Goal: Task Accomplishment & Management: Use online tool/utility

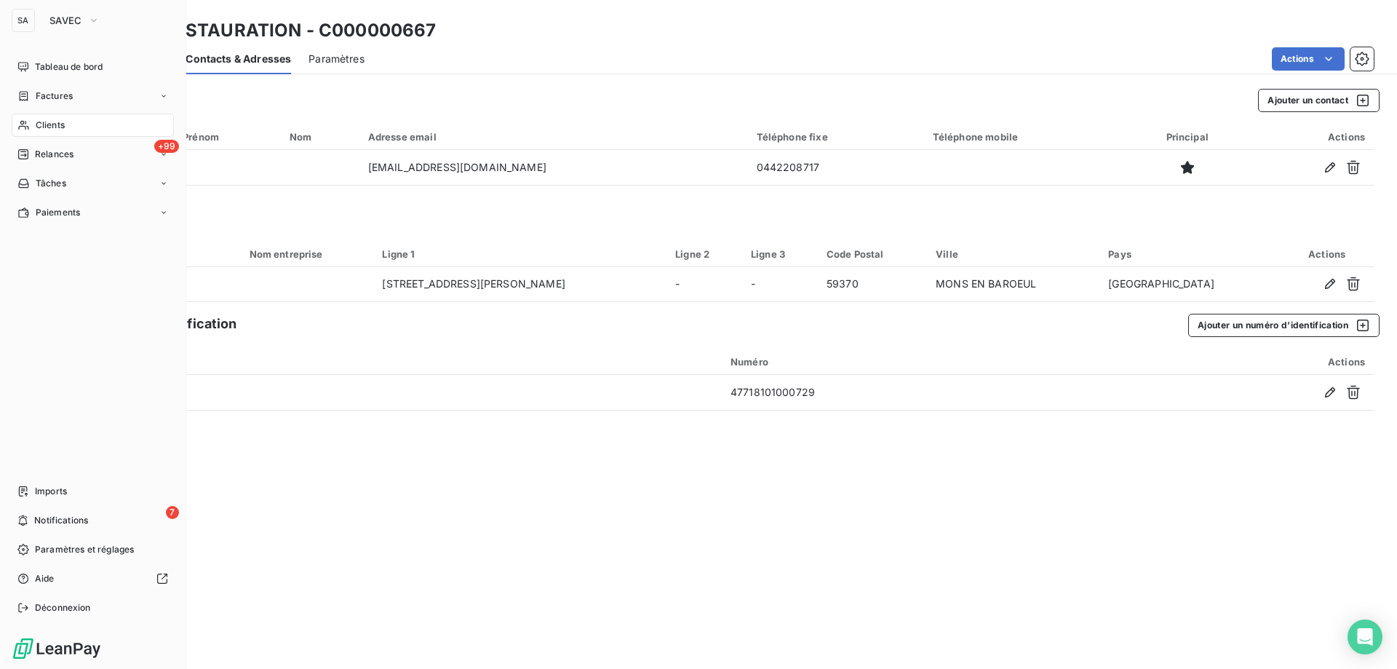
click at [70, 124] on div "Clients" at bounding box center [93, 125] width 162 height 23
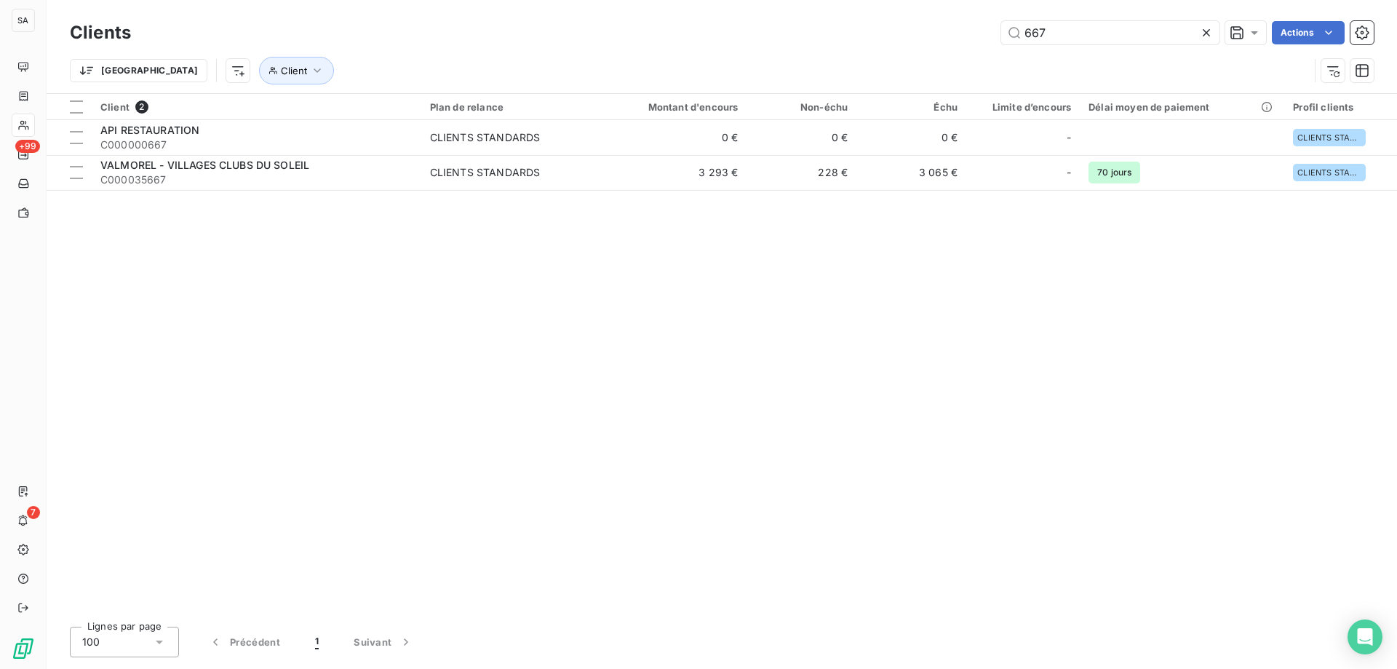
click at [1207, 31] on icon at bounding box center [1206, 32] width 7 height 7
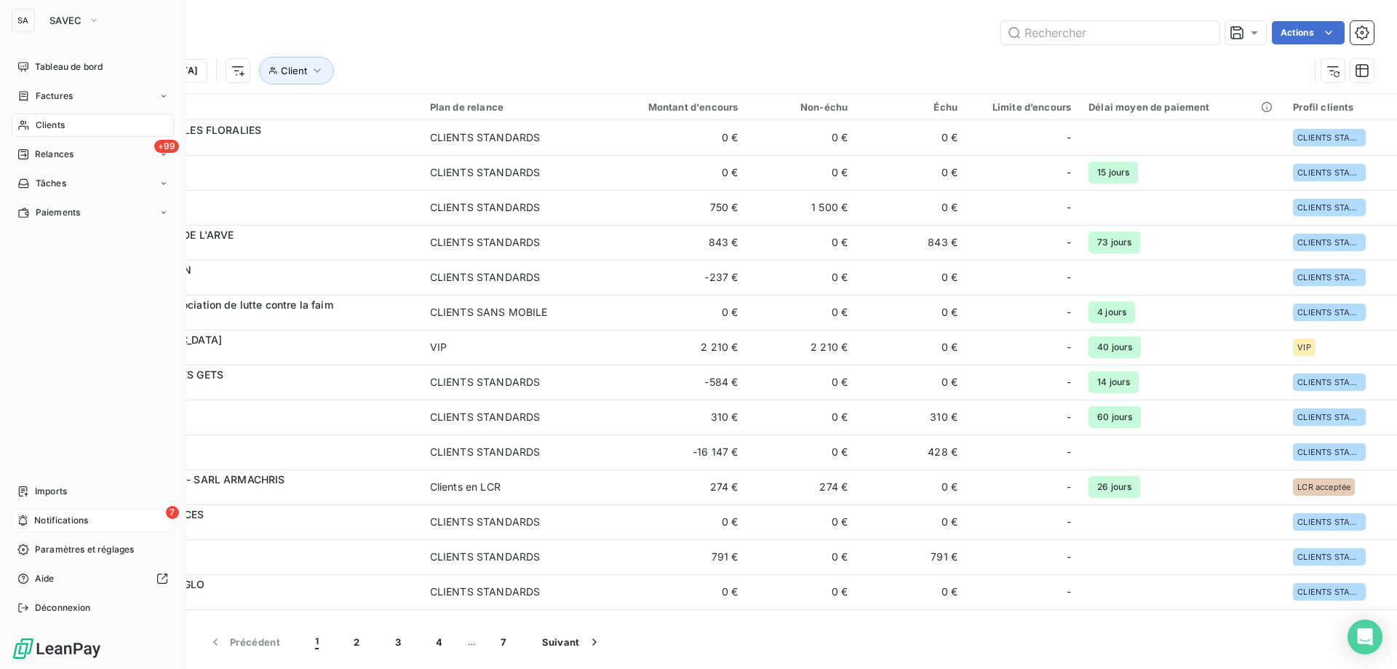
click at [121, 526] on div "7 Notifications" at bounding box center [93, 520] width 162 height 23
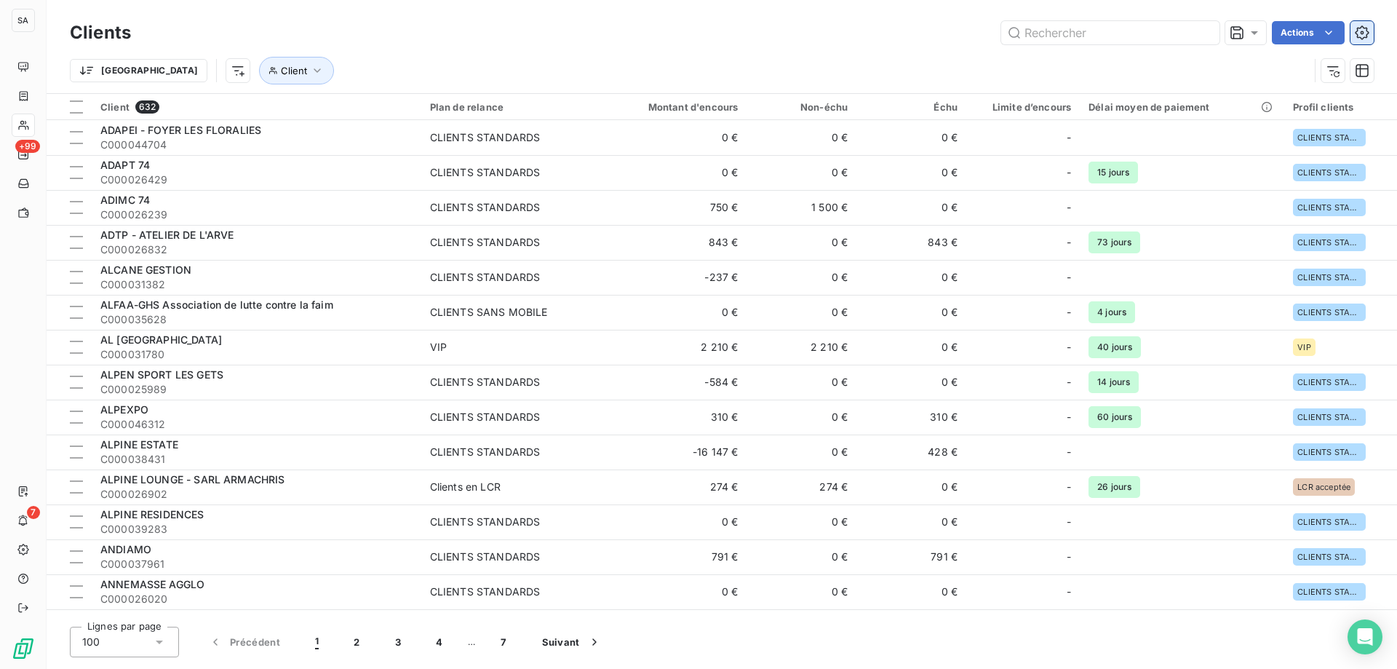
click at [1360, 33] on icon "button" at bounding box center [1362, 32] width 15 height 15
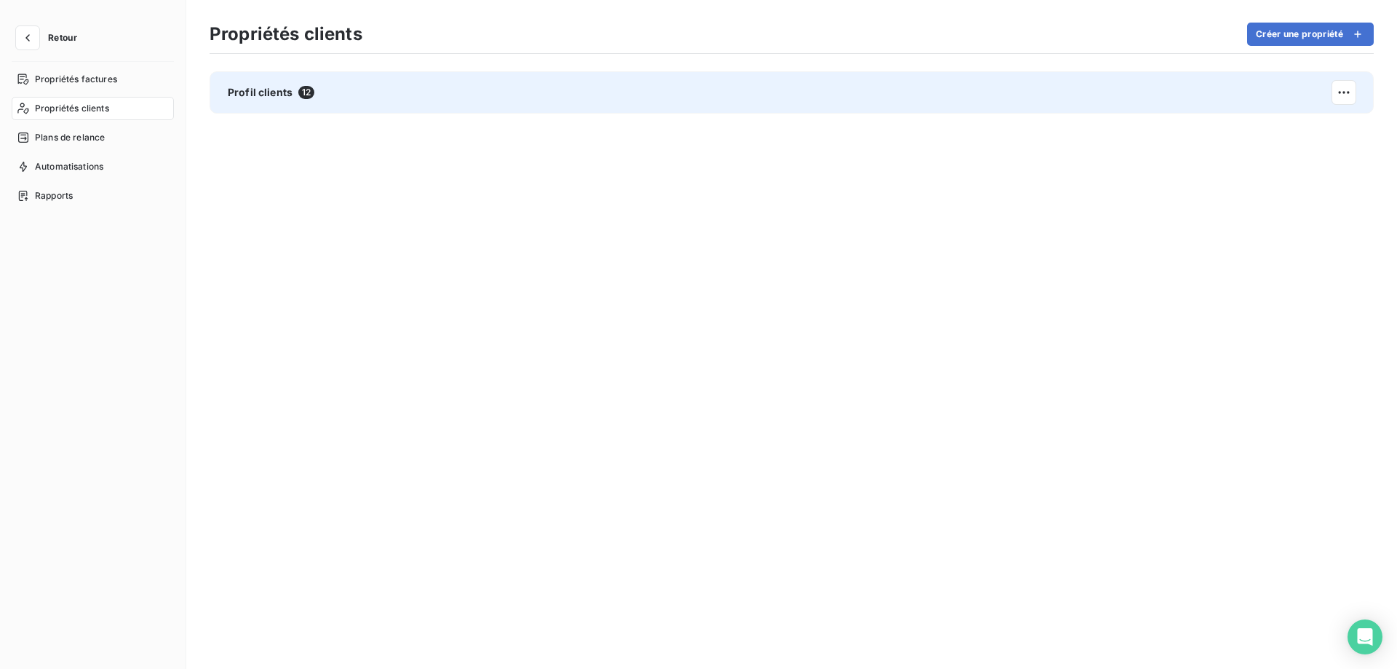
click at [495, 103] on div "Profil clients 12" at bounding box center [792, 92] width 1164 height 42
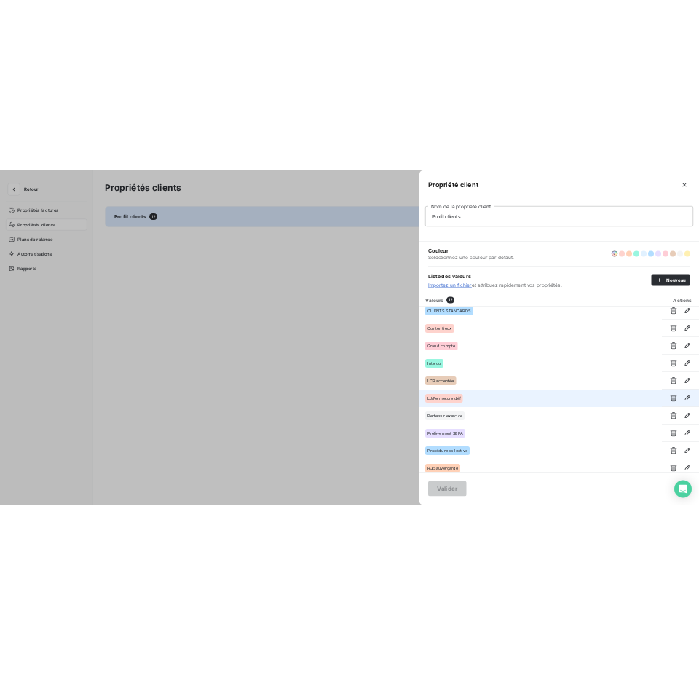
scroll to position [89, 0]
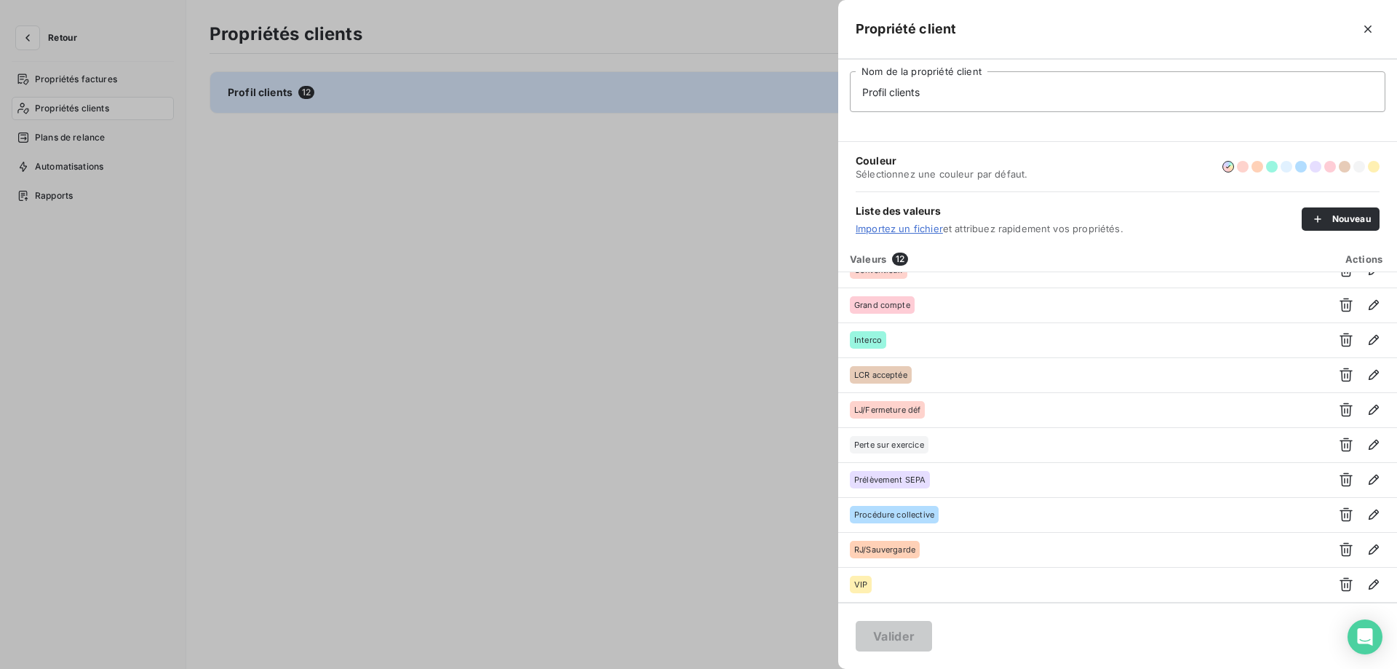
click at [527, 391] on div at bounding box center [698, 334] width 1397 height 669
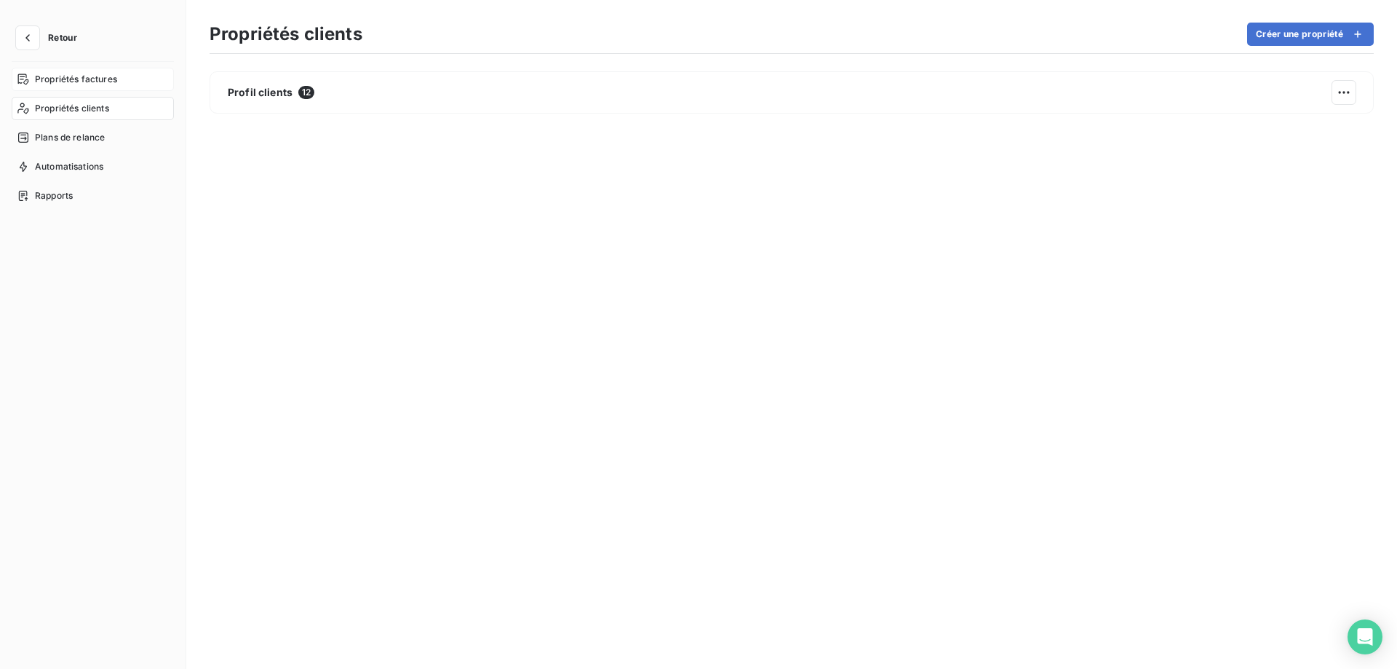
click at [106, 81] on span "Propriétés factures" at bounding box center [76, 79] width 82 height 13
click at [32, 39] on icon "button" at bounding box center [27, 38] width 15 height 15
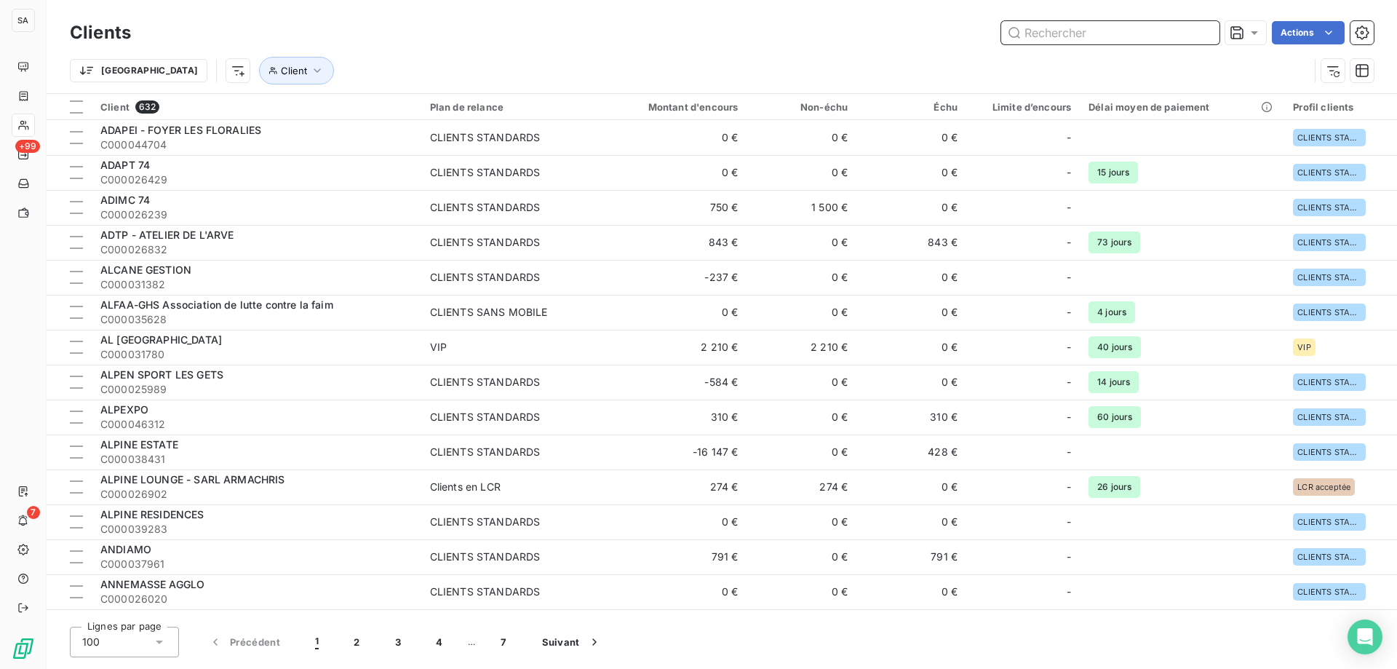
click at [1075, 32] on input "text" at bounding box center [1110, 32] width 218 height 23
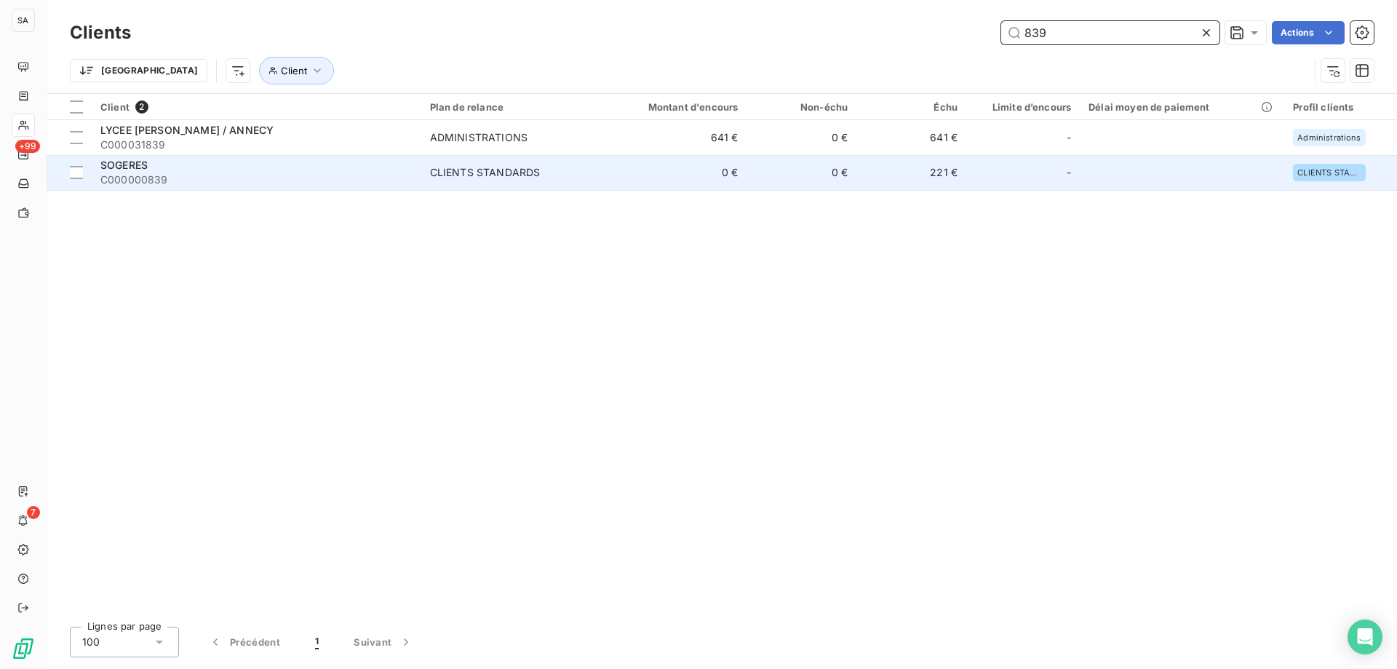
type input "839"
click at [325, 171] on div "SOGERES" at bounding box center [256, 165] width 312 height 15
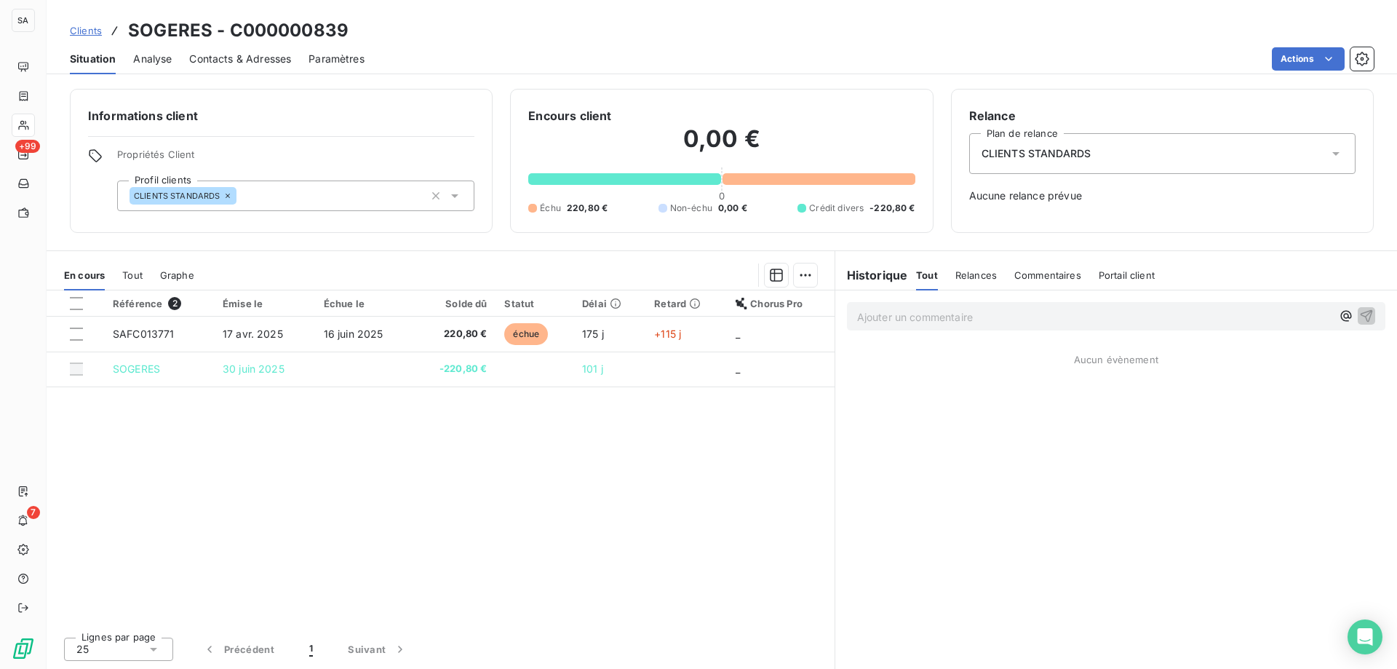
click at [1093, 158] on div "CLIENTS STANDARDS" at bounding box center [1162, 153] width 386 height 41
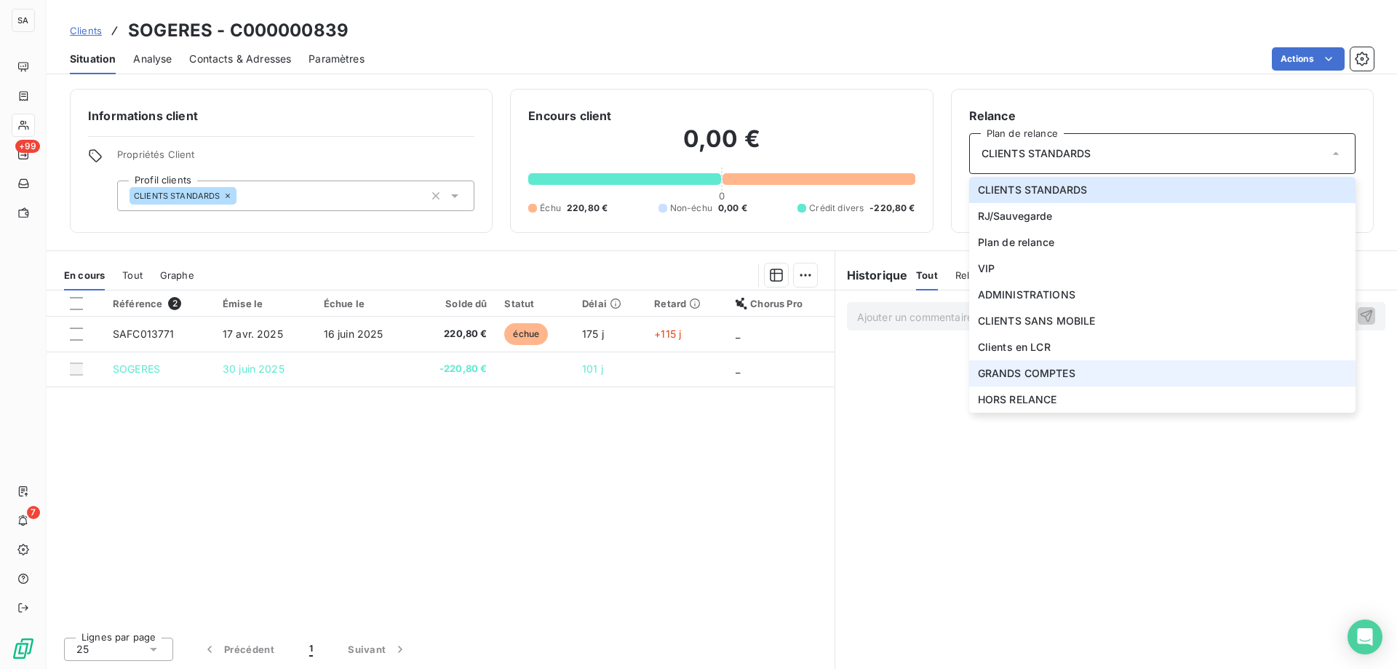
click at [1052, 372] on span "GRANDS COMPTES" at bounding box center [1027, 373] width 98 height 15
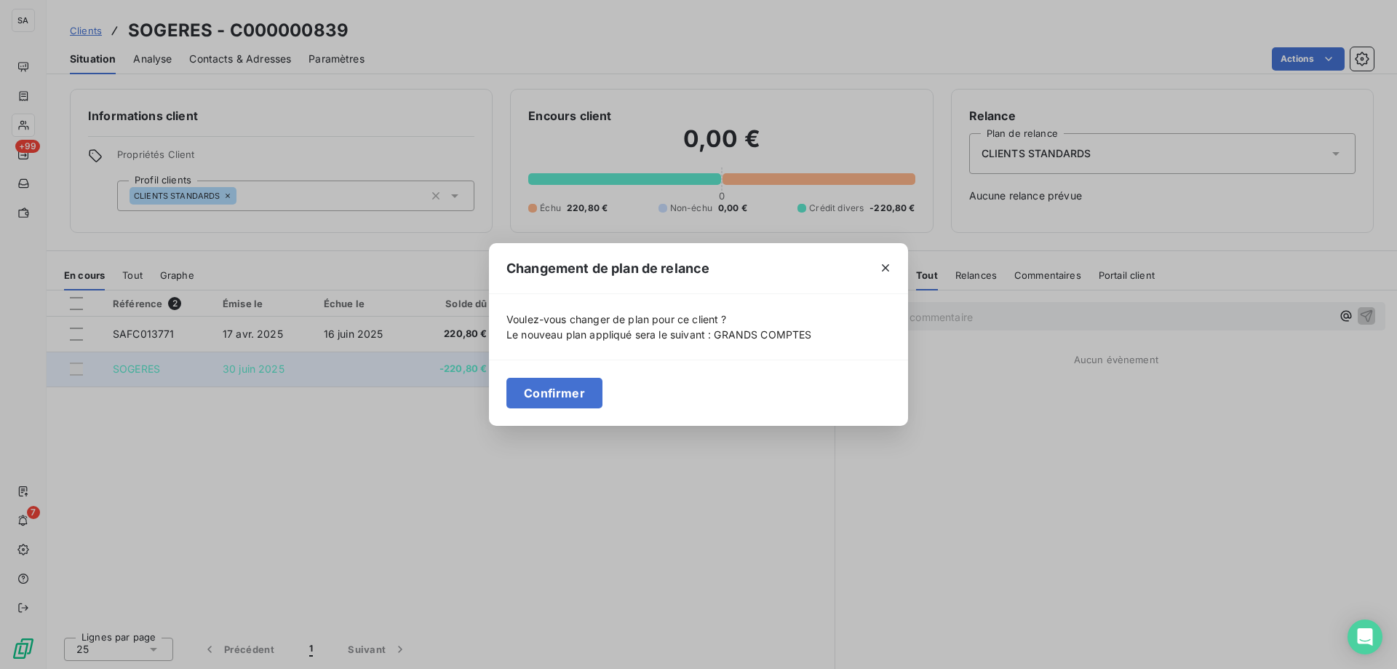
click at [565, 391] on button "Confirmer" at bounding box center [554, 393] width 96 height 31
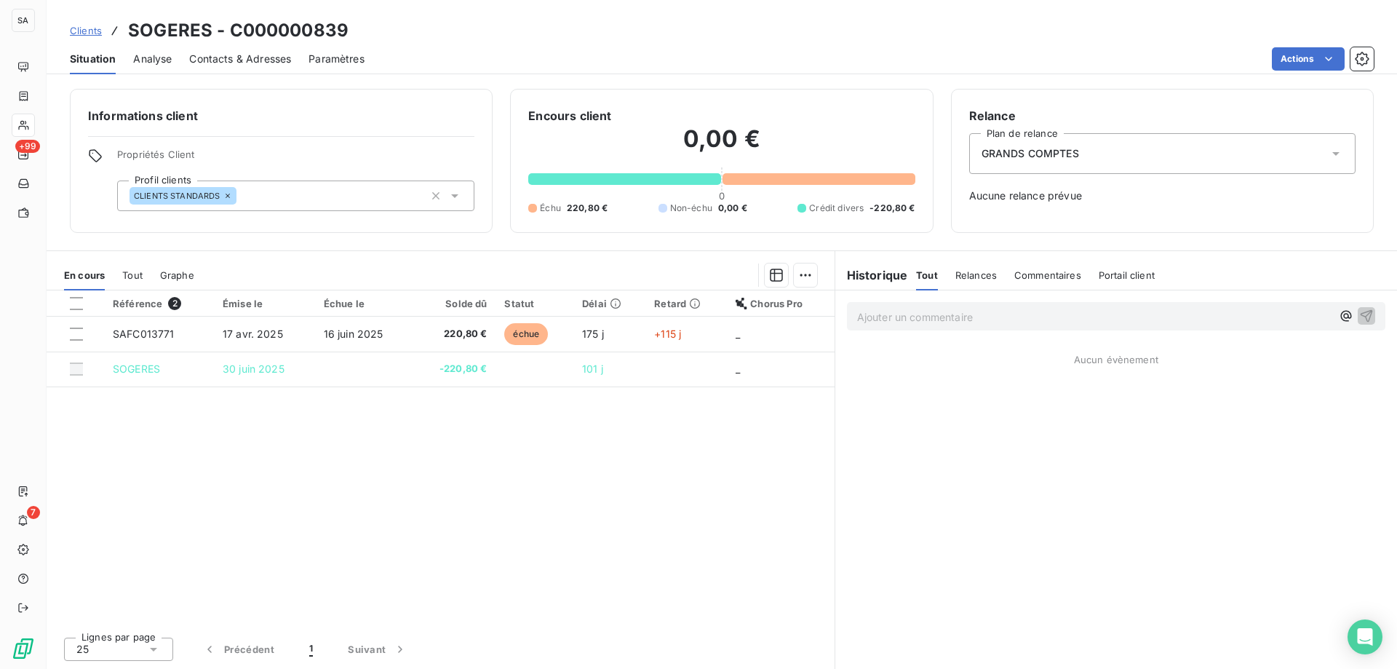
click at [301, 198] on div "CLIENTS STANDARDS" at bounding box center [295, 195] width 357 height 31
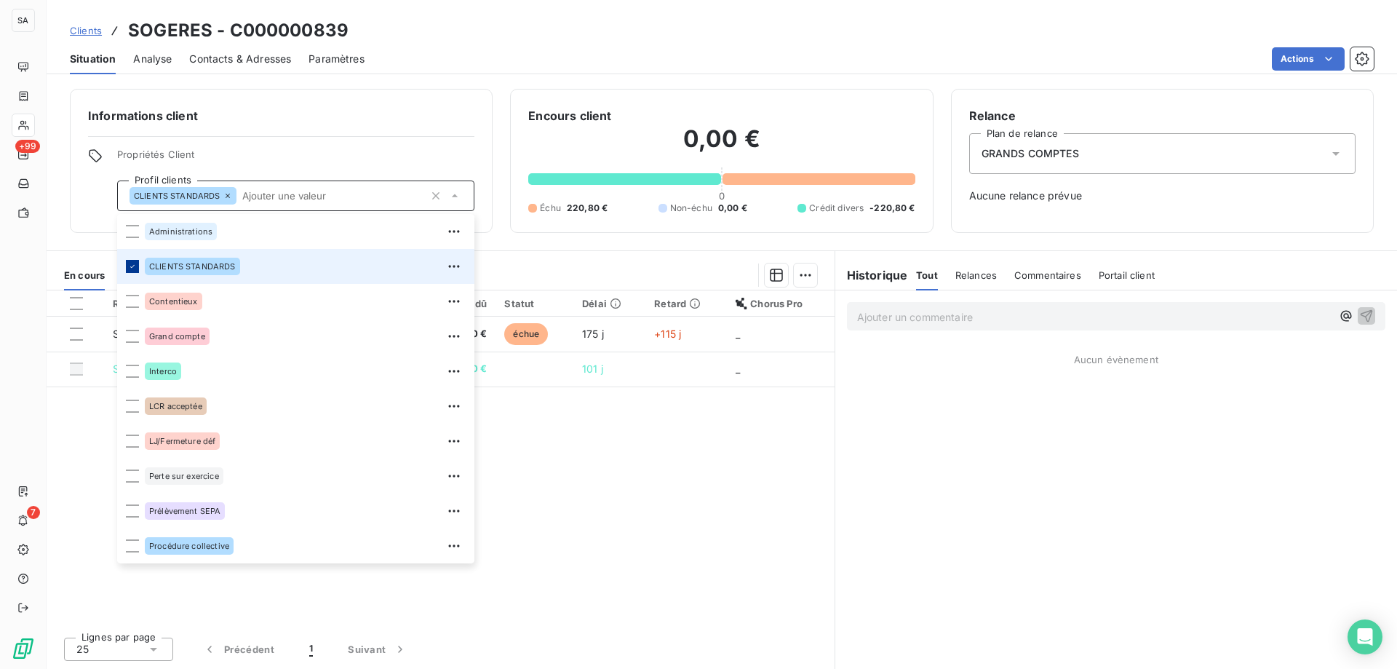
click at [132, 271] on div at bounding box center [132, 266] width 13 height 13
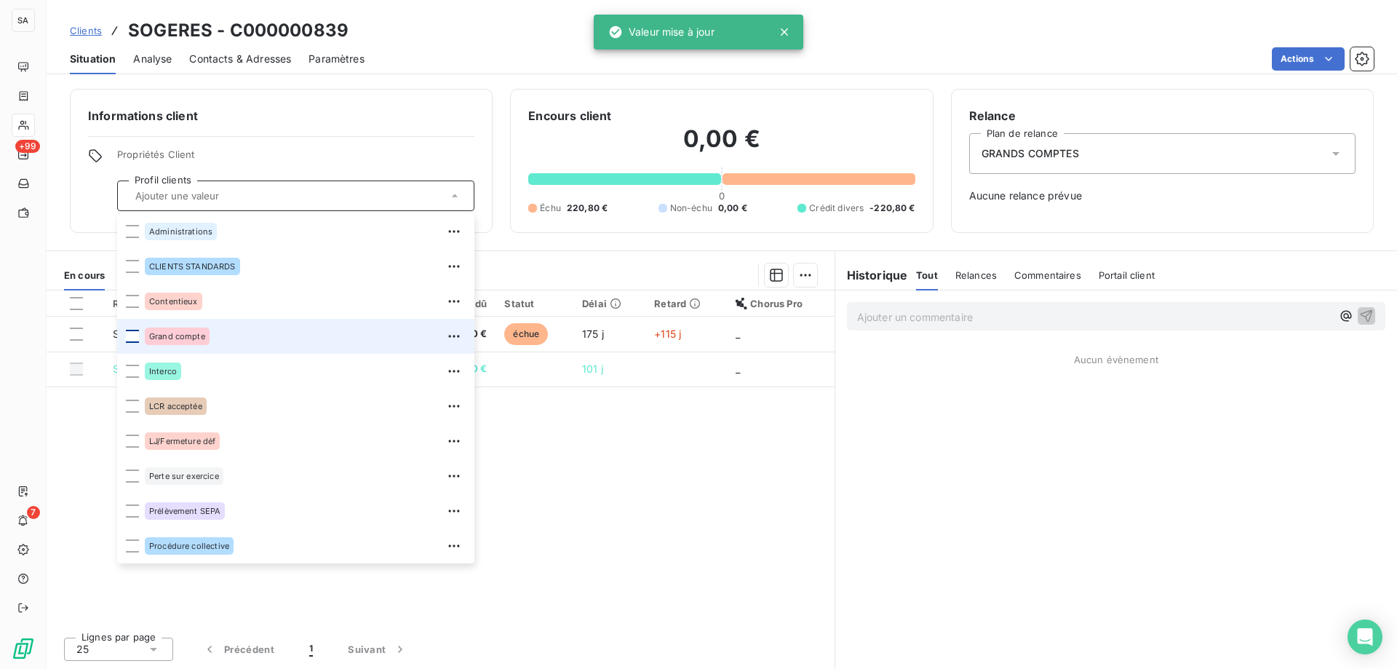
click at [134, 330] on div at bounding box center [132, 336] width 13 height 13
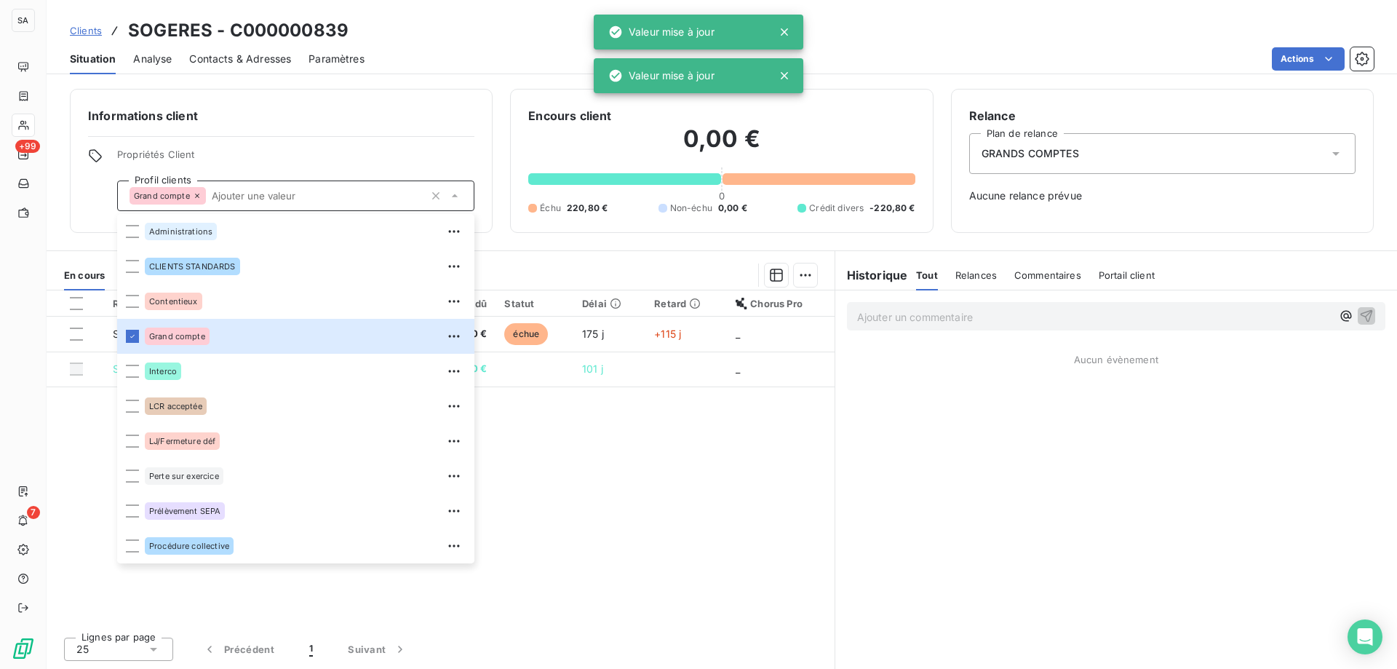
click at [509, 44] on div "Situation Analyse Contacts & Adresses Paramètres Actions" at bounding box center [722, 59] width 1350 height 31
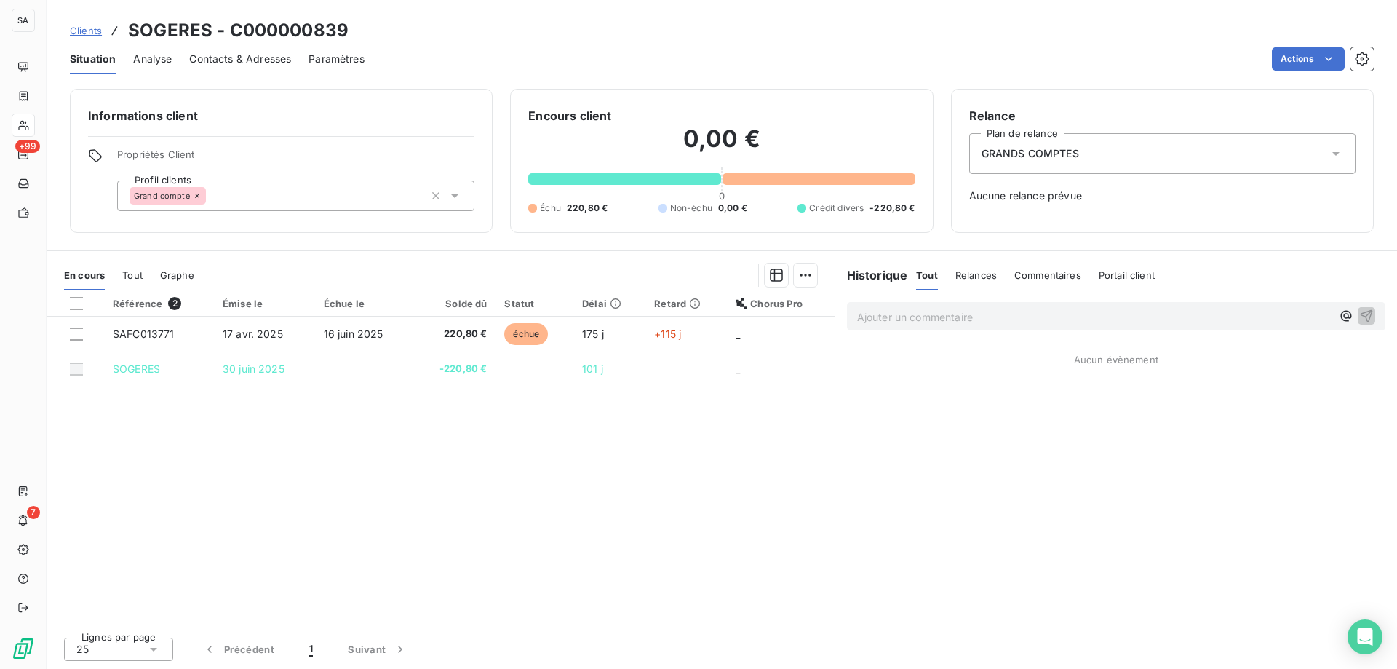
click at [86, 31] on span "Clients" at bounding box center [86, 31] width 32 height 12
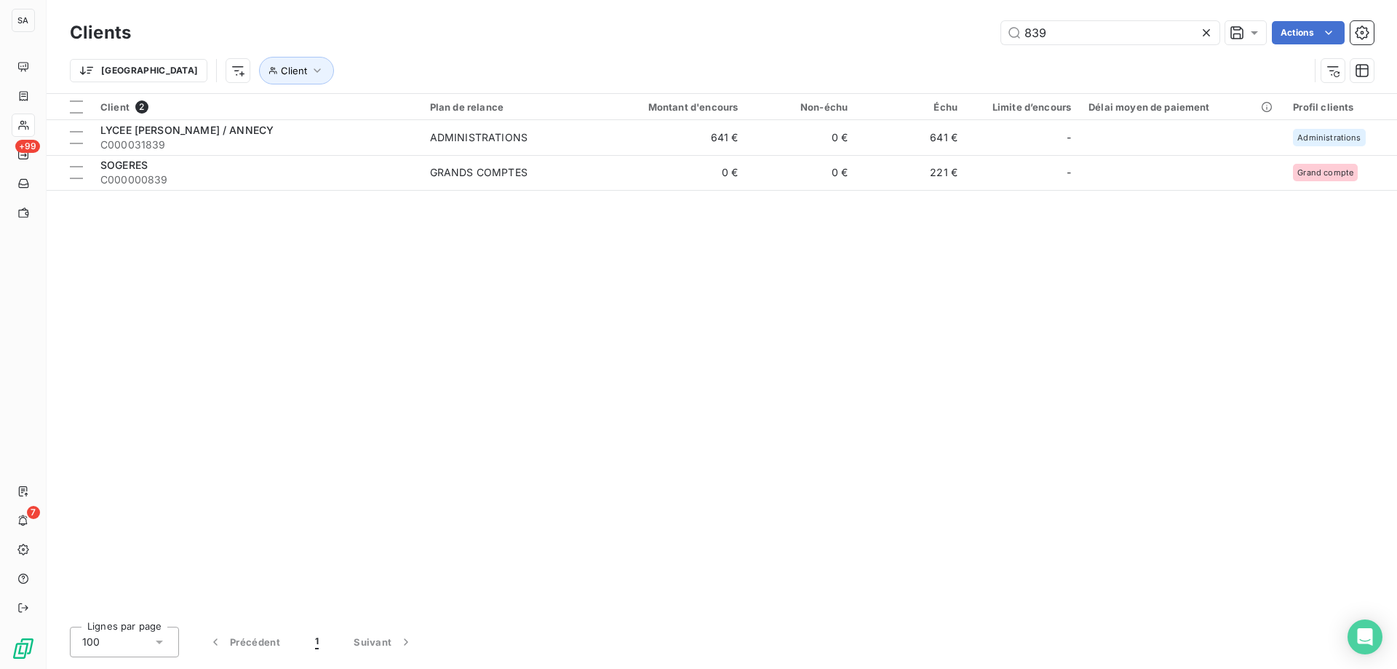
drag, startPoint x: 828, startPoint y: 39, endPoint x: 743, endPoint y: 49, distance: 85.7
click at [757, 47] on div "Clients 839 Actions" at bounding box center [722, 32] width 1304 height 31
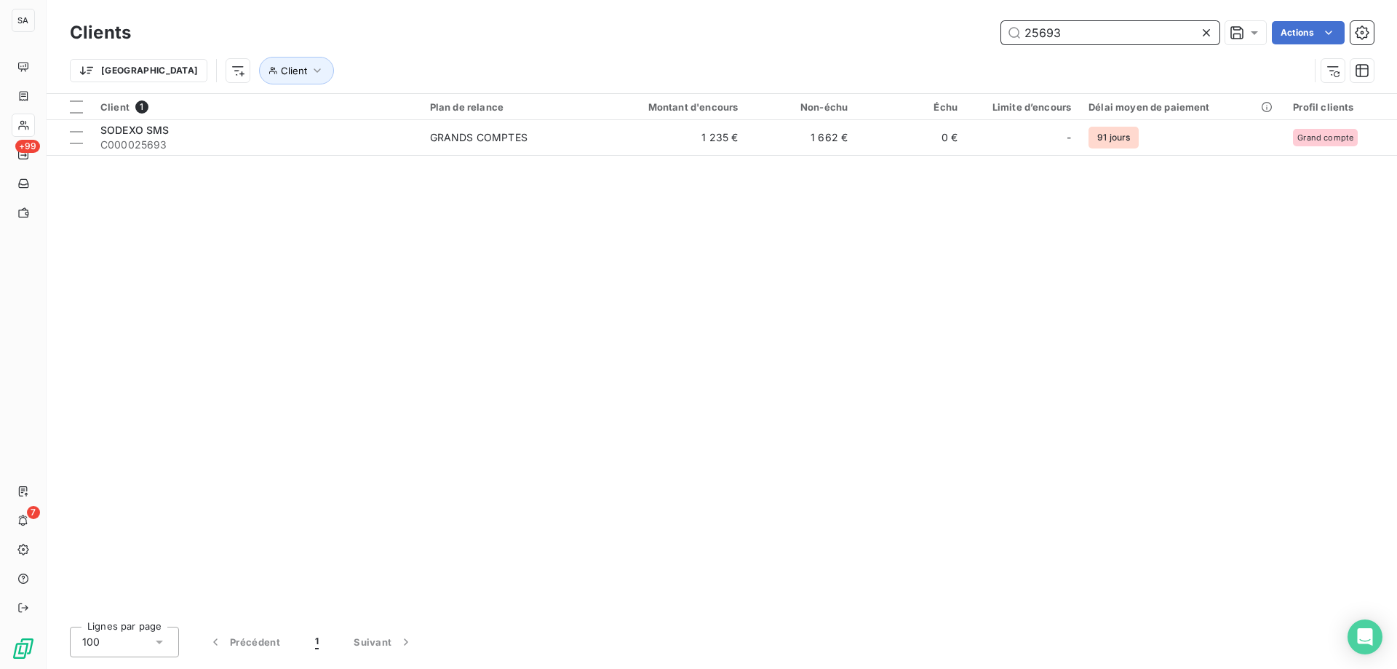
drag, startPoint x: 1110, startPoint y: 35, endPoint x: 821, endPoint y: 39, distance: 288.2
click at [821, 39] on div "25693 Actions" at bounding box center [760, 32] width 1225 height 23
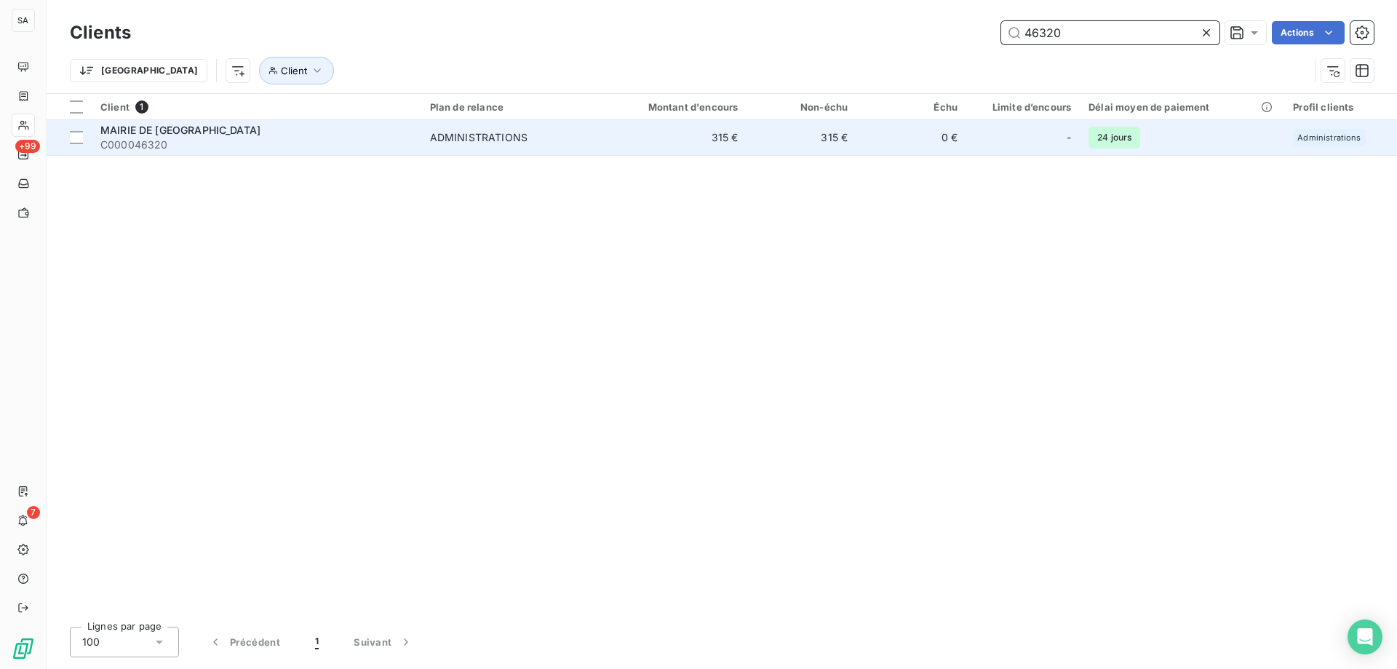
type input "46320"
click at [285, 133] on div "MAIRIE DE FERNEY-VOLTAIRE" at bounding box center [256, 130] width 312 height 15
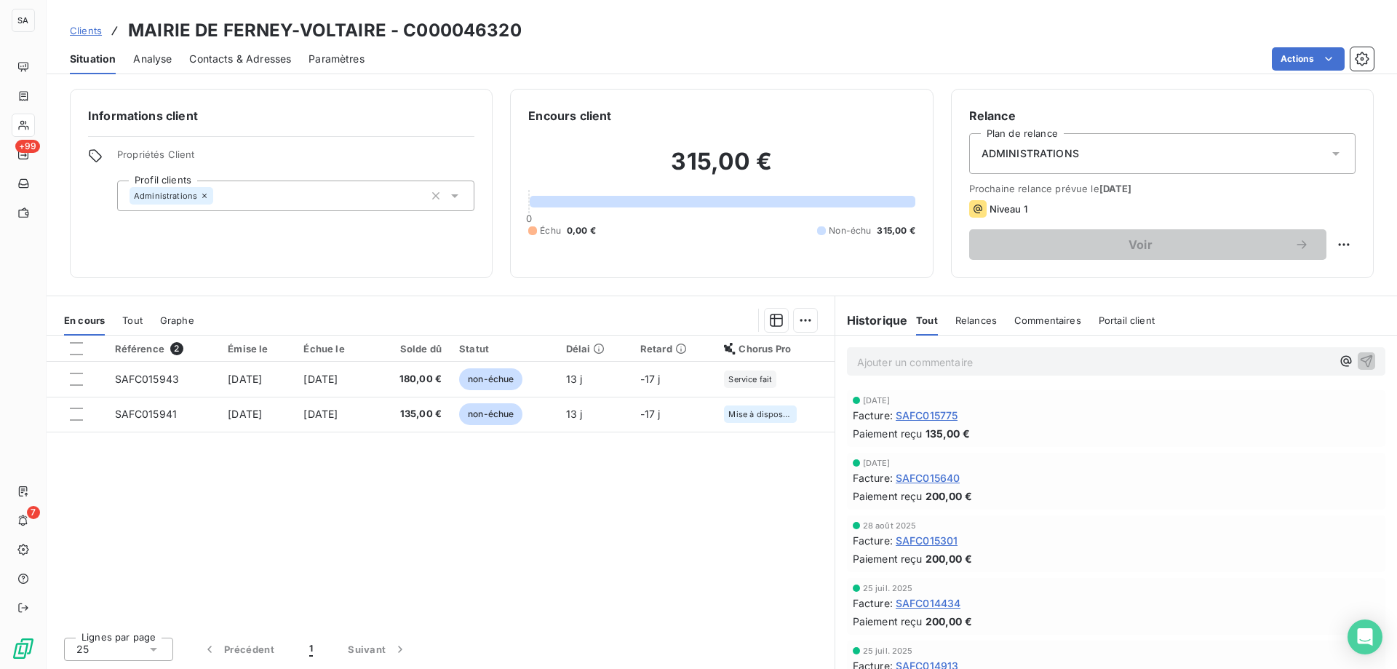
click at [262, 55] on span "Contacts & Adresses" at bounding box center [240, 59] width 102 height 15
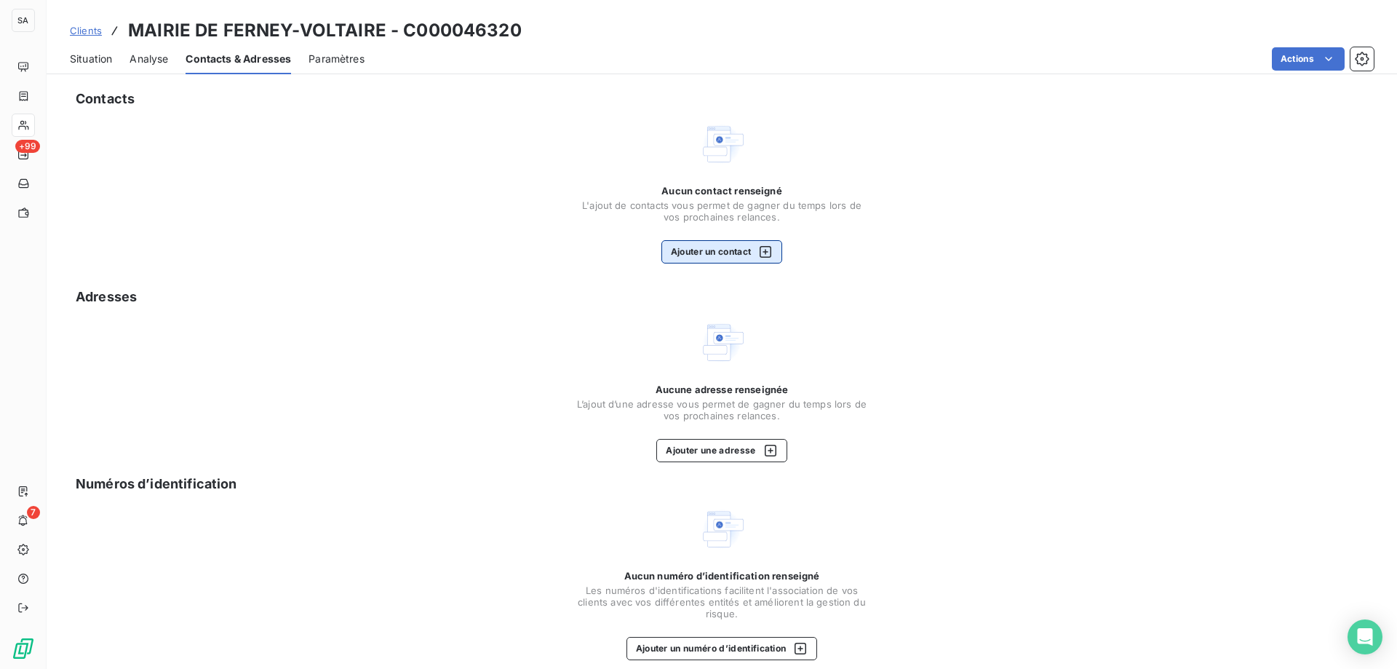
click at [714, 258] on button "Ajouter un contact" at bounding box center [722, 251] width 122 height 23
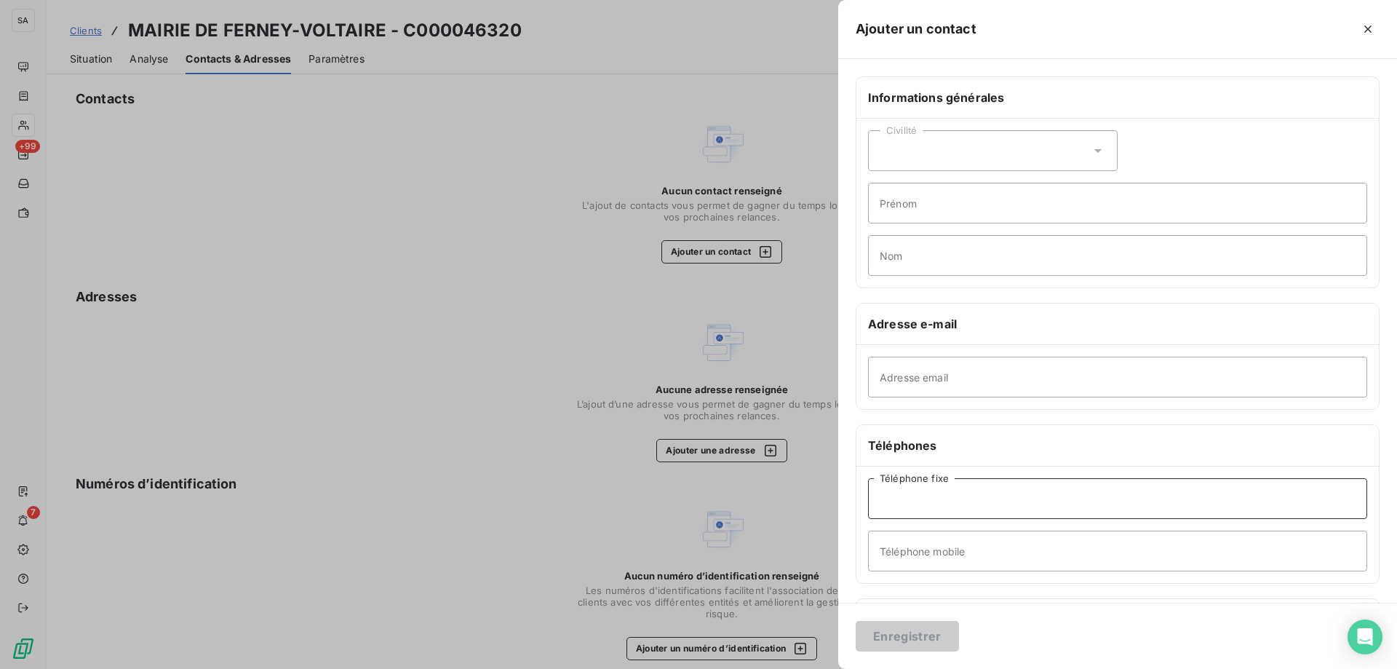
click at [908, 506] on input "Téléphone fixe" at bounding box center [1117, 498] width 499 height 41
paste input "04 50 40 71 21"
type input "04 50 40 71 21"
click at [1050, 569] on input "Téléphone mobile" at bounding box center [1117, 550] width 499 height 41
click at [920, 394] on input "Adresse email" at bounding box center [1117, 377] width 499 height 41
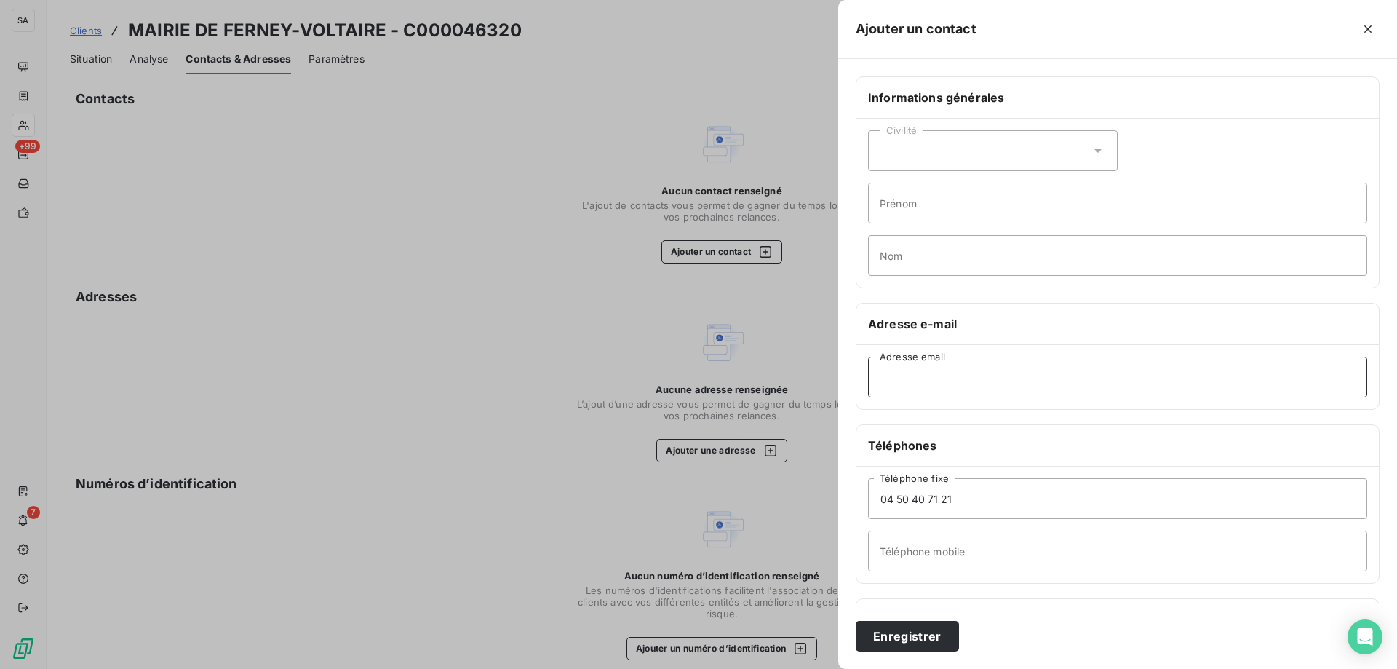
paste input "service.compta@ferney-voltaire.fr"
type input "service.compta@ferney-voltaire.fr"
click at [920, 642] on button "Enregistrer" at bounding box center [907, 636] width 103 height 31
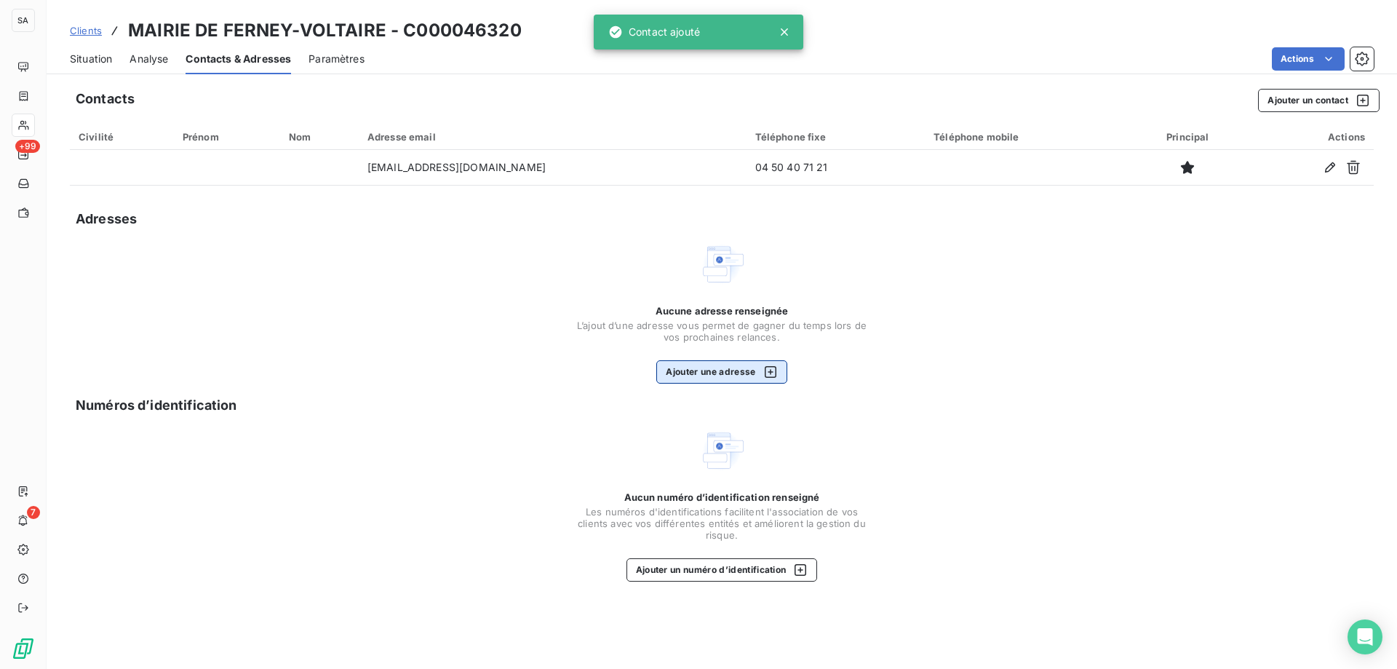
click at [749, 370] on button "Ajouter une adresse" at bounding box center [721, 371] width 130 height 23
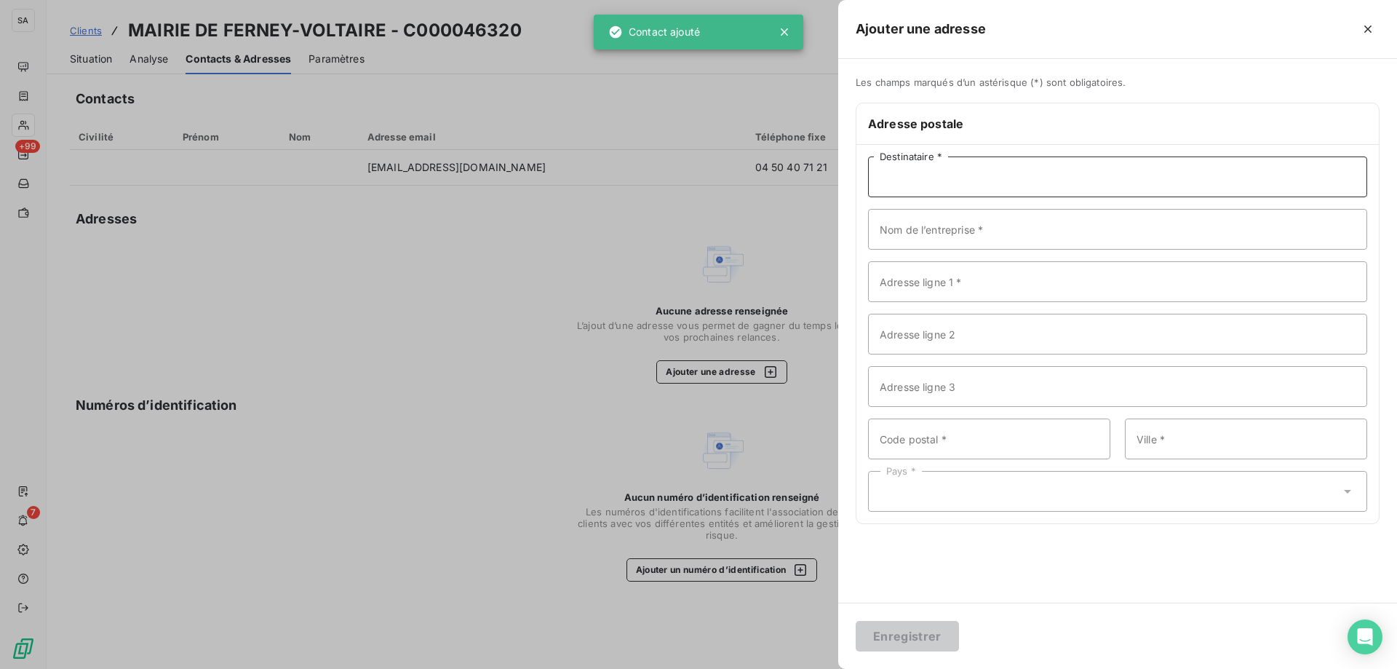
click at [937, 196] on input "Destinataire *" at bounding box center [1117, 176] width 499 height 41
paste input "MAIRIE DE FERNEY-VOLTAIRE"
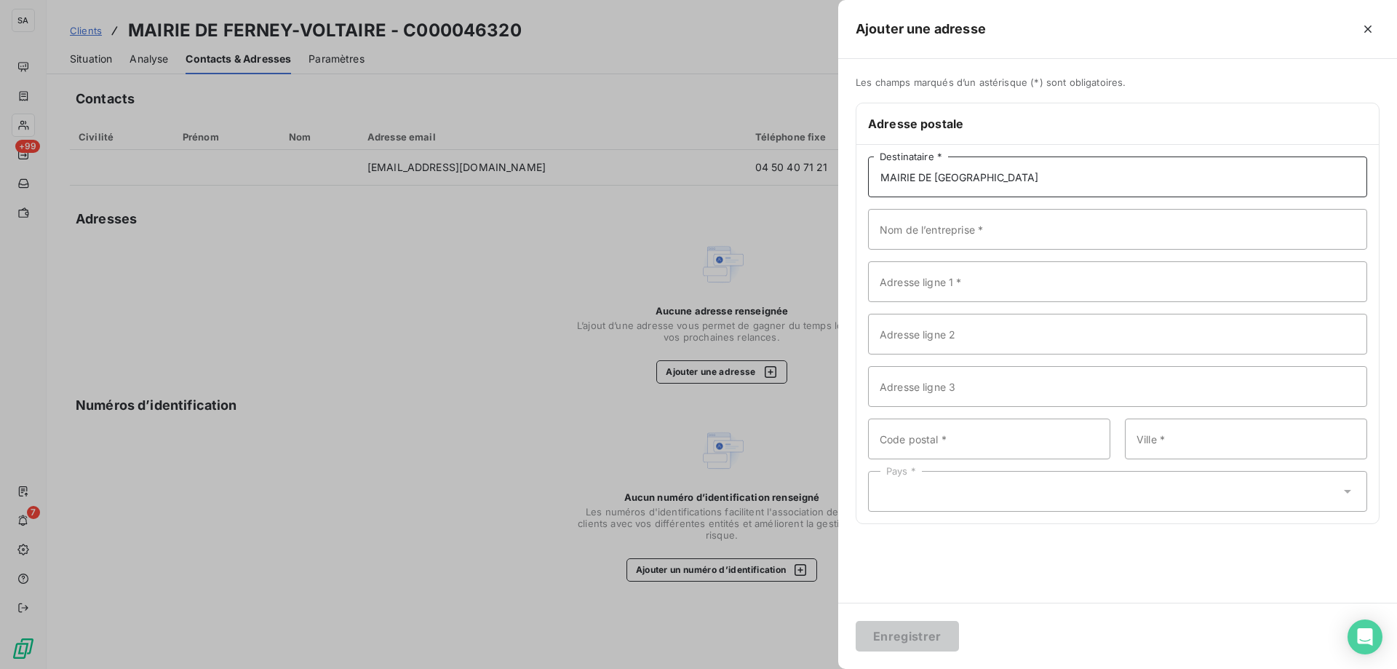
type input "MAIRIE DE FERNEY-VOLTAIRE"
drag, startPoint x: 1078, startPoint y: 263, endPoint x: 873, endPoint y: 329, distance: 215.4
click at [1078, 263] on input "Adresse ligne 1 *" at bounding box center [1117, 281] width 499 height 41
paste input "AVENUE VOLTAIRE"
type input "AVENUE VOLTAIRE"
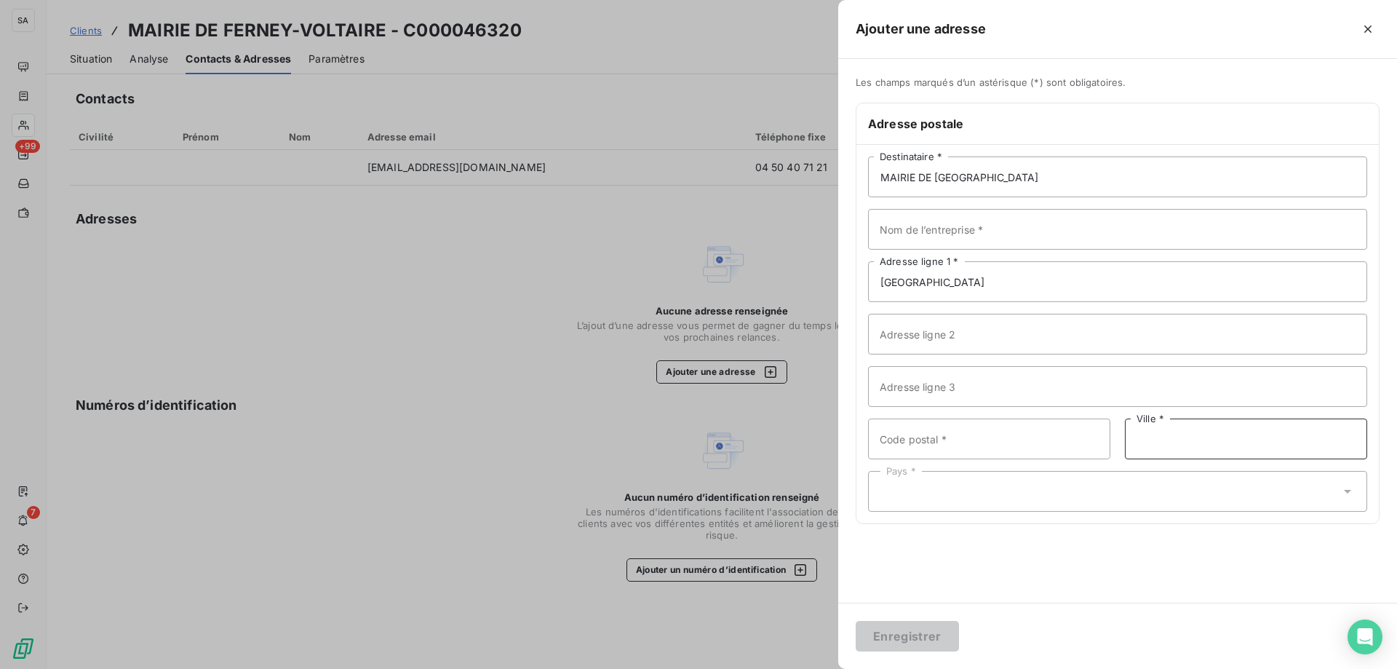
click at [1206, 434] on input "Ville *" at bounding box center [1246, 438] width 242 height 41
paste input "FERNEY-VOLTAIRE"
type input "FERNEY-VOLTAIRE"
click at [1043, 441] on input "Code postal *" at bounding box center [989, 438] width 242 height 41
paste input "01210"
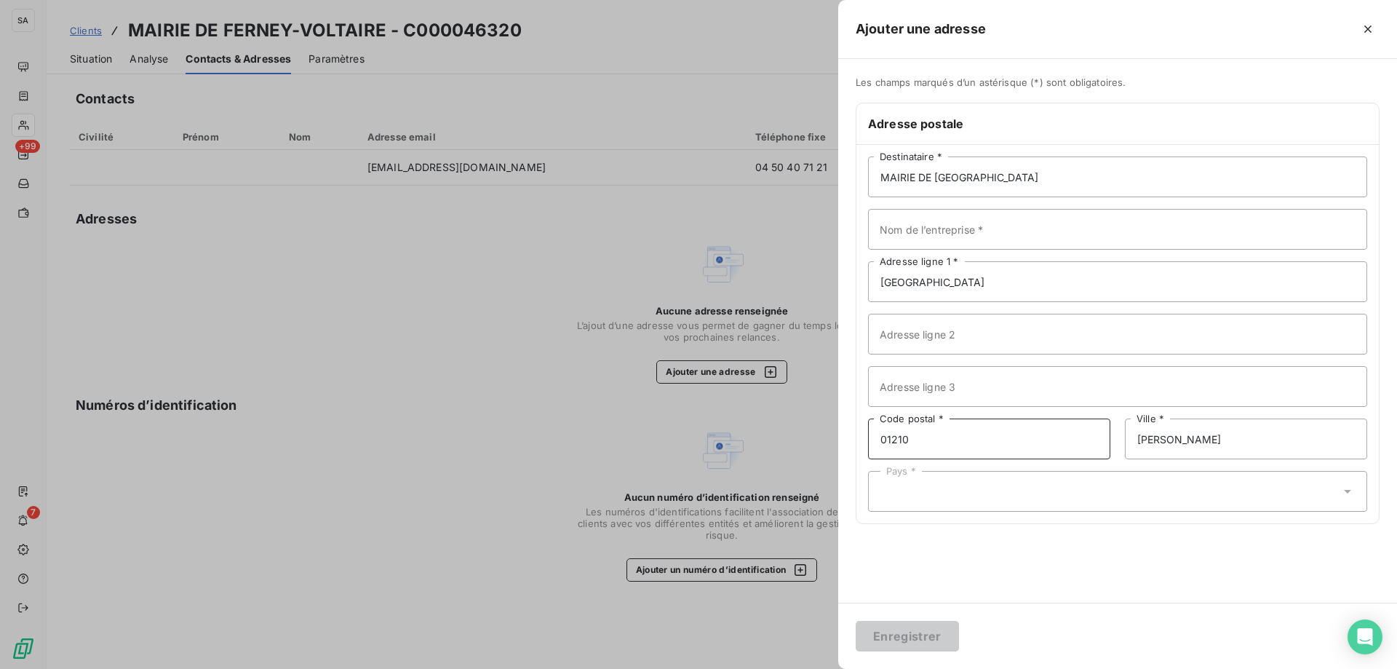
type input "01210"
click at [1055, 479] on div "Pays *" at bounding box center [1117, 491] width 499 height 41
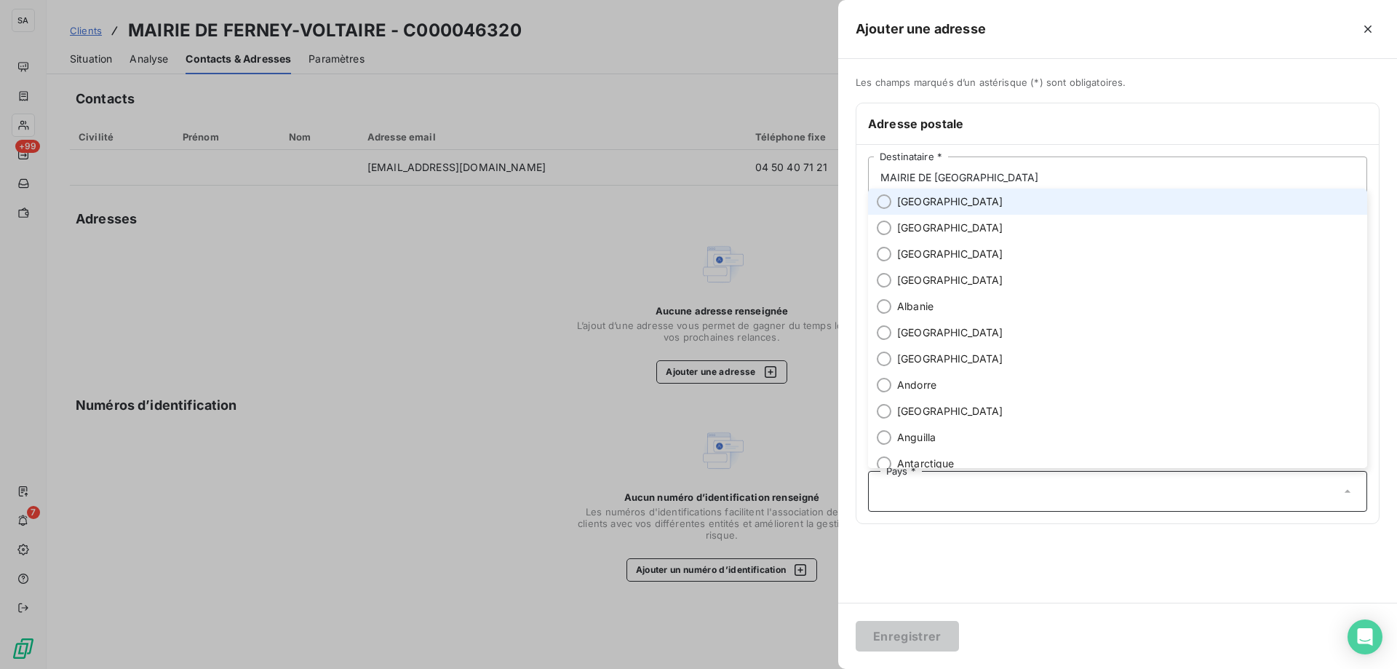
click at [971, 202] on li "[GEOGRAPHIC_DATA]" at bounding box center [1117, 201] width 499 height 26
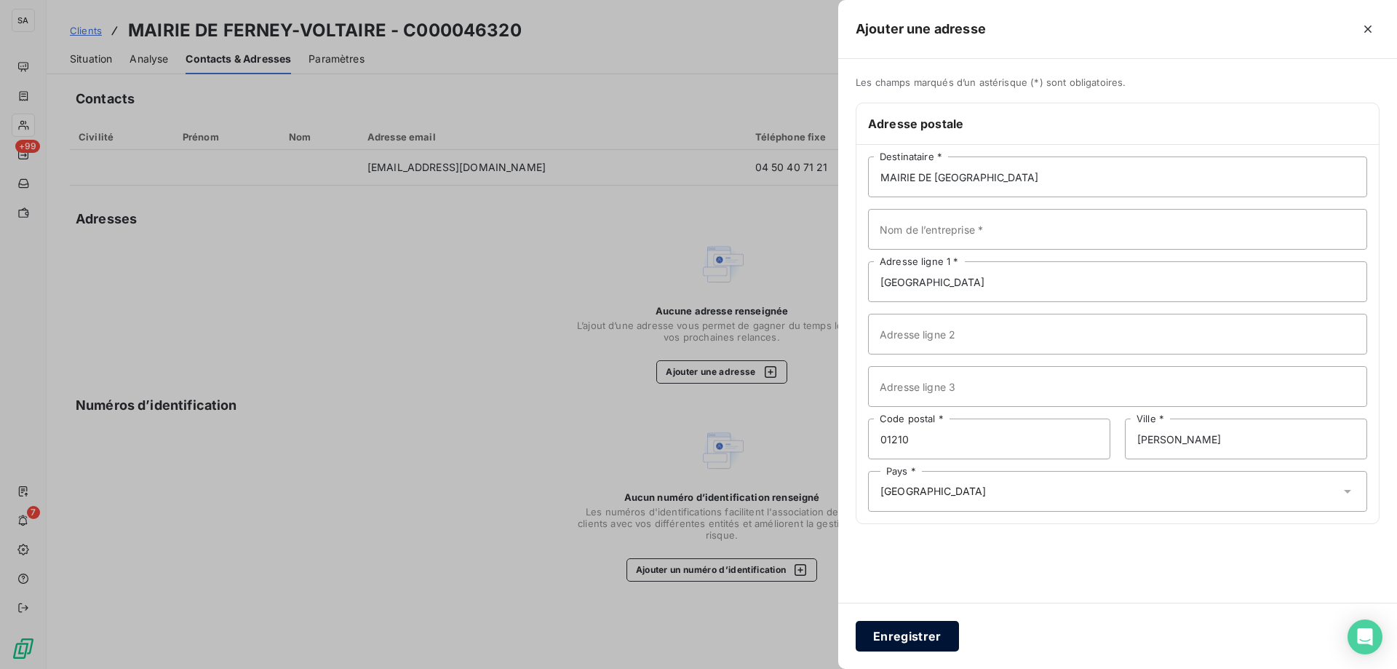
click at [923, 642] on button "Enregistrer" at bounding box center [907, 636] width 103 height 31
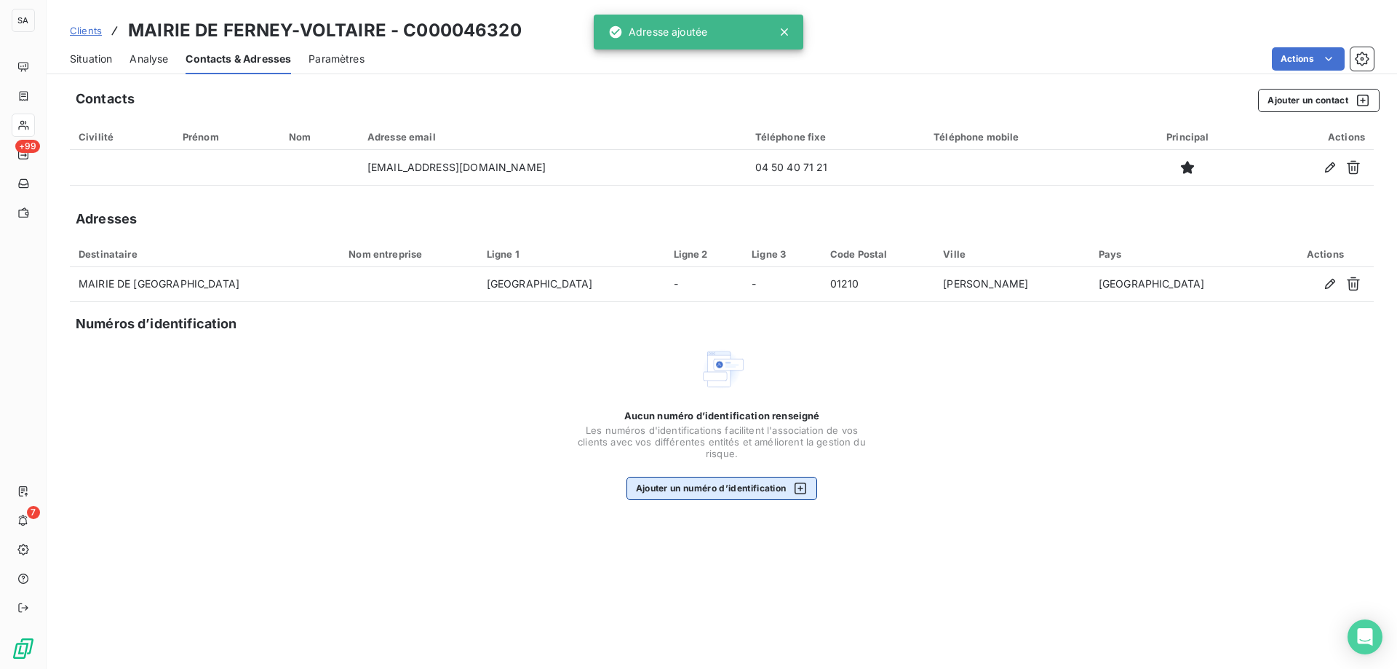
click at [693, 482] on button "Ajouter un numéro d’identification" at bounding box center [721, 488] width 191 height 23
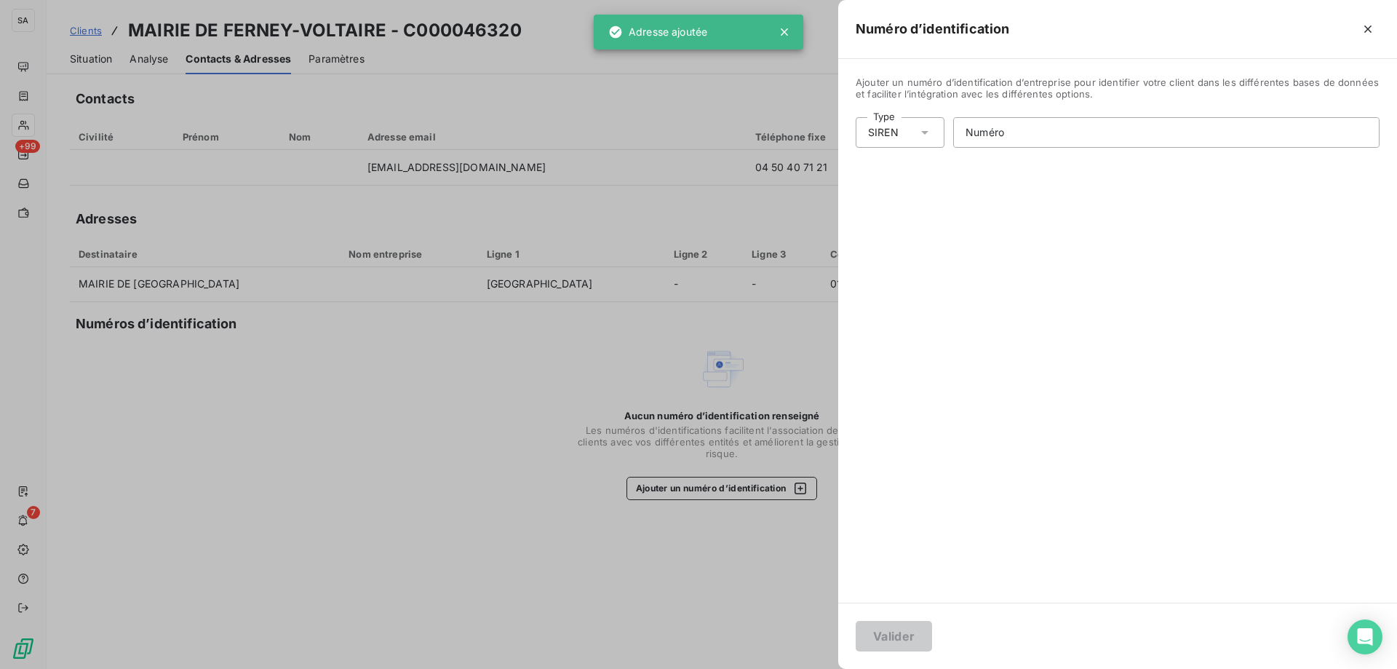
click at [896, 133] on div "SIREN" at bounding box center [883, 132] width 31 height 15
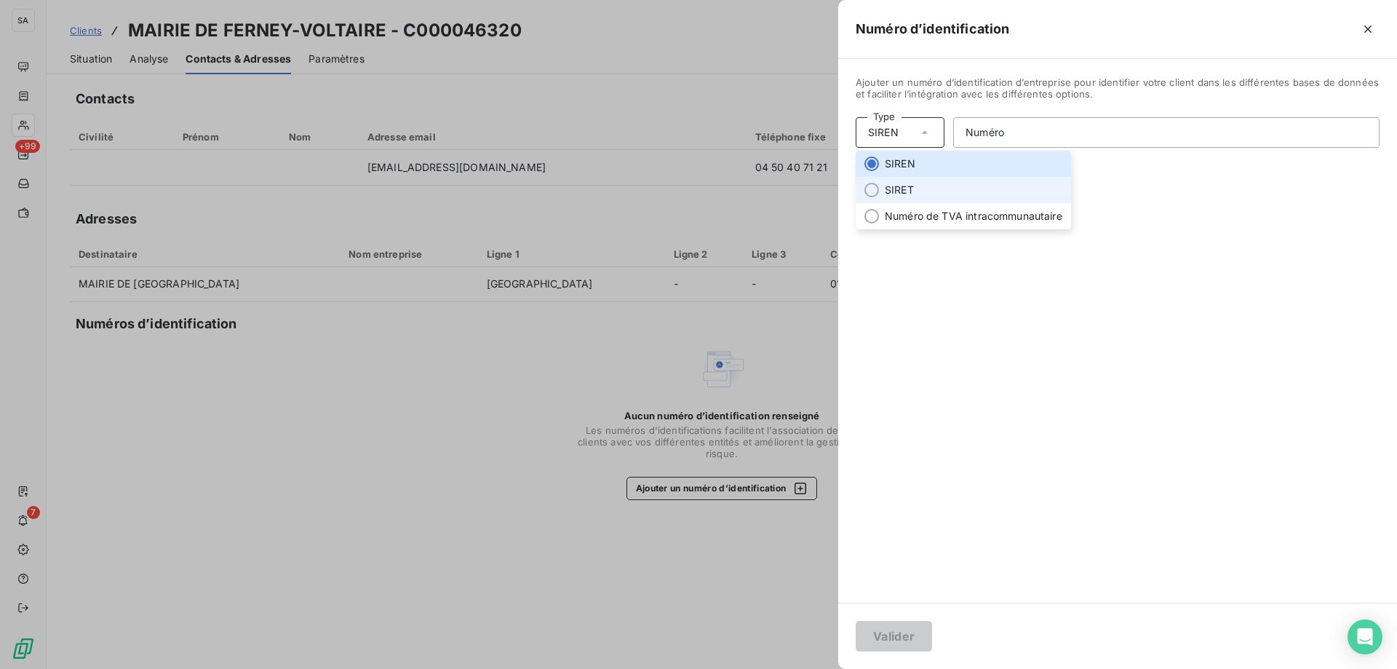
click at [904, 180] on li "SIRET" at bounding box center [963, 190] width 215 height 26
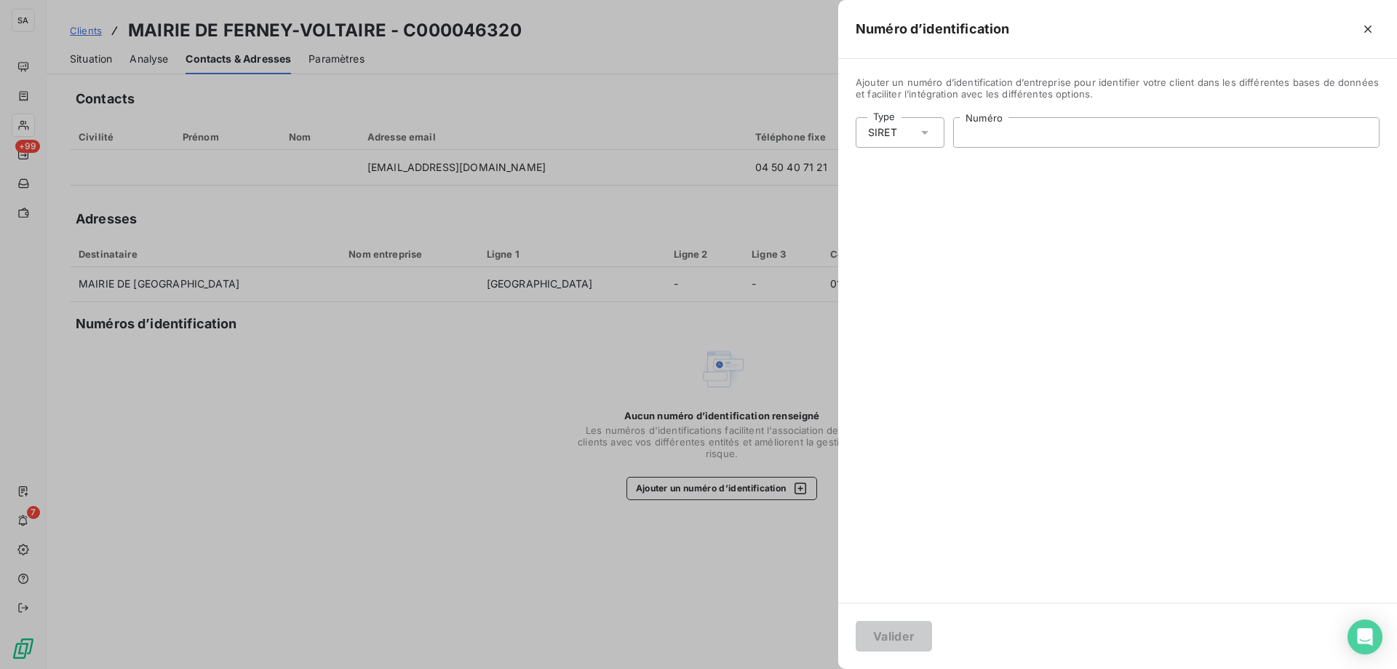
click at [1027, 139] on input "Numéro" at bounding box center [1166, 132] width 425 height 29
paste input "210 101 606 00015"
type input "210 101 606 00015"
click at [899, 648] on button "Valider" at bounding box center [894, 636] width 76 height 31
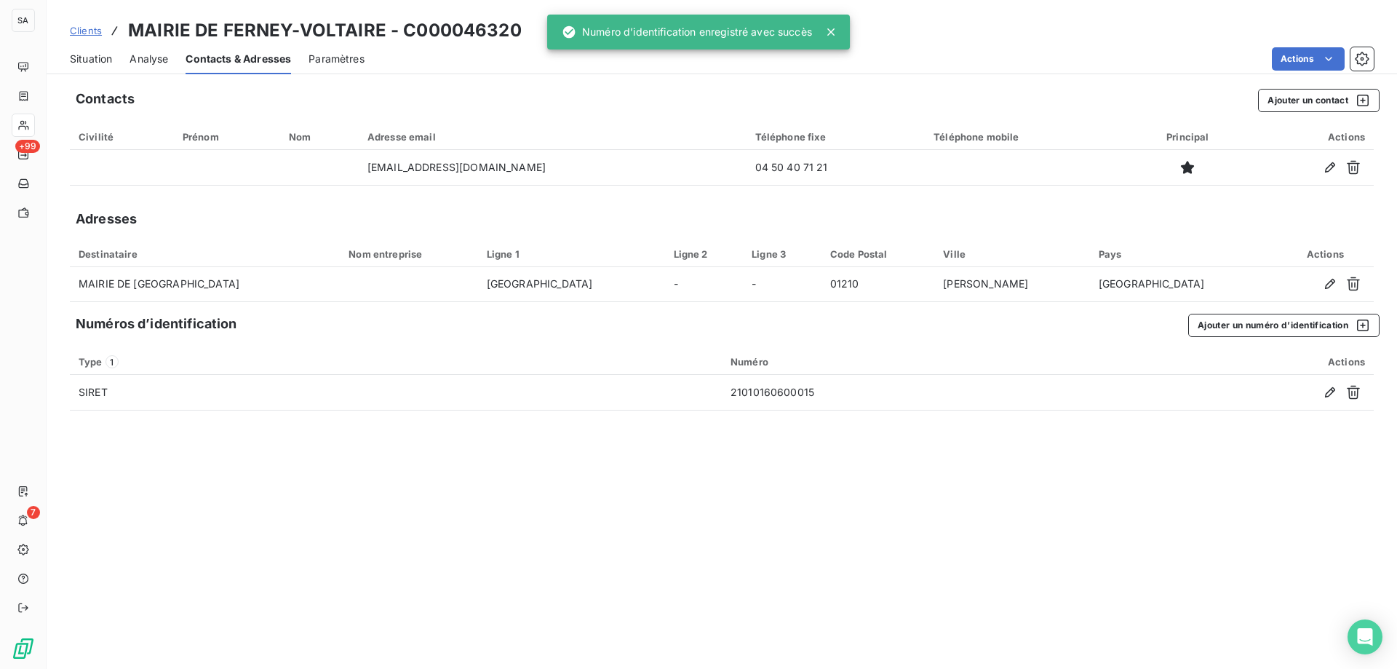
click at [99, 25] on span "Clients" at bounding box center [86, 31] width 32 height 12
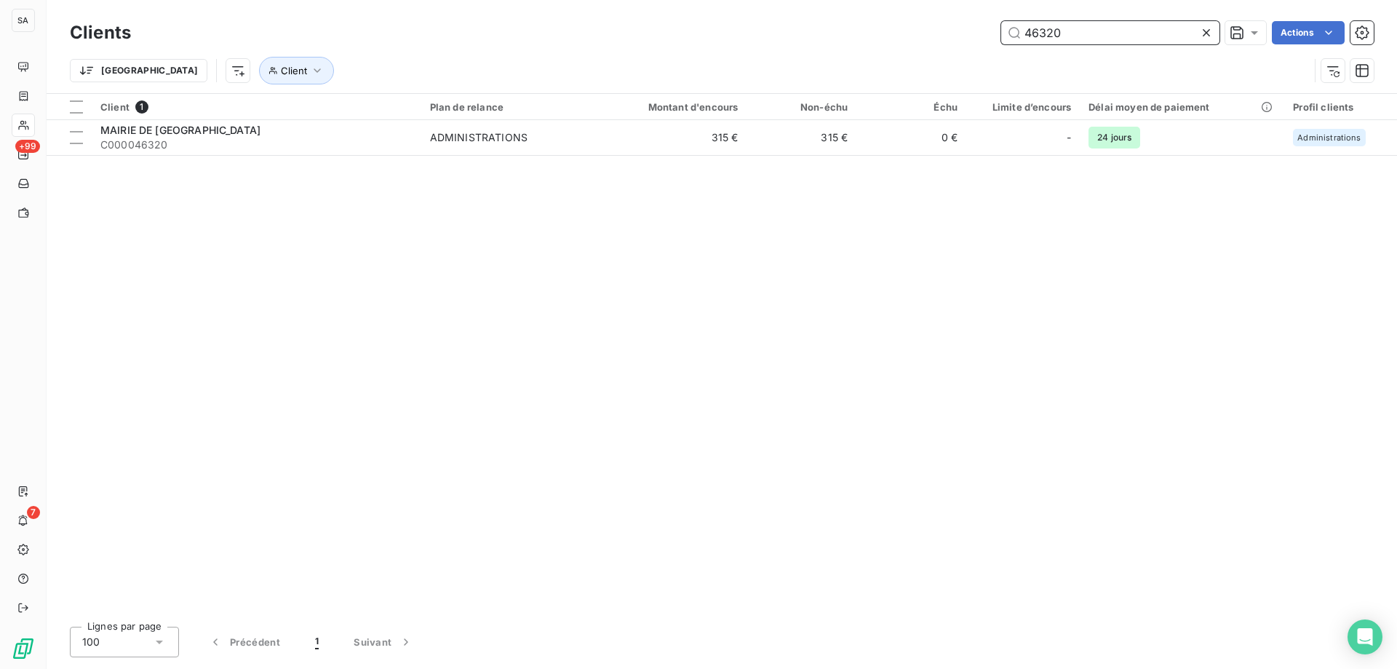
drag, startPoint x: 1109, startPoint y: 25, endPoint x: 755, endPoint y: 47, distance: 354.3
click at [755, 47] on div "Clients 46320 Actions" at bounding box center [722, 32] width 1304 height 31
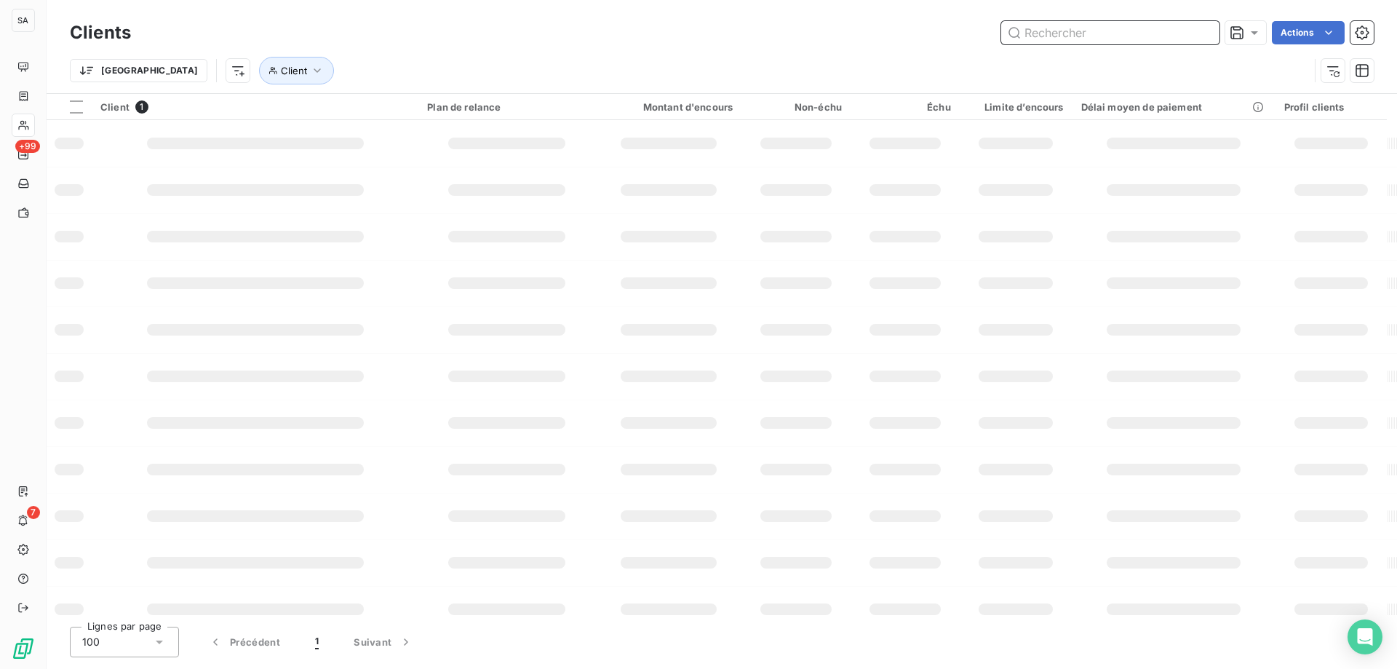
click at [1120, 27] on input "text" at bounding box center [1110, 32] width 218 height 23
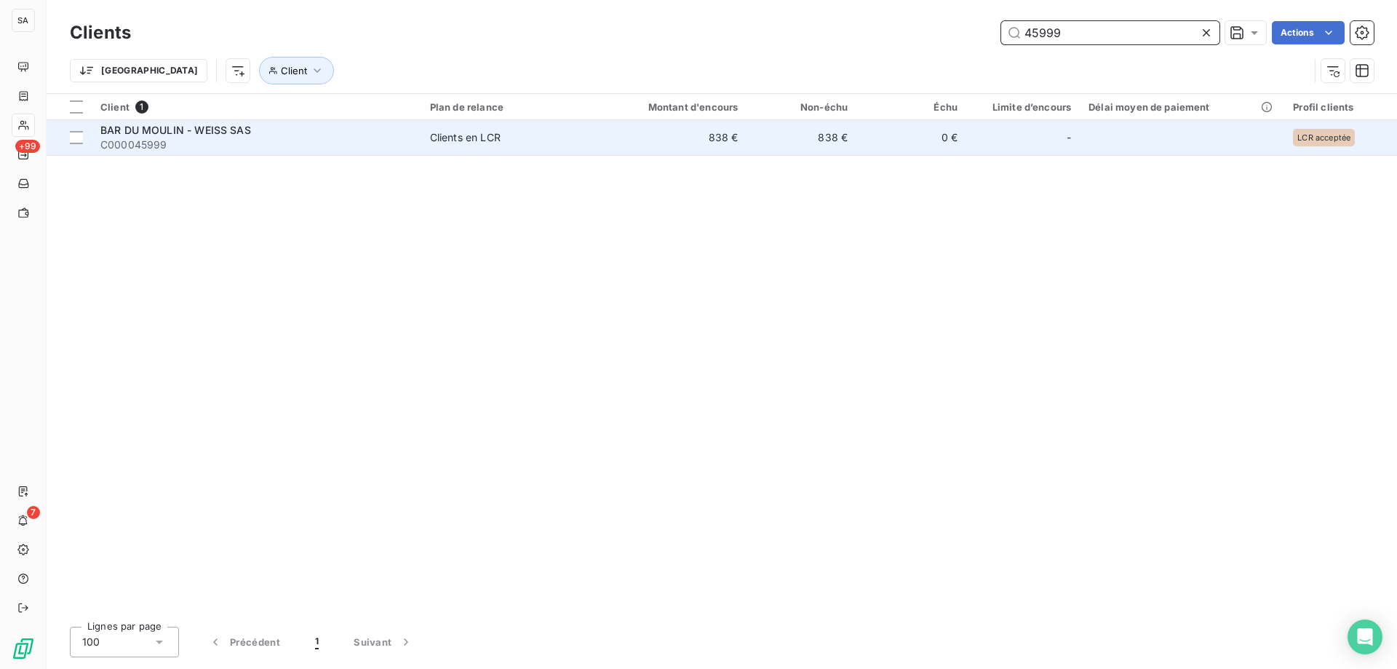
type input "45999"
click at [314, 146] on span "C000045999" at bounding box center [256, 145] width 312 height 15
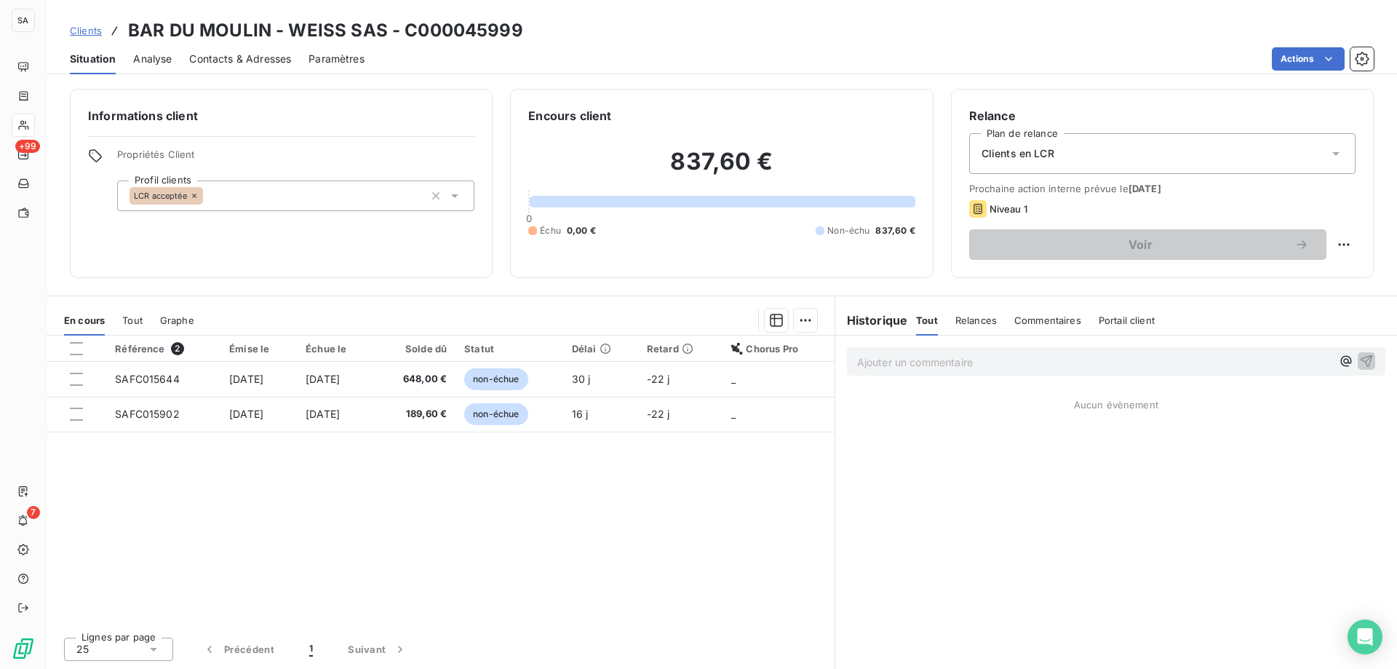
click at [217, 55] on span "Contacts & Adresses" at bounding box center [240, 59] width 102 height 15
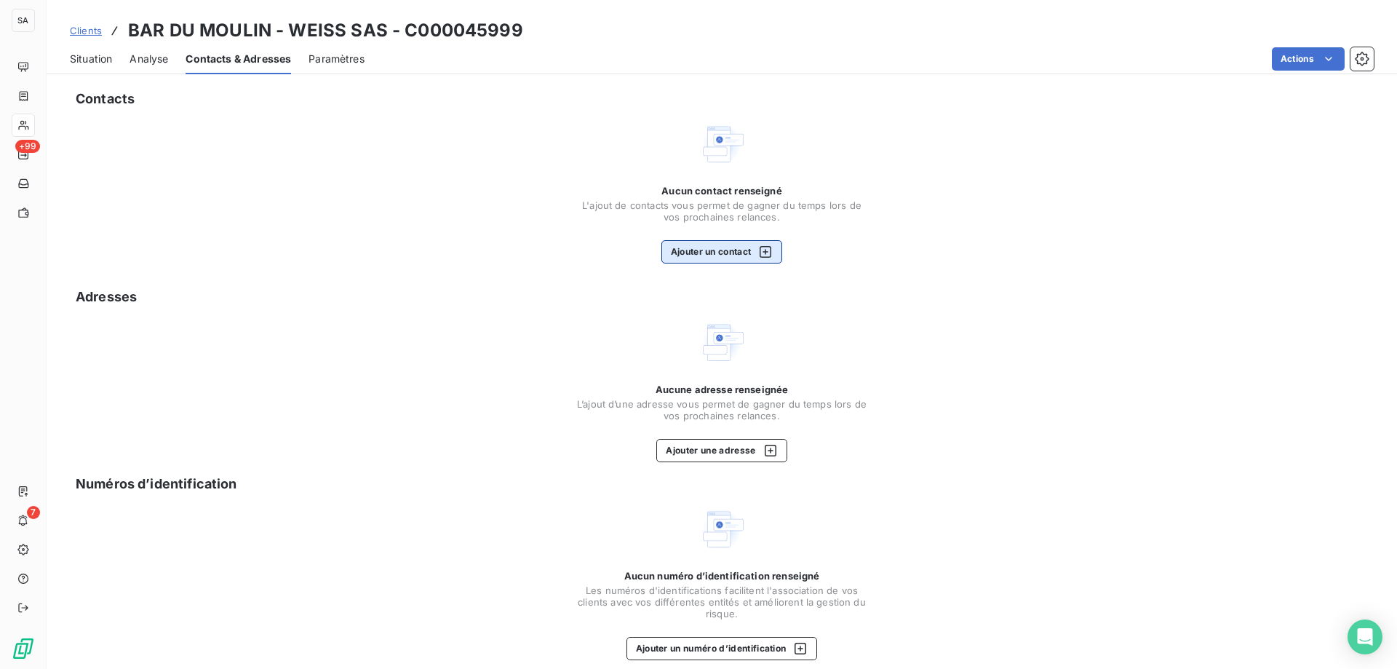
click at [683, 255] on button "Ajouter un contact" at bounding box center [722, 251] width 122 height 23
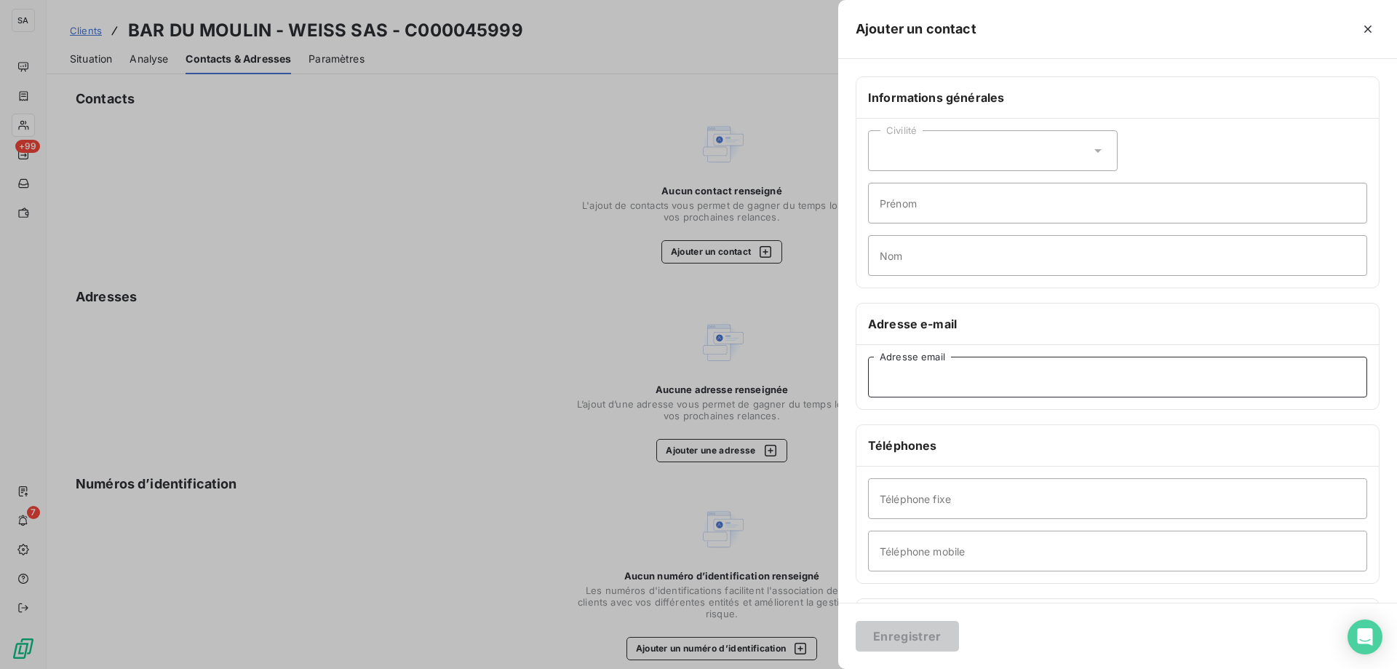
drag, startPoint x: 942, startPoint y: 387, endPoint x: 919, endPoint y: 390, distance: 22.7
click at [942, 387] on input "Adresse email" at bounding box center [1117, 377] width 499 height 41
paste input "lebardumoulin@gmail.com"
type input "lebardumoulin@gmail.com"
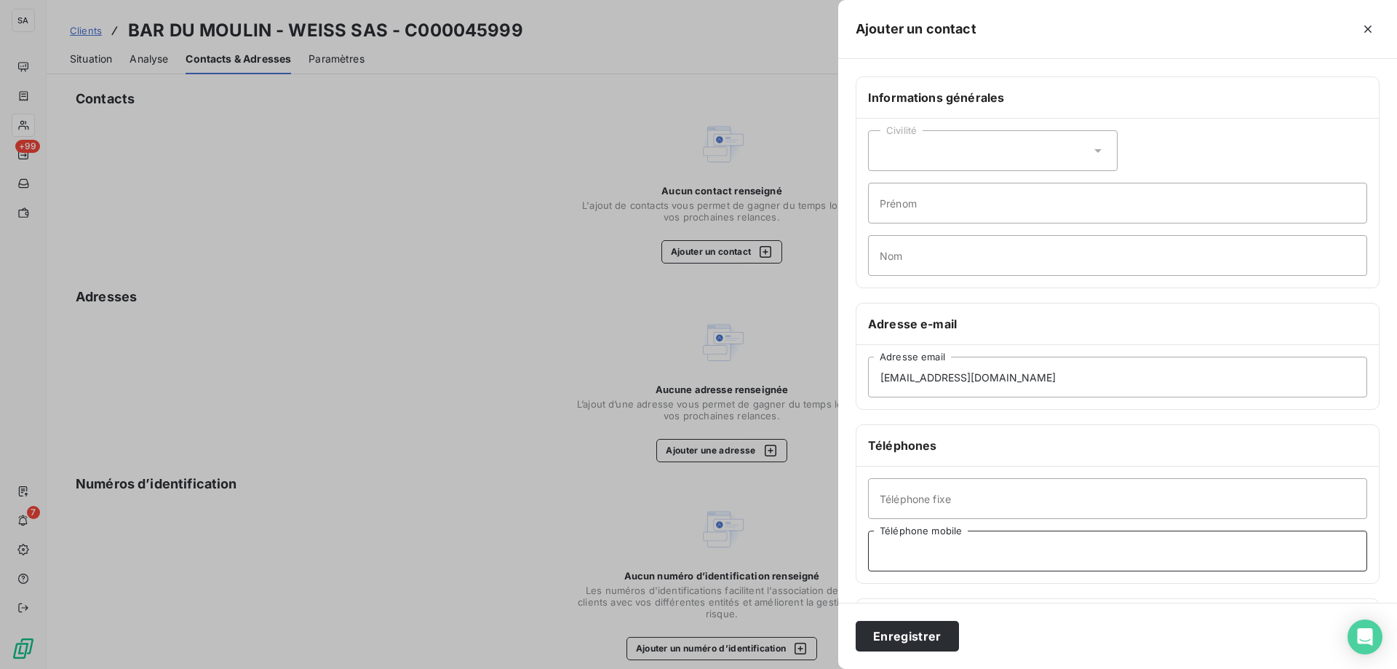
click at [955, 546] on input "Téléphone mobile" at bounding box center [1117, 550] width 499 height 41
paste input "0630230558"
type input "0630230558"
drag, startPoint x: 911, startPoint y: 637, endPoint x: 889, endPoint y: 594, distance: 48.2
click at [911, 637] on button "Enregistrer" at bounding box center [907, 636] width 103 height 31
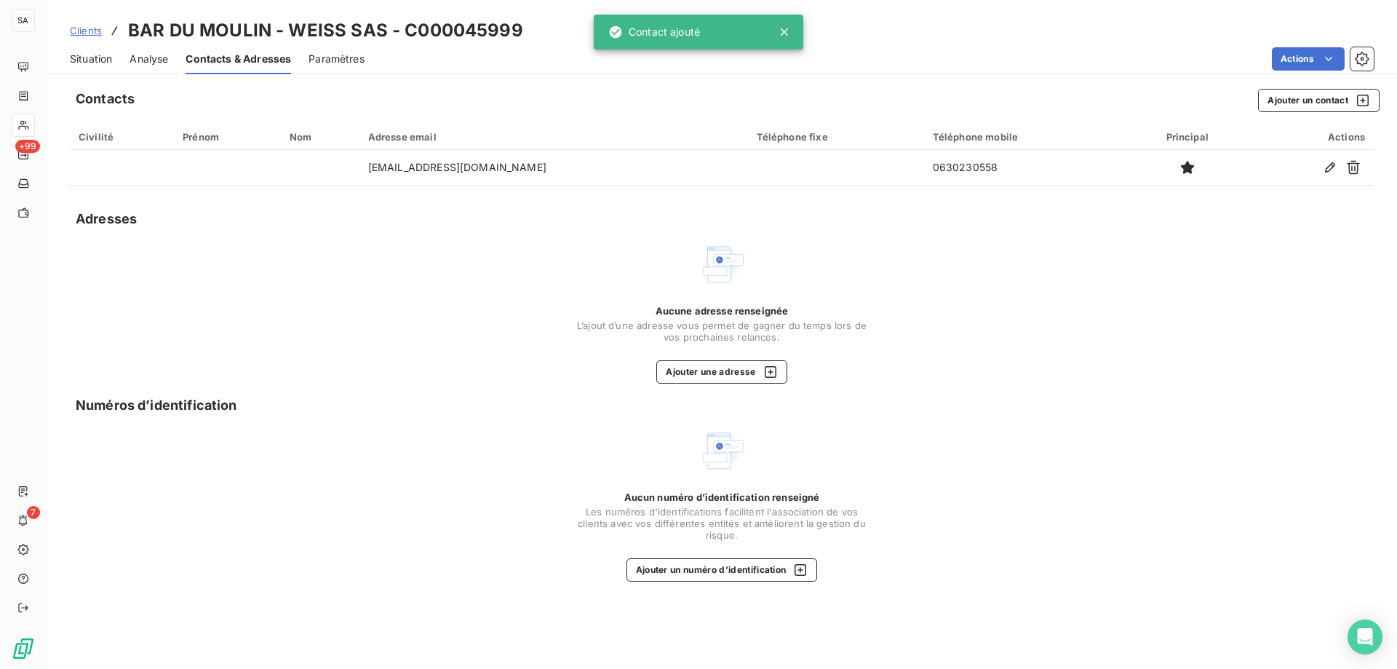
click at [709, 359] on div "Aucune adresse renseignée L’ajout d’une adresse vous permet de gagner du temps …" at bounding box center [721, 344] width 291 height 79
click at [708, 368] on button "Ajouter une adresse" at bounding box center [721, 371] width 130 height 23
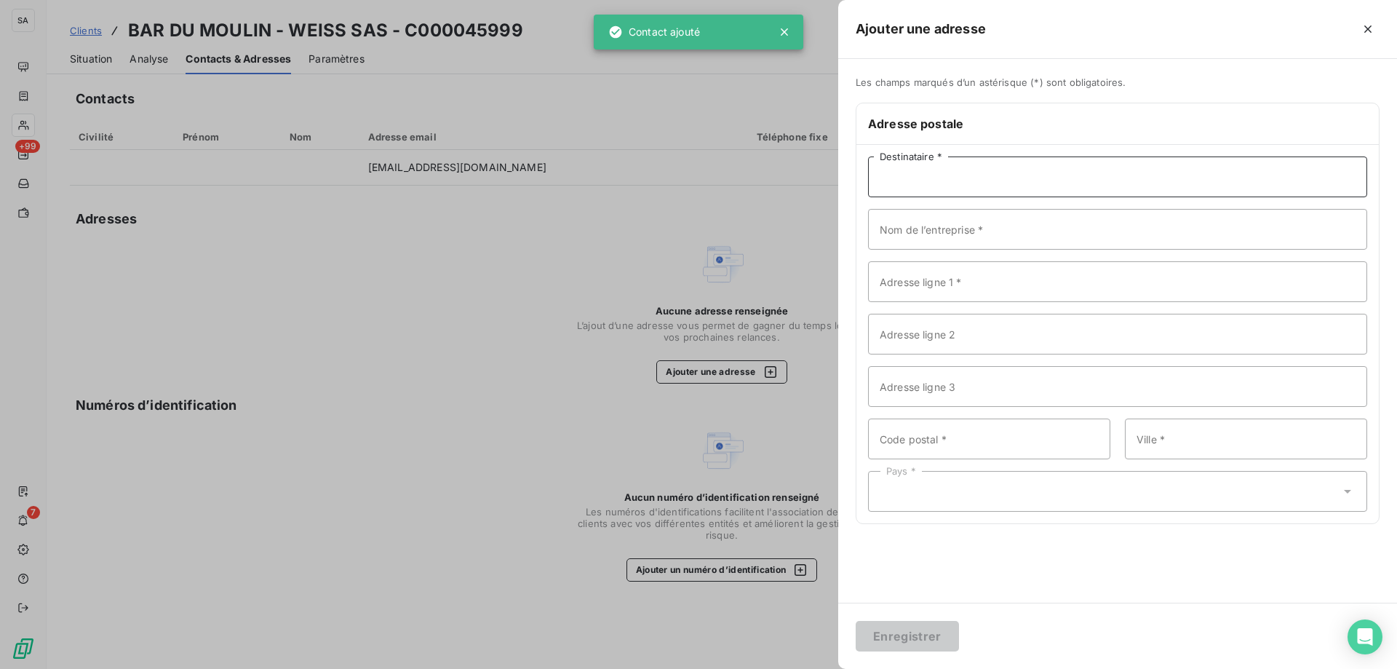
drag, startPoint x: 1008, startPoint y: 166, endPoint x: 952, endPoint y: 191, distance: 61.9
click at [1008, 166] on input "Destinataire *" at bounding box center [1117, 176] width 499 height 41
paste input "BAR DU MOULIN - WEISS SAS"
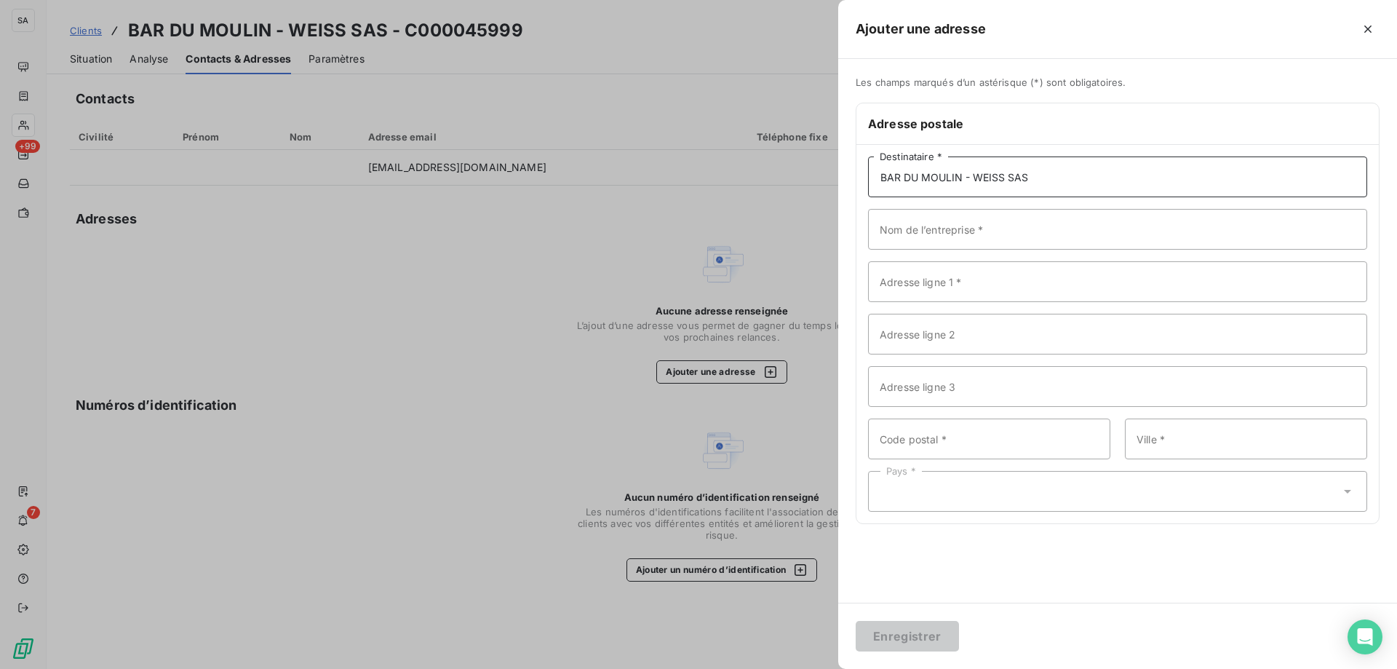
type input "BAR DU MOULIN - WEISS SAS"
click at [918, 283] on input "Adresse ligne 1 *" at bounding box center [1117, 281] width 499 height 41
paste input "80 RUE DES MOULINS"
type input "80 RUE DES MOULINS"
click at [1273, 430] on input "Ville *" at bounding box center [1246, 438] width 242 height 41
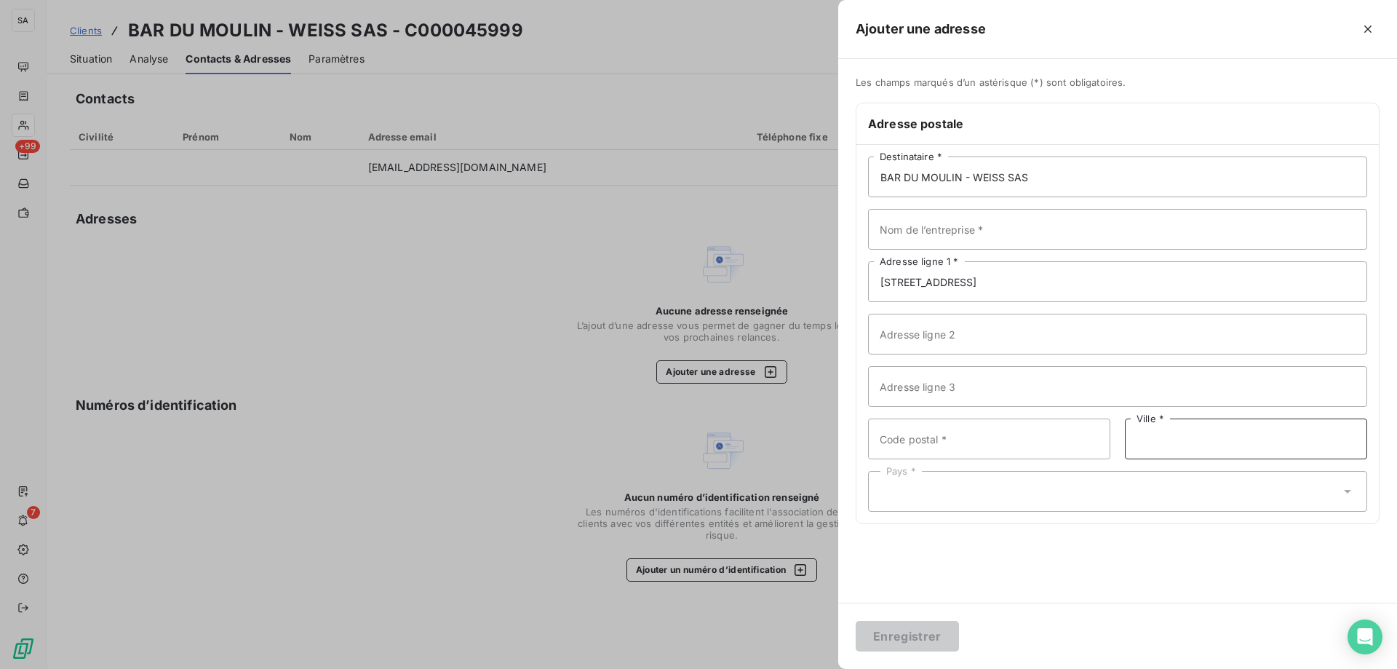
paste input "CHAMONIX-MONT-BLANC"
type input "CHAMONIX-MONT-BLANC"
click at [966, 452] on input "Code postal *" at bounding box center [989, 438] width 242 height 41
paste input "74400"
type input "74400"
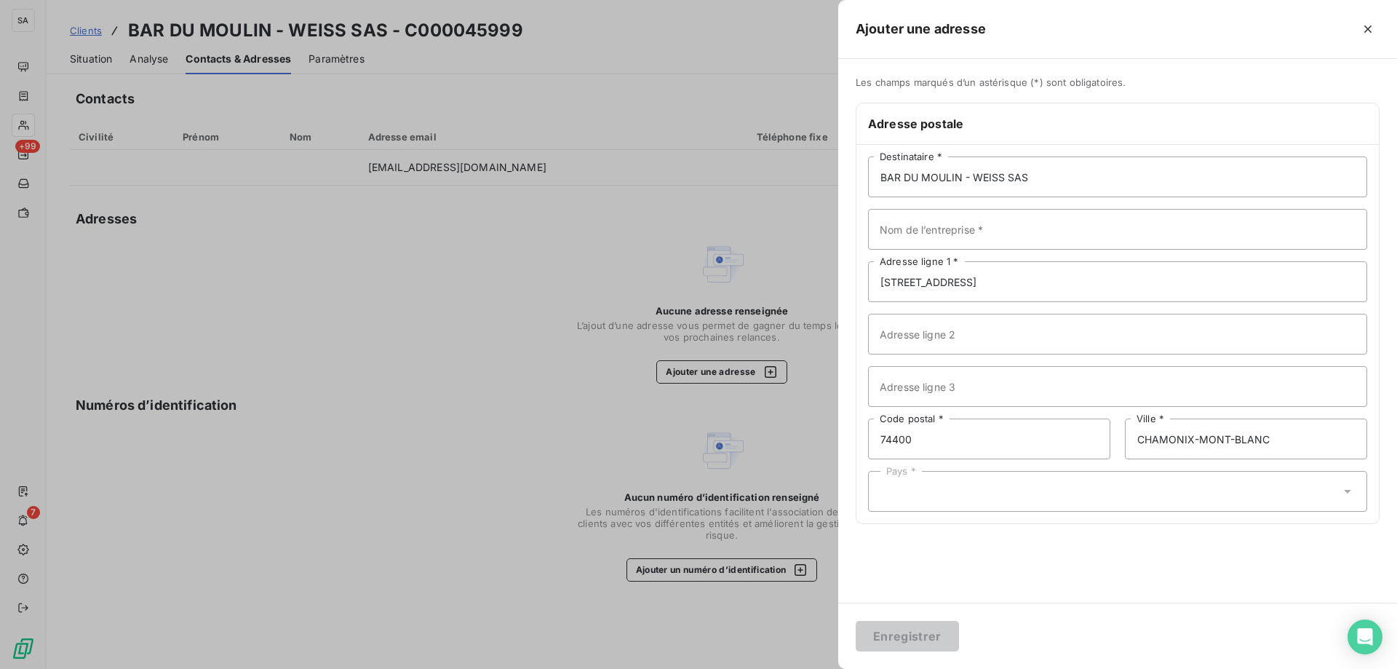
click at [893, 488] on div "Pays *" at bounding box center [1117, 491] width 499 height 41
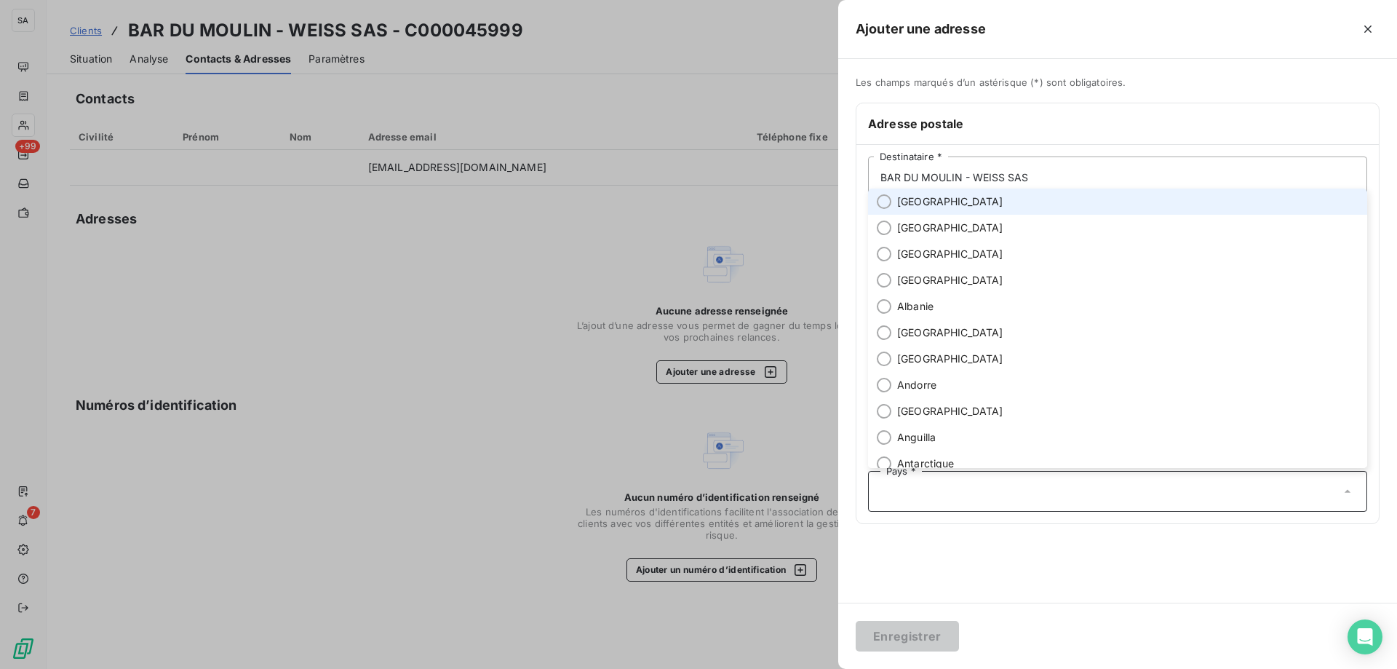
click at [923, 196] on span "[GEOGRAPHIC_DATA]" at bounding box center [950, 201] width 106 height 15
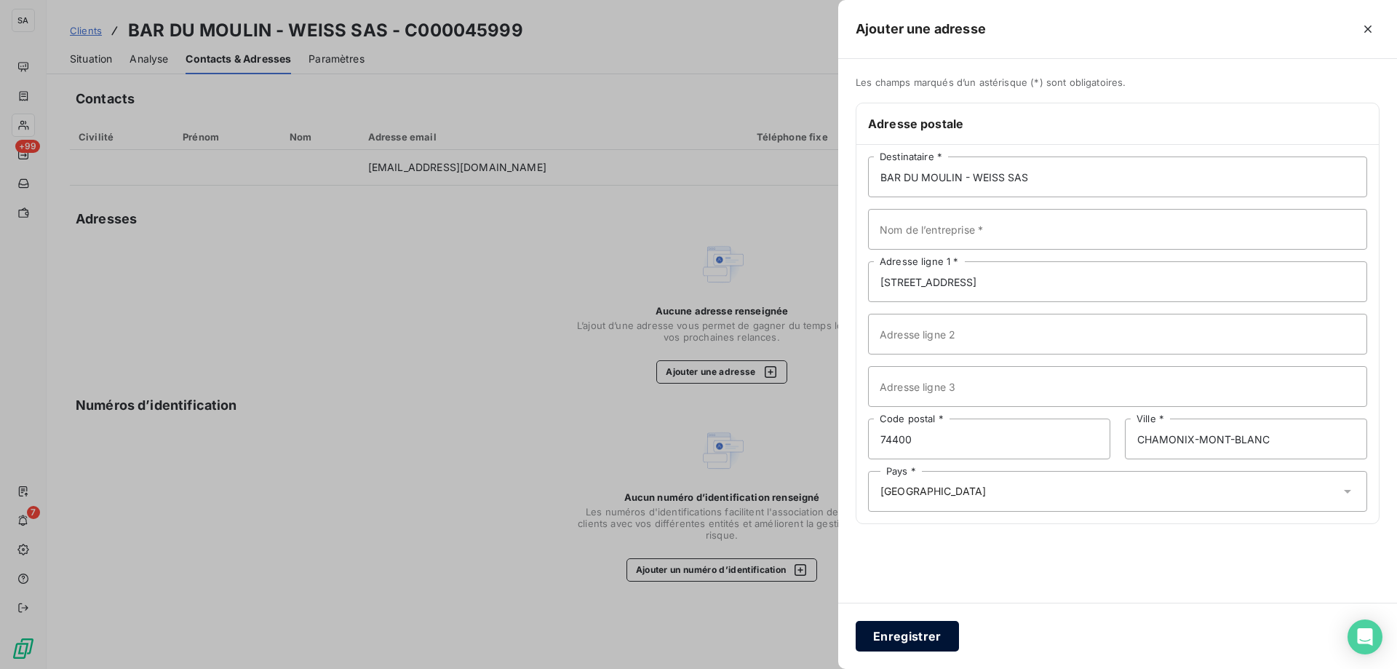
click at [915, 634] on button "Enregistrer" at bounding box center [907, 636] width 103 height 31
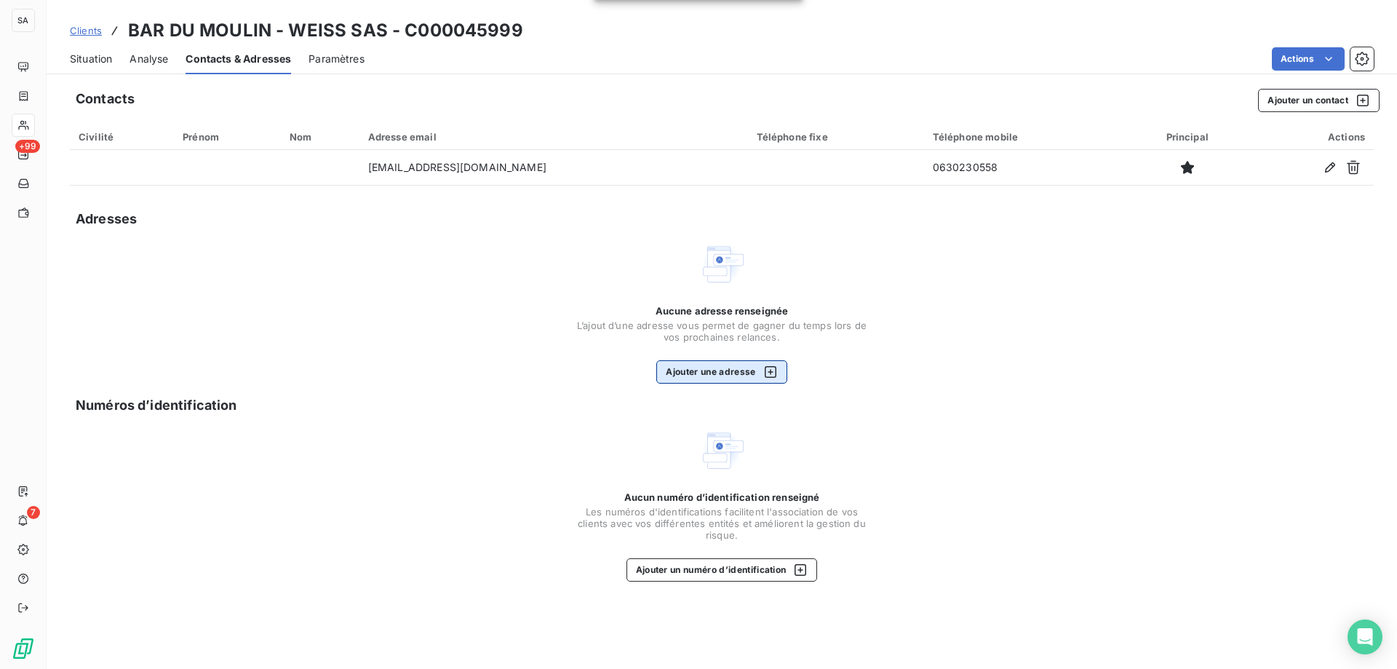
click at [720, 374] on button "Ajouter une adresse" at bounding box center [721, 371] width 130 height 23
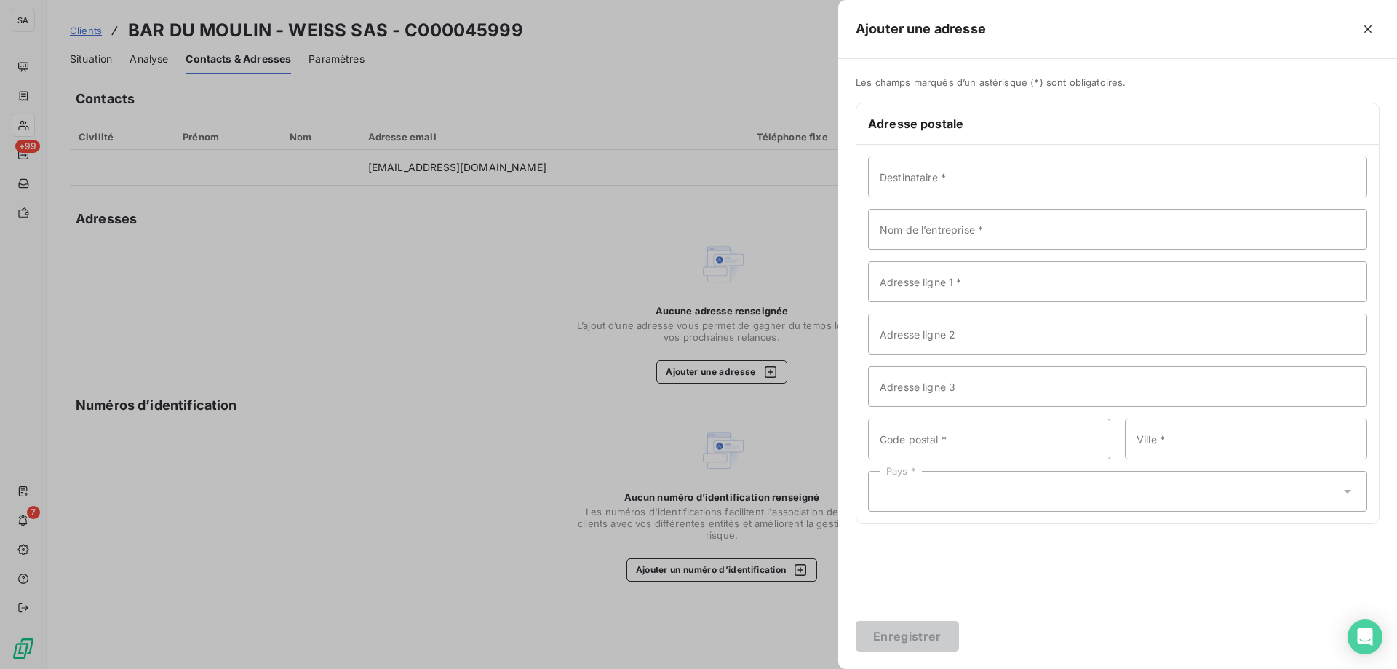
click at [987, 86] on span "Les champs marqués d’un astérisque (*) sont obligatoires." at bounding box center [1118, 82] width 524 height 12
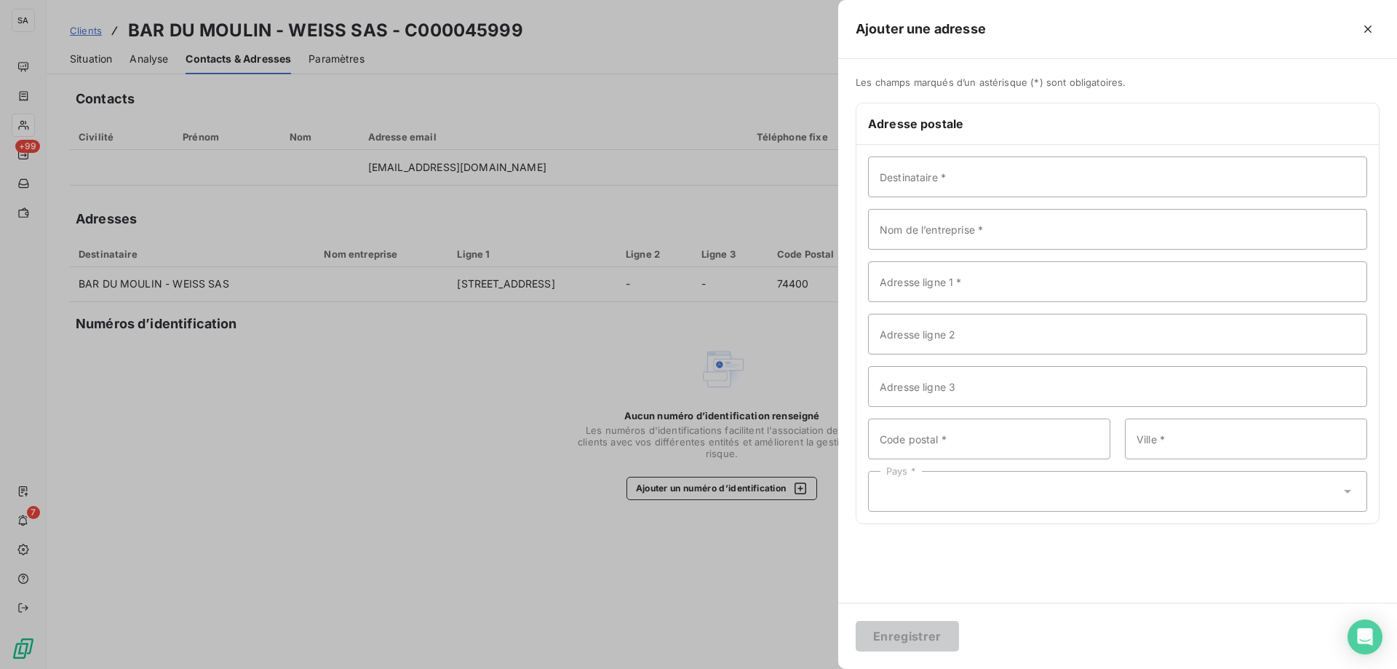
click at [538, 194] on div at bounding box center [698, 334] width 1397 height 669
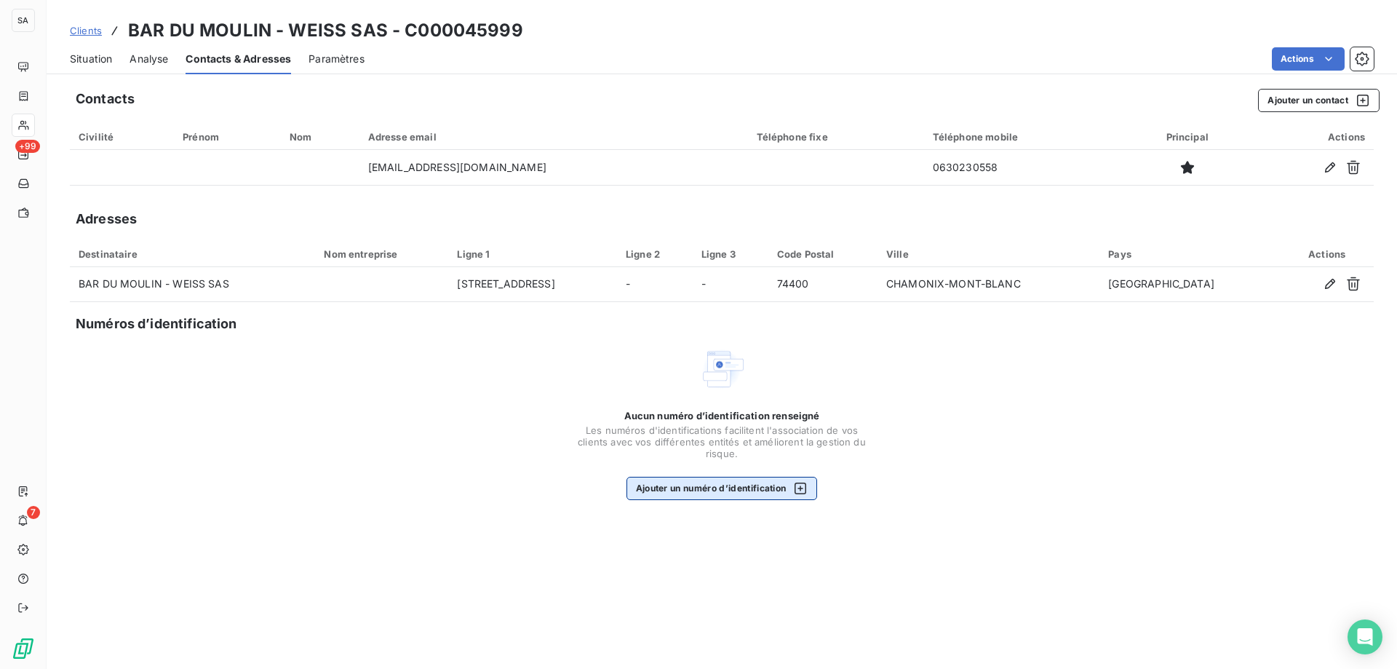
click at [712, 489] on button "Ajouter un numéro d’identification" at bounding box center [721, 488] width 191 height 23
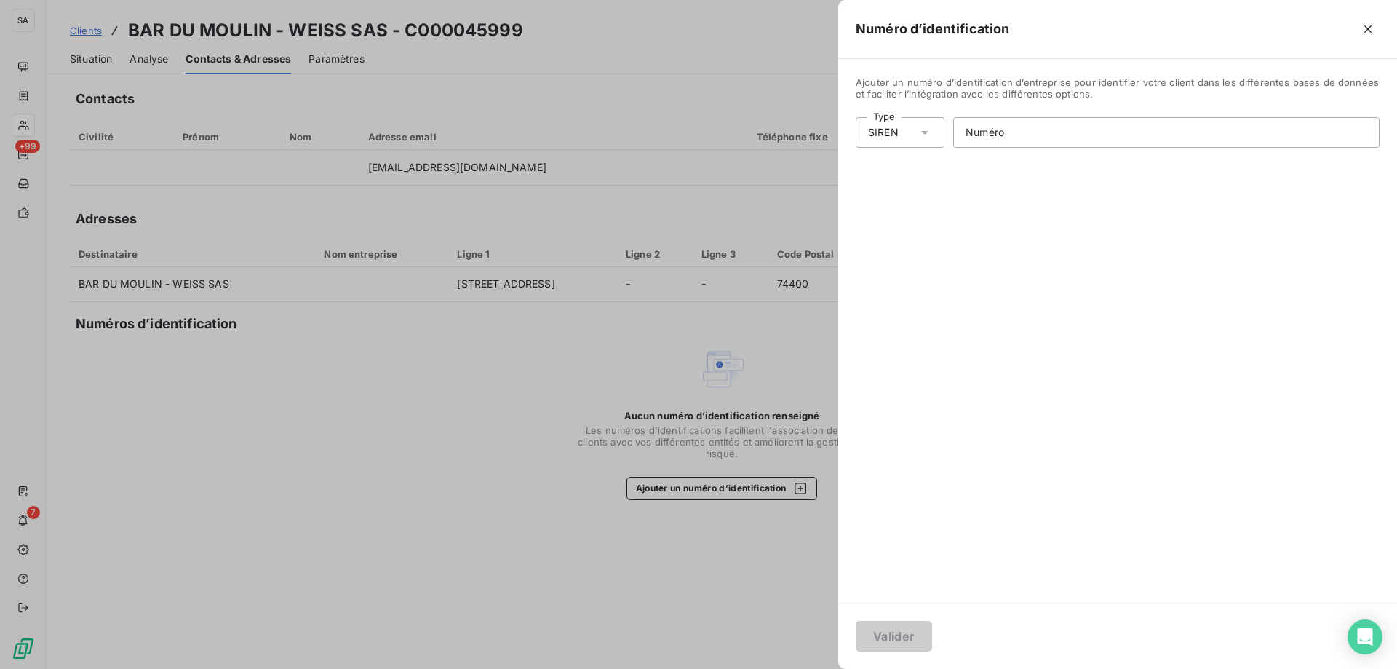
click at [894, 128] on div "SIREN" at bounding box center [883, 132] width 31 height 15
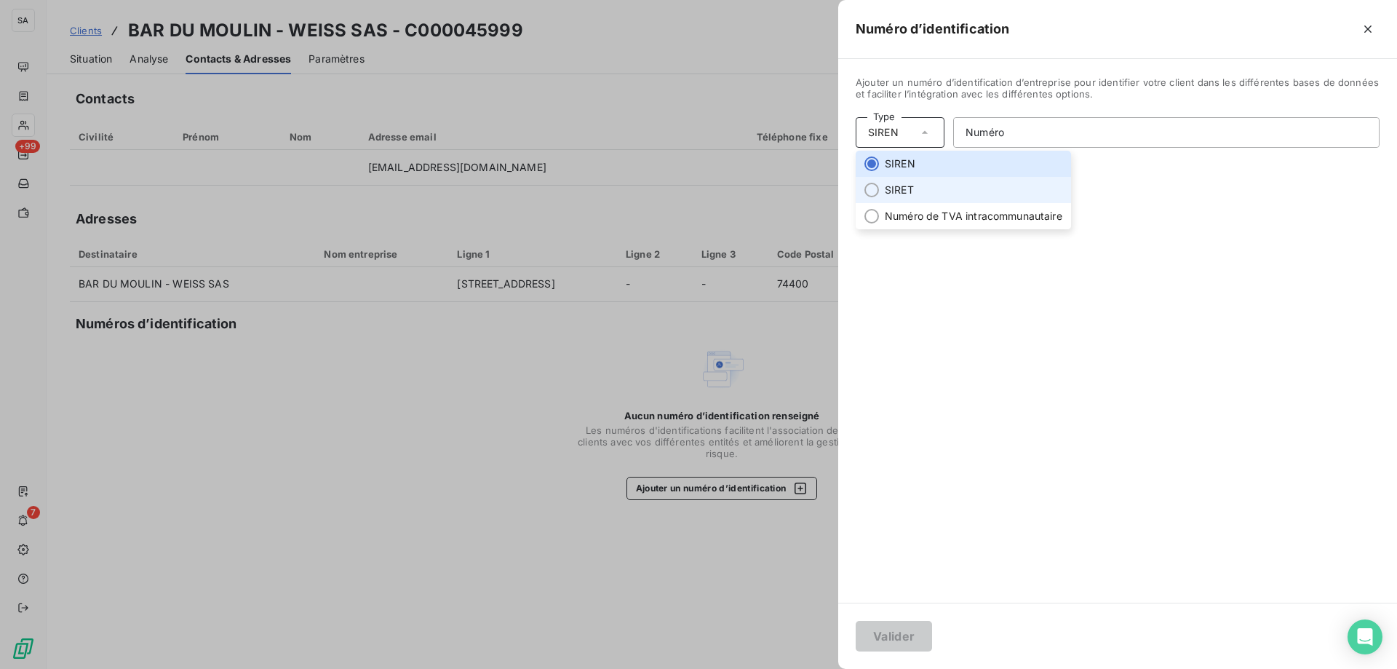
click at [916, 189] on li "SIRET" at bounding box center [963, 190] width 215 height 26
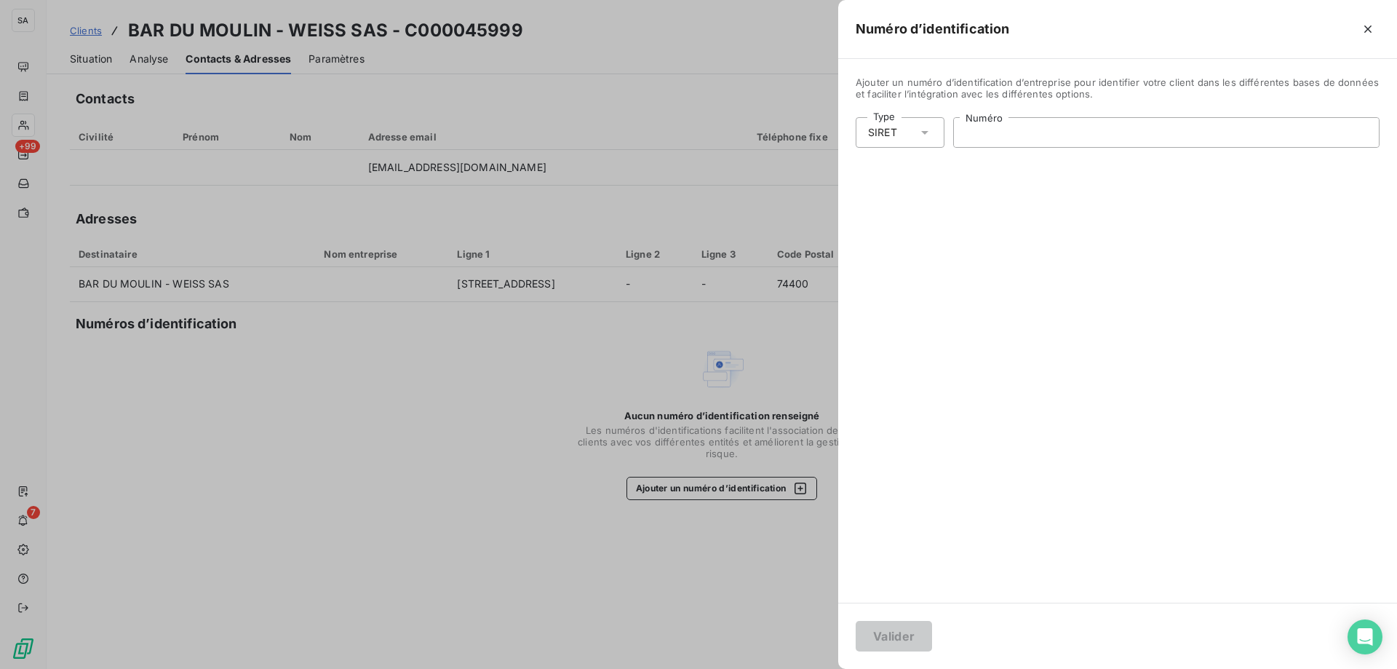
drag, startPoint x: 1024, startPoint y: 133, endPoint x: 1020, endPoint y: 141, distance: 8.8
click at [1024, 133] on input "Numéro" at bounding box center [1166, 132] width 425 height 29
paste input "819 343 047 00018"
type input "819 343 047 00018"
click at [899, 644] on button "Valider" at bounding box center [894, 636] width 76 height 31
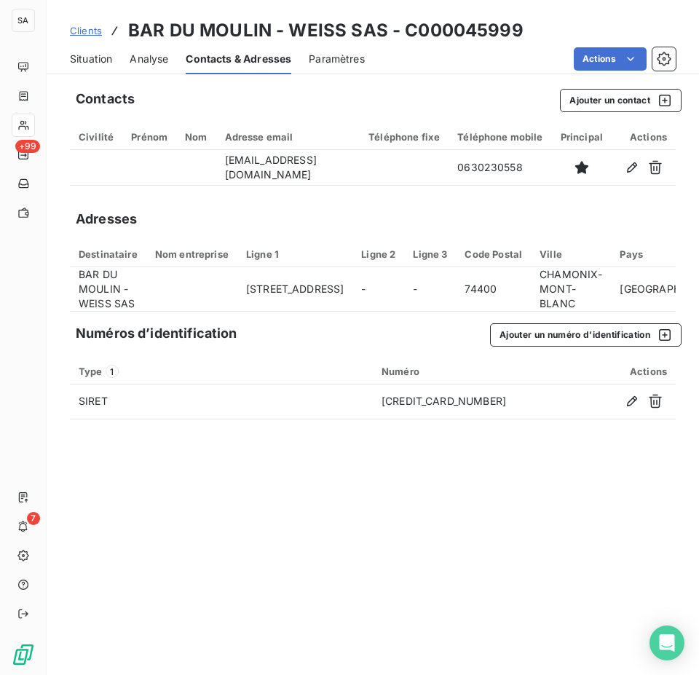
drag, startPoint x: 96, startPoint y: 30, endPoint x: 112, endPoint y: 29, distance: 16.0
click at [96, 30] on span "Clients" at bounding box center [86, 31] width 32 height 12
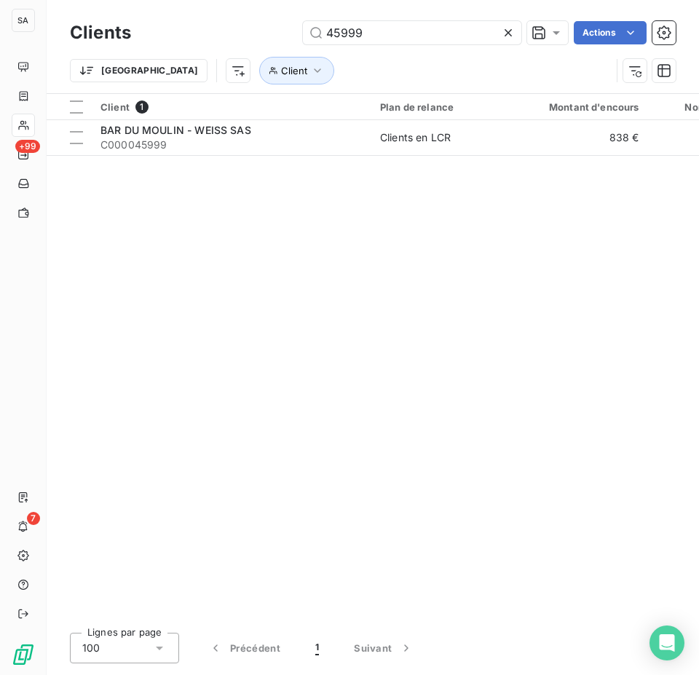
drag, startPoint x: 397, startPoint y: 36, endPoint x: 224, endPoint y: 53, distance: 173.3
click at [240, 41] on div "45999 Actions" at bounding box center [411, 32] width 527 height 23
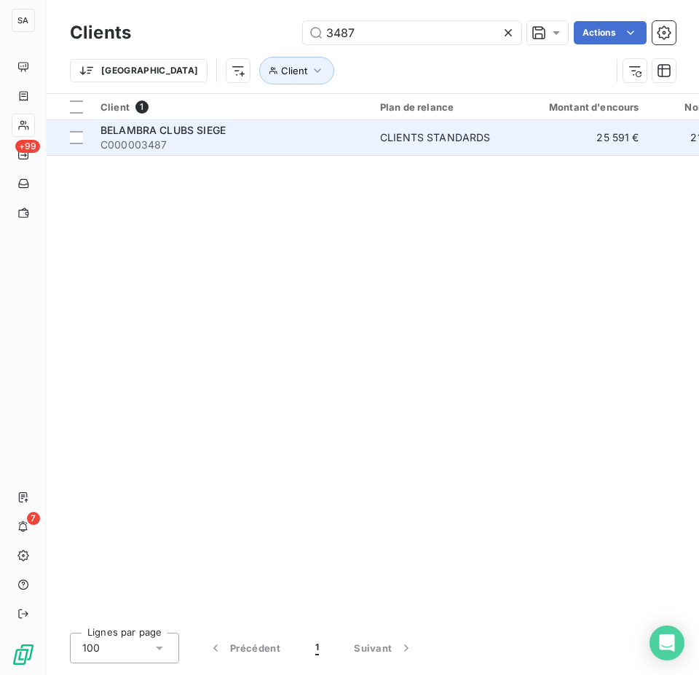
type input "3487"
click at [160, 142] on span "C000003487" at bounding box center [231, 145] width 262 height 15
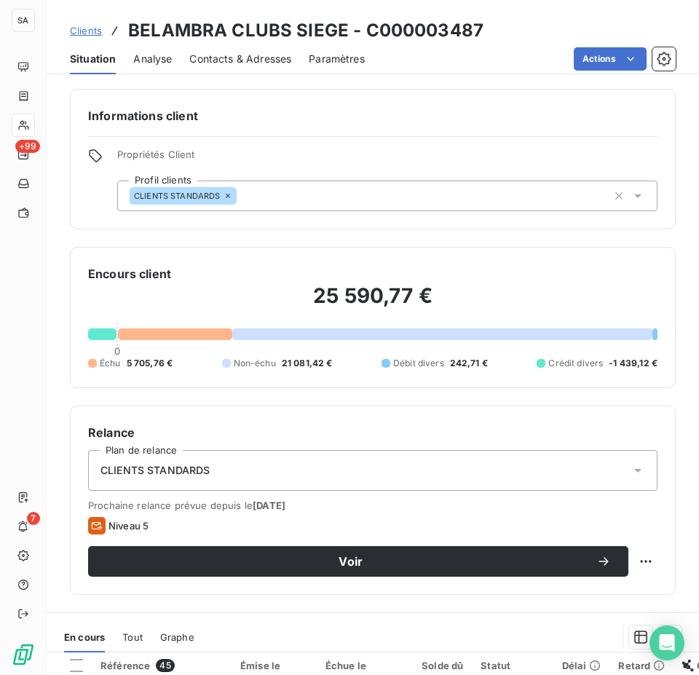
click at [220, 56] on span "Contacts & Adresses" at bounding box center [240, 59] width 102 height 15
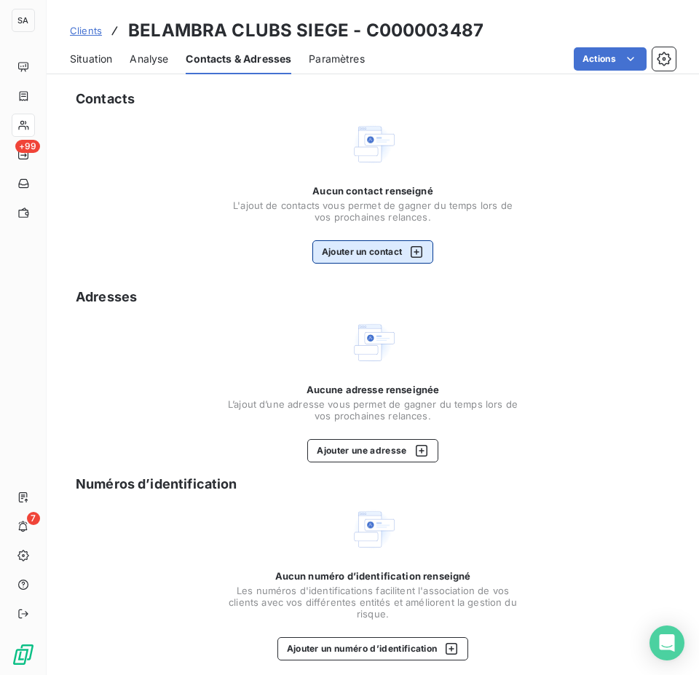
click at [360, 250] on button "Ajouter un contact" at bounding box center [373, 251] width 122 height 23
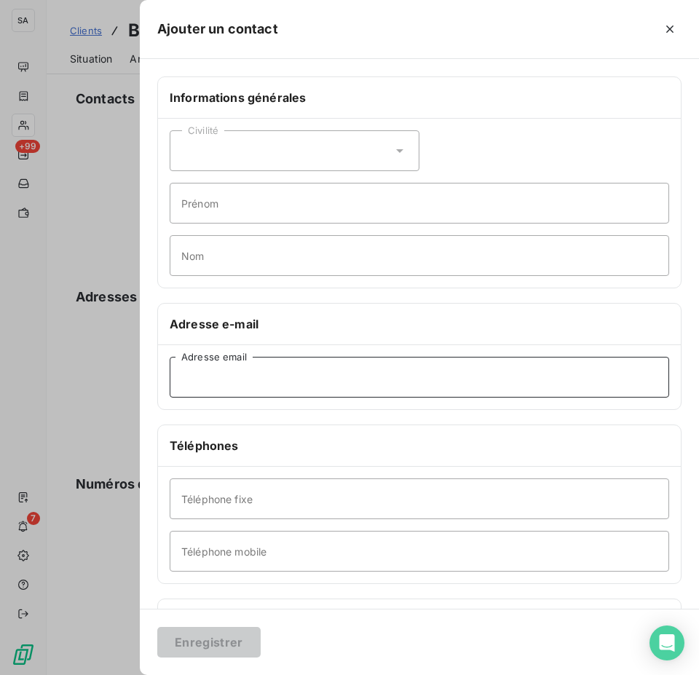
click at [247, 365] on input "Adresse email" at bounding box center [419, 377] width 499 height 41
paste input "belambra.clubs.factures@e-facture.net"
type input "belambra.clubs.factures@e-facture.net"
drag, startPoint x: 378, startPoint y: 374, endPoint x: -121, endPoint y: 374, distance: 498.4
click at [0, 374] on html "SA +99 7 Clients BELAMBRA CLUBS SIEGE - C000003487 Situation Analyse Contacts &…" at bounding box center [349, 337] width 699 height 675
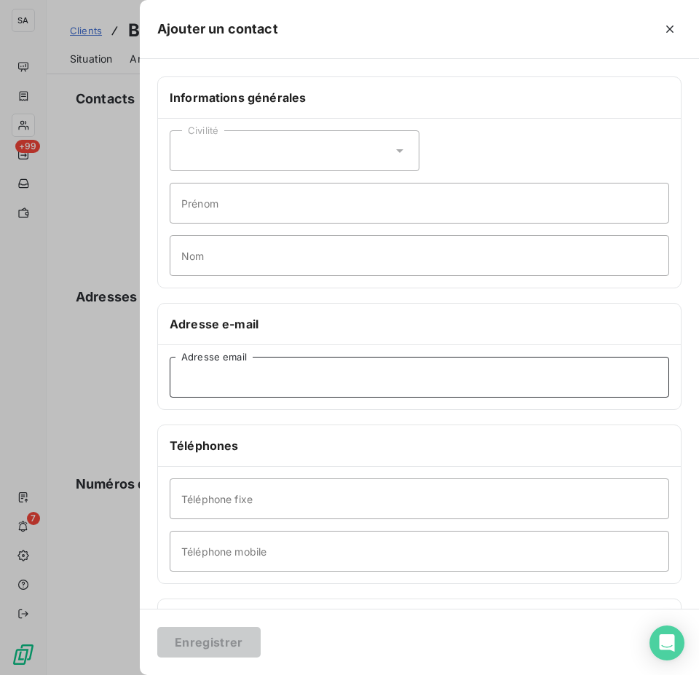
drag, startPoint x: 228, startPoint y: 378, endPoint x: 9, endPoint y: 378, distance: 218.3
click at [228, 378] on input "Adresse email" at bounding box center [419, 377] width 499 height 41
paste input "contact.four@belambra.fr"
type input "contact.four@belambra.fr"
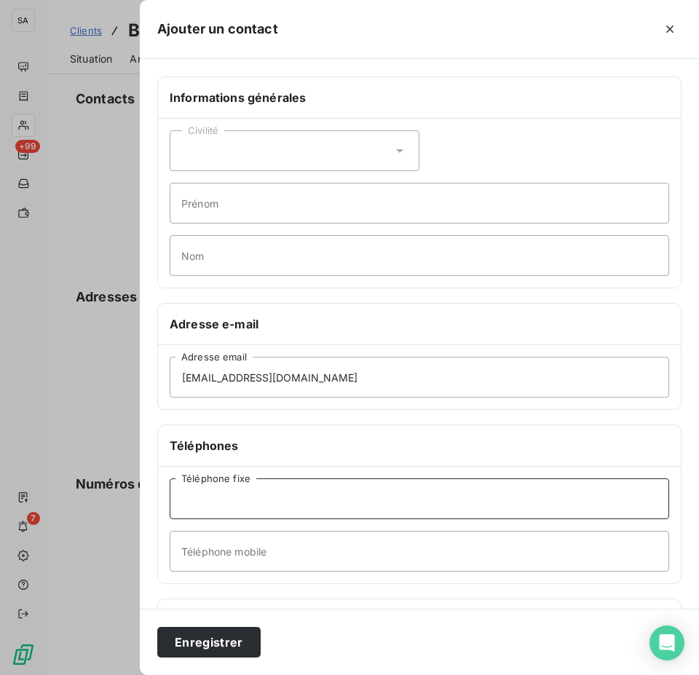
drag, startPoint x: 330, startPoint y: 507, endPoint x: 319, endPoint y: 504, distance: 12.0
click at [330, 507] on input "Téléphone fixe" at bounding box center [419, 498] width 499 height 41
paste input "0177709055"
type input "0177709055"
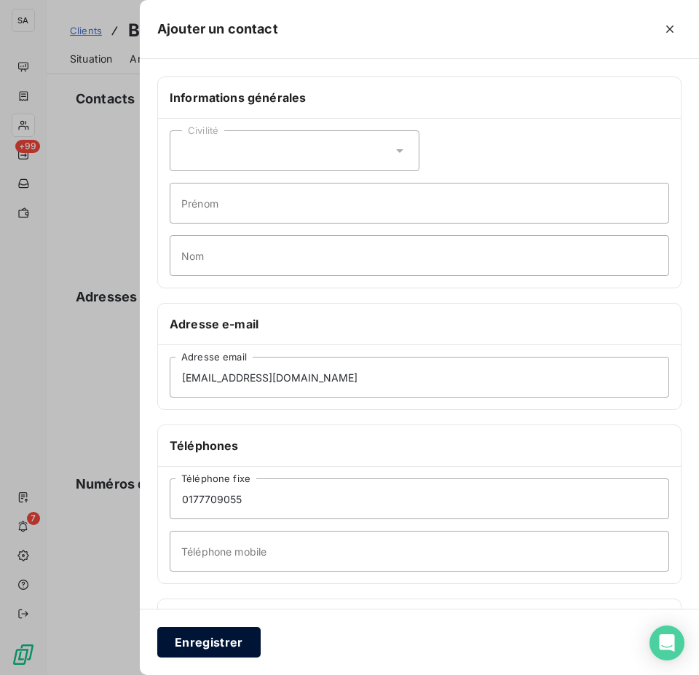
click at [231, 636] on button "Enregistrer" at bounding box center [208, 641] width 103 height 31
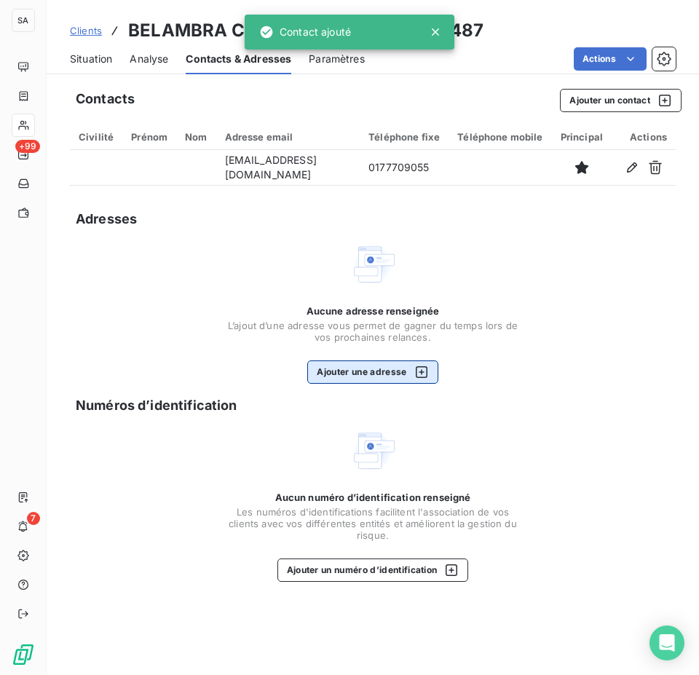
click at [355, 367] on button "Ajouter une adresse" at bounding box center [372, 371] width 130 height 23
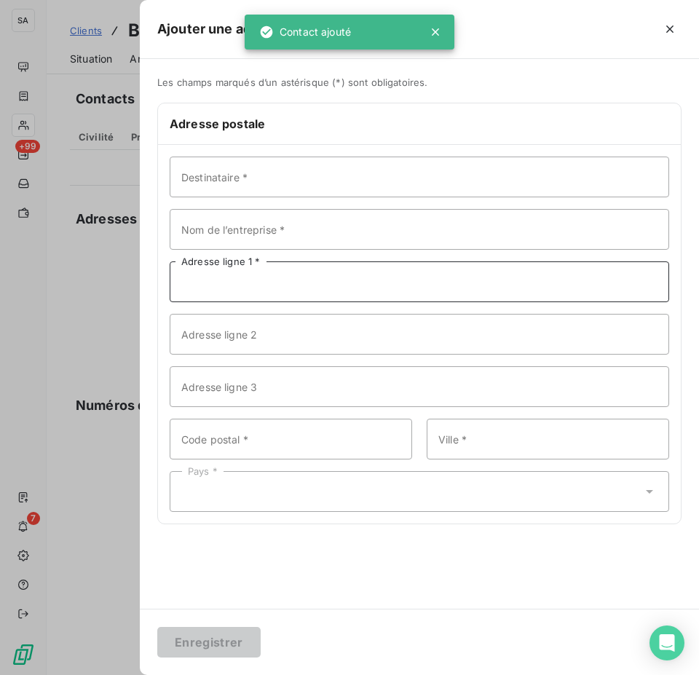
click at [245, 276] on input "Adresse ligne 1 *" at bounding box center [419, 281] width 499 height 41
paste input "63 AV DU GENERAL LECLERC - TSA 40002 COMPTABILITE"
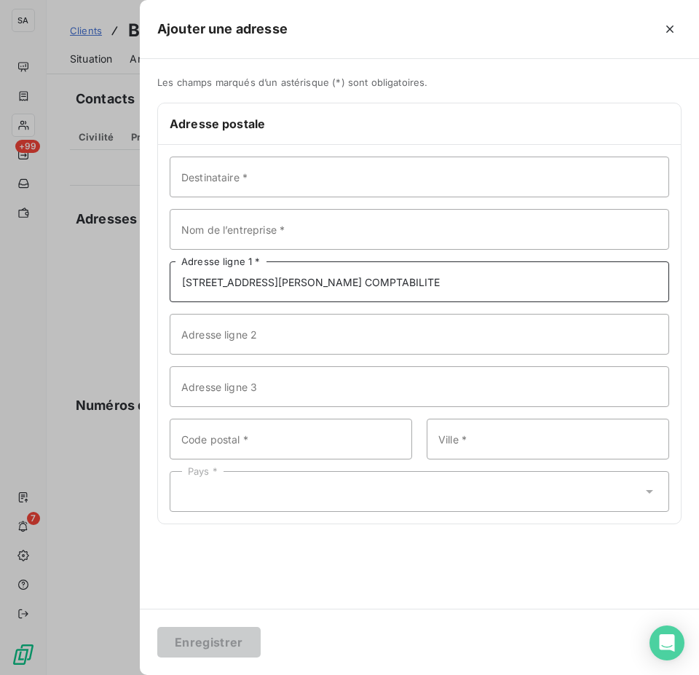
type input "63 AV DU GENERAL LECLERC - TSA 40002 COMPTABILITE"
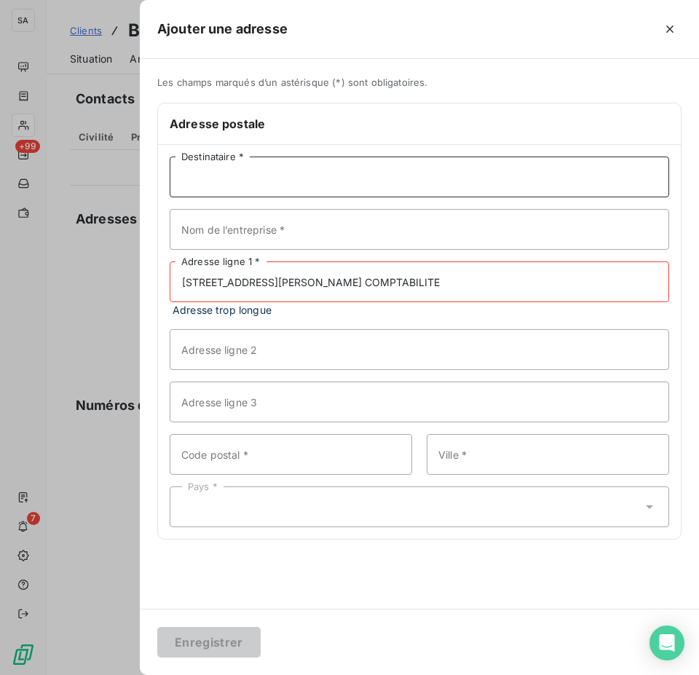
click at [314, 175] on input "Destinataire *" at bounding box center [419, 176] width 499 height 41
paste input "BELAMBRA CLUBS SIEGE"
type input "BELAMBRA CLUBS SIEGE"
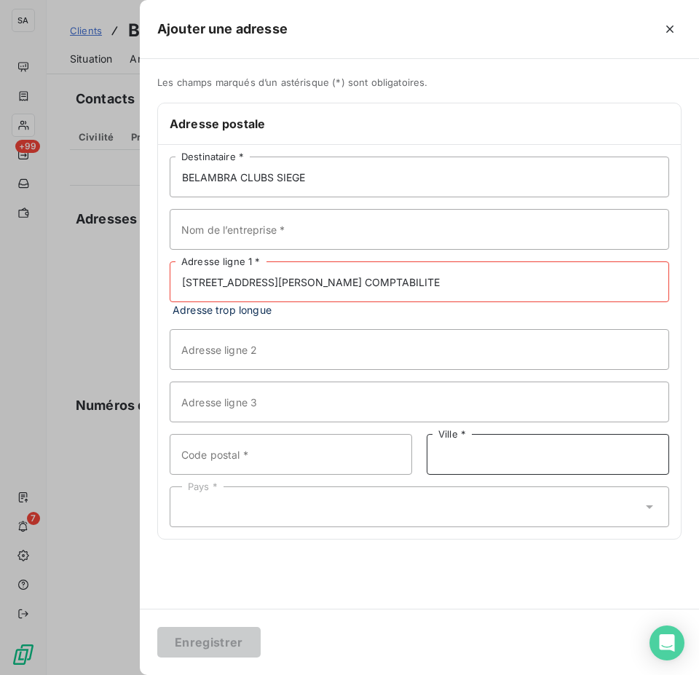
click at [496, 450] on input "Ville *" at bounding box center [547, 454] width 242 height 41
paste input "BOURG LA REINE"
type input "BOURG LA REINE"
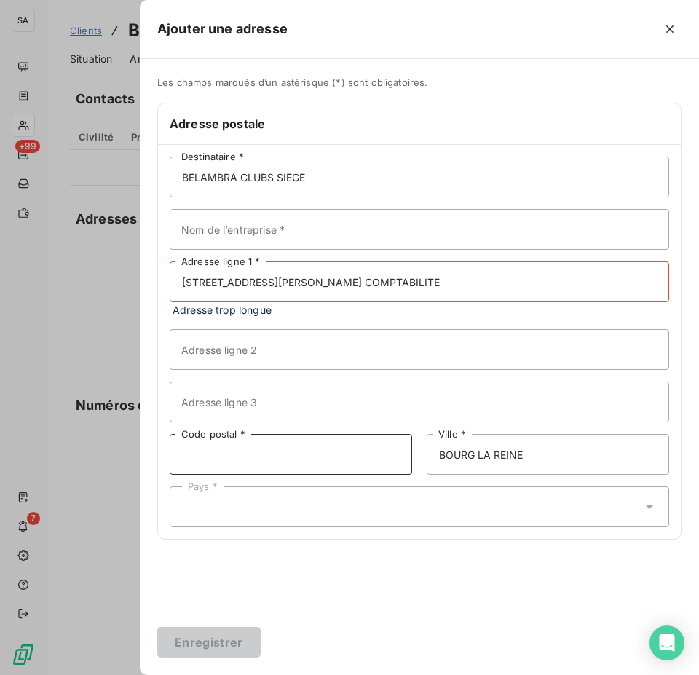
click at [282, 467] on input "Code postal *" at bounding box center [291, 454] width 242 height 41
paste input "92340"
type input "92340"
click at [434, 514] on div "Pays *" at bounding box center [419, 506] width 499 height 41
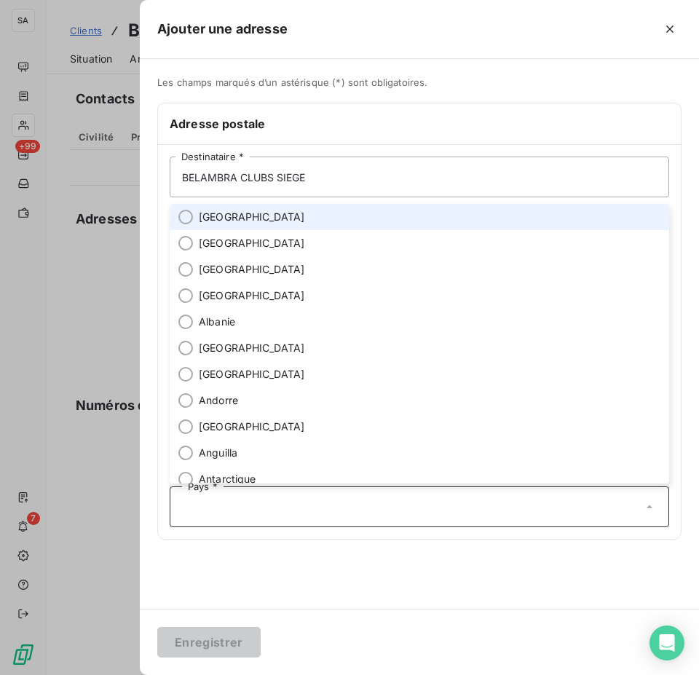
click at [222, 220] on span "[GEOGRAPHIC_DATA]" at bounding box center [252, 217] width 106 height 15
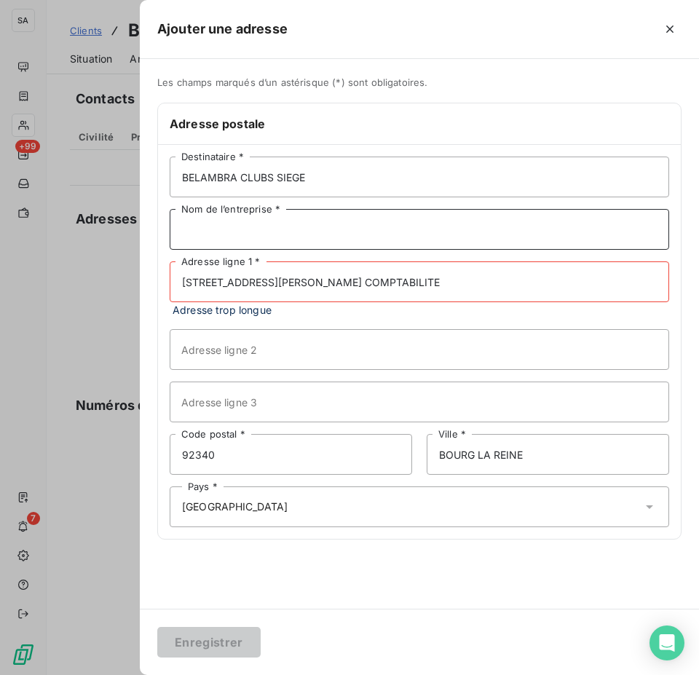
click at [391, 223] on input "Nom de l’entreprise *" at bounding box center [419, 229] width 499 height 41
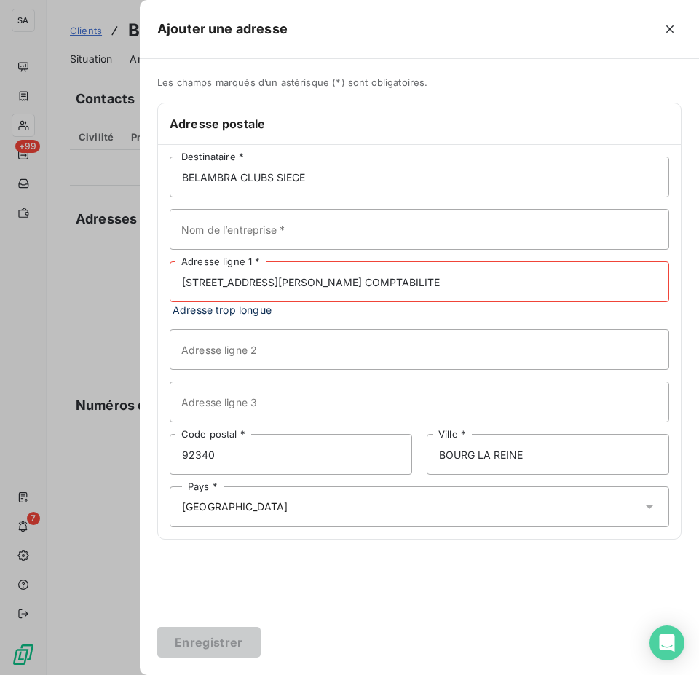
click at [495, 291] on input "63 AV DU GENERAL LECLERC - TSA 40002 COMPTABILITE" at bounding box center [419, 281] width 499 height 41
drag, startPoint x: 491, startPoint y: 281, endPoint x: 399, endPoint y: 272, distance: 92.1
click at [399, 272] on input "63 AV DU GENERAL LECLERC - TSA 40002 COMPTABILITE" at bounding box center [419, 281] width 499 height 41
click at [542, 289] on input "63 AV DU GENERAL LECLERC - TSA 40002 COMPTABILITE" at bounding box center [419, 281] width 499 height 41
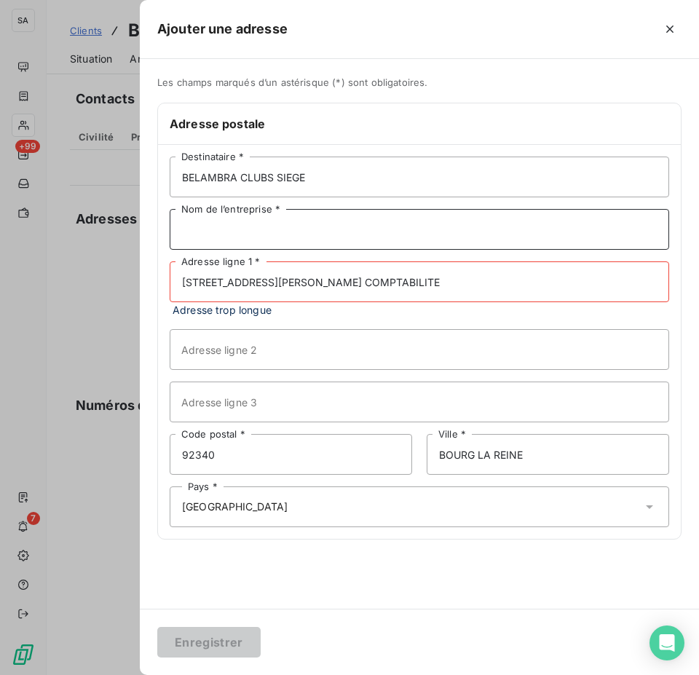
click at [395, 229] on input "Nom de l’entreprise *" at bounding box center [419, 229] width 499 height 41
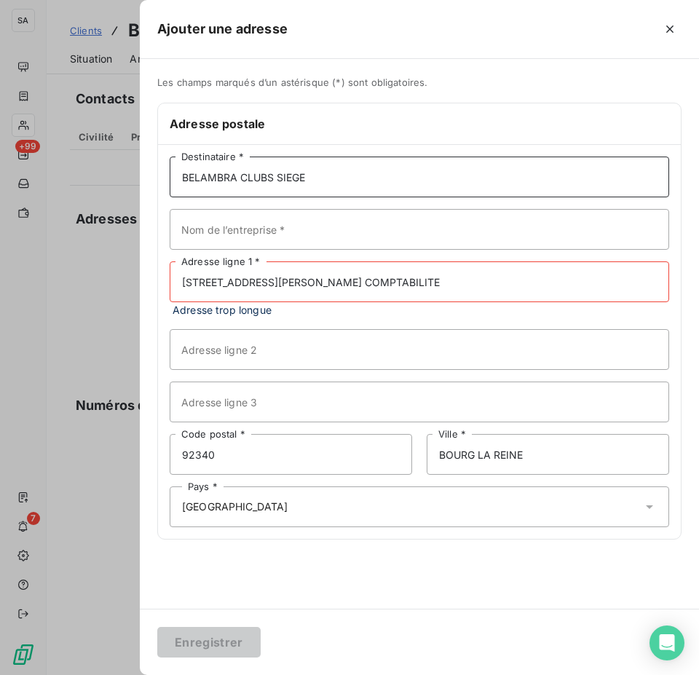
click at [341, 188] on input "BELAMBRA CLUBS SIEGE" at bounding box center [419, 176] width 499 height 41
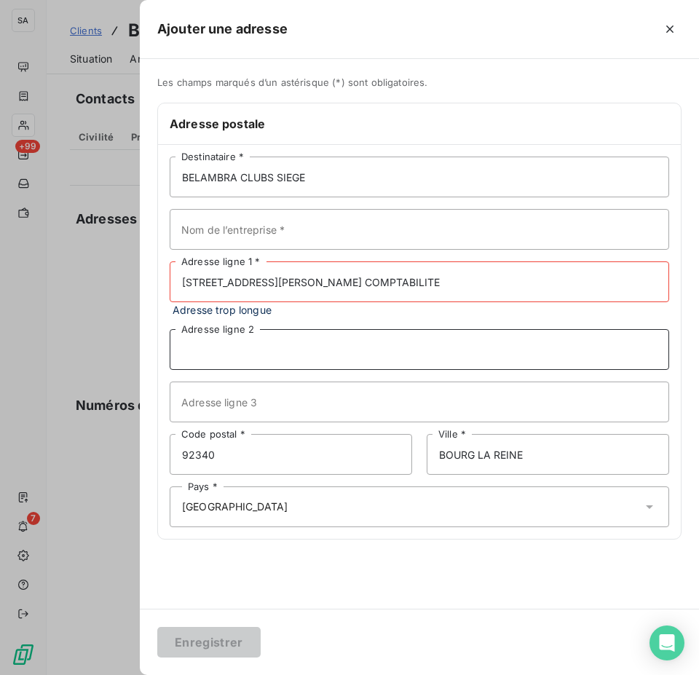
click at [293, 355] on input "Adresse ligne 2" at bounding box center [419, 349] width 499 height 41
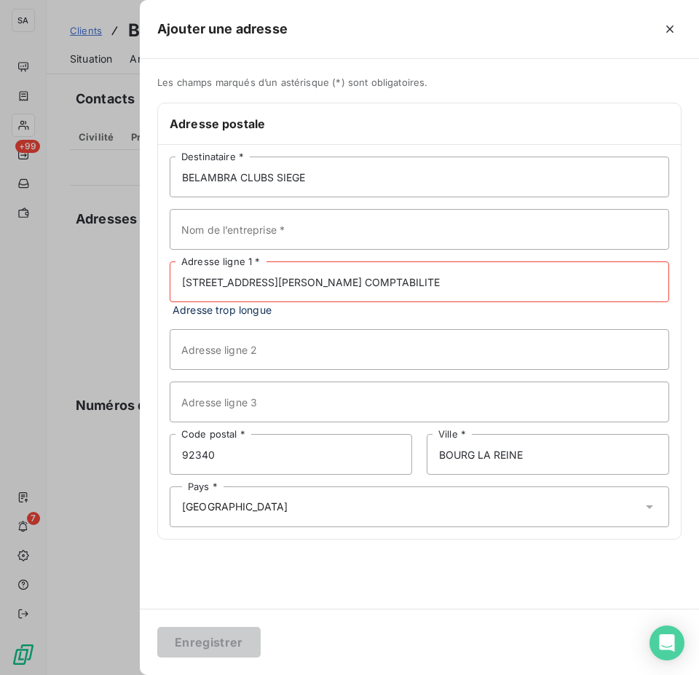
click at [367, 278] on input "63 AV DU GENERAL LECLERC - TSA 40002 COMPTABILITE" at bounding box center [419, 281] width 499 height 41
click at [331, 279] on input "63 AV DU GENERAL LECLERC - TSA 40002 COMPTABILITE" at bounding box center [419, 281] width 499 height 41
click at [335, 279] on input "63 AV DU GENERAL LECLERC - TSA 40002 COMPTABILITE" at bounding box center [419, 281] width 499 height 41
drag, startPoint x: 486, startPoint y: 282, endPoint x: 328, endPoint y: 278, distance: 157.9
click at [328, 278] on input "63 AV DU GENERAL LECLERC - TSA 40002 COMPTABILITE" at bounding box center [419, 281] width 499 height 41
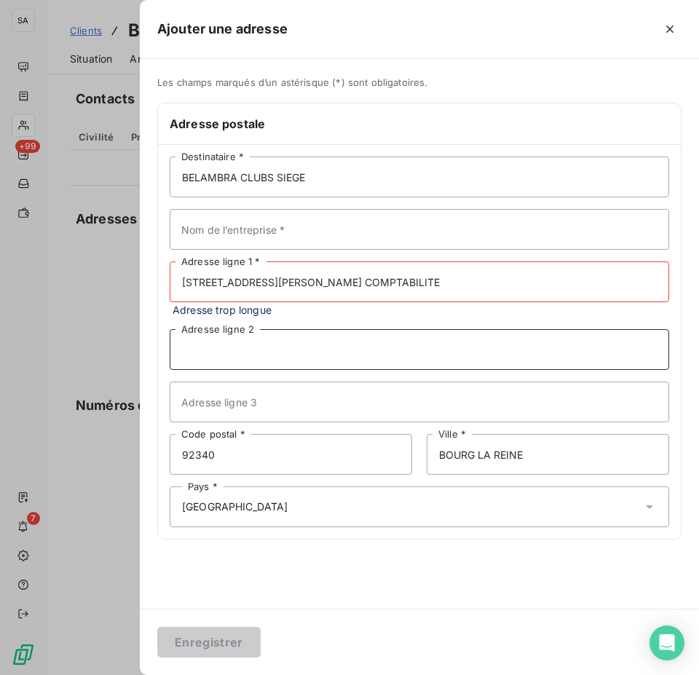
click at [223, 363] on input "Adresse ligne 2" at bounding box center [419, 349] width 499 height 41
paste input "- TSA 40002 COMPTABILITE"
type input "- TSA 40002 COMPTABILITE"
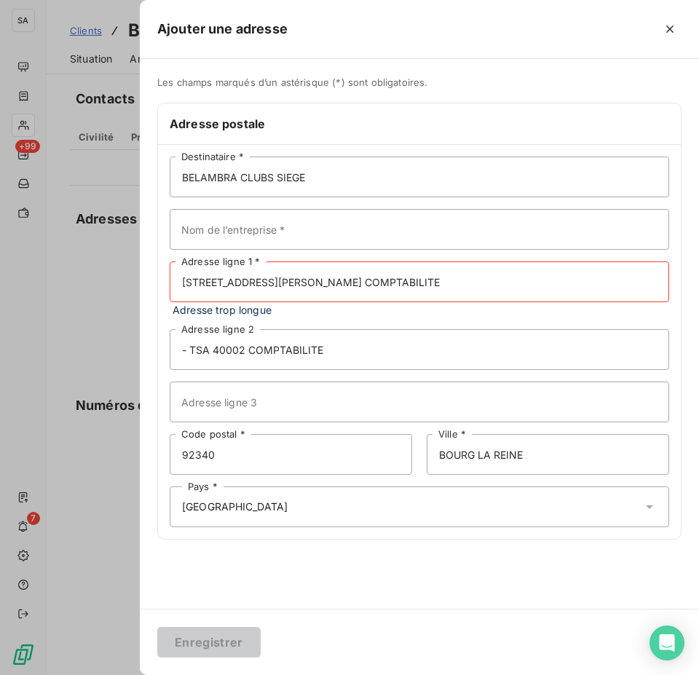
drag, startPoint x: 499, startPoint y: 279, endPoint x: 329, endPoint y: 268, distance: 170.6
click at [329, 268] on input "63 AV DU GENERAL LECLERC - TSA 40002 COMPTABILITE" at bounding box center [419, 281] width 499 height 41
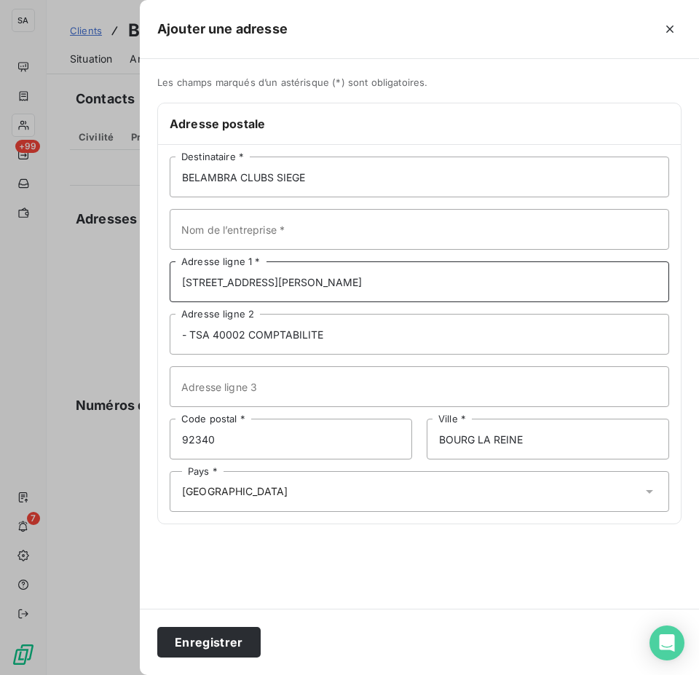
type input "63 AV DU GENERAL LECLERC"
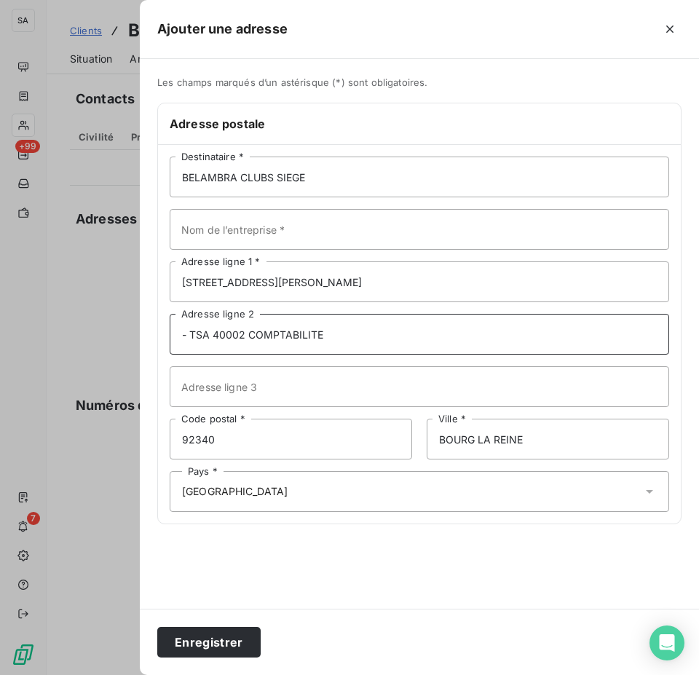
click at [191, 327] on input "- TSA 40002 COMPTABILITE" at bounding box center [419, 334] width 499 height 41
click at [190, 328] on input "- TSA 40002 COMPTABILITE" at bounding box center [419, 334] width 499 height 41
drag, startPoint x: 190, startPoint y: 330, endPoint x: 136, endPoint y: 335, distance: 54.0
click at [136, 668] on div "Ajouter une adresse Les champs marqués d’un astérisque (*) sont obligatoires. A…" at bounding box center [349, 675] width 699 height 0
type input "TSA 40002 COMPTABILITE"
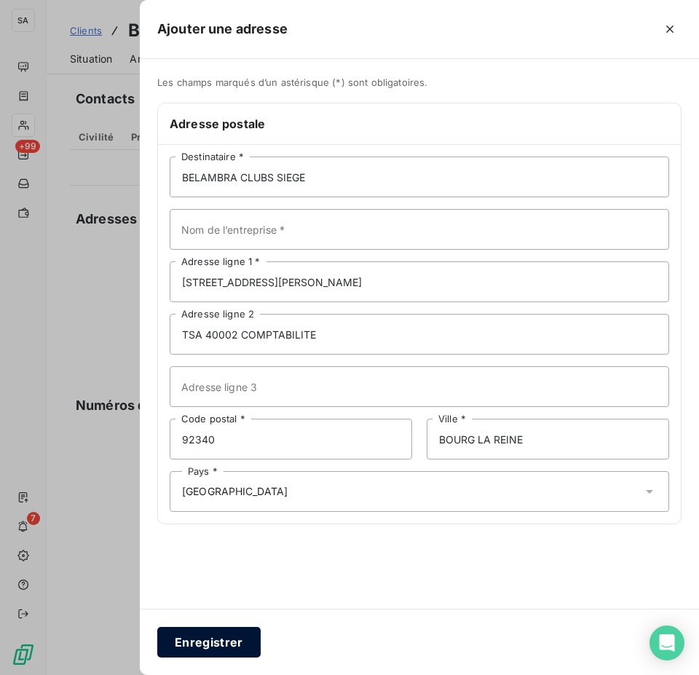
click at [218, 647] on button "Enregistrer" at bounding box center [208, 641] width 103 height 31
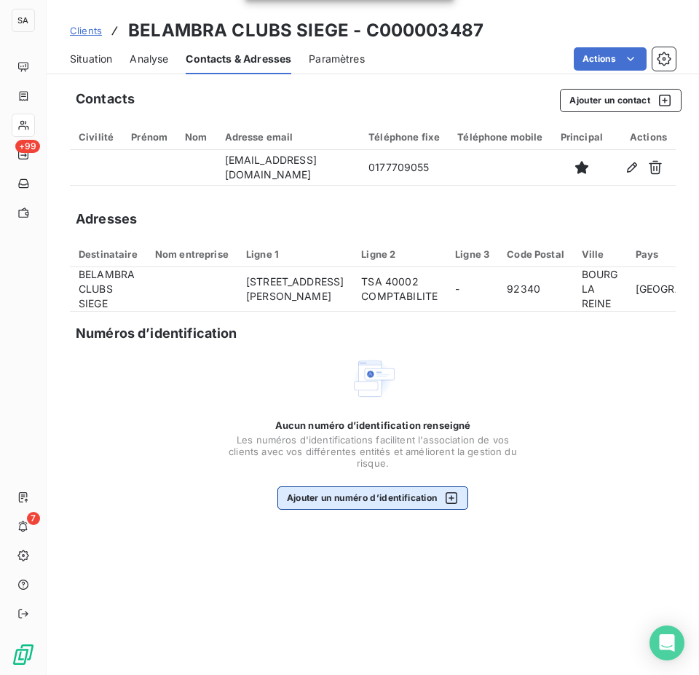
click at [329, 506] on button "Ajouter un numéro d’identification" at bounding box center [372, 497] width 191 height 23
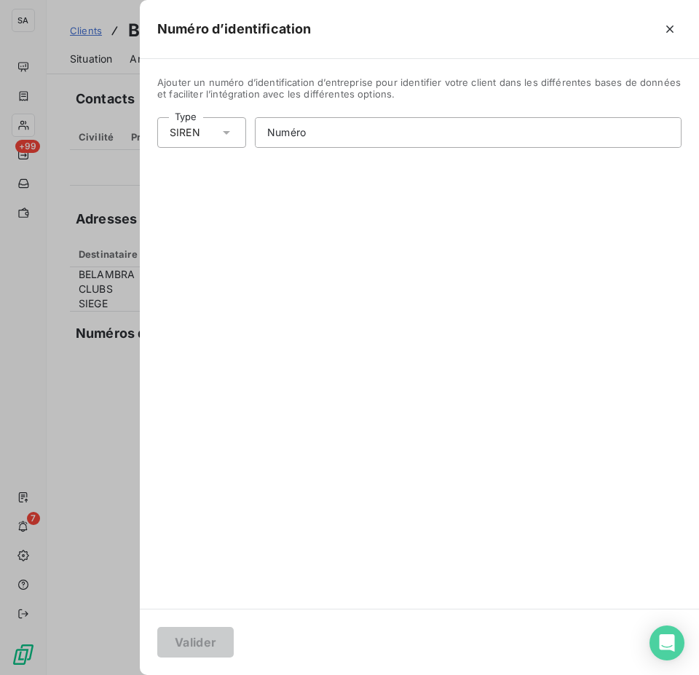
click at [179, 131] on div "SIREN" at bounding box center [185, 132] width 31 height 15
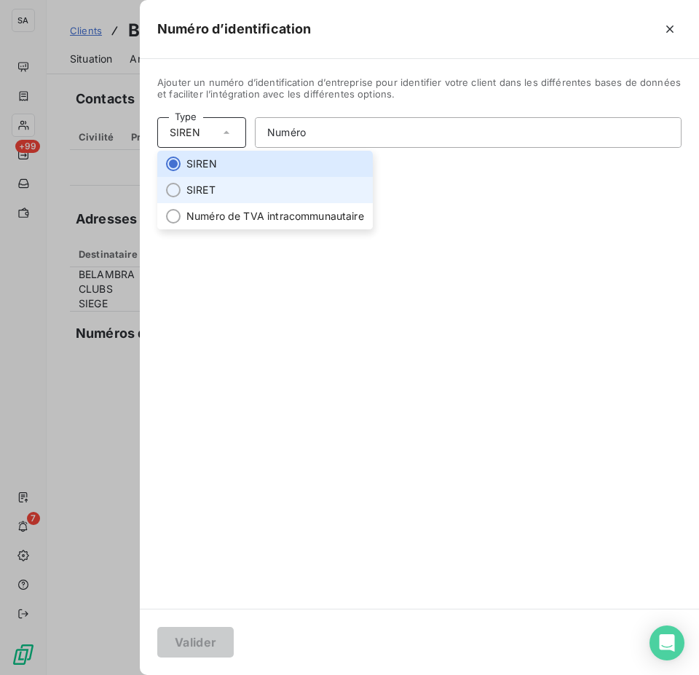
click at [202, 192] on li "SIRET" at bounding box center [264, 190] width 215 height 26
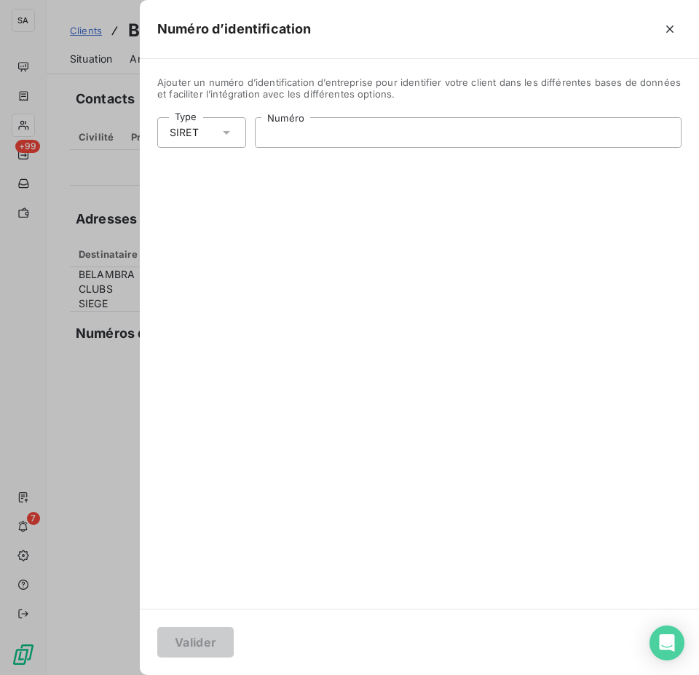
click at [303, 140] on input "Numéro" at bounding box center [467, 132] width 425 height 29
paste input "322 706 136 00767"
type input "322 706 136 00767"
click at [211, 640] on button "Valider" at bounding box center [195, 641] width 76 height 31
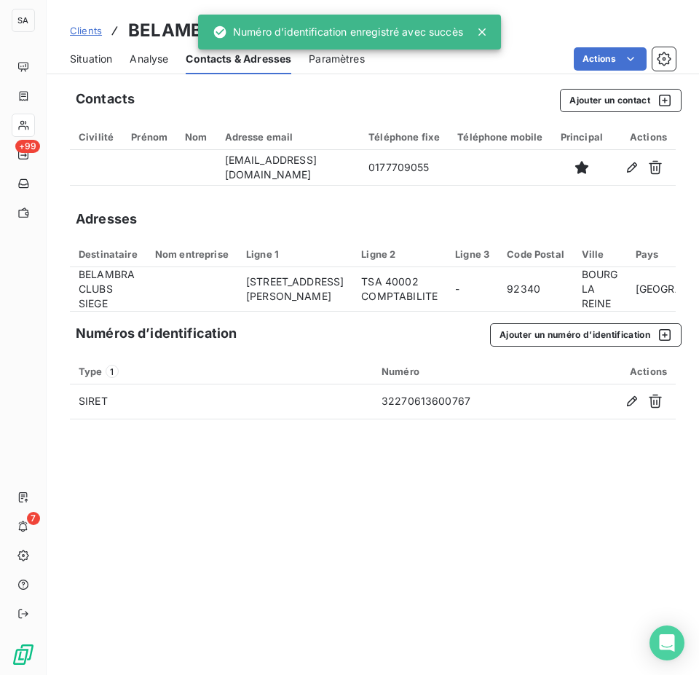
click at [88, 25] on span "Clients" at bounding box center [86, 31] width 32 height 12
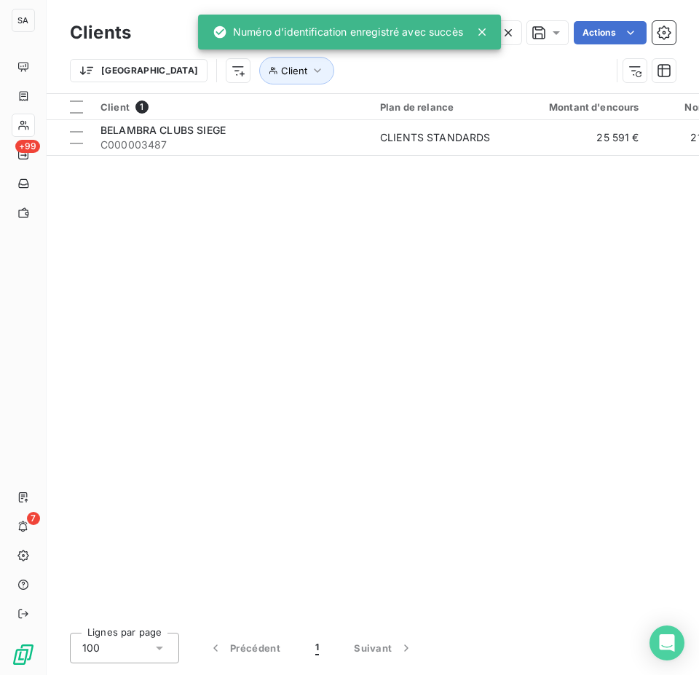
click at [490, 28] on div at bounding box center [484, 32] width 20 height 15
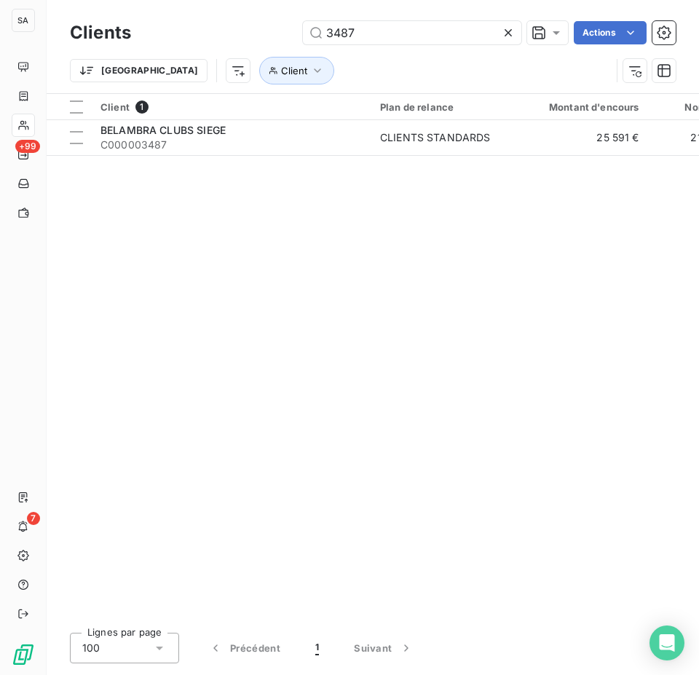
click at [505, 31] on icon at bounding box center [507, 32] width 7 height 7
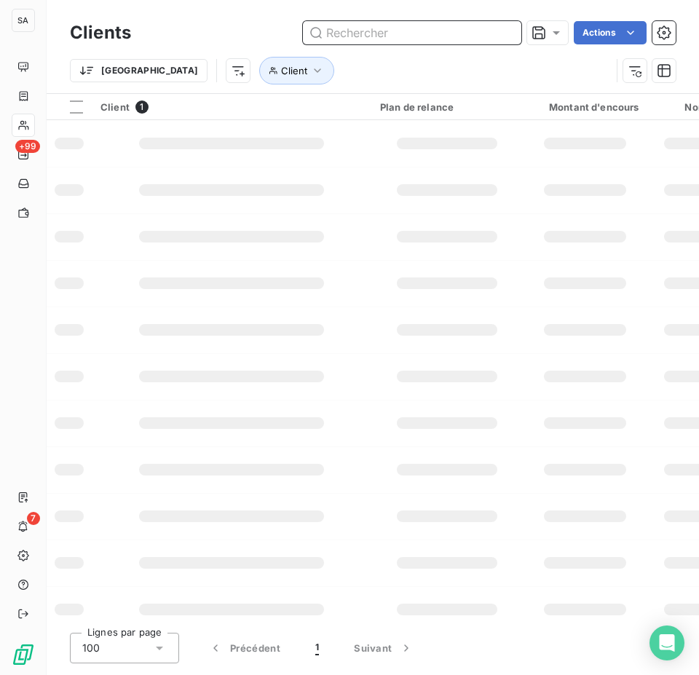
click at [470, 34] on input "text" at bounding box center [412, 32] width 218 height 23
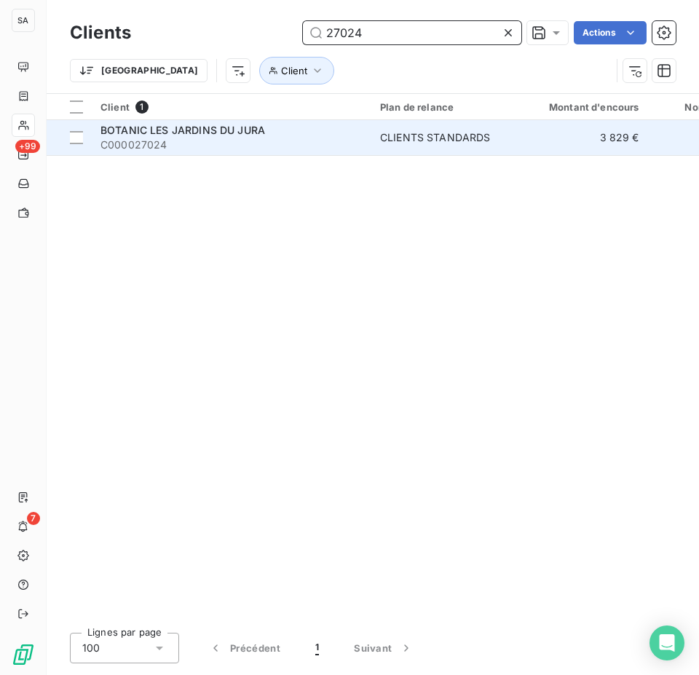
type input "27024"
click at [188, 124] on span "BOTANIC LES JARDINS DU JURA" at bounding box center [182, 130] width 164 height 12
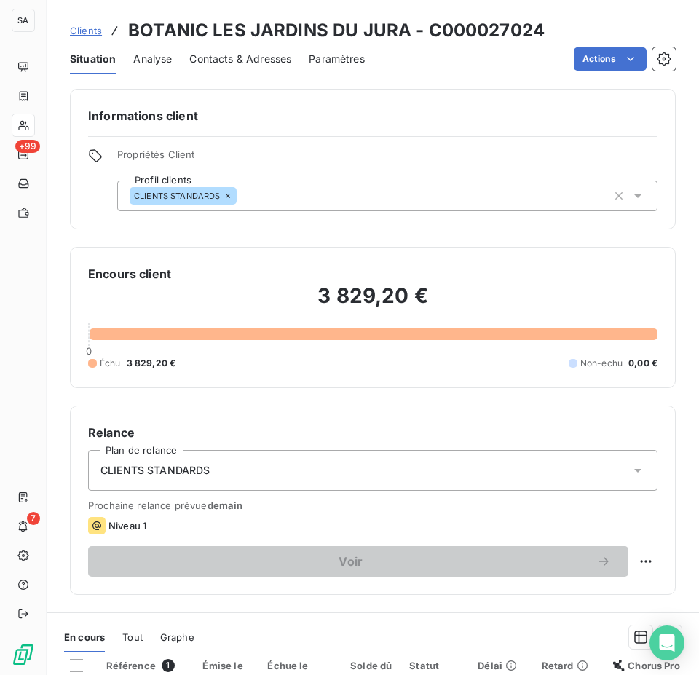
click at [242, 52] on span "Contacts & Adresses" at bounding box center [240, 59] width 102 height 15
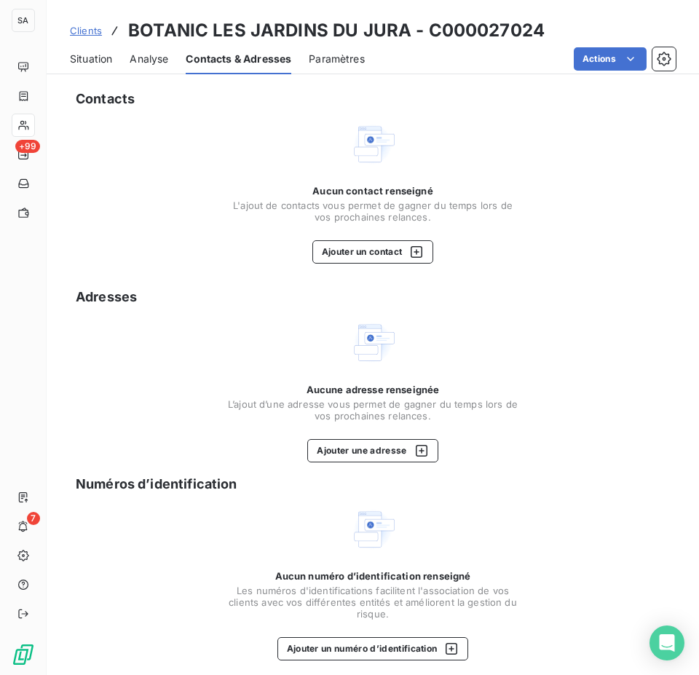
click at [77, 31] on span "Clients" at bounding box center [86, 31] width 32 height 12
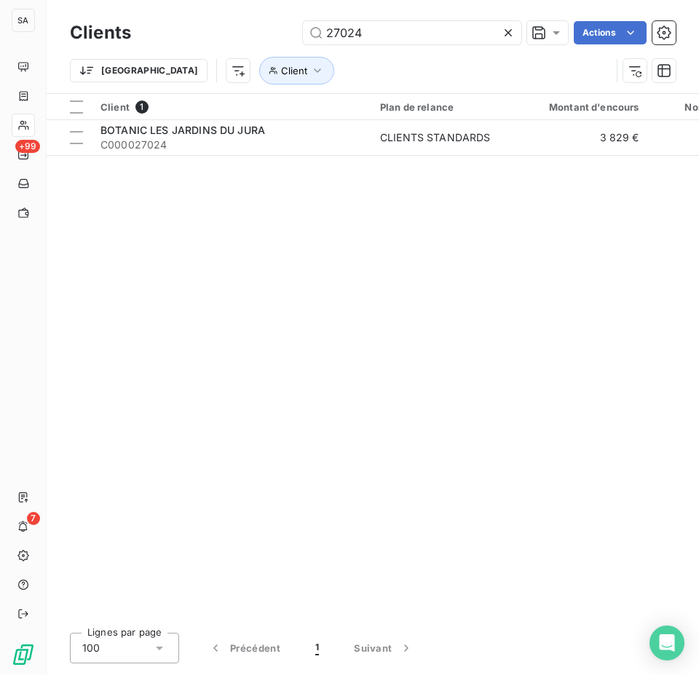
click at [373, 20] on div "Clients 27024 Actions" at bounding box center [372, 32] width 605 height 31
drag, startPoint x: 375, startPoint y: 26, endPoint x: 224, endPoint y: 28, distance: 151.4
click at [224, 28] on div "27024 Actions" at bounding box center [411, 32] width 527 height 23
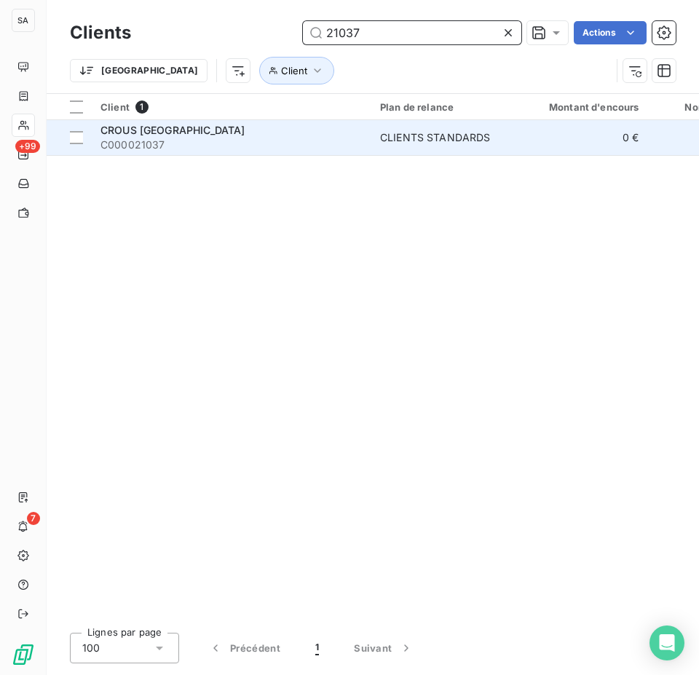
type input "21037"
click at [217, 138] on span "C000021037" at bounding box center [231, 145] width 262 height 15
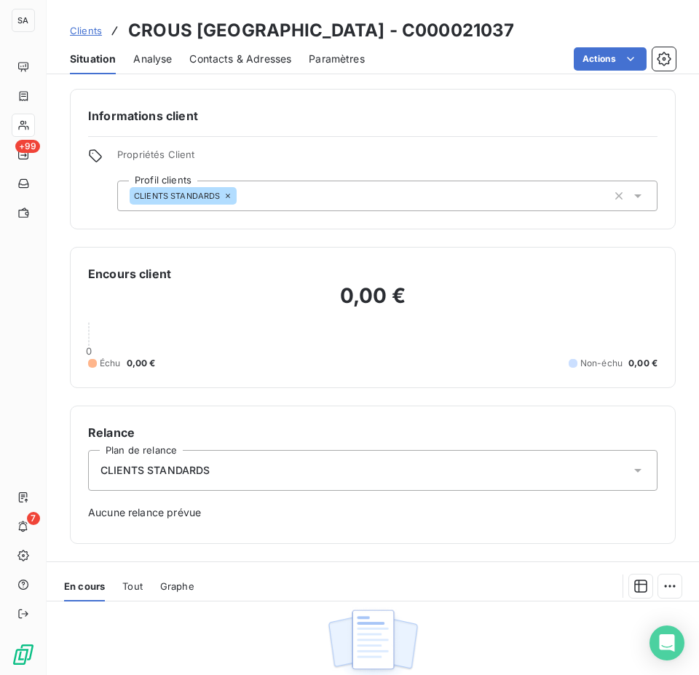
click at [83, 28] on span "Clients" at bounding box center [86, 31] width 32 height 12
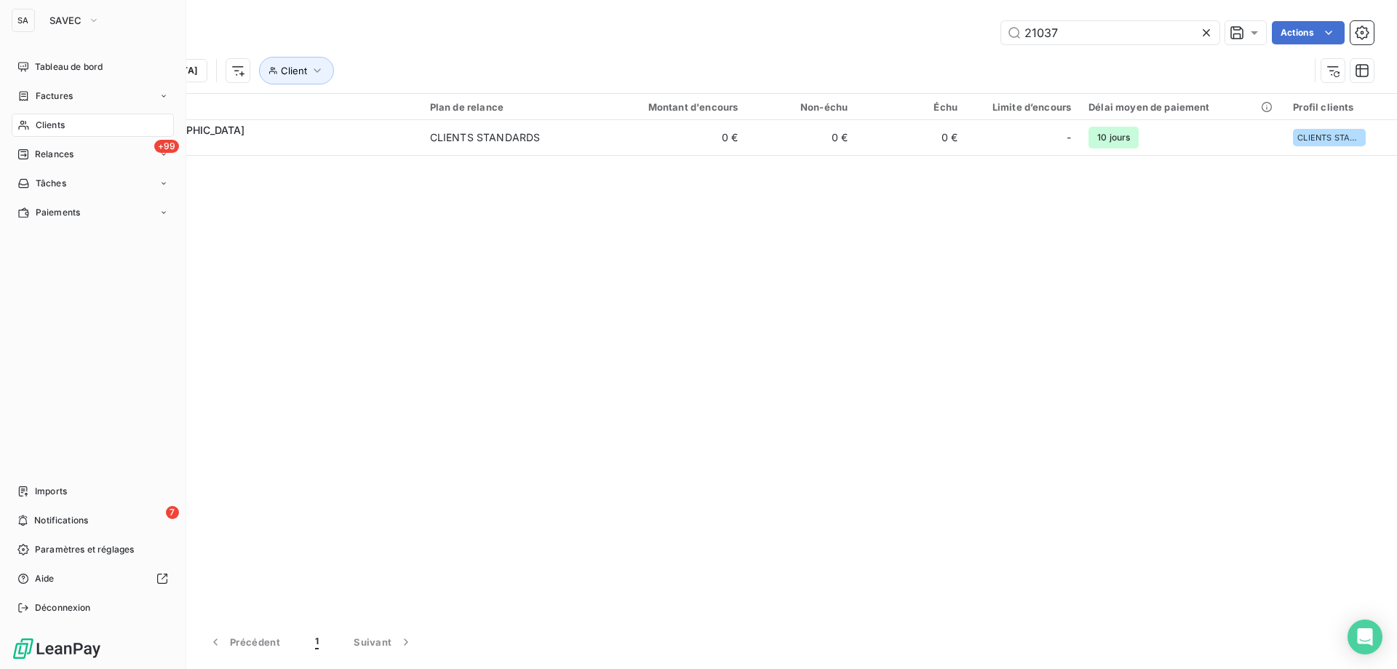
click at [40, 23] on div "SA SAVEC" at bounding box center [93, 20] width 162 height 23
click at [79, 23] on span "SAVEC" at bounding box center [65, 21] width 33 height 12
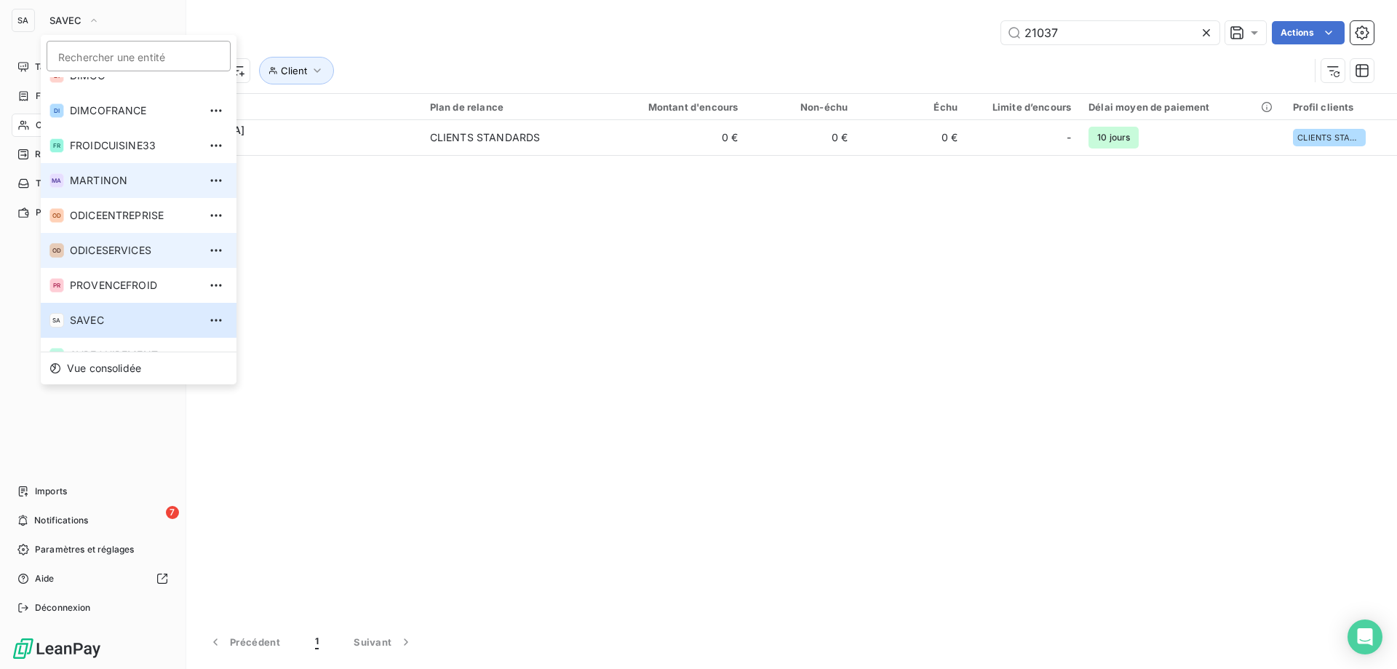
scroll to position [75, 0]
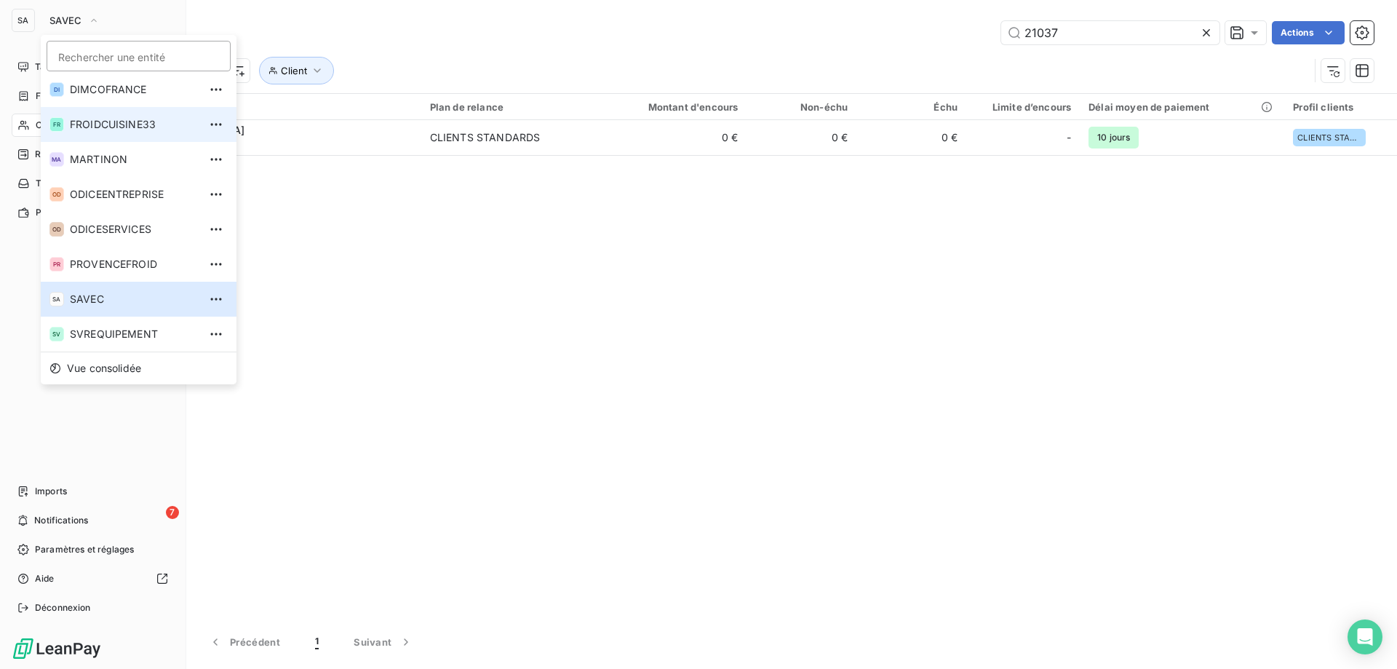
click at [114, 124] on span "FROIDCUISINE33" at bounding box center [134, 124] width 129 height 15
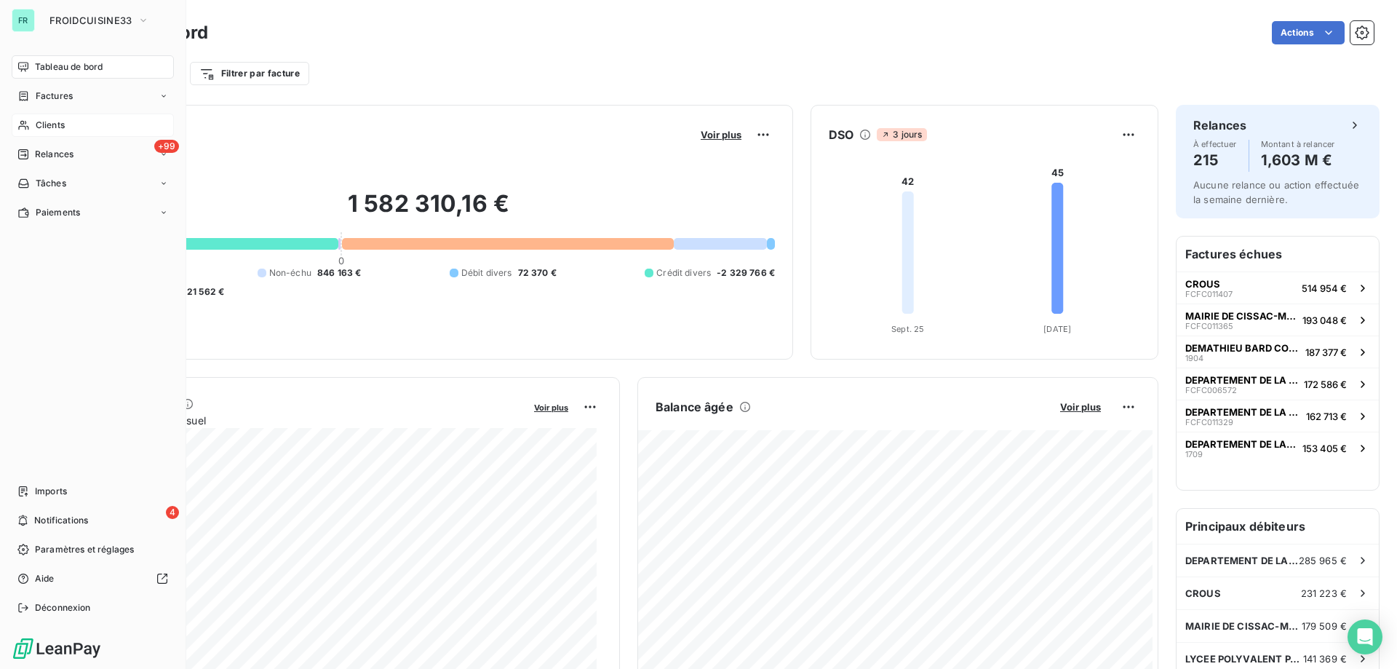
click at [110, 115] on div "Clients" at bounding box center [93, 125] width 162 height 23
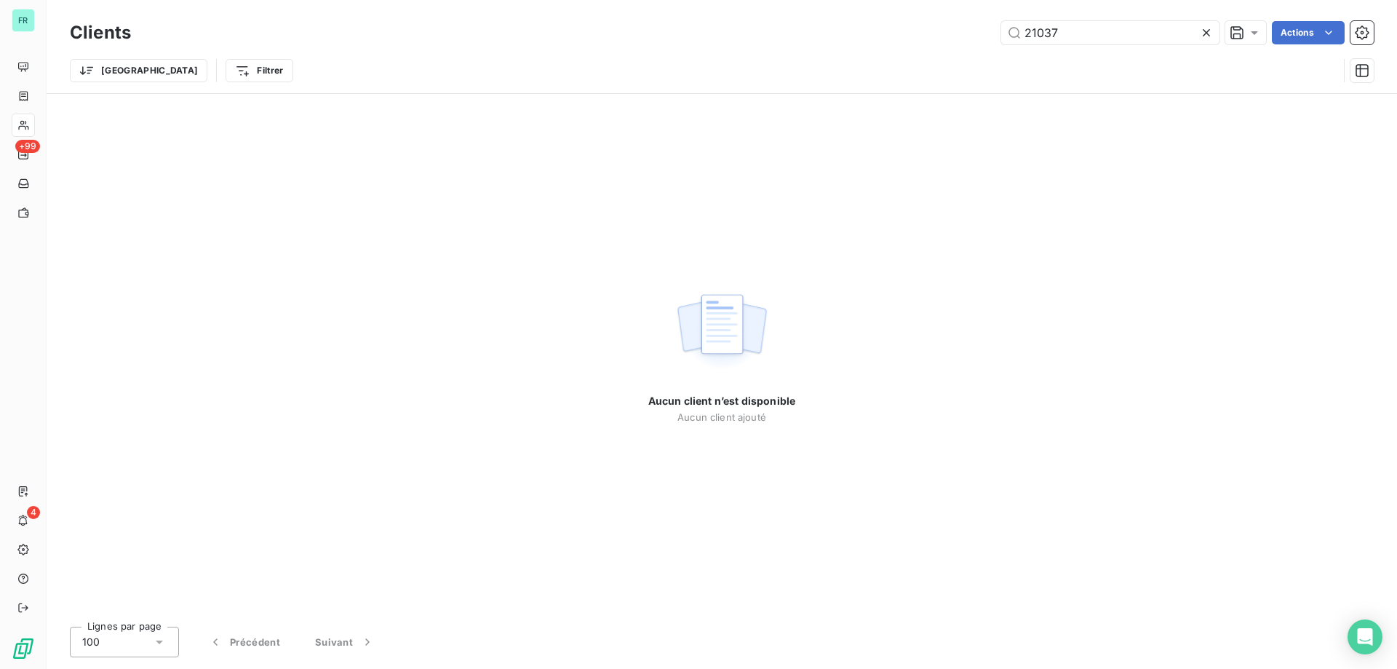
drag, startPoint x: 1097, startPoint y: 33, endPoint x: 606, endPoint y: 25, distance: 491.2
click at [608, 25] on div "21037 Actions" at bounding box center [760, 32] width 1225 height 23
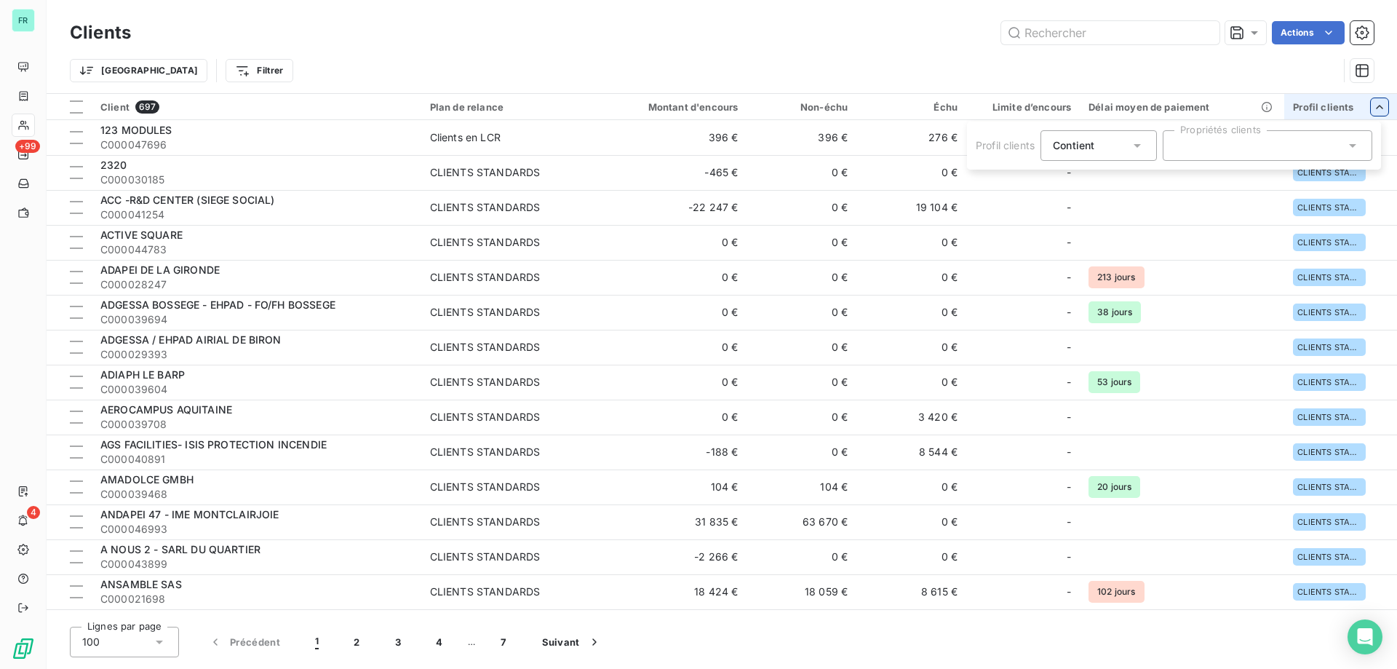
click at [1285, 151] on div at bounding box center [1268, 145] width 210 height 31
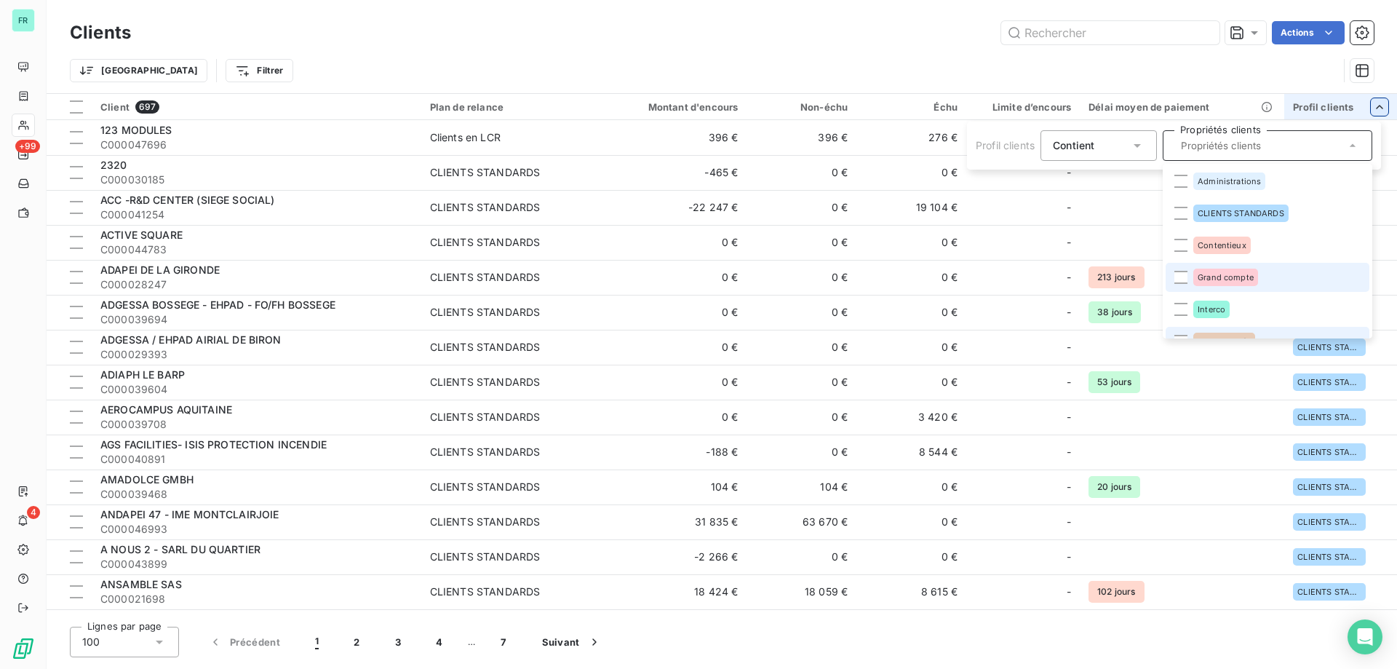
scroll to position [73, 0]
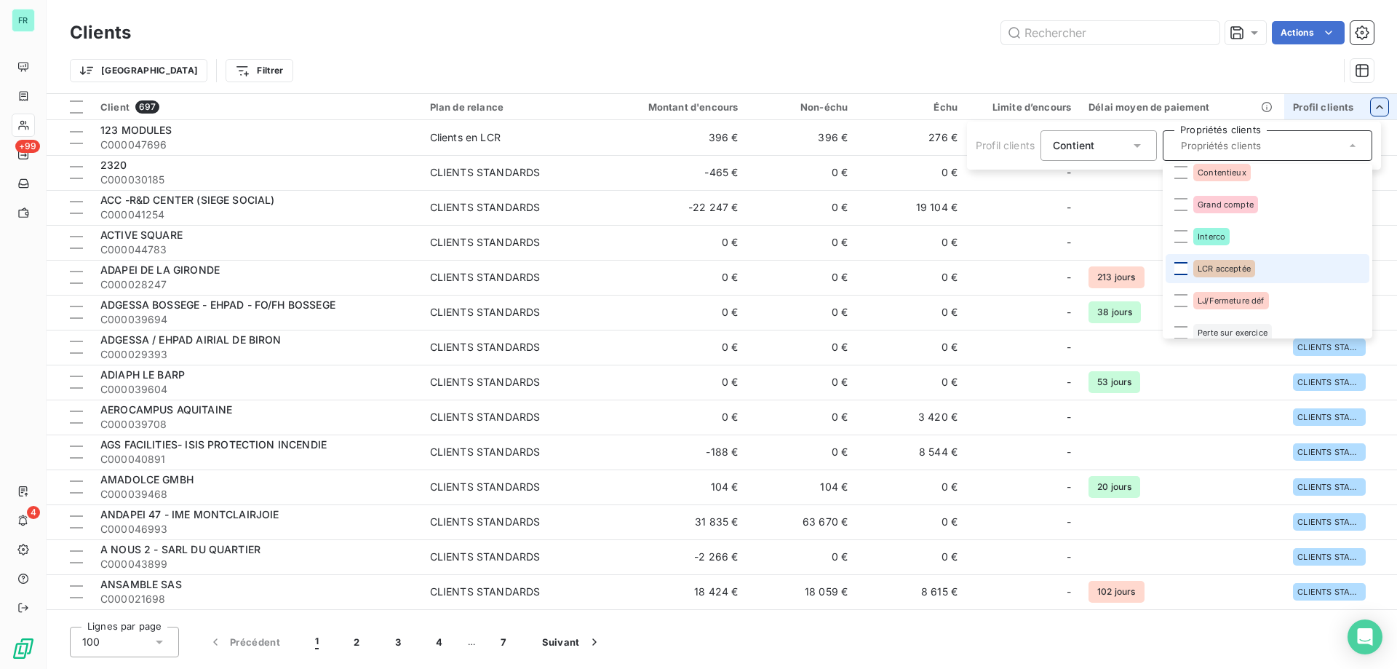
click at [1182, 270] on div at bounding box center [1180, 268] width 13 height 13
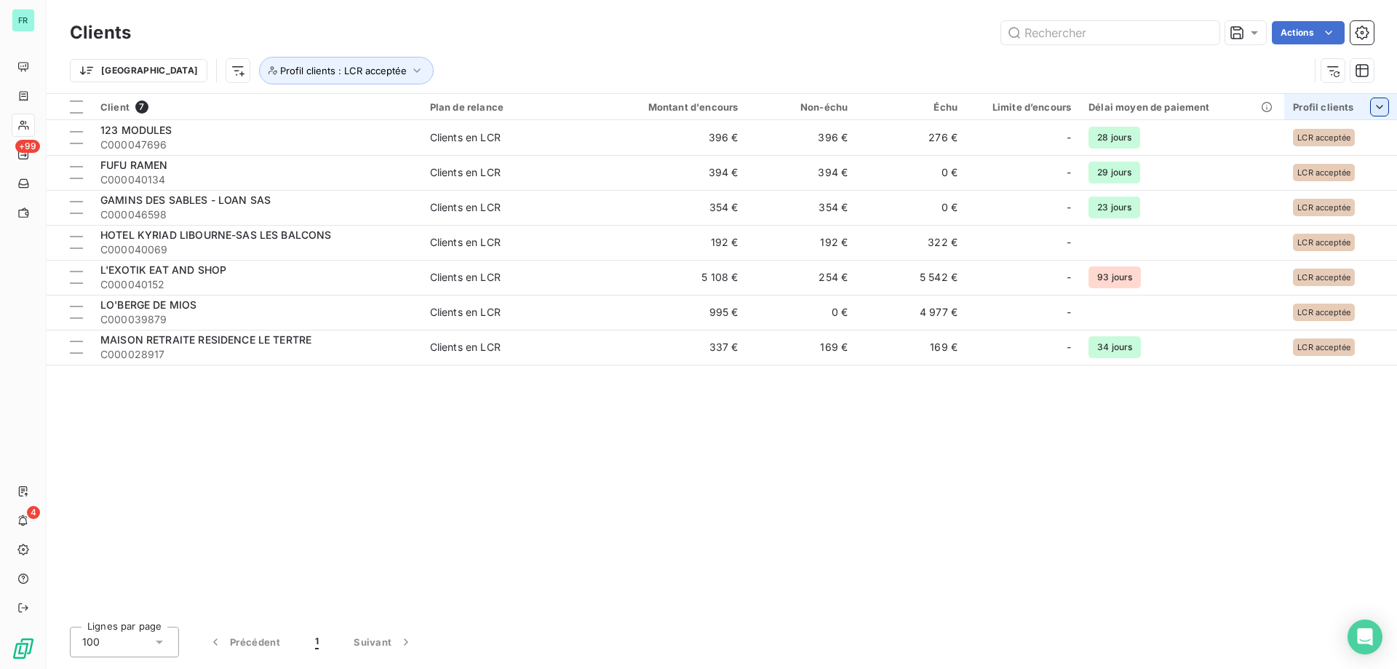
click at [824, 46] on html "FR +99 4 Clients Actions Trier Profil clients : LCR acceptée Client 7 Plan de r…" at bounding box center [698, 334] width 1397 height 669
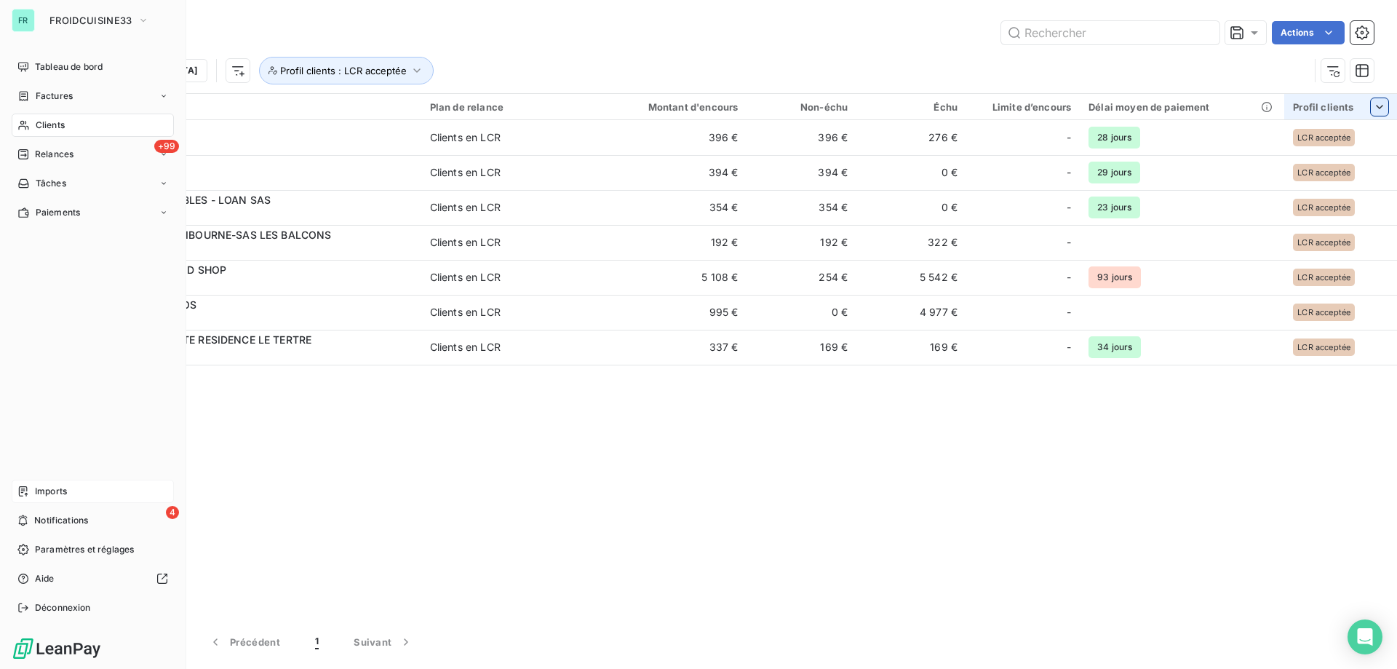
click at [31, 490] on div "Imports" at bounding box center [93, 491] width 162 height 23
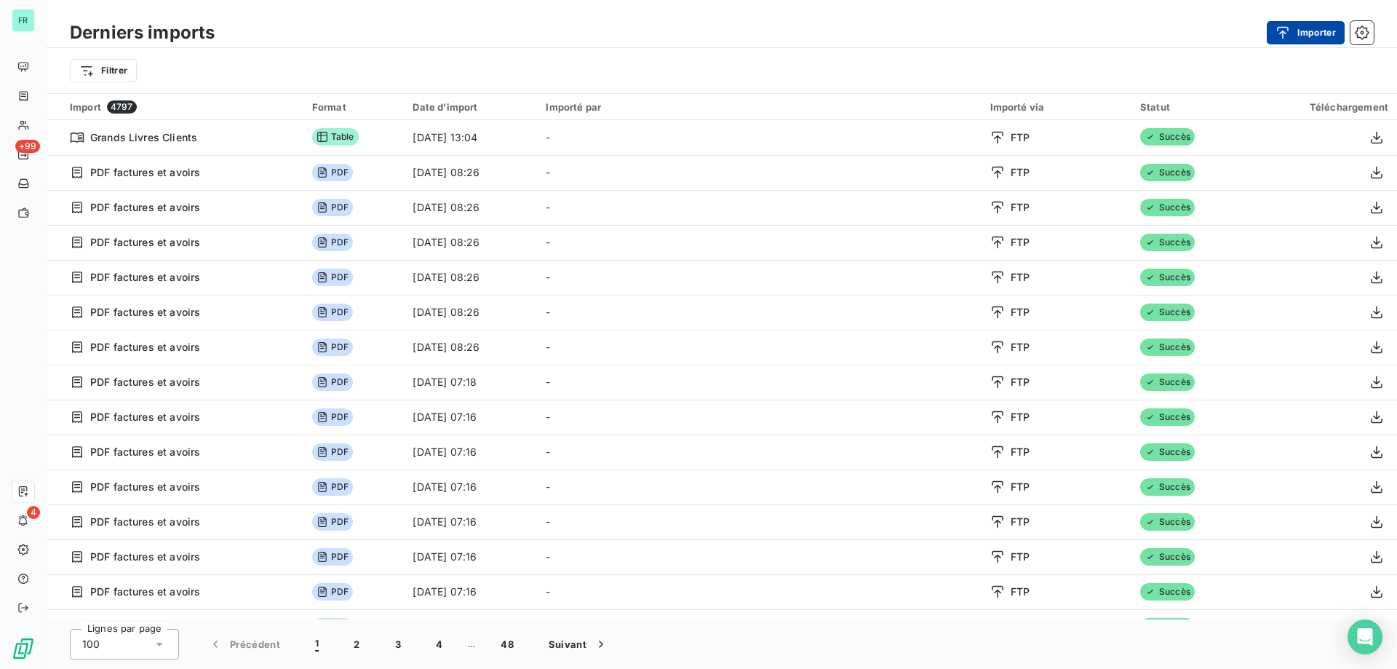
click at [1313, 44] on button "Importer" at bounding box center [1306, 32] width 78 height 23
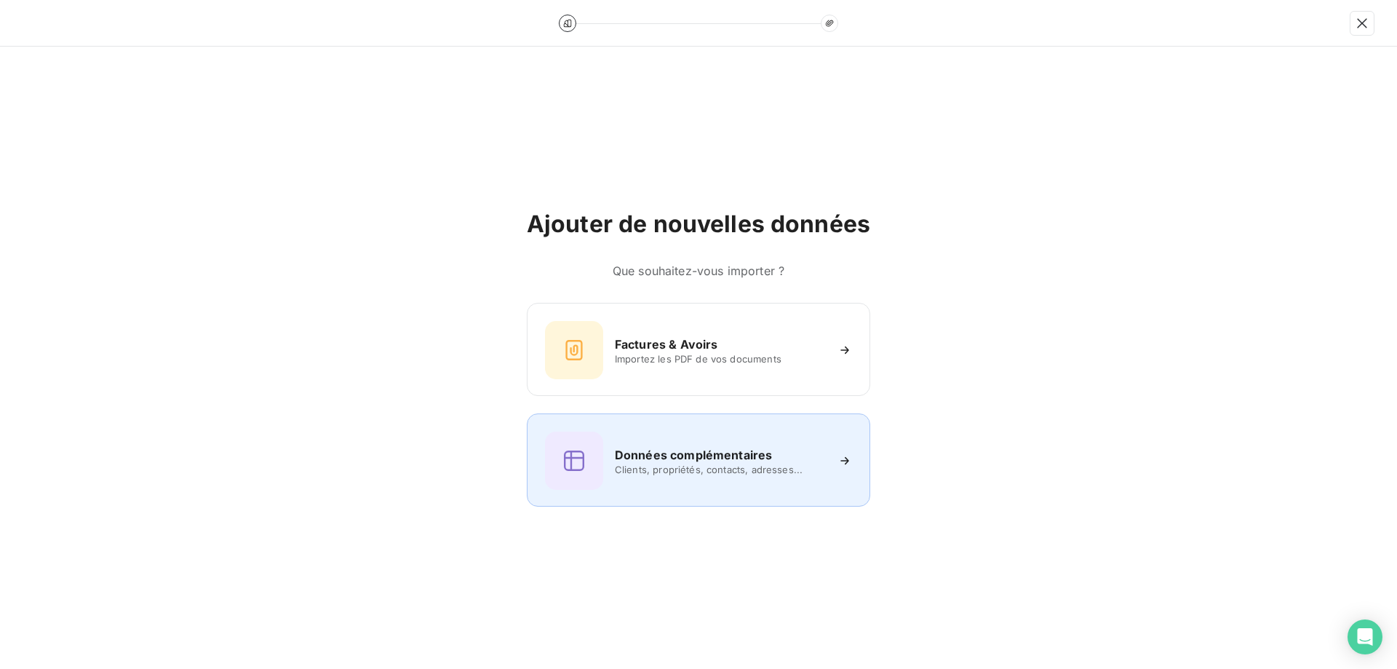
click at [840, 463] on icon at bounding box center [845, 460] width 15 height 15
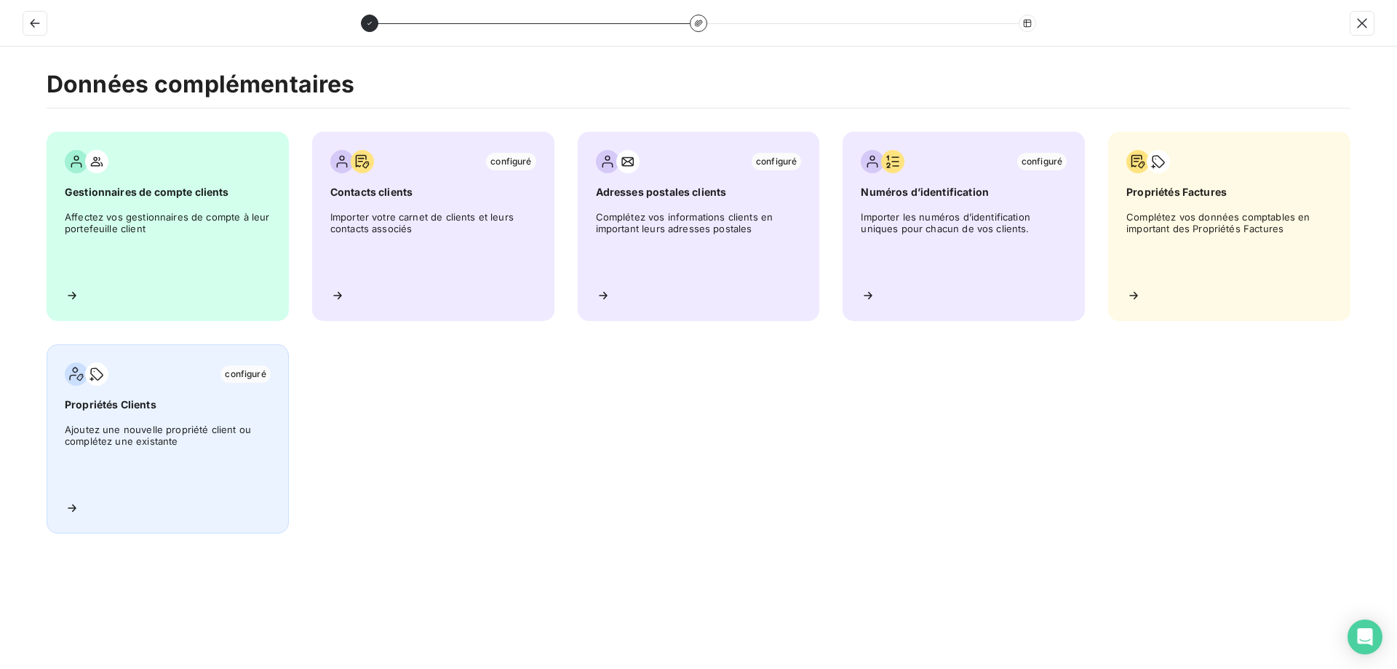
click at [160, 426] on span "Ajoutez une nouvelle propriété client ou complétez une existante" at bounding box center [168, 455] width 206 height 65
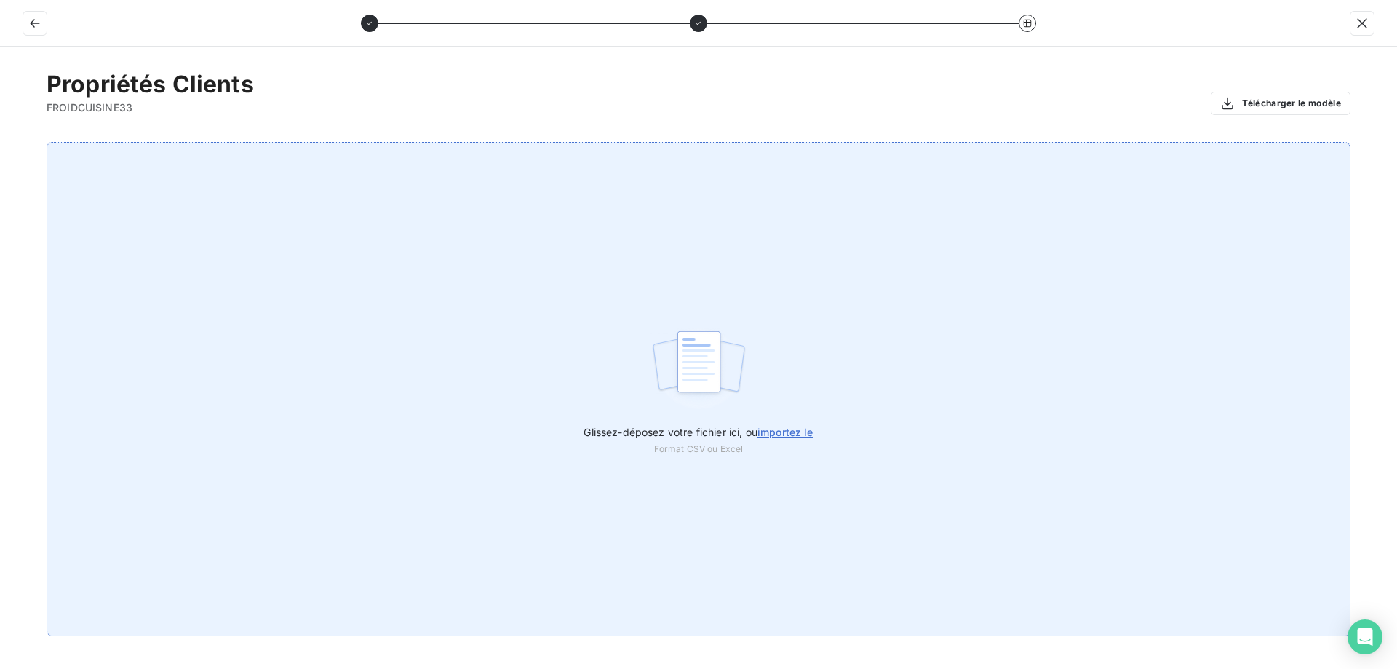
click at [616, 365] on div "Glissez-déposez votre fichier ici, ou importez le Format CSV ou Excel" at bounding box center [699, 389] width 1304 height 494
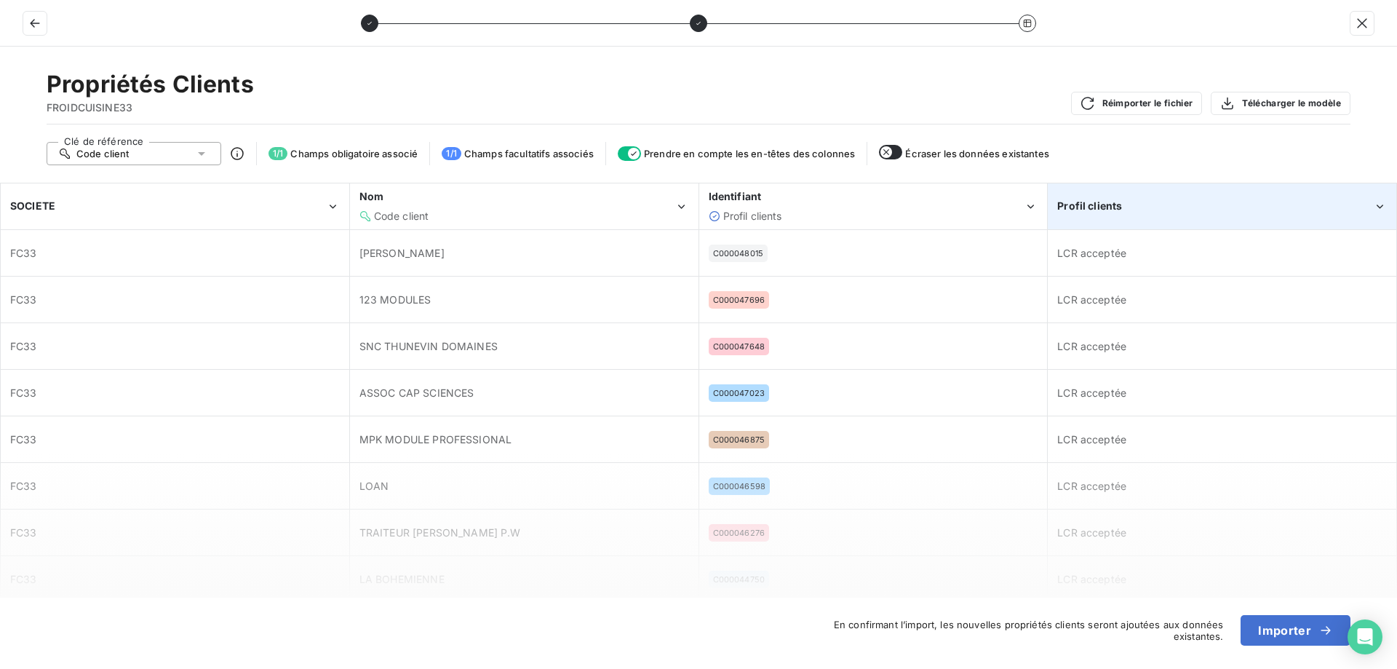
click at [1169, 203] on div "Profil clients" at bounding box center [1215, 206] width 316 height 15
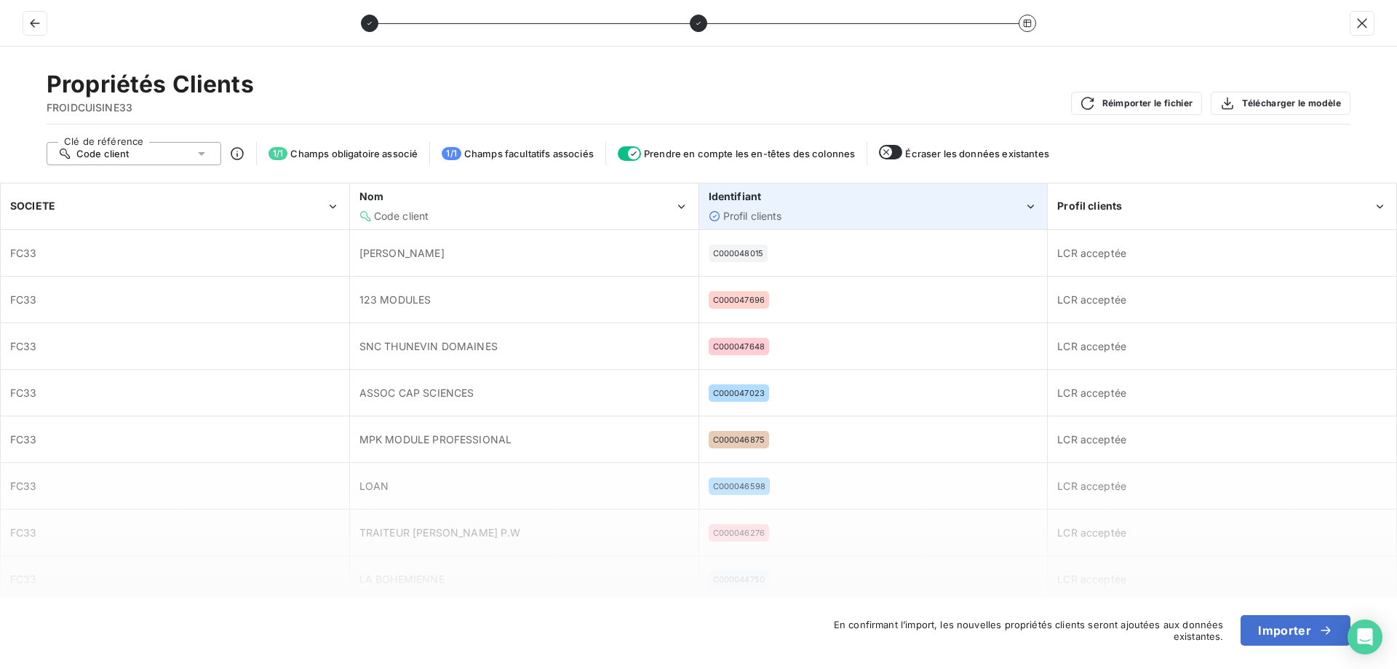
click at [948, 204] on div "Identifiant Profil clients" at bounding box center [867, 205] width 316 height 33
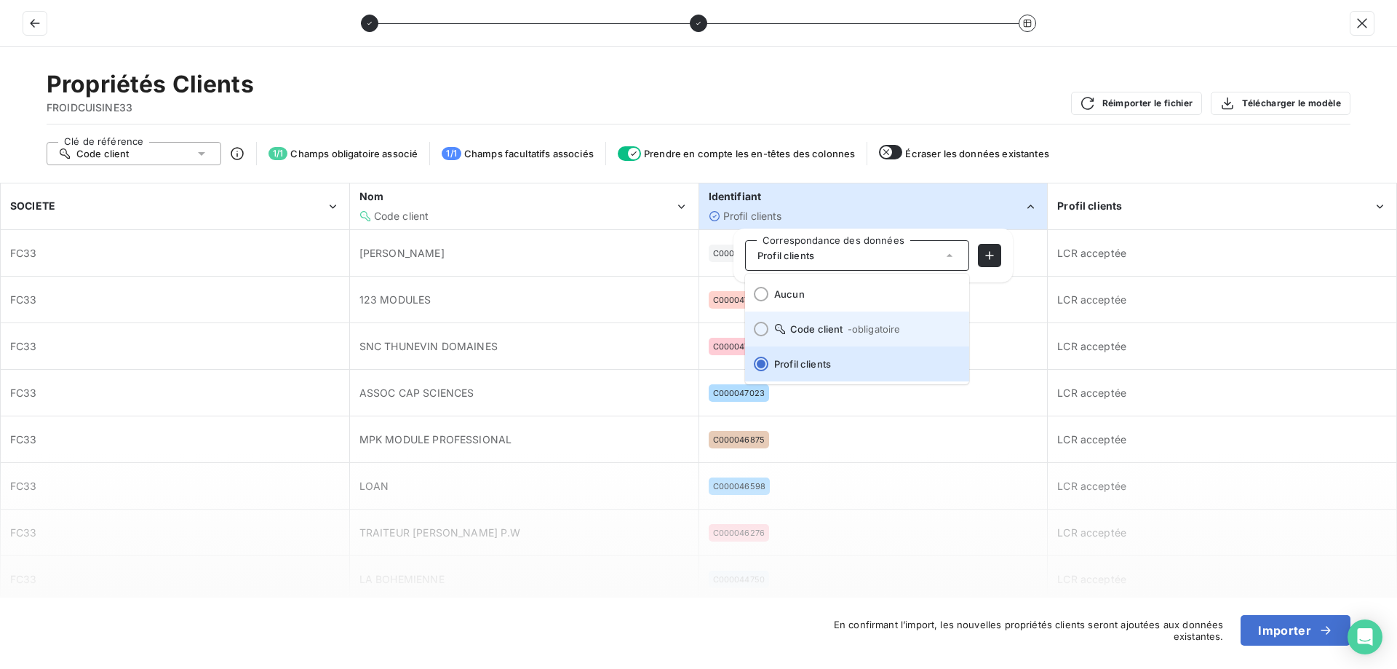
click at [864, 334] on span "- obligatoire" at bounding box center [874, 329] width 53 height 12
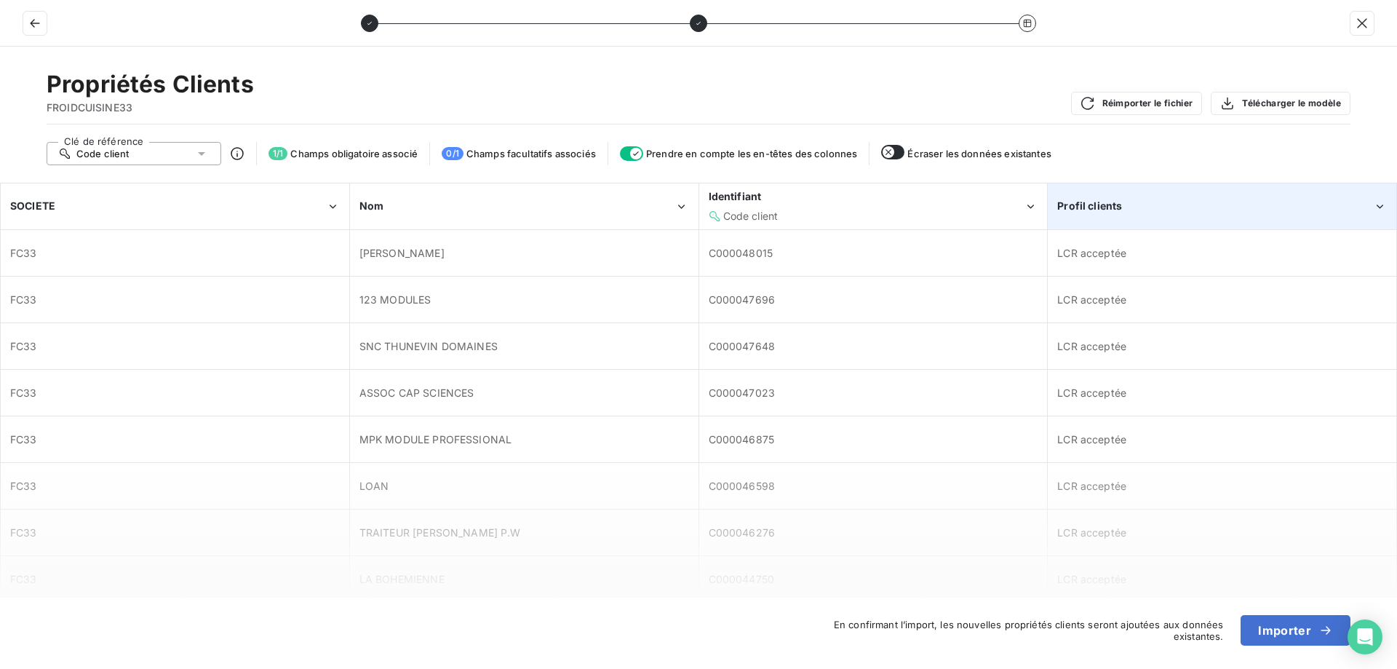
click at [1136, 200] on div "Profil clients" at bounding box center [1215, 206] width 316 height 15
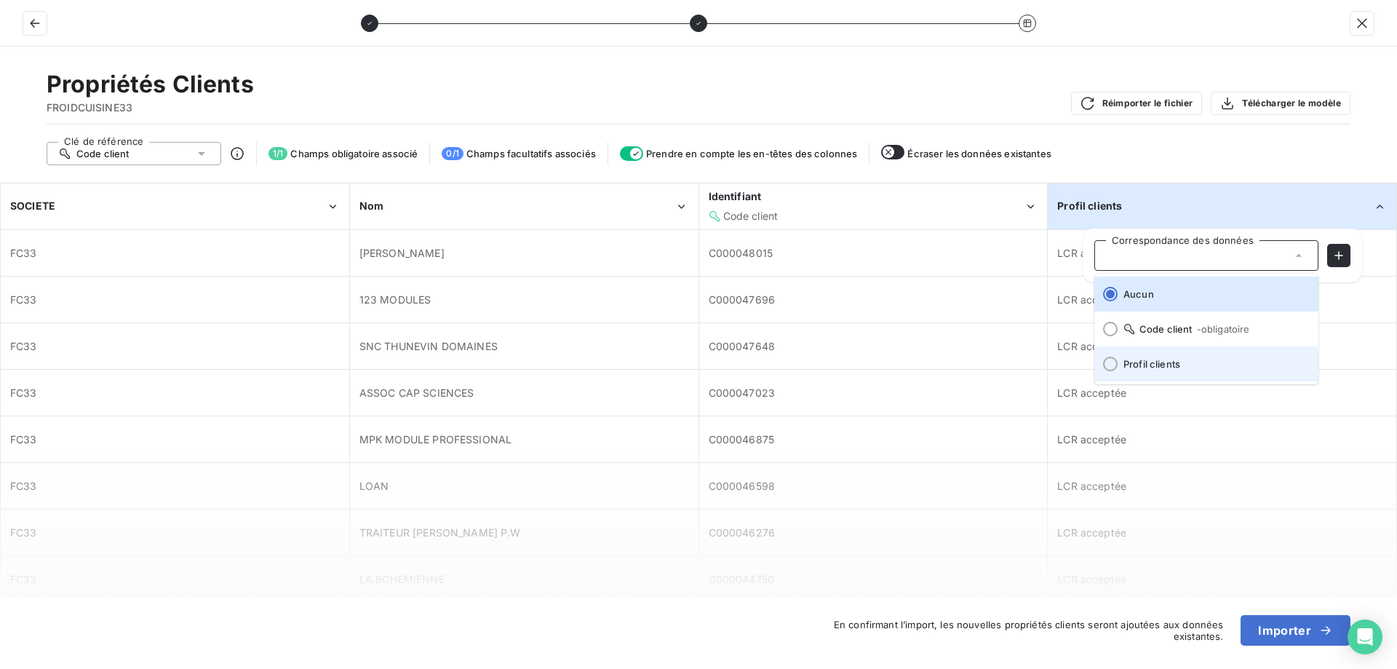
click at [1145, 365] on span "Profil clients" at bounding box center [1214, 364] width 183 height 12
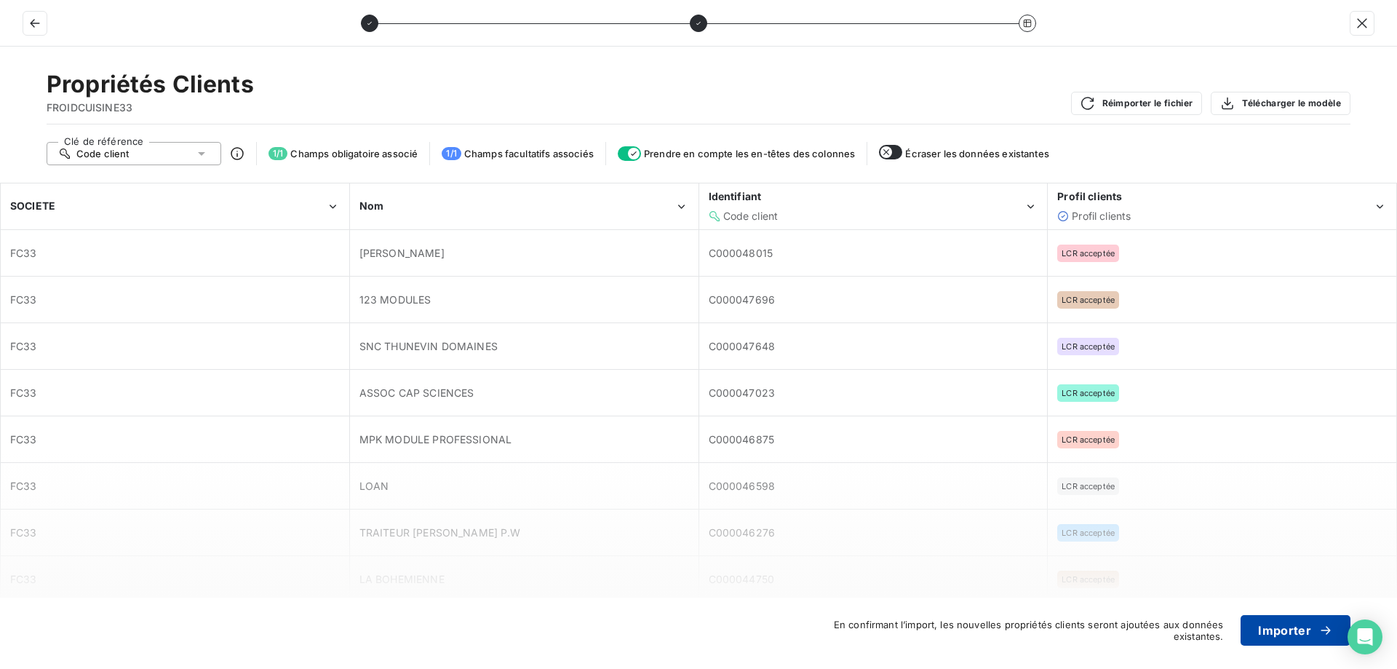
click at [1299, 632] on button "Importer" at bounding box center [1296, 630] width 110 height 31
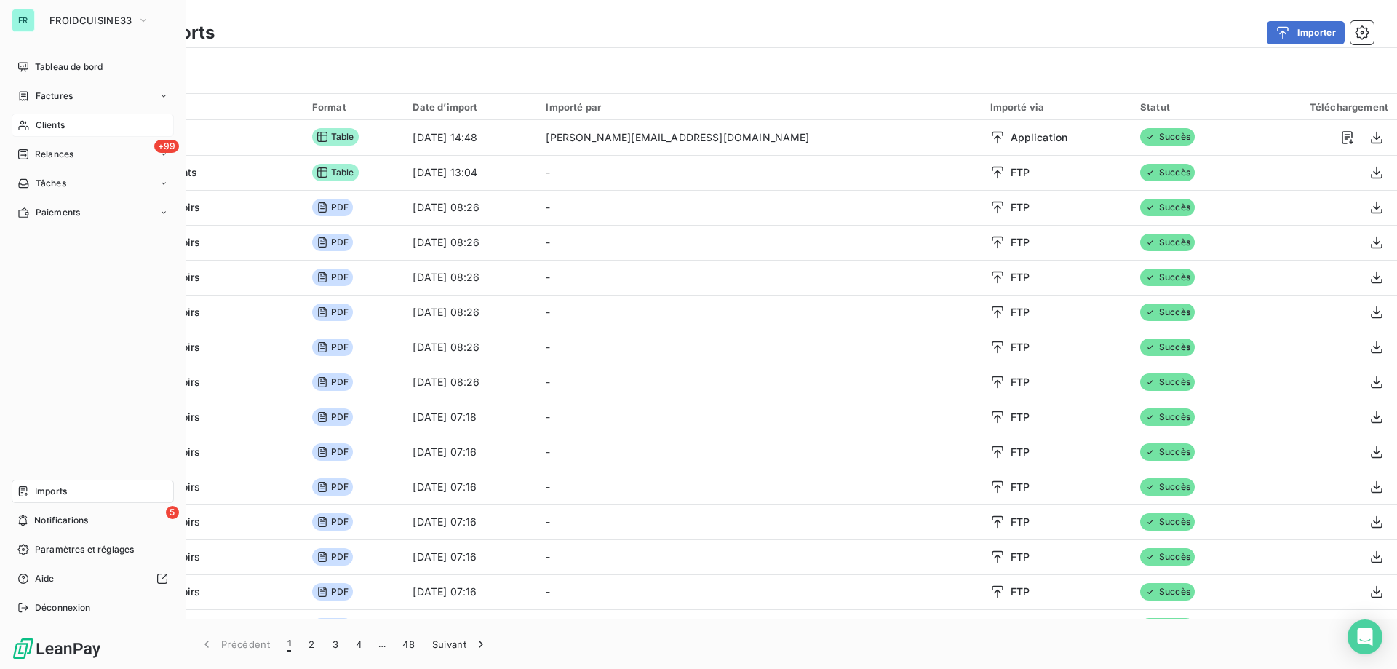
click at [53, 124] on span "Clients" at bounding box center [50, 125] width 29 height 13
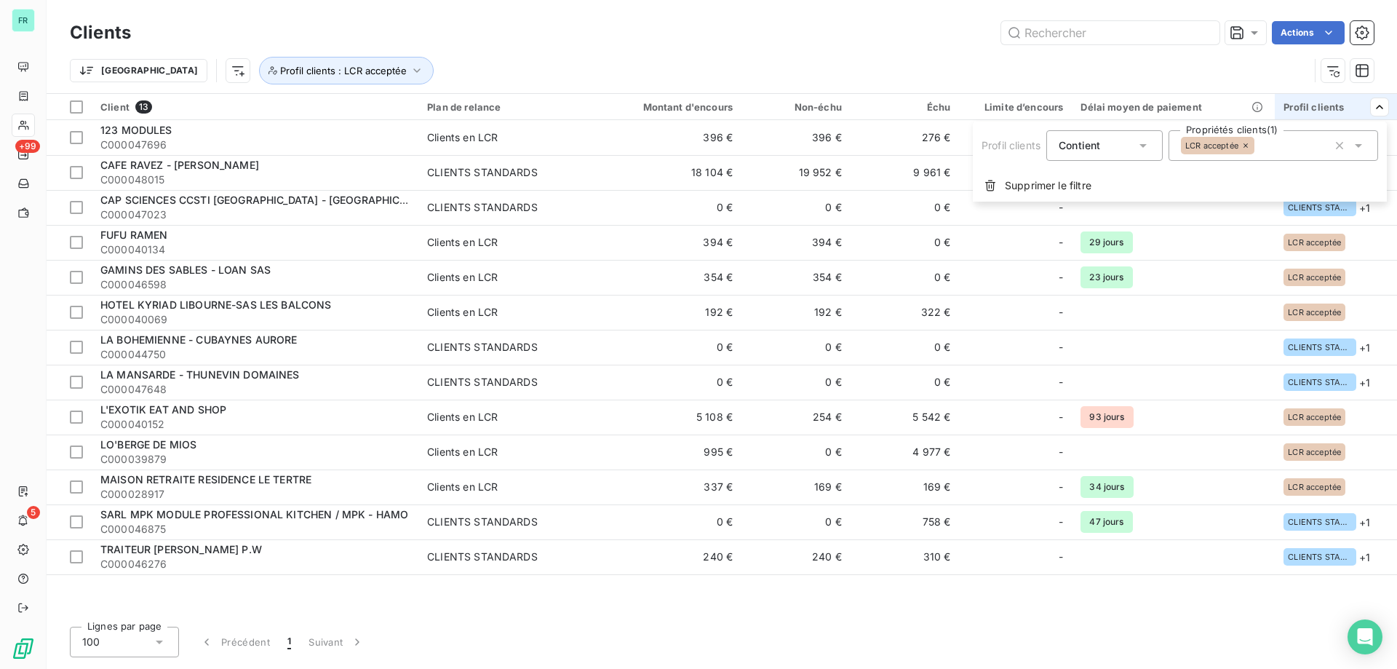
click at [634, 48] on html "FR +99 5 Clients Actions Trier Profil clients : LCR acceptée Client 13 Plan de …" at bounding box center [698, 334] width 1397 height 669
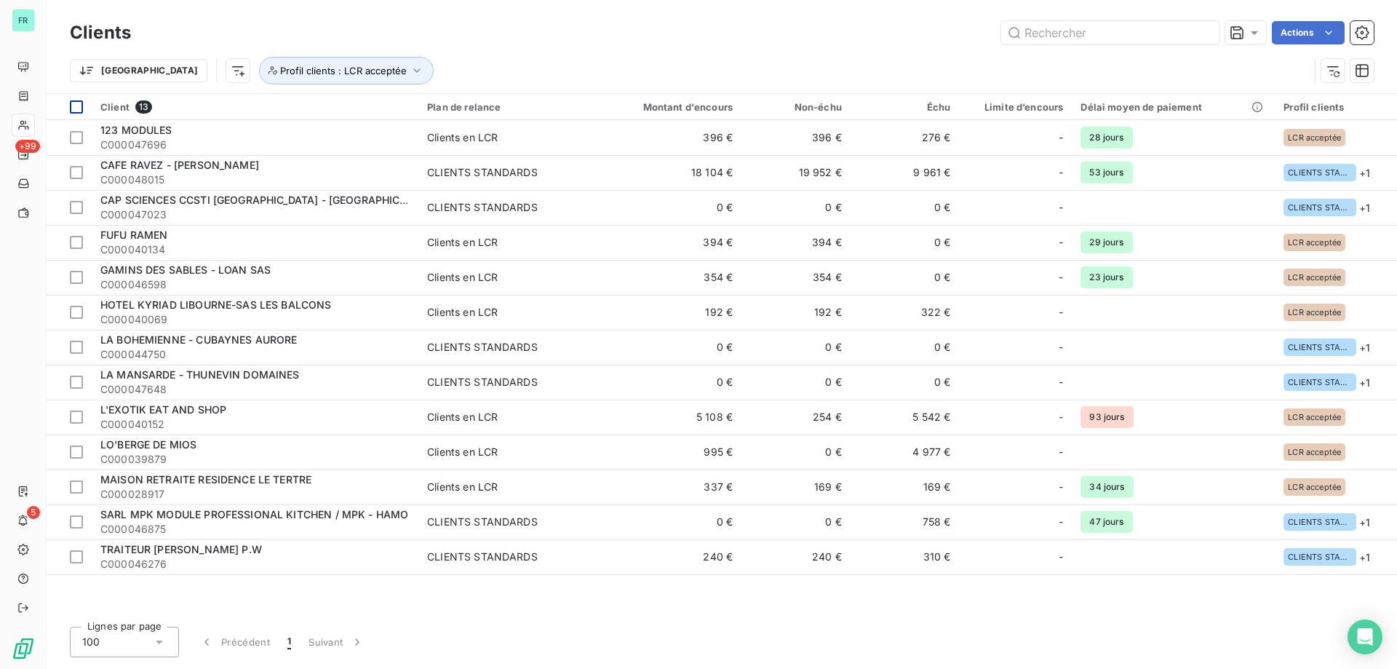
click at [76, 107] on div at bounding box center [76, 106] width 13 height 13
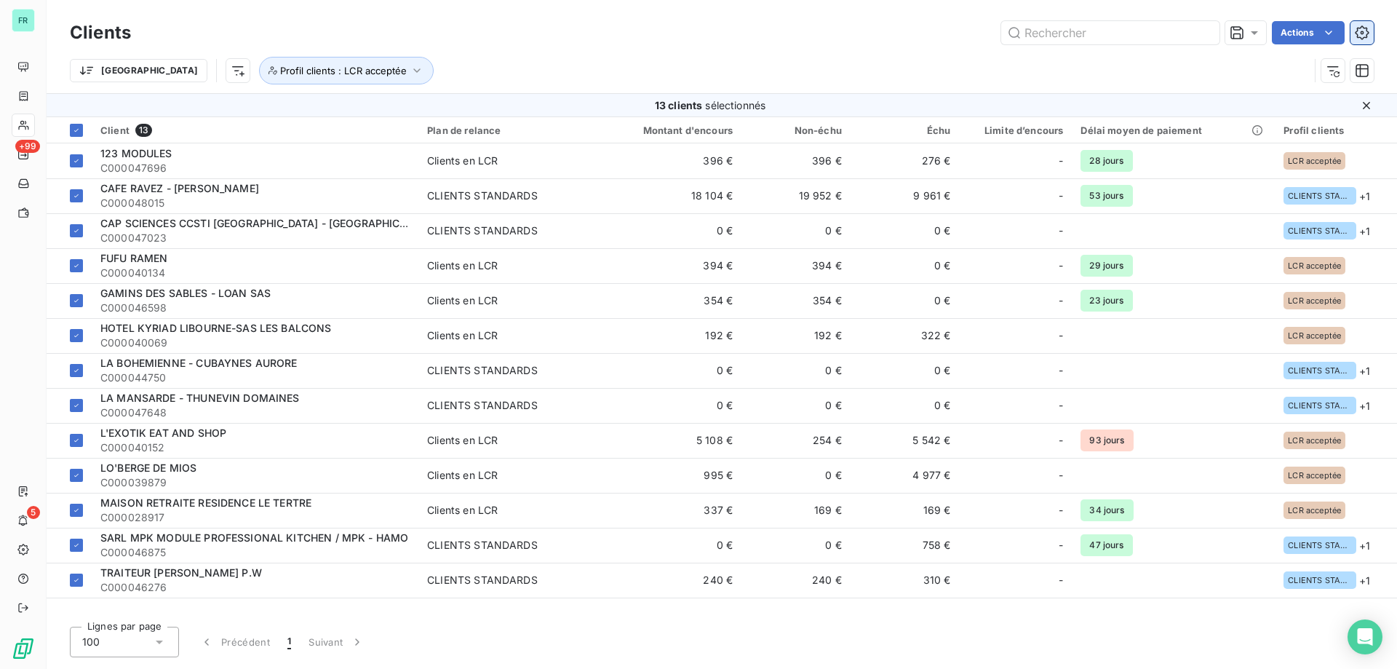
click at [1355, 34] on icon "button" at bounding box center [1362, 32] width 15 height 15
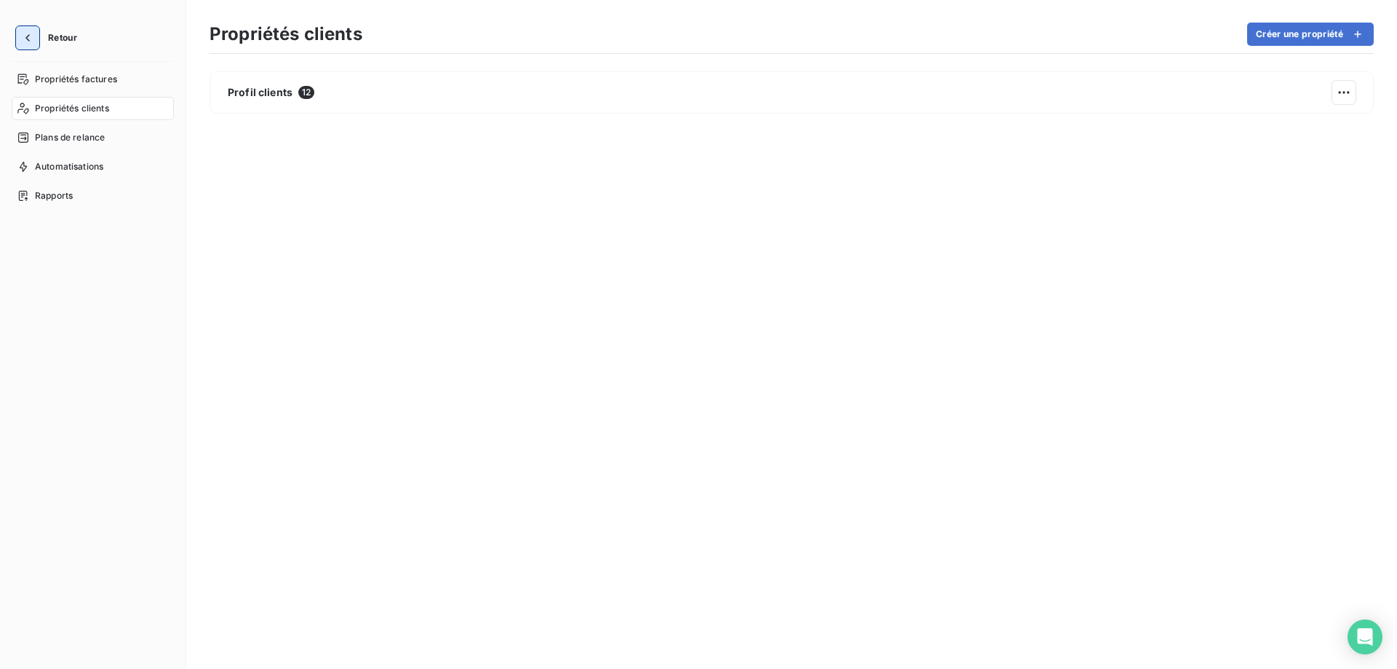
click at [28, 41] on icon "button" at bounding box center [27, 37] width 4 height 7
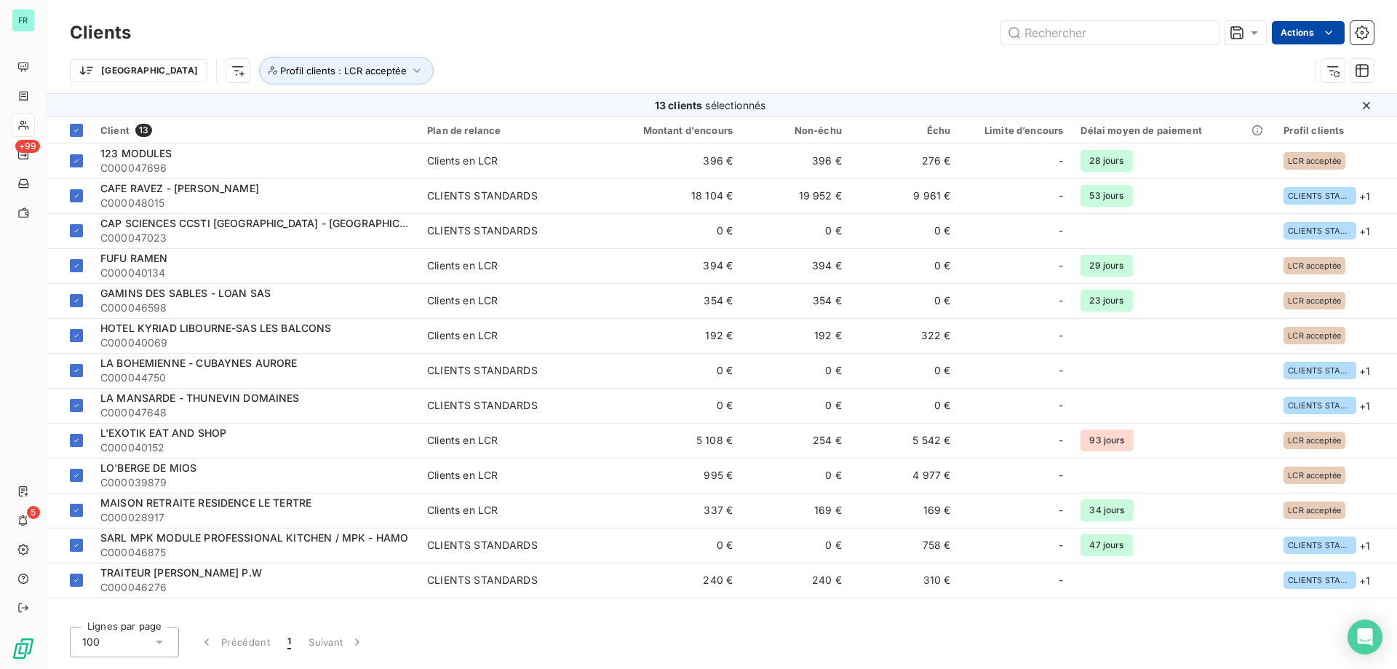
click at [1292, 31] on html "FR +99 5 Clients Actions Trier Profil clients : LCR acceptée 13 clients sélecti…" at bounding box center [698, 334] width 1397 height 669
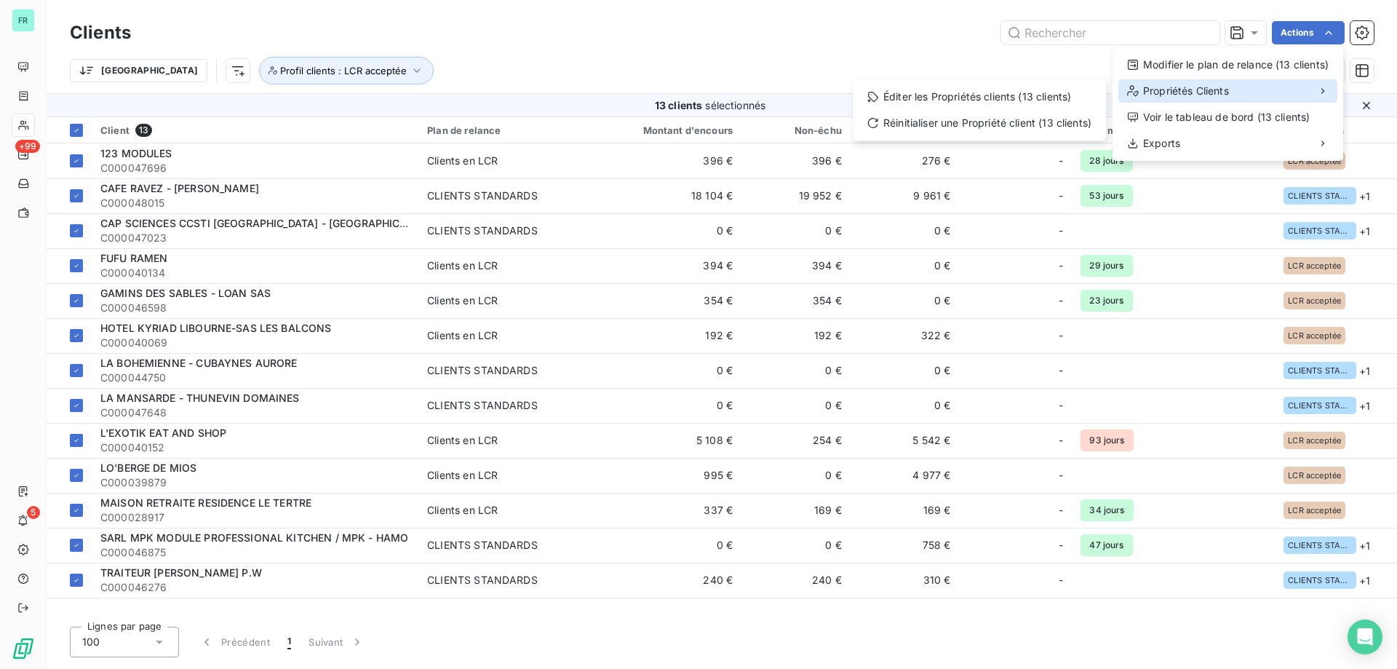
click at [1276, 91] on div "Propriétés Clients" at bounding box center [1227, 90] width 219 height 23
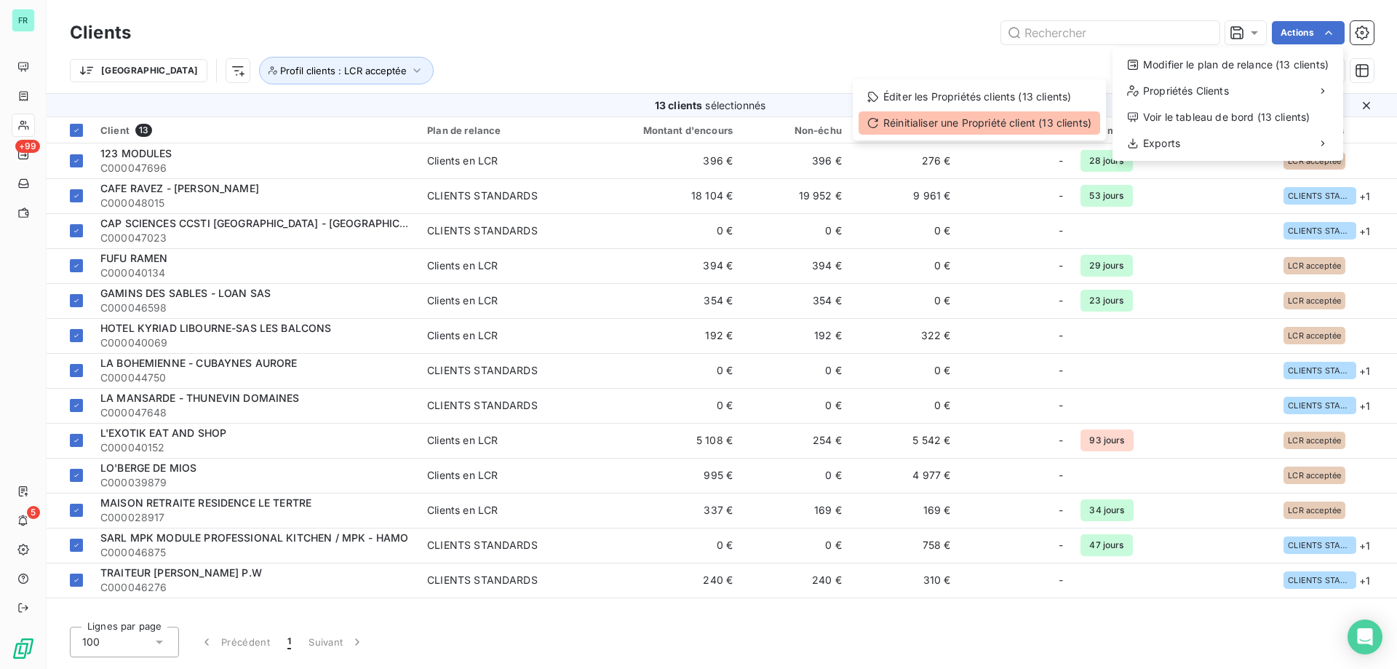
click at [1034, 118] on div "Réinitialiser une Propriété client (13 clients)" at bounding box center [980, 122] width 242 height 23
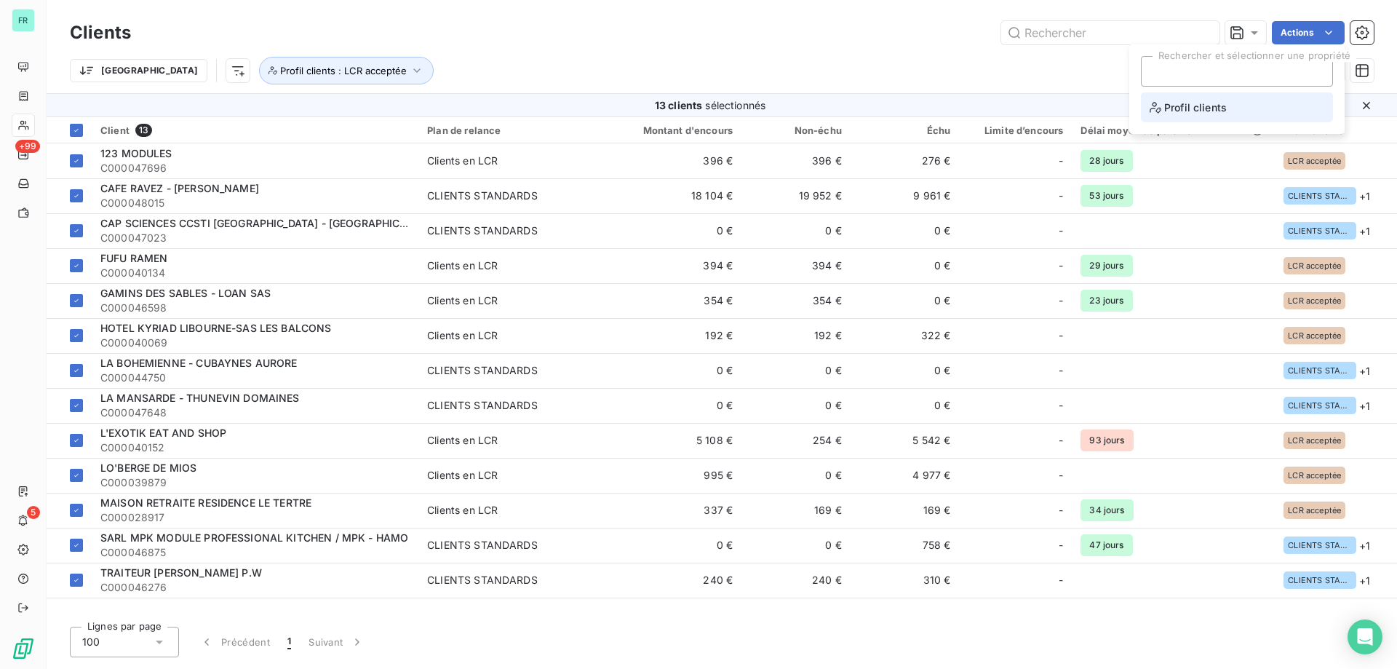
click at [1249, 106] on li "Profil clients" at bounding box center [1237, 107] width 192 height 30
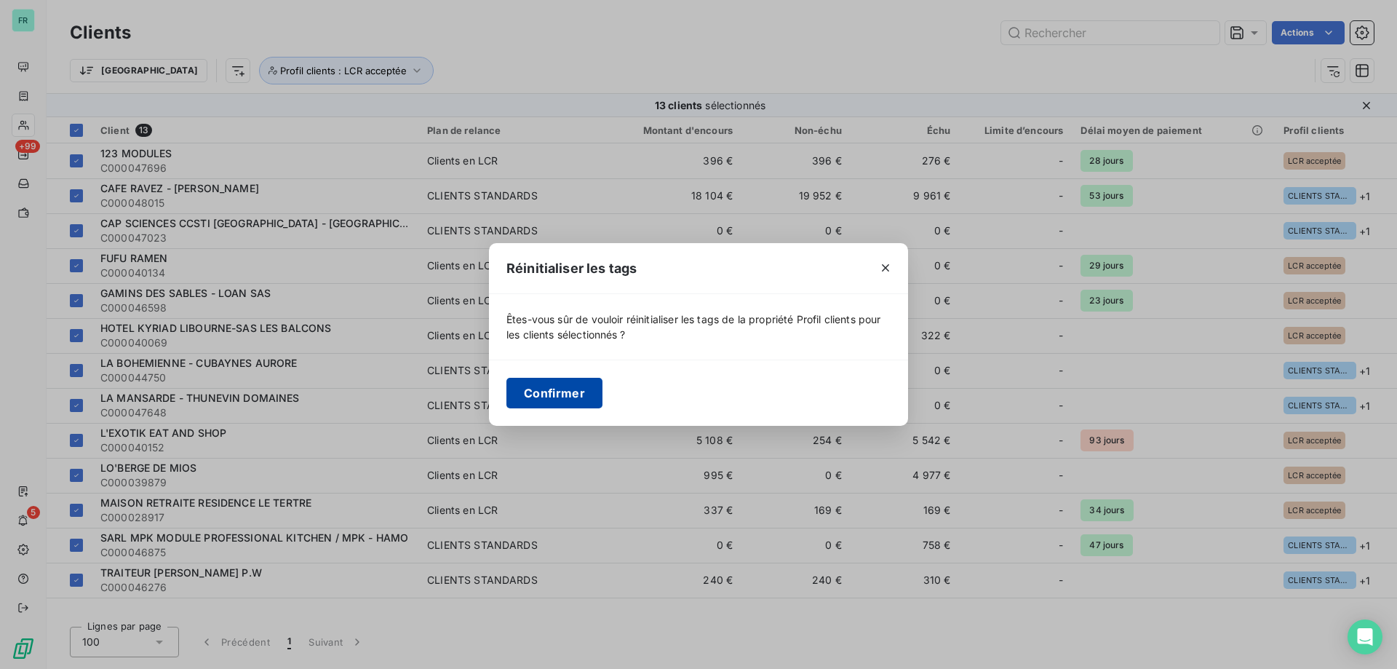
click at [578, 390] on button "Confirmer" at bounding box center [554, 393] width 96 height 31
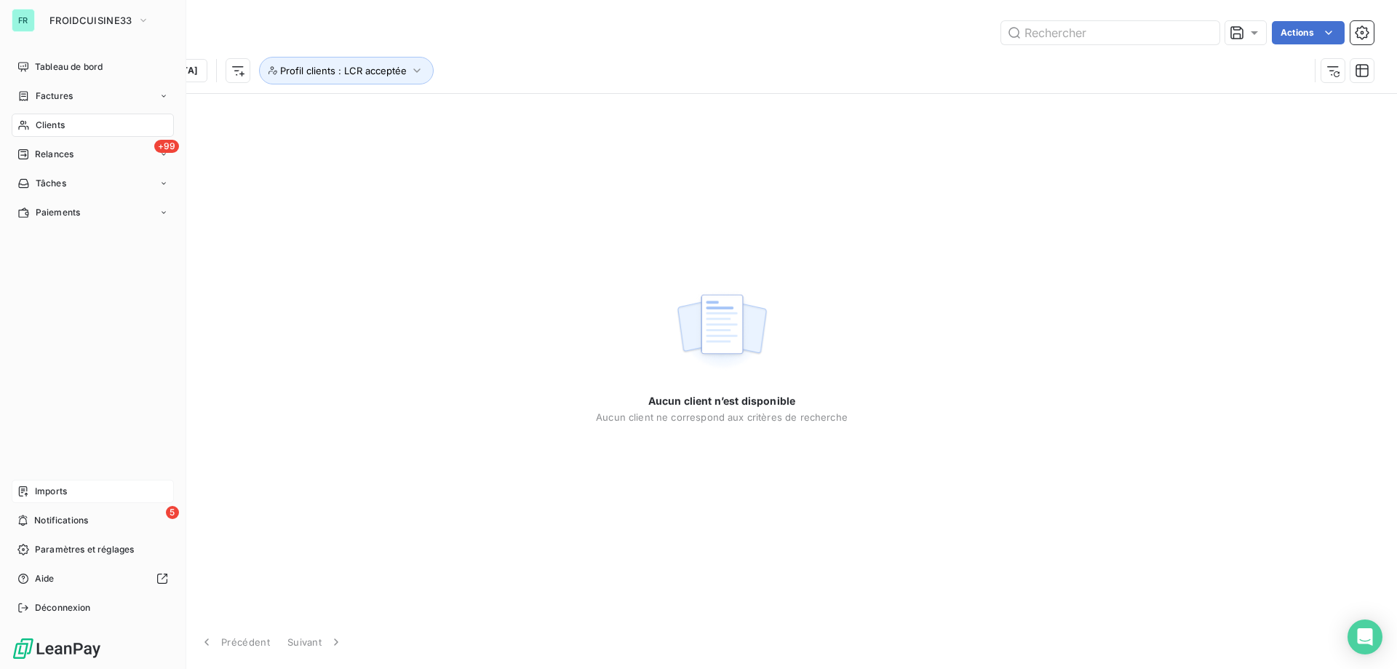
click at [56, 485] on span "Imports" at bounding box center [51, 491] width 32 height 13
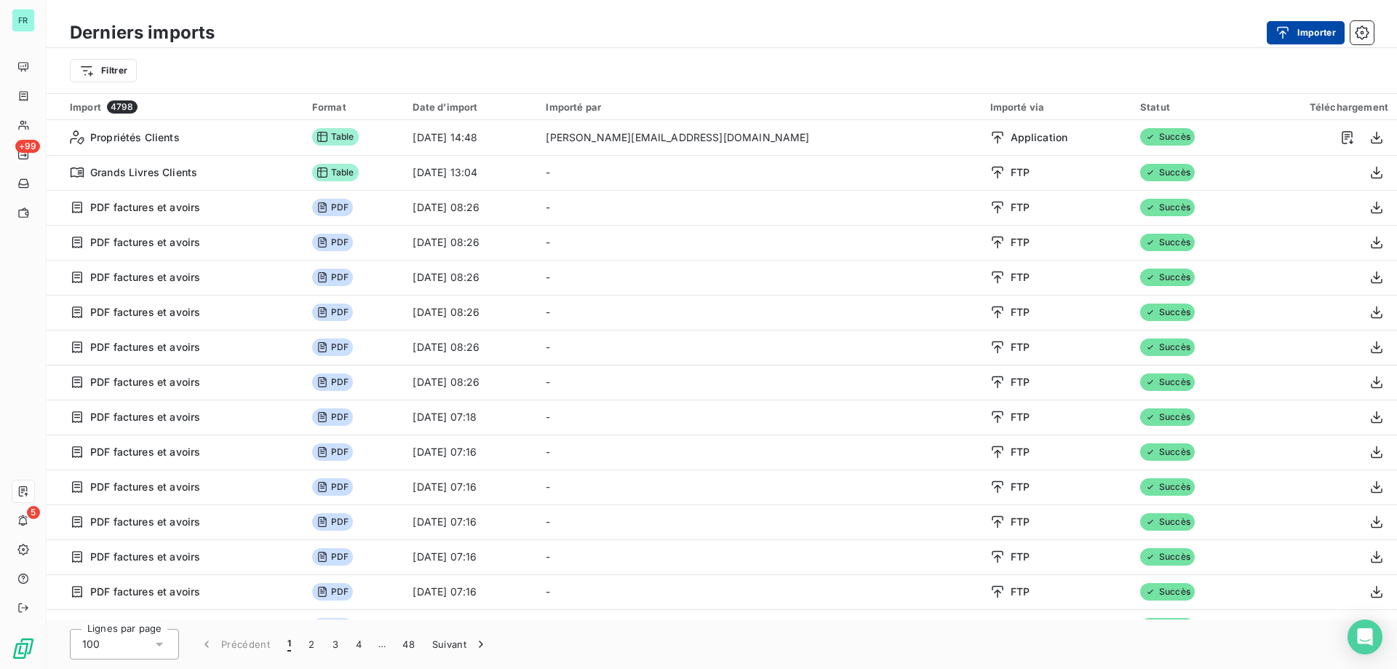
click at [1302, 36] on button "Importer" at bounding box center [1306, 32] width 78 height 23
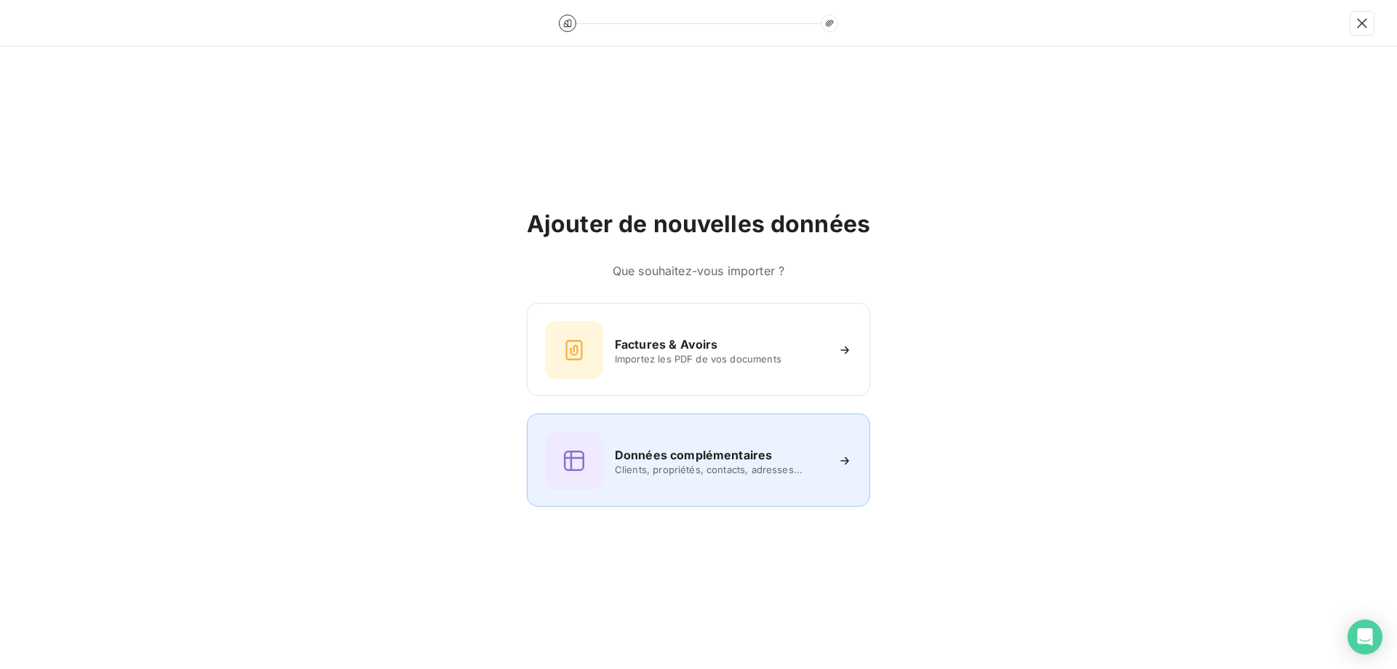
click at [649, 451] on h6 "Données complémentaires" at bounding box center [693, 454] width 157 height 17
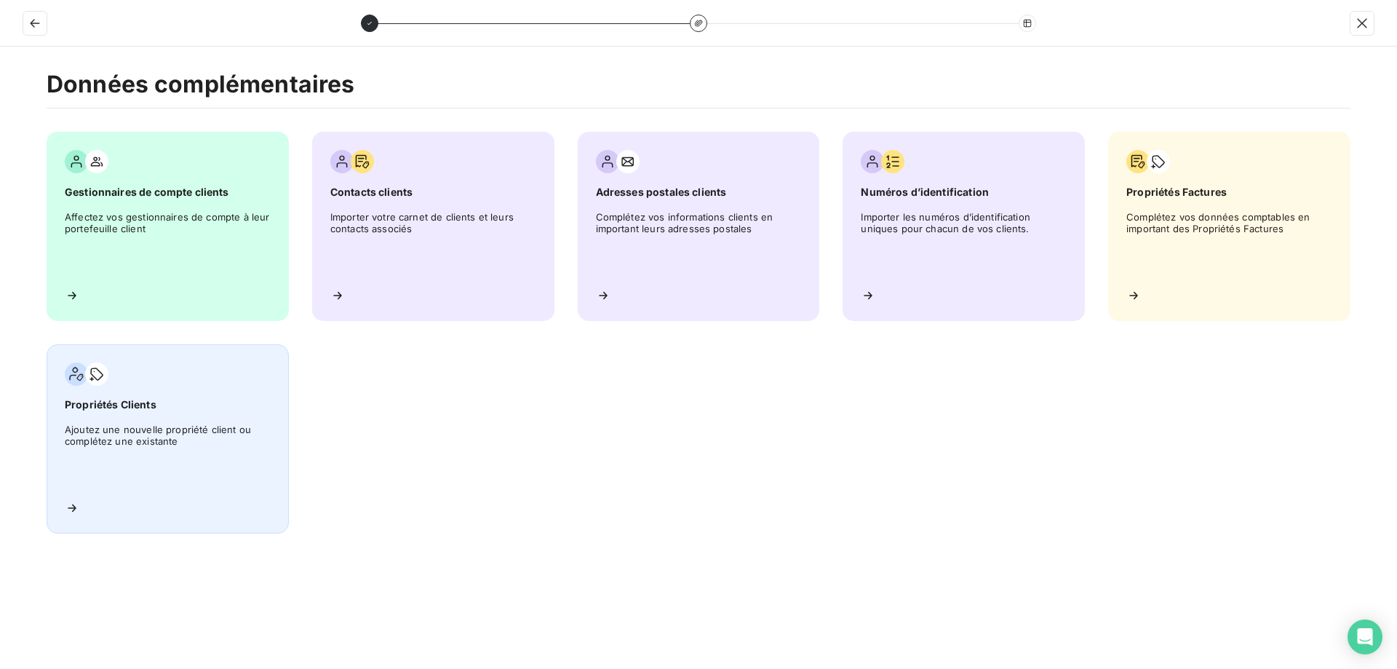
click at [167, 426] on span "Ajoutez une nouvelle propriété client ou complétez une existante" at bounding box center [168, 455] width 206 height 65
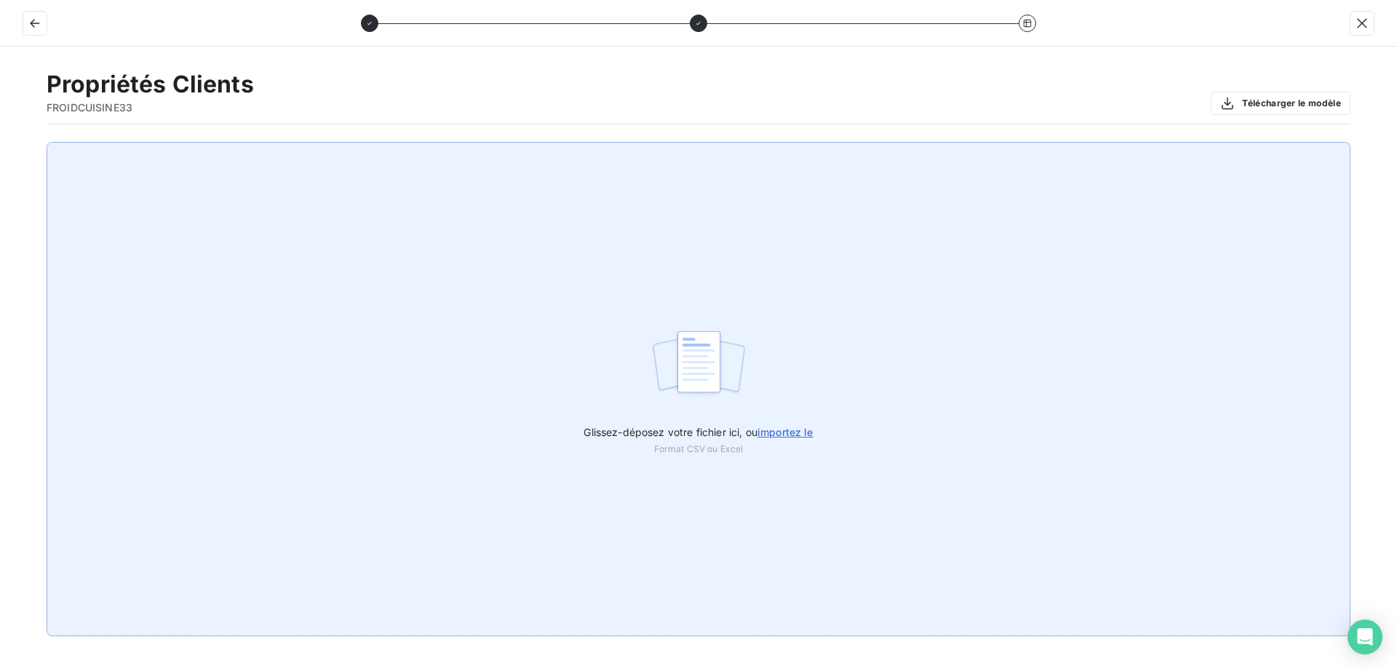
click at [585, 405] on div "Glissez-déposez votre fichier ici, ou importez le Format CSV ou Excel" at bounding box center [699, 389] width 1304 height 494
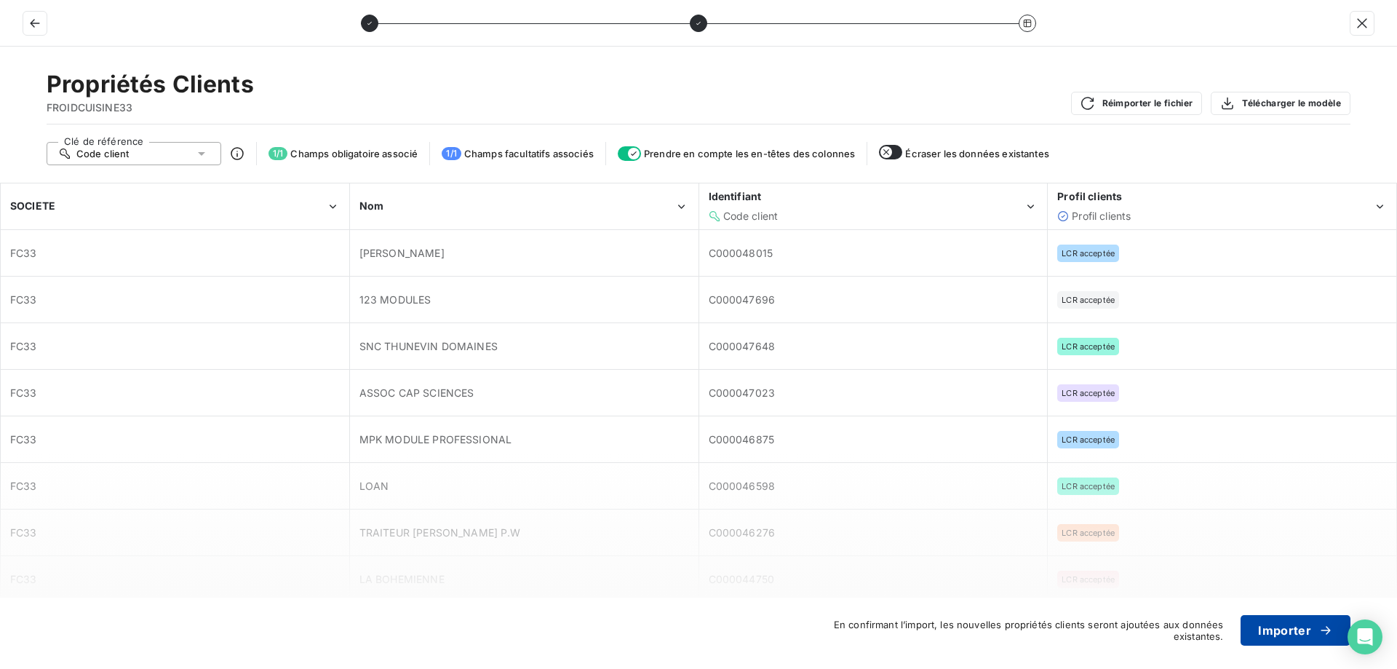
click at [1292, 640] on button "Importer" at bounding box center [1296, 630] width 110 height 31
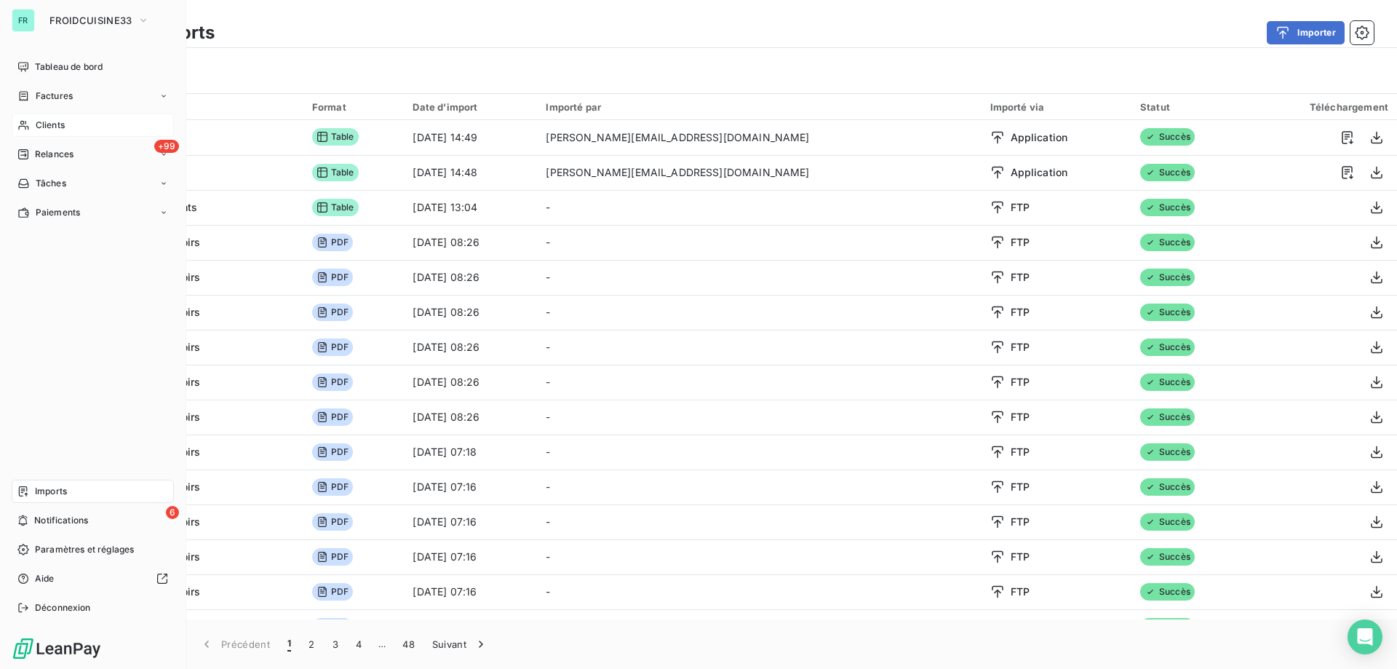
click at [76, 121] on div "Clients" at bounding box center [93, 125] width 162 height 23
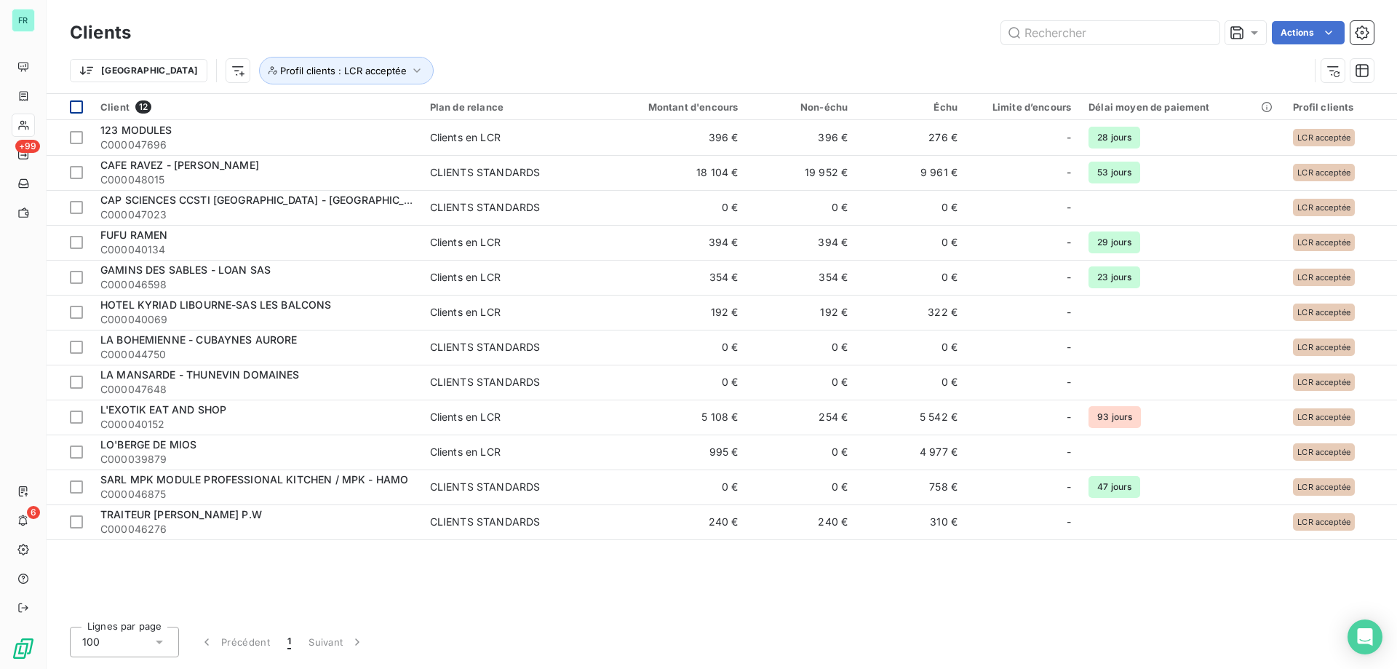
click at [71, 107] on div at bounding box center [76, 106] width 13 height 13
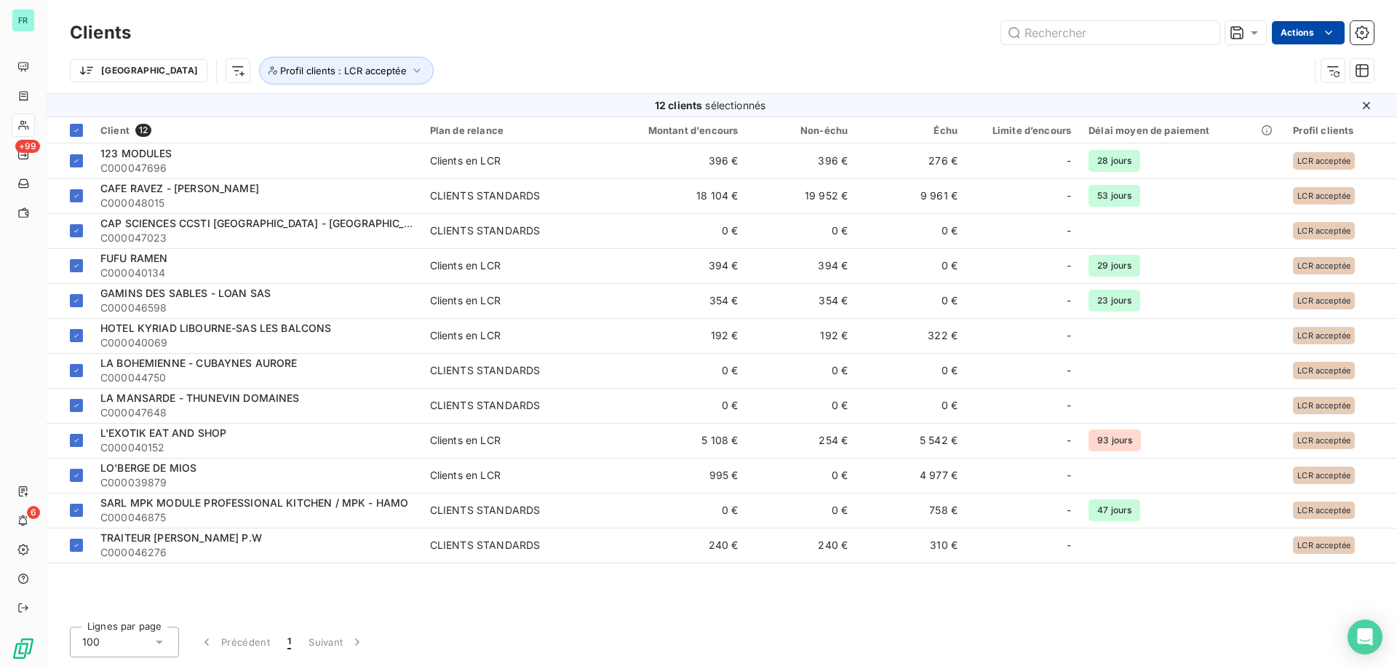
click at [1314, 33] on html "FR +99 6 Clients Actions Trier Profil clients : LCR acceptée 12 clients sélecti…" at bounding box center [698, 334] width 1397 height 669
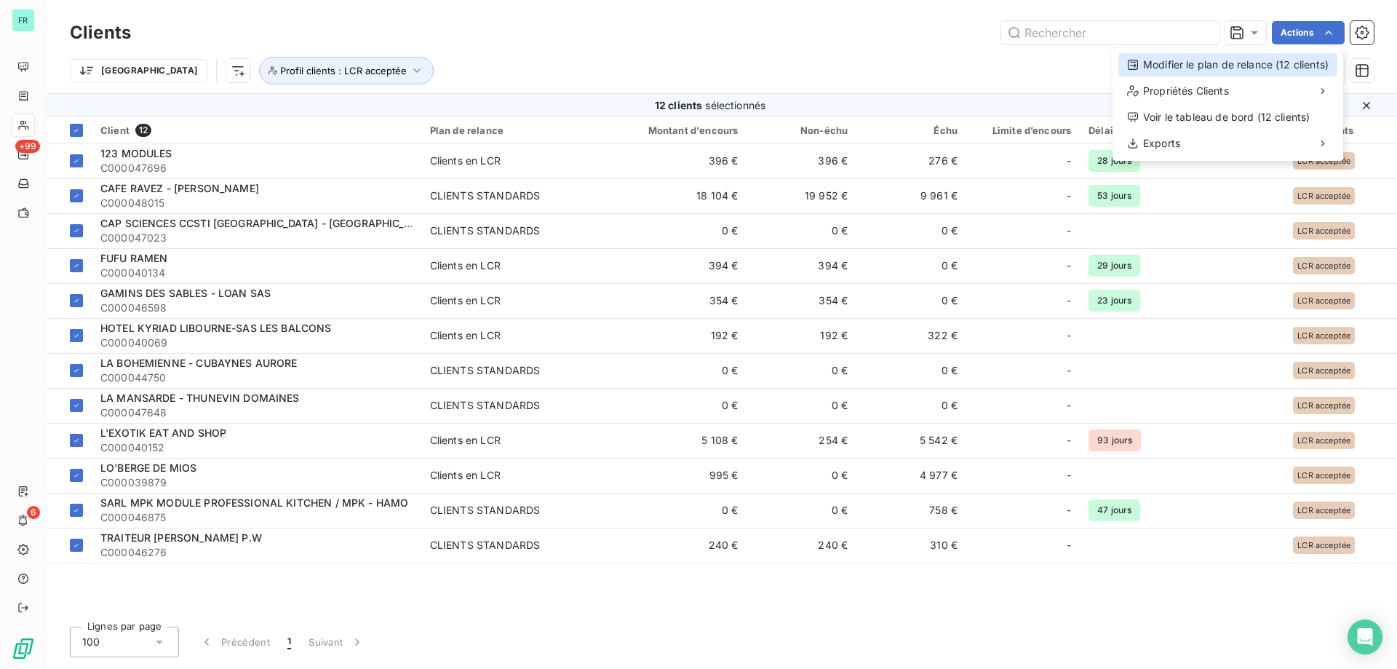
click at [1201, 68] on div "Modifier le plan de relance (12 clients)" at bounding box center [1227, 64] width 219 height 23
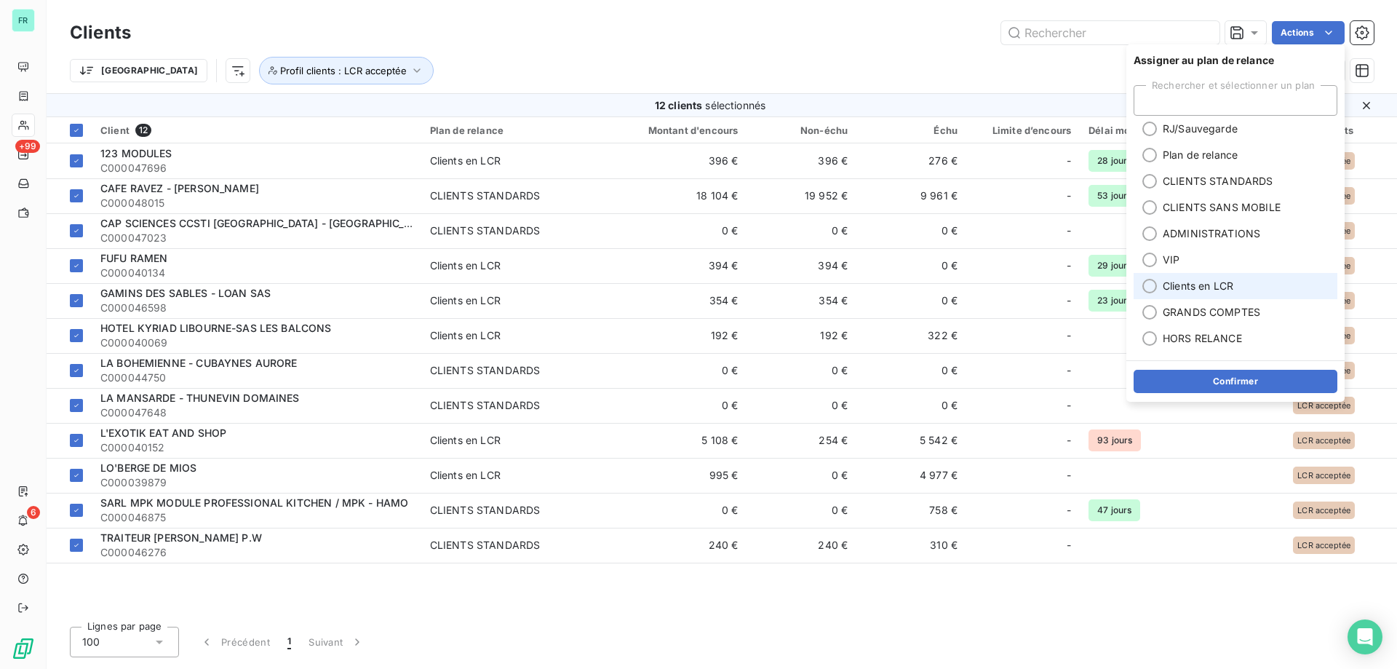
click at [1147, 284] on div at bounding box center [1149, 286] width 15 height 15
click at [1190, 386] on button "Confirmer" at bounding box center [1236, 381] width 204 height 23
click at [753, 624] on div "Clients Actions Trier Profil clients : LCR acceptée 12 clients sélectionnés Cli…" at bounding box center [722, 334] width 1350 height 669
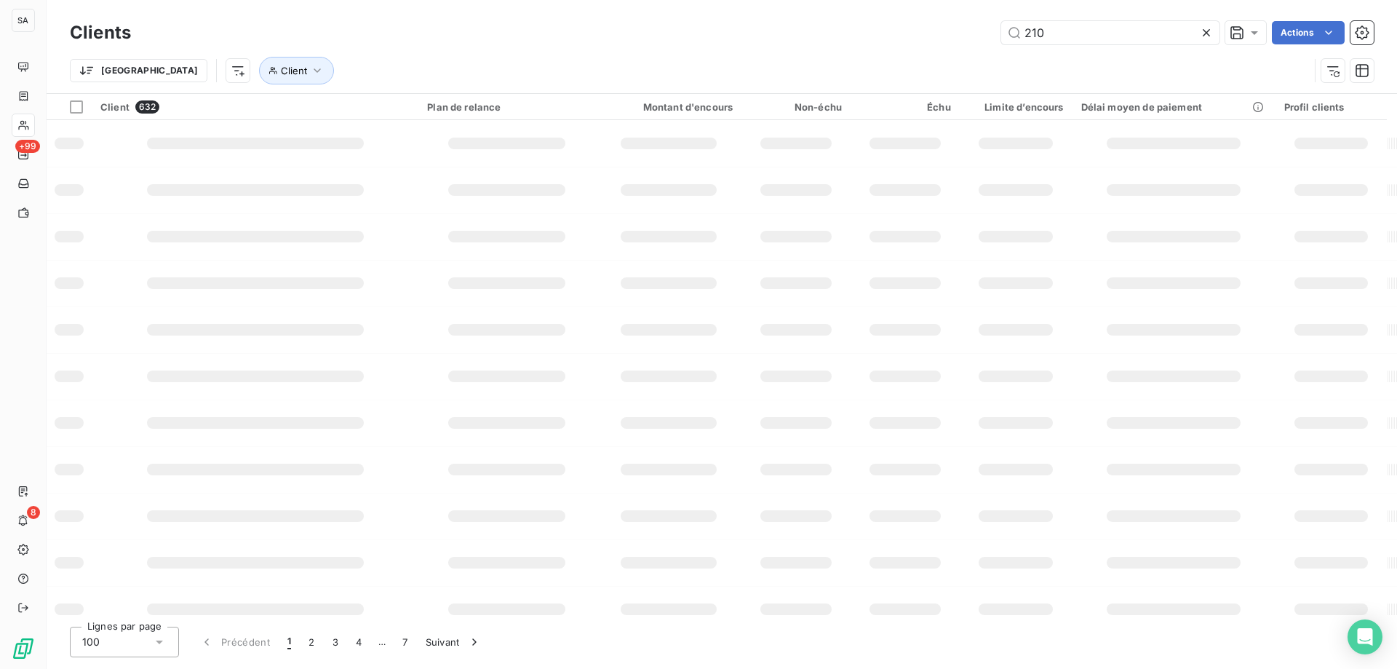
type input "21037"
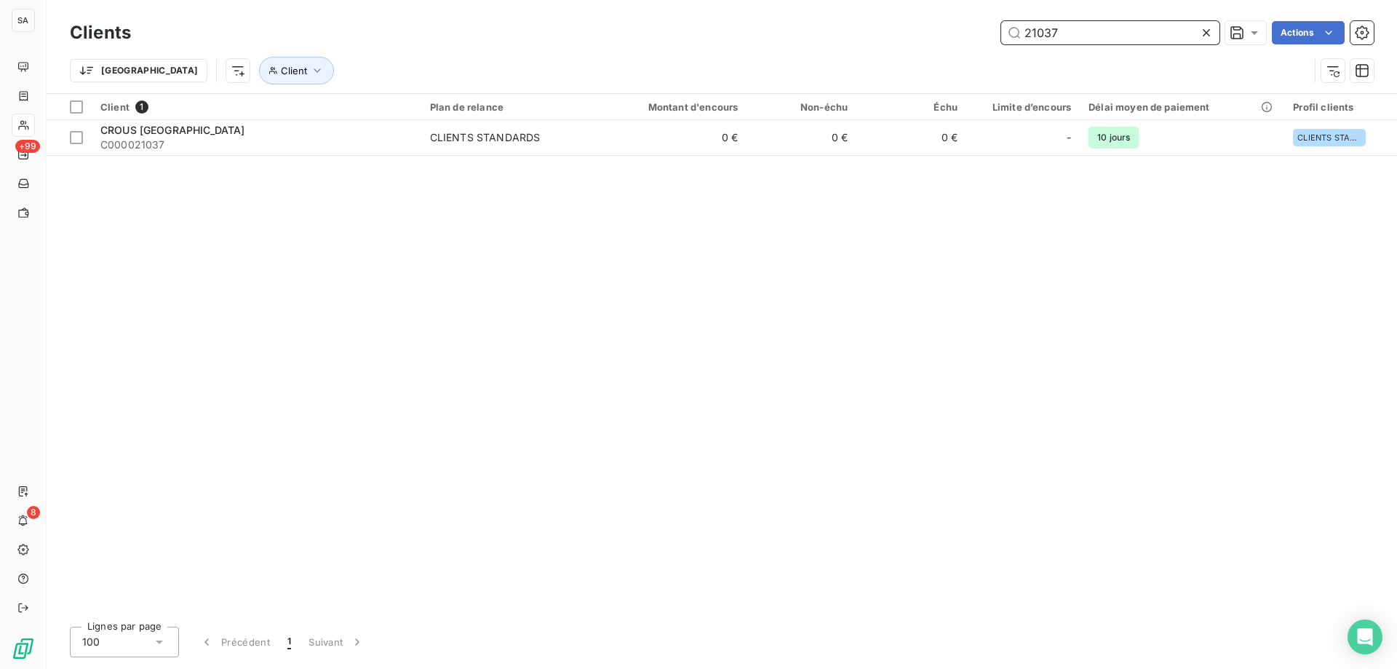
drag, startPoint x: 1132, startPoint y: 33, endPoint x: 828, endPoint y: 39, distance: 304.2
click at [746, 28] on div "21037 Actions" at bounding box center [760, 32] width 1225 height 23
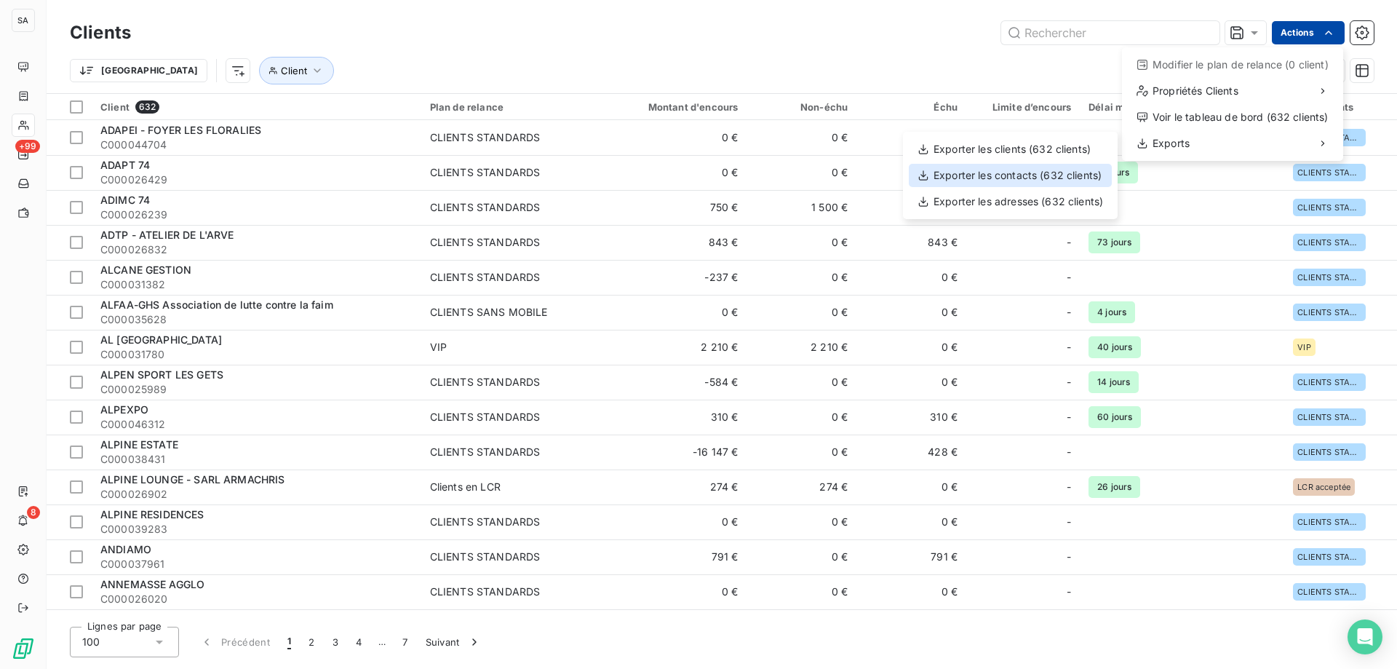
click at [1060, 180] on div "Exporter les contacts (632 clients)" at bounding box center [1010, 175] width 203 height 23
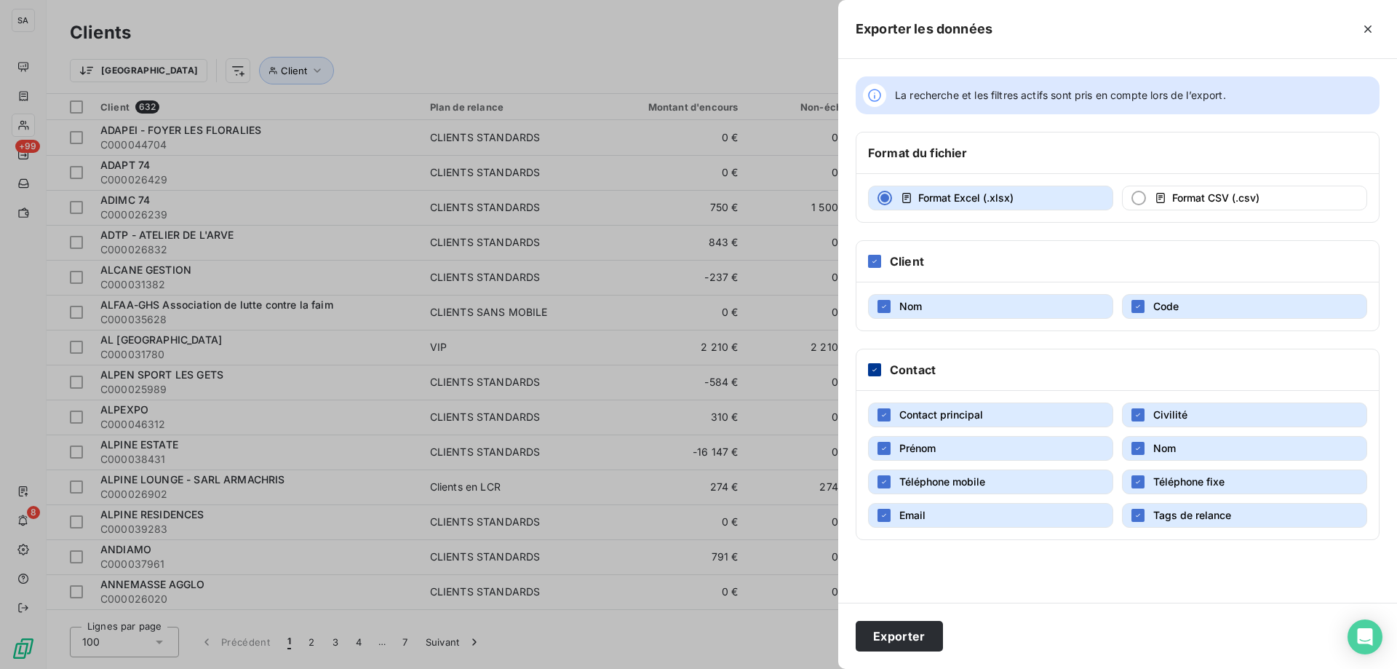
click at [874, 373] on icon at bounding box center [874, 369] width 9 height 9
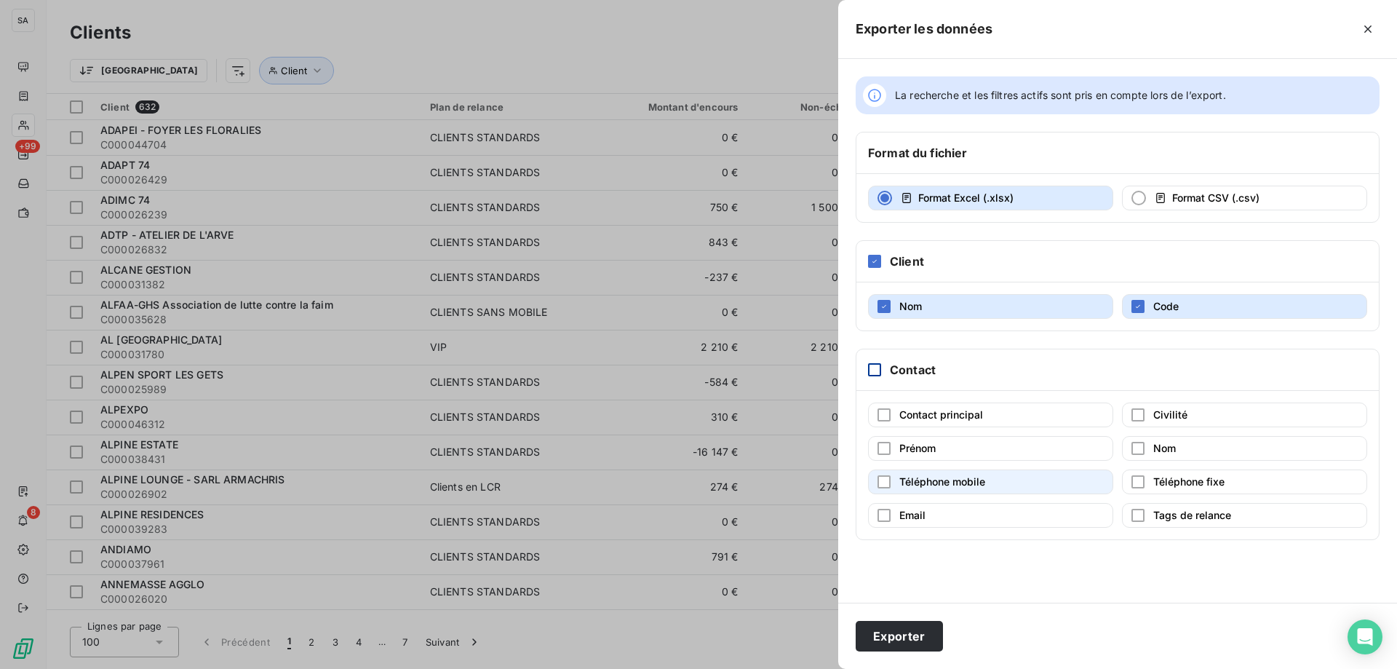
click at [1000, 480] on button "Téléphone mobile" at bounding box center [990, 481] width 245 height 25
click at [988, 517] on button "Email" at bounding box center [990, 515] width 245 height 25
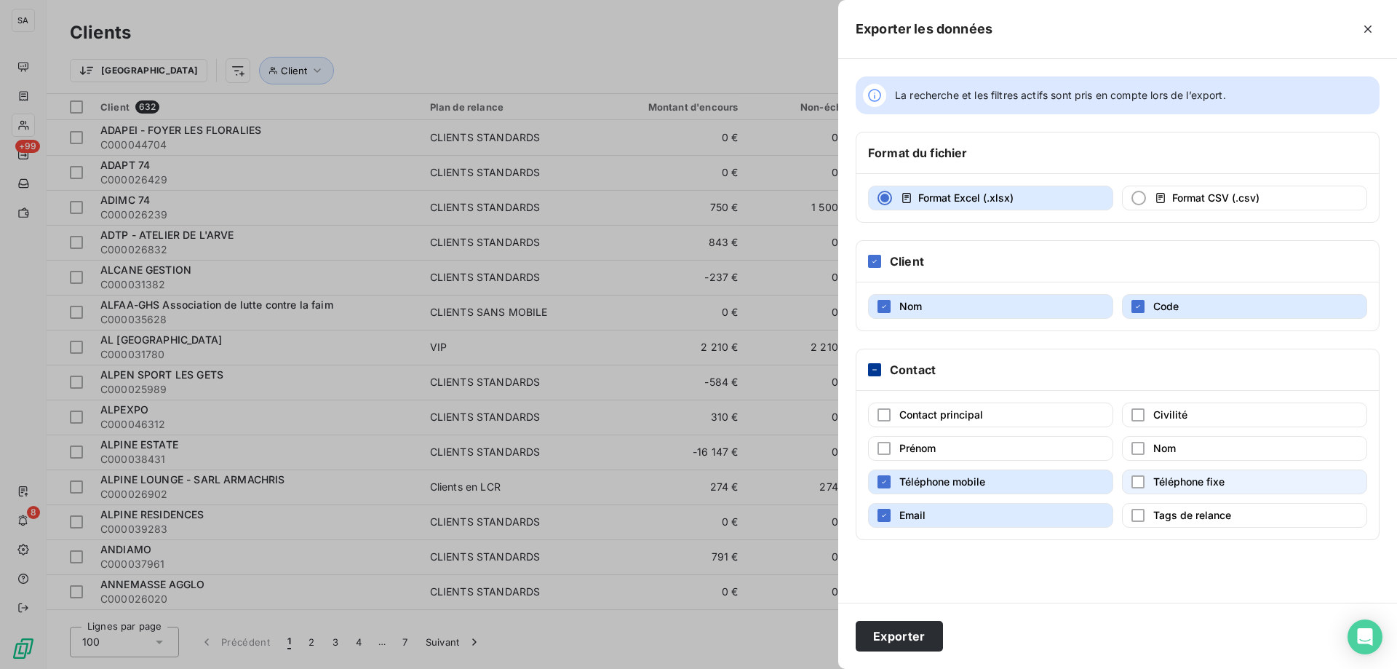
click at [1251, 474] on button "Téléphone fixe" at bounding box center [1244, 481] width 245 height 25
click at [916, 639] on button "Exporter" at bounding box center [899, 636] width 87 height 31
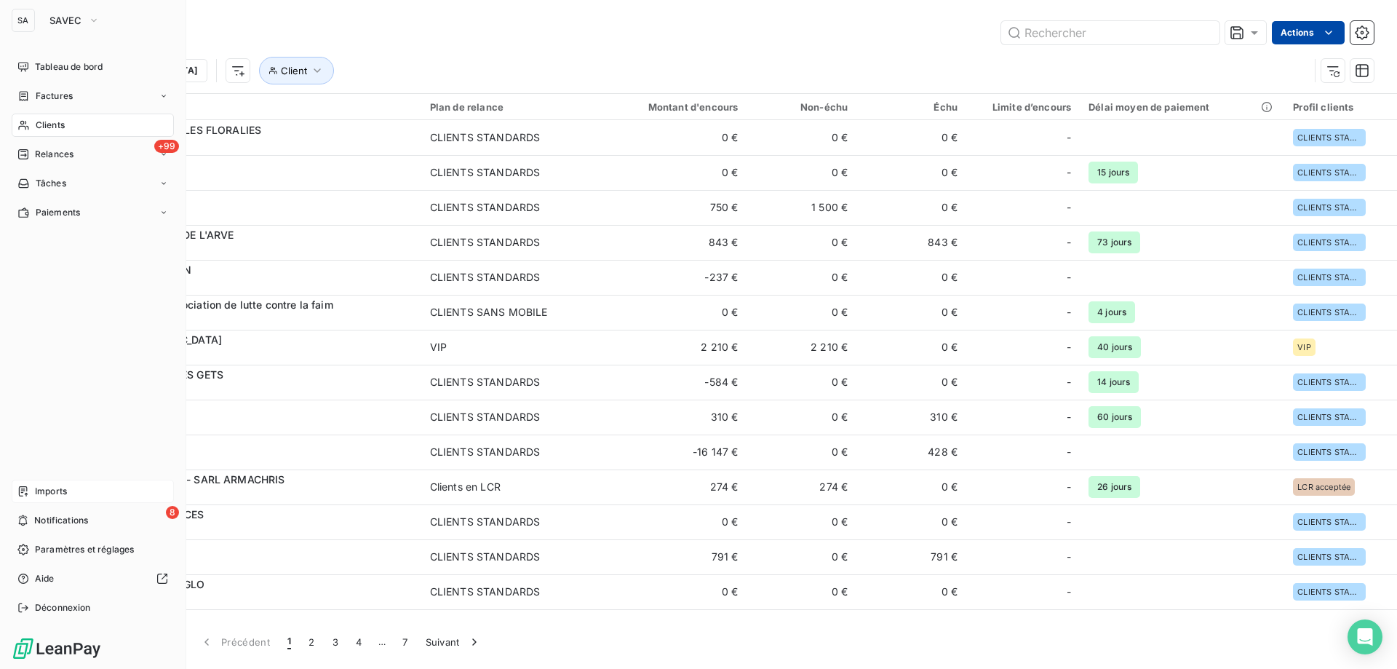
click at [109, 488] on div "Imports" at bounding box center [93, 491] width 162 height 23
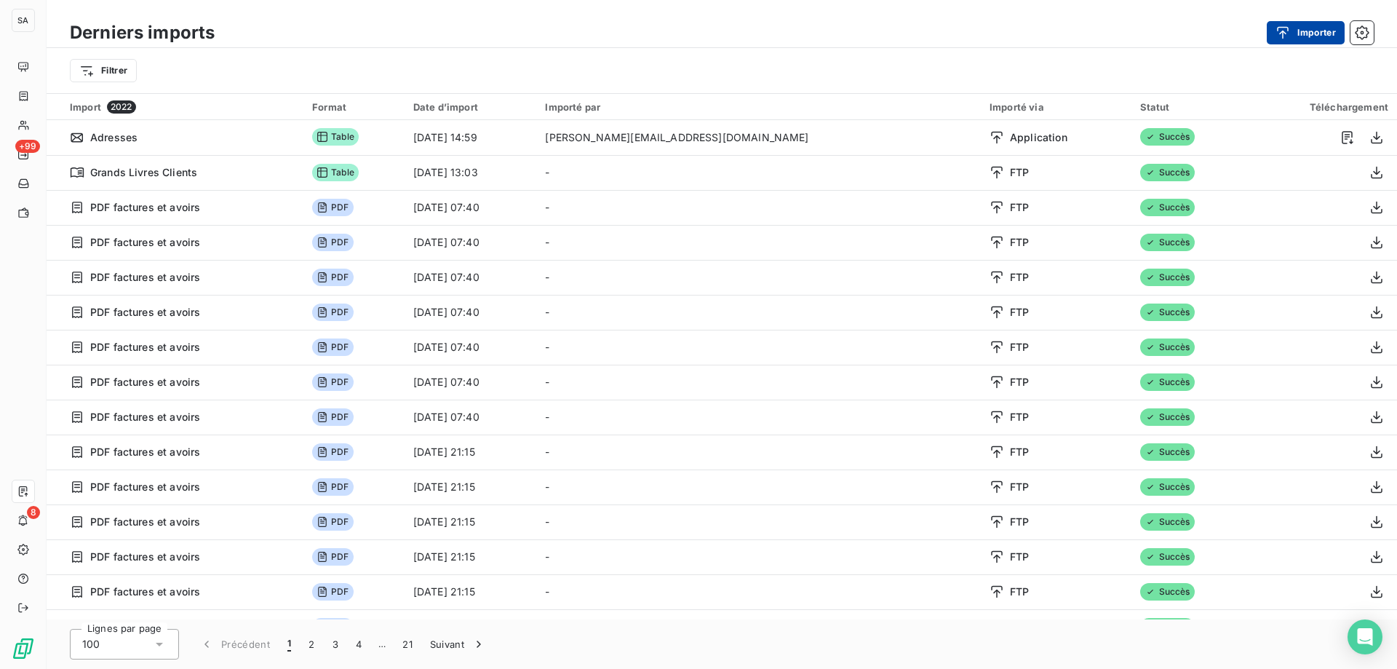
click at [1312, 39] on button "Importer" at bounding box center [1306, 32] width 78 height 23
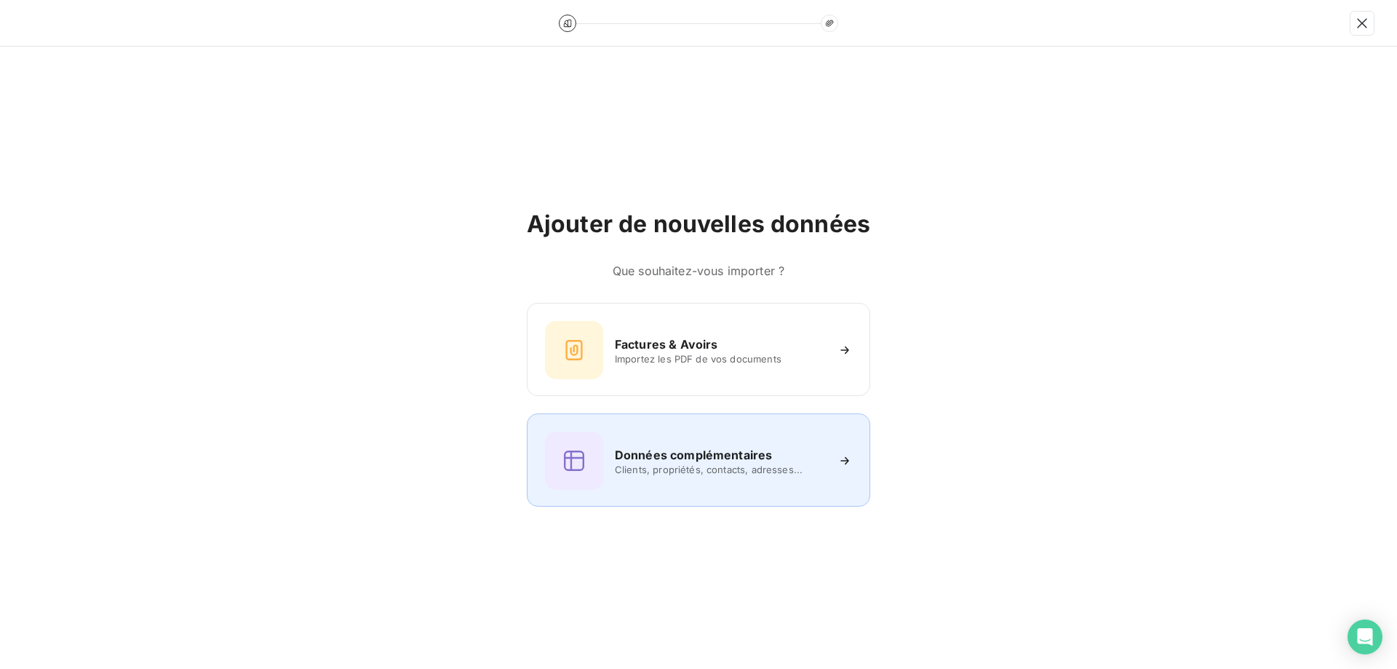
click at [660, 473] on span "Clients, propriétés, contacts, adresses..." at bounding box center [720, 469] width 211 height 12
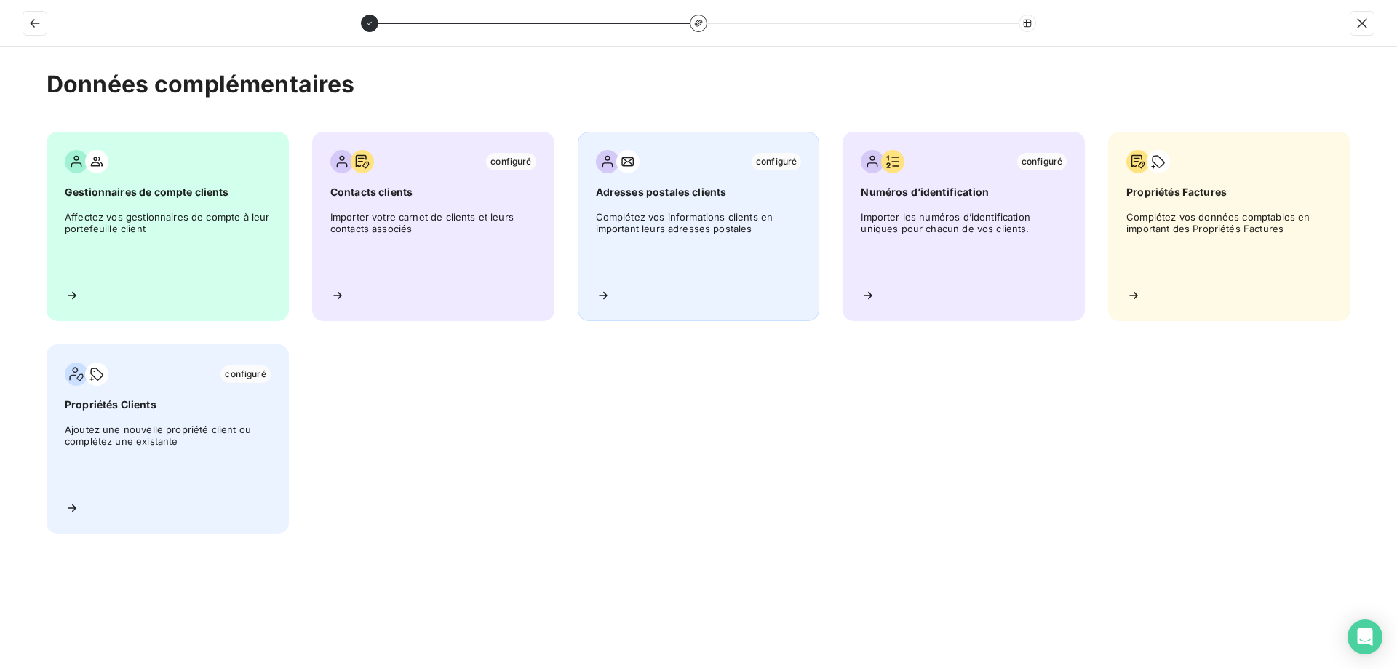
click at [736, 272] on span "Complétez vos informations clients en important leurs adresses postales" at bounding box center [699, 243] width 206 height 65
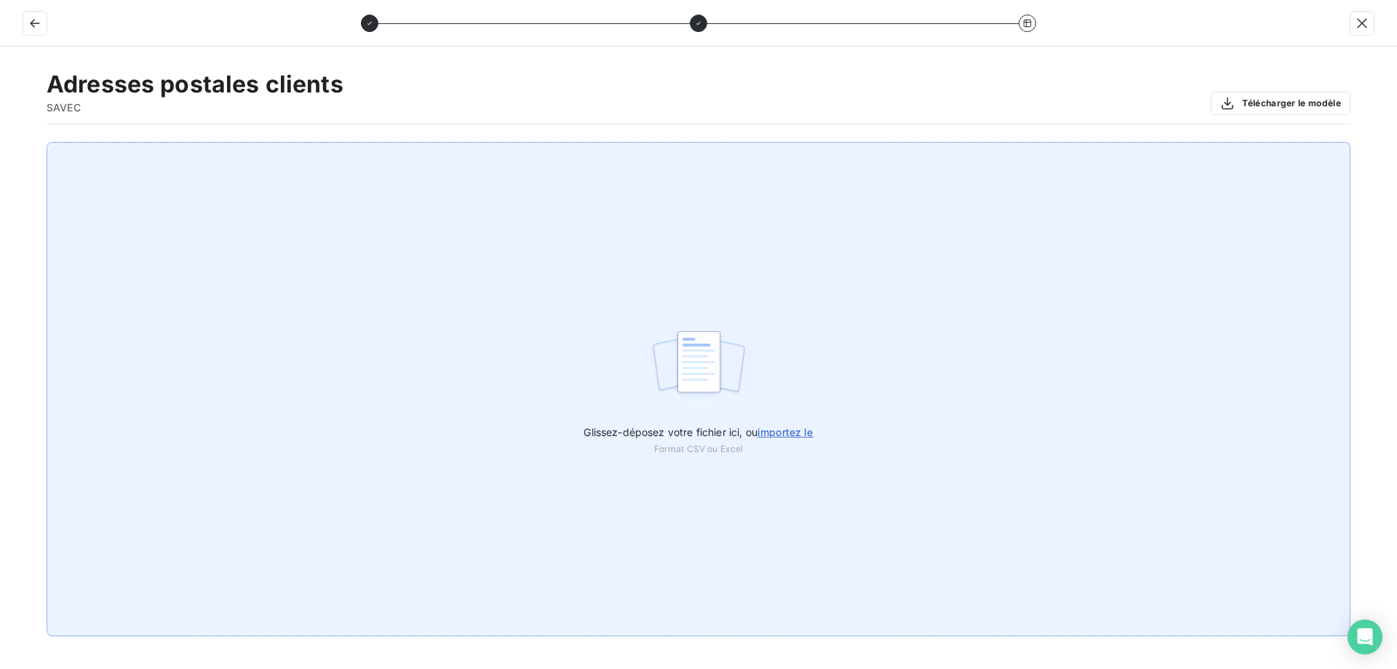
click at [722, 406] on img at bounding box center [699, 368] width 97 height 93
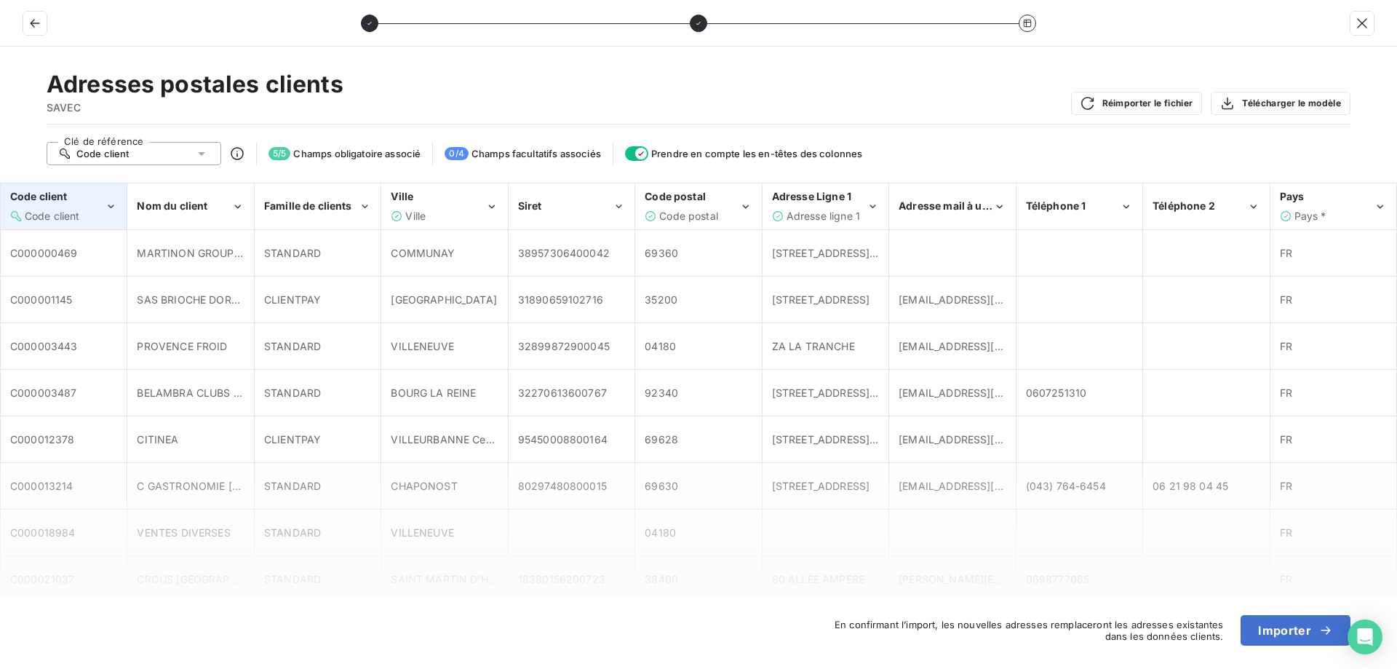
click at [95, 203] on div "Code client" at bounding box center [57, 196] width 95 height 15
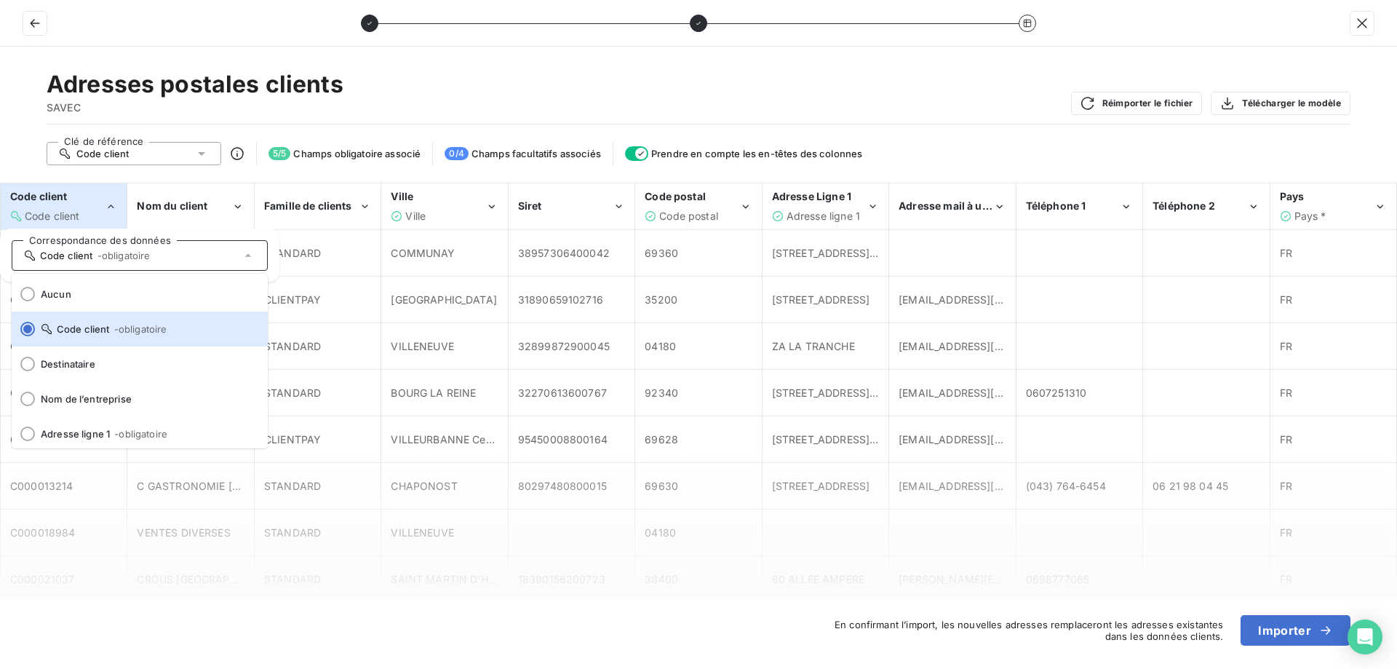
click at [867, 68] on div "Adresses postales clients SAVEC Réimporter le fichier Télécharger le modèle Clé…" at bounding box center [698, 358] width 1397 height 622
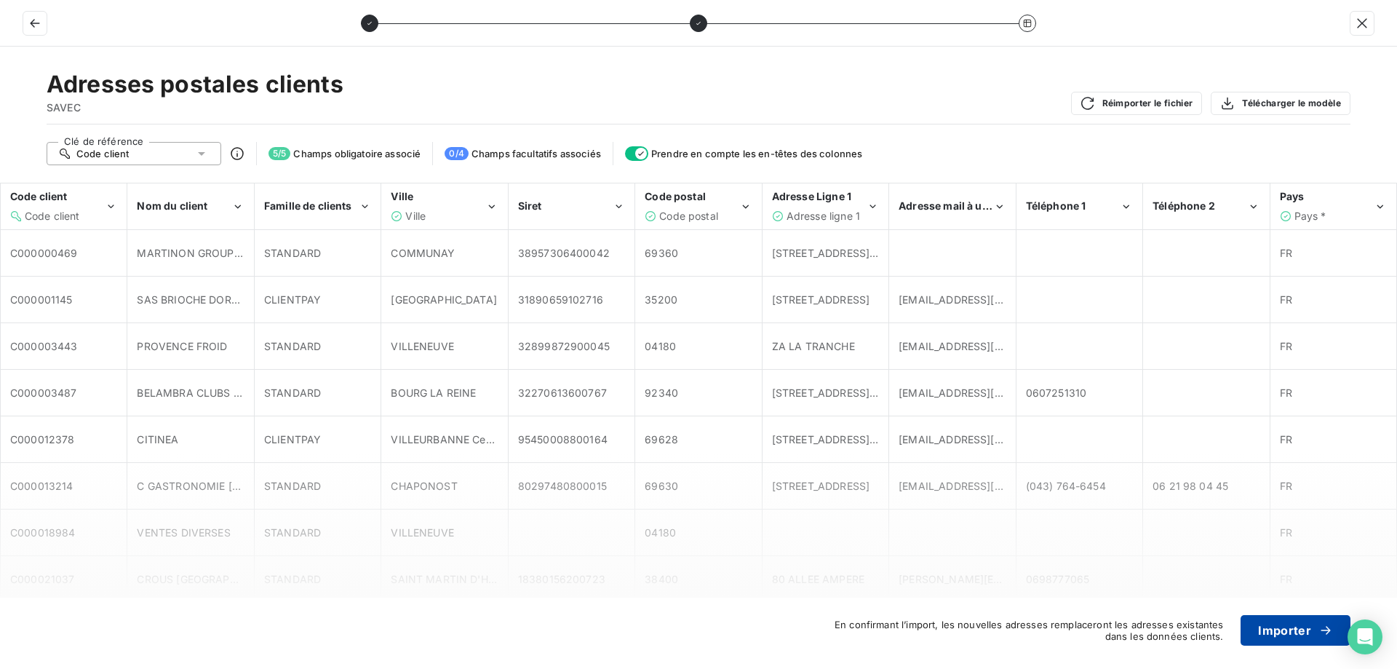
click at [1294, 638] on button "Importer" at bounding box center [1296, 630] width 110 height 31
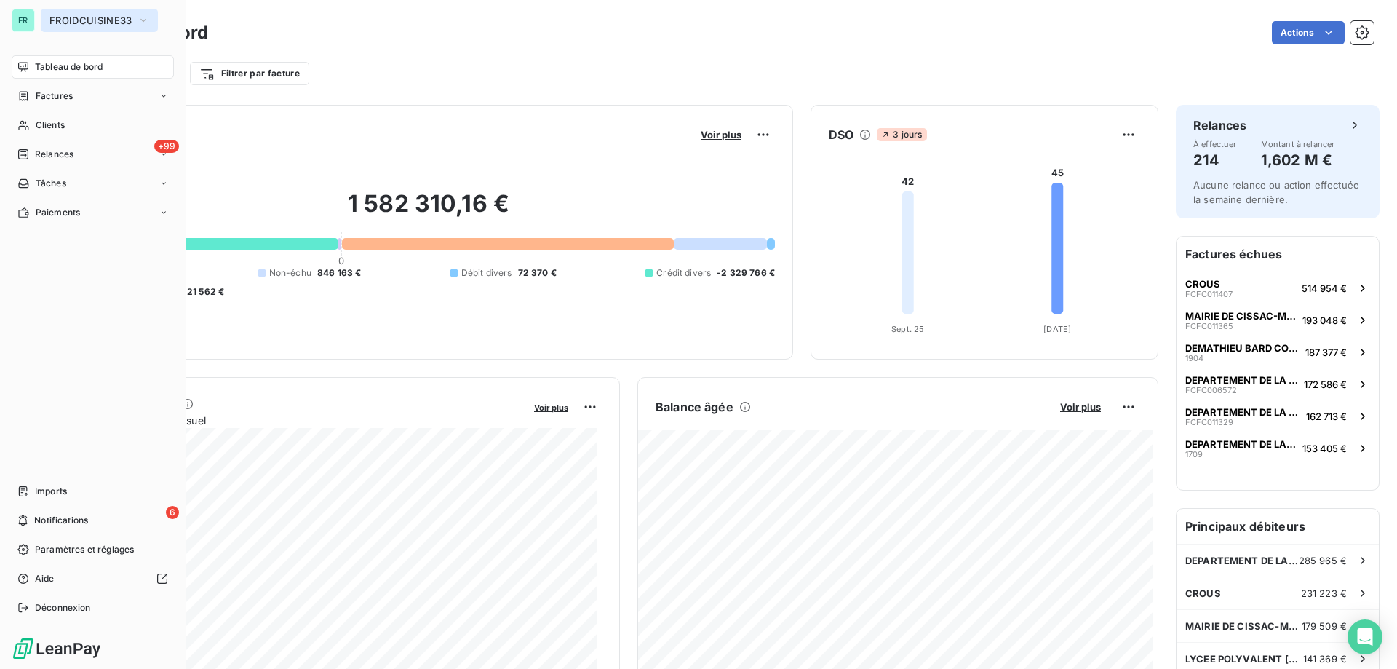
click at [108, 20] on span "FROIDCUISINE33" at bounding box center [90, 21] width 82 height 12
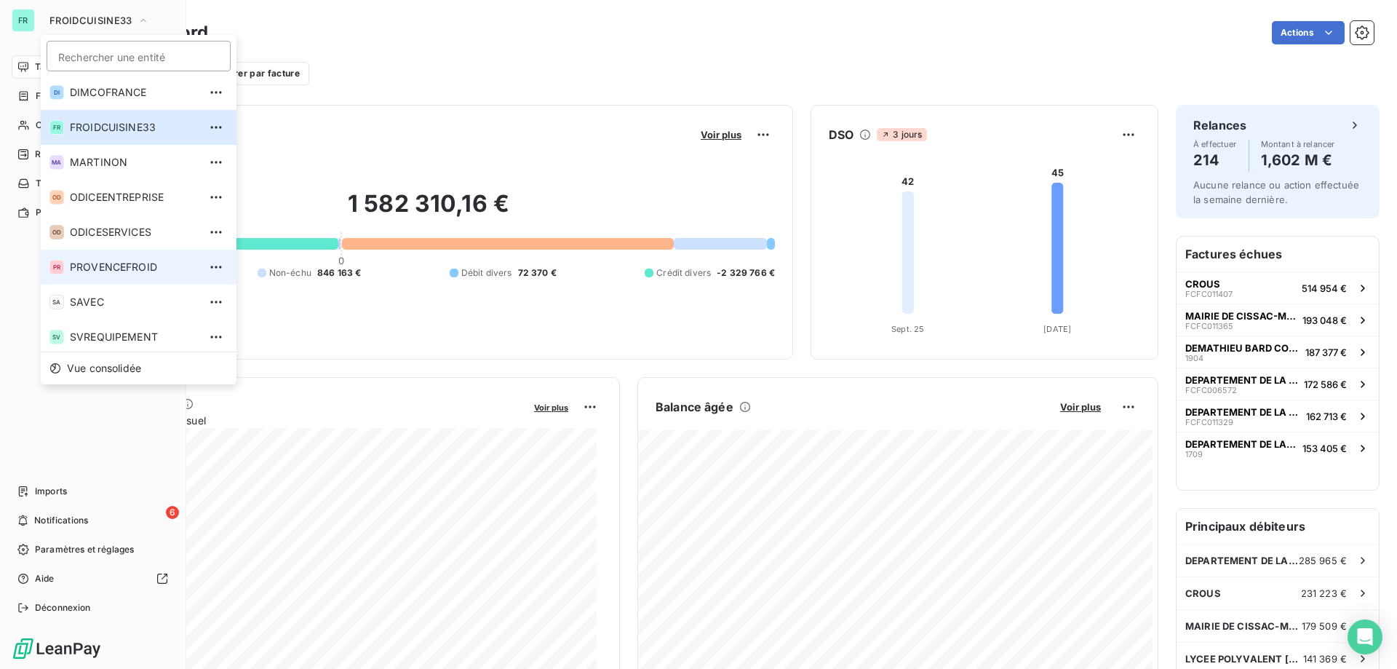
scroll to position [75, 0]
click at [119, 296] on span "SAVEC" at bounding box center [134, 299] width 129 height 15
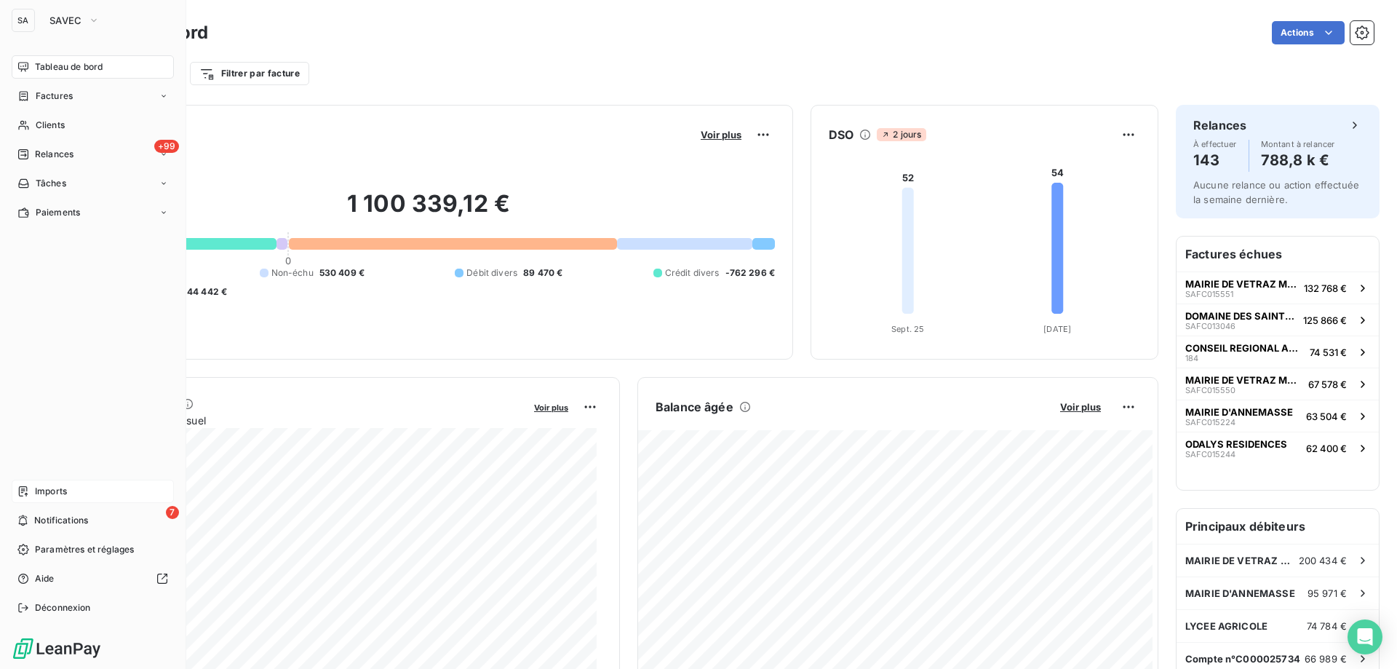
click at [116, 489] on div "Imports" at bounding box center [93, 491] width 162 height 23
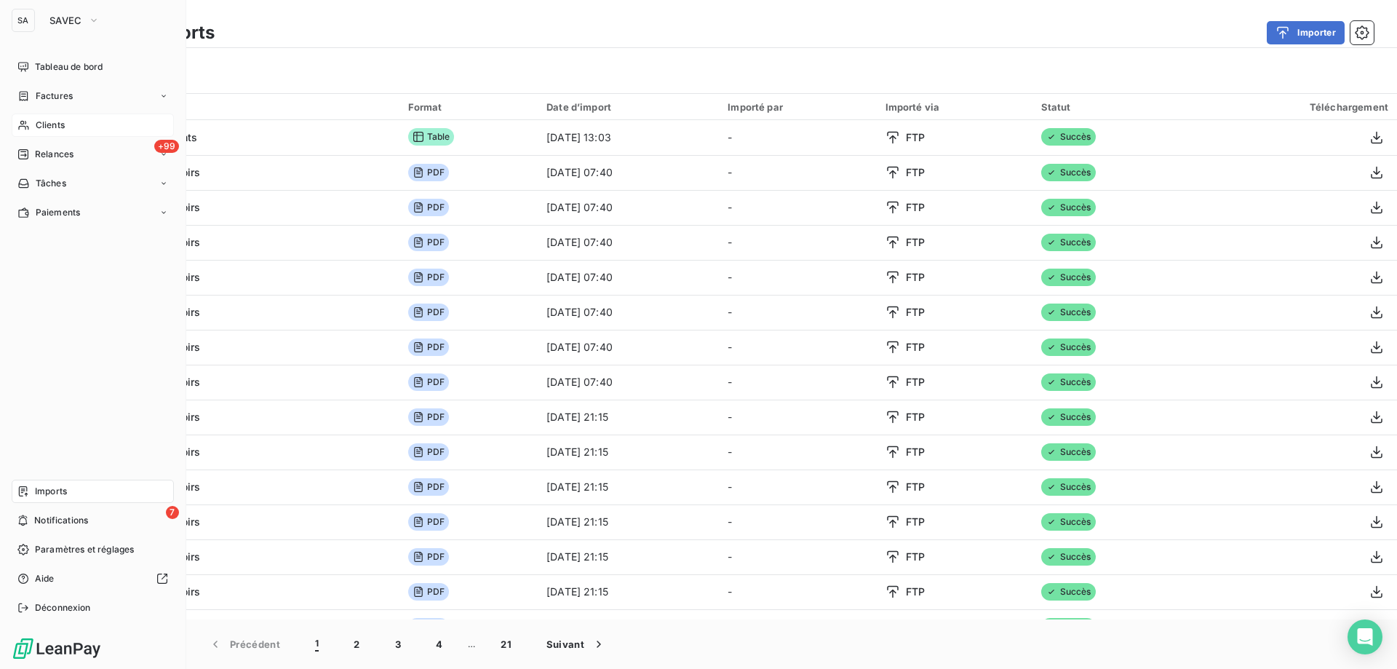
click at [49, 125] on span "Clients" at bounding box center [50, 125] width 29 height 13
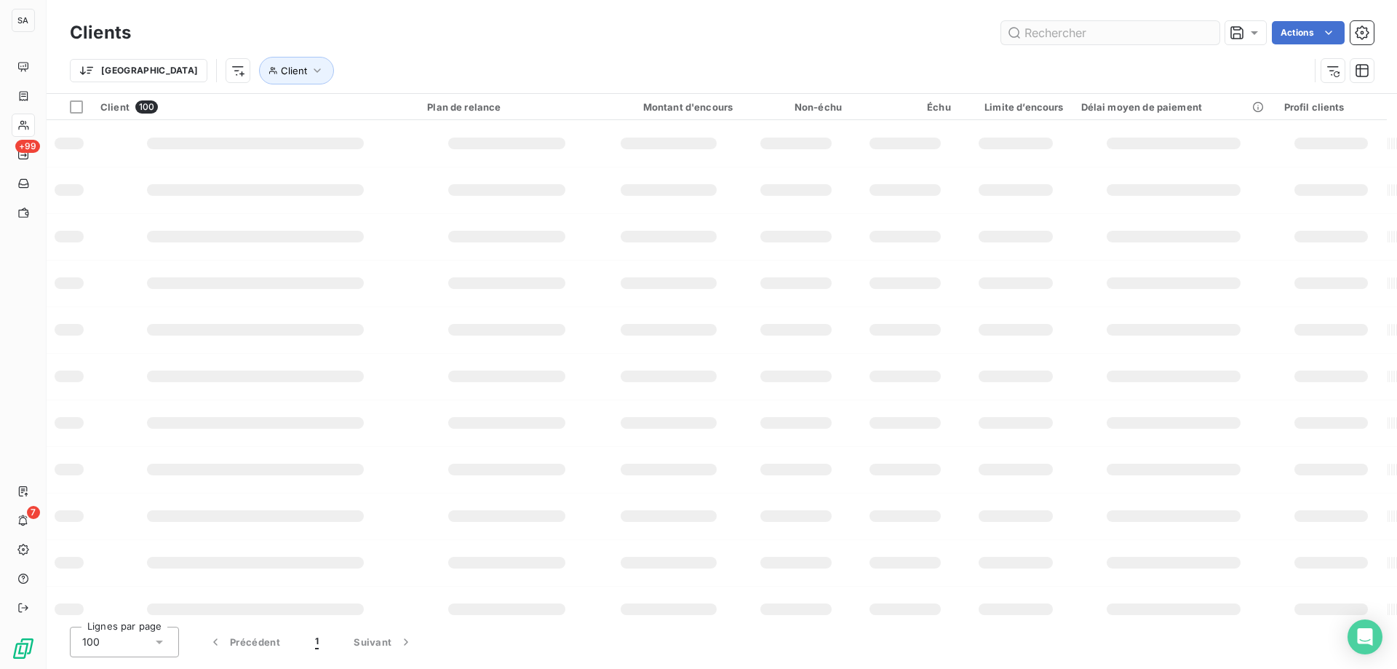
click at [1166, 36] on input "text" at bounding box center [1110, 32] width 218 height 23
type input "26038"
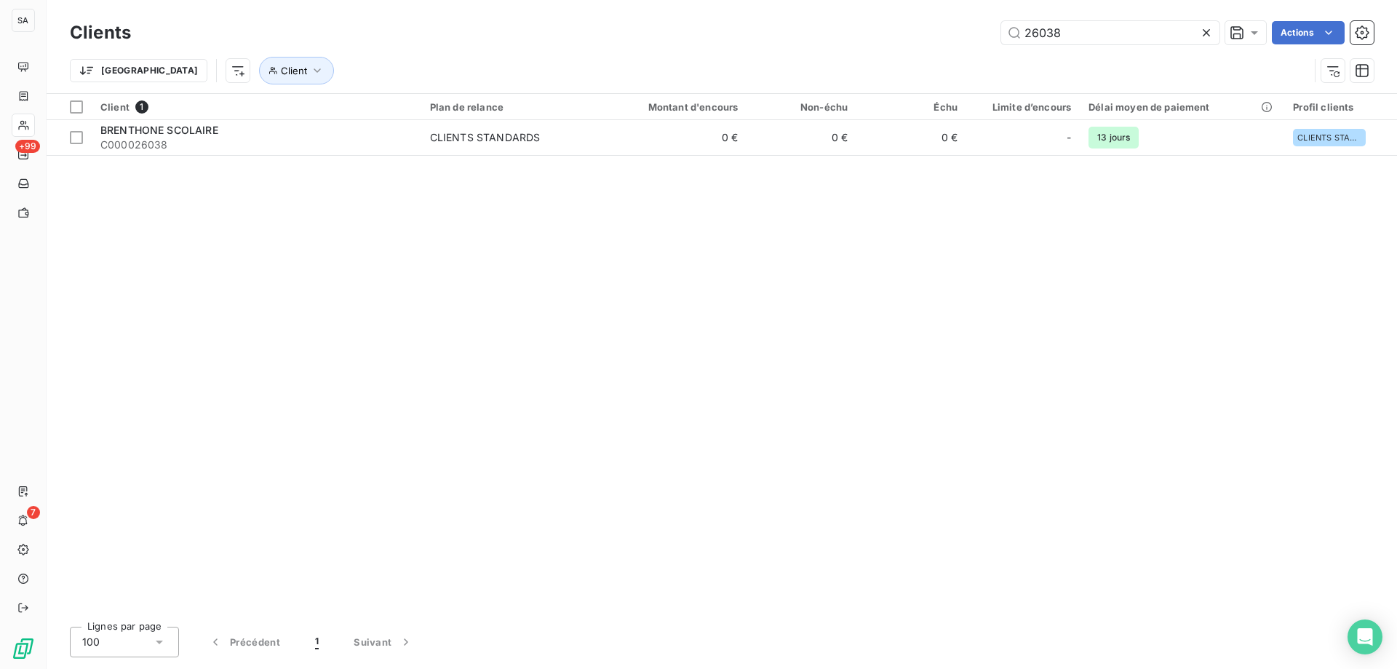
drag, startPoint x: 1147, startPoint y: 36, endPoint x: 715, endPoint y: 36, distance: 432.9
click at [715, 36] on div "26038 Actions" at bounding box center [760, 32] width 1225 height 23
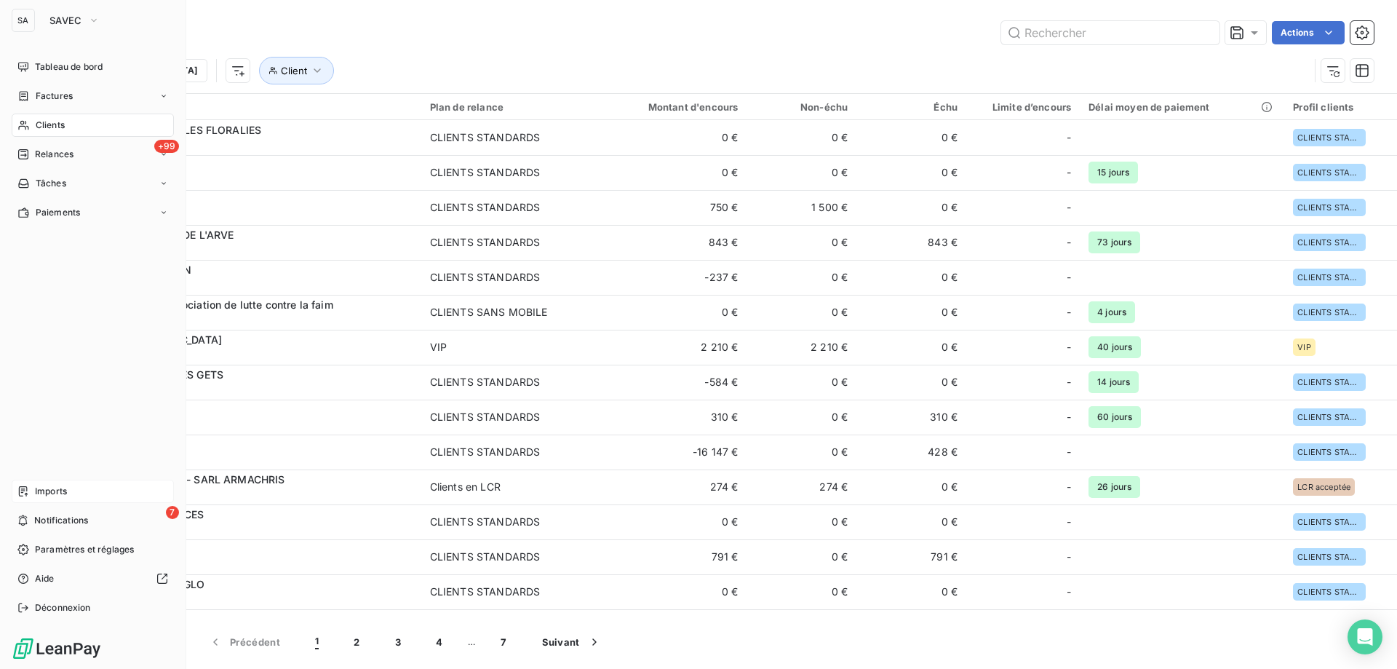
click at [41, 488] on span "Imports" at bounding box center [51, 491] width 32 height 13
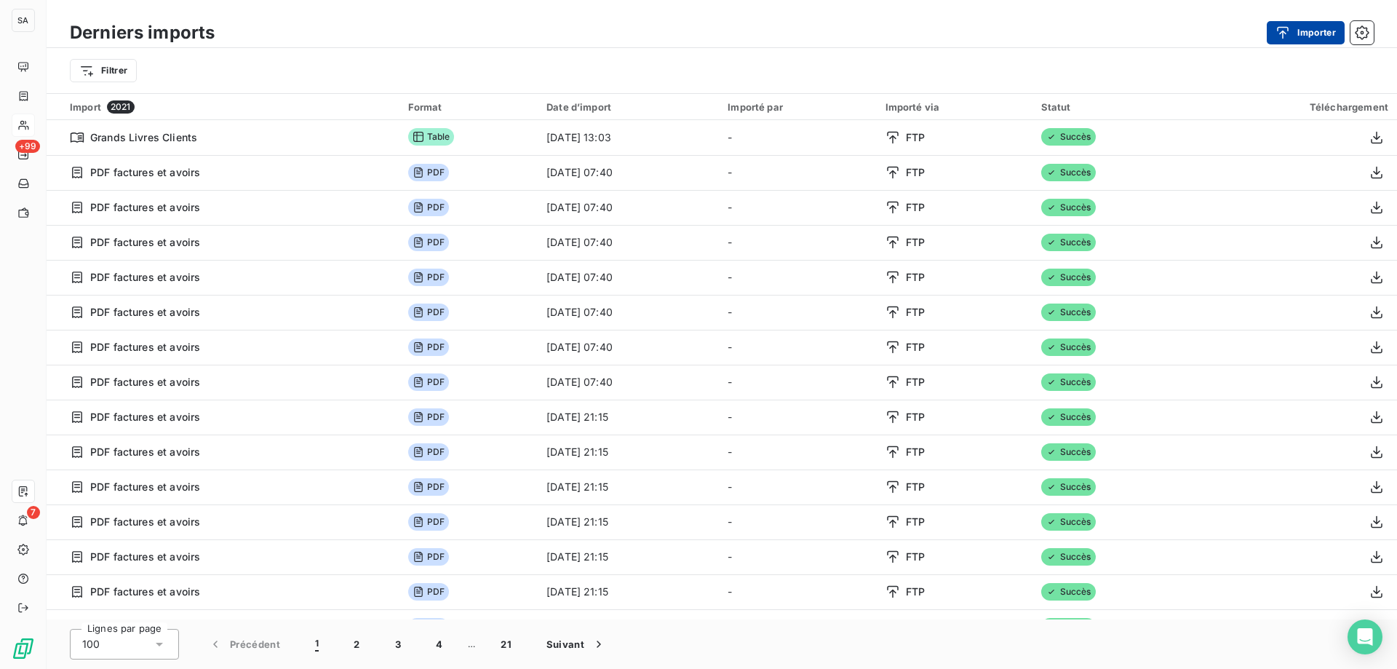
click at [1304, 26] on button "Importer" at bounding box center [1306, 32] width 78 height 23
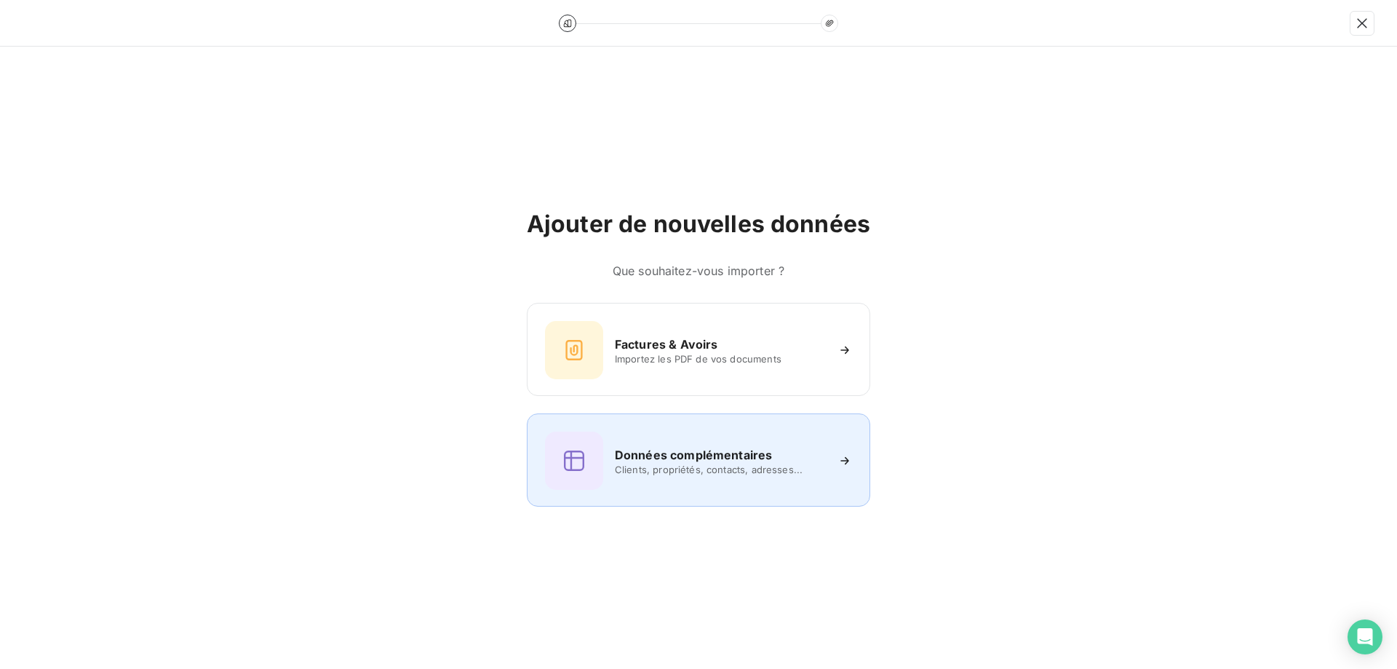
click at [709, 496] on div "Données complémentaires Clients, propriétés, contacts, adresses..." at bounding box center [698, 459] width 343 height 93
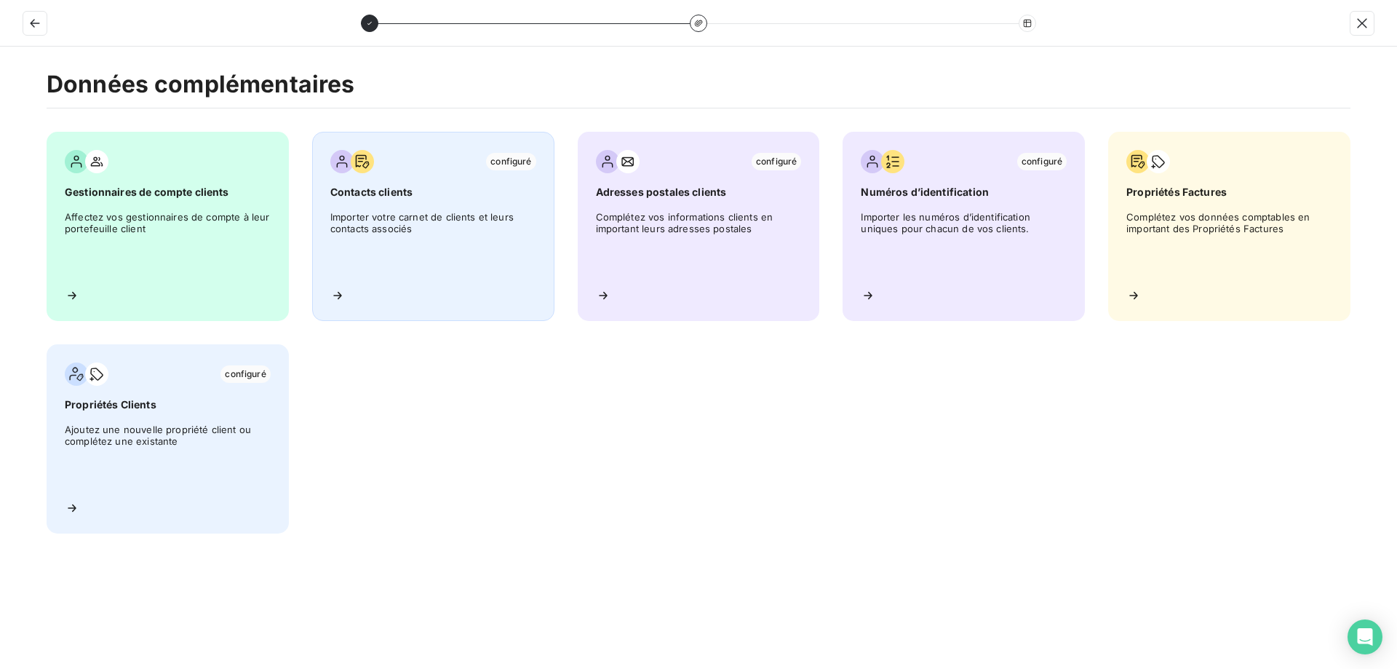
click at [498, 280] on div "configuré Contacts clients Importer votre carnet de clients et leurs contacts a…" at bounding box center [433, 226] width 242 height 189
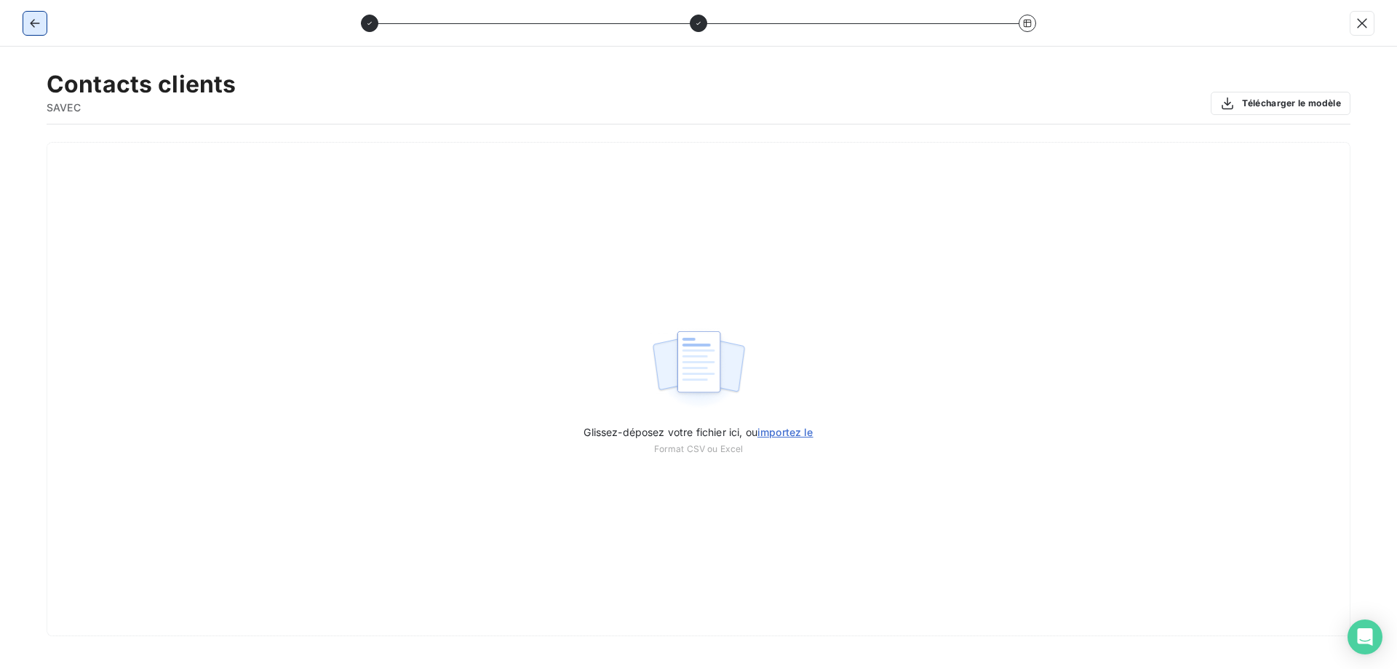
click at [24, 19] on button "button" at bounding box center [34, 23] width 23 height 23
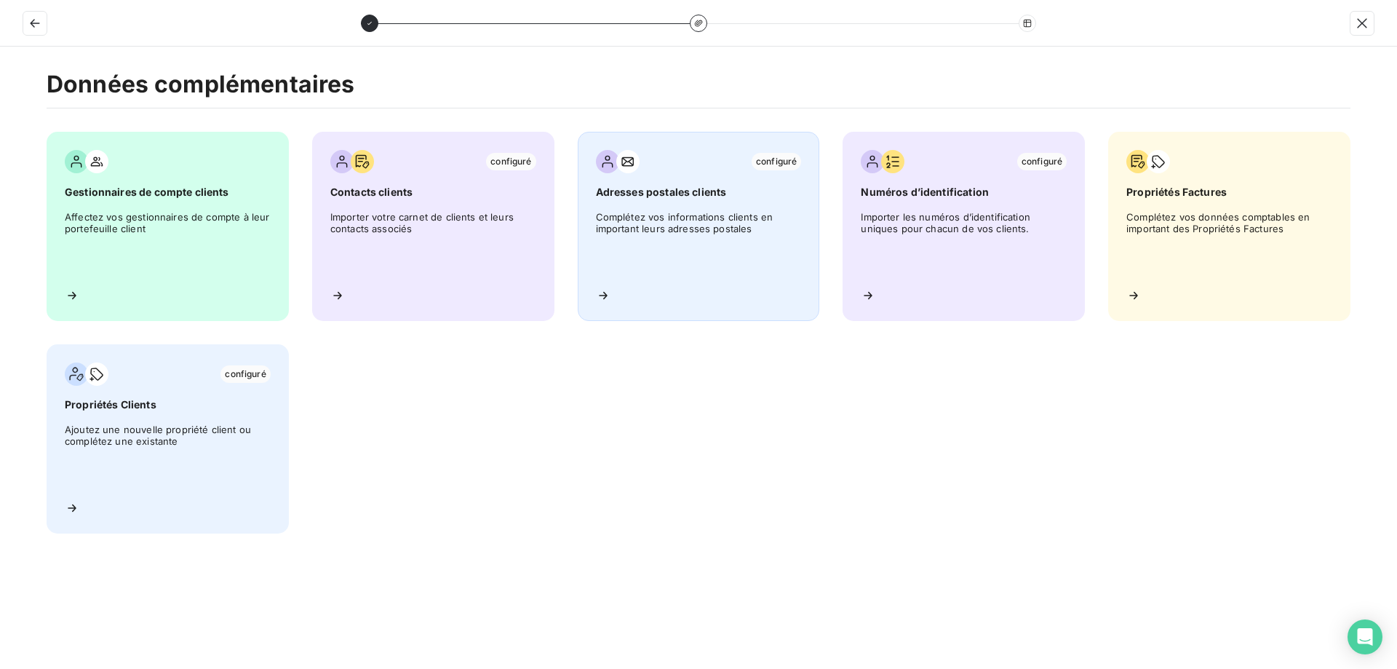
click at [681, 211] on span "Complétez vos informations clients en important leurs adresses postales" at bounding box center [699, 243] width 206 height 65
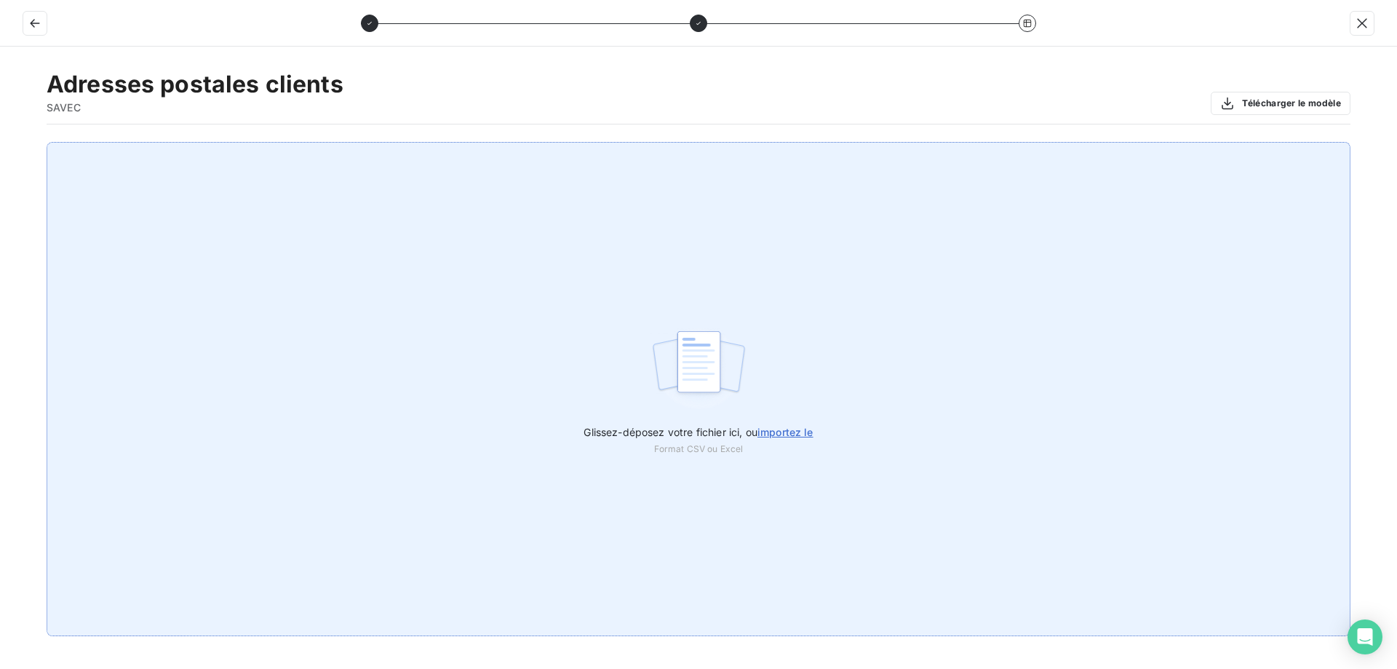
click at [769, 391] on div "Glissez-déposez votre fichier ici, ou importez le Format CSV ou Excel" at bounding box center [699, 389] width 1304 height 494
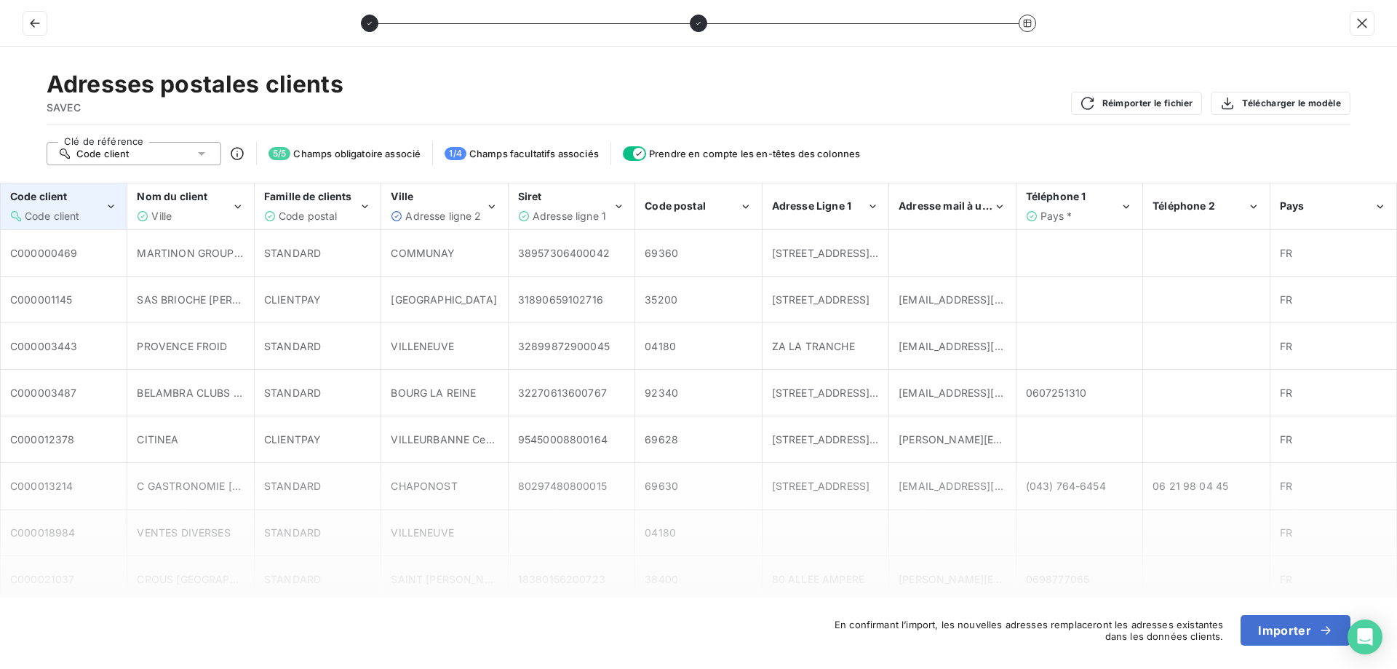
click at [36, 211] on span "Code client" at bounding box center [52, 216] width 55 height 12
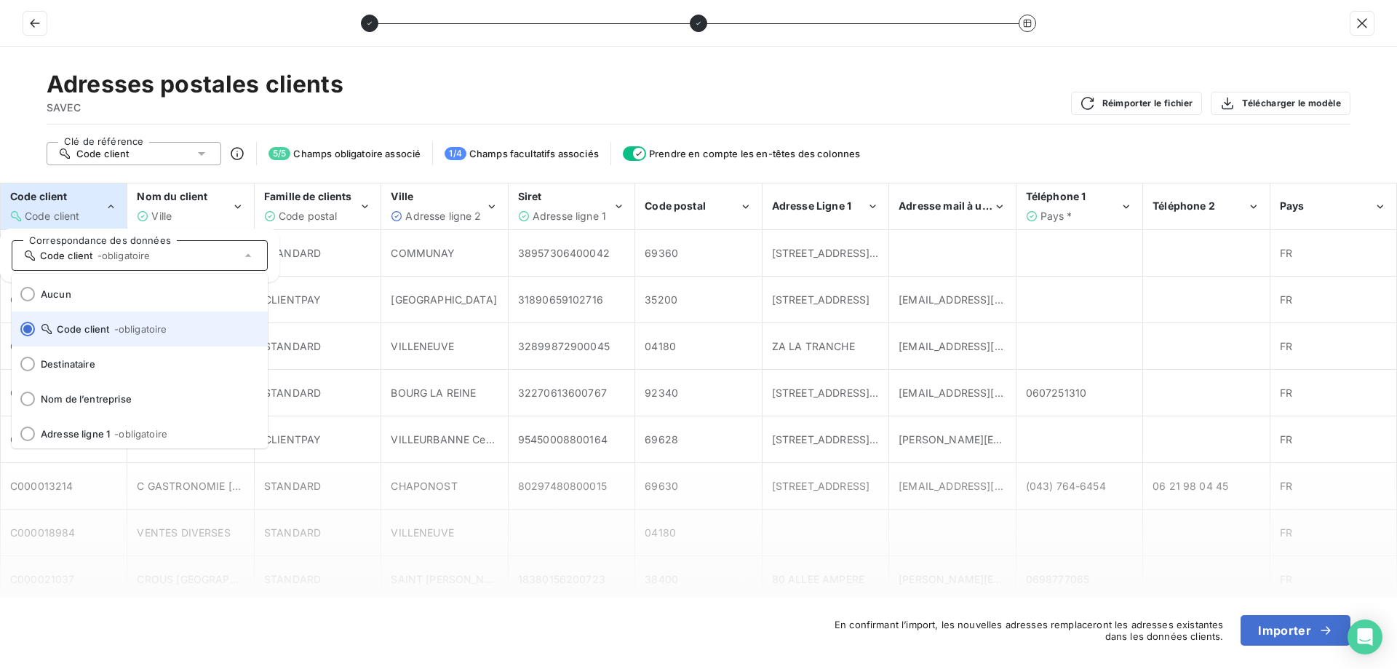
click at [79, 331] on span "Code client - obligatoire" at bounding box center [148, 329] width 215 height 12
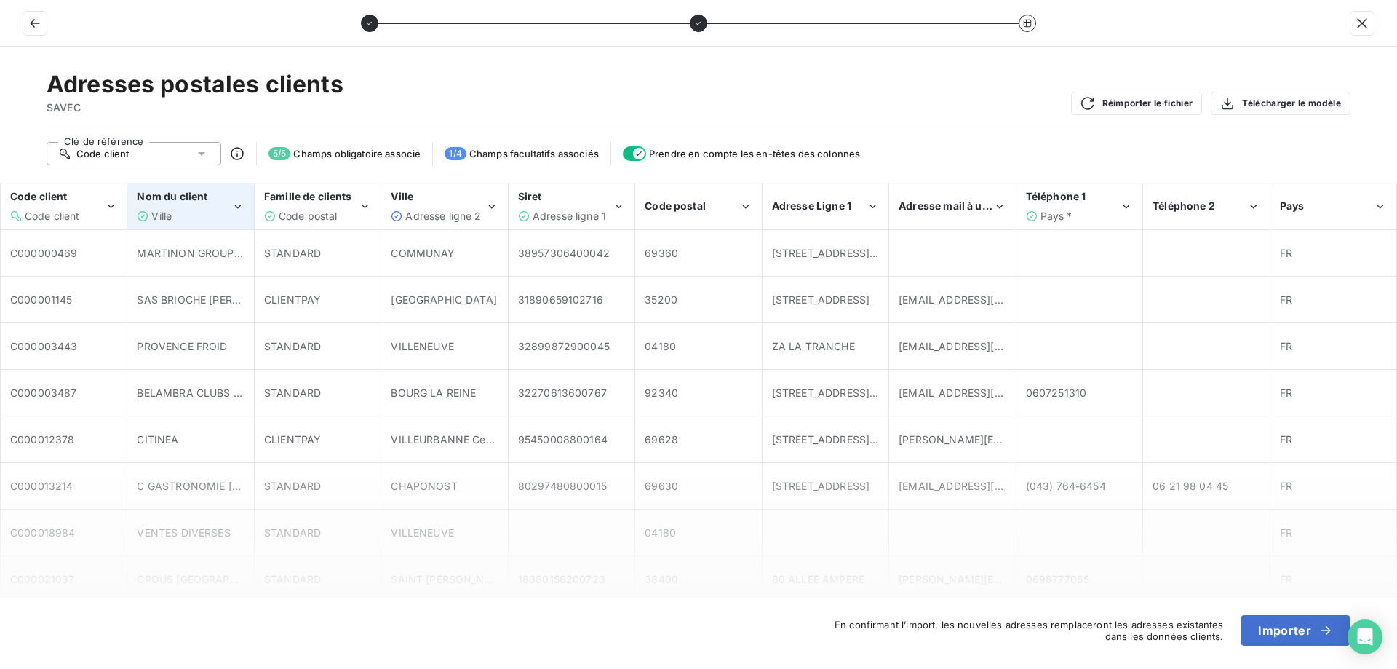
click at [213, 210] on div "Ville" at bounding box center [184, 216] width 95 height 15
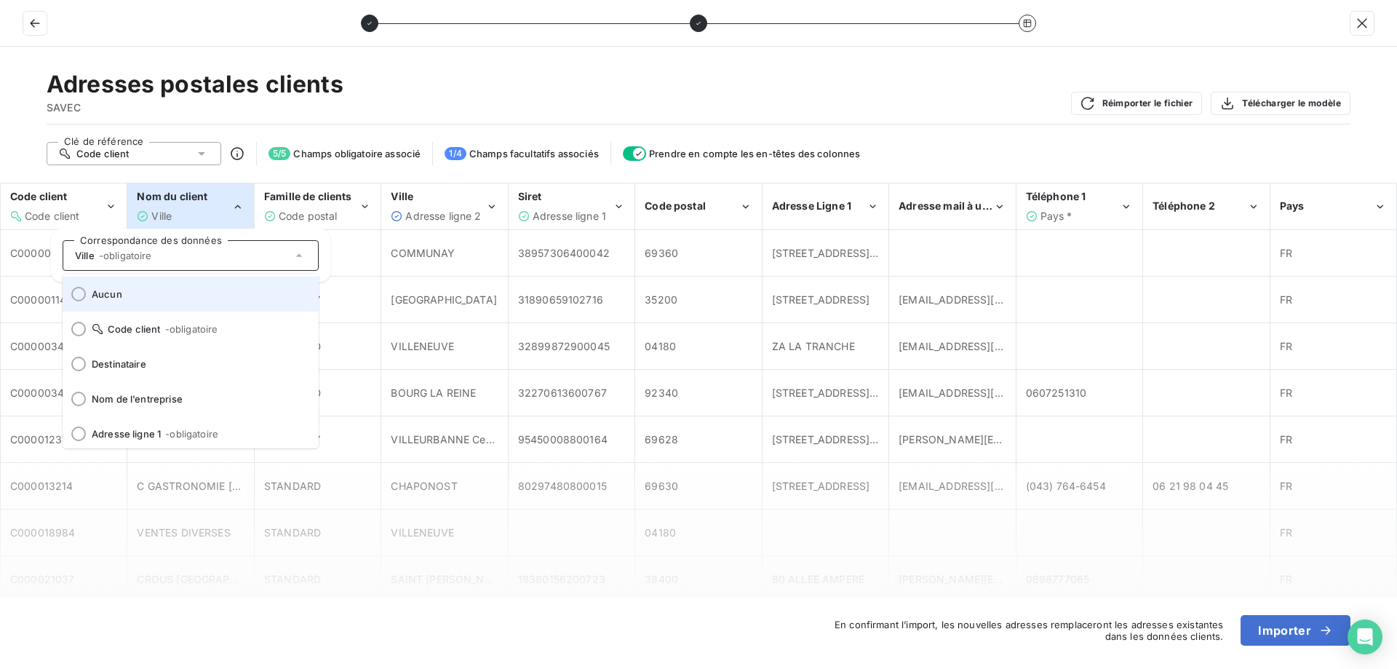
click at [148, 298] on span "Aucun" at bounding box center [199, 294] width 215 height 12
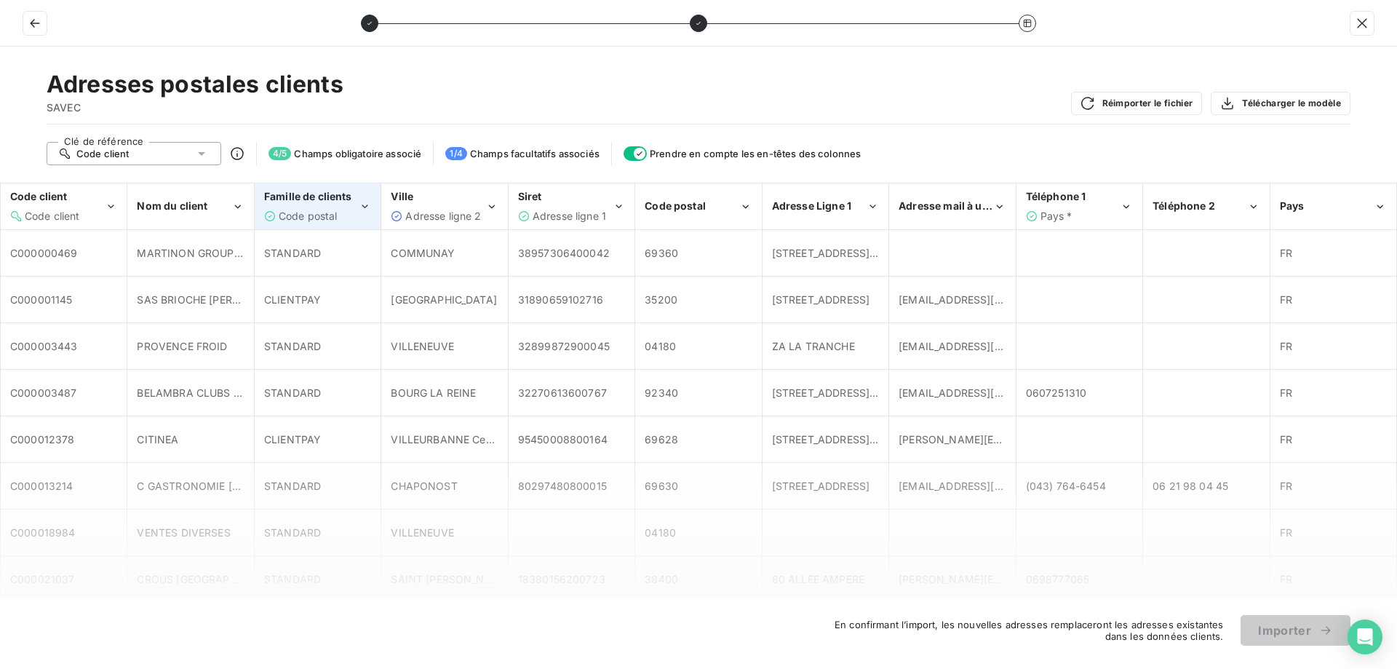
click at [326, 225] on div "Famille de clients Code postal" at bounding box center [317, 206] width 124 height 44
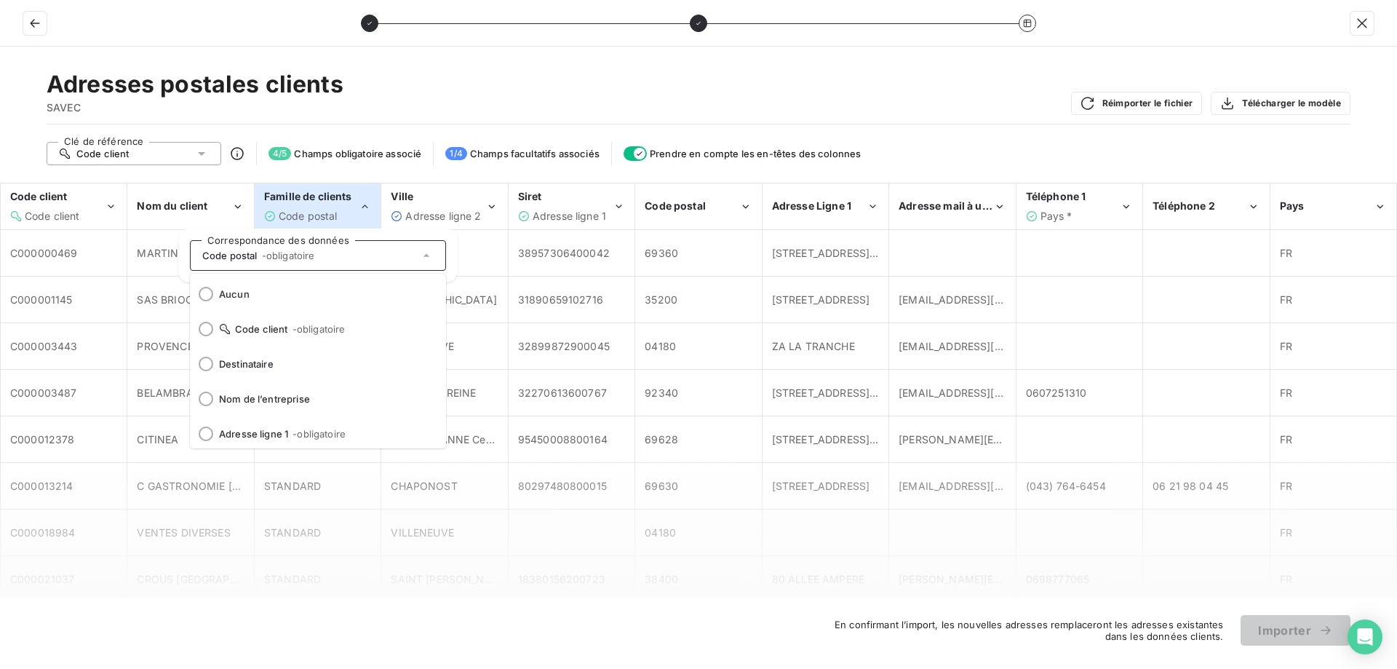
scroll to position [108, 0]
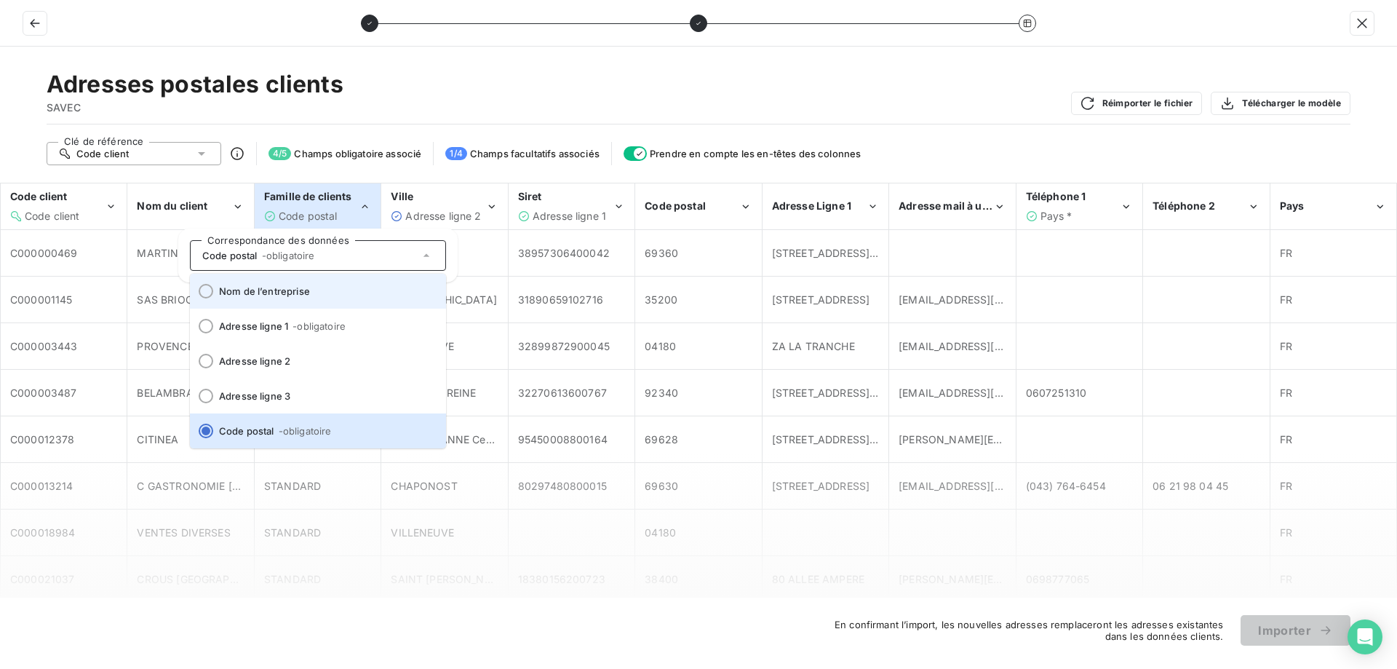
click at [268, 287] on span "Nom de l’entreprise" at bounding box center [326, 291] width 215 height 12
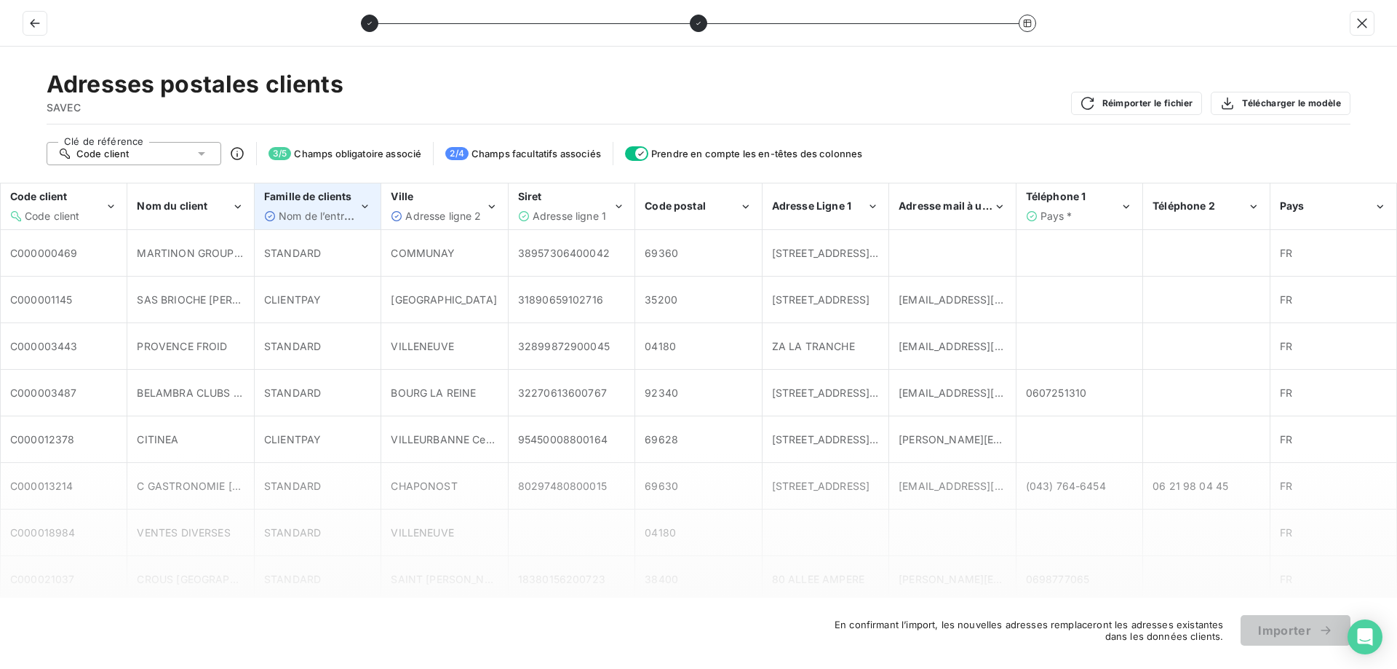
click at [341, 213] on span "Nom de l’entreprise" at bounding box center [326, 216] width 95 height 12
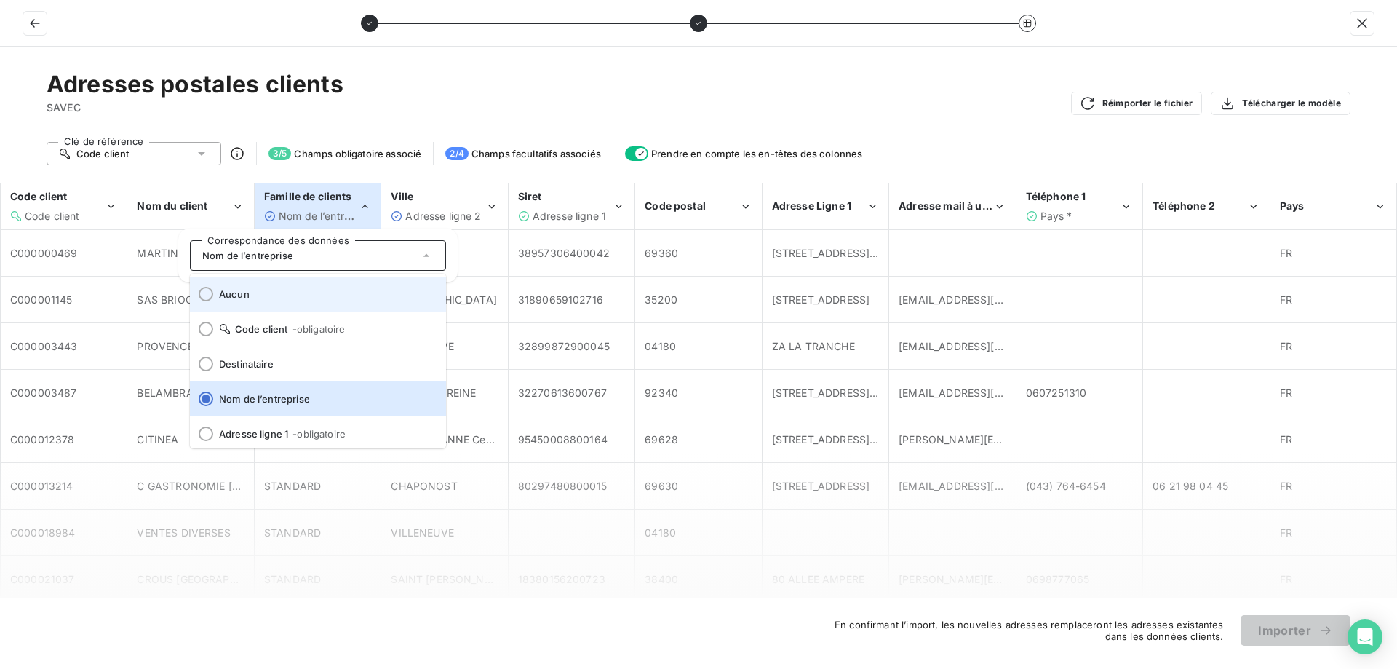
click at [244, 294] on span "Aucun" at bounding box center [326, 294] width 215 height 12
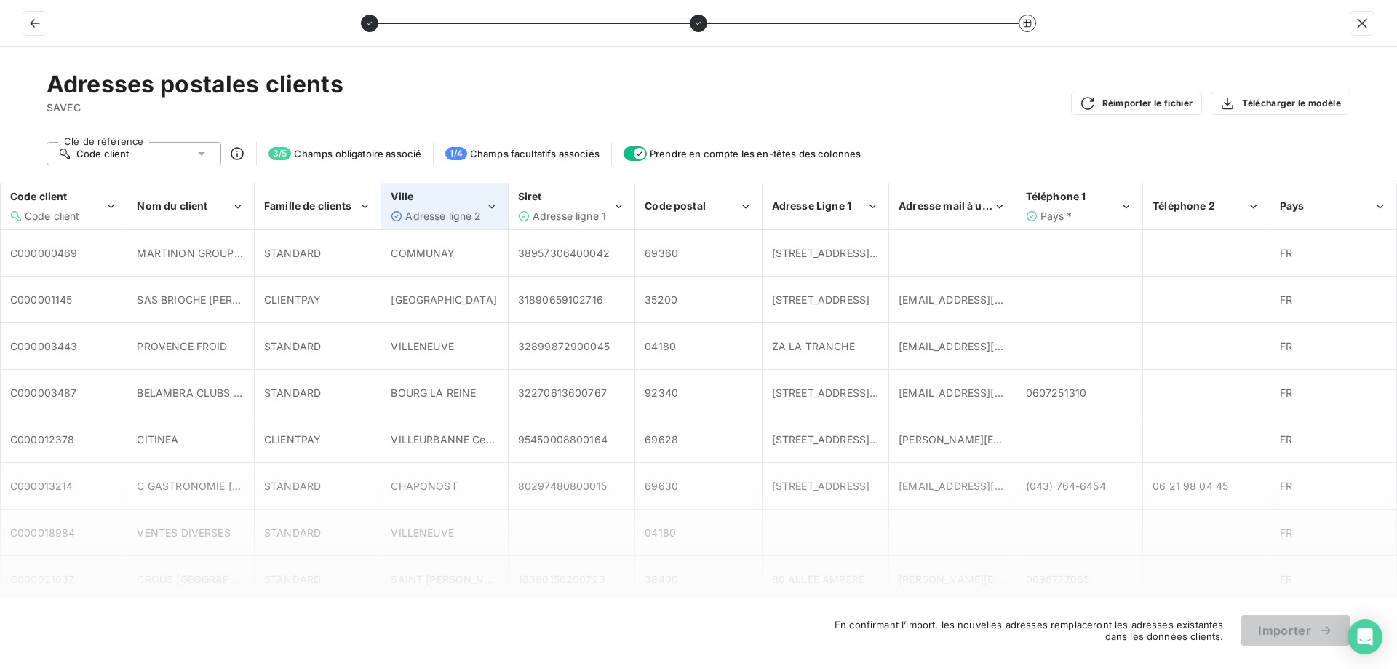
click at [434, 219] on span "Adresse ligne 2" at bounding box center [443, 216] width 76 height 12
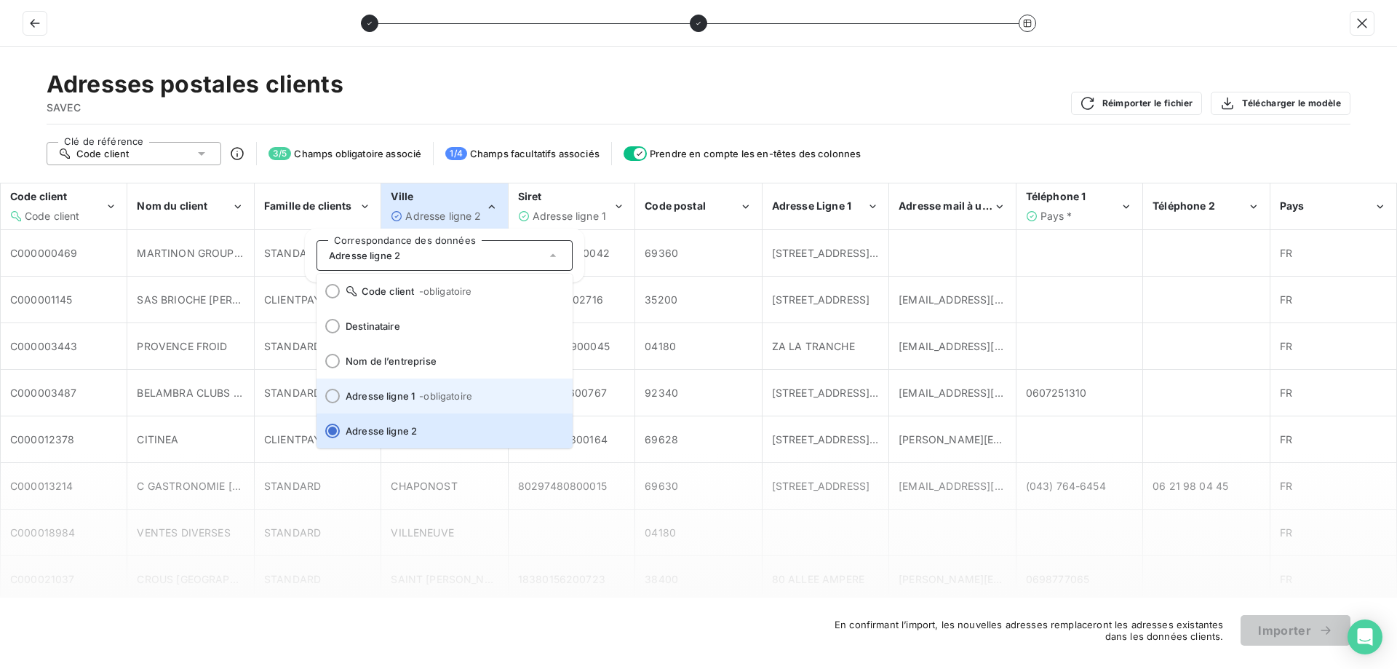
scroll to position [180, 0]
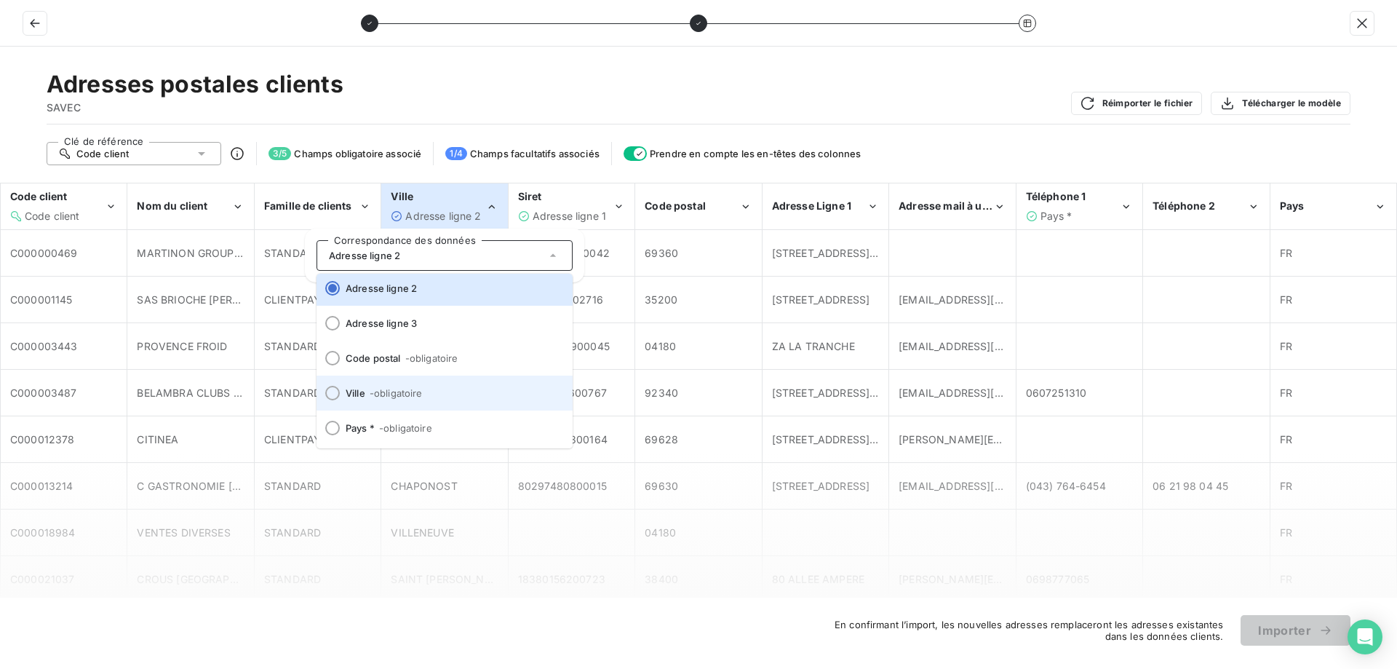
click at [396, 394] on span "- obligatoire" at bounding box center [396, 393] width 53 height 12
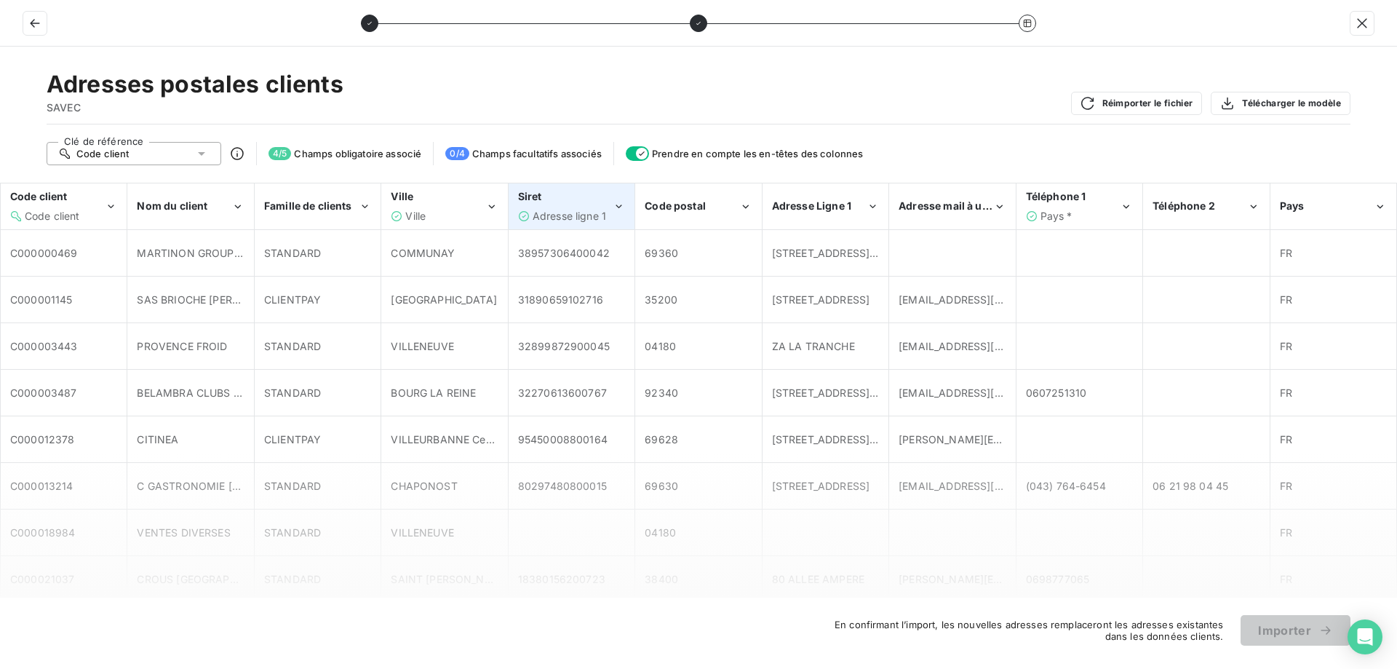
click at [554, 210] on span "Adresse ligne 1" at bounding box center [569, 216] width 73 height 12
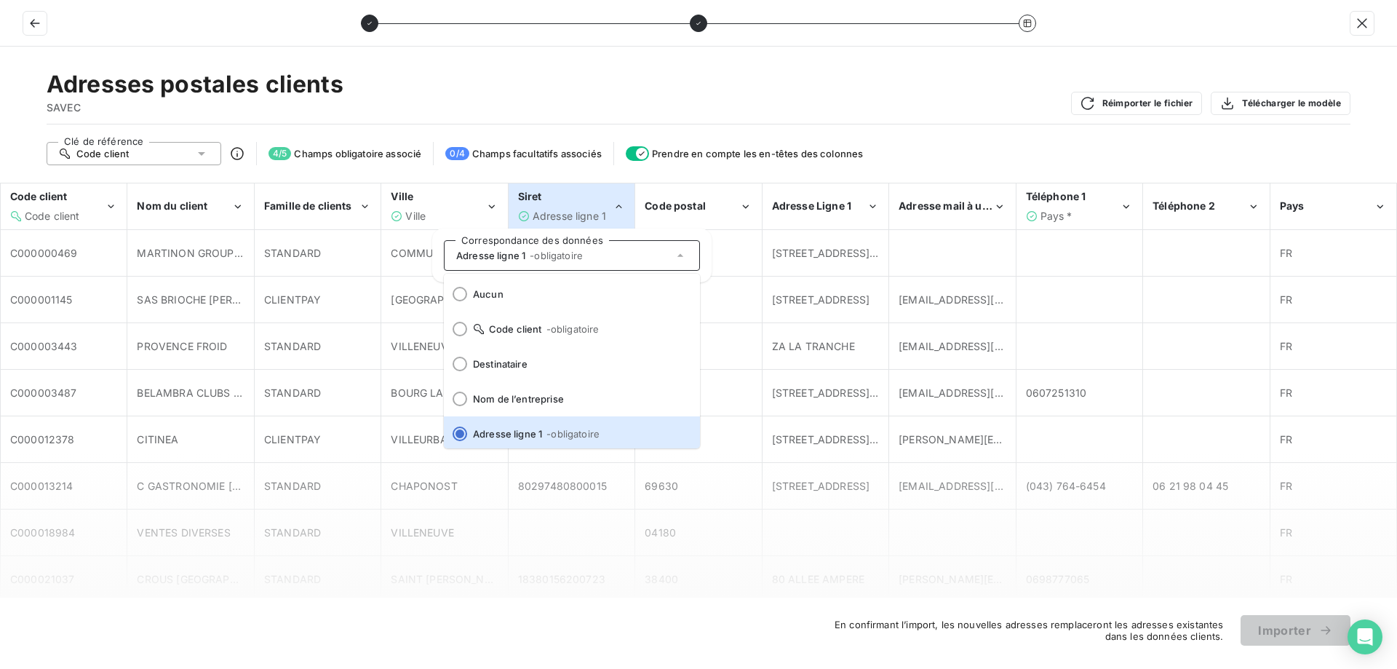
scroll to position [3, 0]
click at [452, 435] on span at bounding box center [455, 430] width 23 height 35
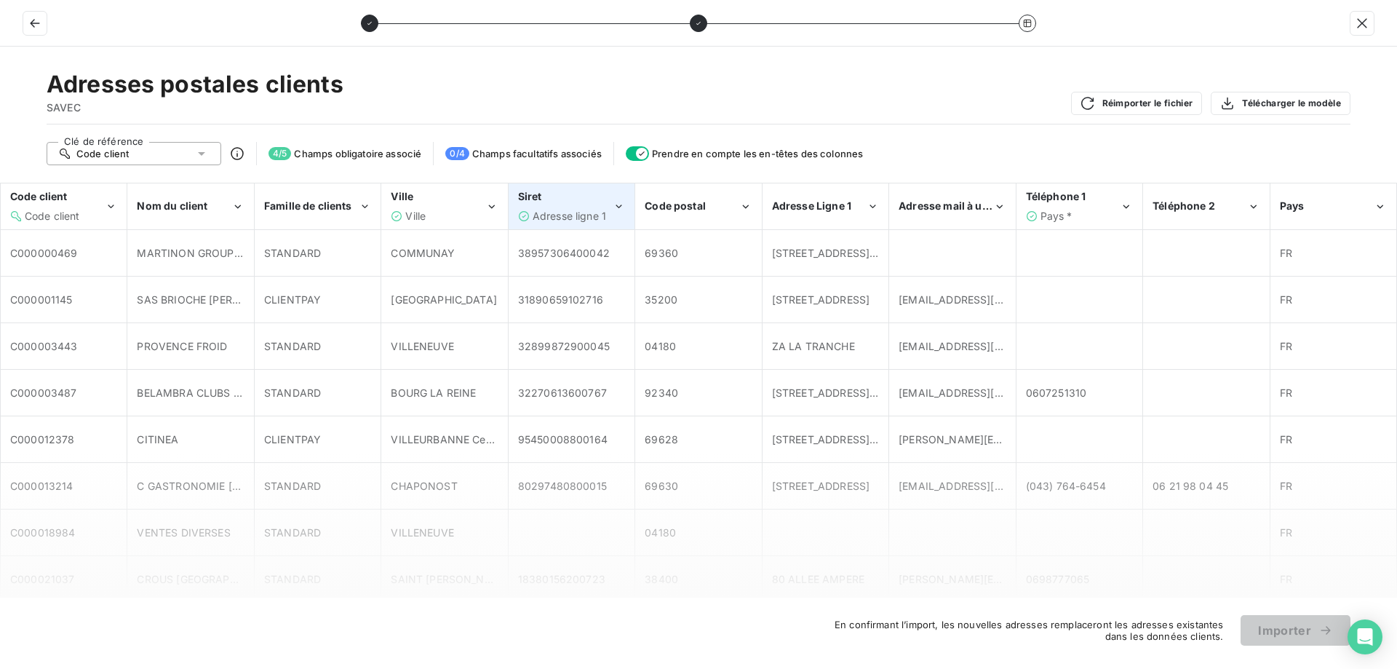
click at [608, 202] on div "Siret" at bounding box center [565, 196] width 95 height 15
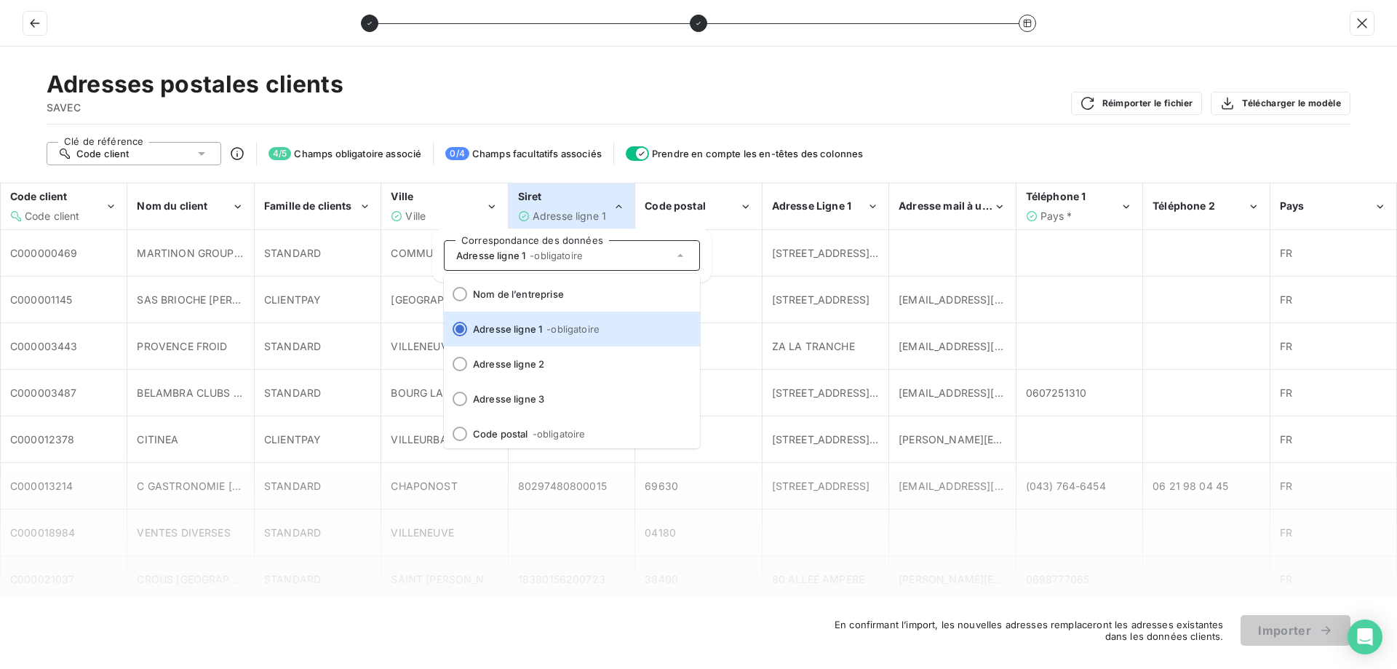
scroll to position [0, 0]
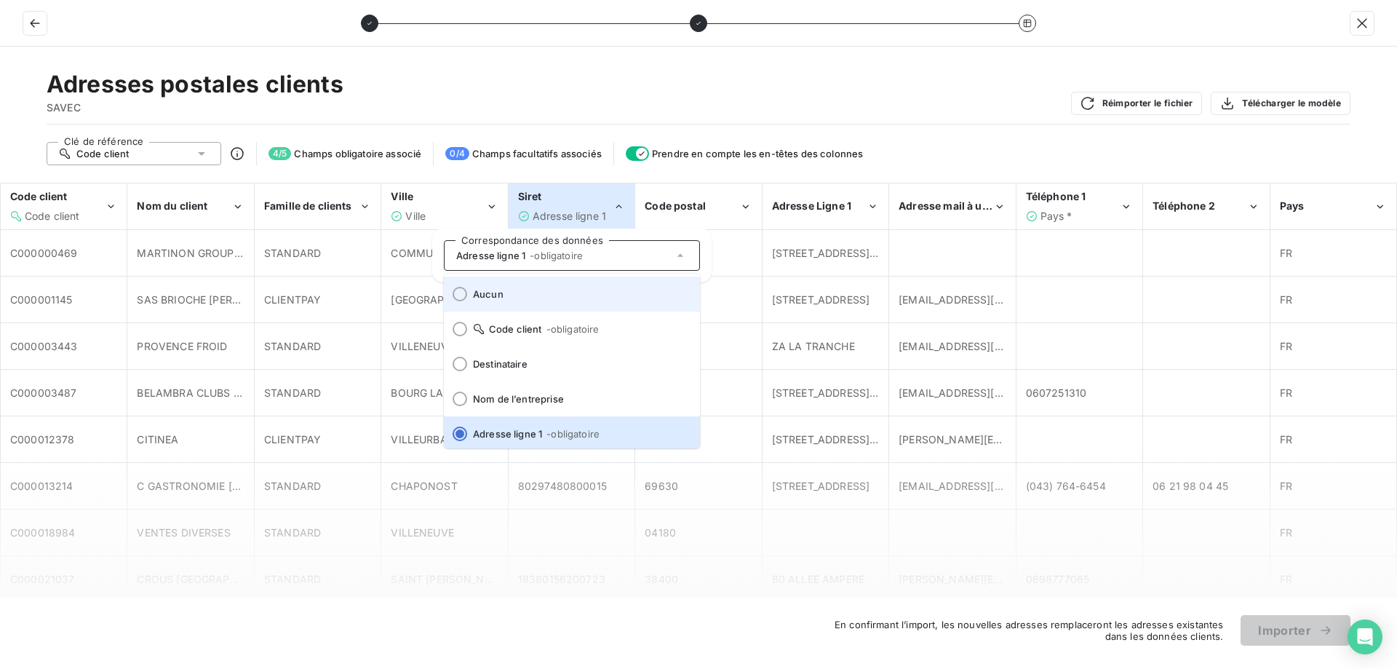
click at [479, 288] on span "Aucun" at bounding box center [580, 294] width 215 height 12
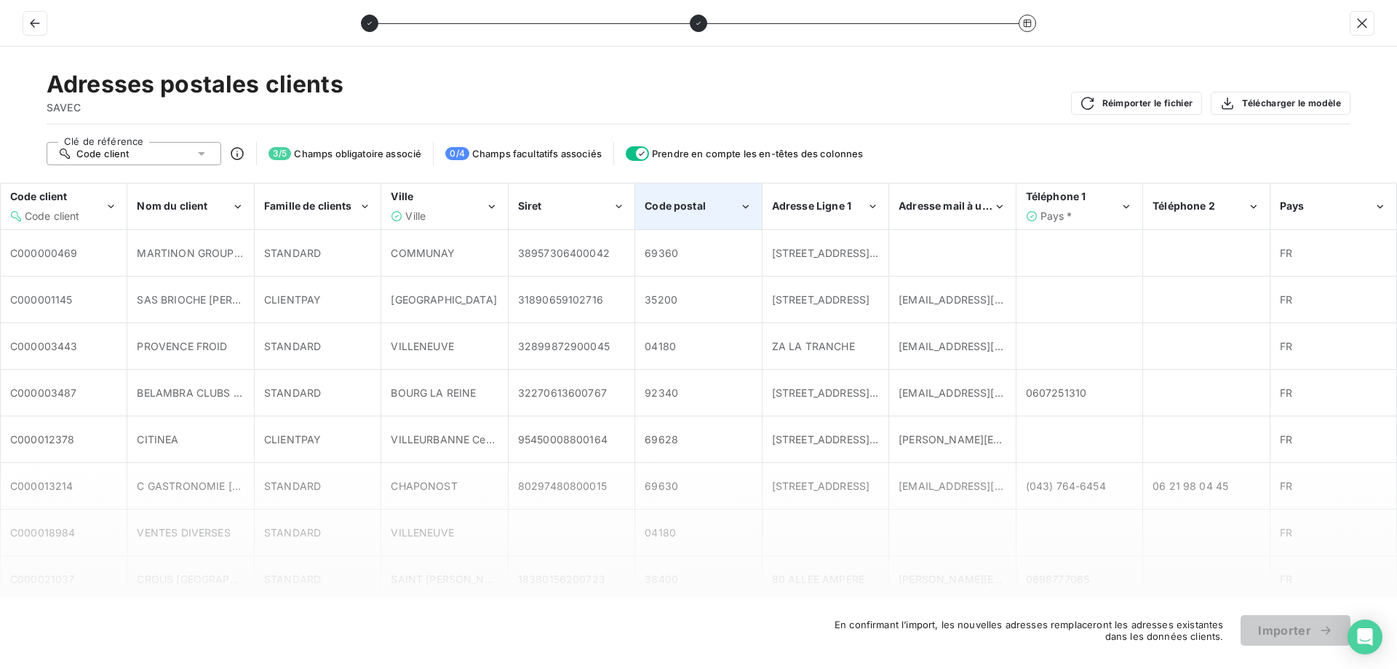
click at [731, 211] on div "Code postal" at bounding box center [692, 206] width 95 height 15
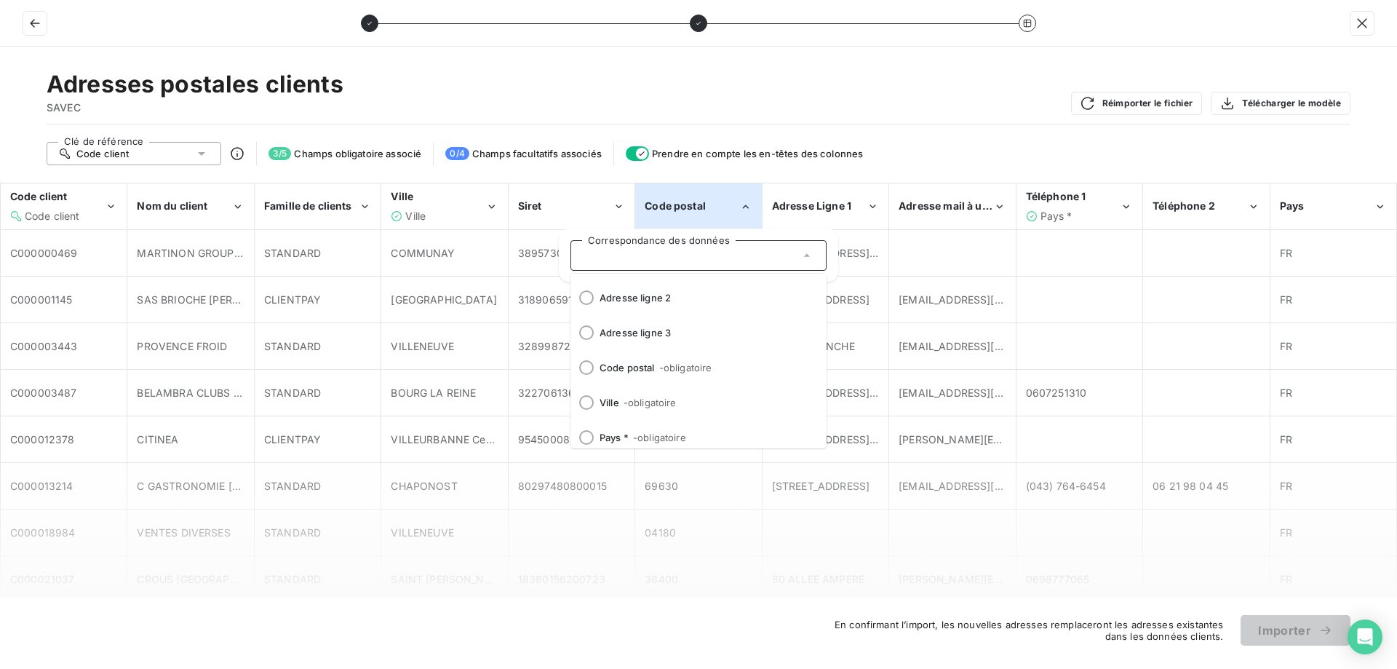
scroll to position [180, 0]
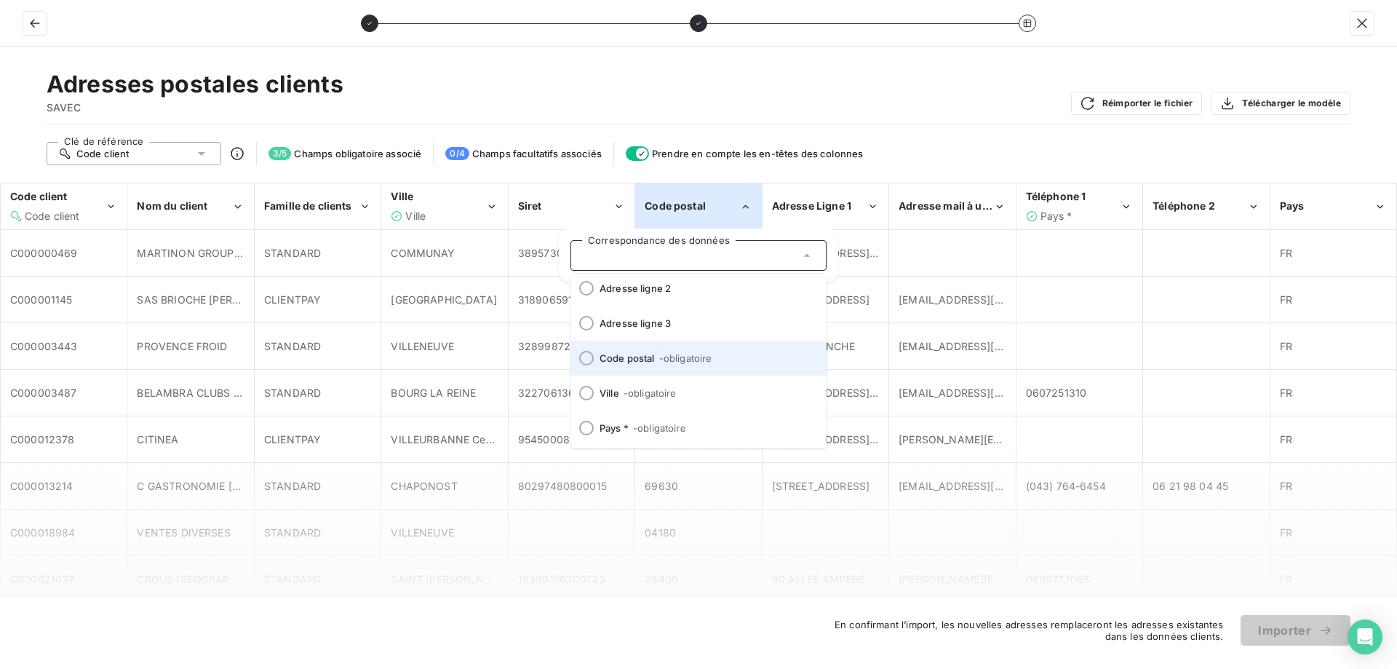
click at [629, 359] on span "Code postal - obligatoire" at bounding box center [707, 358] width 215 height 12
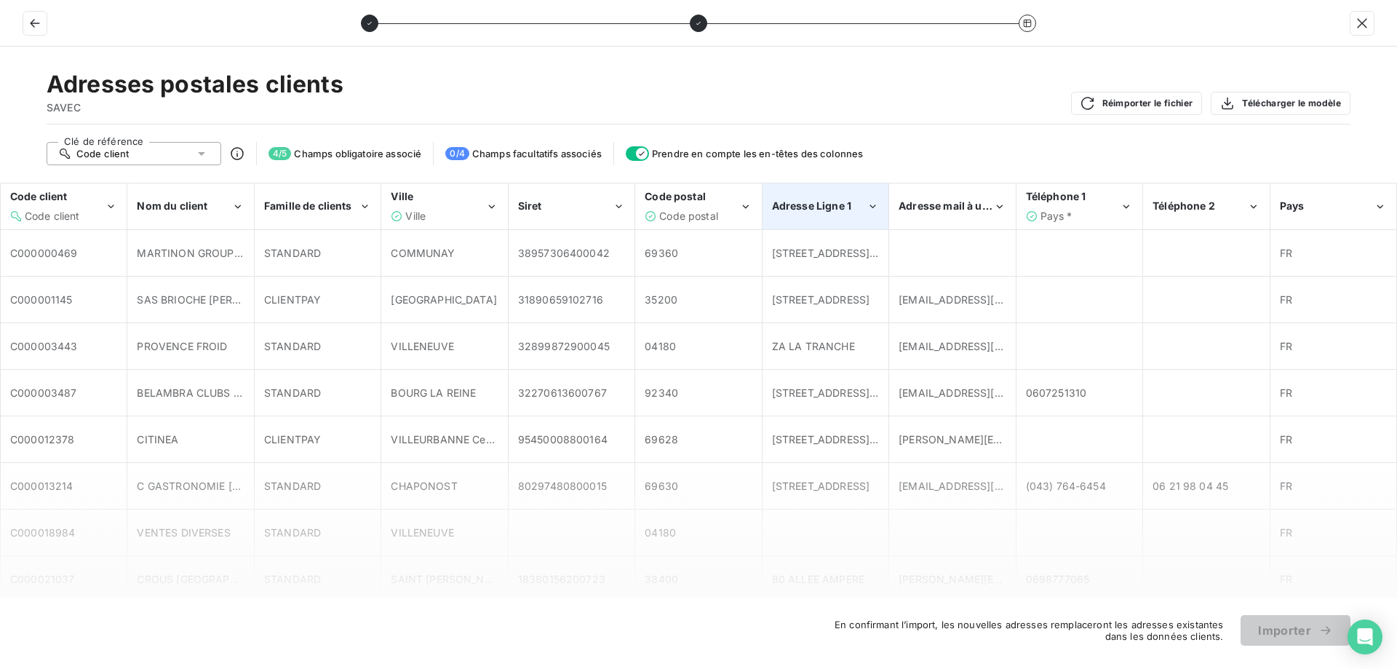
click at [854, 207] on div "Adresse Ligne 1" at bounding box center [819, 206] width 95 height 15
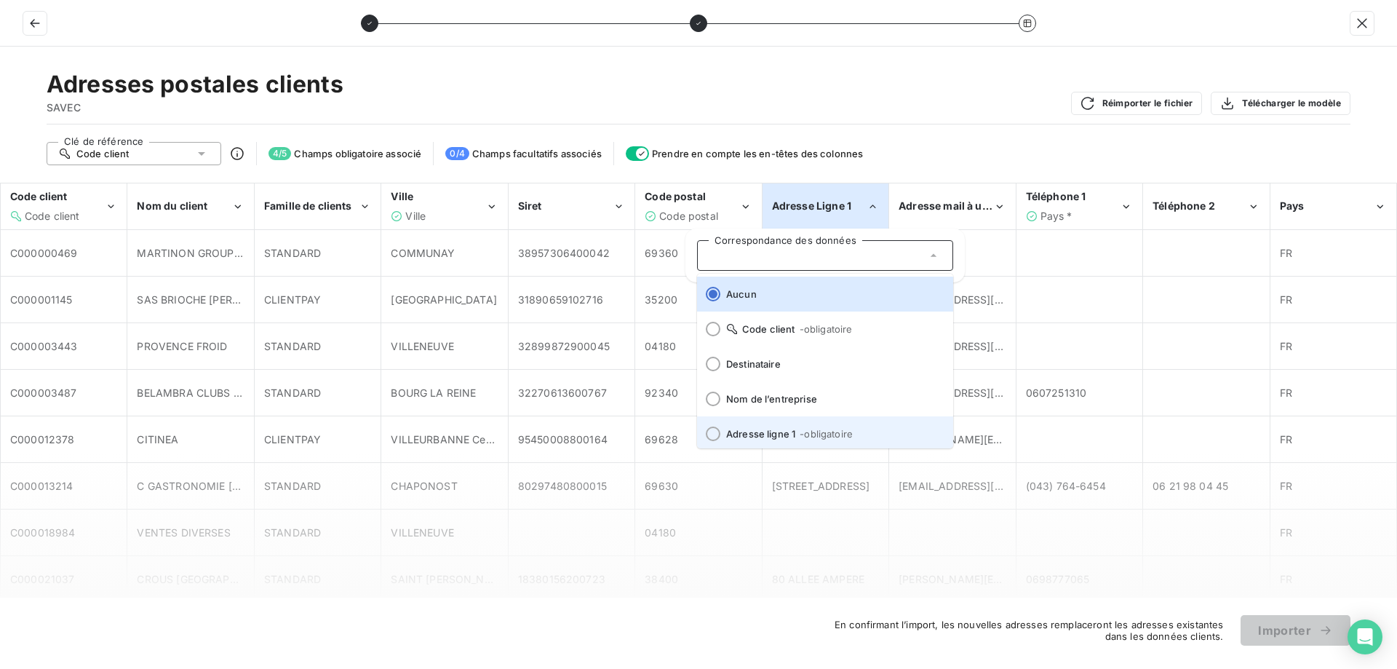
click at [773, 437] on li "Adresse ligne 1 - obligatoire" at bounding box center [825, 433] width 256 height 35
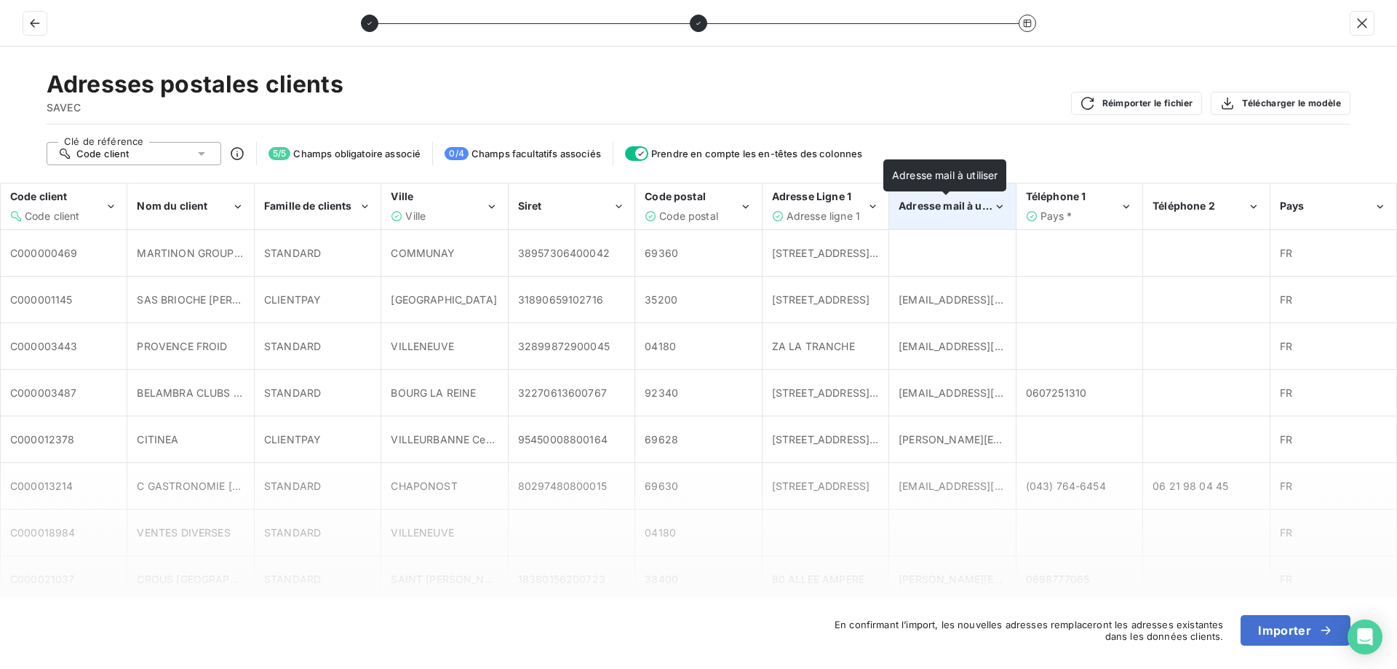
click at [973, 202] on span "Adresse mail à utiliser" at bounding box center [955, 205] width 112 height 12
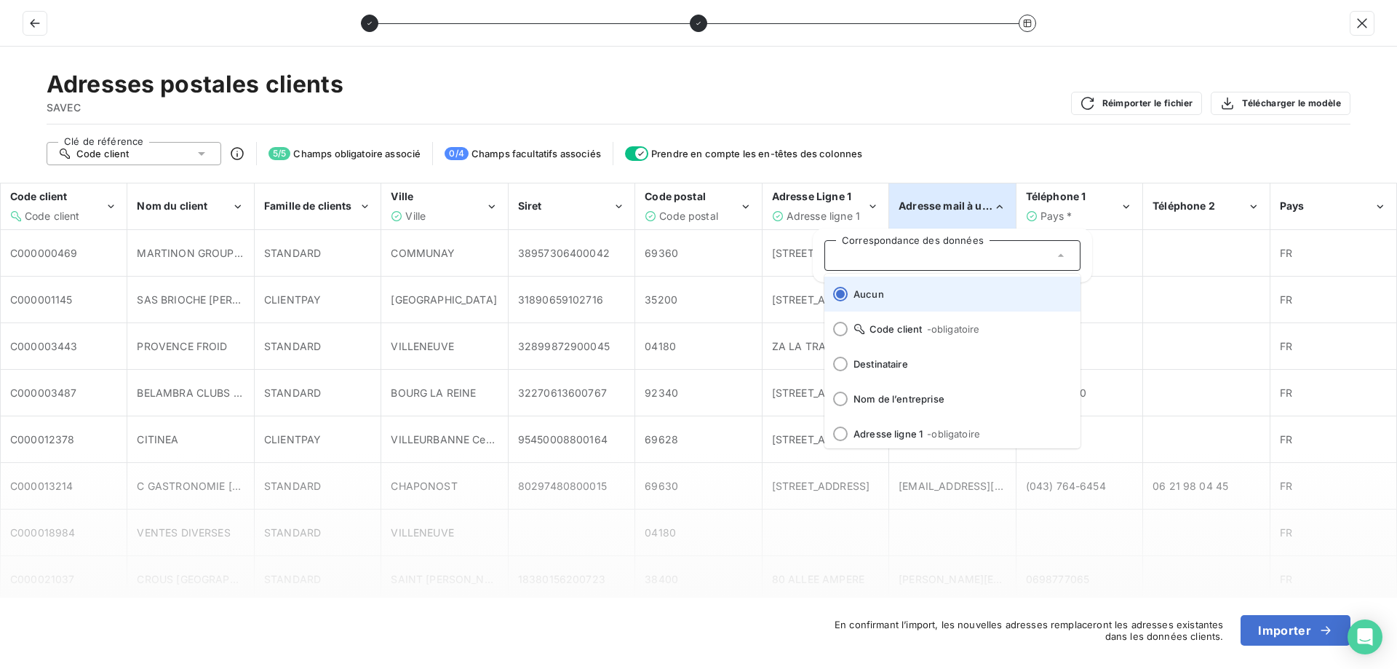
click at [875, 292] on span "Aucun" at bounding box center [961, 294] width 215 height 12
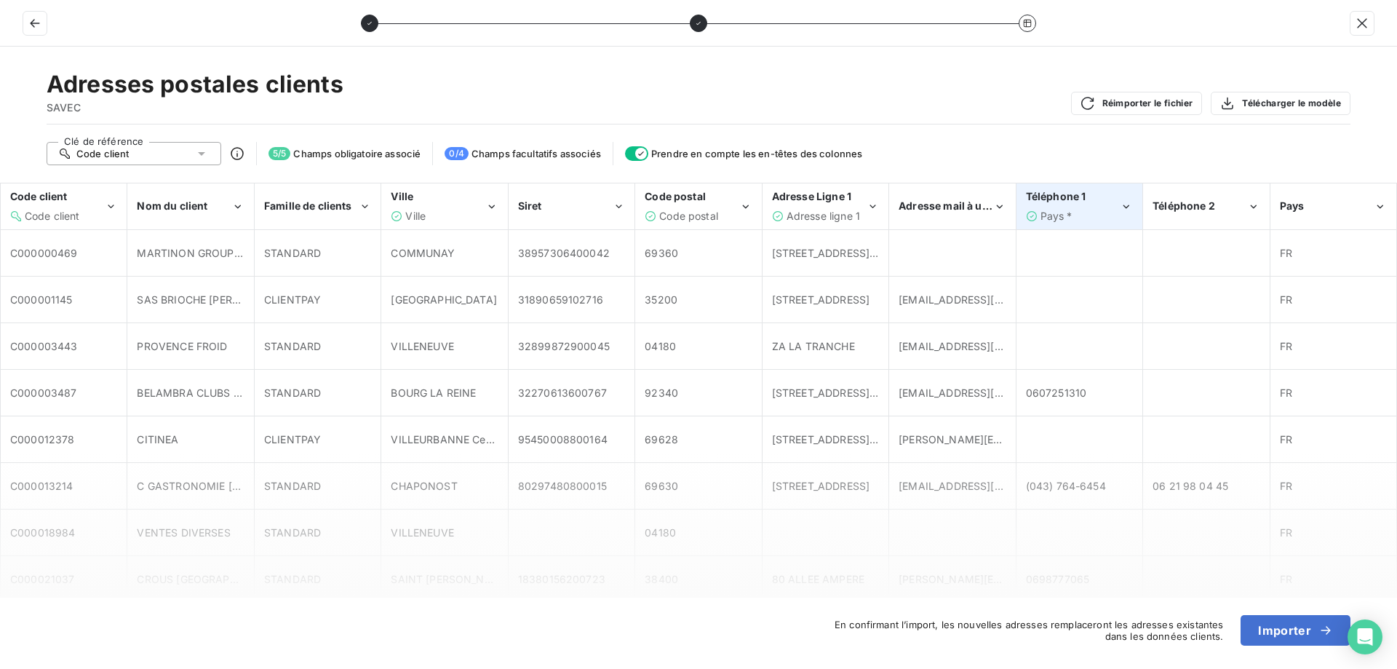
click at [1090, 218] on div "Pays *" at bounding box center [1073, 216] width 95 height 15
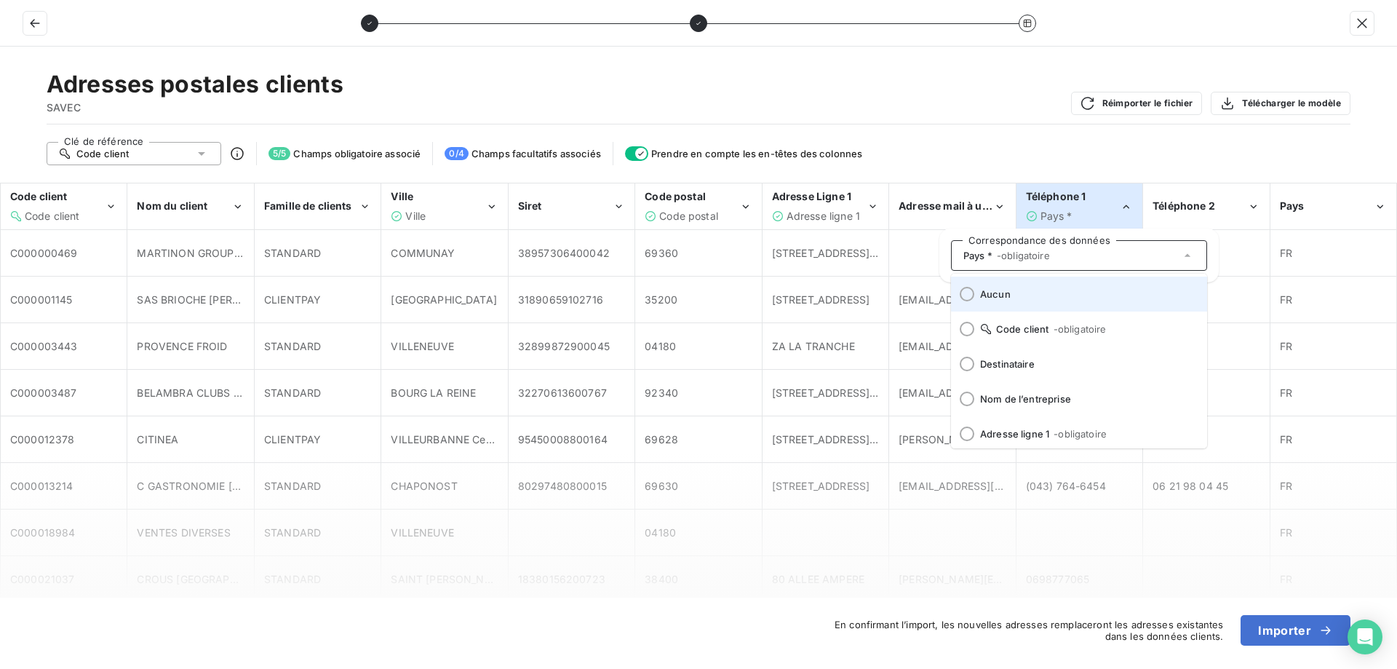
click at [979, 301] on li "Aucun" at bounding box center [1079, 293] width 256 height 35
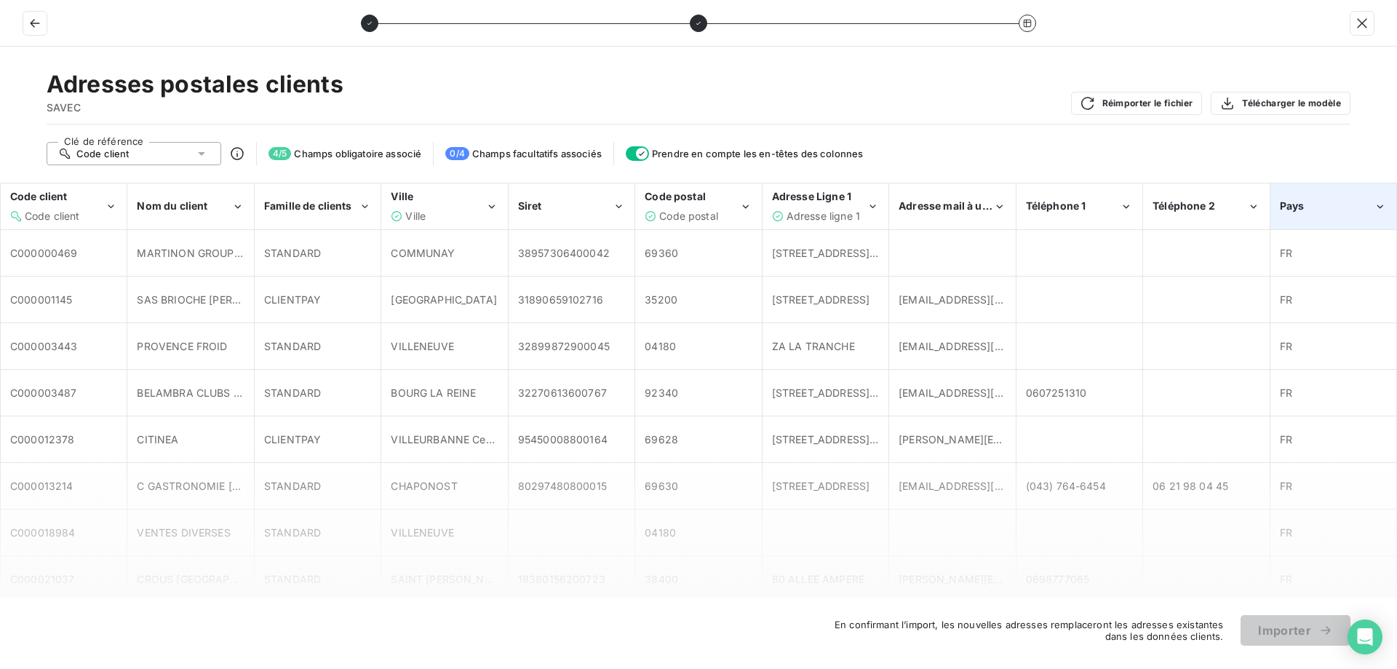
click at [1352, 212] on div "Pays" at bounding box center [1327, 206] width 95 height 15
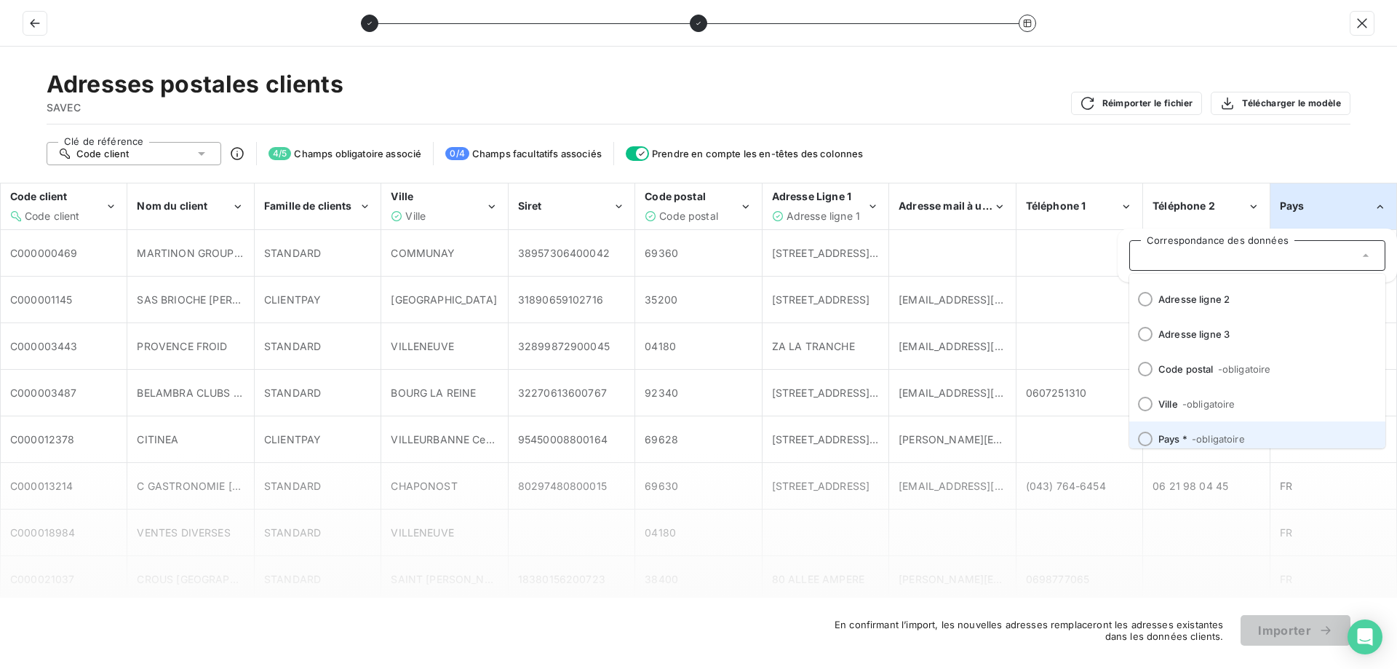
scroll to position [180, 0]
click at [1211, 434] on li "Pays * - obligatoire" at bounding box center [1257, 427] width 256 height 35
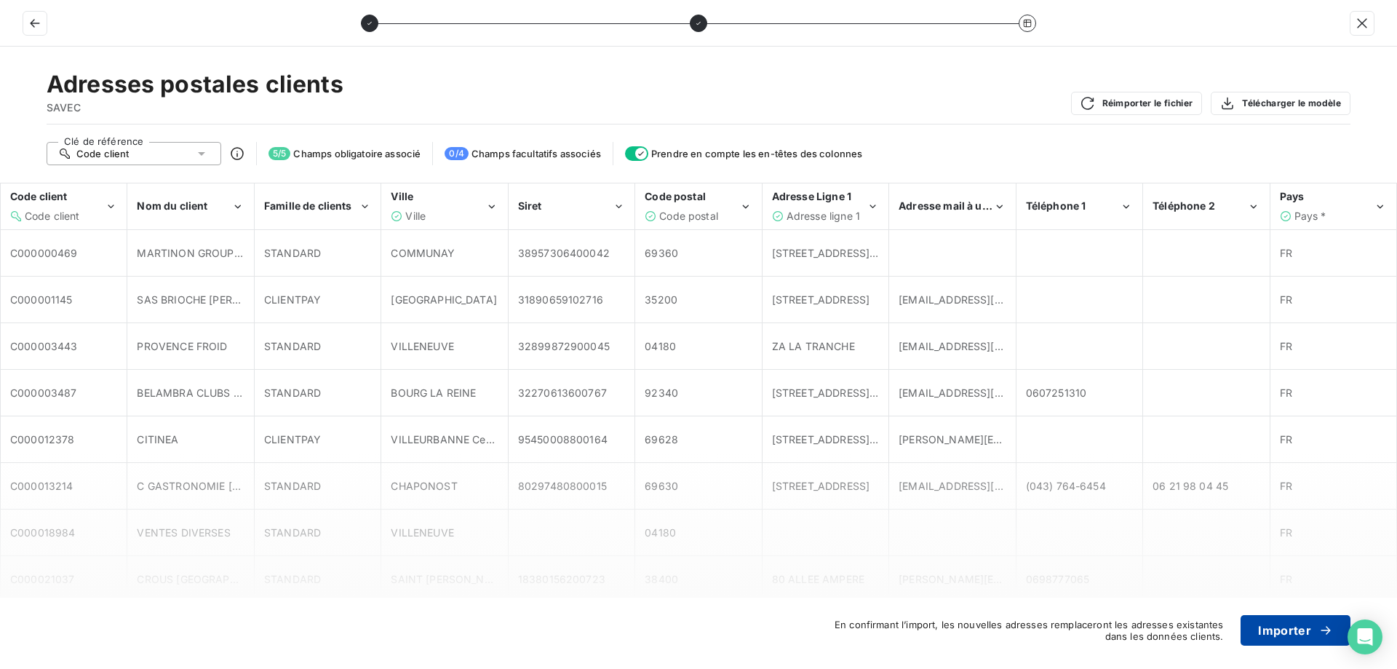
click at [1308, 633] on button "Importer" at bounding box center [1296, 630] width 110 height 31
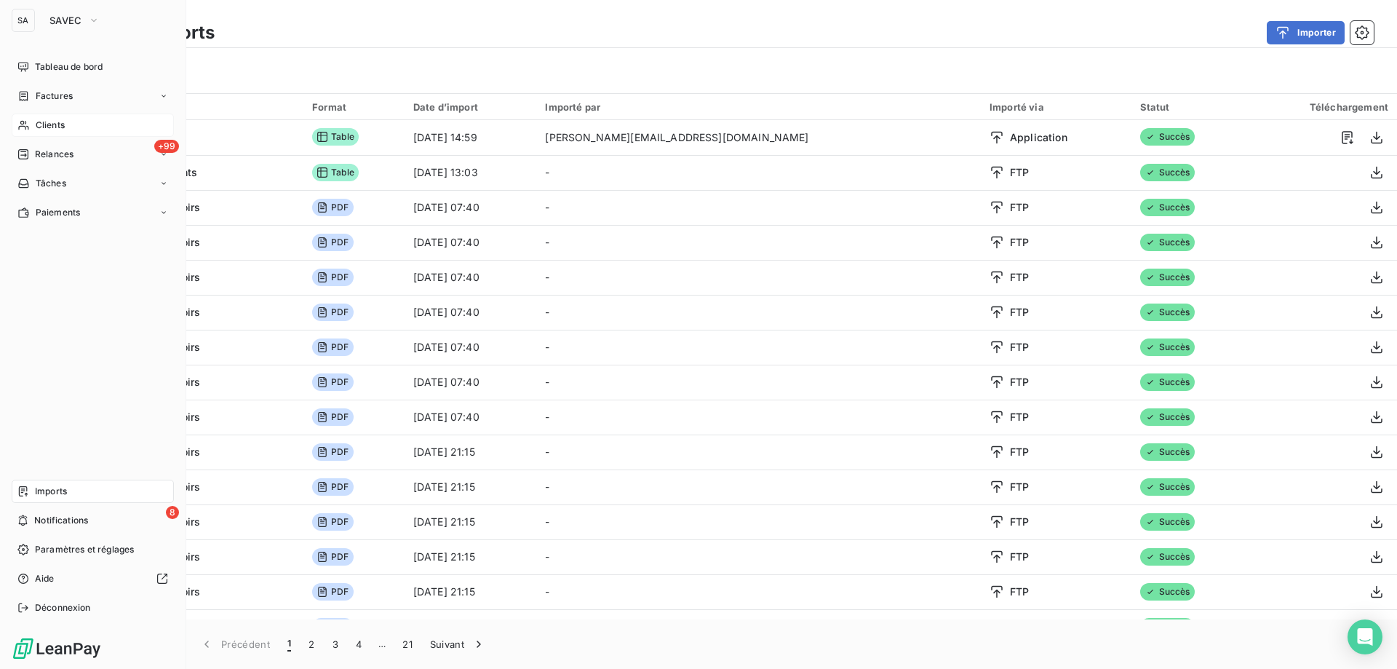
click at [87, 129] on div "Clients" at bounding box center [93, 125] width 162 height 23
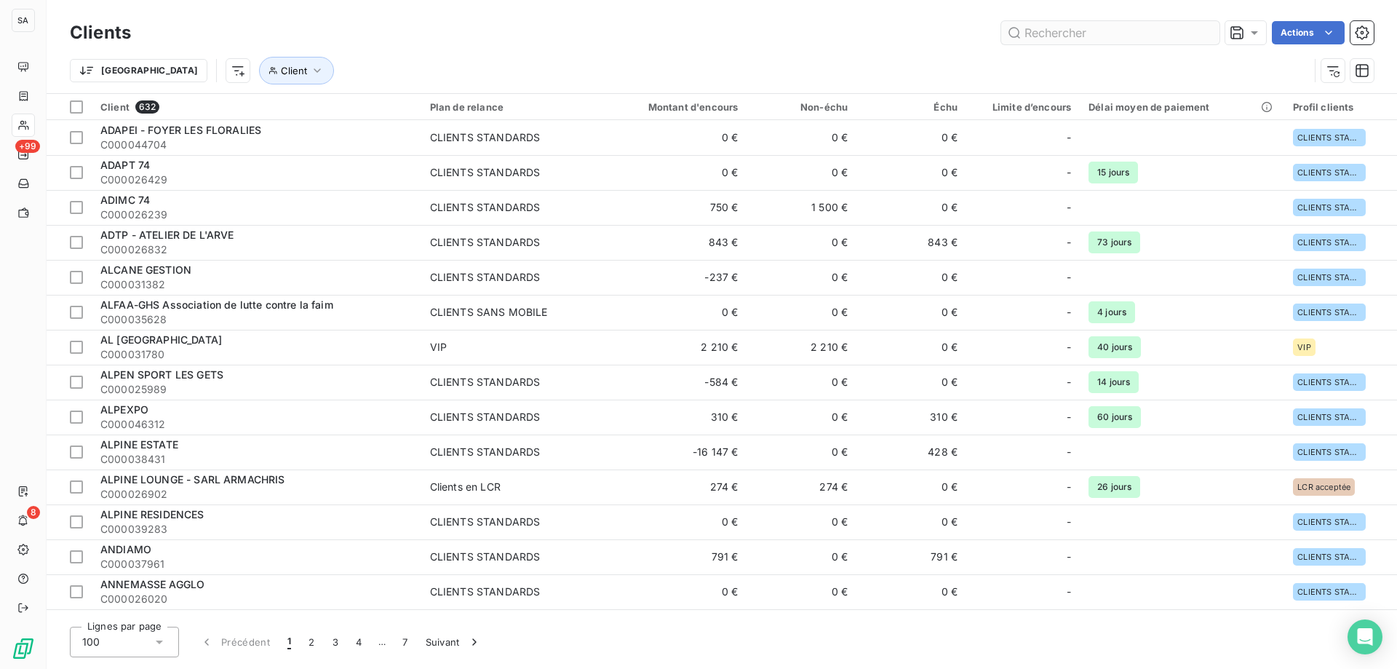
click at [1087, 36] on input "text" at bounding box center [1110, 32] width 218 height 23
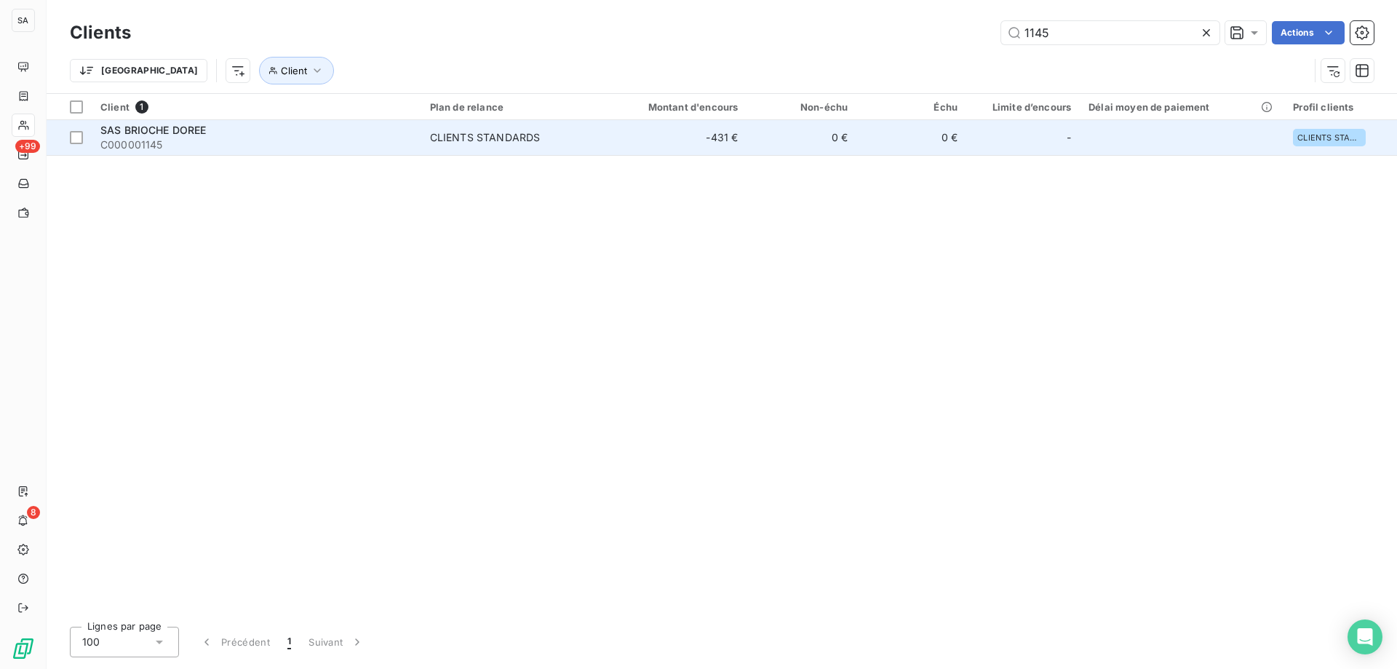
type input "1145"
click at [206, 134] on span "SAS BRIOCHE DOREE" at bounding box center [153, 130] width 106 height 12
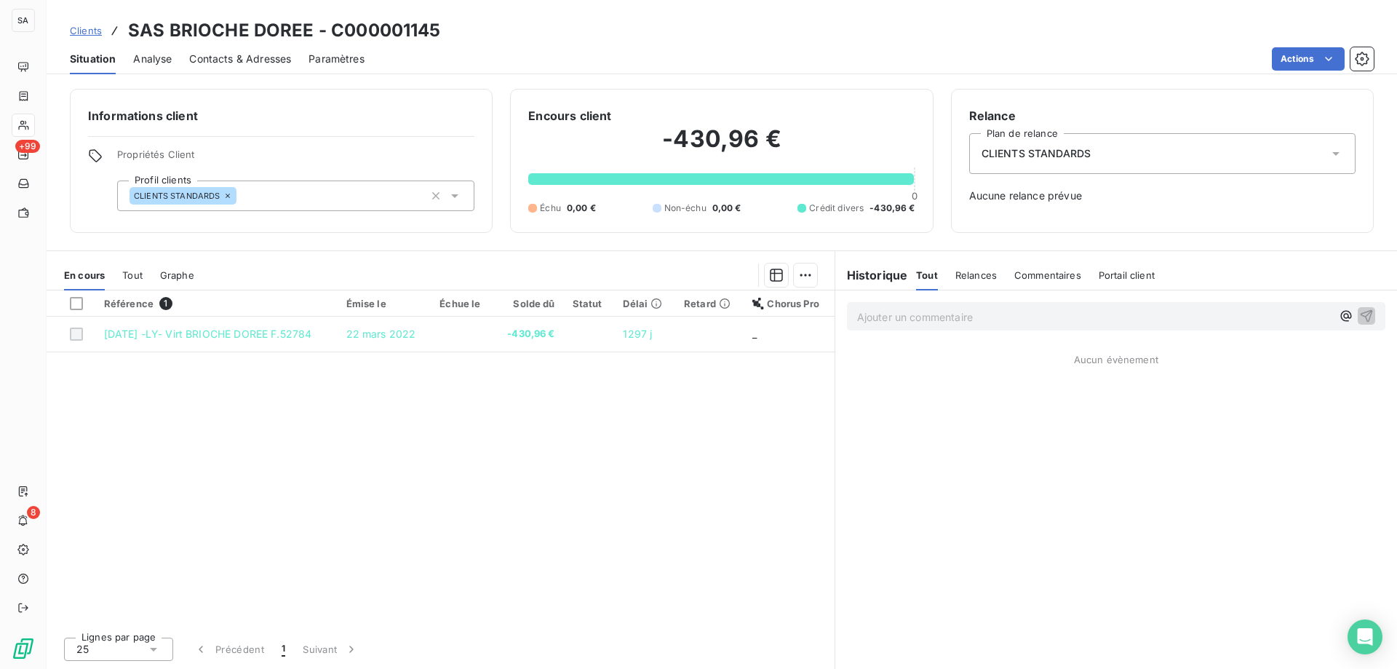
click at [227, 62] on span "Contacts & Adresses" at bounding box center [240, 59] width 102 height 15
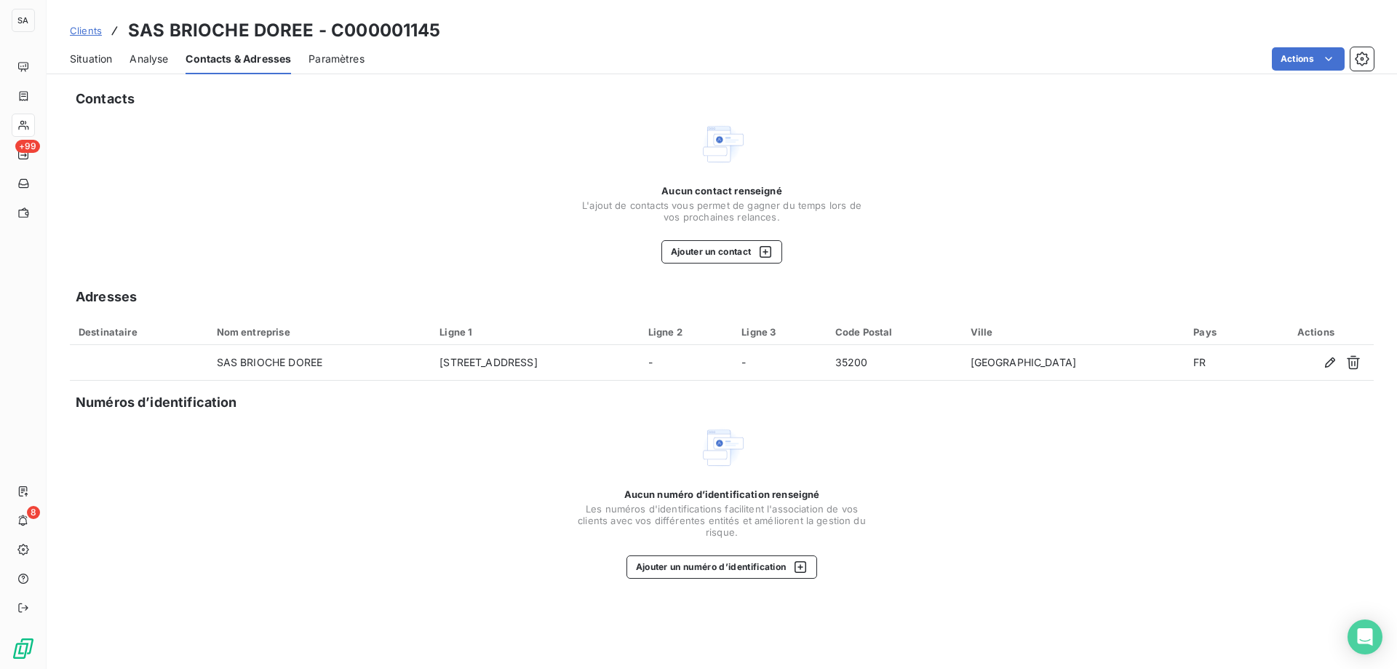
click at [93, 59] on span "Situation" at bounding box center [91, 59] width 42 height 15
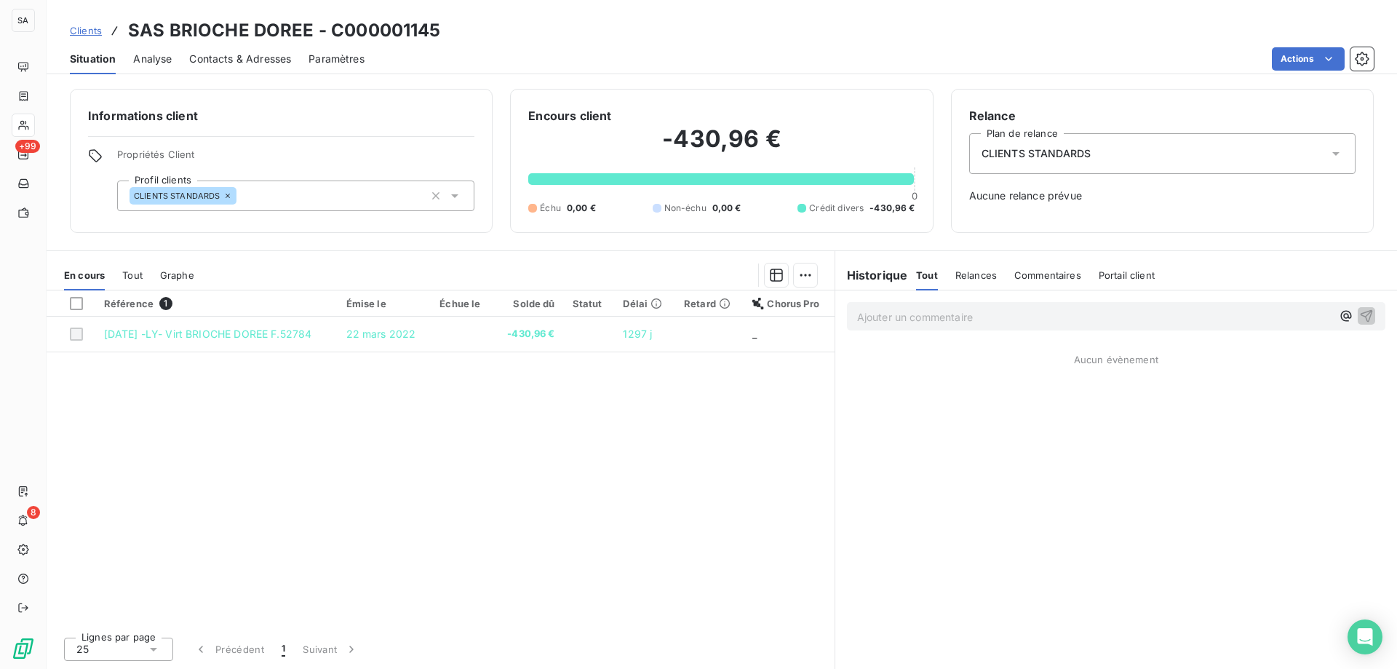
click at [86, 25] on span "Clients" at bounding box center [86, 31] width 32 height 12
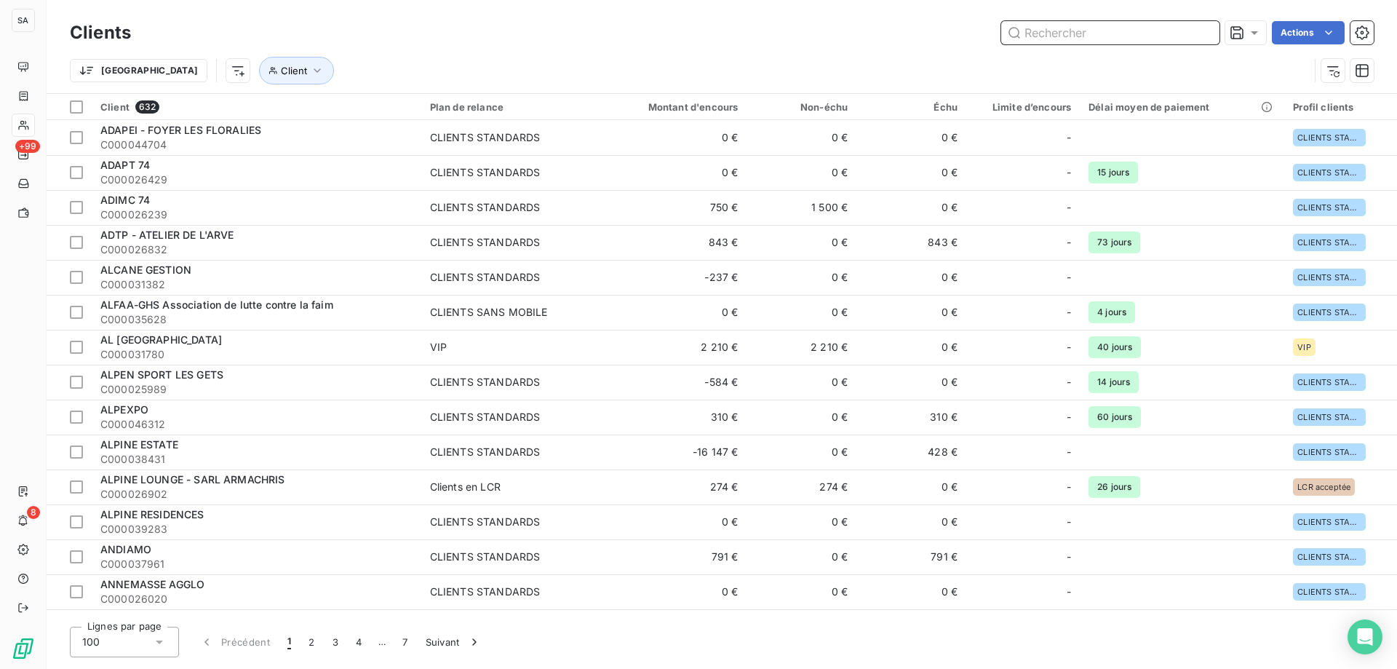
click at [1164, 33] on input "text" at bounding box center [1110, 32] width 218 height 23
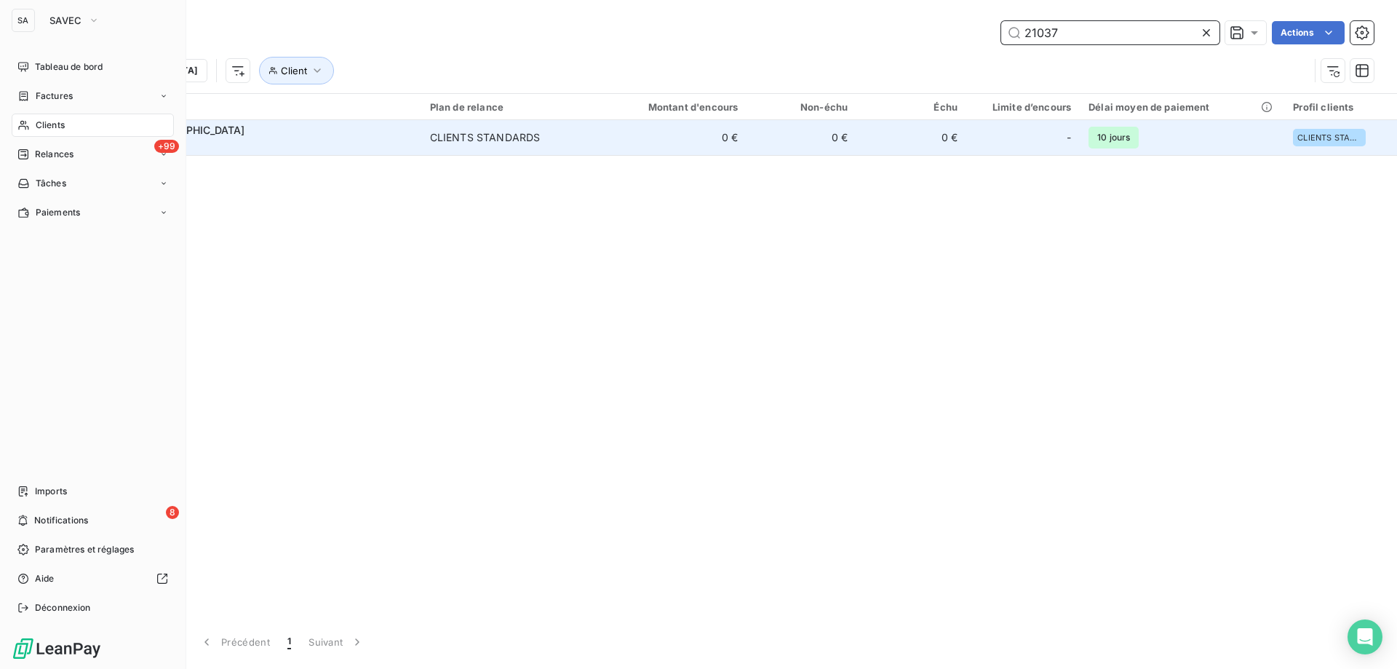
type input "21037"
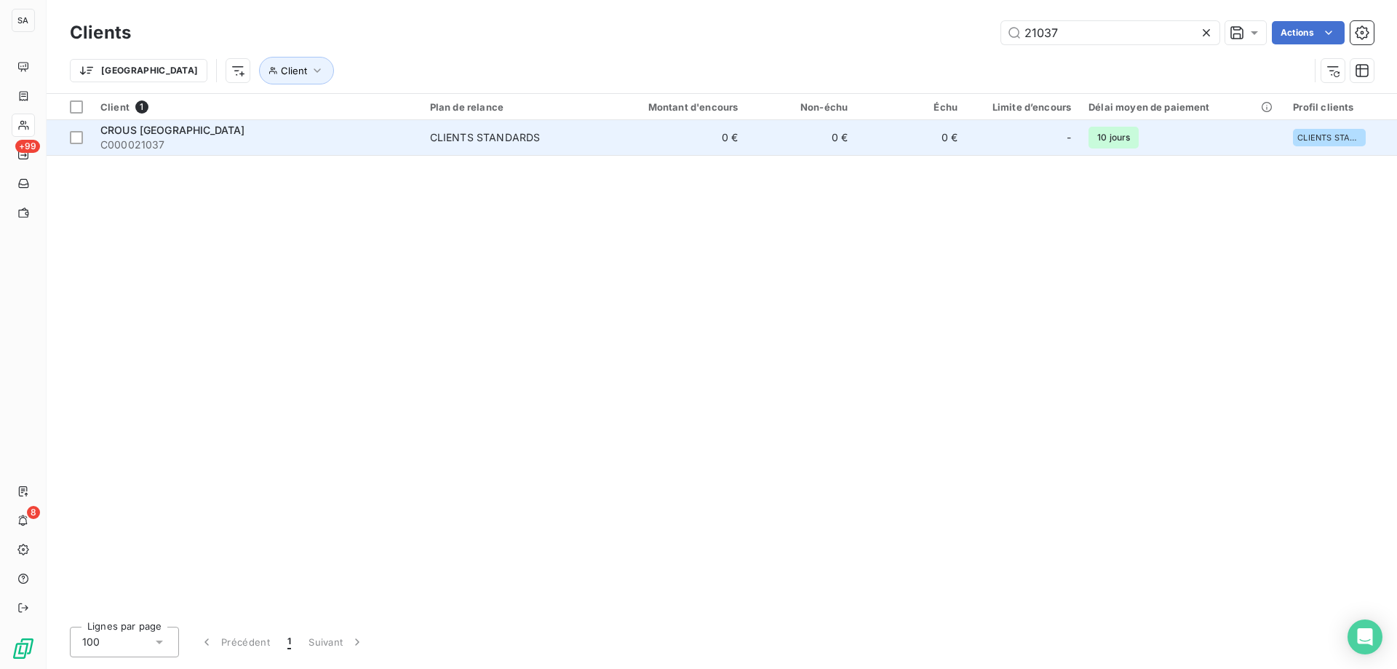
click at [250, 143] on span "C000021037" at bounding box center [256, 145] width 312 height 15
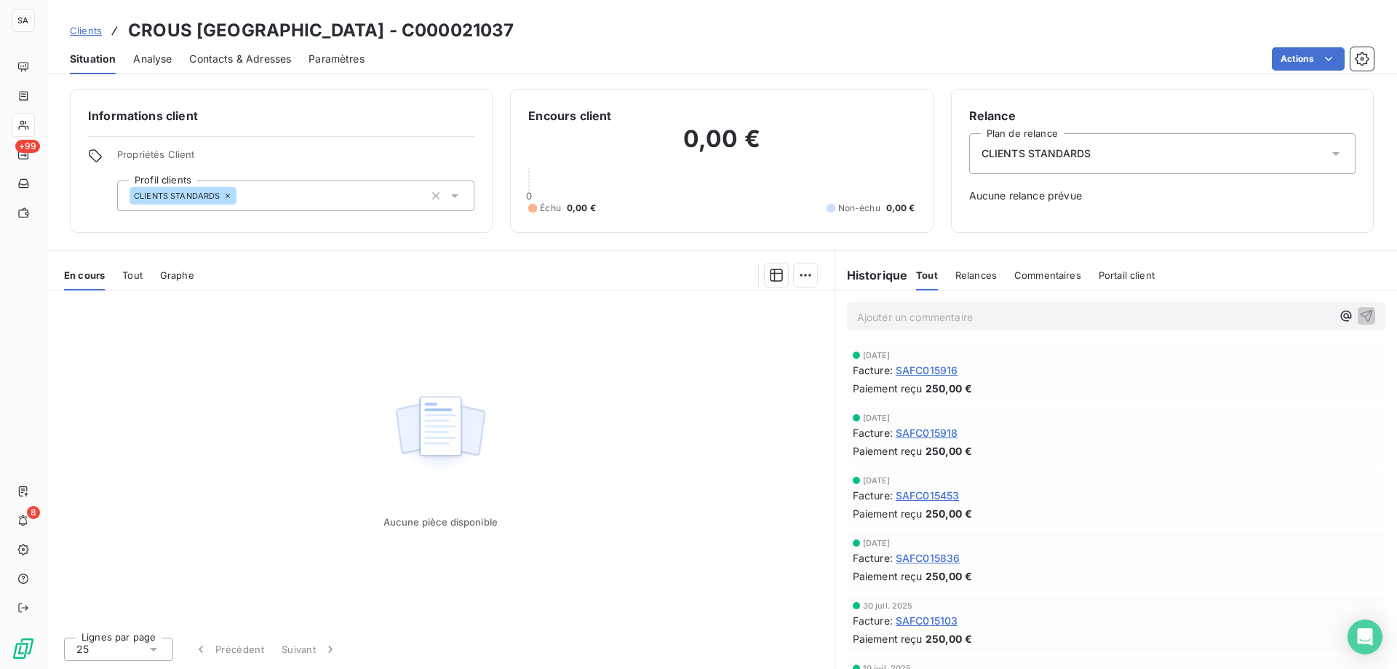
click at [236, 50] on div "Contacts & Adresses" at bounding box center [240, 59] width 102 height 31
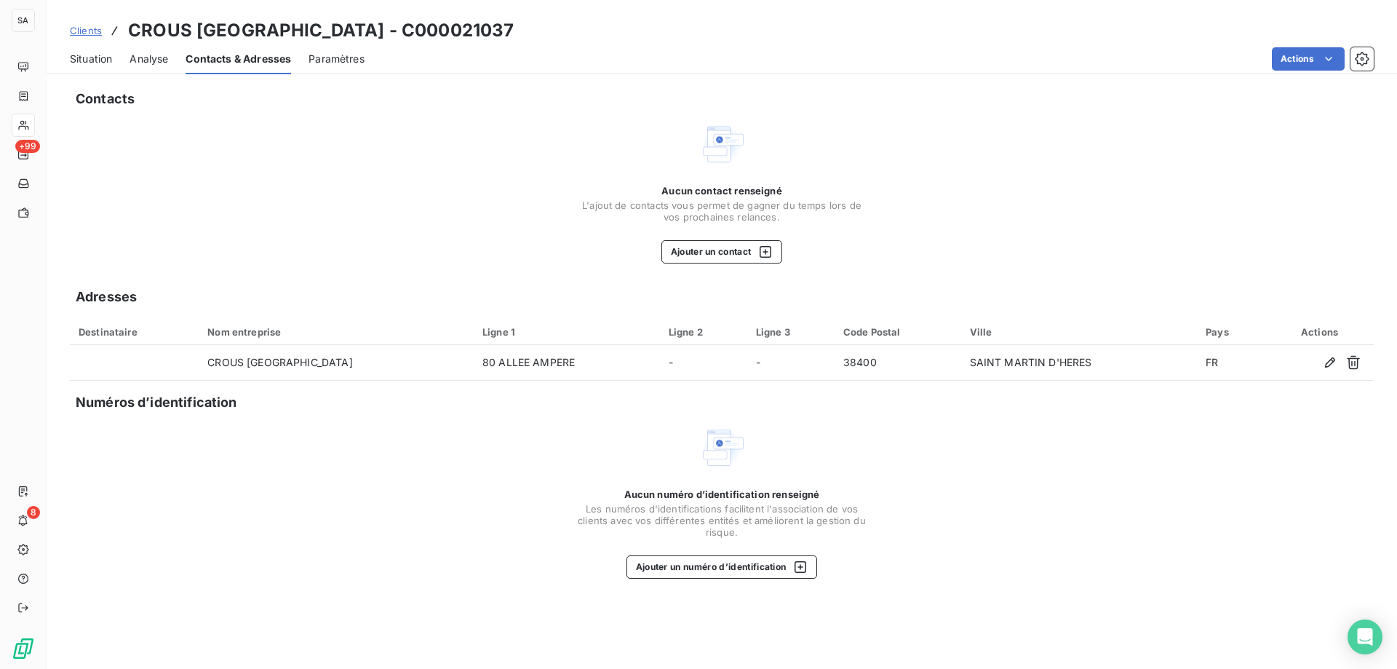
click at [94, 28] on span "Clients" at bounding box center [86, 31] width 32 height 12
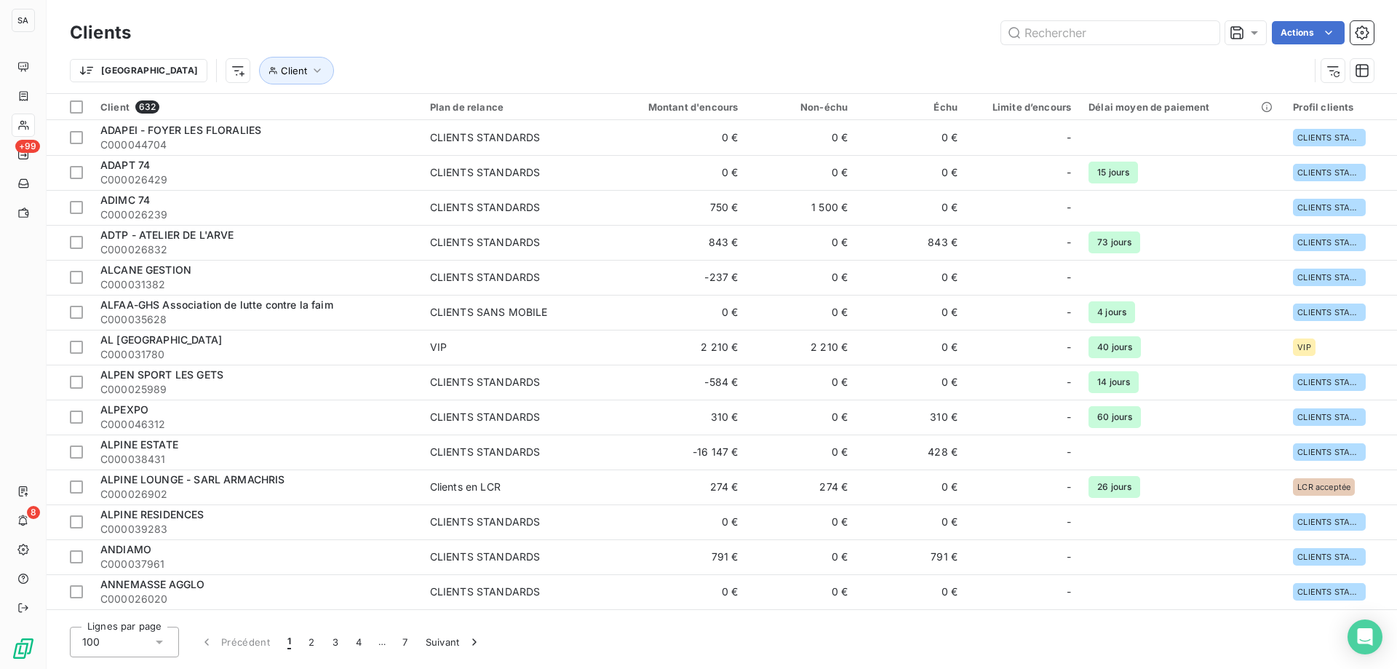
type input "44704"
type input "26309"
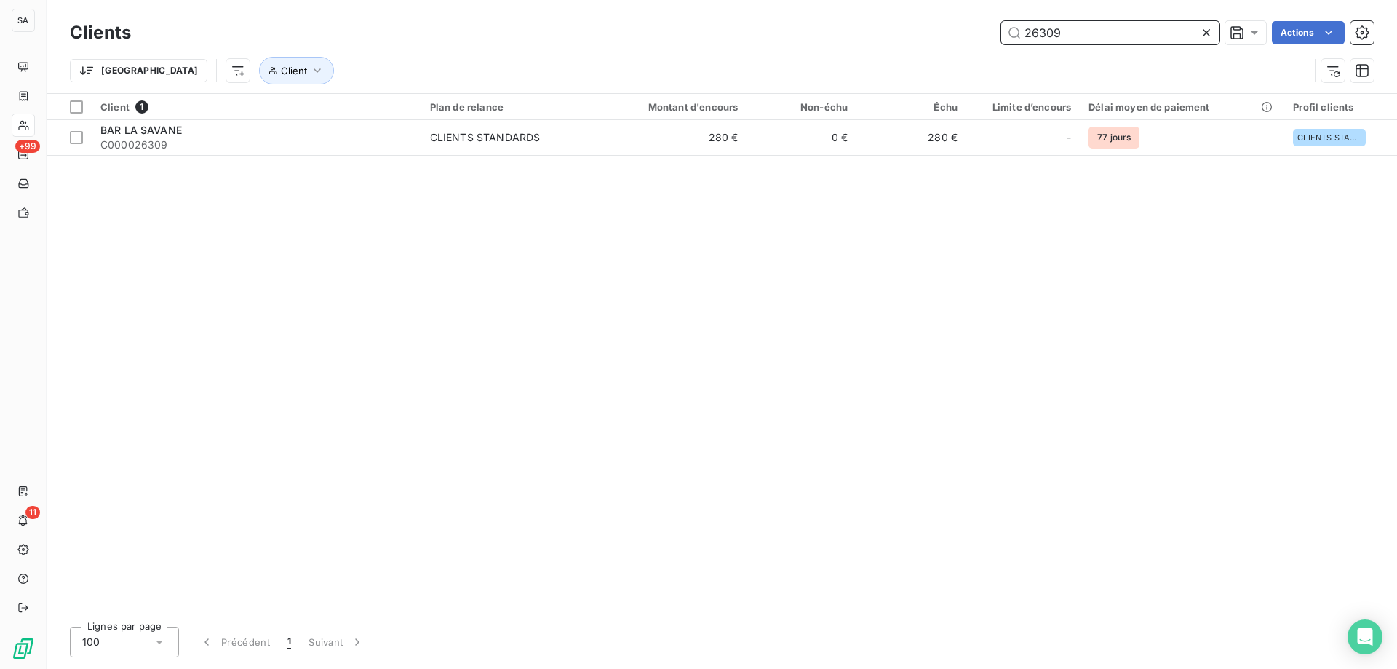
drag, startPoint x: 1112, startPoint y: 31, endPoint x: 892, endPoint y: 13, distance: 220.5
click at [892, 13] on div "Clients 26309 Actions Trier Client" at bounding box center [722, 46] width 1350 height 93
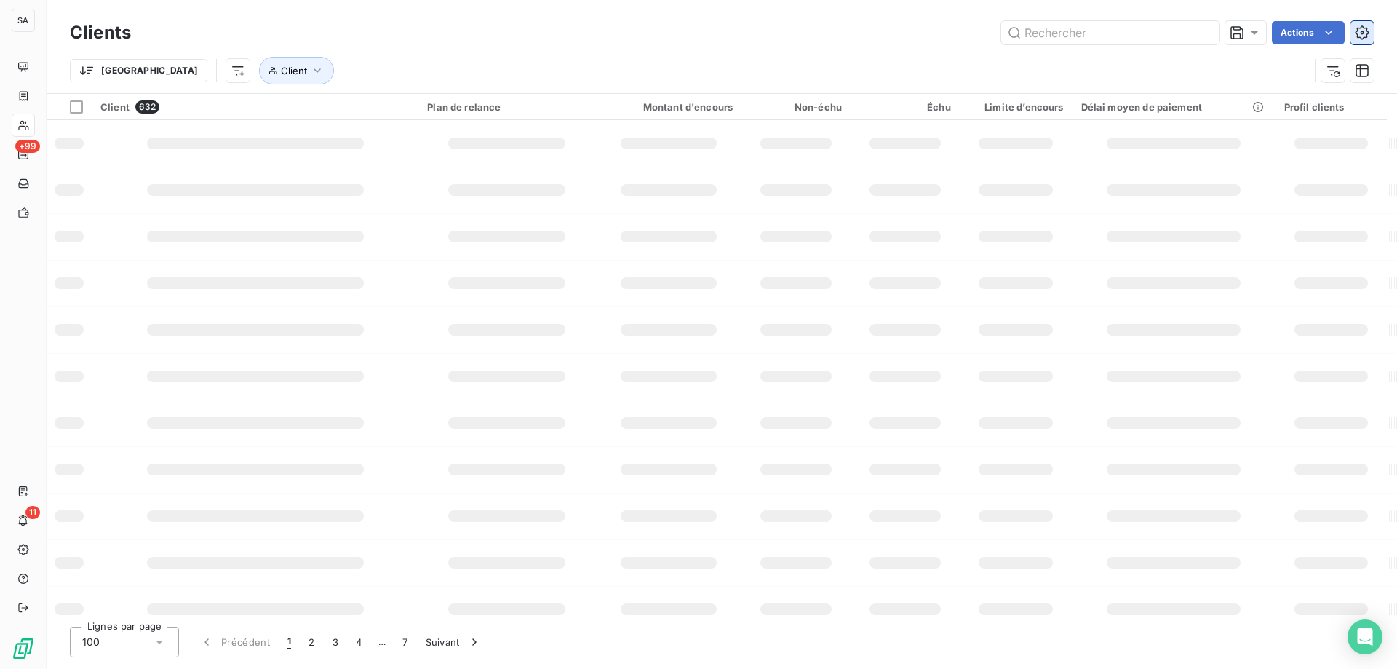
click at [1366, 32] on icon "button" at bounding box center [1362, 32] width 15 height 15
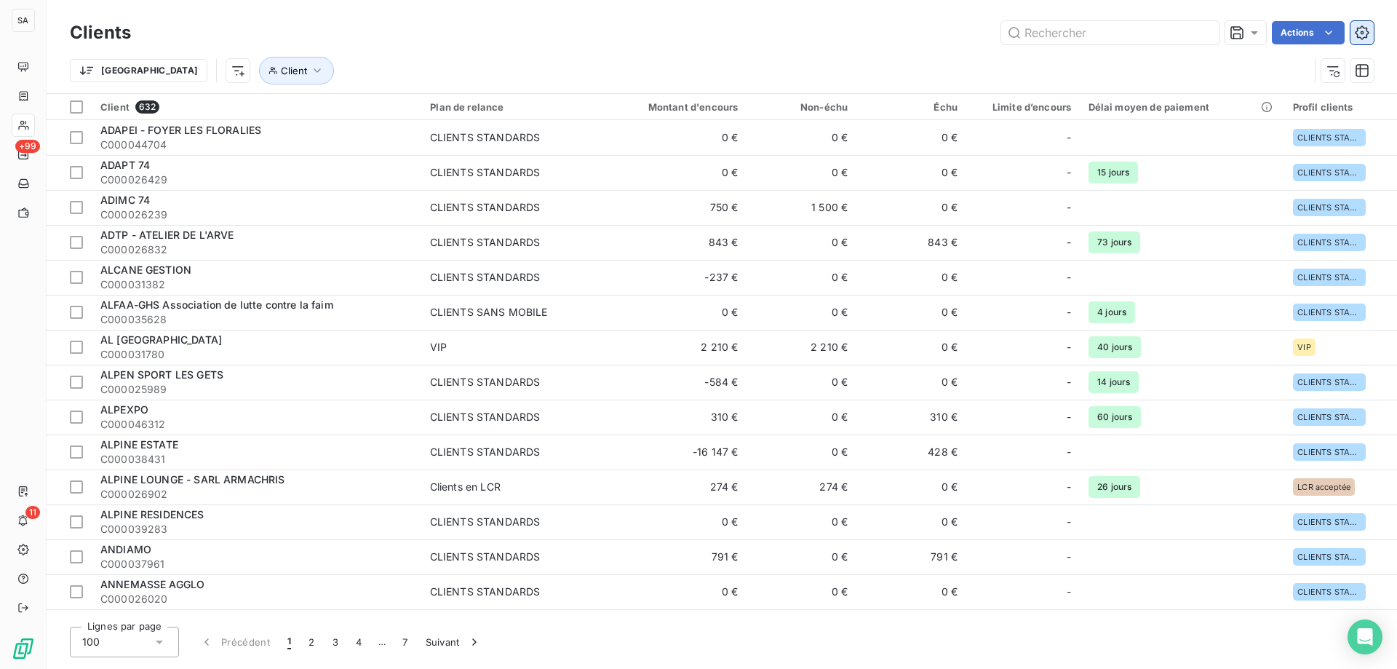
click at [1362, 33] on icon "button" at bounding box center [1363, 33] width 4 height 4
click at [1340, 33] on html "SA +99 11 Clients Actions Trier Client Client 632 Plan de relance Montant d'enc…" at bounding box center [698, 334] width 1397 height 669
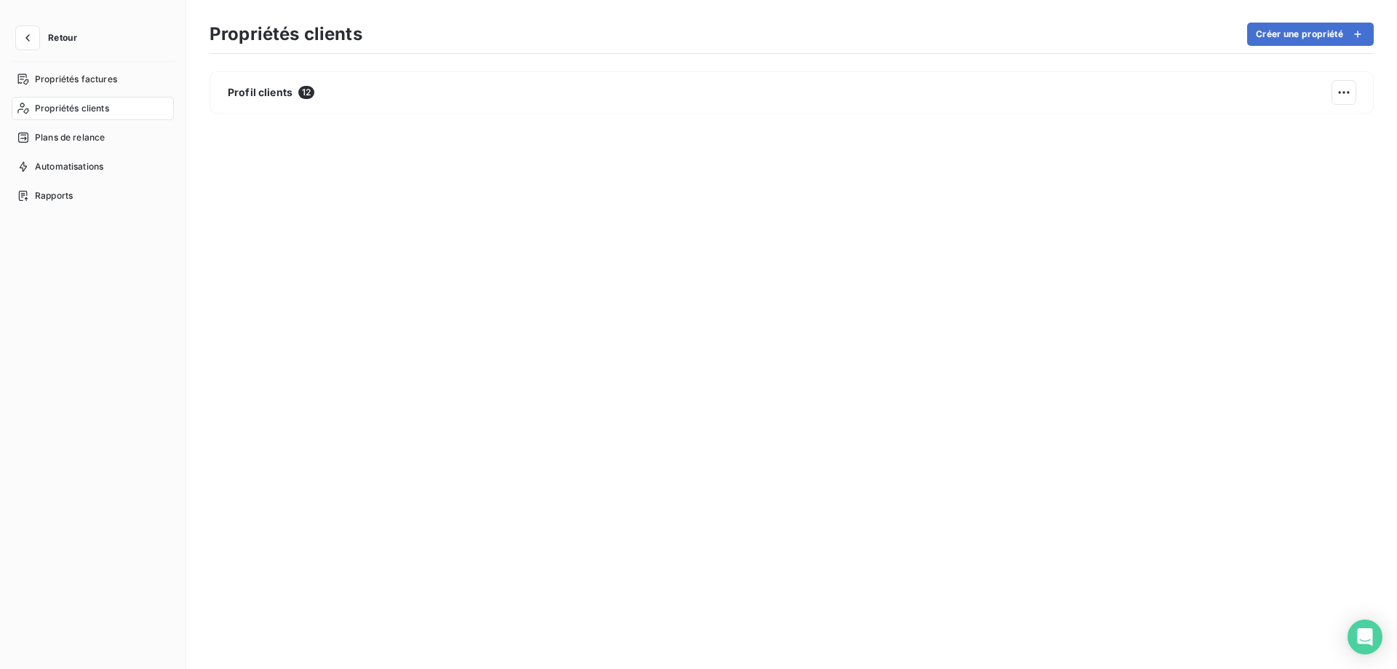
click at [7, 36] on div "Retour Propriétés factures Propriétés clients Plans de relance Automatisations …" at bounding box center [93, 334] width 186 height 669
click at [15, 35] on button "Retour" at bounding box center [50, 37] width 77 height 23
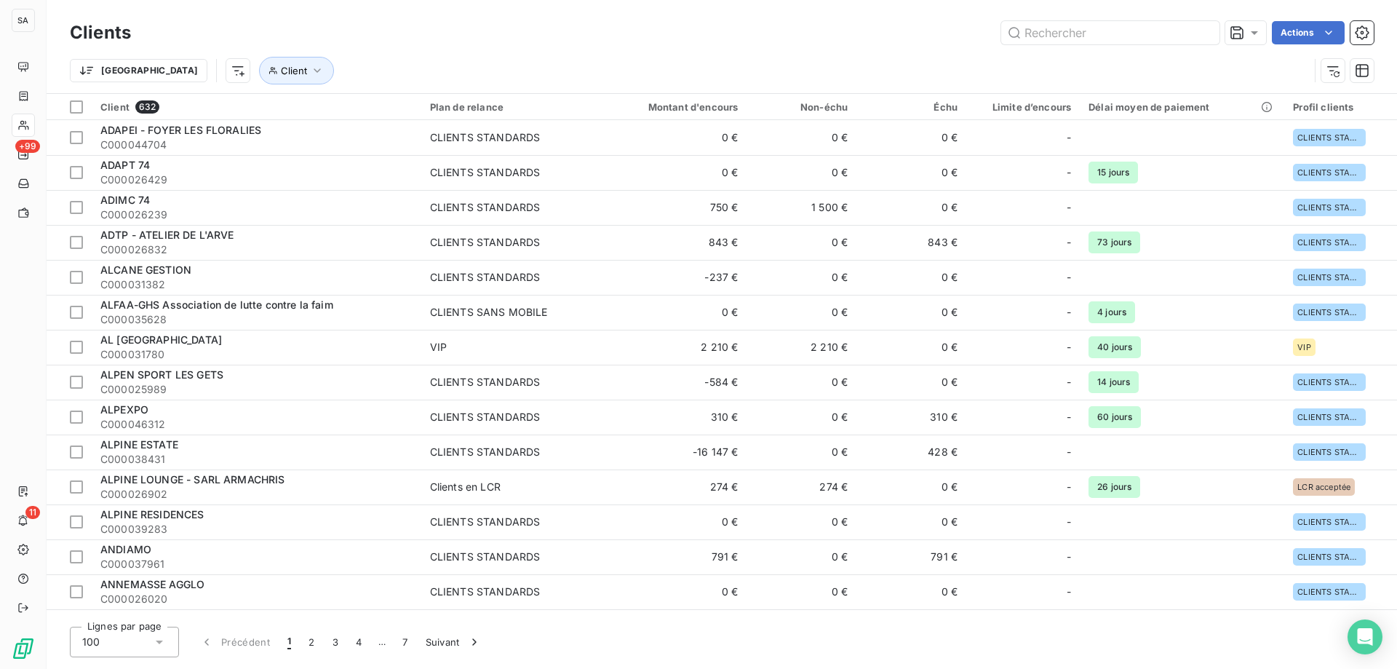
click at [1297, 33] on html "SA +99 11 Clients Actions Trier Client Client 632 Plan de relance Montant d'enc…" at bounding box center [698, 334] width 1397 height 669
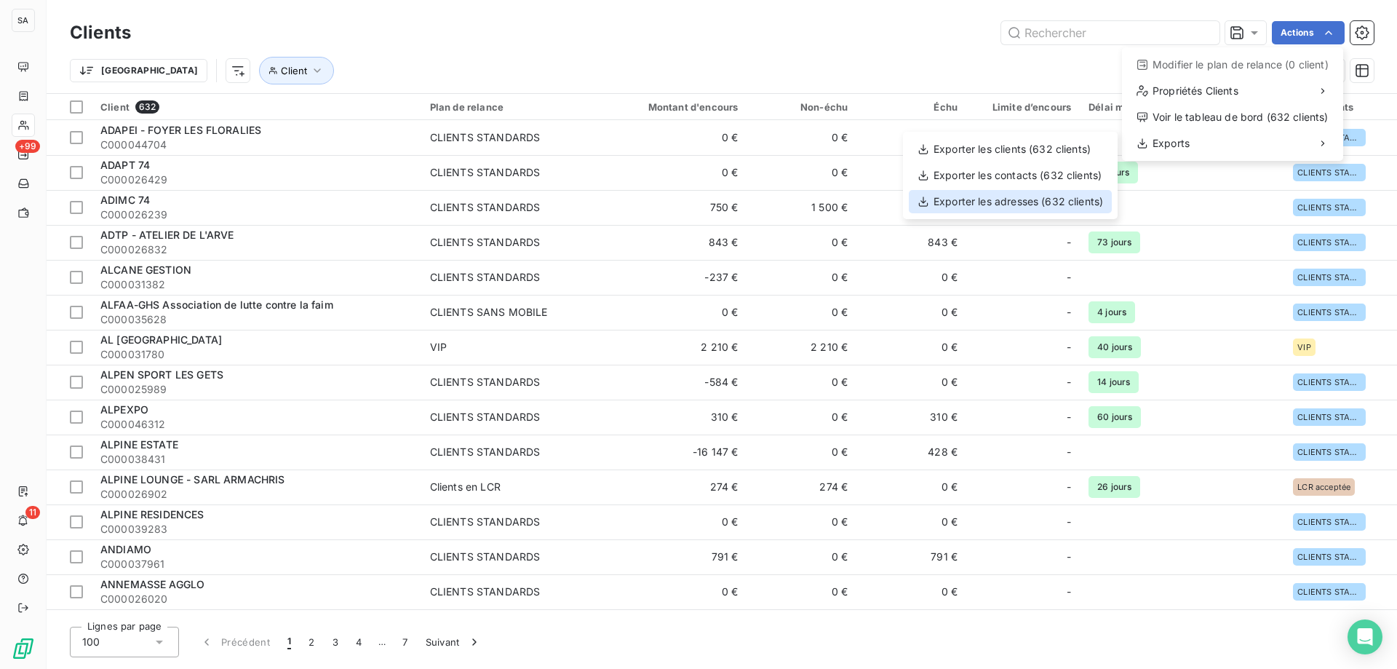
click at [1049, 199] on div "Exporter les adresses (632 clients)" at bounding box center [1010, 201] width 203 height 23
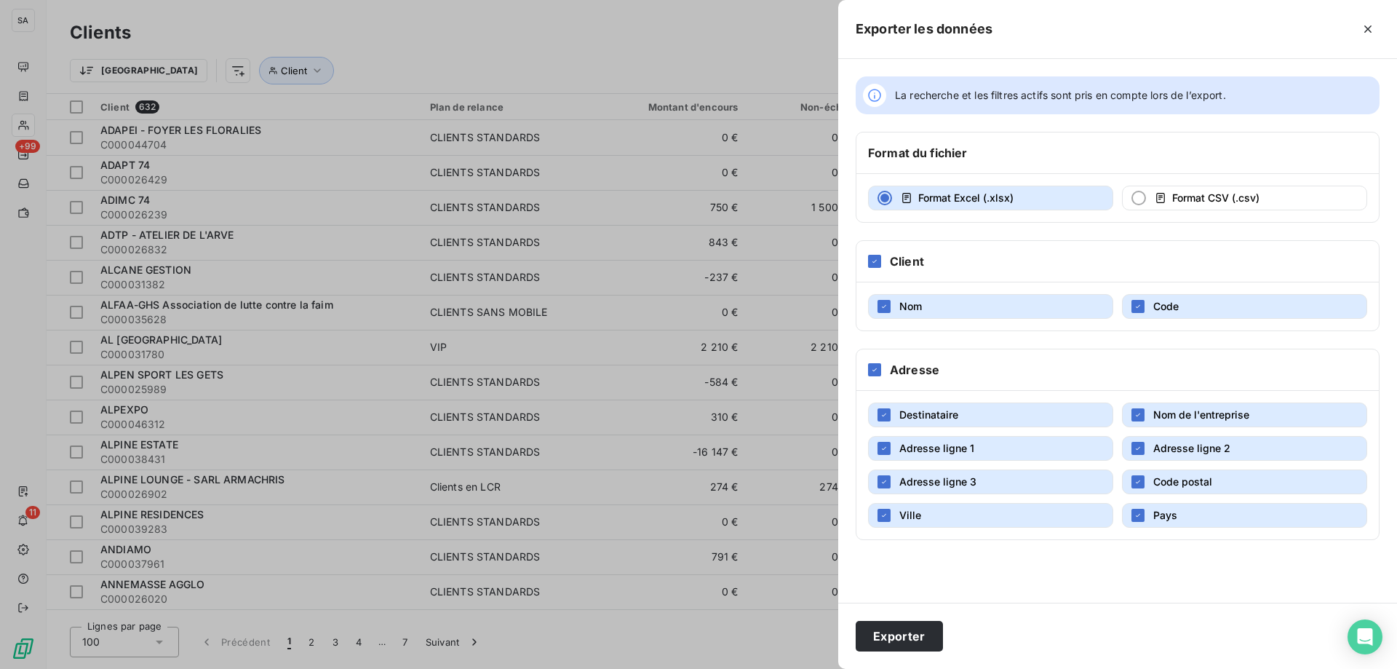
click at [771, 51] on div at bounding box center [698, 334] width 1397 height 669
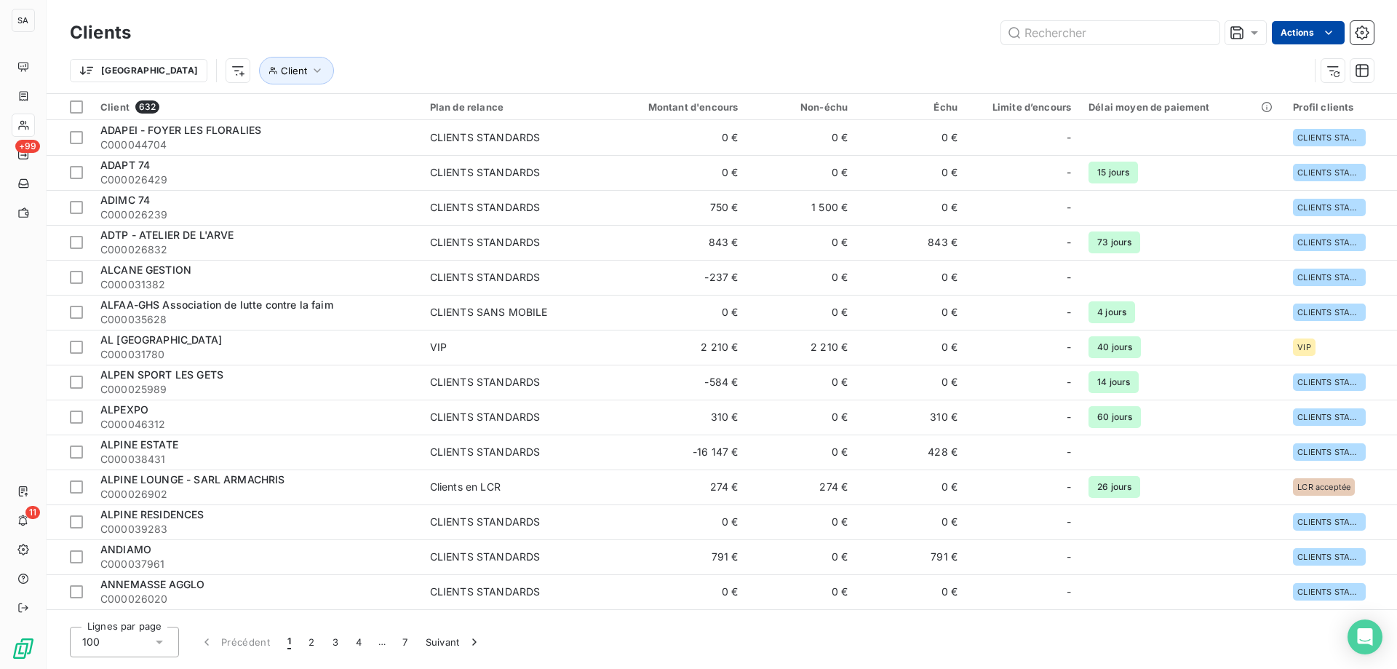
click at [1303, 32] on html "SA +99 11 Clients Actions Trier Client Client 632 Plan de relance Montant d'enc…" at bounding box center [698, 334] width 1397 height 669
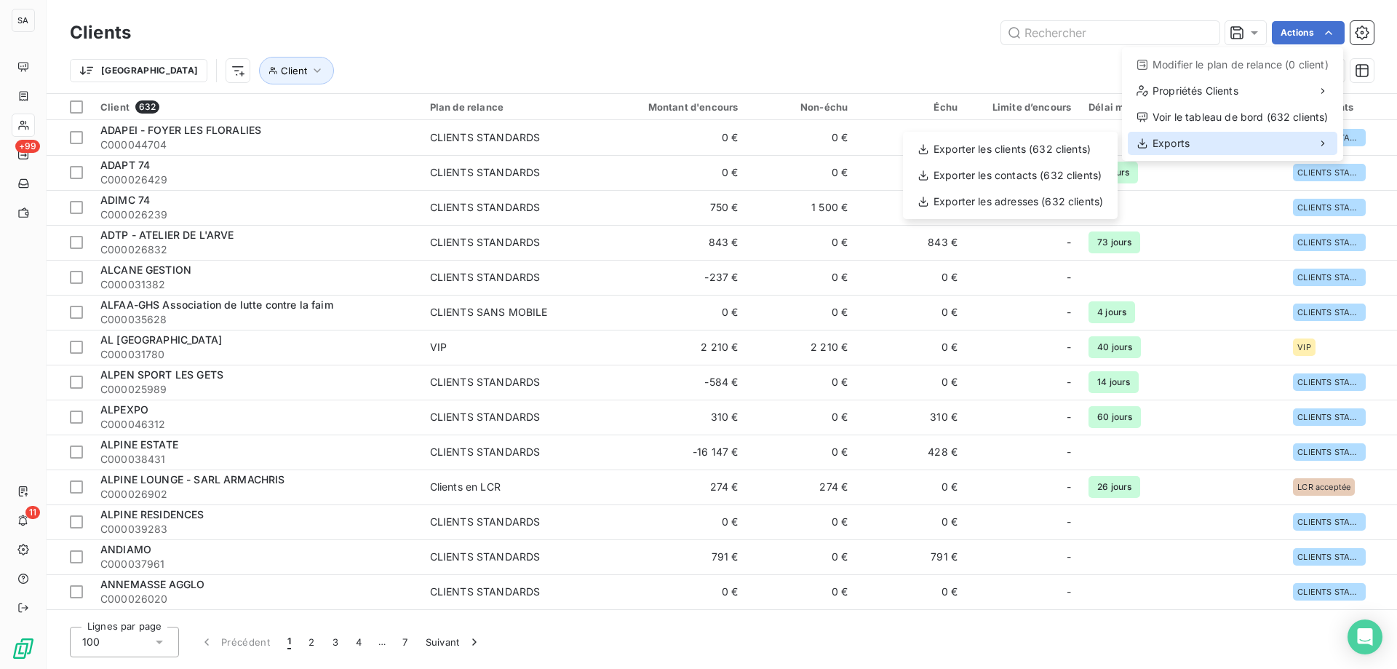
click at [1231, 143] on div "Exports" at bounding box center [1233, 143] width 210 height 23
click at [1035, 170] on div "Exporter les contacts (632 clients)" at bounding box center [1010, 175] width 203 height 23
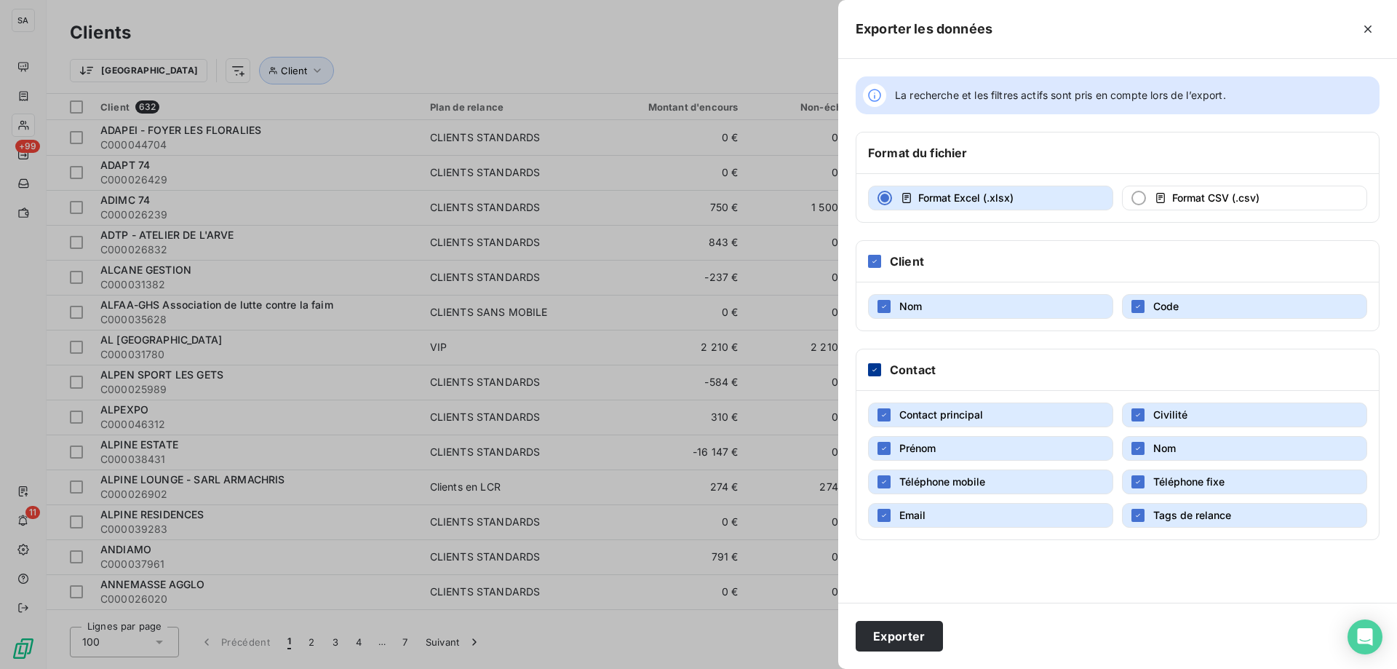
click at [873, 373] on icon at bounding box center [874, 369] width 9 height 9
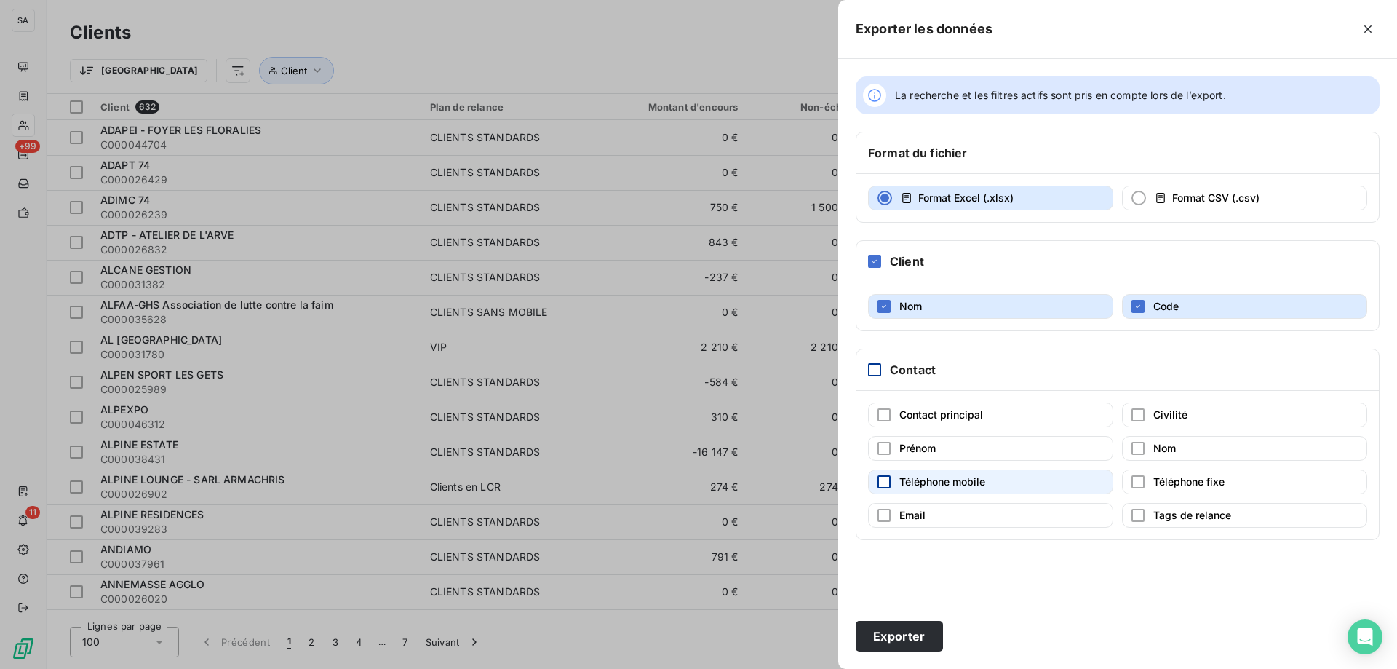
click at [883, 477] on div "button" at bounding box center [884, 481] width 13 height 13
click at [886, 525] on button "Email" at bounding box center [990, 515] width 245 height 25
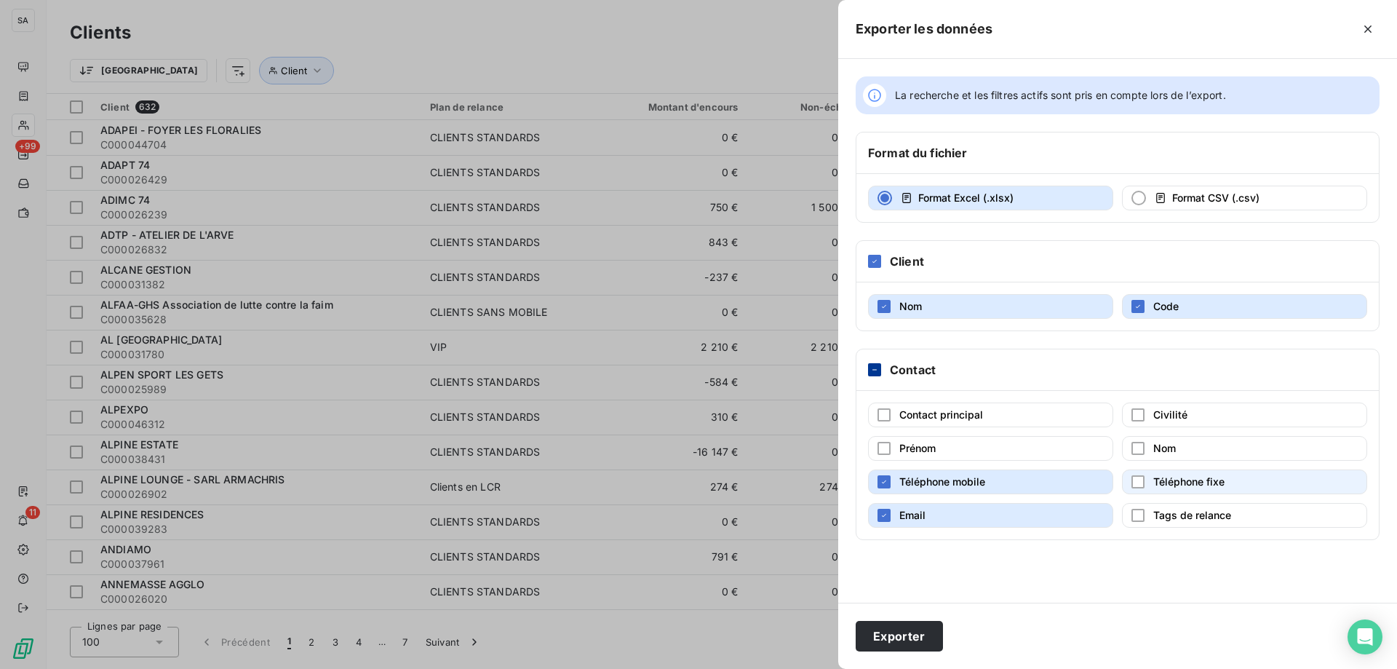
click at [1150, 479] on button "Téléphone fixe" at bounding box center [1244, 481] width 245 height 25
click at [884, 474] on button "Téléphone mobile" at bounding box center [990, 481] width 245 height 25
click at [1142, 474] on button "Téléphone fixe" at bounding box center [1244, 481] width 245 height 25
click at [883, 482] on div "button" at bounding box center [884, 481] width 13 height 13
click at [1132, 484] on div "button" at bounding box center [1137, 481] width 13 height 13
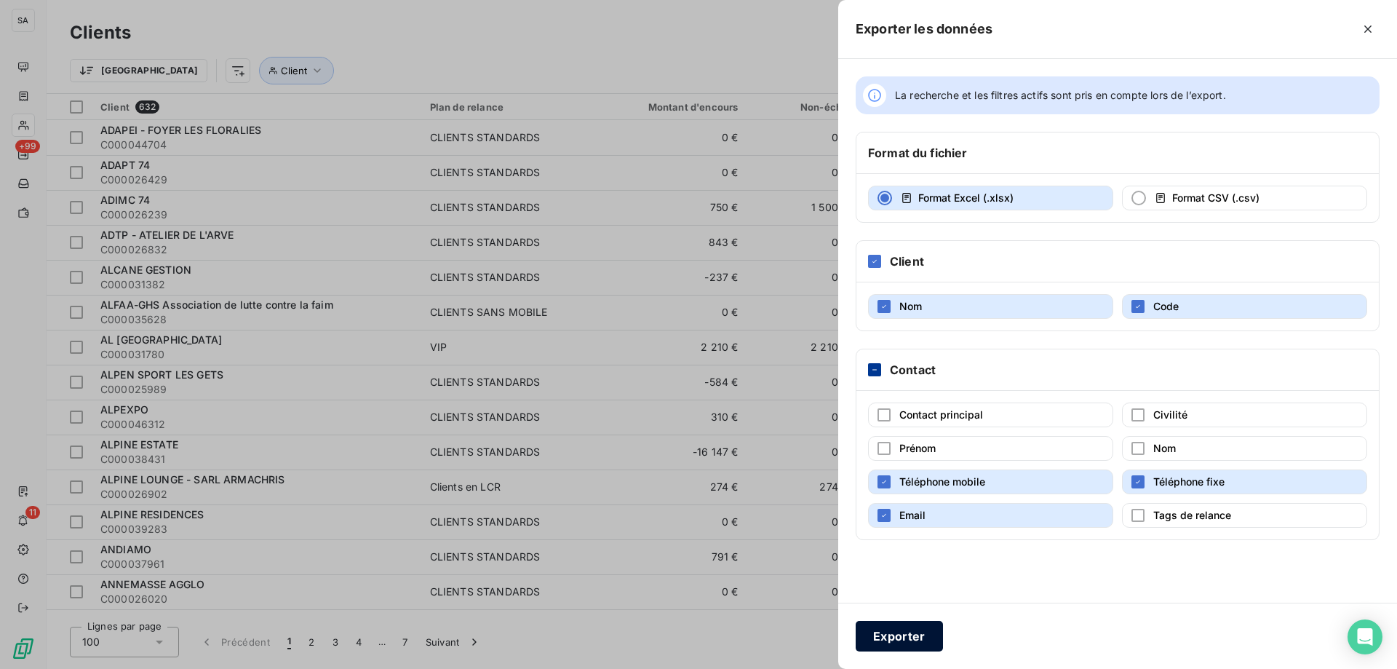
click at [897, 638] on button "Exporter" at bounding box center [899, 636] width 87 height 31
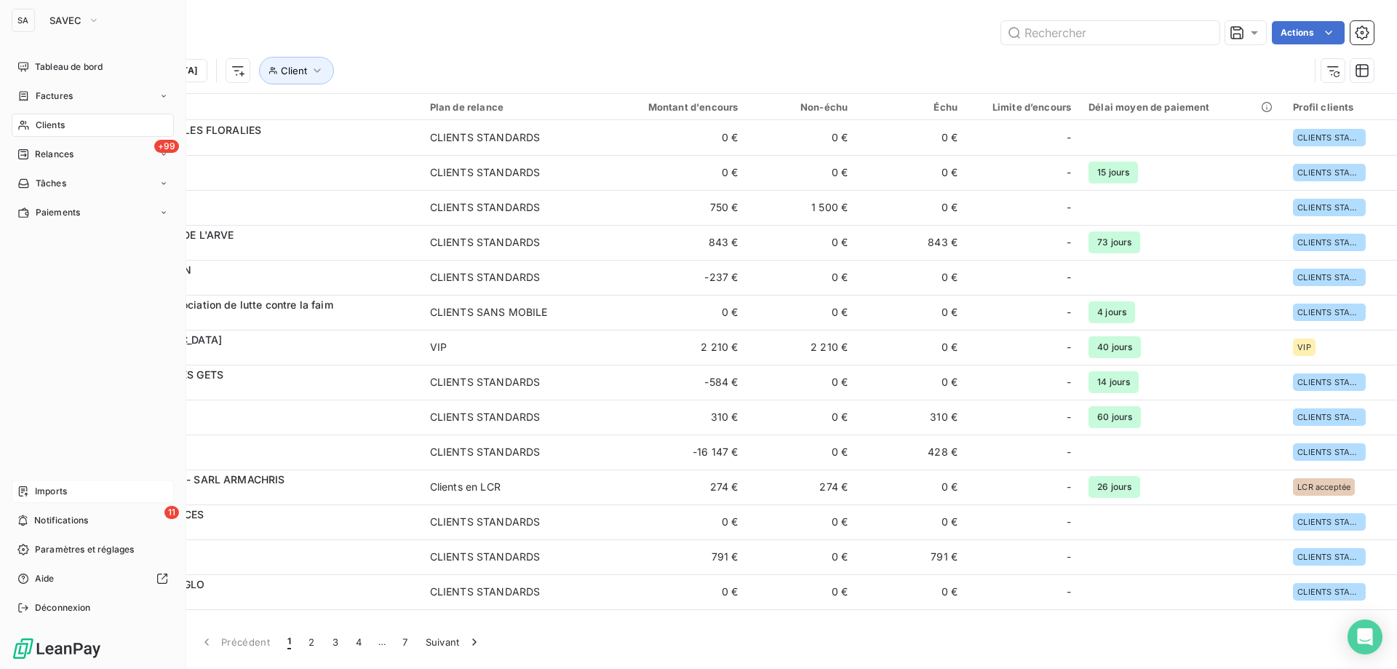
click at [89, 481] on div "Imports" at bounding box center [93, 491] width 162 height 23
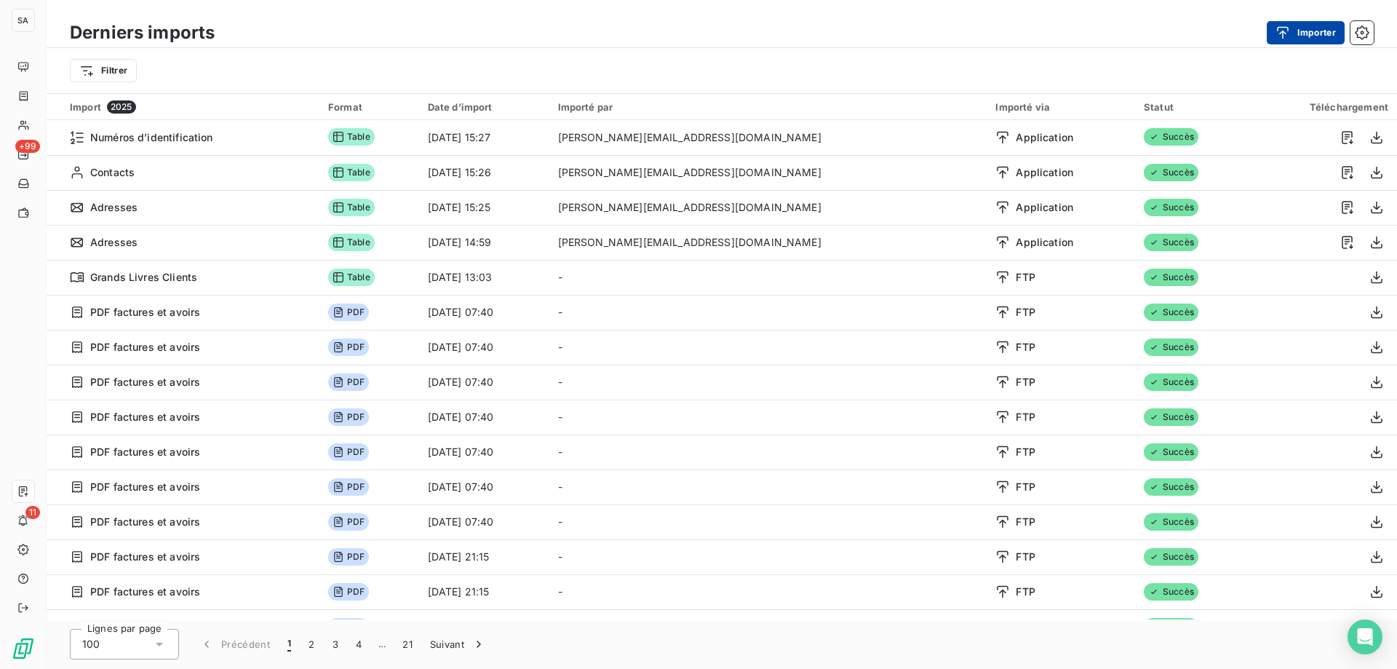
click at [1276, 36] on icon "button" at bounding box center [1283, 32] width 15 height 15
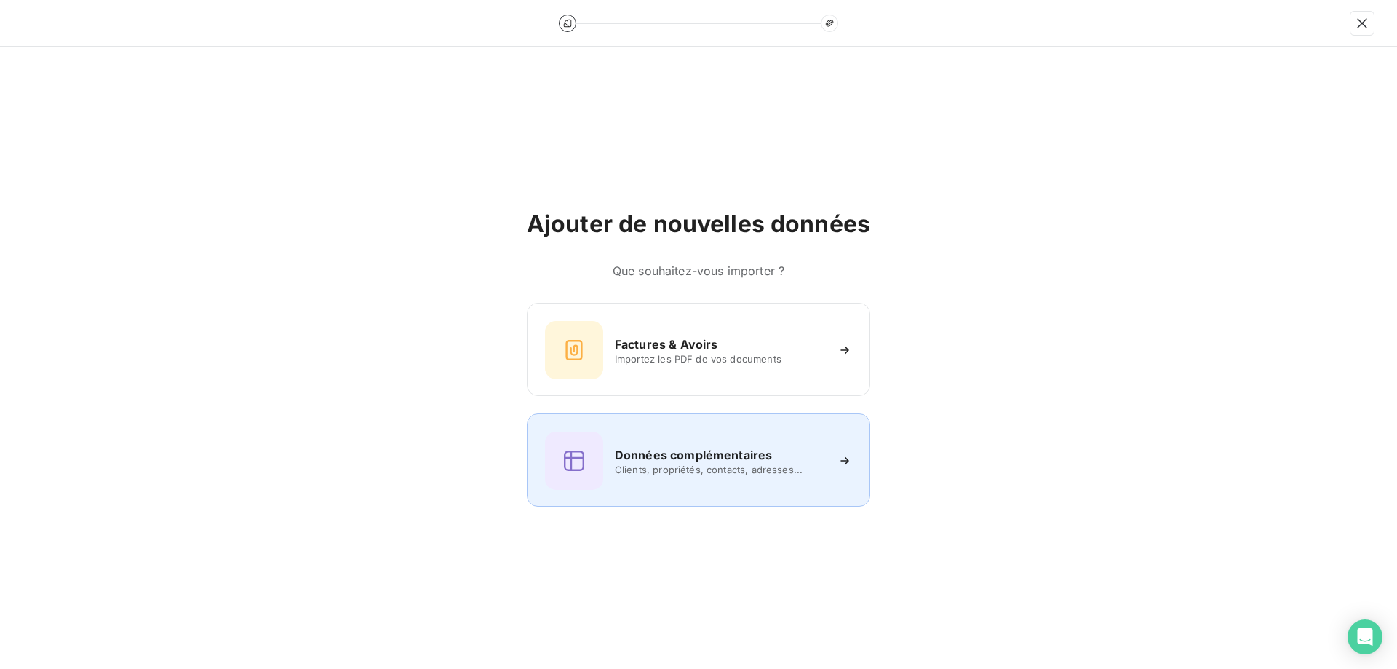
click at [653, 439] on div "Données complémentaires Clients, propriétés, contacts, adresses..." at bounding box center [698, 460] width 307 height 58
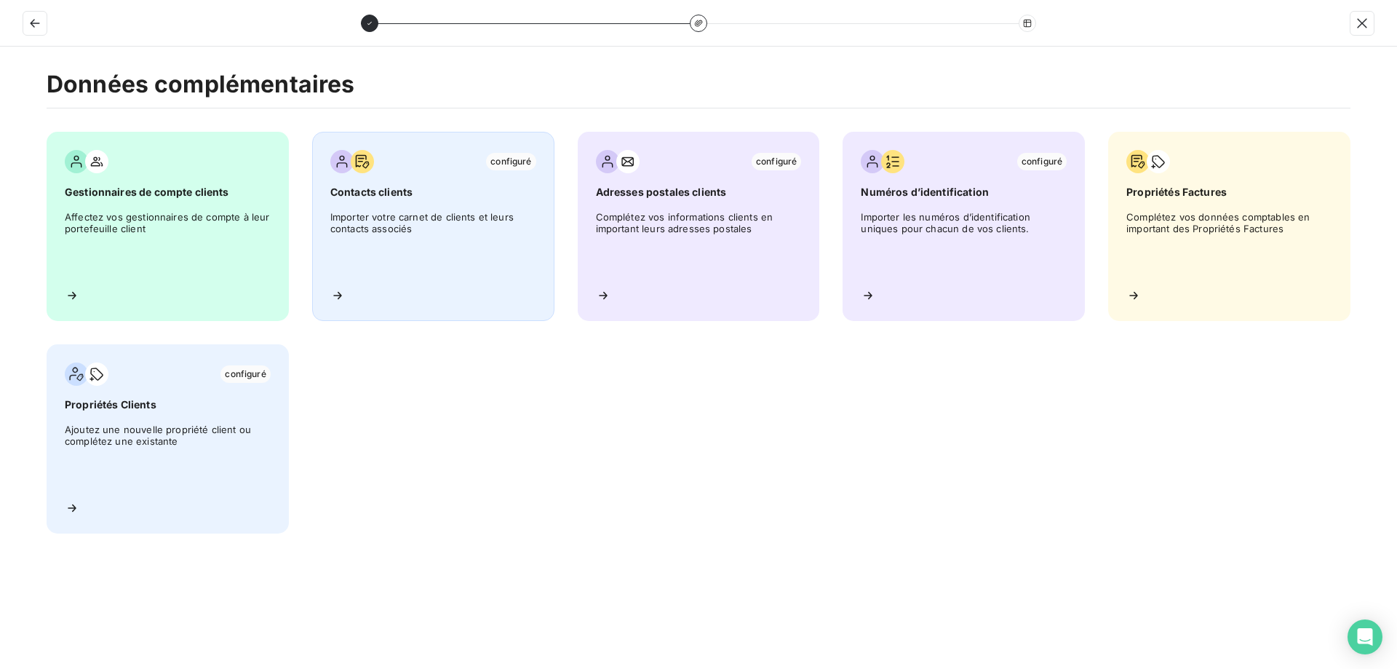
click at [389, 287] on div "configuré Contacts clients Importer votre carnet de clients et leurs contacts a…" at bounding box center [433, 226] width 242 height 189
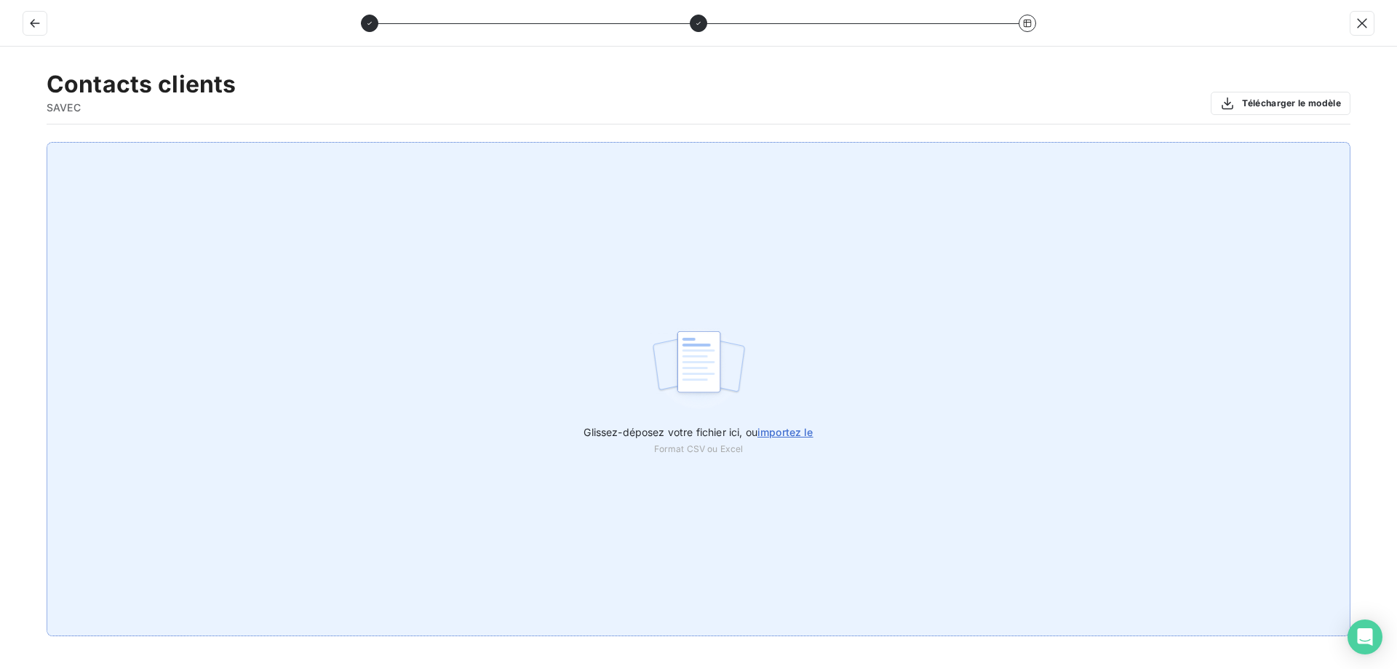
click at [737, 416] on label "Glissez-déposez votre fichier ici, ou importez le" at bounding box center [698, 428] width 229 height 27
click at [1, 143] on input "Glissez-déposez votre fichier ici, ou importez le" at bounding box center [0, 142] width 1 height 1
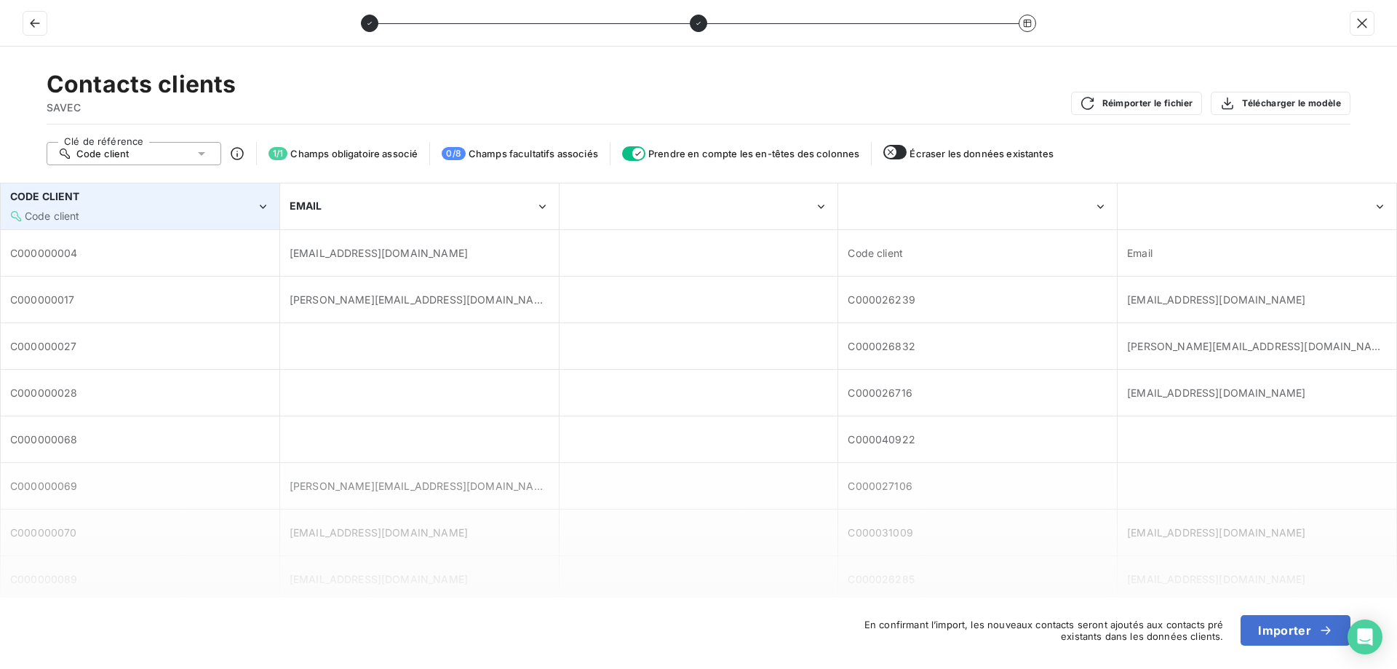
click at [178, 209] on div "Code client" at bounding box center [133, 216] width 246 height 15
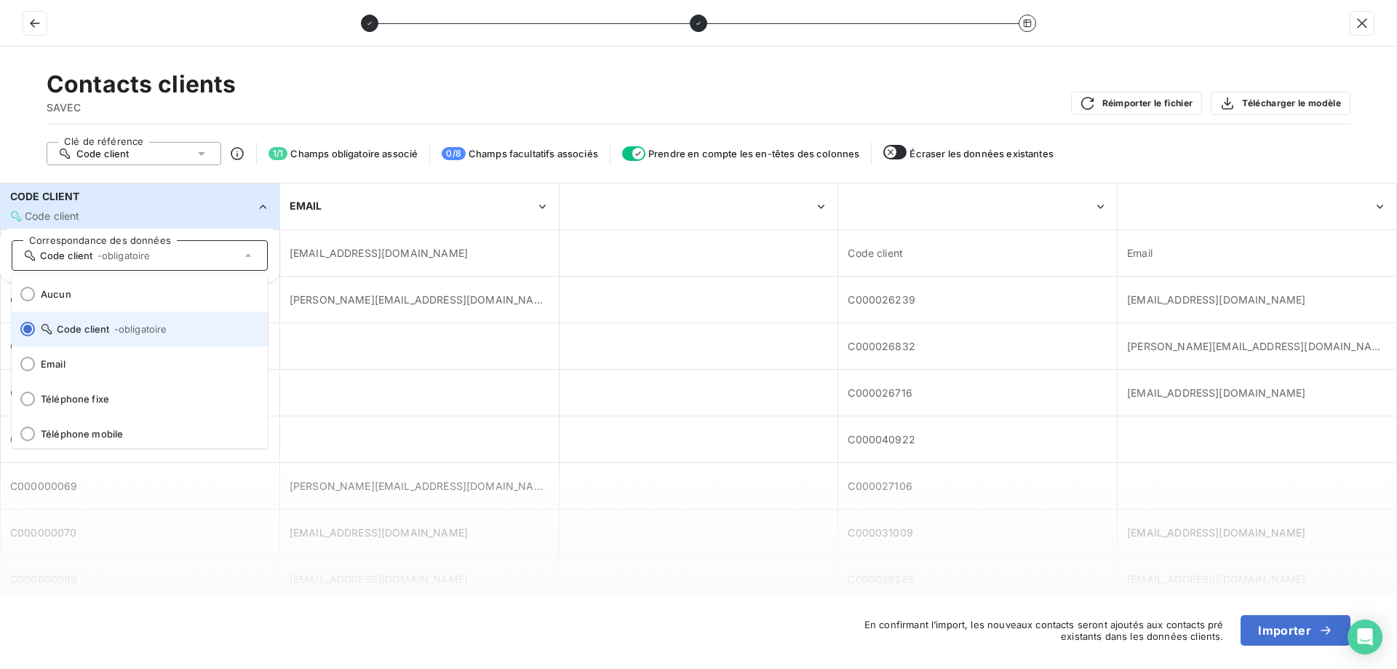
click at [99, 333] on span "Code client - obligatoire" at bounding box center [148, 329] width 215 height 12
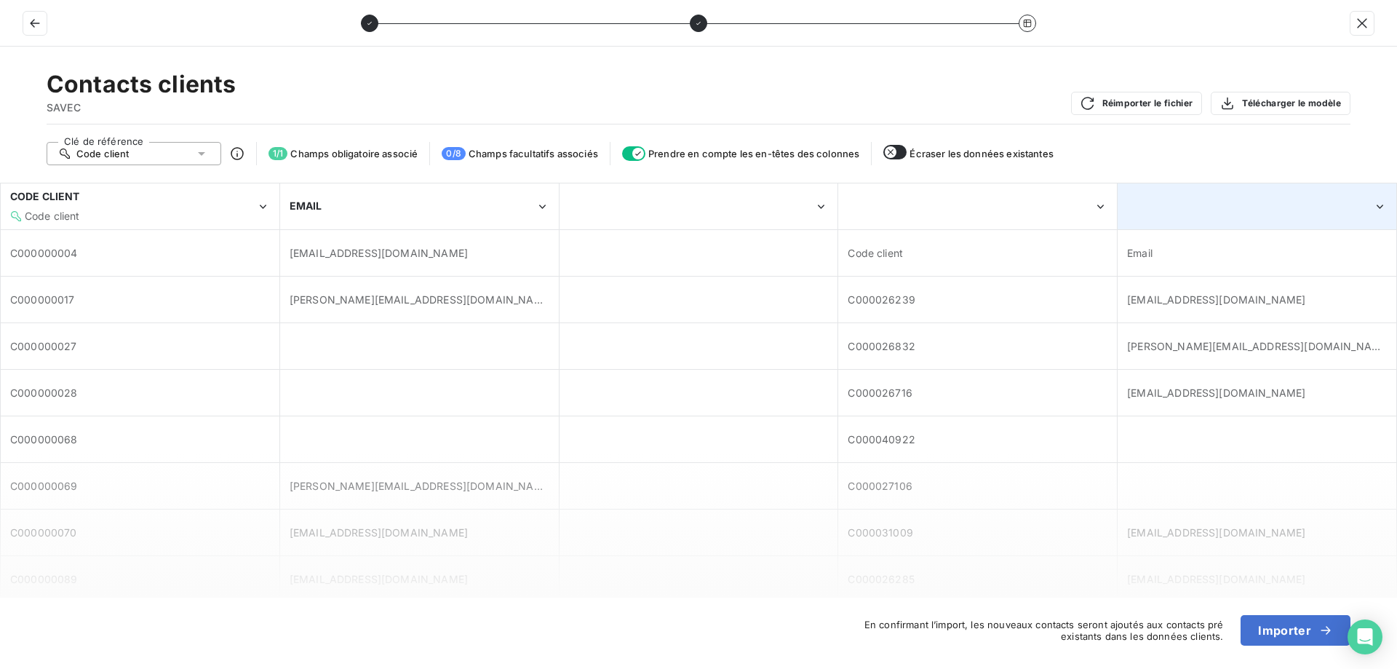
click at [1297, 208] on div at bounding box center [1256, 206] width 277 height 44
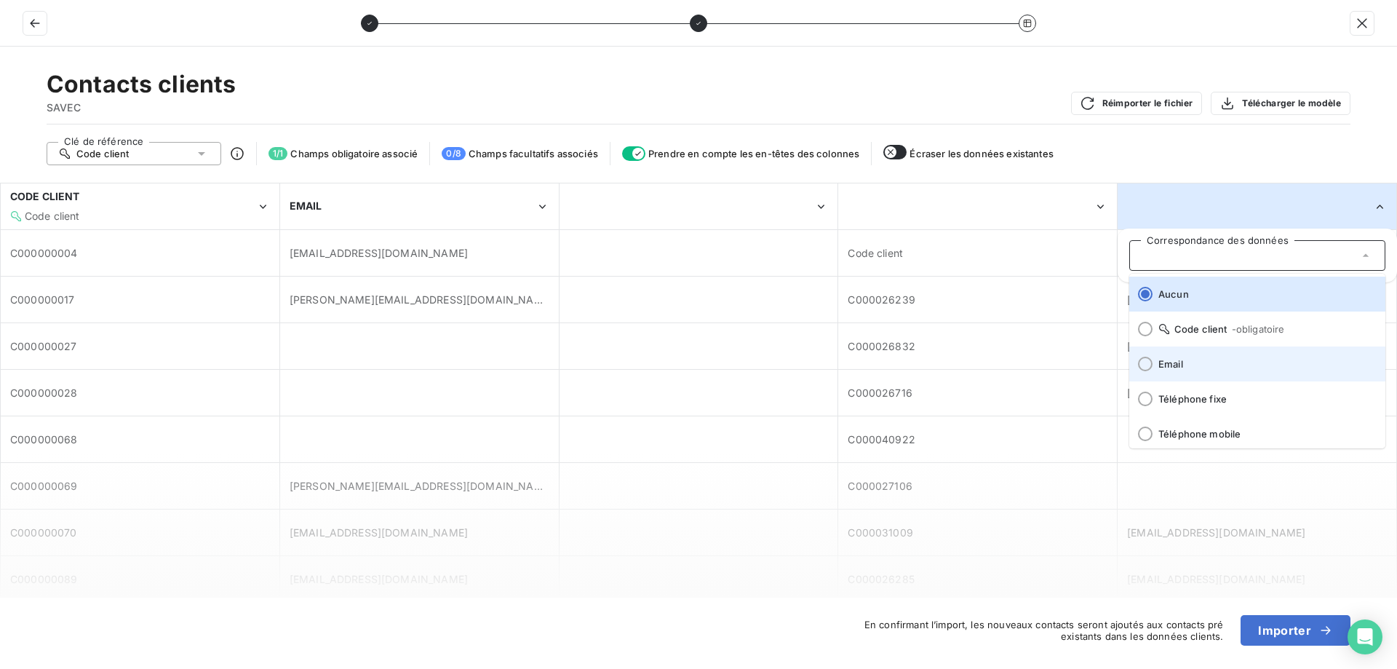
click at [1189, 364] on span "Email" at bounding box center [1265, 364] width 215 height 12
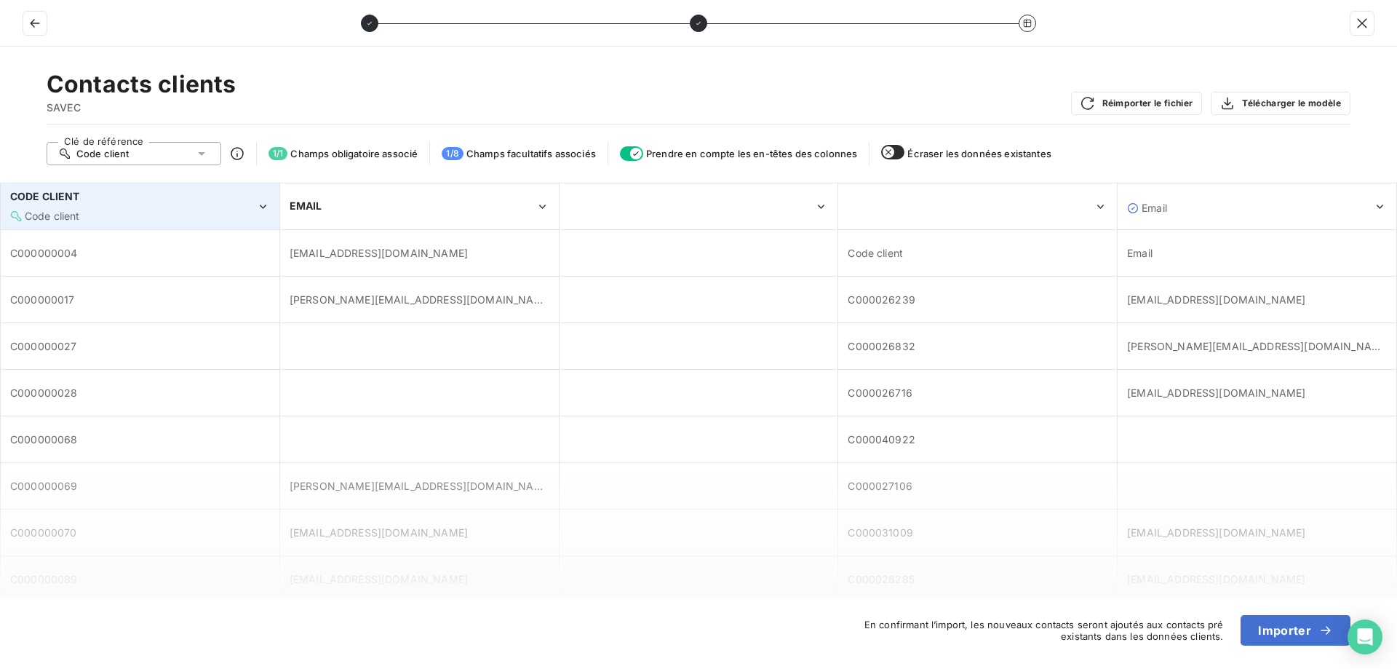
click at [184, 213] on div "Code client" at bounding box center [133, 216] width 246 height 15
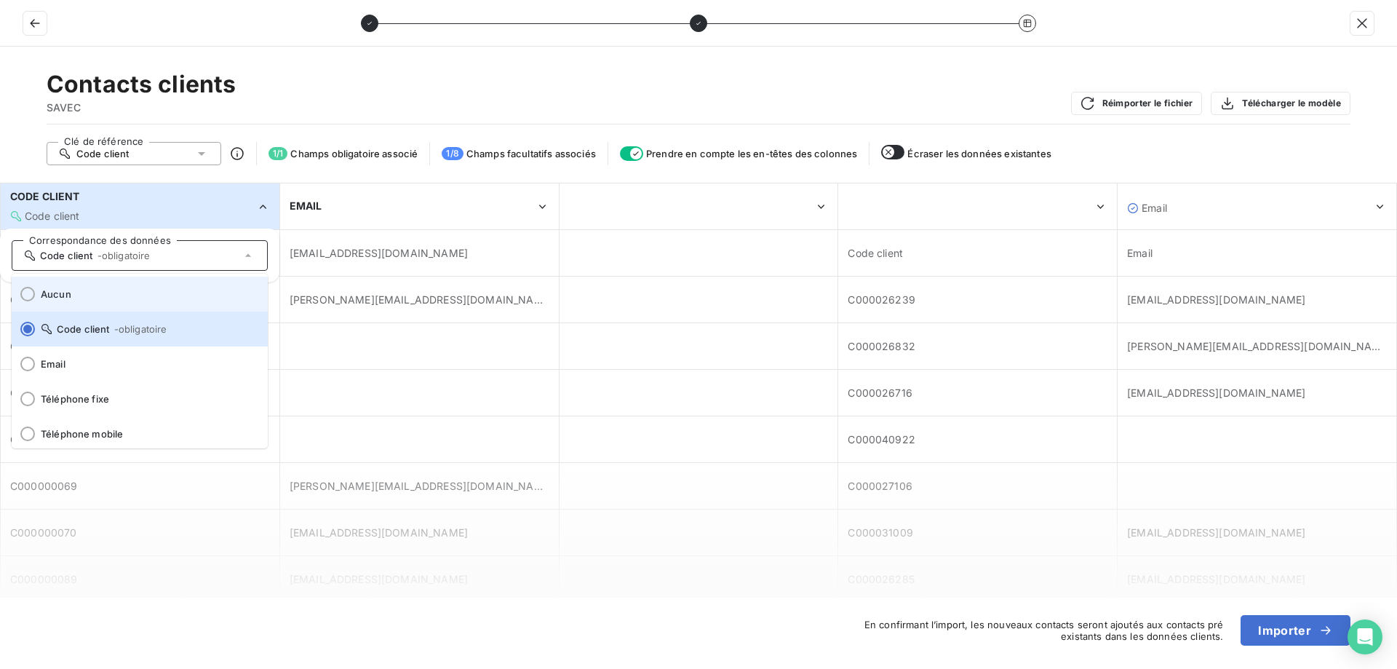
click at [148, 295] on span "Aucun" at bounding box center [148, 294] width 215 height 12
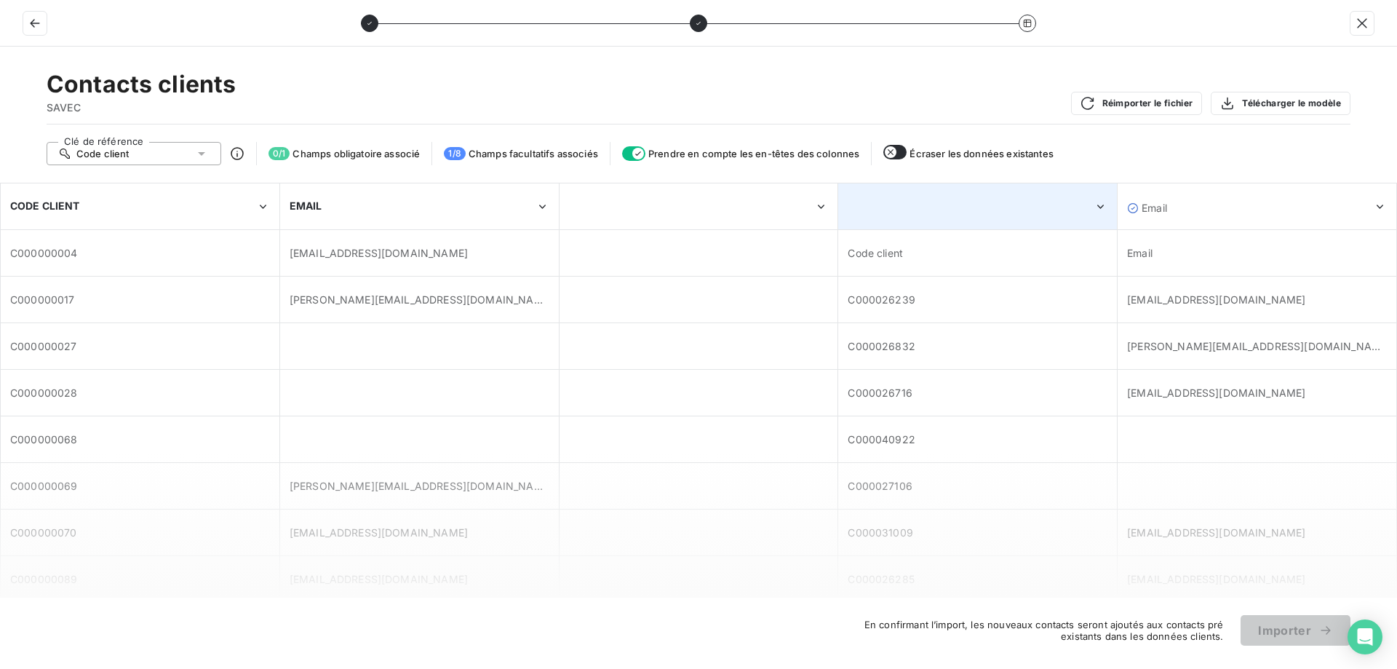
click at [1000, 211] on div at bounding box center [977, 206] width 277 height 44
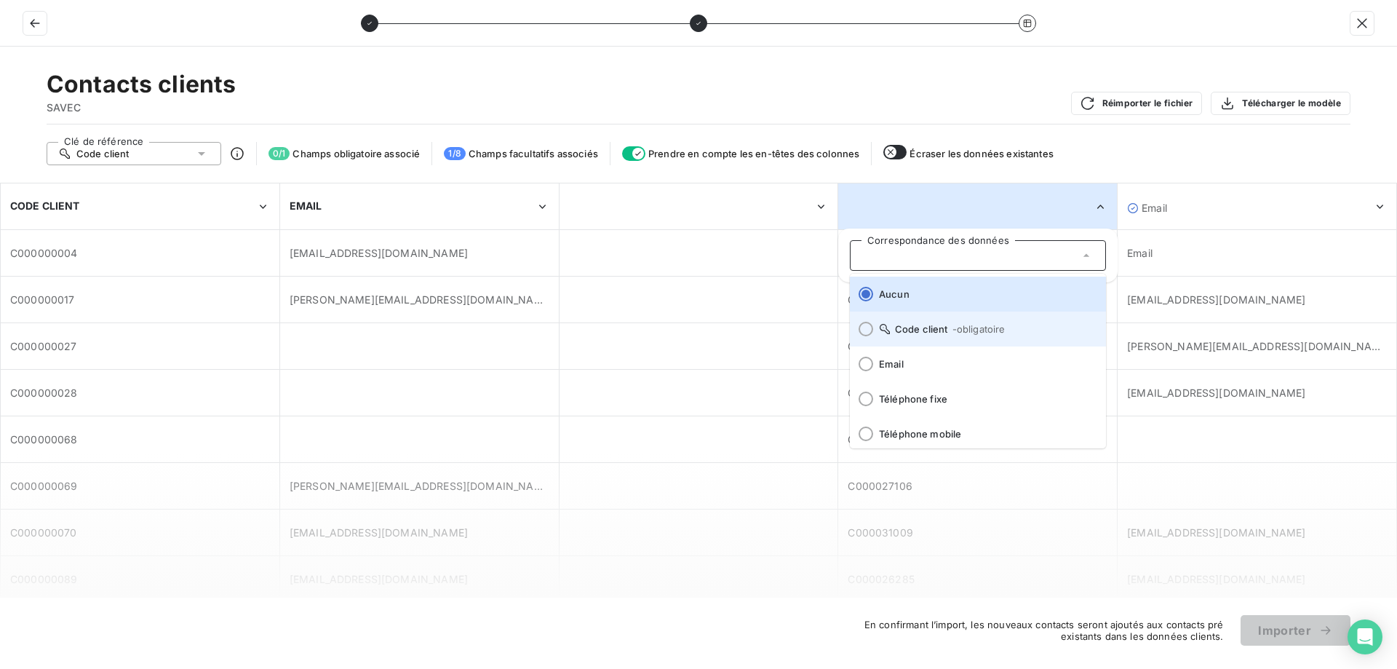
click at [974, 325] on span "- obligatoire" at bounding box center [978, 329] width 53 height 12
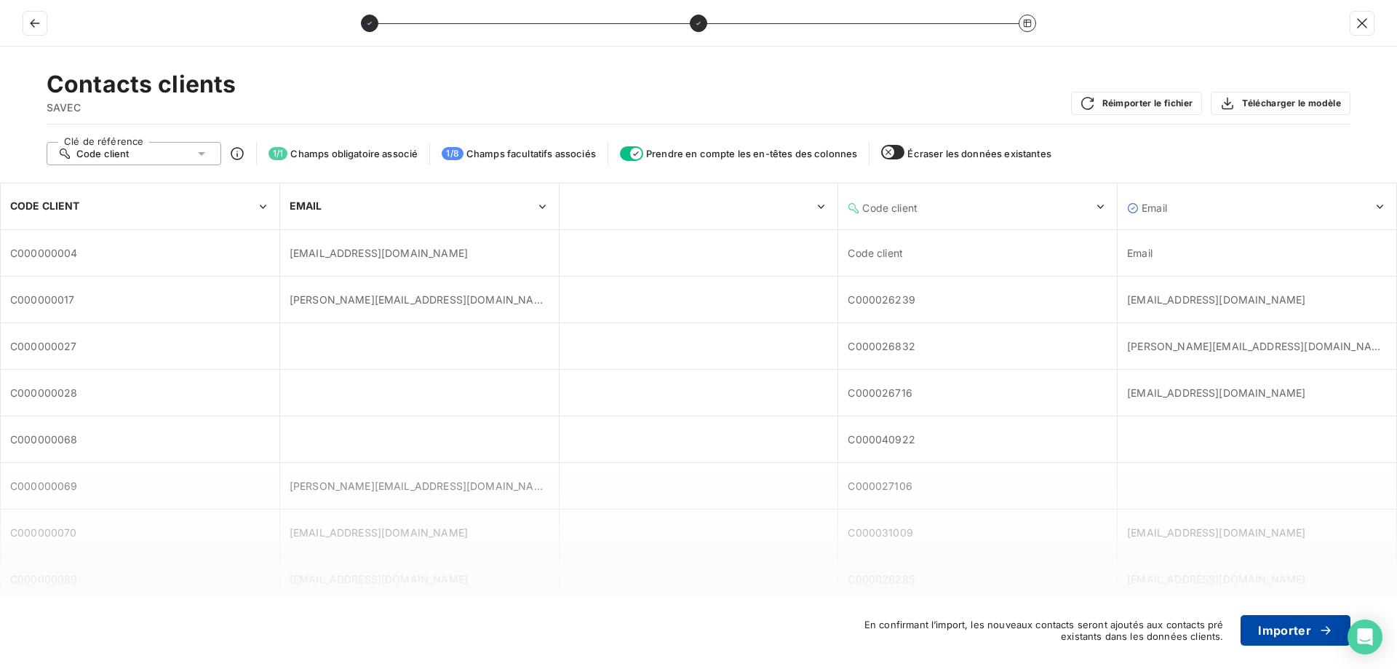
click at [1275, 628] on button "Importer" at bounding box center [1296, 630] width 110 height 31
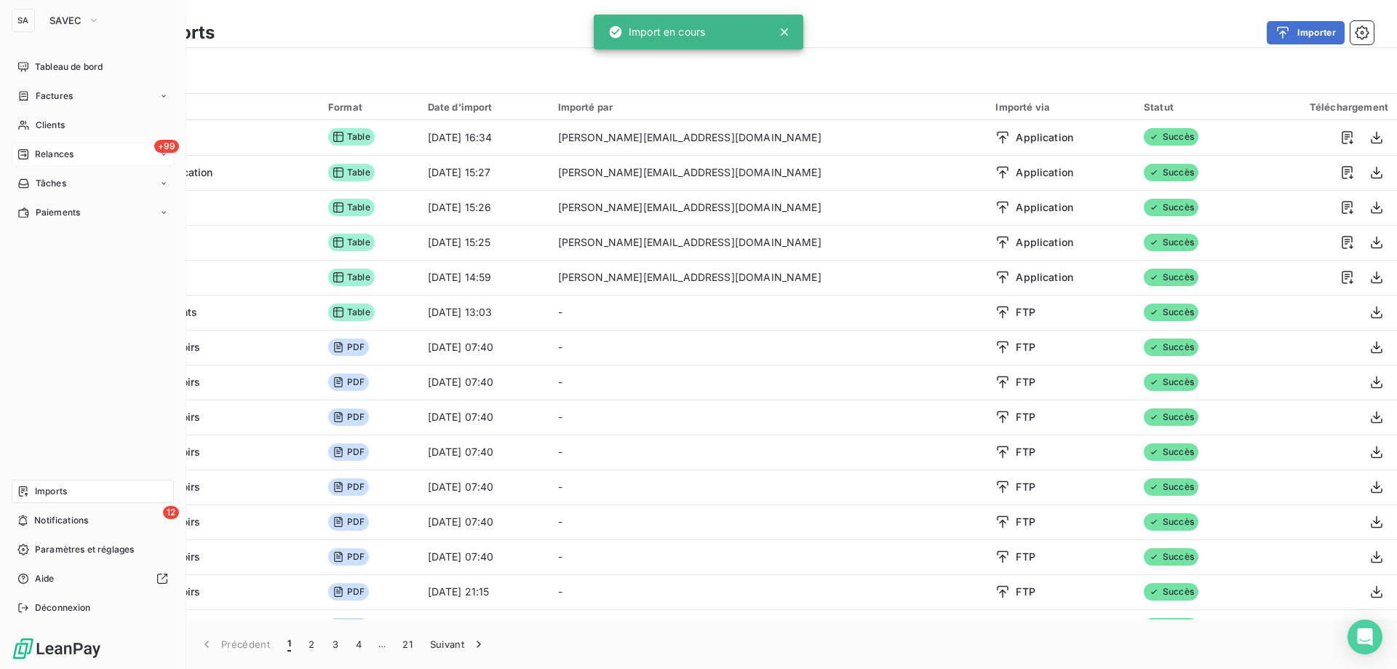
drag, startPoint x: 33, startPoint y: 124, endPoint x: 60, endPoint y: 153, distance: 39.1
click at [33, 124] on div "Clients" at bounding box center [93, 125] width 162 height 23
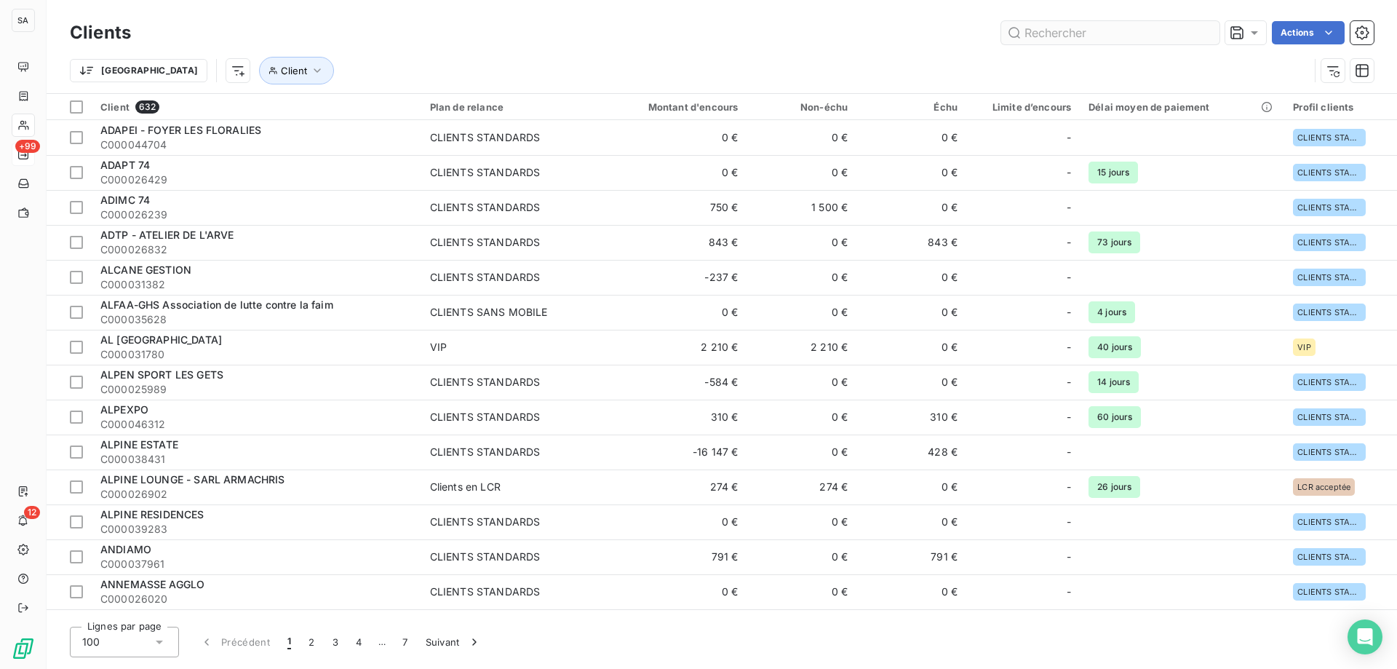
click at [1078, 33] on input "text" at bounding box center [1110, 32] width 218 height 23
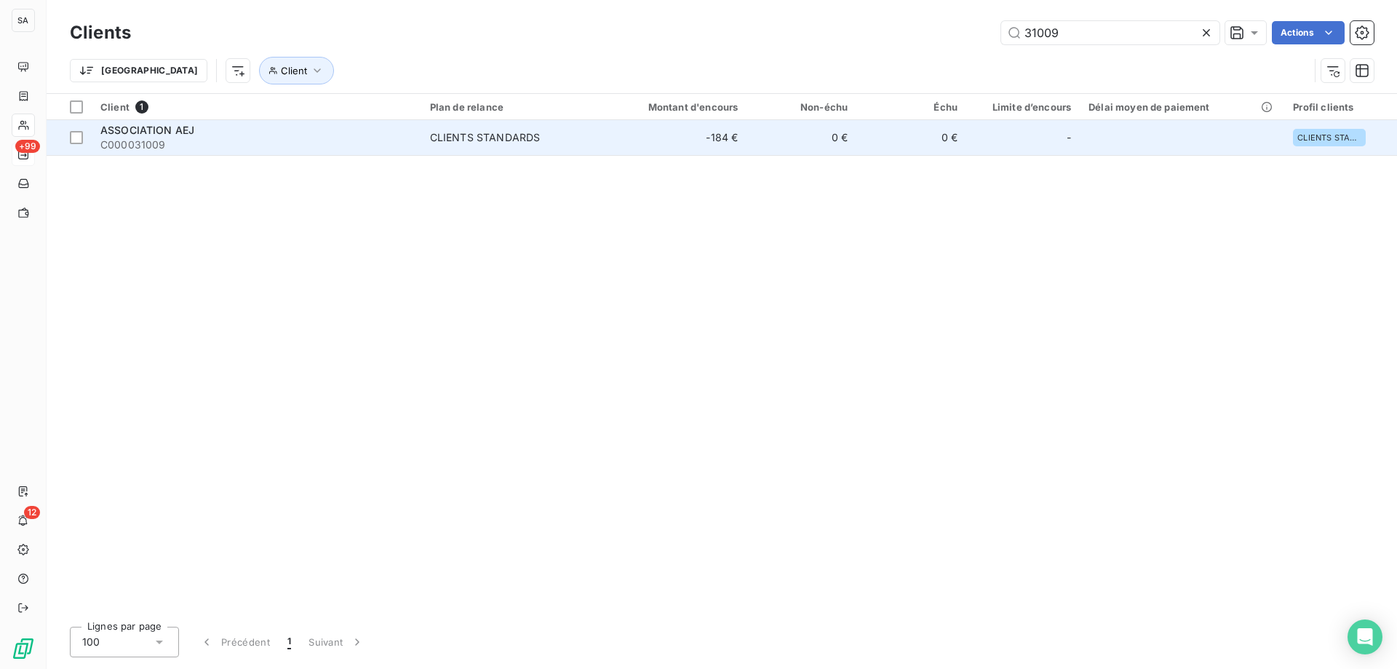
type input "31009"
click at [146, 146] on span "C000031009" at bounding box center [256, 145] width 312 height 15
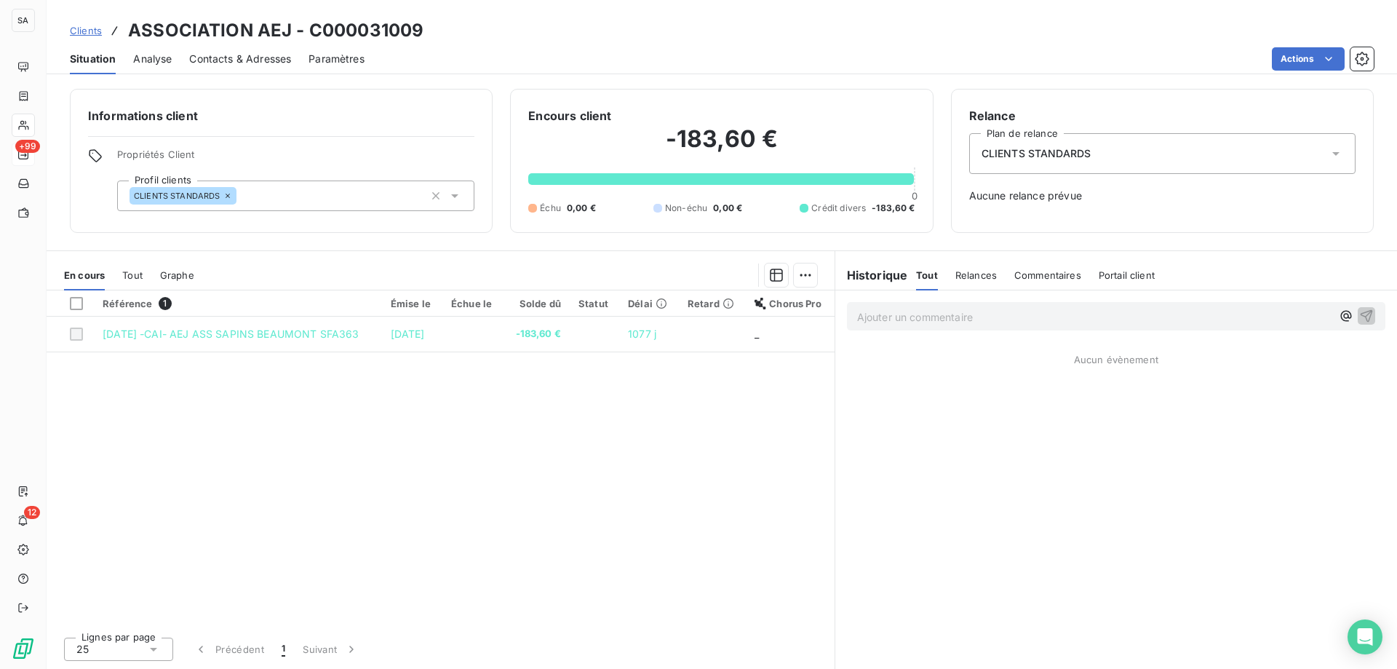
click at [213, 64] on span "Contacts & Adresses" at bounding box center [240, 59] width 102 height 15
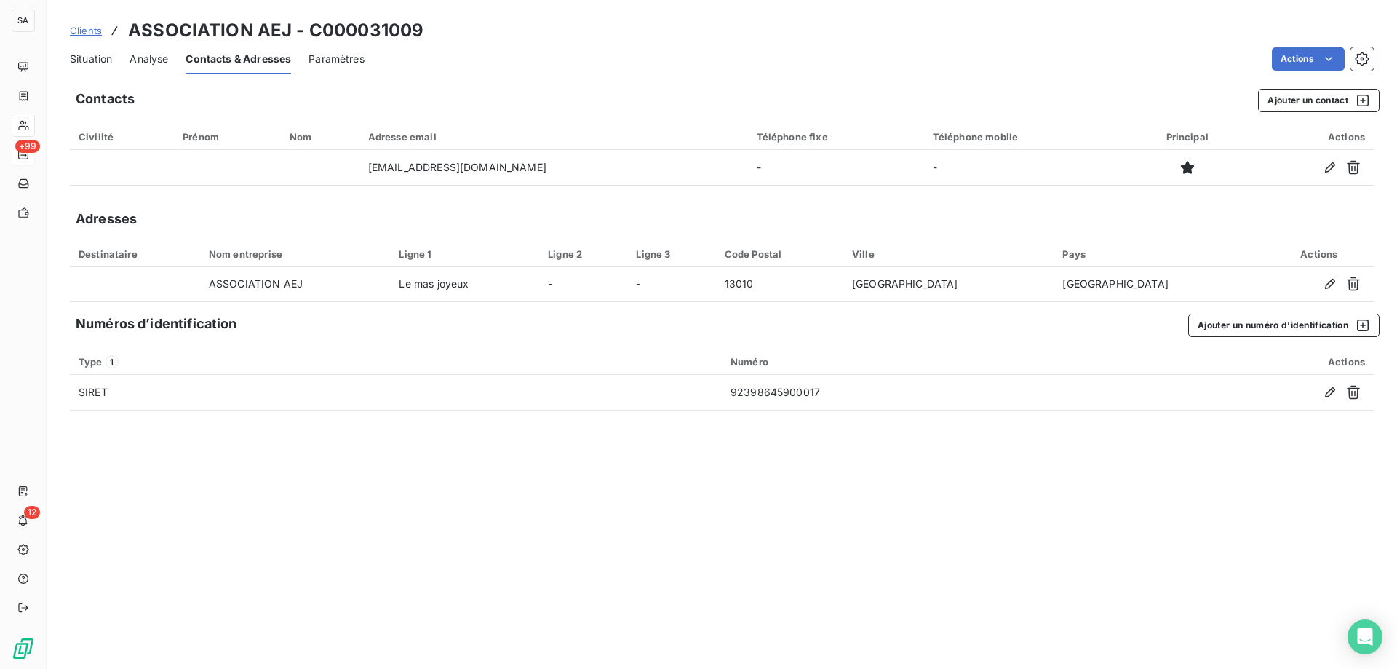
click at [94, 33] on span "Clients" at bounding box center [86, 31] width 32 height 12
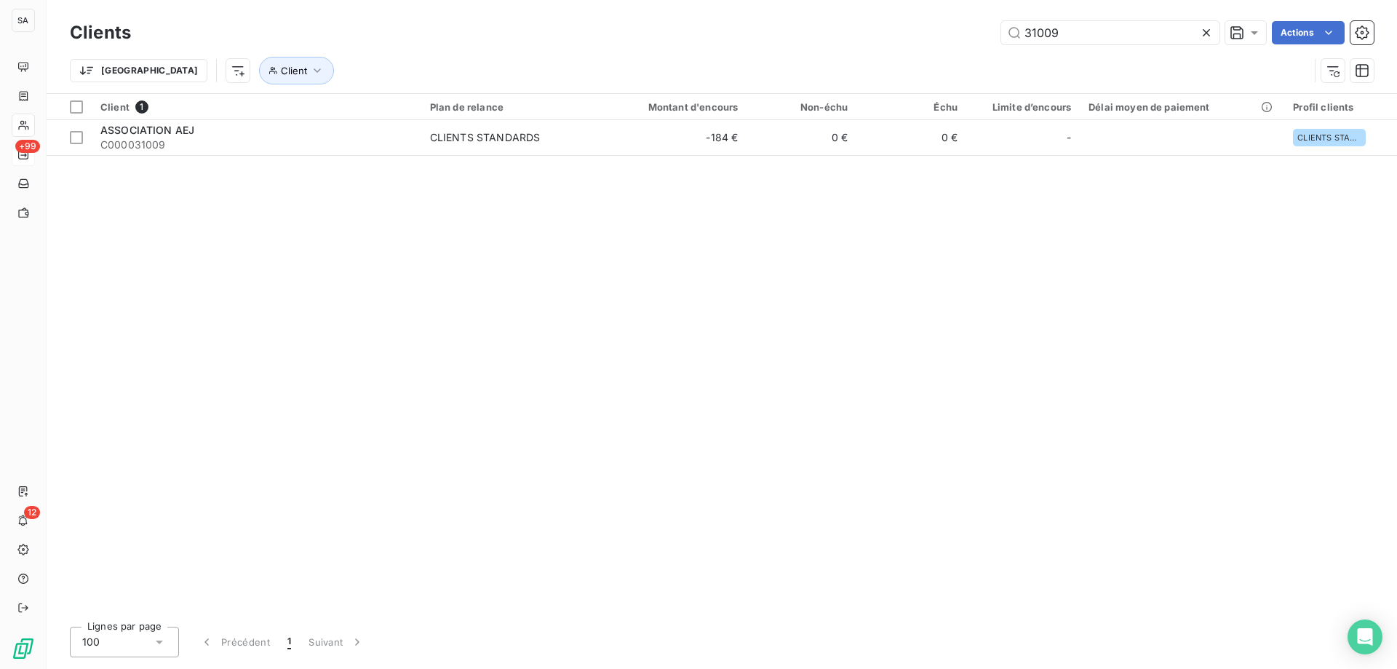
drag, startPoint x: 1102, startPoint y: 23, endPoint x: 818, endPoint y: 47, distance: 284.9
click at [823, 47] on div "Clients 31009 Actions" at bounding box center [722, 32] width 1304 height 31
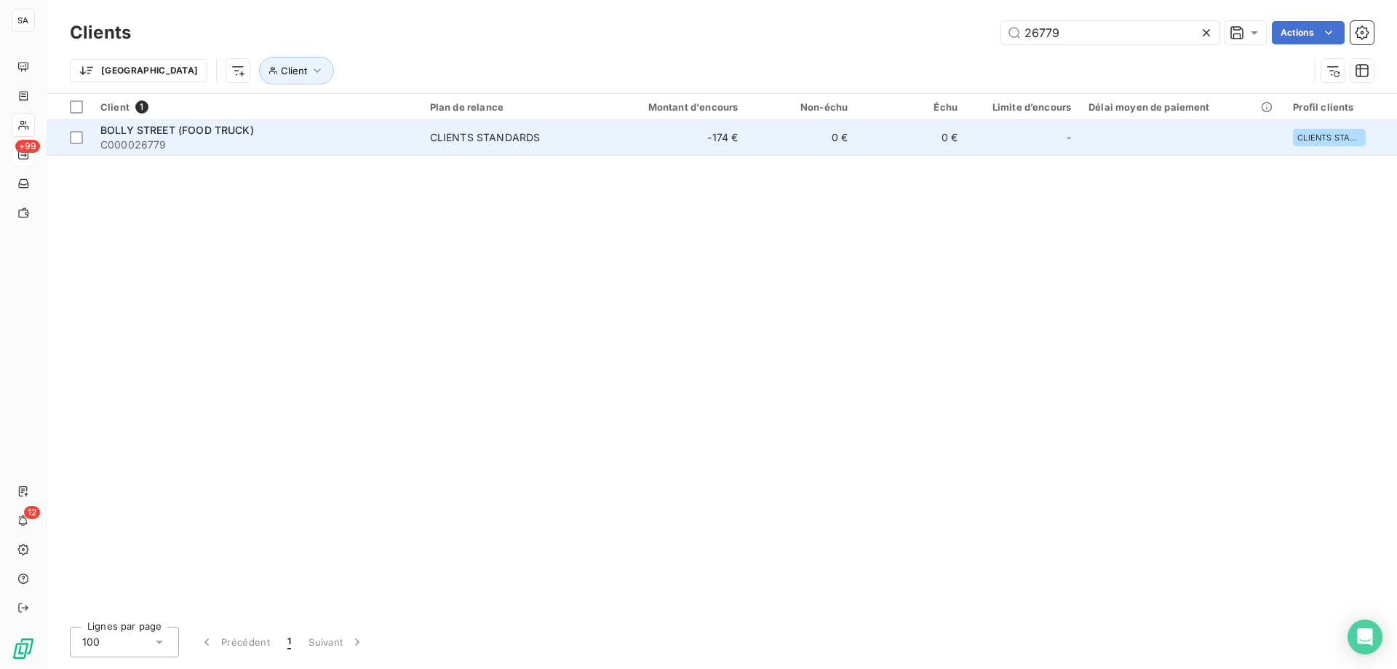
type input "26779"
click at [241, 142] on span "C000026779" at bounding box center [256, 145] width 312 height 15
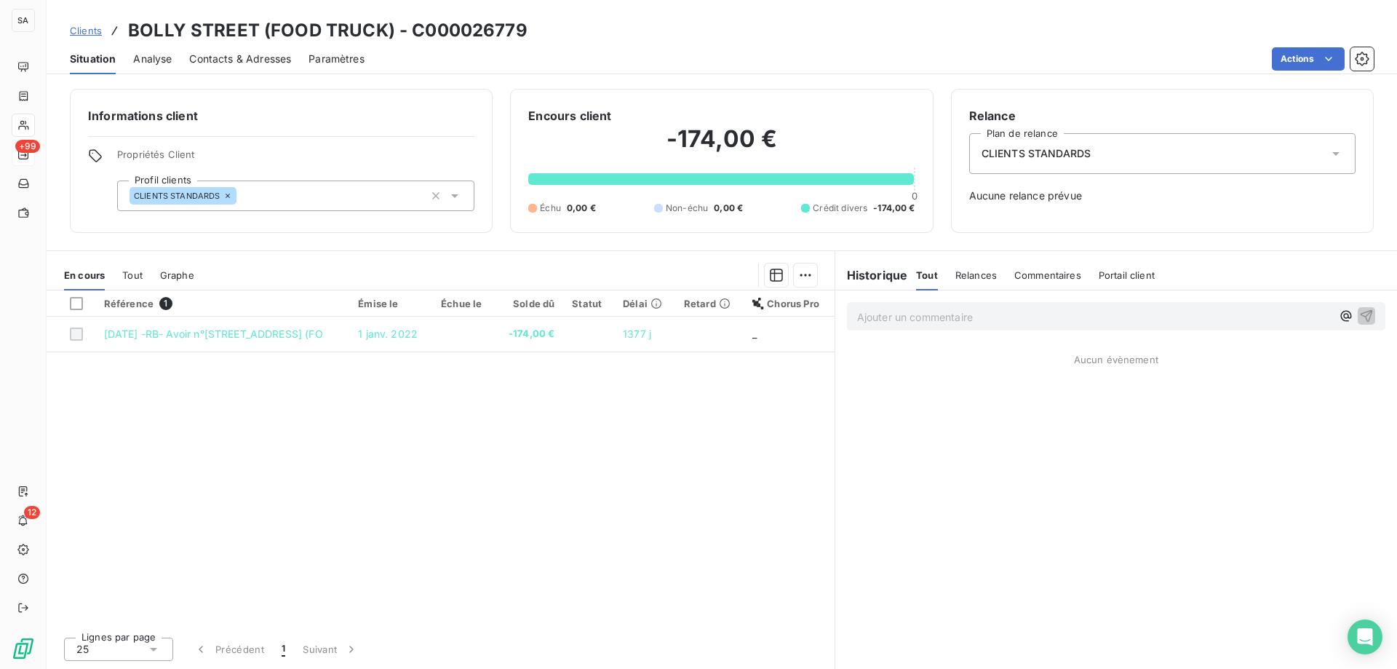
click at [258, 57] on span "Contacts & Adresses" at bounding box center [240, 59] width 102 height 15
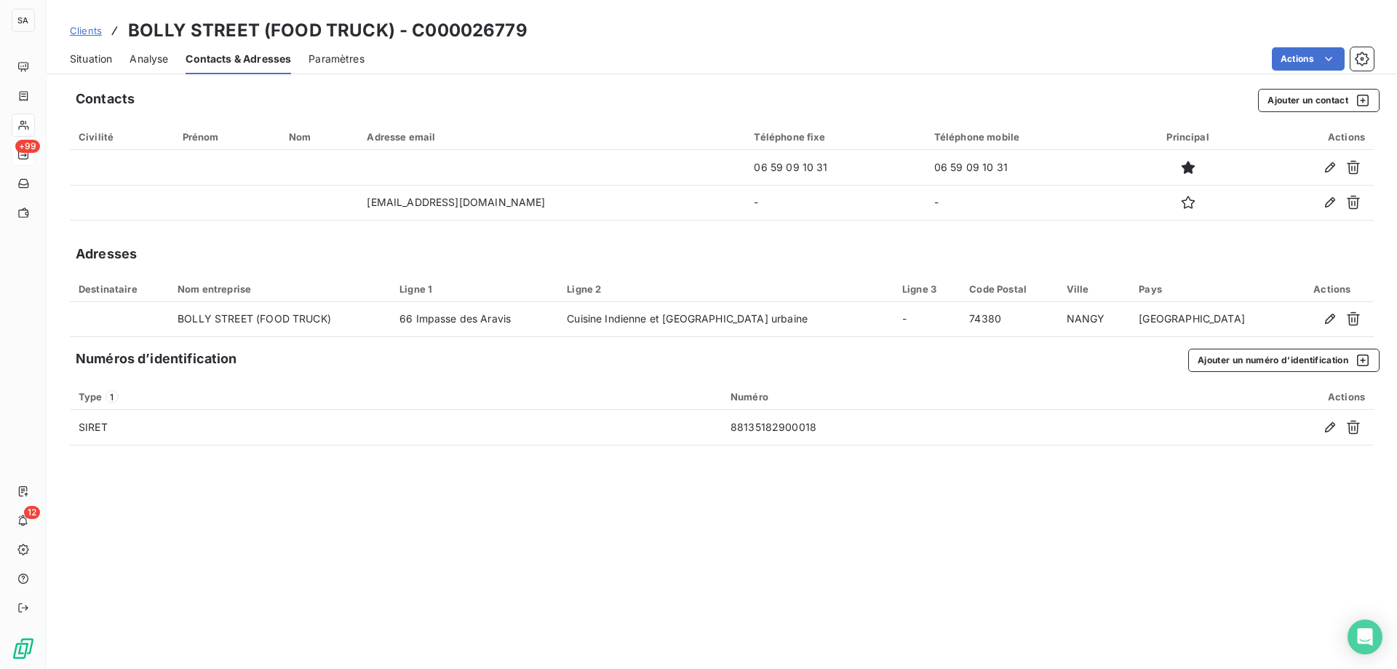
click at [89, 30] on span "Clients" at bounding box center [86, 31] width 32 height 12
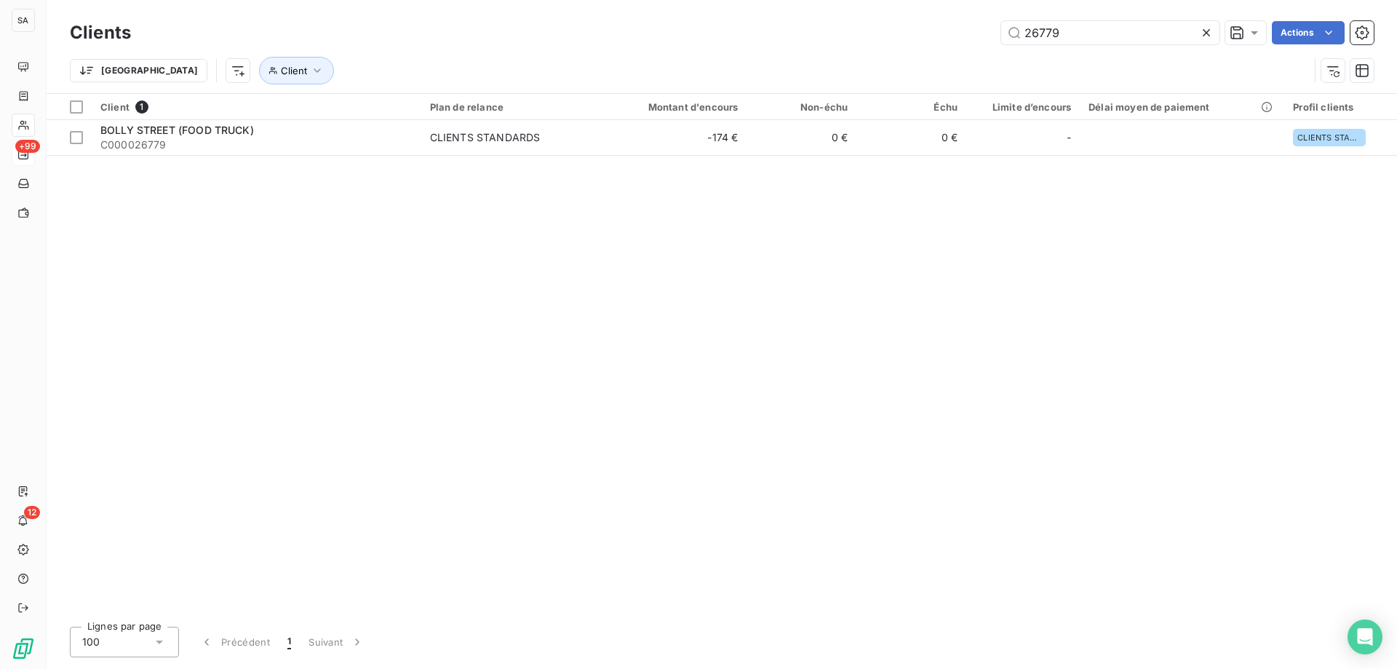
drag, startPoint x: 870, startPoint y: 30, endPoint x: 835, endPoint y: 33, distance: 35.0
click at [836, 33] on div "26779 Actions" at bounding box center [760, 32] width 1225 height 23
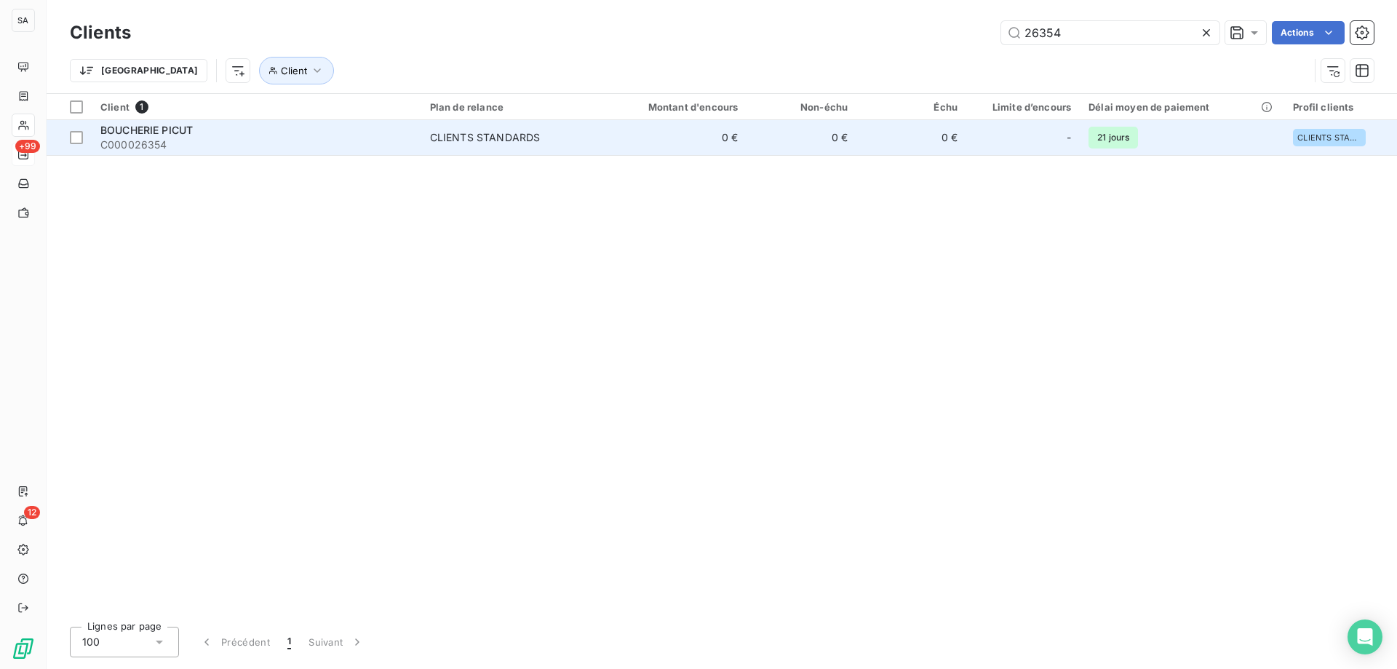
type input "26354"
click at [183, 135] on span "BOUCHERIE PICUT" at bounding box center [146, 130] width 92 height 12
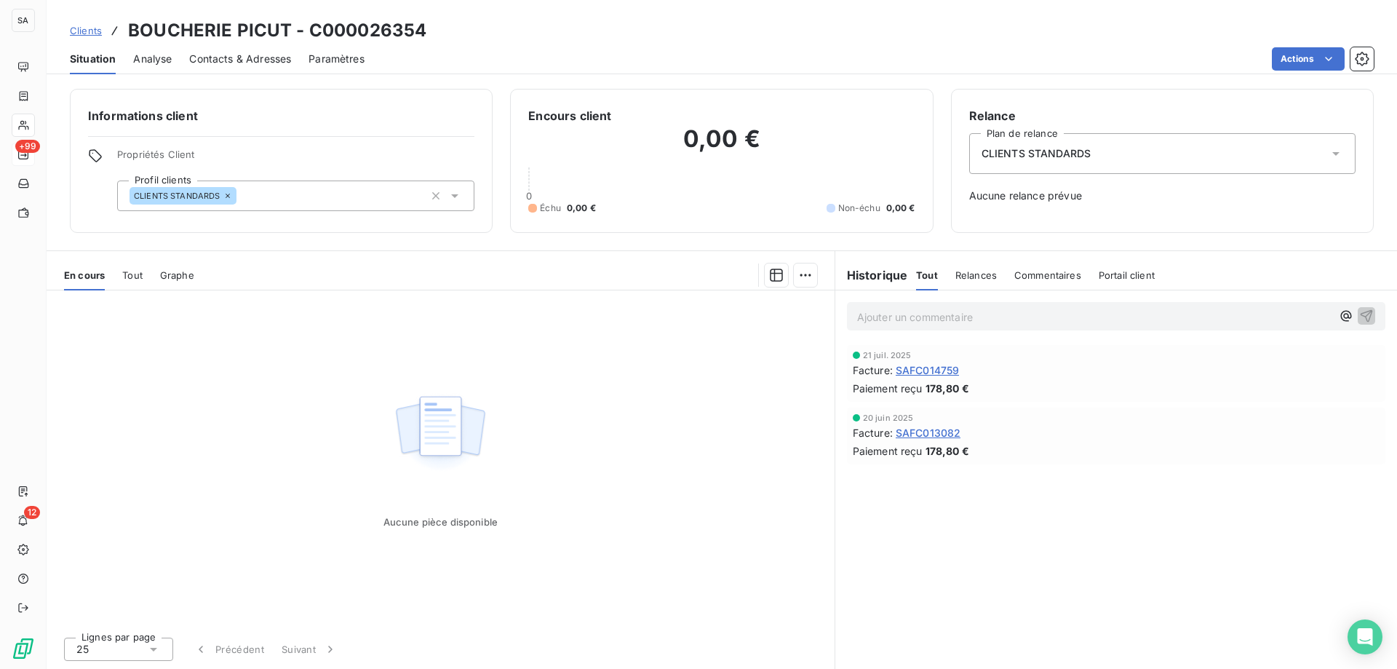
click at [260, 60] on span "Contacts & Adresses" at bounding box center [240, 59] width 102 height 15
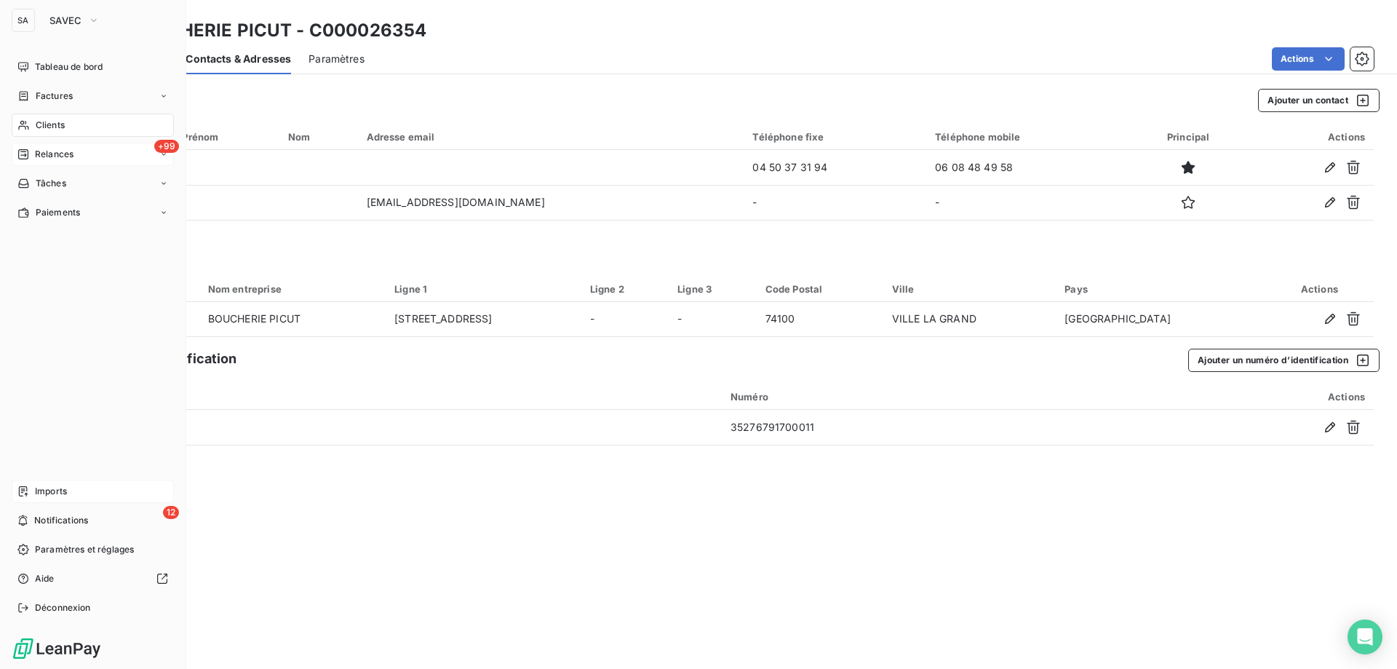
click at [68, 487] on div "Imports" at bounding box center [93, 491] width 162 height 23
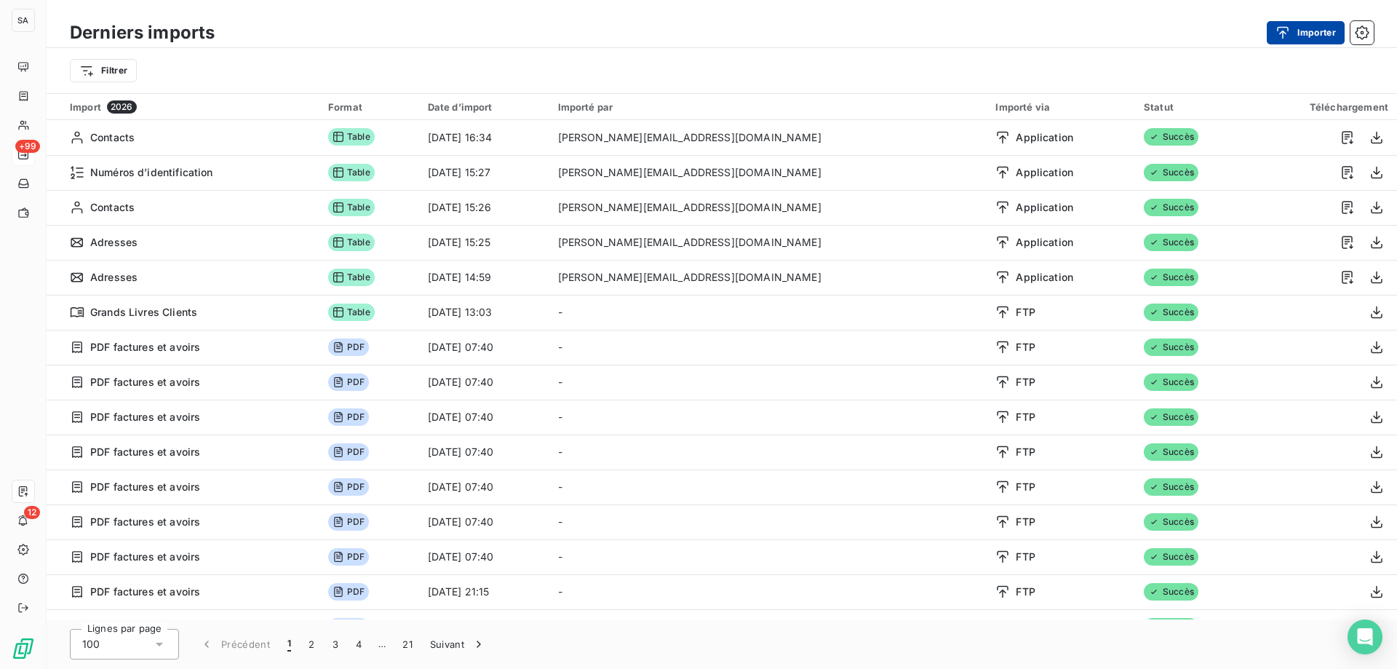
click at [1281, 34] on icon "button" at bounding box center [1283, 32] width 15 height 15
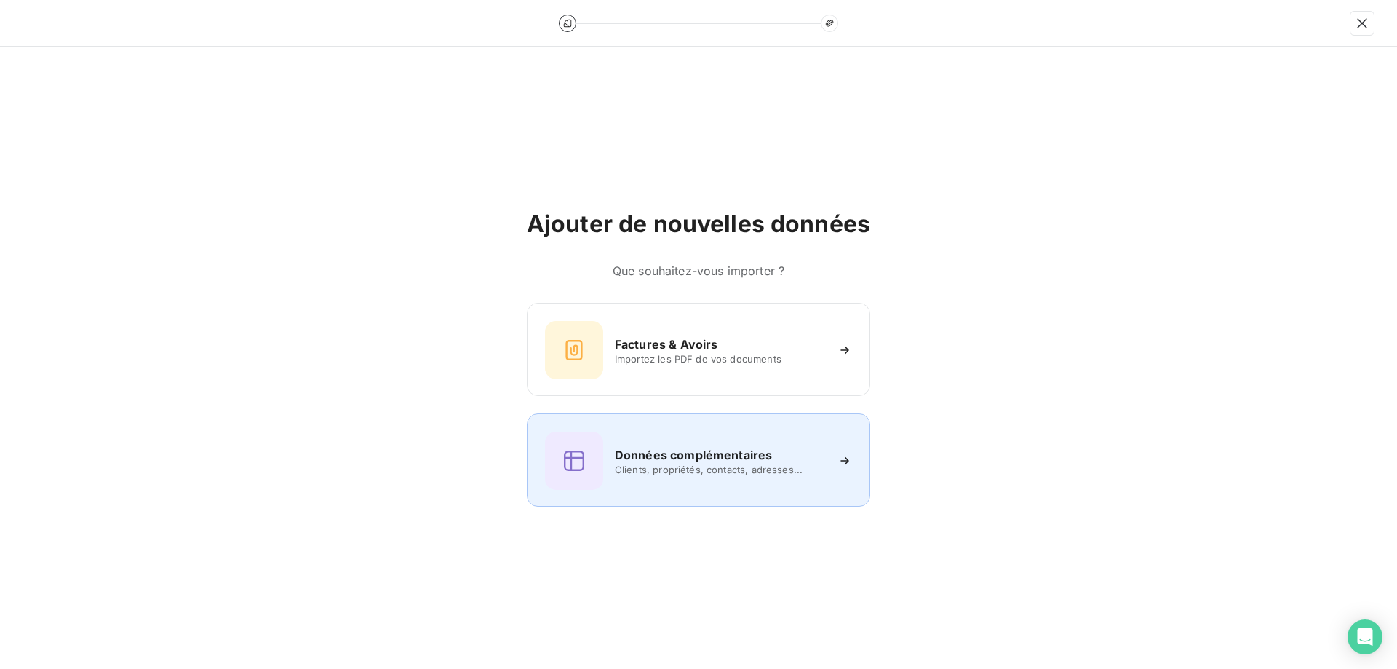
click at [726, 468] on span "Clients, propriétés, contacts, adresses..." at bounding box center [720, 469] width 211 height 12
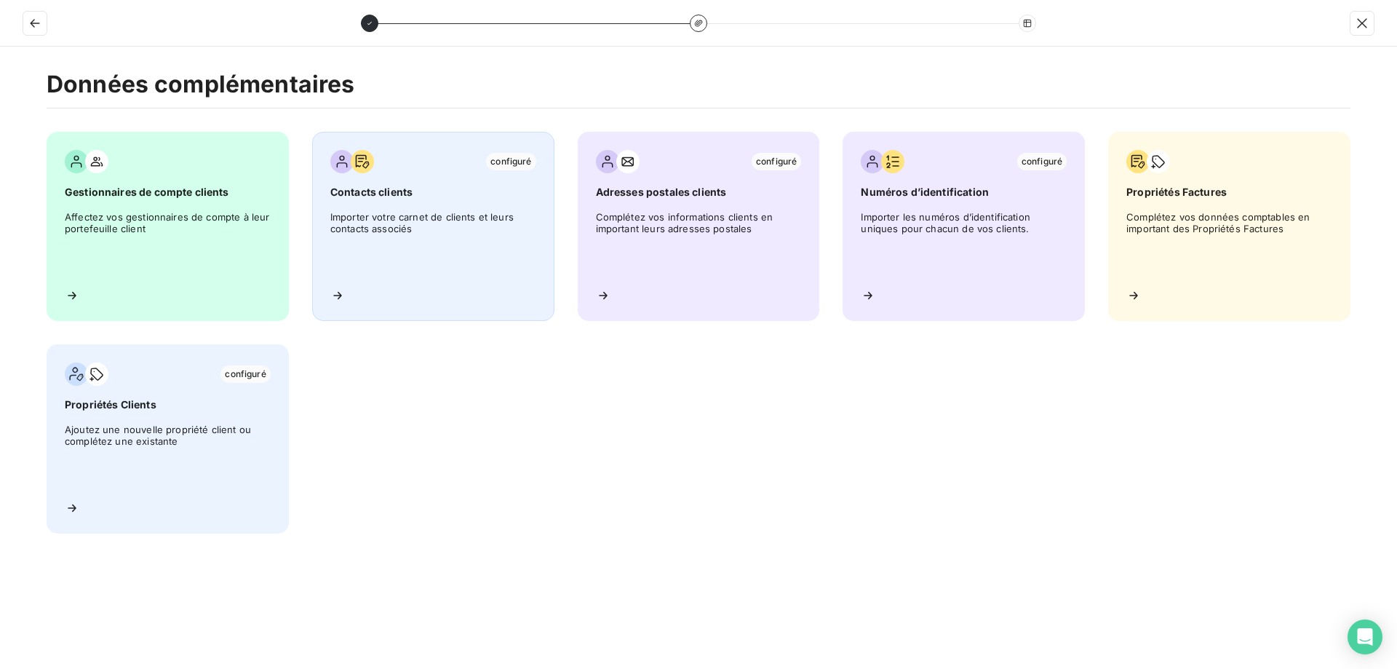
click at [466, 281] on div "configuré Contacts clients Importer votre carnet de clients et leurs contacts a…" at bounding box center [433, 226] width 242 height 189
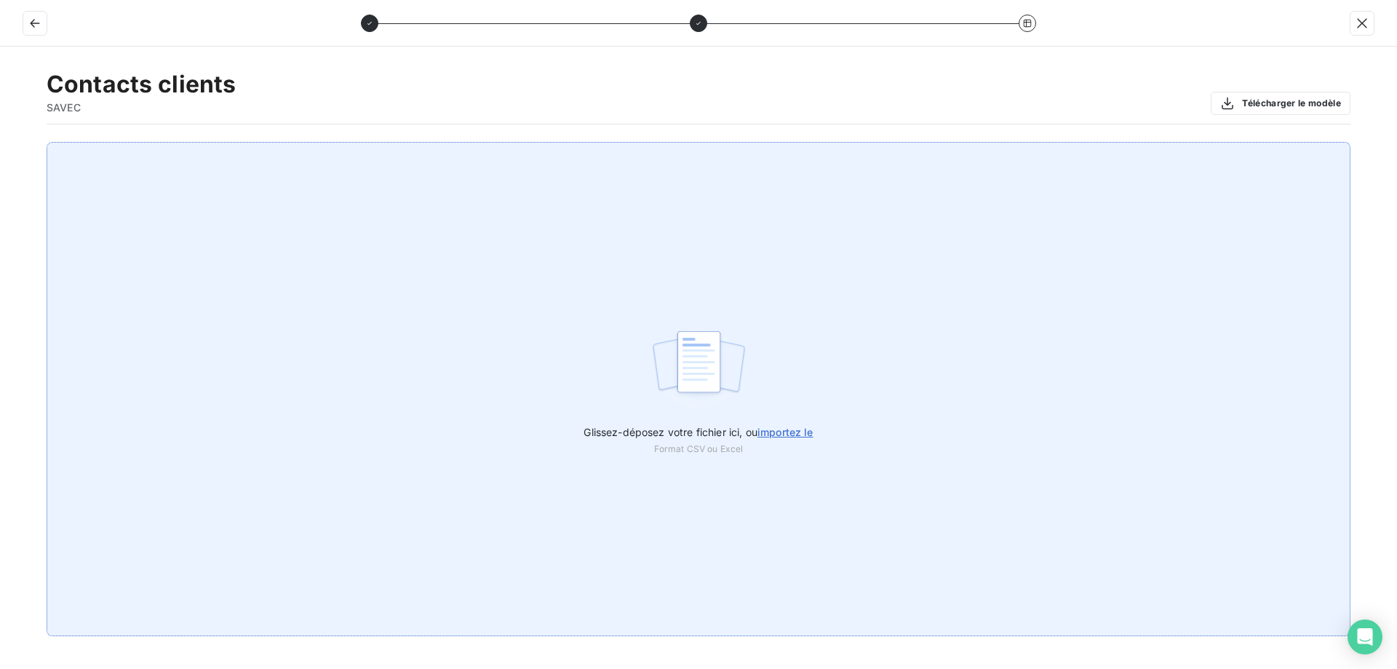
click at [793, 433] on span "importez le" at bounding box center [785, 432] width 56 height 12
click at [1, 143] on input "Glissez-déposez votre fichier ici, ou importez le" at bounding box center [0, 142] width 1 height 1
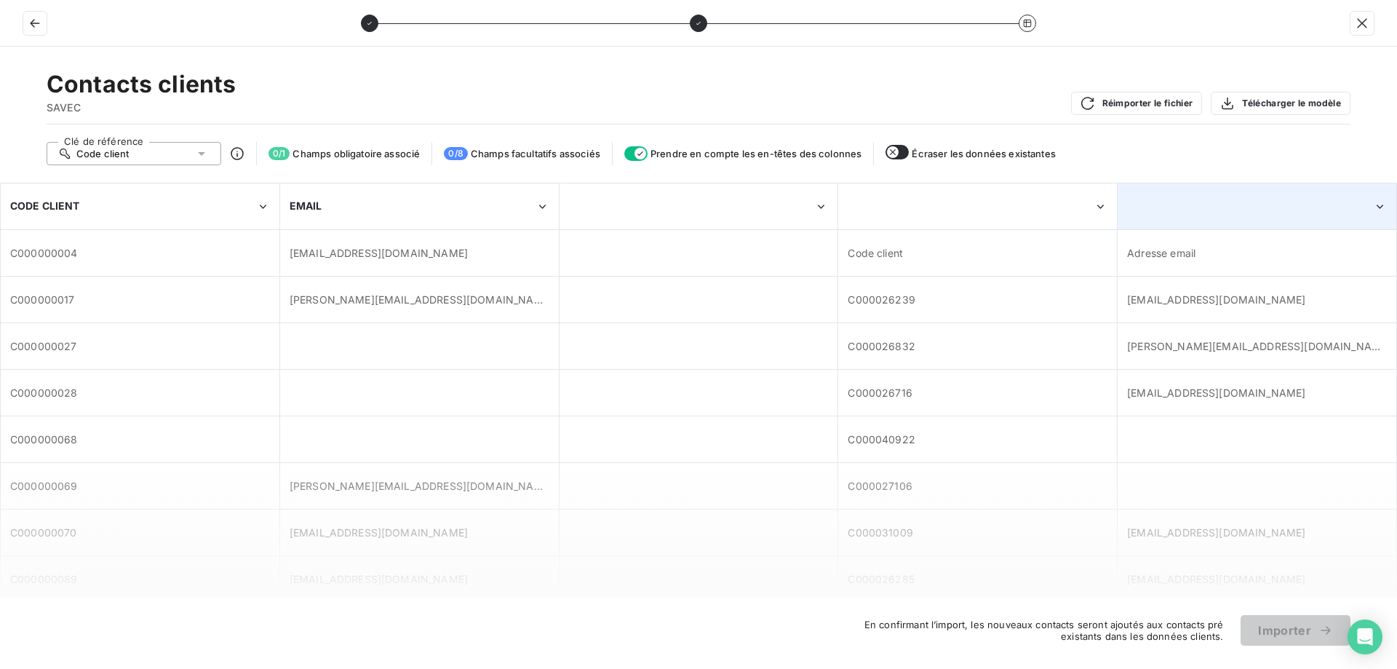
click at [1193, 206] on div at bounding box center [1256, 206] width 277 height 44
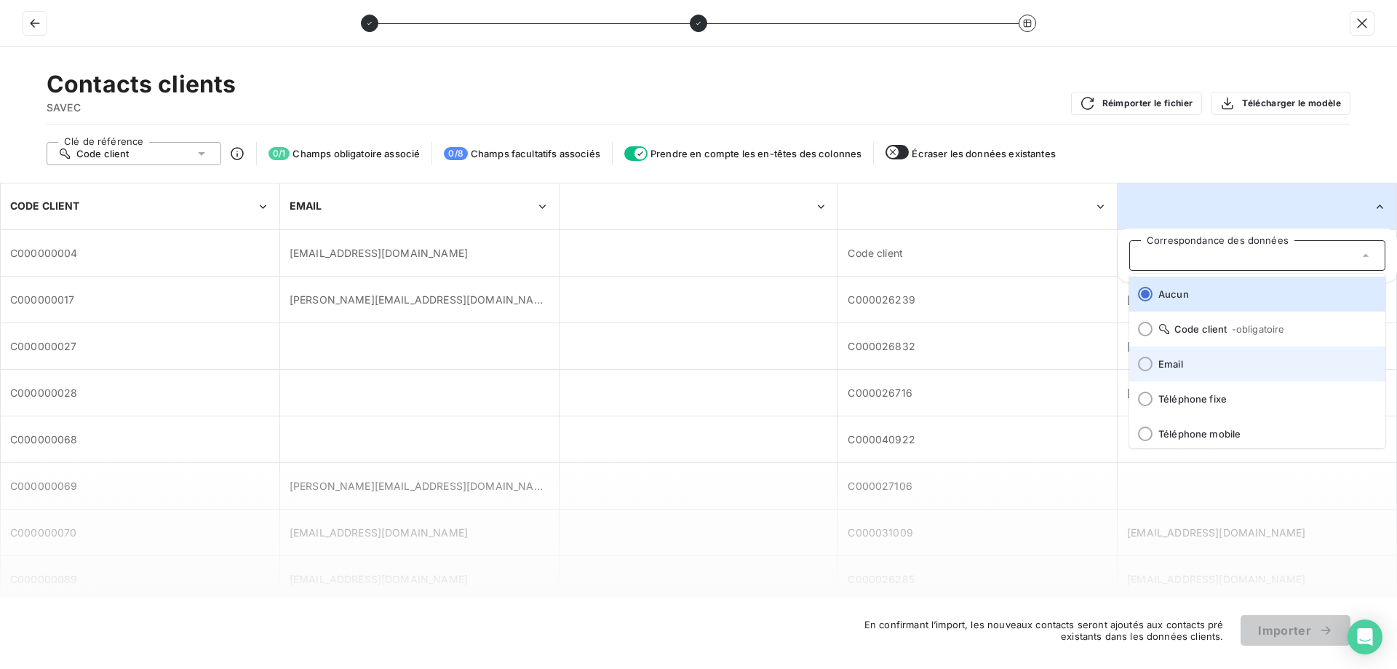
click at [1191, 360] on span "Email" at bounding box center [1265, 364] width 215 height 12
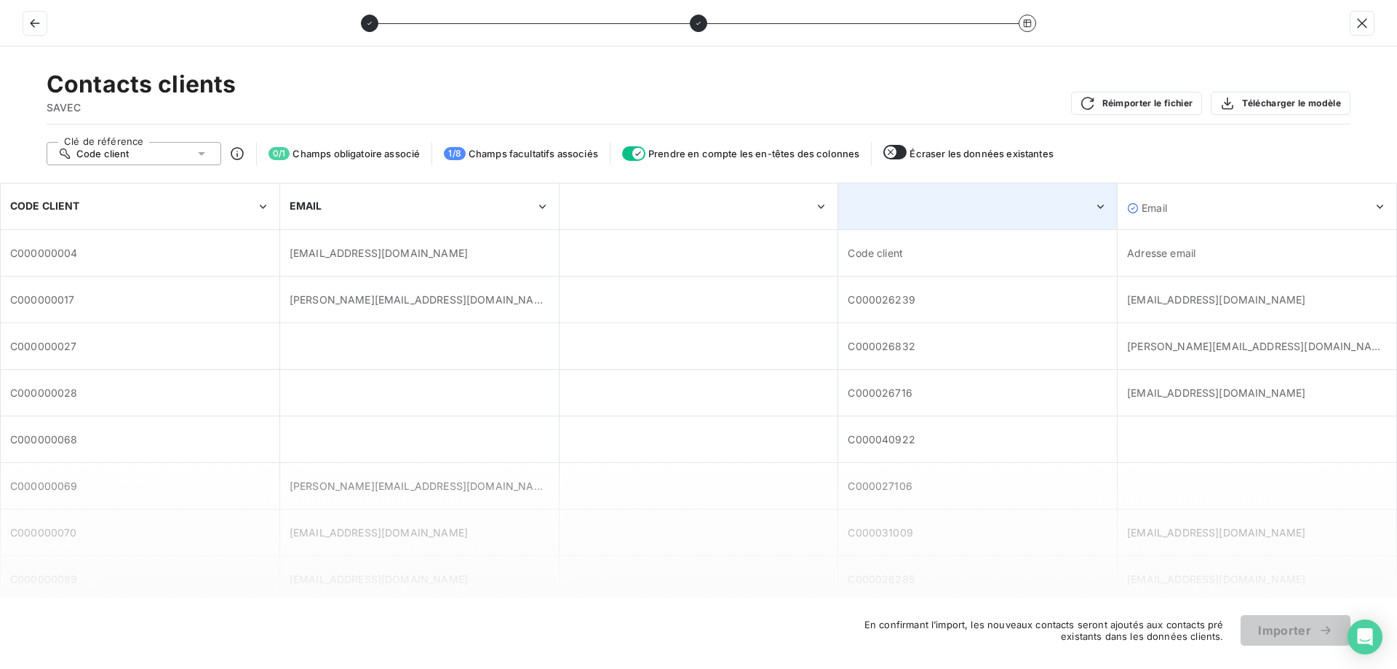
click at [998, 214] on div at bounding box center [977, 206] width 277 height 44
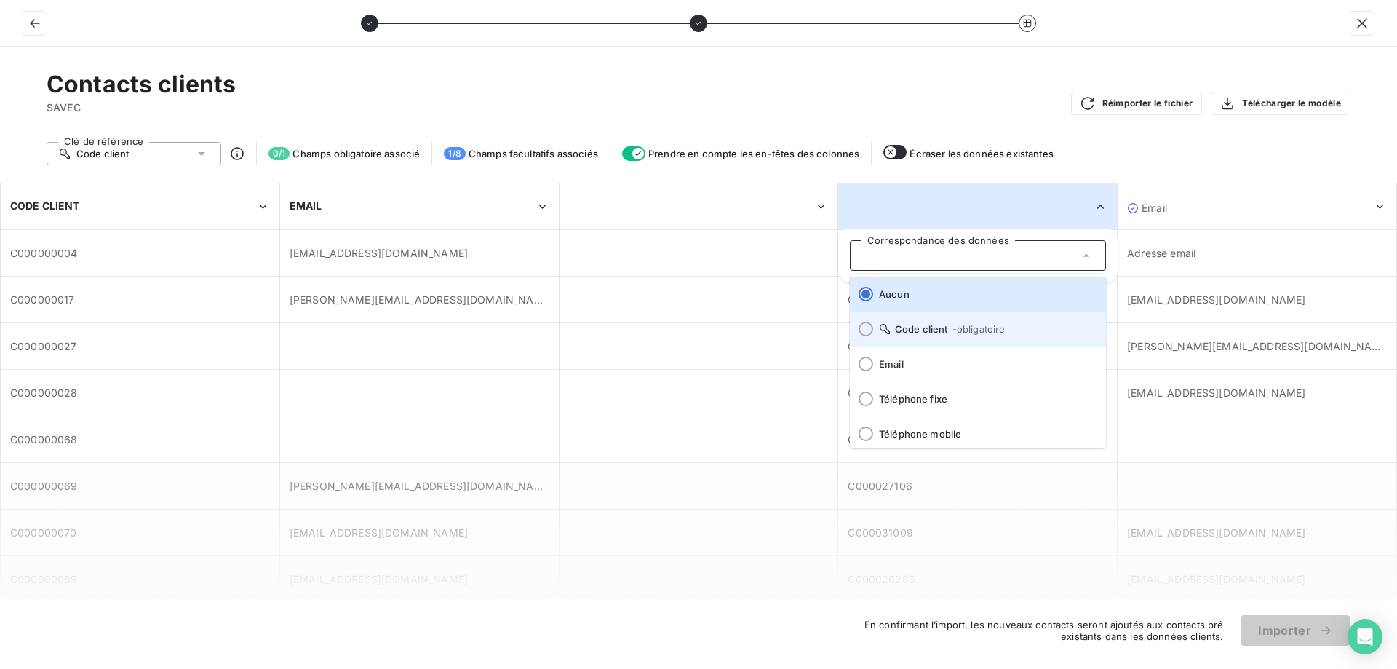
click at [915, 336] on li "Code client - obligatoire" at bounding box center [978, 328] width 256 height 35
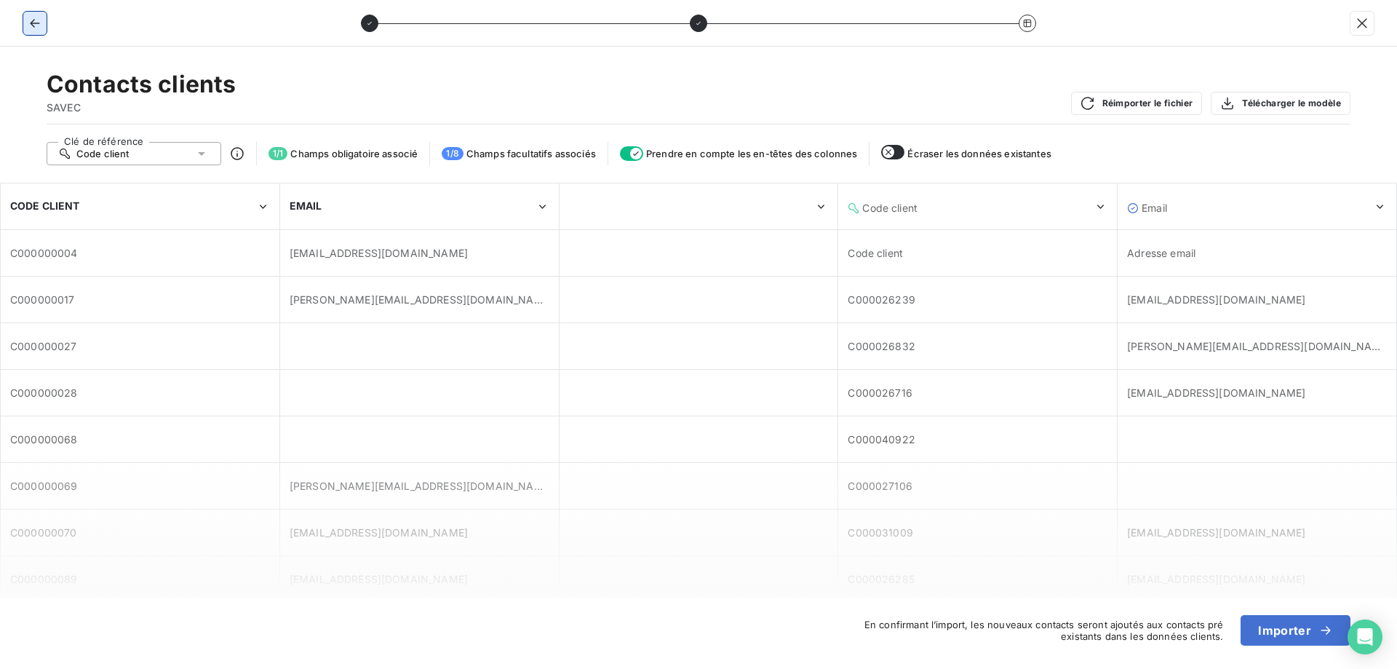
click at [37, 28] on icon "button" at bounding box center [35, 23] width 15 height 15
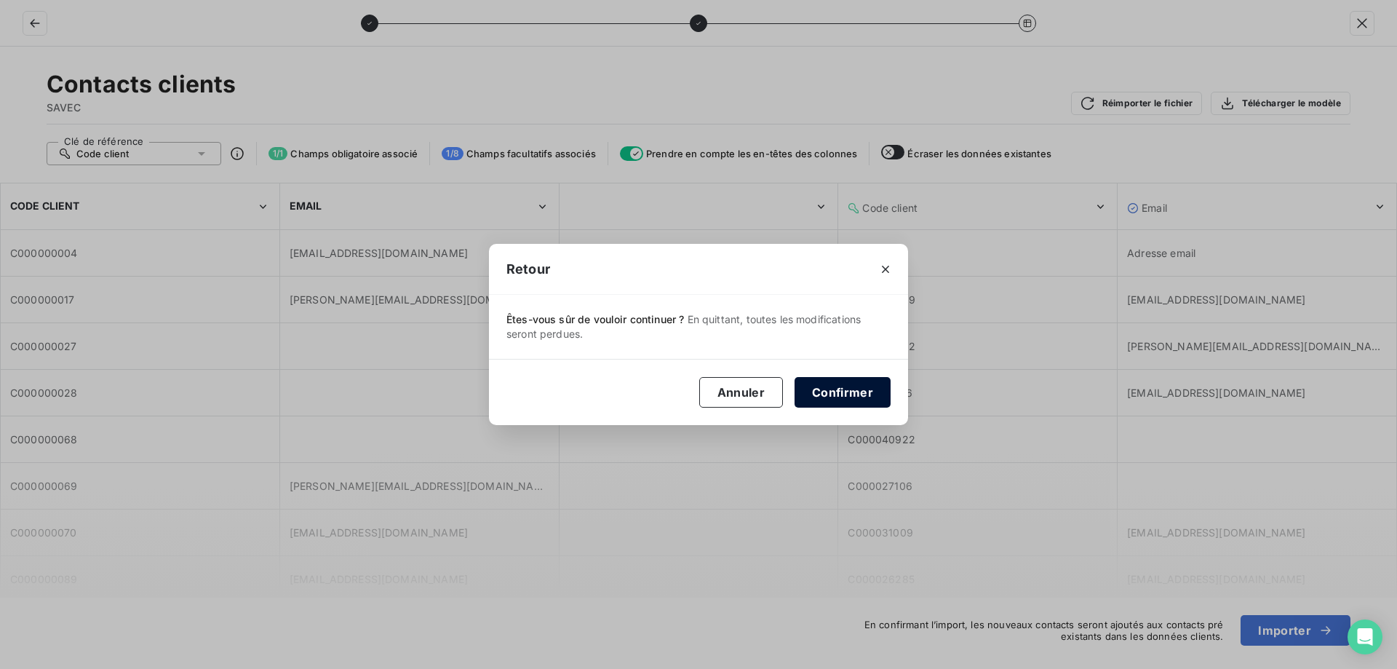
click at [824, 393] on button "Confirmer" at bounding box center [843, 392] width 96 height 31
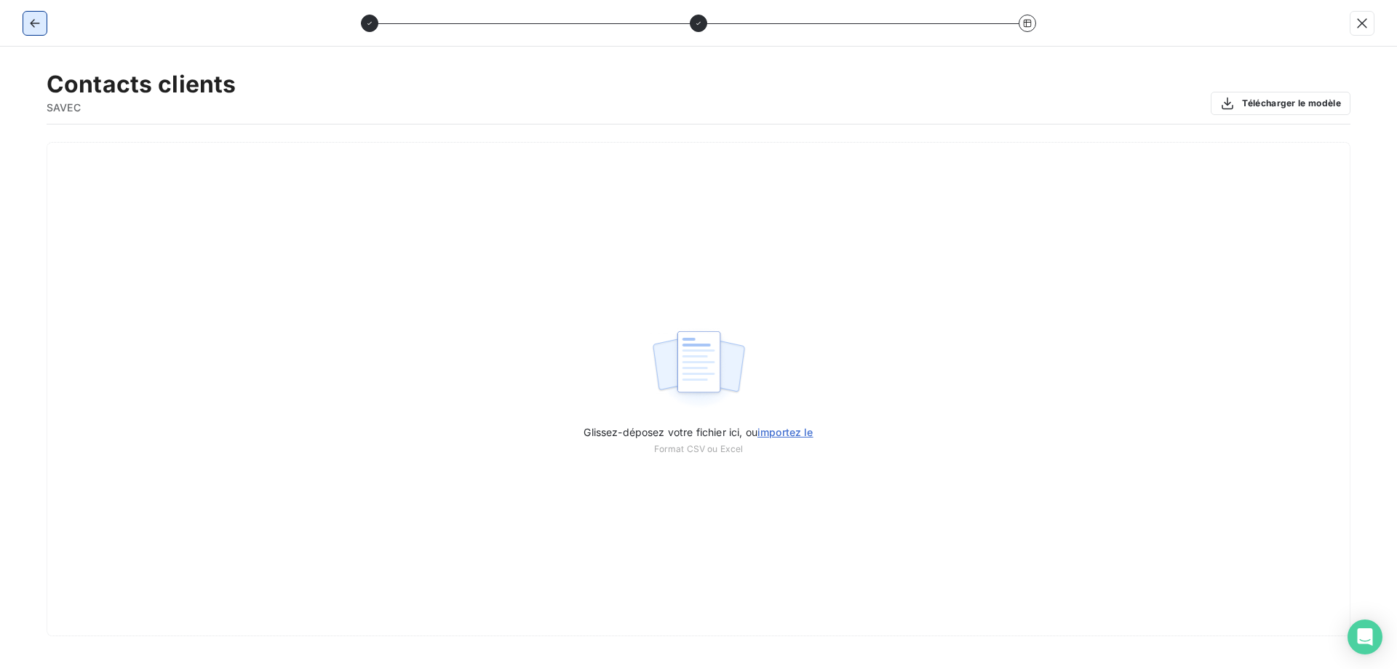
click at [25, 20] on button "button" at bounding box center [34, 23] width 23 height 23
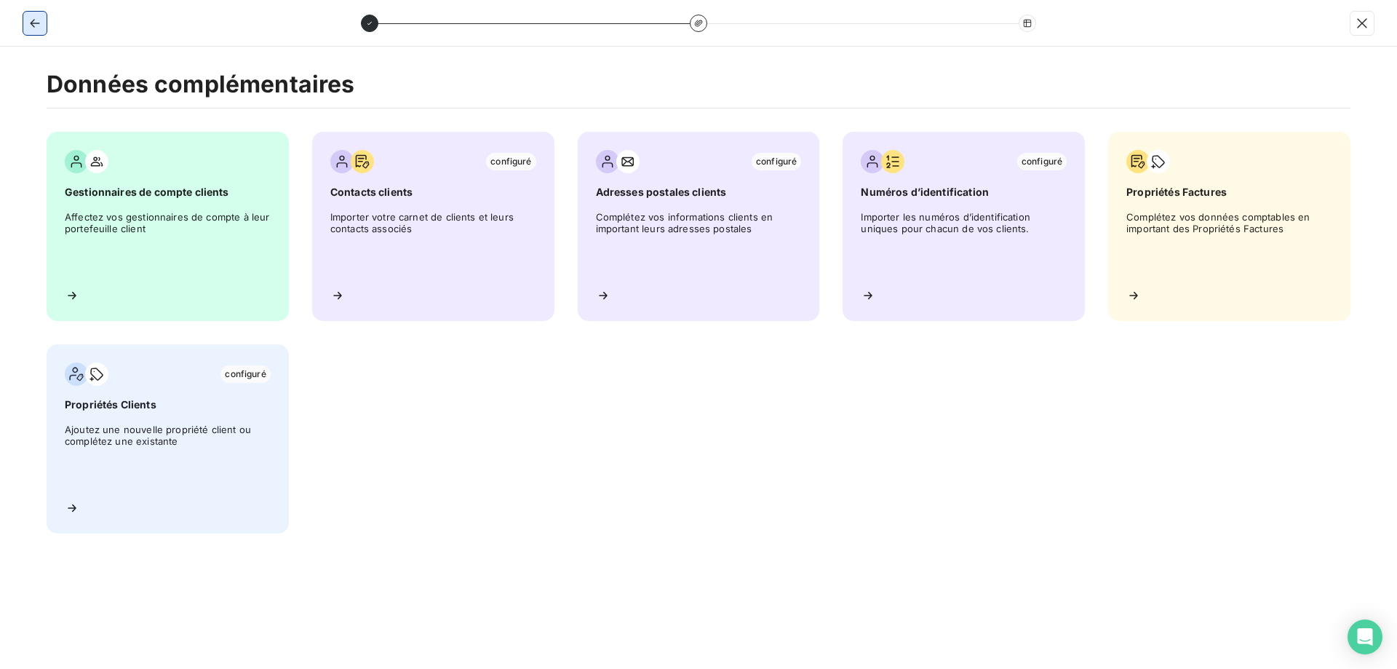
click at [31, 34] on button "button" at bounding box center [34, 23] width 23 height 23
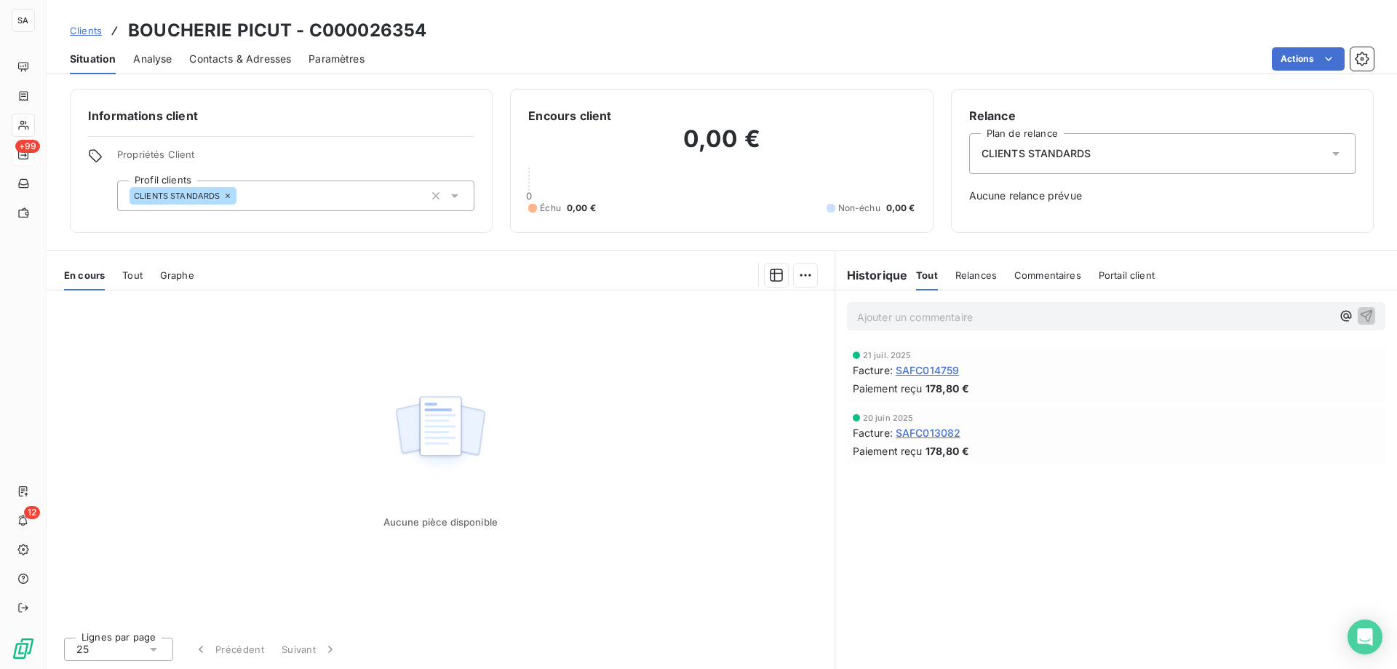
click at [221, 57] on span "Contacts & Adresses" at bounding box center [240, 59] width 102 height 15
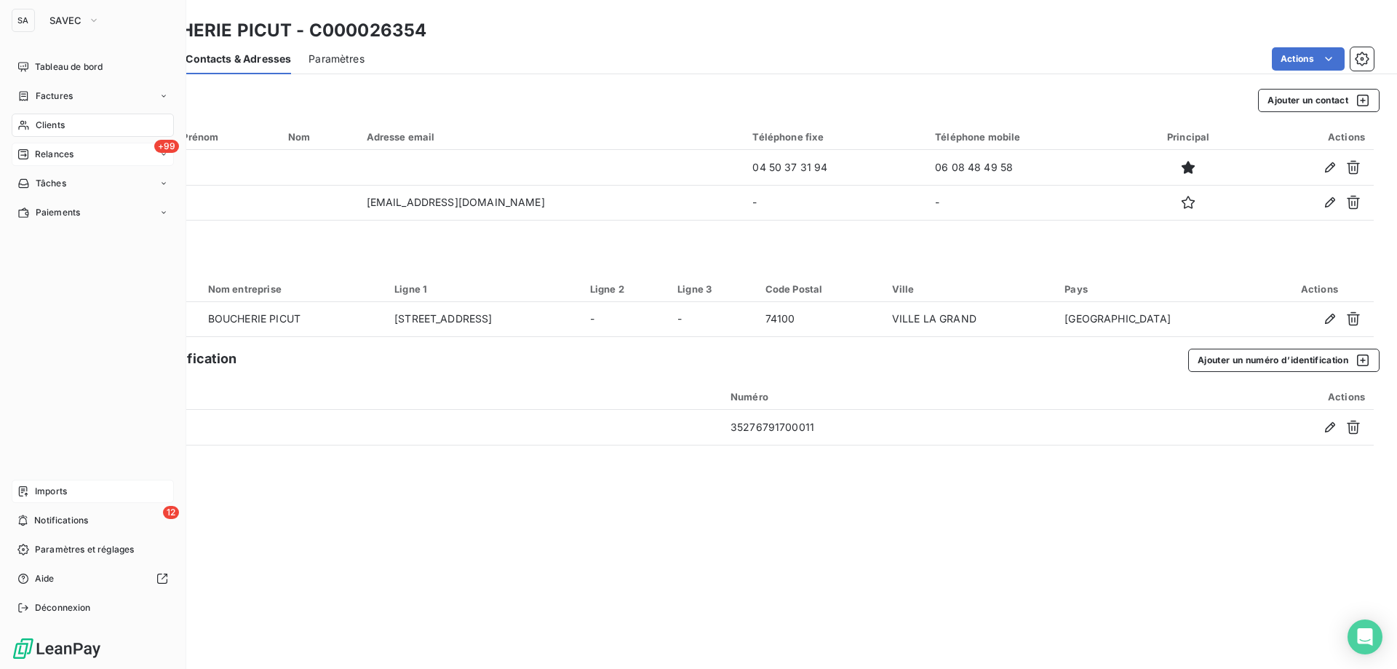
click at [48, 496] on span "Imports" at bounding box center [51, 491] width 32 height 13
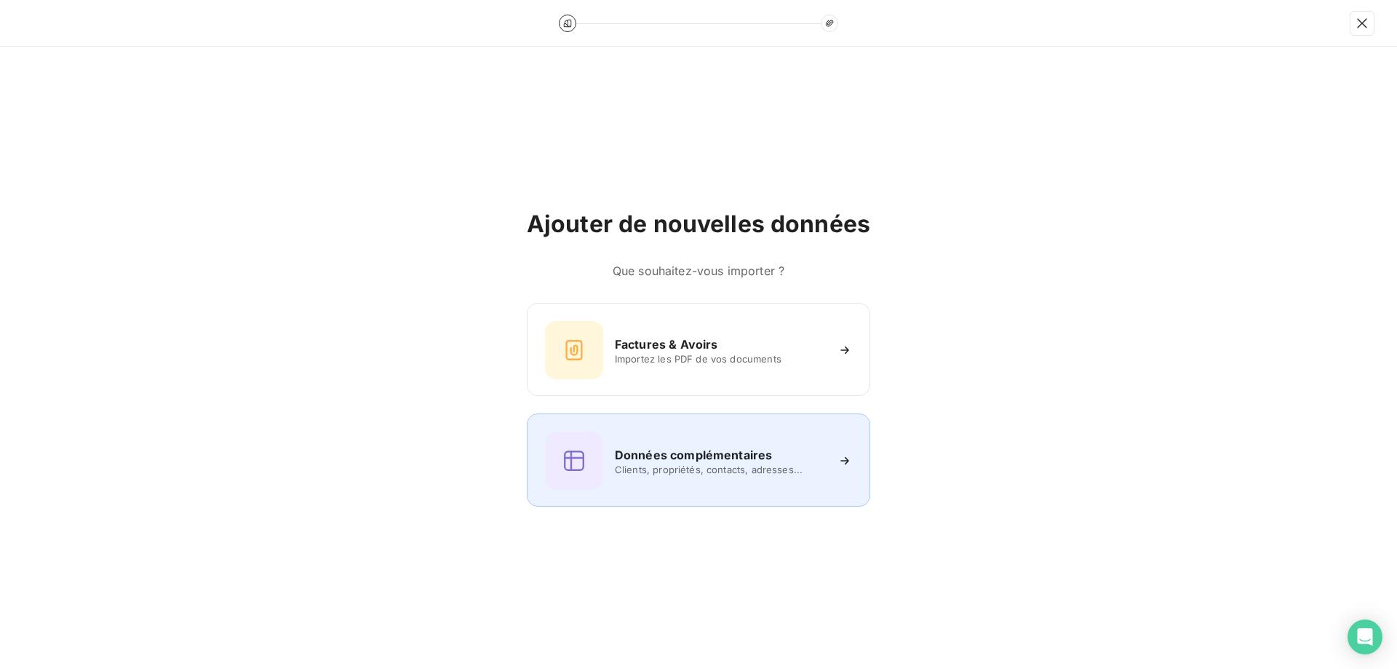
click at [792, 468] on span "Clients, propriétés, contacts, adresses..." at bounding box center [720, 469] width 211 height 12
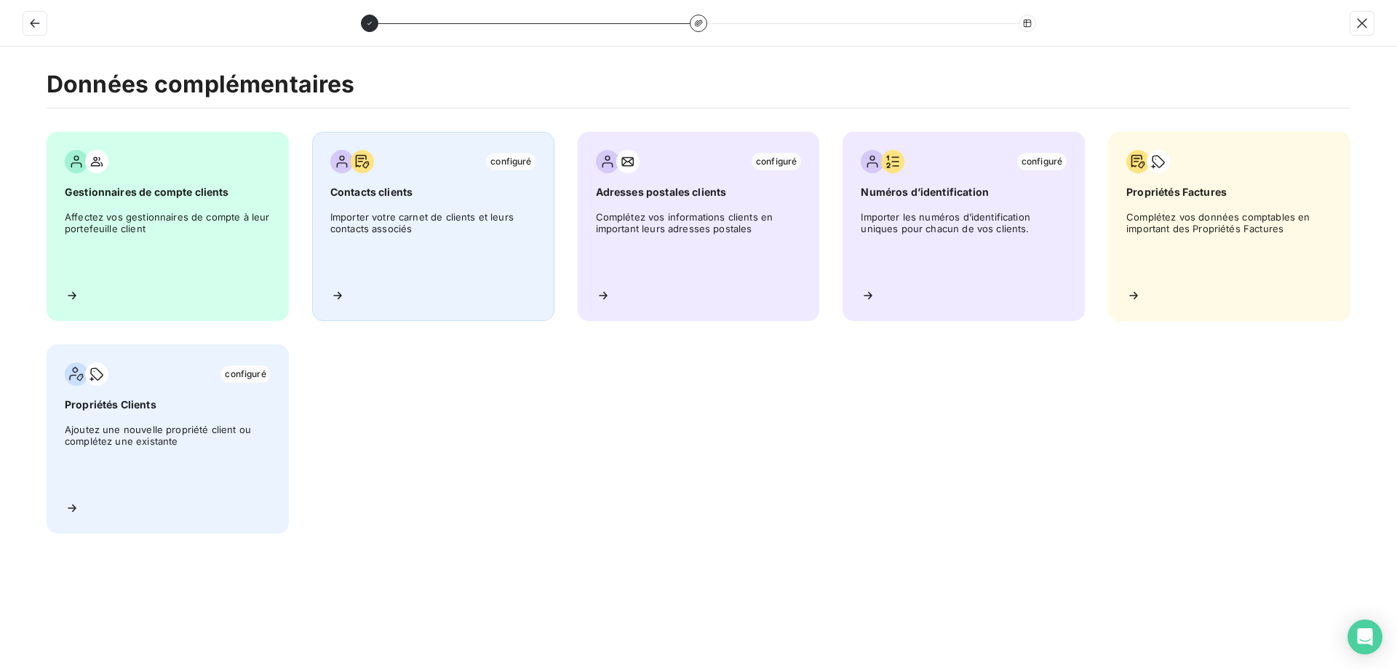
click at [498, 220] on span "Importer votre carnet de clients et leurs contacts associés" at bounding box center [433, 243] width 206 height 65
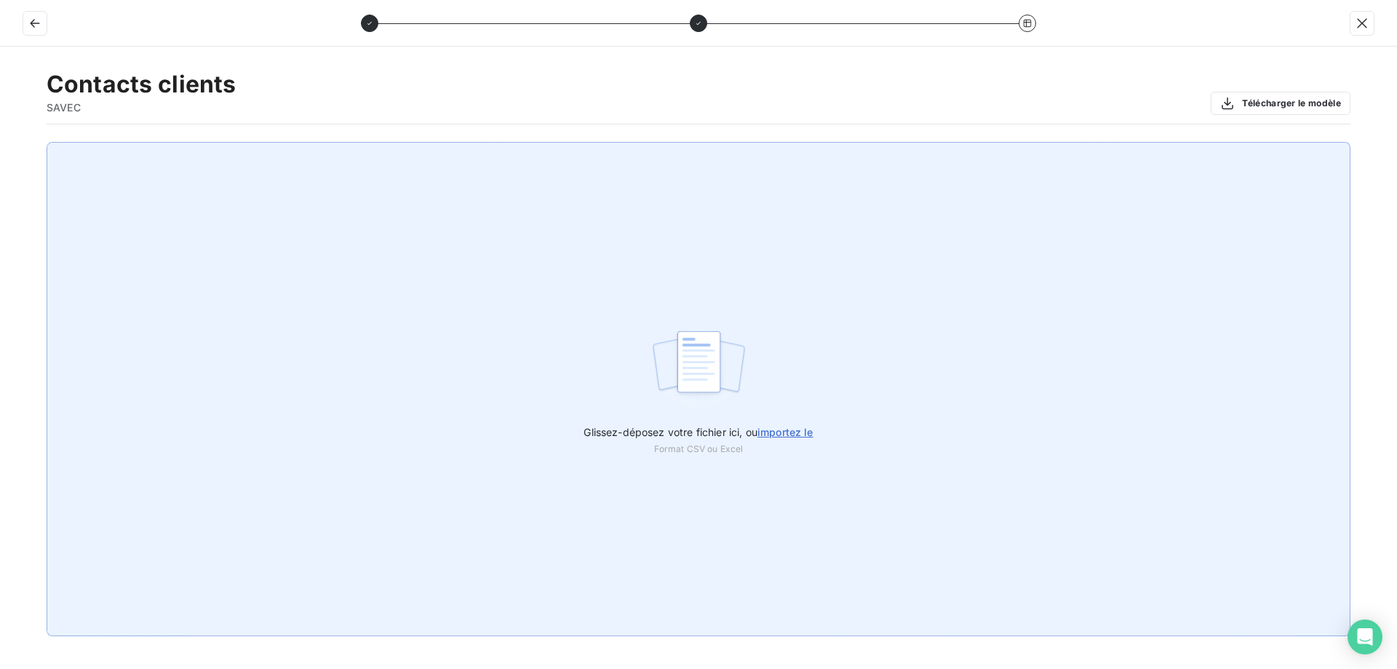
click at [653, 364] on img at bounding box center [699, 368] width 97 height 93
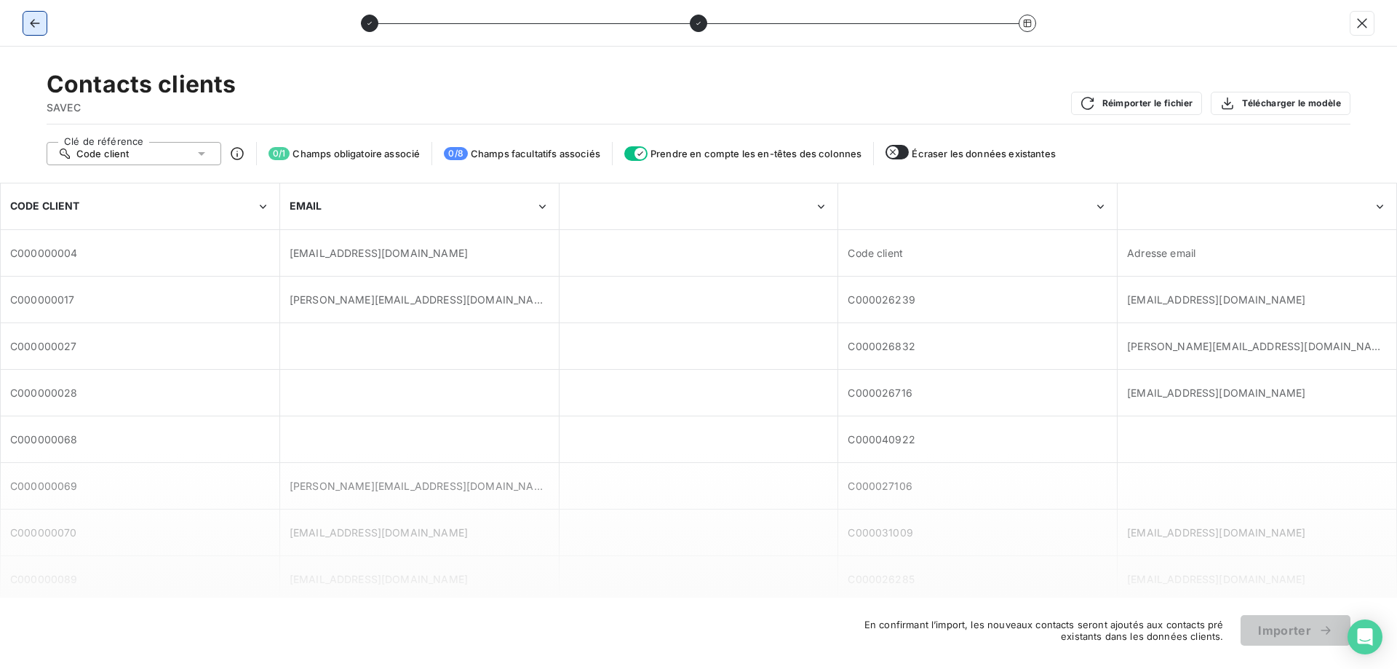
click at [28, 27] on icon "button" at bounding box center [35, 23] width 15 height 15
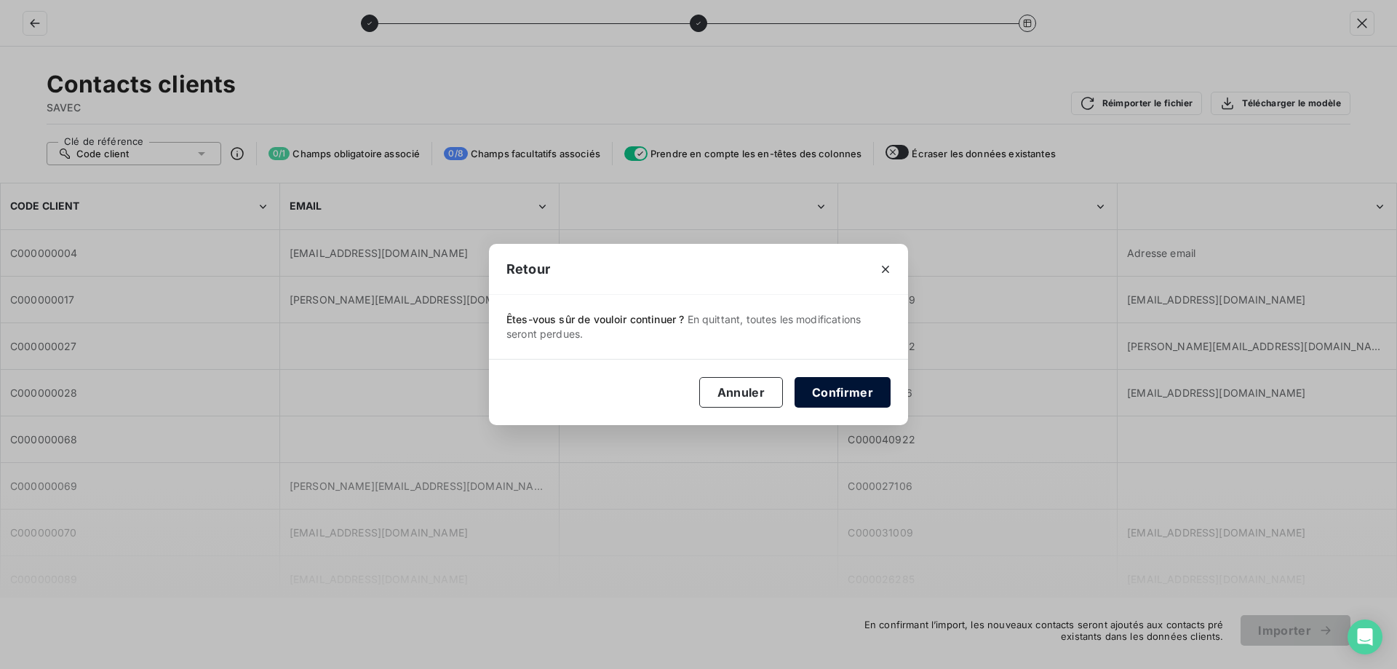
click at [818, 393] on button "Confirmer" at bounding box center [843, 392] width 96 height 31
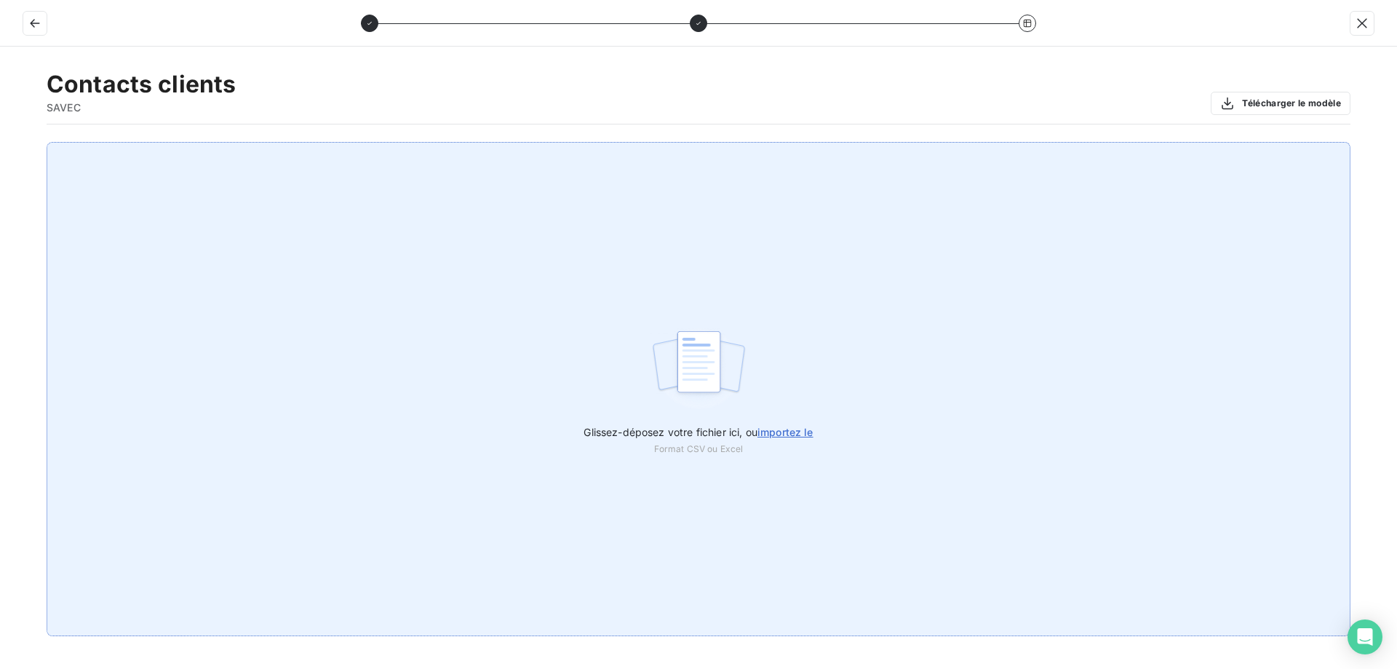
click at [779, 399] on div "Glissez-déposez votre fichier ici, ou importez le Format CSV ou Excel" at bounding box center [699, 389] width 1304 height 494
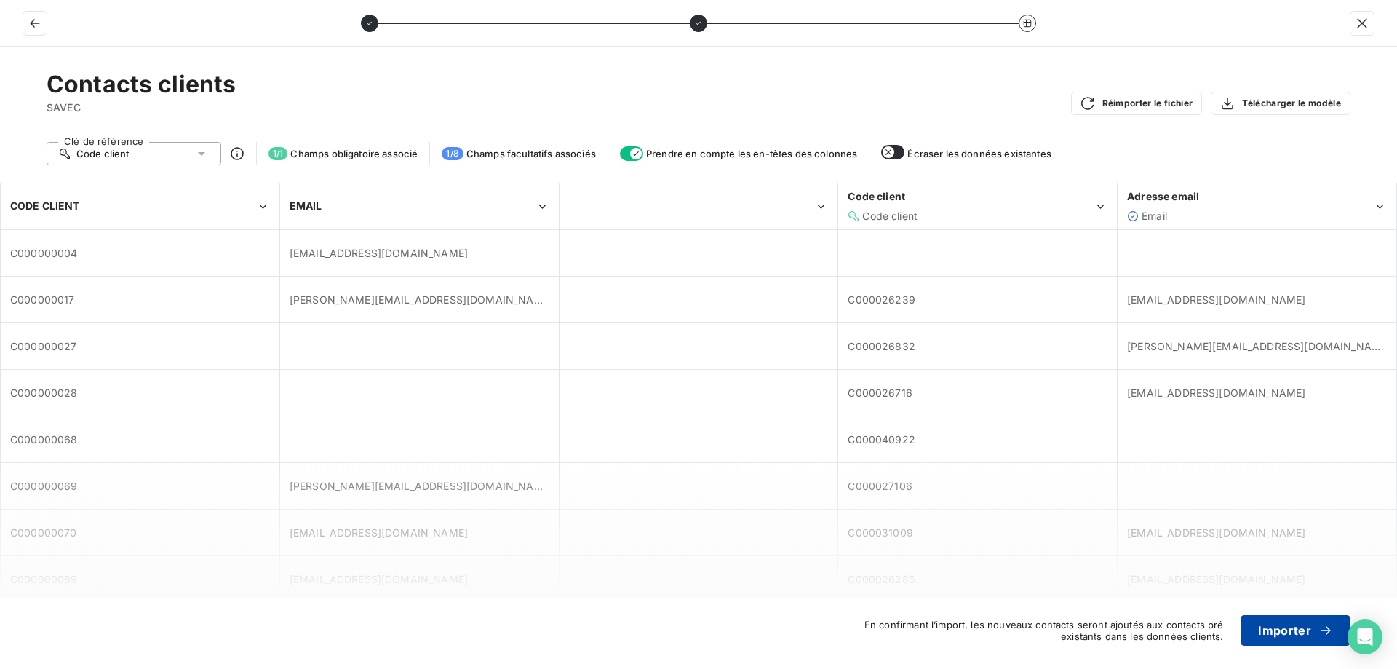
click at [1289, 634] on button "Importer" at bounding box center [1296, 630] width 110 height 31
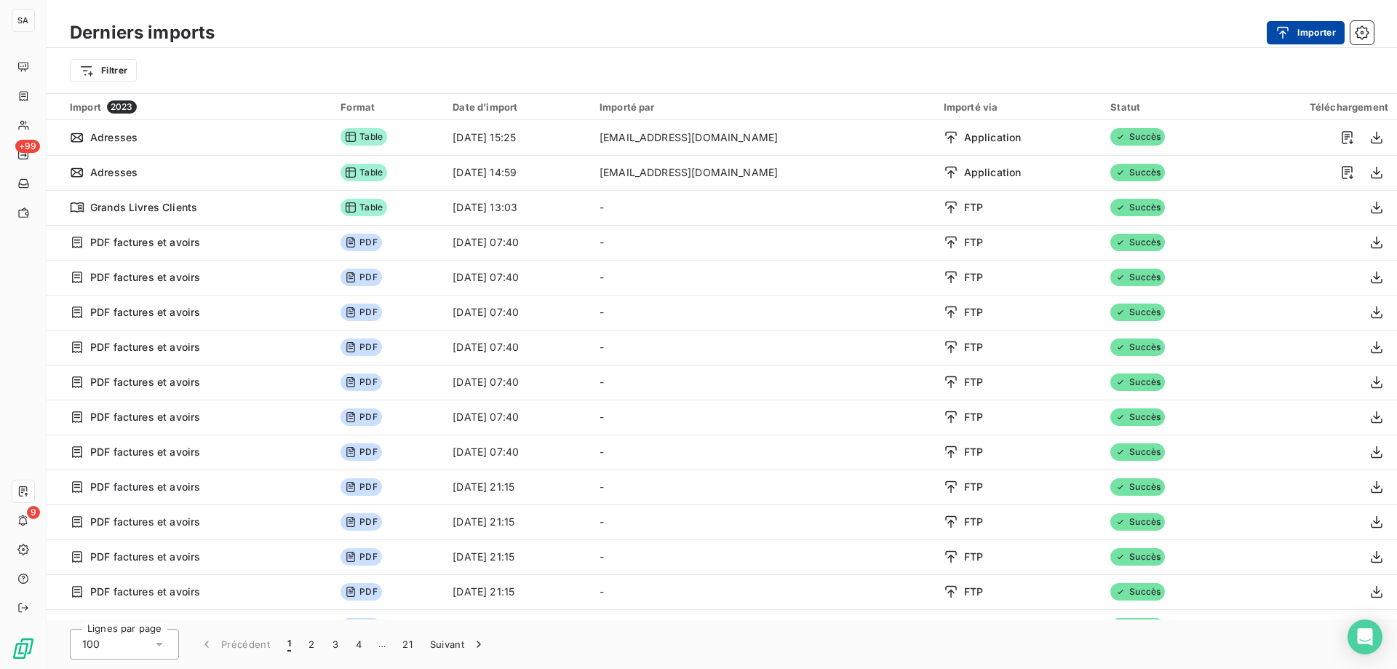
click at [1321, 32] on button "Importer" at bounding box center [1306, 32] width 78 height 23
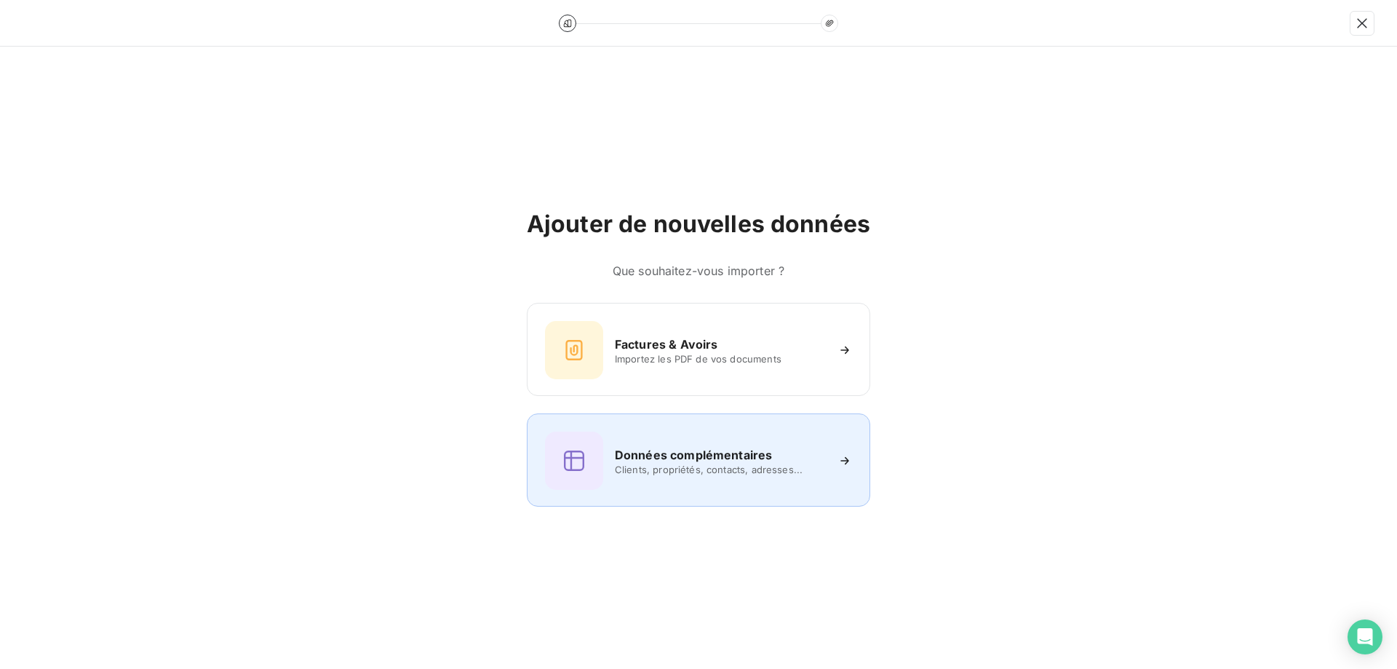
click at [675, 463] on span "Clients, propriétés, contacts, adresses..." at bounding box center [720, 469] width 211 height 12
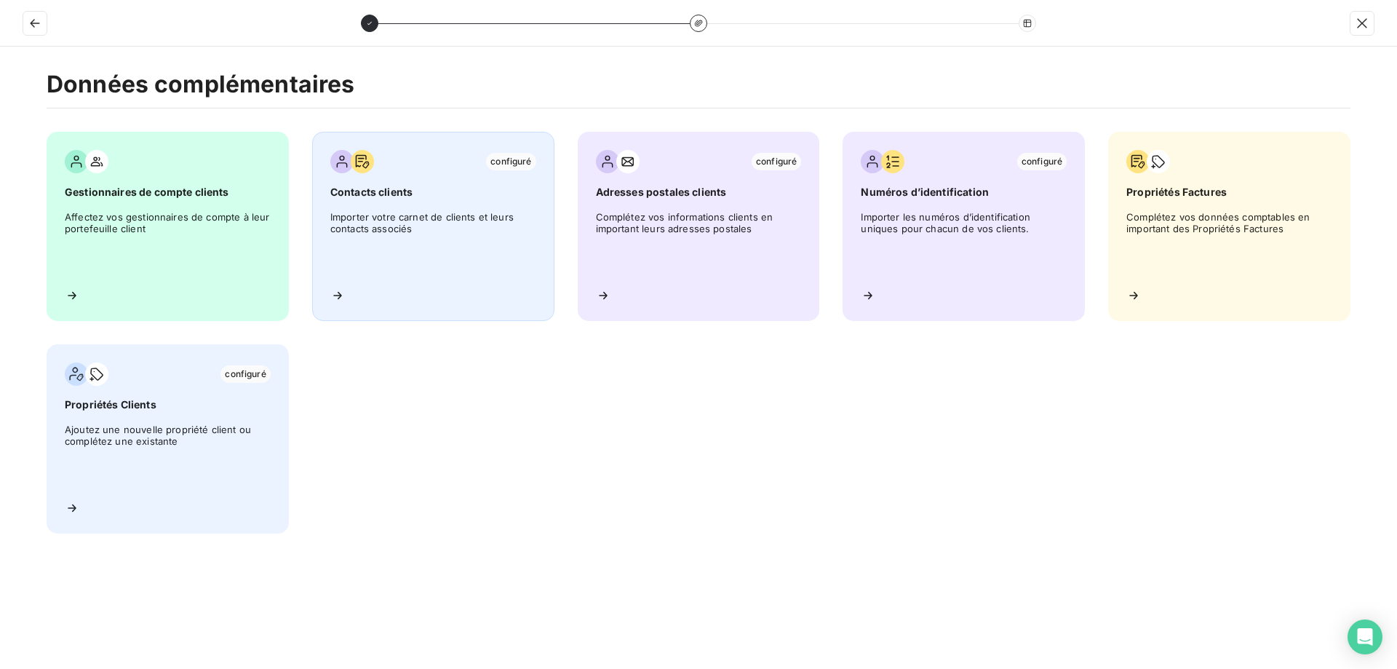
click at [437, 277] on div "configuré Contacts clients Importer votre carnet de clients et leurs contacts a…" at bounding box center [433, 226] width 242 height 189
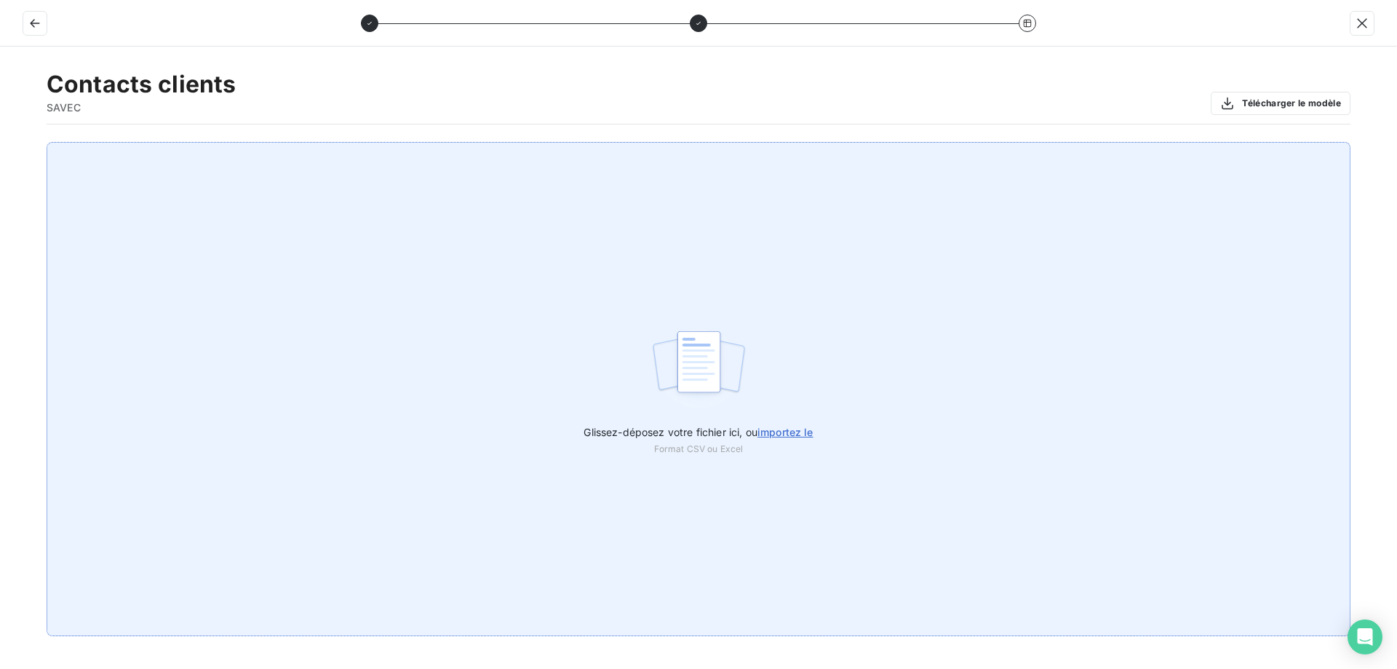
click at [757, 402] on div "Glissez-déposez votre fichier ici, ou importez le Format CSV ou Excel" at bounding box center [699, 389] width 1304 height 494
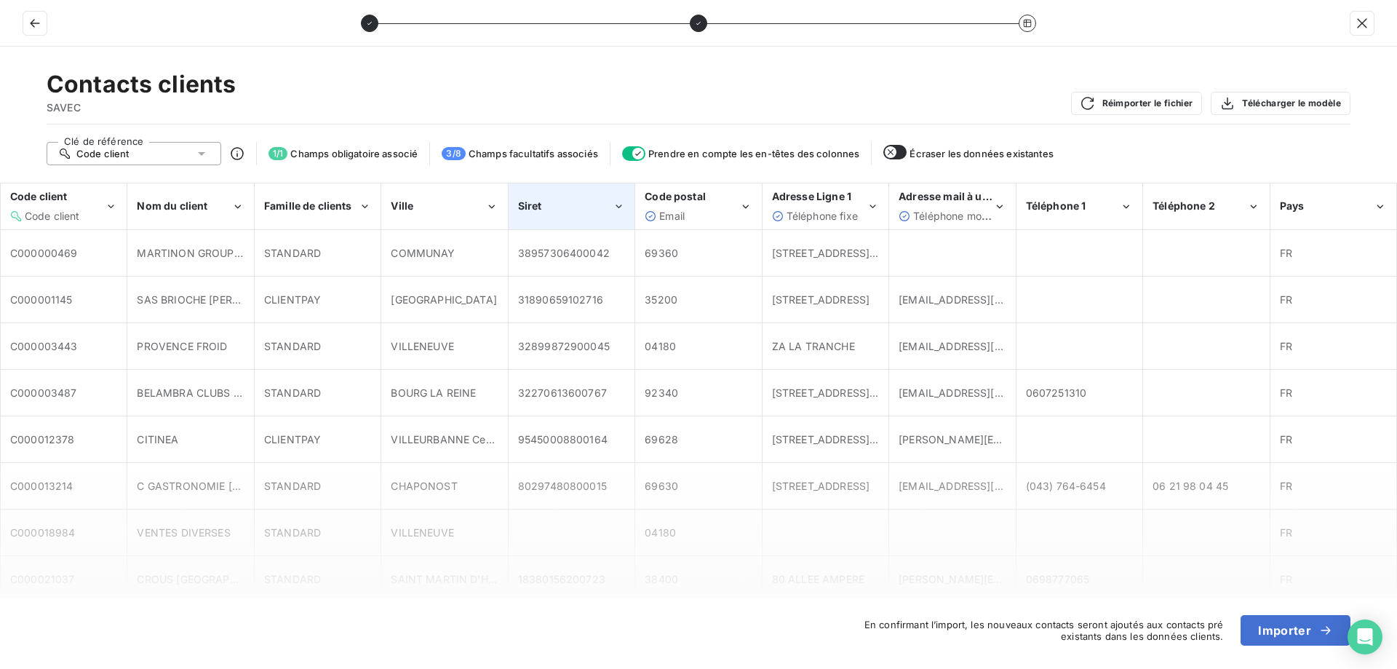
click at [539, 216] on div "Siret" at bounding box center [571, 206] width 124 height 44
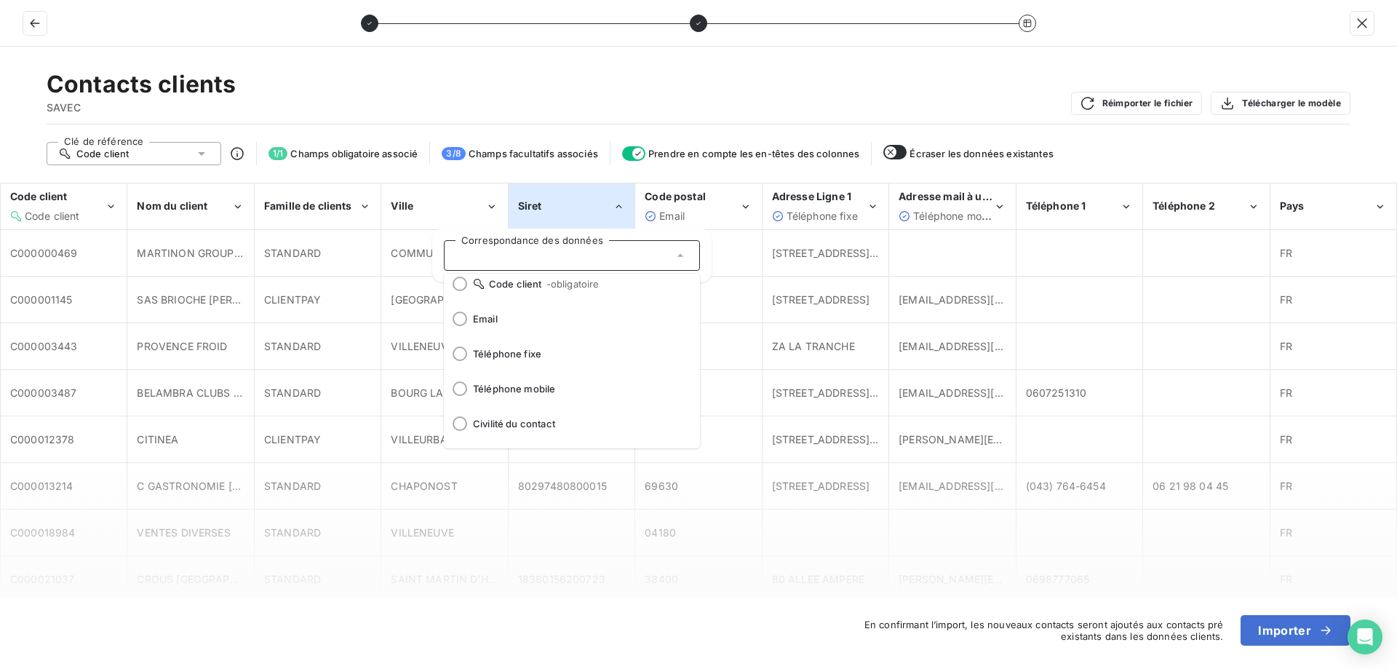
scroll to position [35, 0]
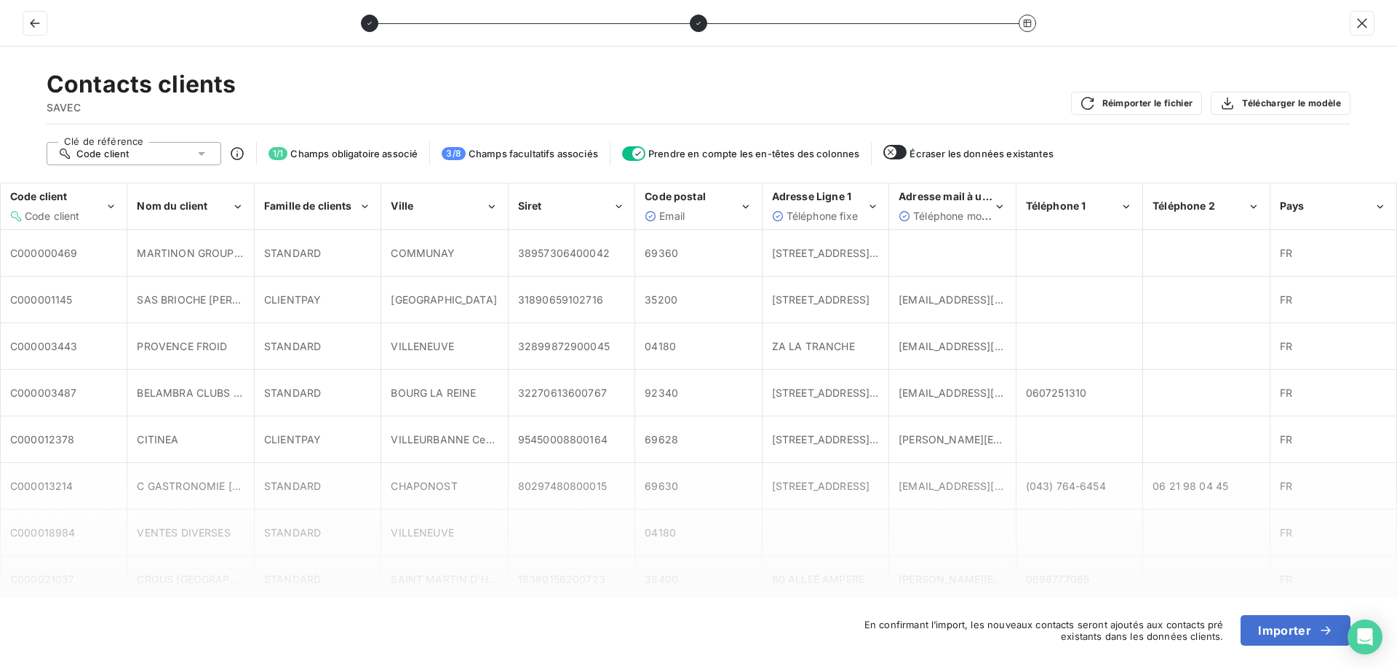
click at [829, 79] on div "Contacts clients SAVEC Réimporter le fichier Télécharger le modèle" at bounding box center [699, 97] width 1304 height 55
click at [739, 209] on div "Email" at bounding box center [692, 216] width 95 height 15
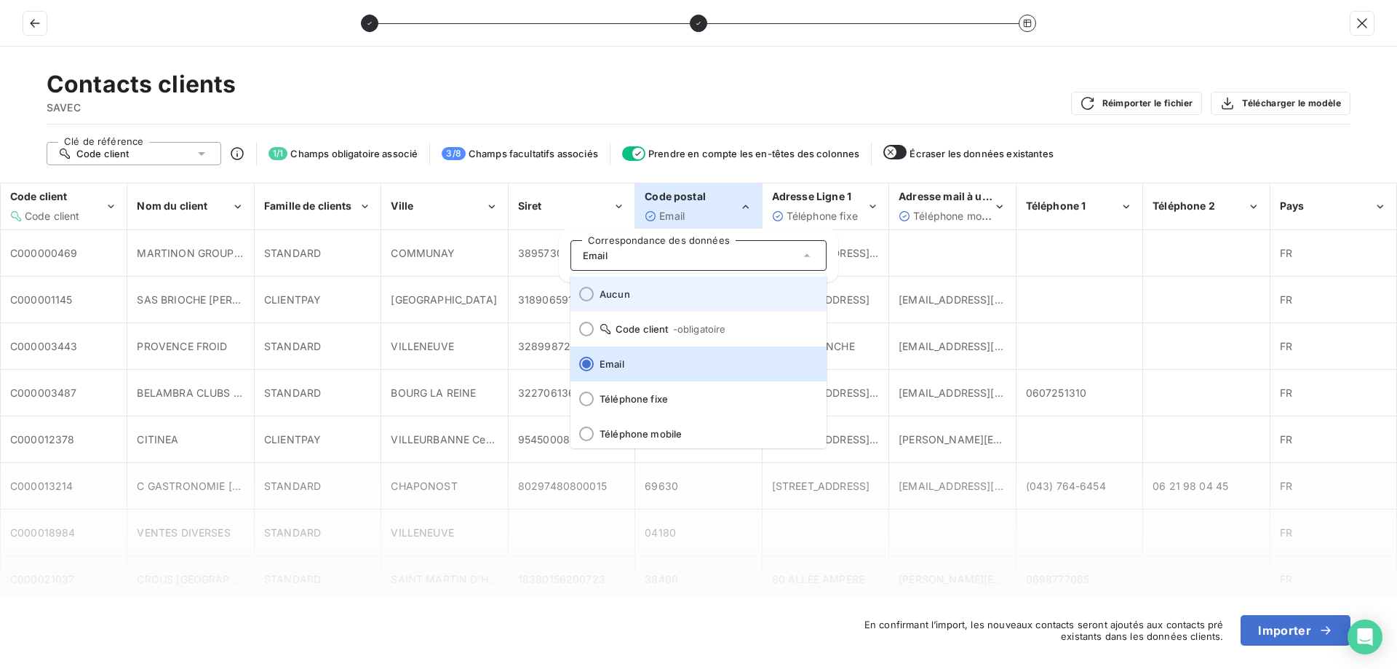
click at [629, 287] on li "Aucun" at bounding box center [698, 293] width 256 height 35
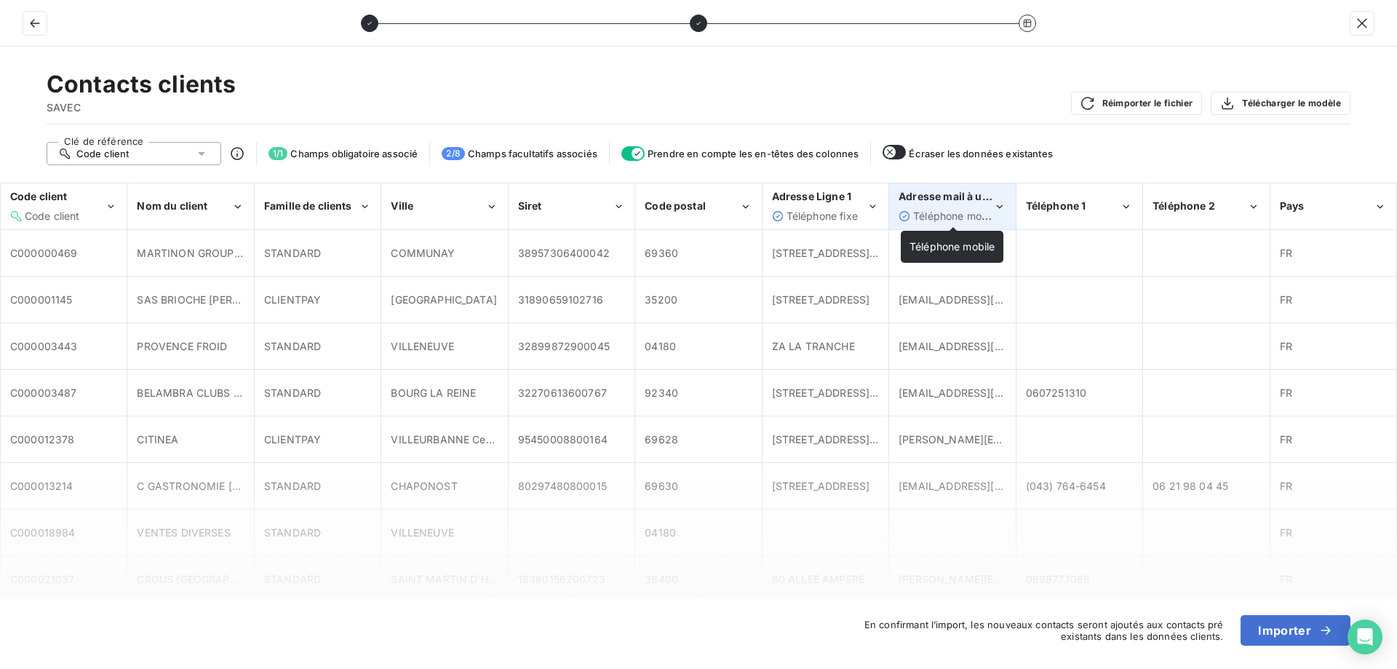
click at [955, 210] on span "Téléphone mobile" at bounding box center [955, 216] width 85 height 12
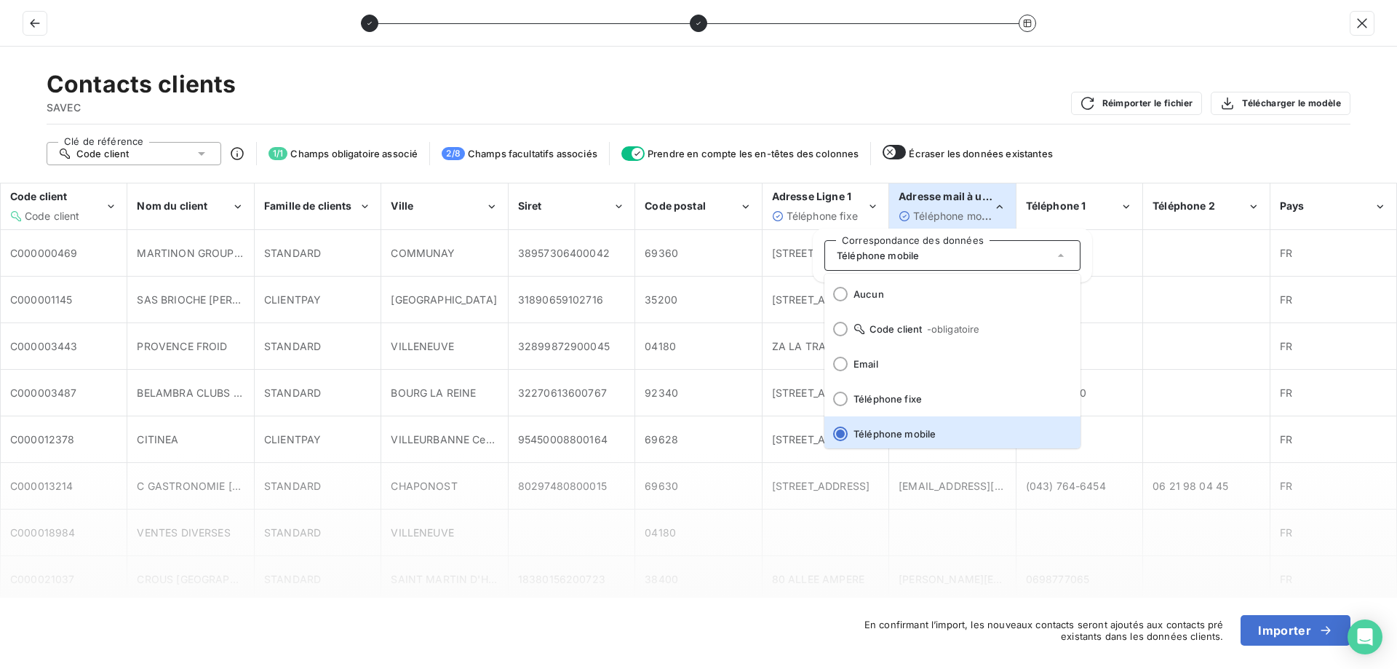
scroll to position [3, 0]
click at [846, 361] on div at bounding box center [840, 361] width 15 height 15
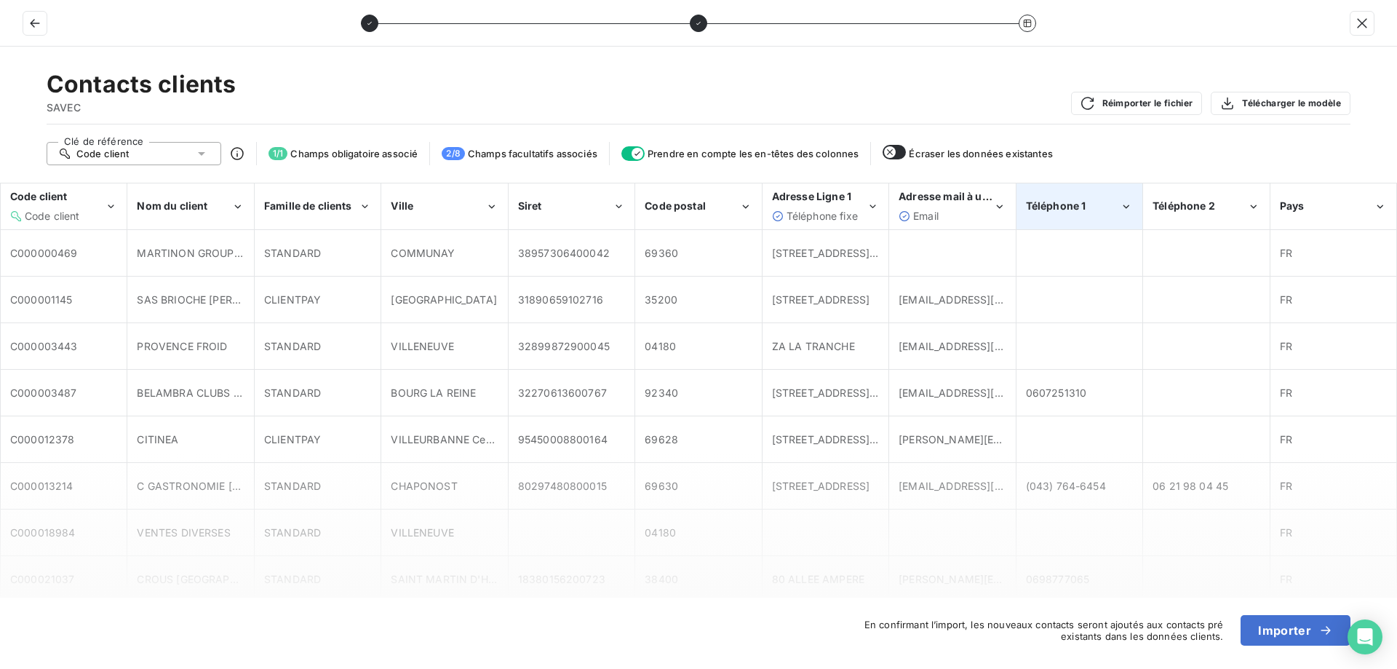
click at [1075, 215] on div "Téléphone 1" at bounding box center [1079, 206] width 124 height 44
click at [1122, 146] on div "Clé de référence Code client 1 / 1 Champs obligatoire associé 2 / 8 Champs facu…" at bounding box center [699, 153] width 1304 height 23
click at [1101, 202] on div "Téléphone 1" at bounding box center [1073, 206] width 95 height 15
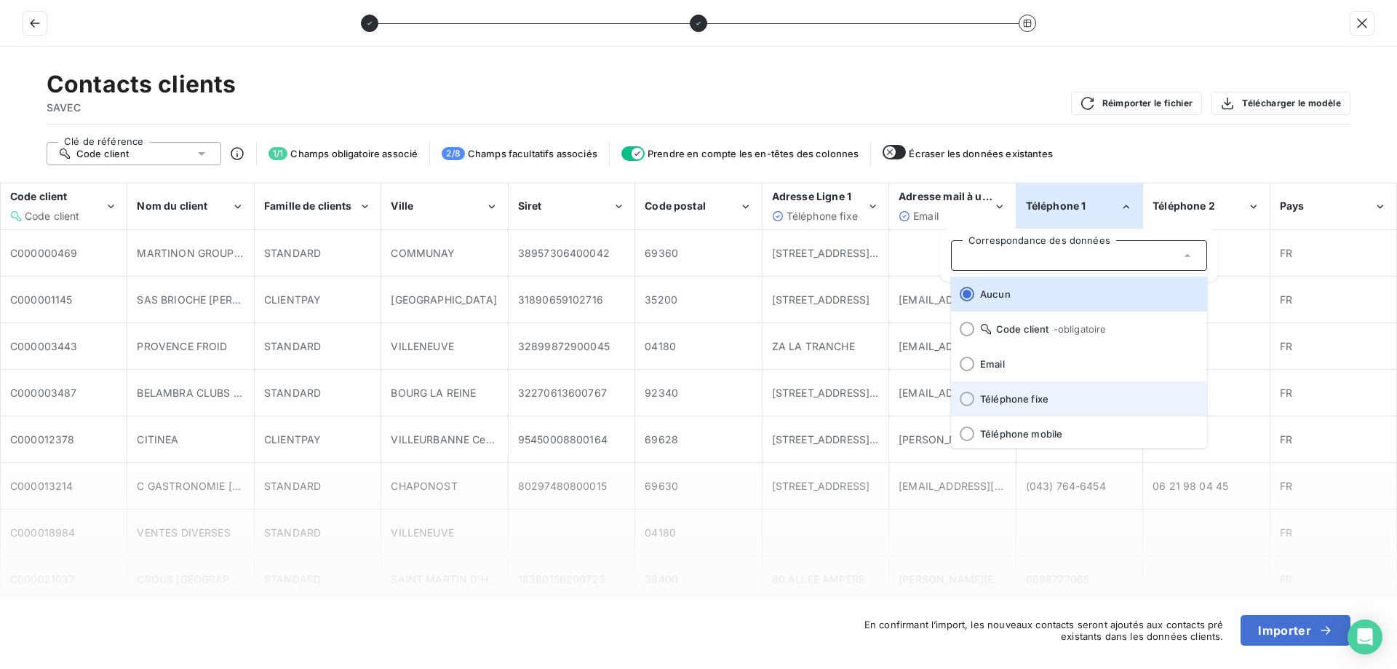
click at [1043, 399] on span "Téléphone fixe" at bounding box center [1087, 399] width 215 height 12
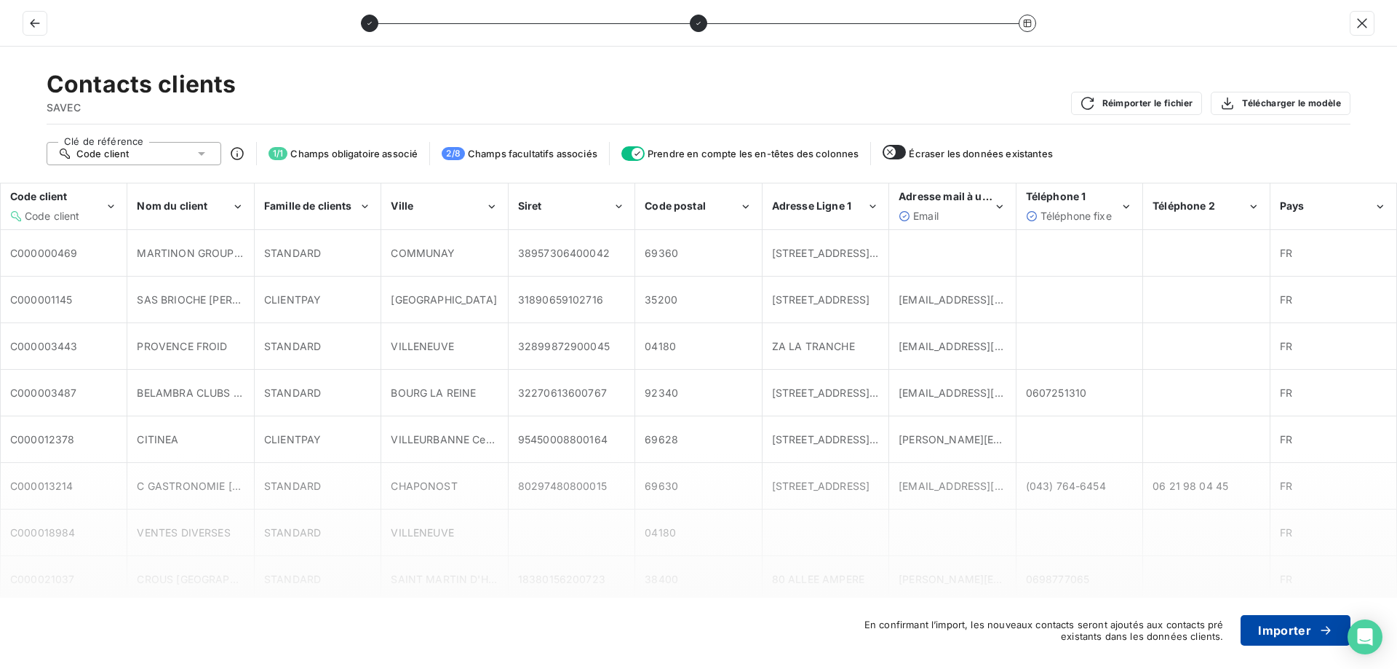
click at [1273, 620] on button "Importer" at bounding box center [1296, 630] width 110 height 31
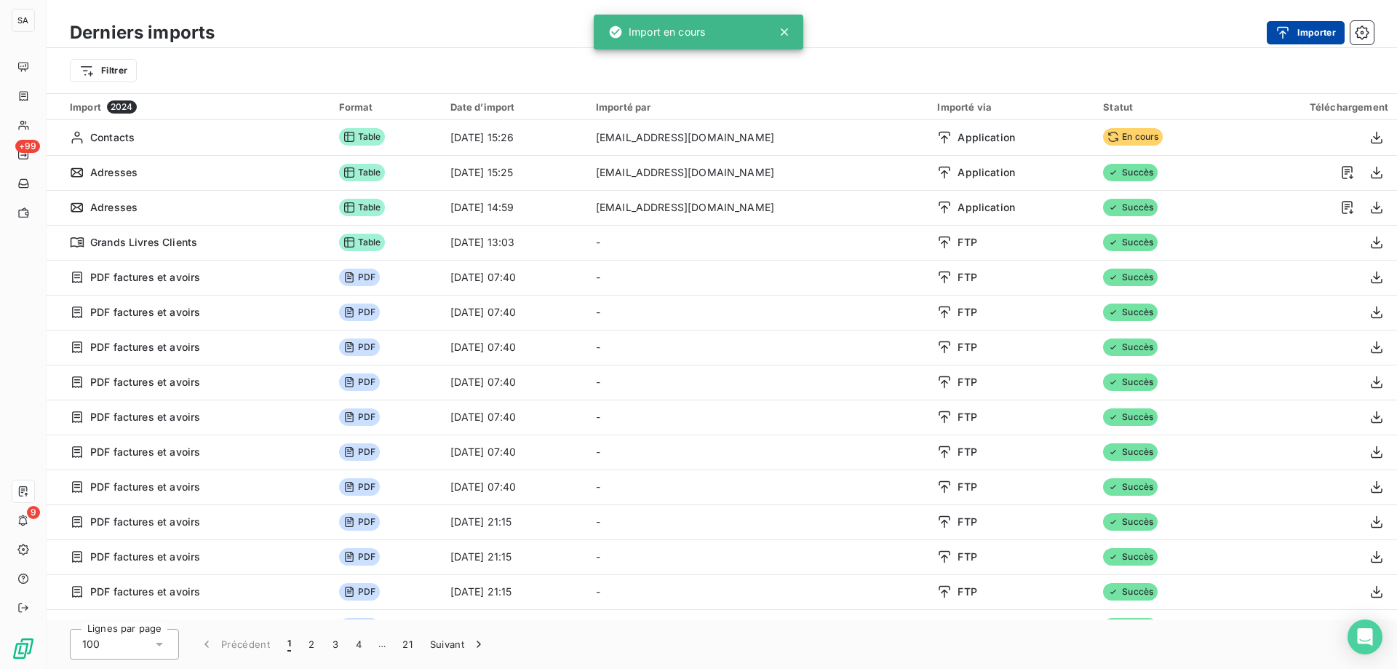
click at [1324, 29] on button "Importer" at bounding box center [1306, 32] width 78 height 23
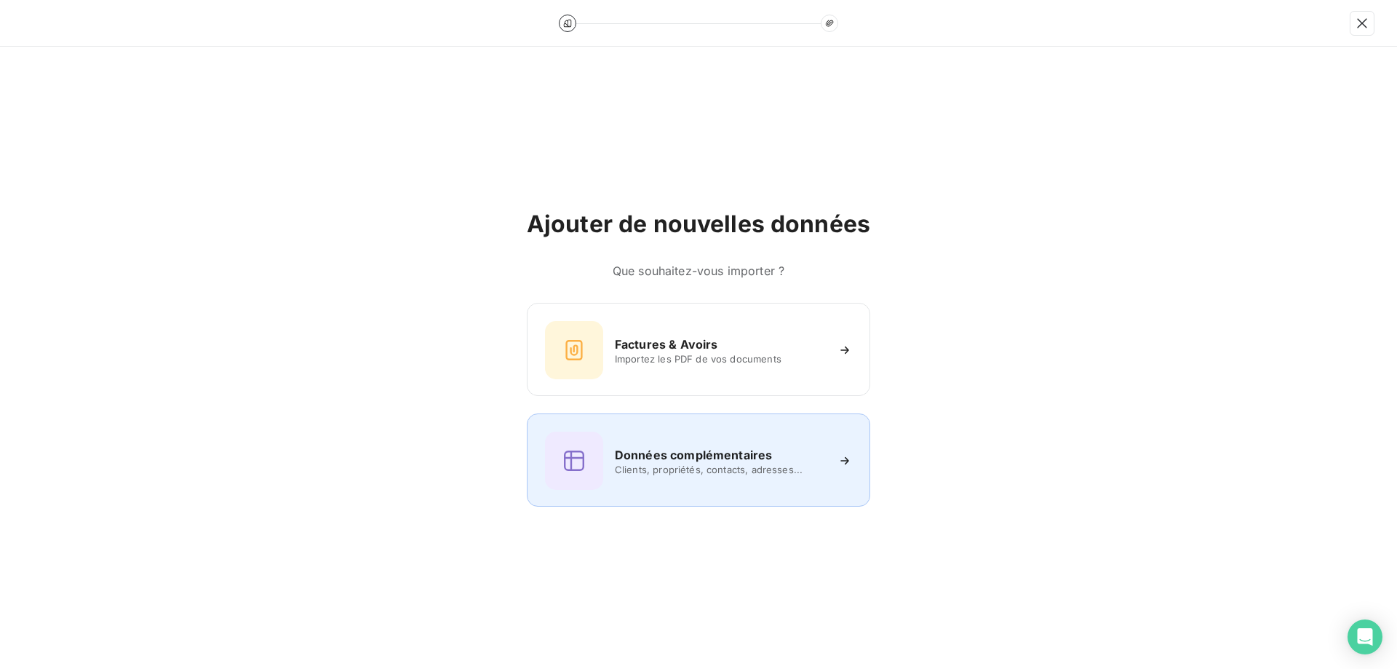
click at [667, 474] on span "Clients, propriétés, contacts, adresses..." at bounding box center [720, 469] width 211 height 12
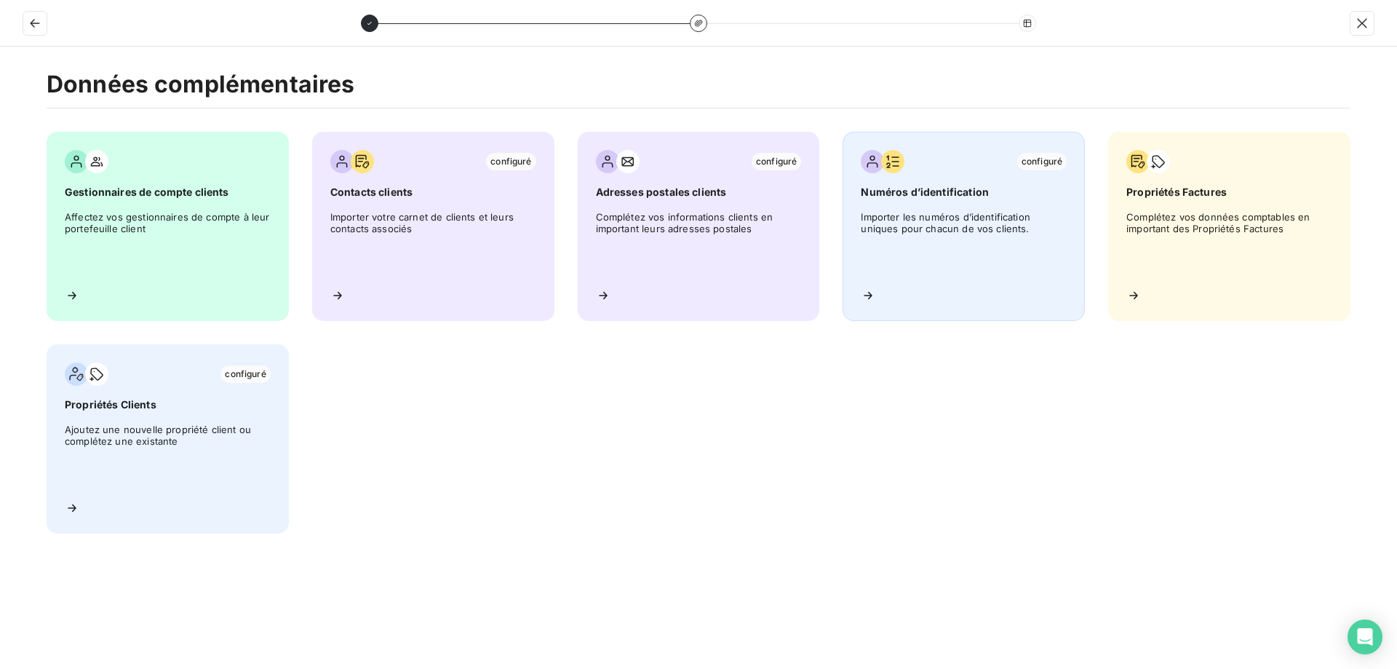
click at [921, 274] on span "Importer les numéros d’identification uniques pour chacun de vos clients." at bounding box center [964, 243] width 206 height 65
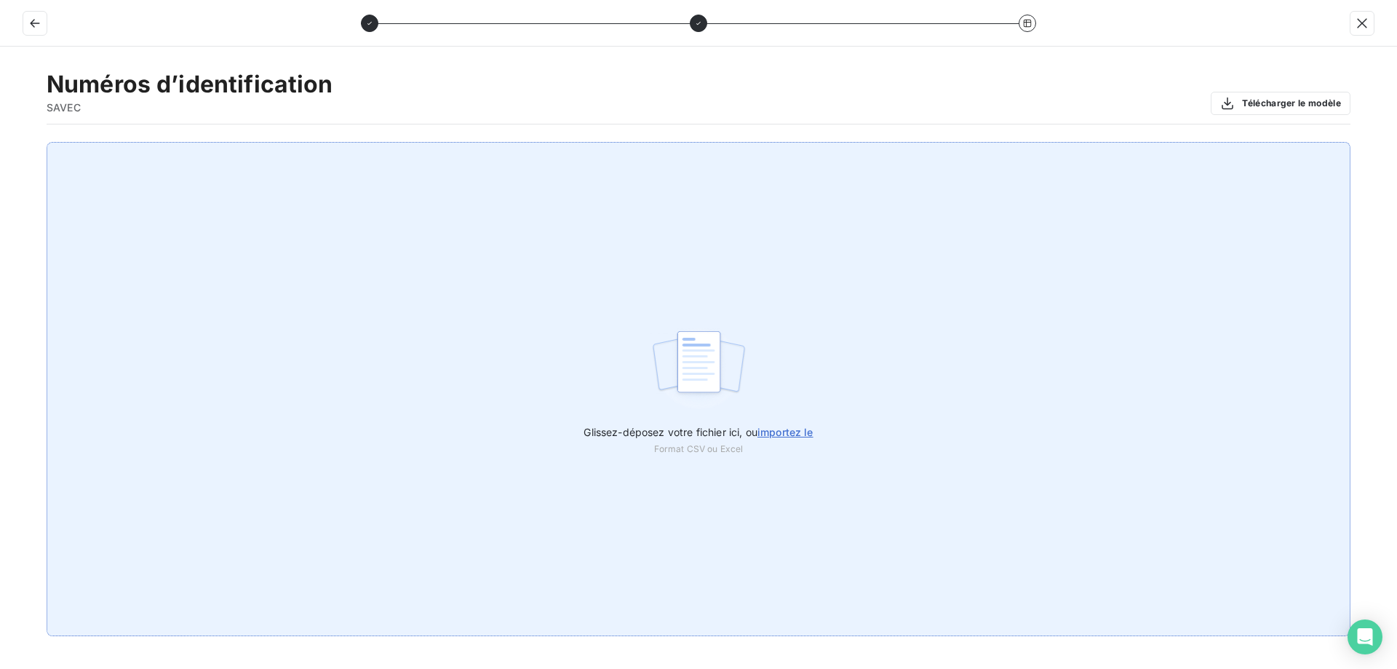
click at [744, 314] on div "Glissez-déposez votre fichier ici, ou importez le Format CSV ou Excel" at bounding box center [699, 389] width 1304 height 494
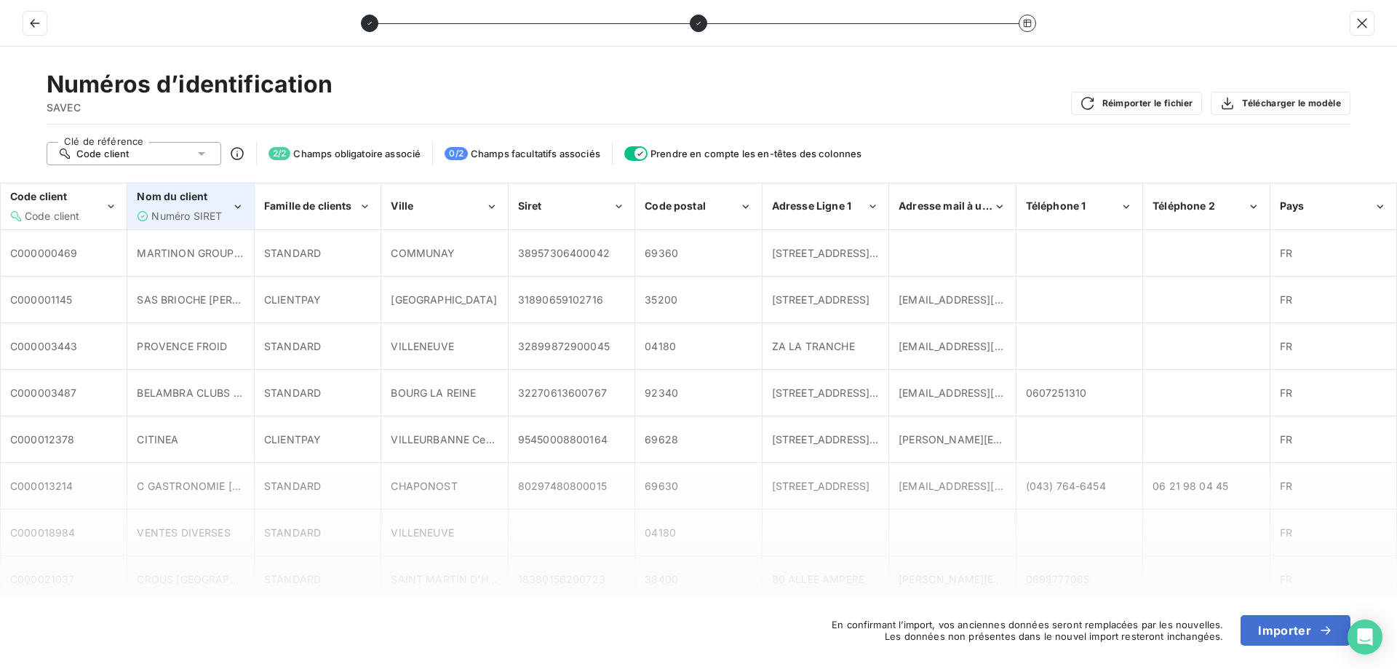
click at [225, 211] on div "Numéro SIRET" at bounding box center [184, 216] width 95 height 15
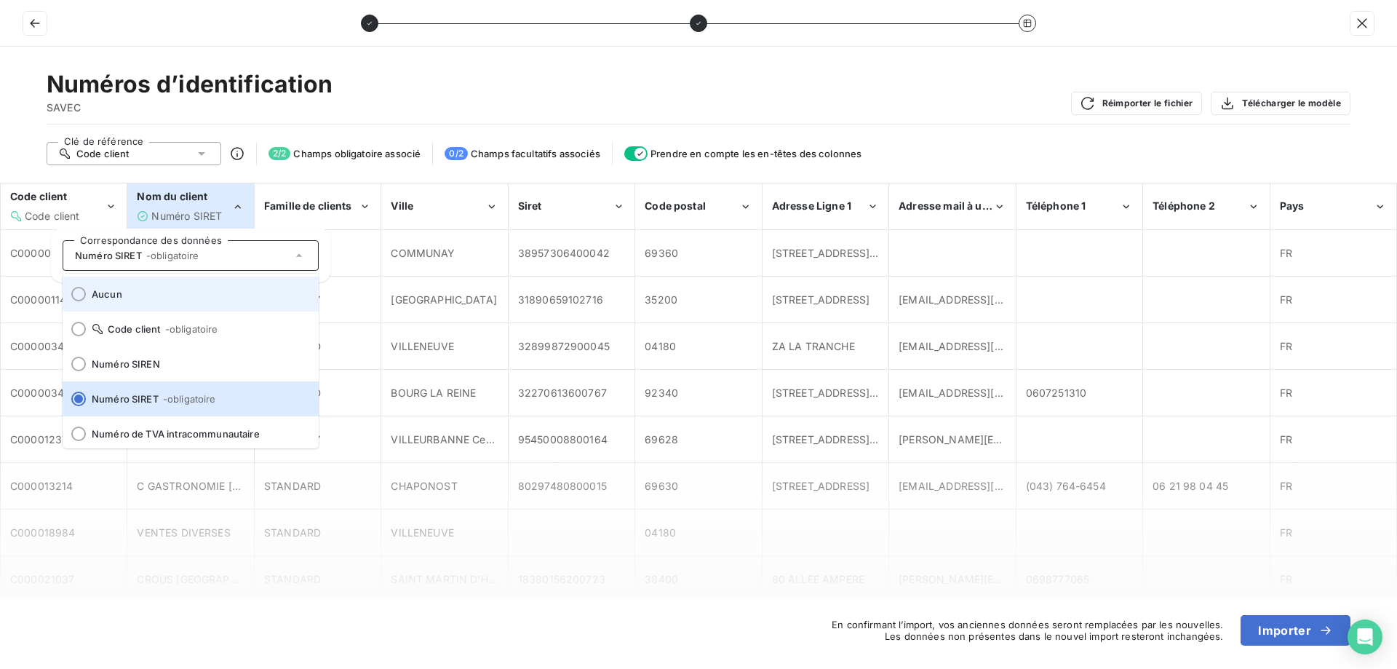
click at [172, 289] on span "Aucun" at bounding box center [199, 294] width 215 height 12
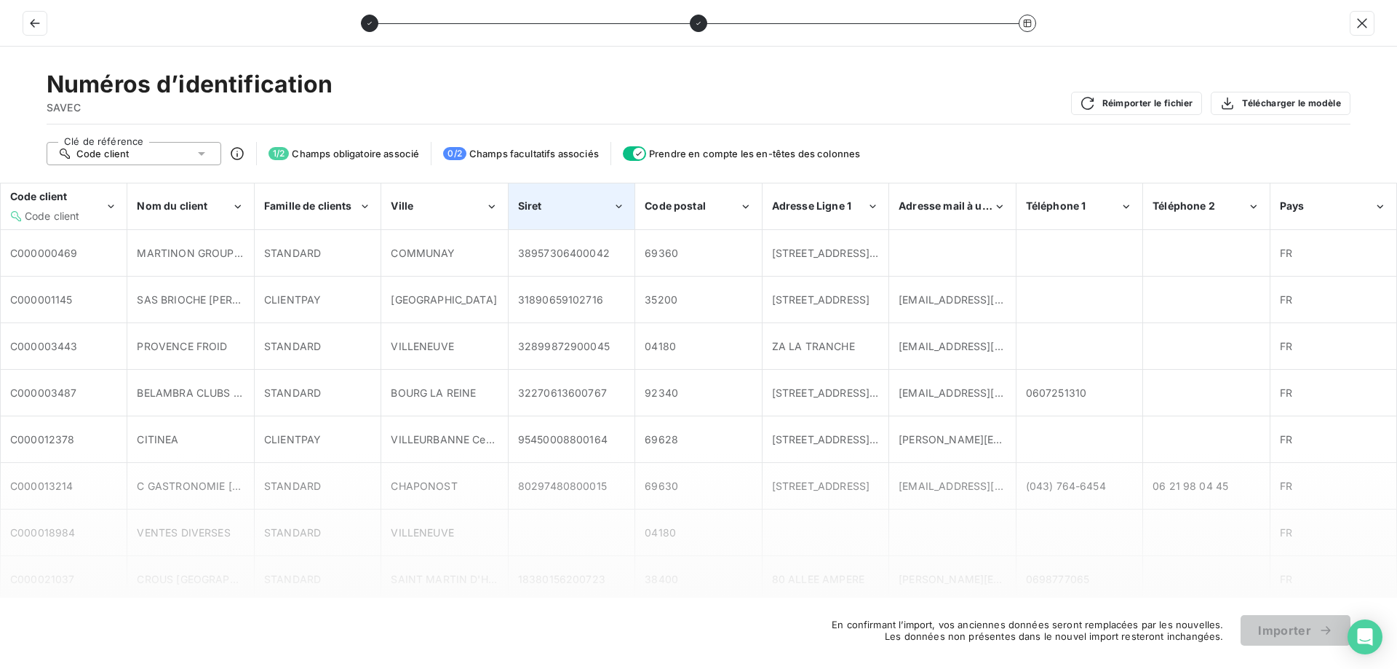
click at [597, 210] on div "Siret" at bounding box center [565, 206] width 95 height 15
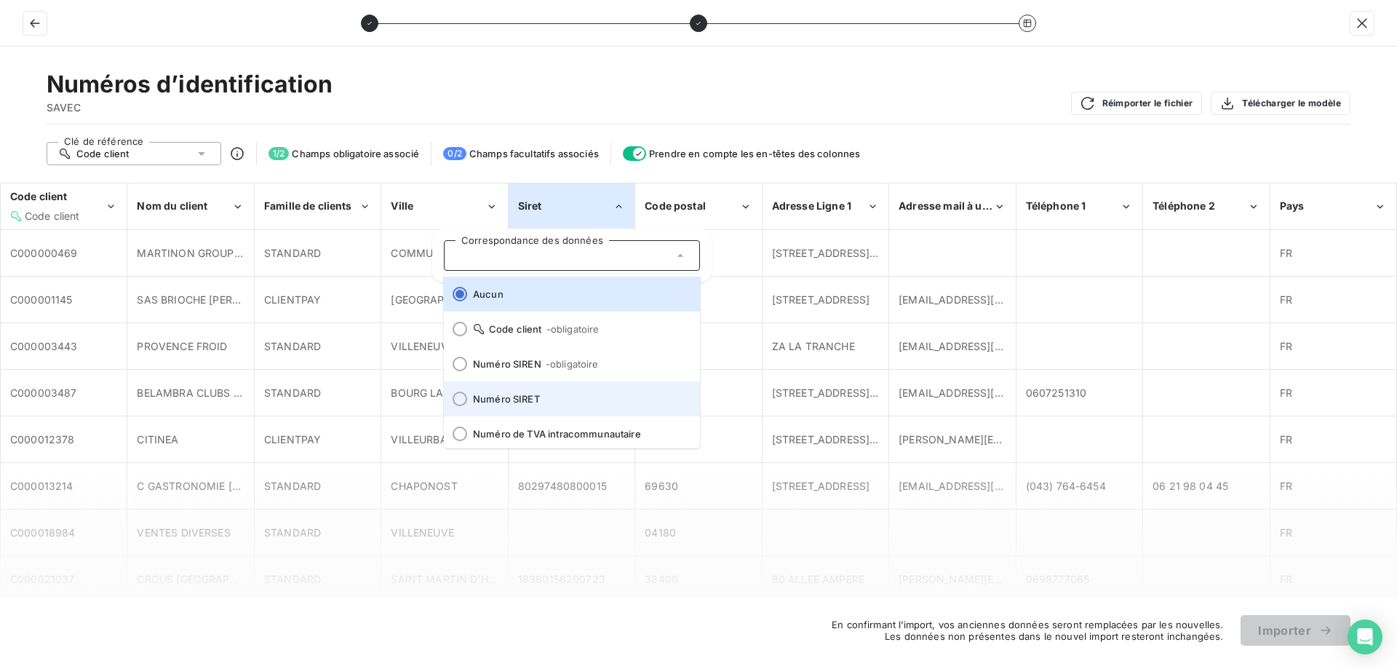
click at [546, 391] on li "Numéro SIRET" at bounding box center [572, 398] width 256 height 35
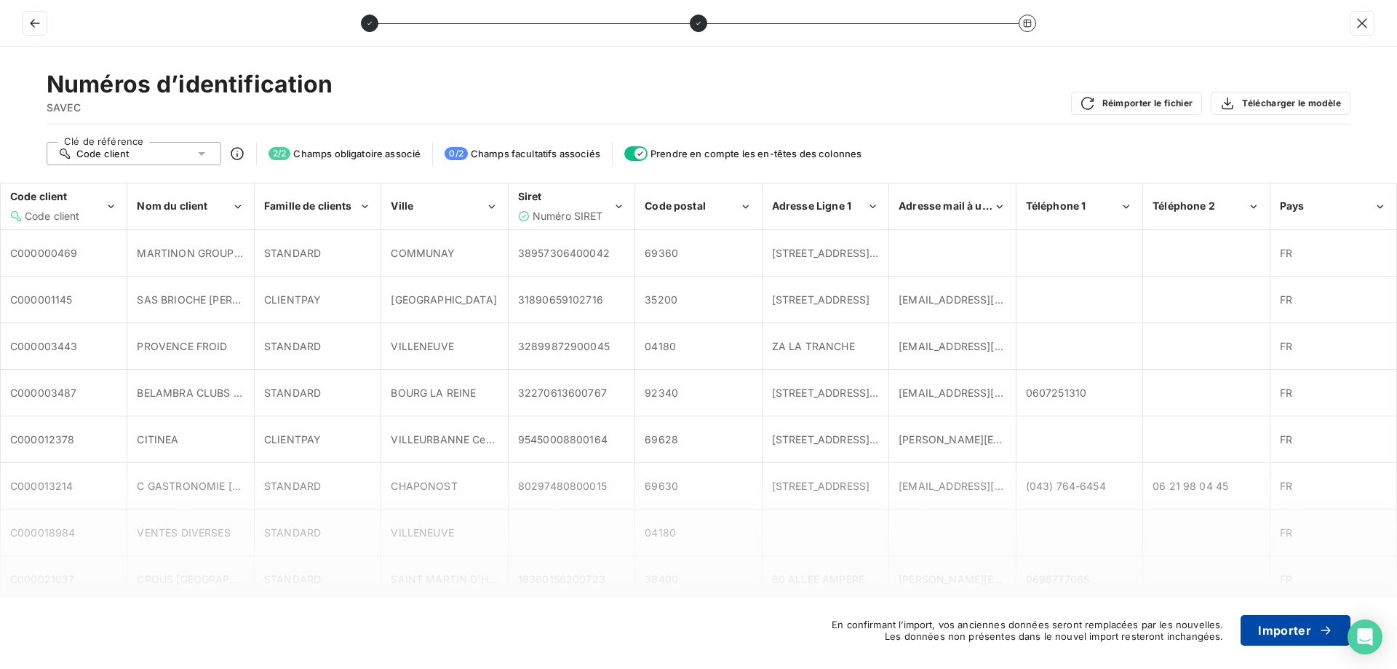
click at [1292, 625] on button "Importer" at bounding box center [1296, 630] width 110 height 31
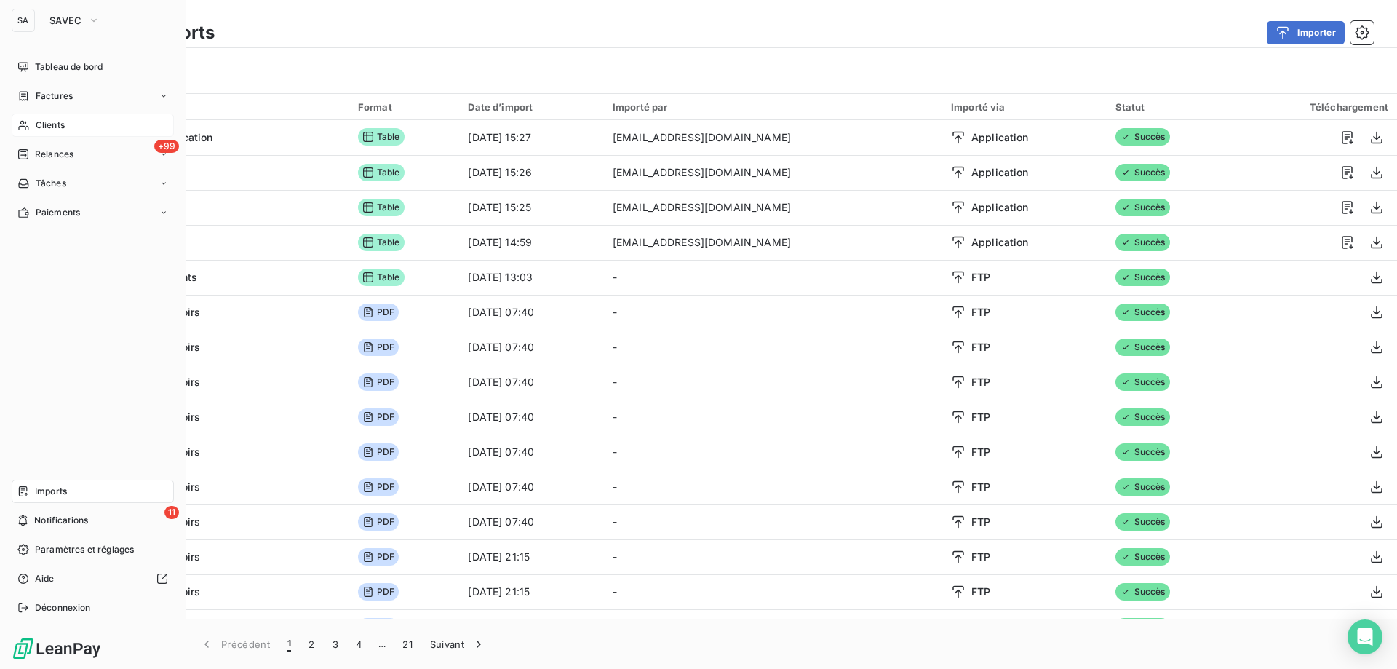
click at [96, 135] on div "Clients" at bounding box center [93, 125] width 162 height 23
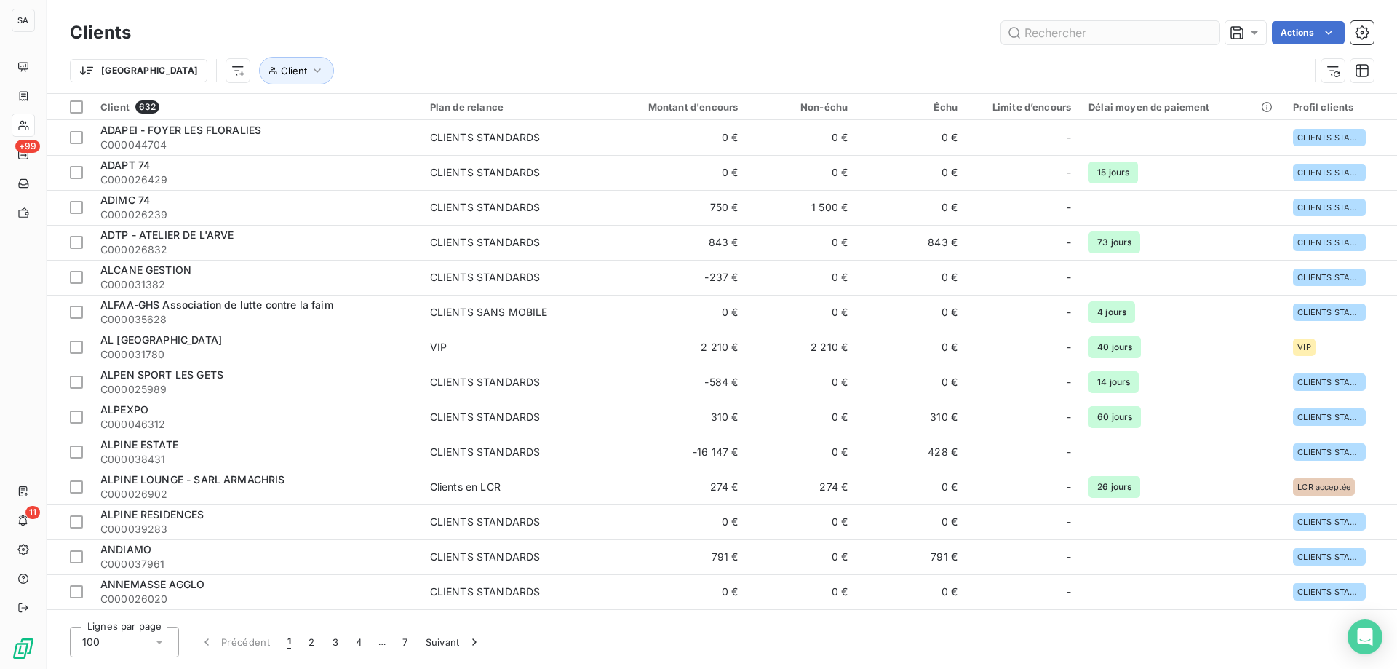
click at [1117, 29] on input "text" at bounding box center [1110, 32] width 218 height 23
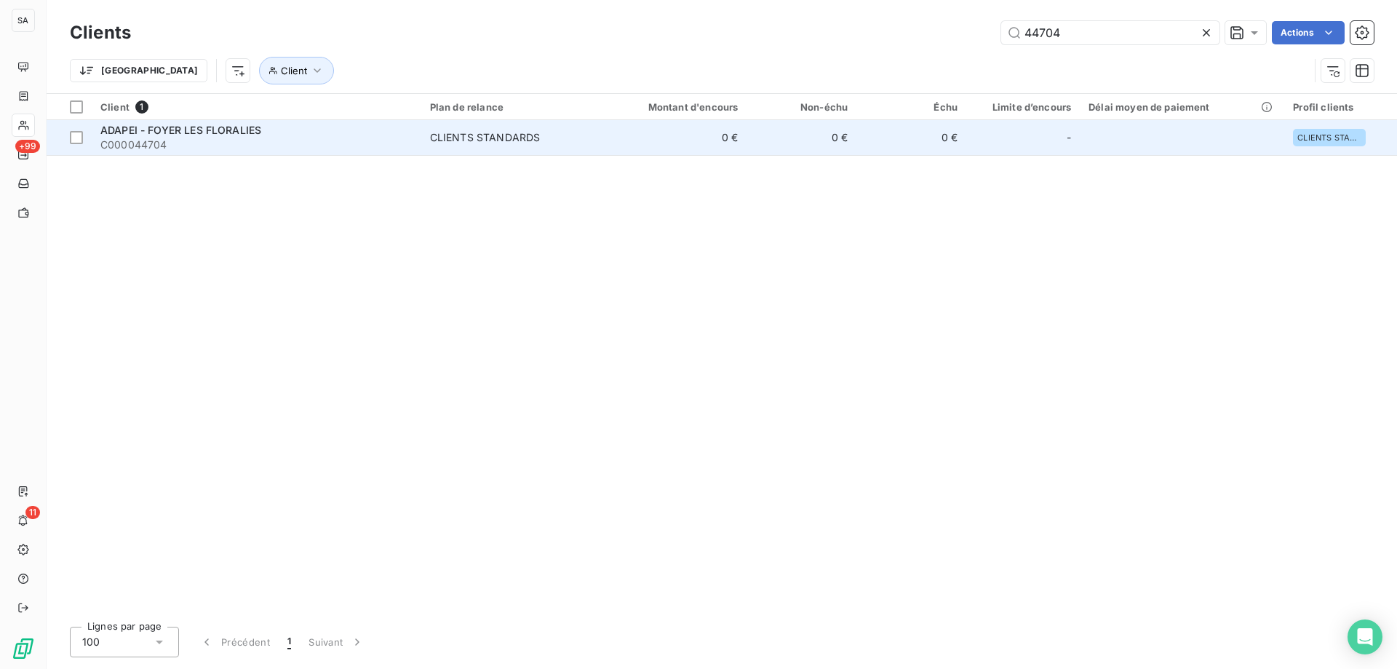
type input "44704"
click at [287, 139] on span "C000044704" at bounding box center [256, 145] width 312 height 15
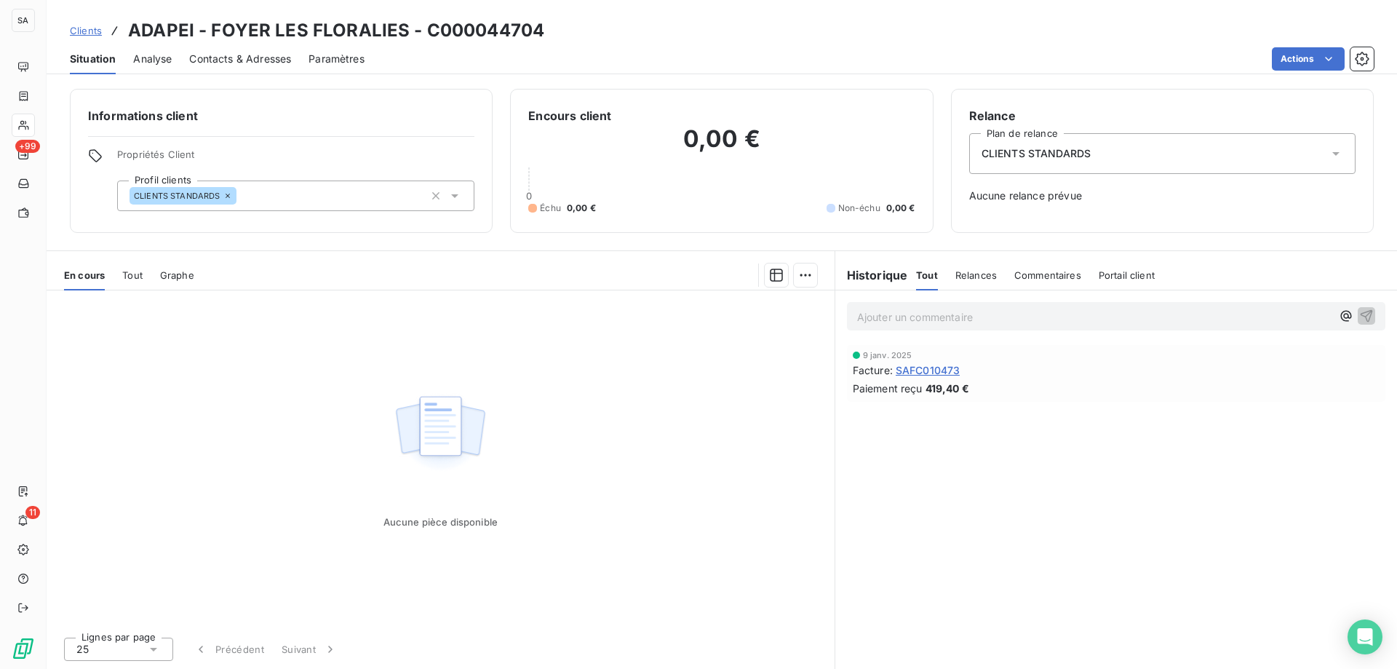
click at [271, 65] on span "Contacts & Adresses" at bounding box center [240, 59] width 102 height 15
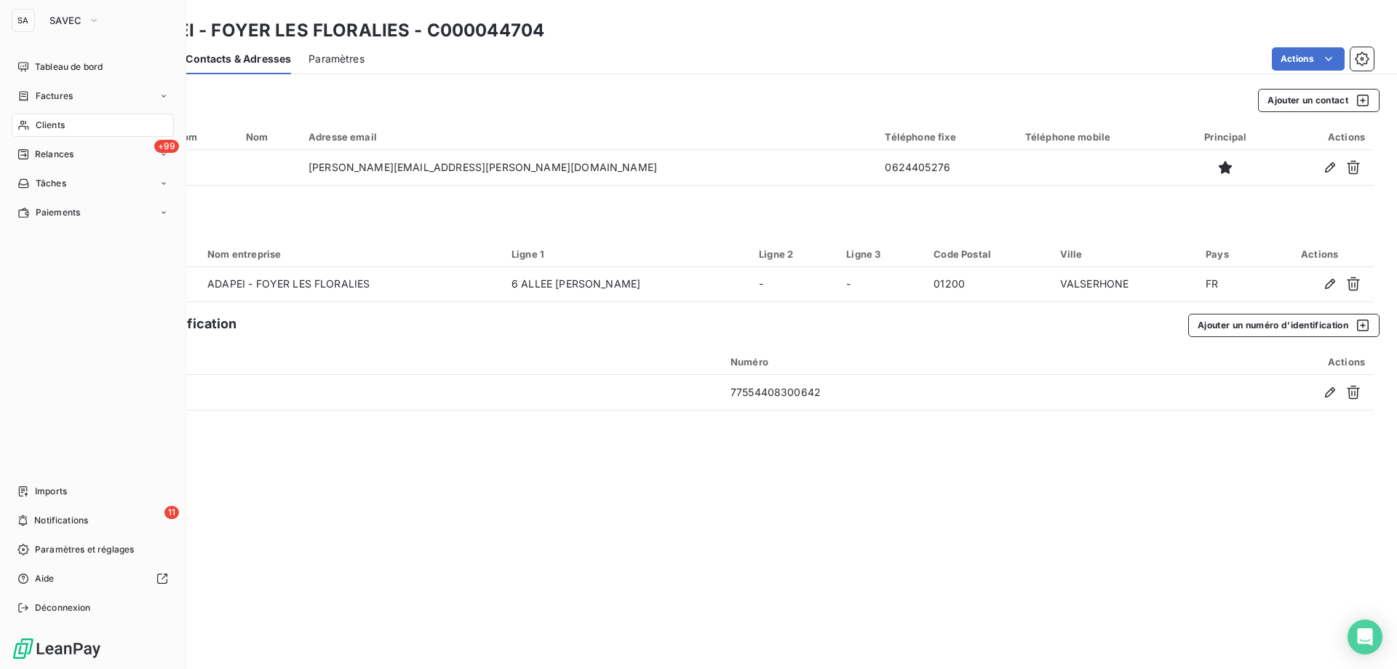
click at [77, 126] on div "Clients" at bounding box center [93, 125] width 162 height 23
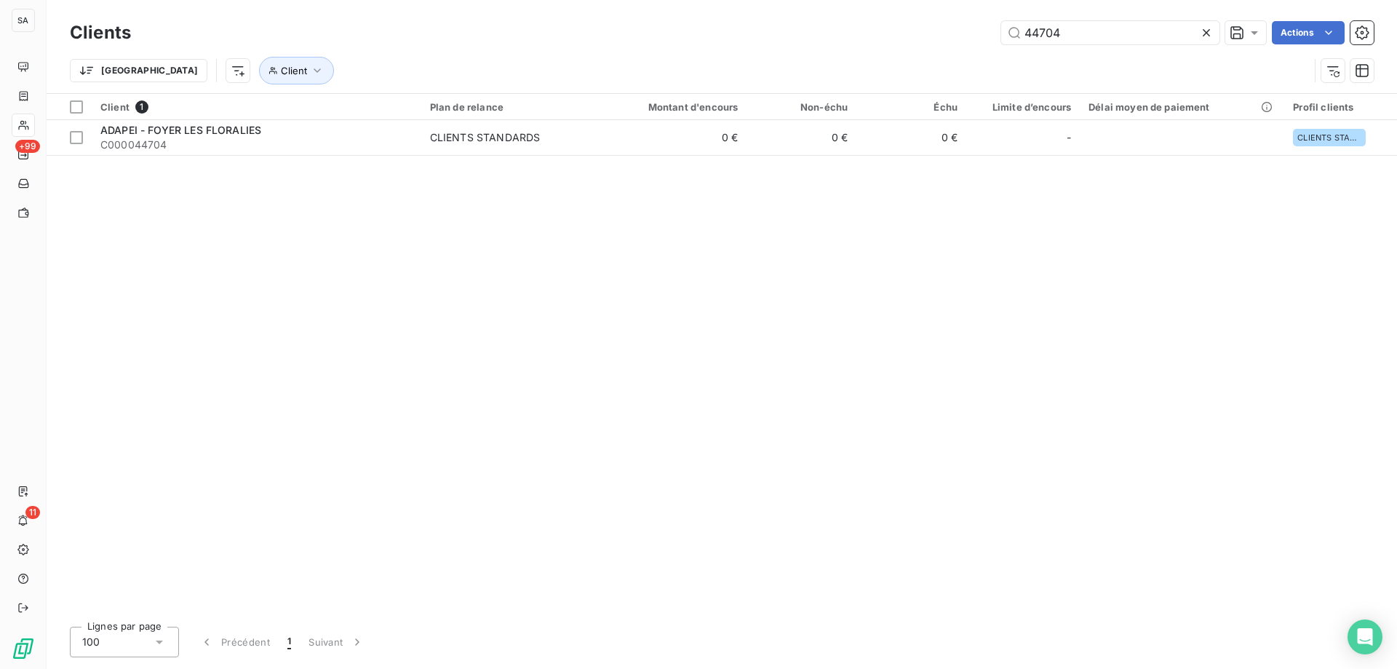
drag, startPoint x: 983, startPoint y: 27, endPoint x: 932, endPoint y: 27, distance: 50.9
click at [932, 27] on div "44704 Actions" at bounding box center [760, 32] width 1225 height 23
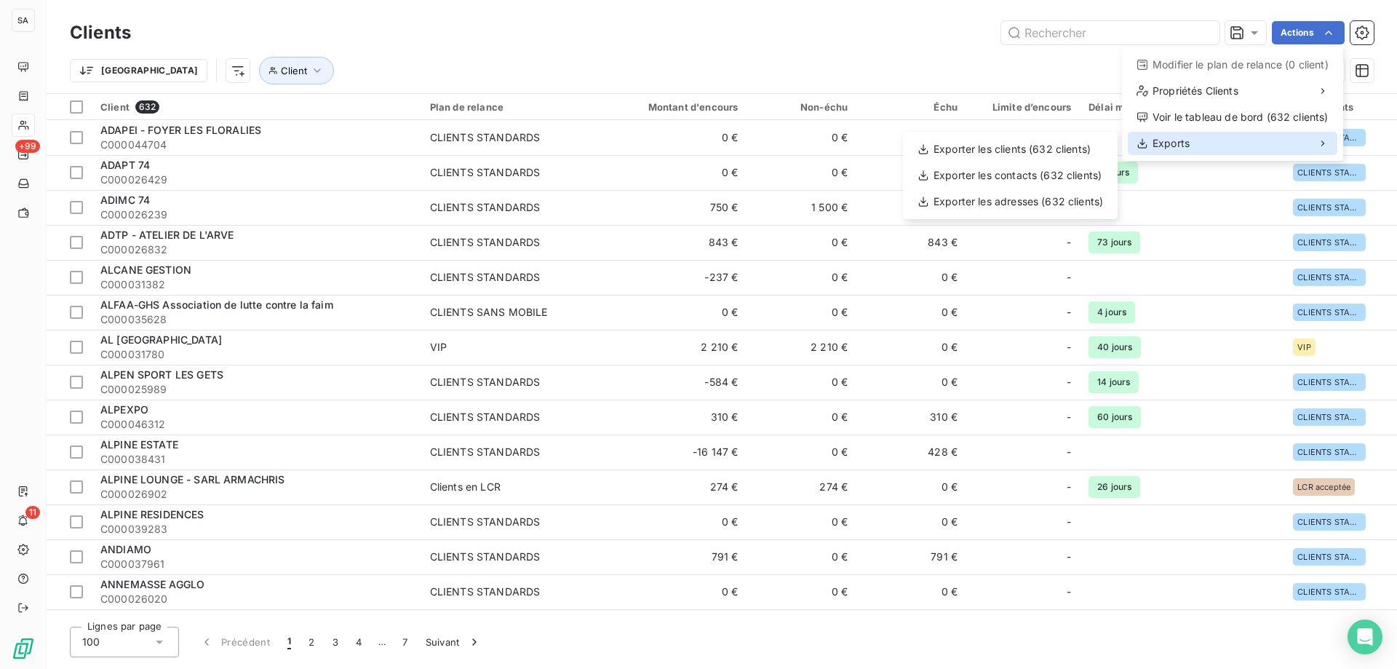
click at [1203, 145] on div "Exports" at bounding box center [1233, 143] width 210 height 23
click at [1039, 177] on div "Exporter les contacts (632 clients)" at bounding box center [1010, 175] width 203 height 23
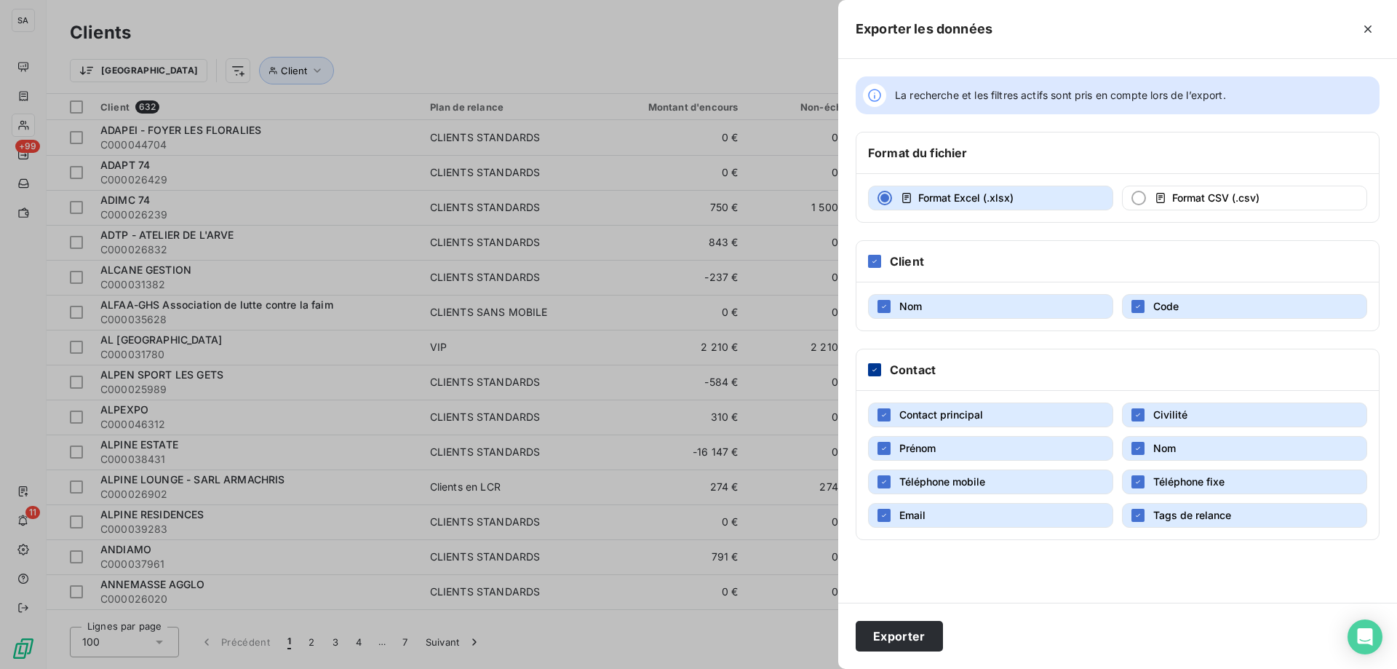
click at [877, 363] on div at bounding box center [874, 369] width 13 height 13
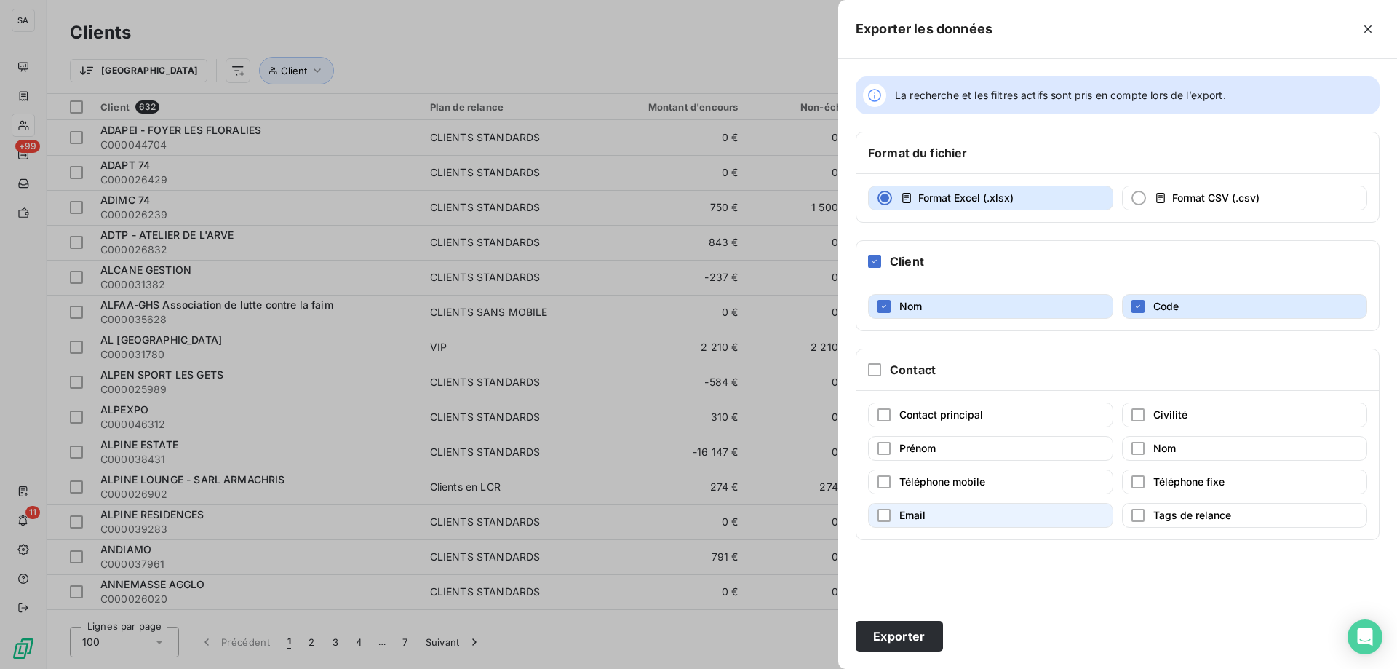
click at [906, 512] on span "Email" at bounding box center [912, 515] width 26 height 12
click at [898, 635] on button "Exporter" at bounding box center [899, 636] width 87 height 31
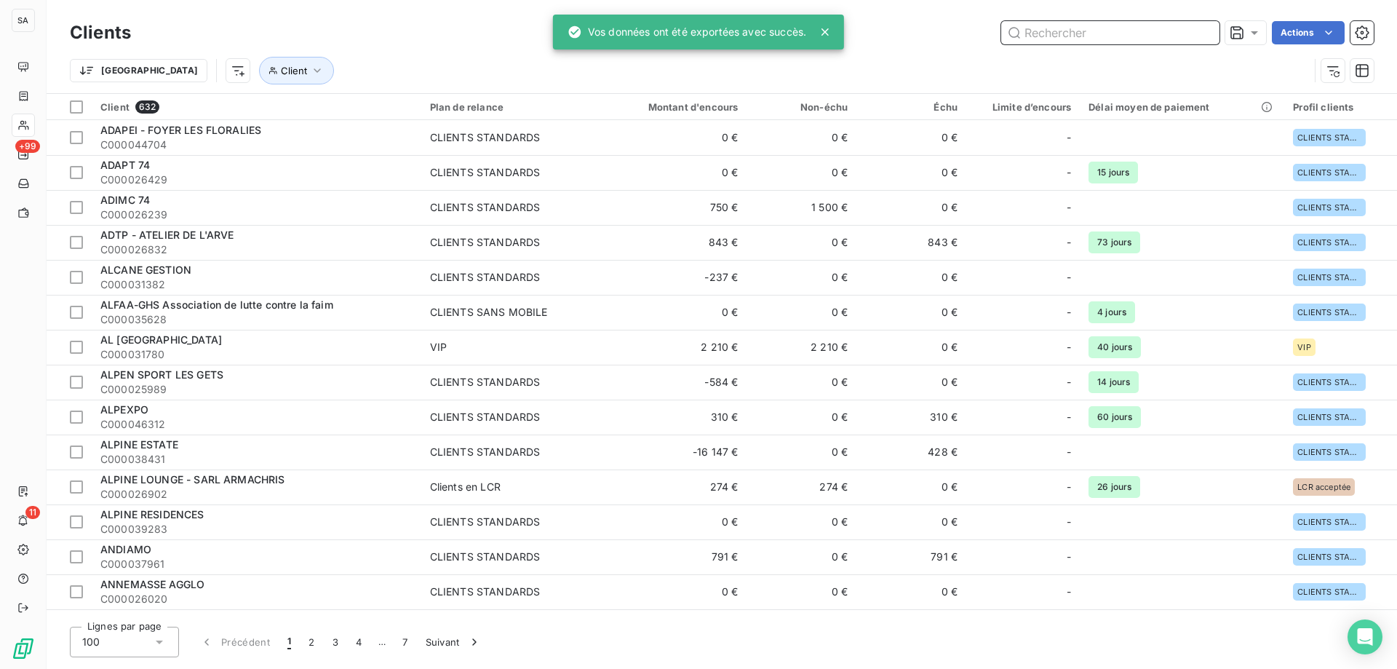
click at [1052, 30] on input "text" at bounding box center [1110, 32] width 218 height 23
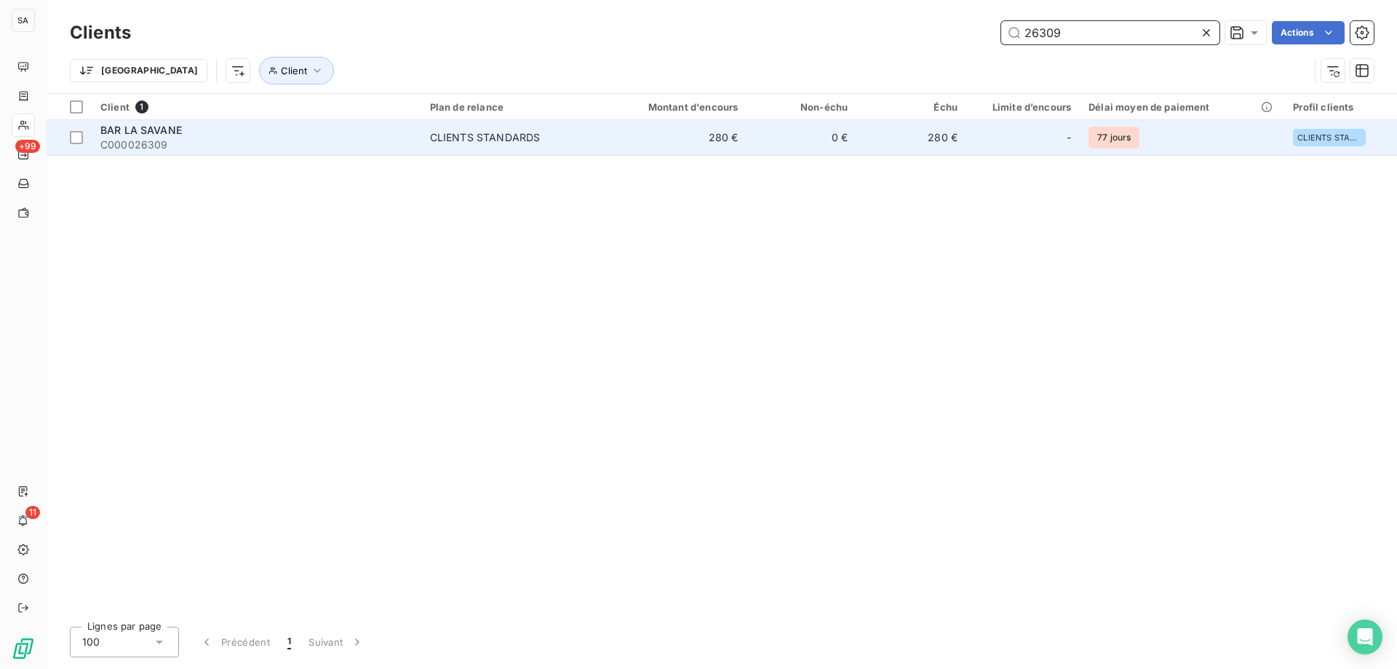
type input "26309"
click at [151, 132] on span "BAR LA SAVANE" at bounding box center [140, 130] width 81 height 12
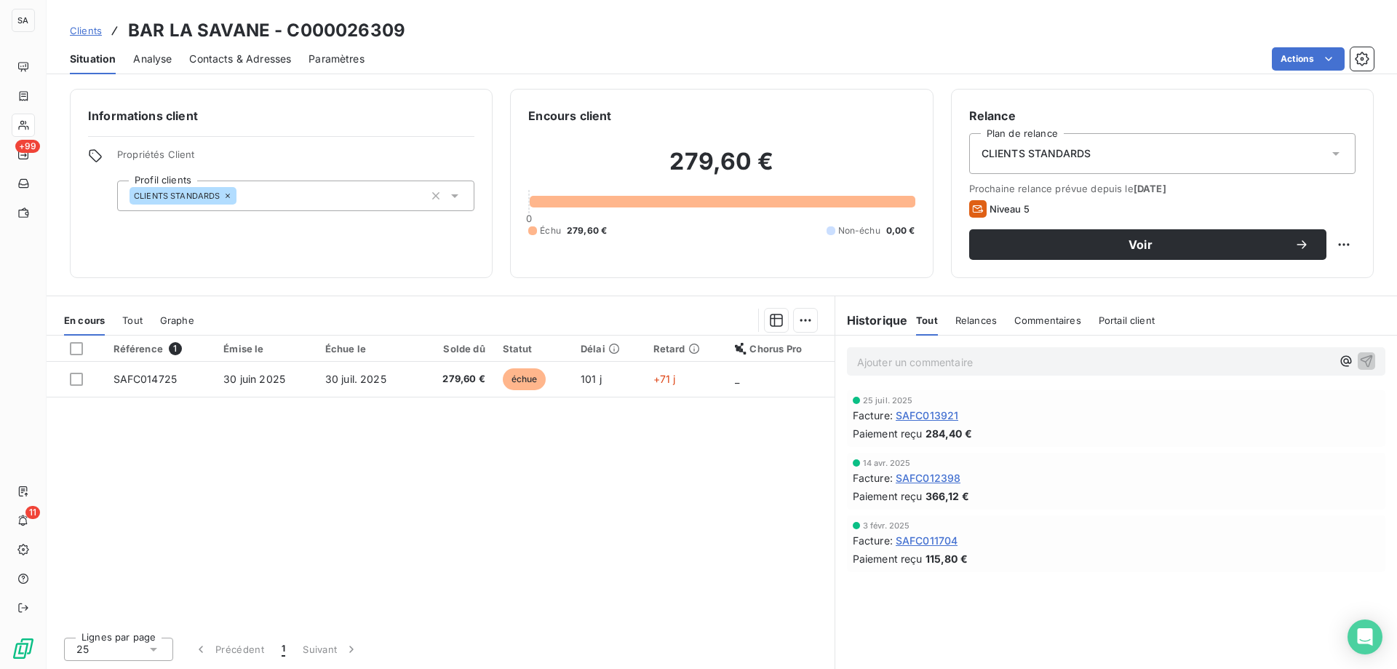
click at [238, 58] on span "Contacts & Adresses" at bounding box center [240, 59] width 102 height 15
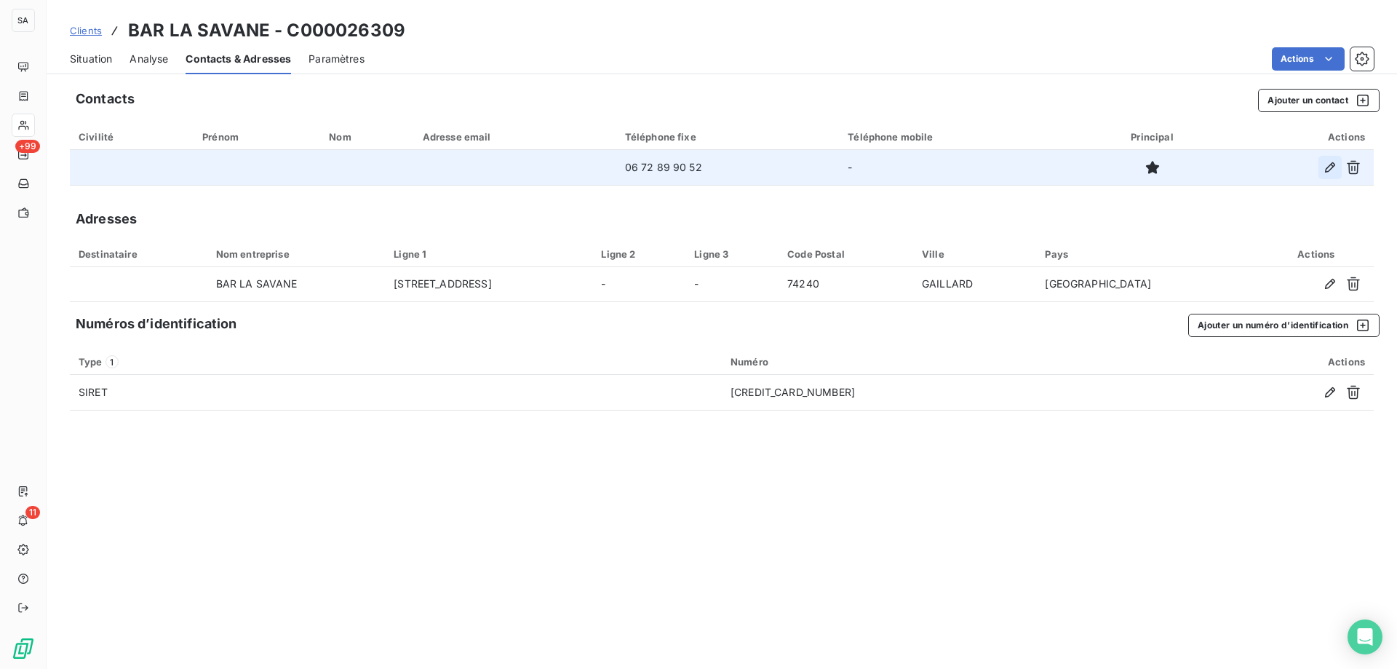
click at [1330, 164] on icon "button" at bounding box center [1330, 167] width 15 height 15
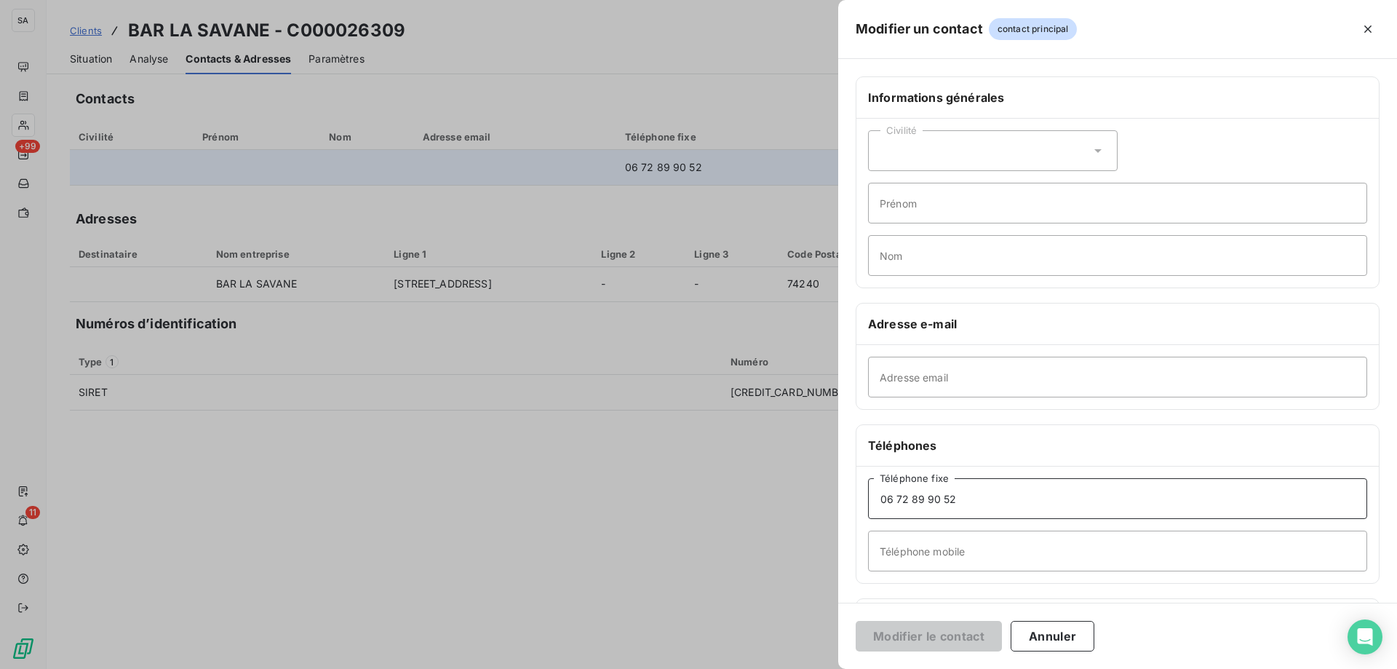
click at [963, 502] on input "06 72 89 90 52" at bounding box center [1117, 498] width 499 height 41
drag, startPoint x: 968, startPoint y: 502, endPoint x: 773, endPoint y: 500, distance: 195.7
click at [764, 668] on div "Modifier un contact contact principal Informations générales Civilité Prénom No…" at bounding box center [698, 669] width 1397 height 0
click at [909, 554] on input "Téléphone mobile" at bounding box center [1117, 550] width 499 height 41
paste input "06 72 89 90 52"
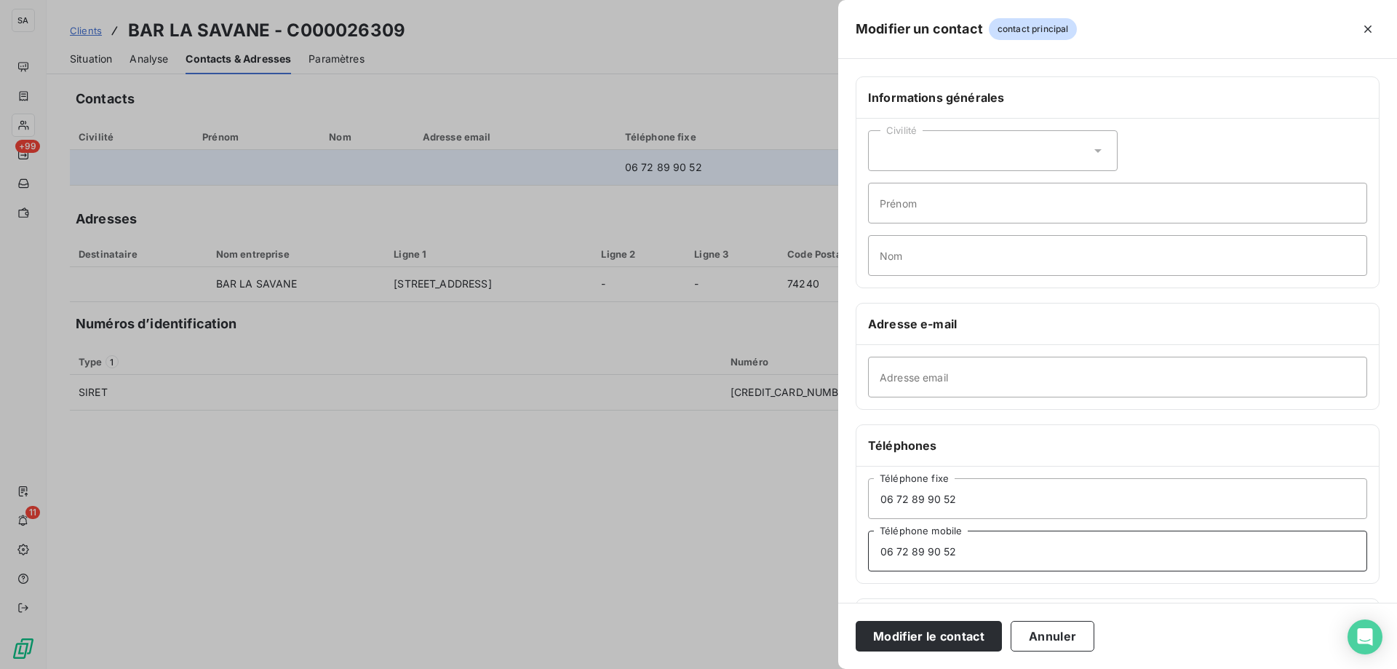
type input "06 72 89 90 52"
click at [755, 668] on div "Modifier un contact contact principal Informations générales Civilité Prénom No…" at bounding box center [698, 669] width 1397 height 0
click at [946, 632] on button "Modifier le contact" at bounding box center [929, 636] width 146 height 31
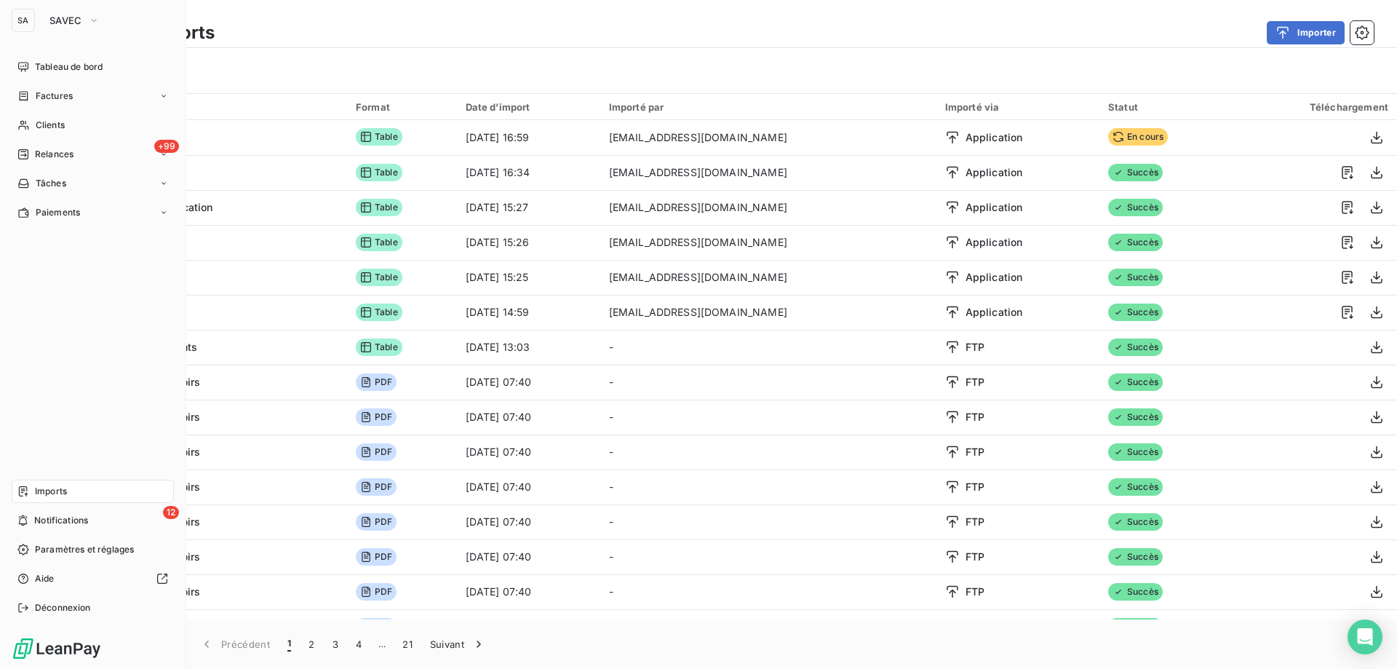
drag, startPoint x: 41, startPoint y: 123, endPoint x: 180, endPoint y: 150, distance: 140.8
click at [42, 122] on span "Clients" at bounding box center [50, 125] width 29 height 13
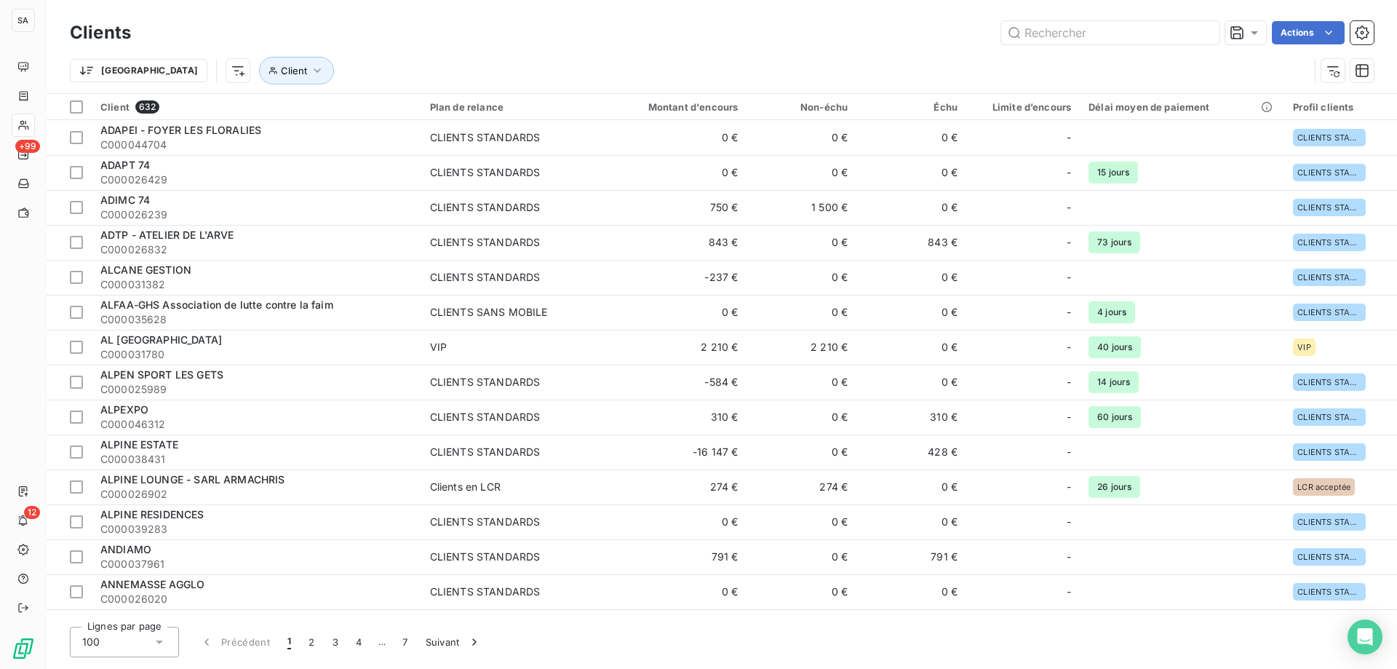
click at [1131, 44] on div "Clients Actions" at bounding box center [722, 32] width 1304 height 31
click at [1121, 39] on input "text" at bounding box center [1110, 32] width 218 height 23
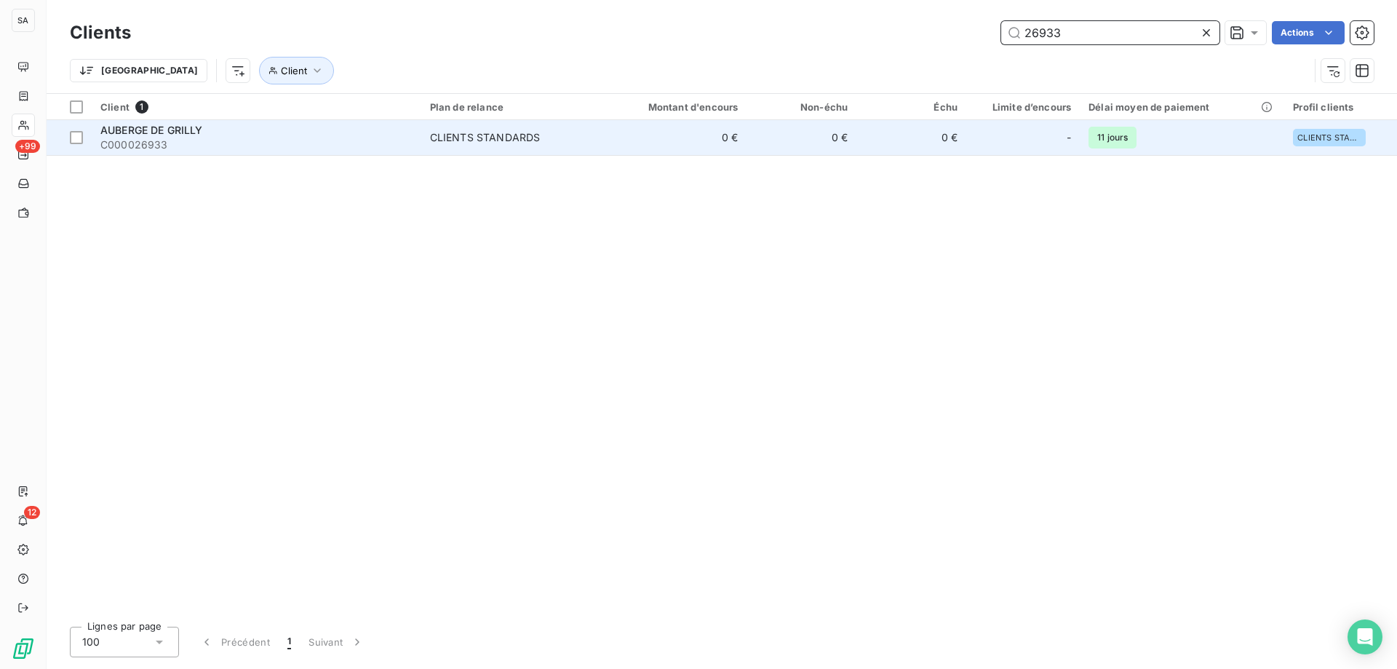
type input "26933"
click at [244, 136] on div "AUBERGE DE GRILLY" at bounding box center [256, 130] width 312 height 15
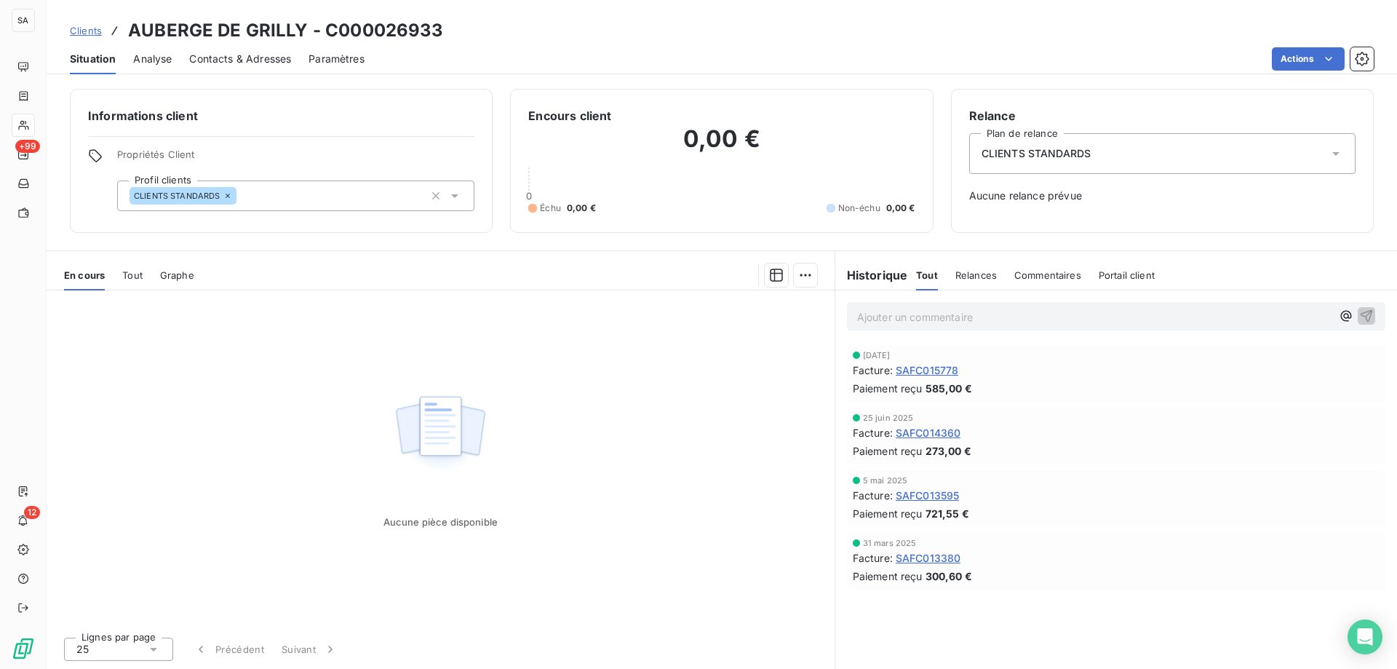
click at [192, 58] on span "Contacts & Adresses" at bounding box center [240, 59] width 102 height 15
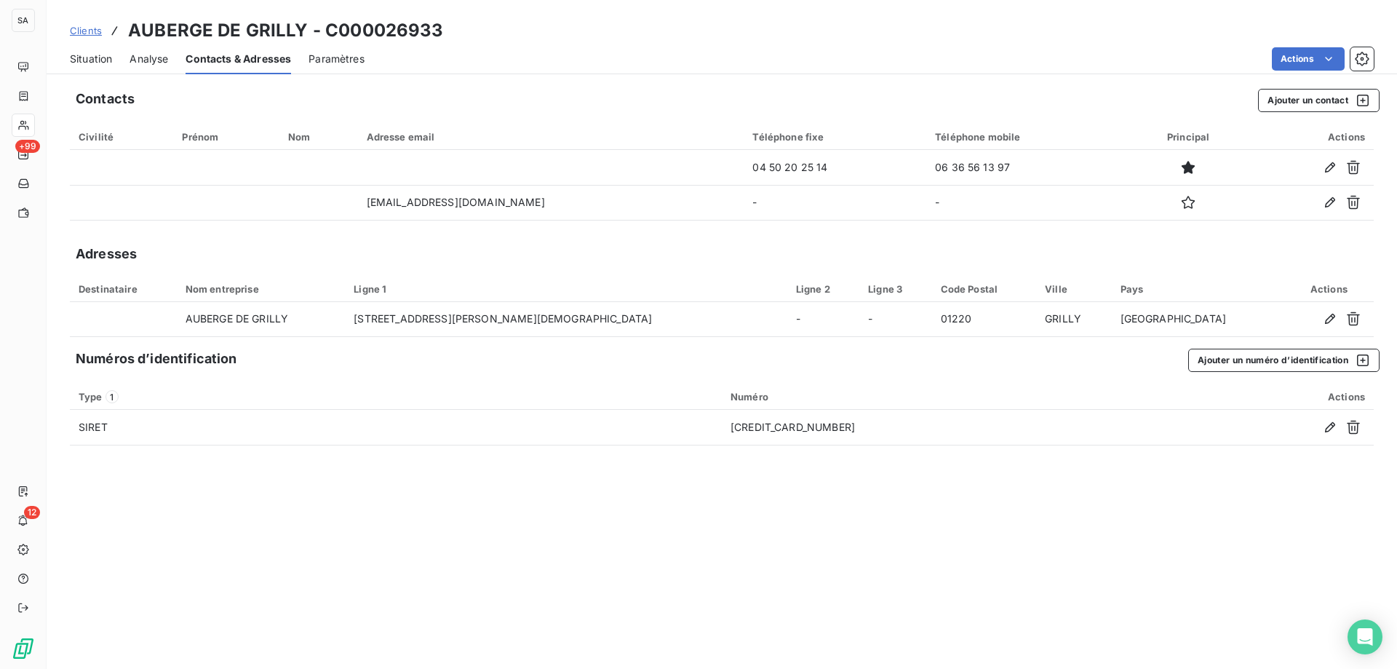
click at [87, 59] on span "Situation" at bounding box center [91, 59] width 42 height 15
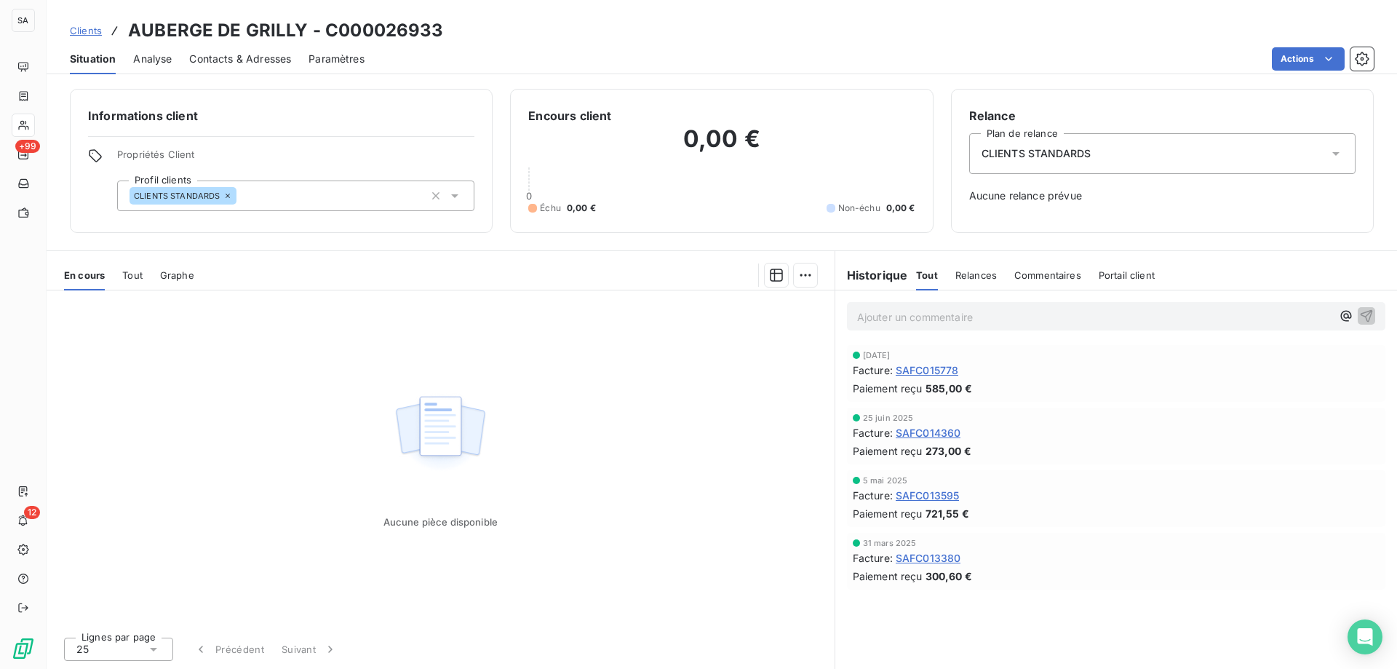
click at [92, 33] on span "Clients" at bounding box center [86, 31] width 32 height 12
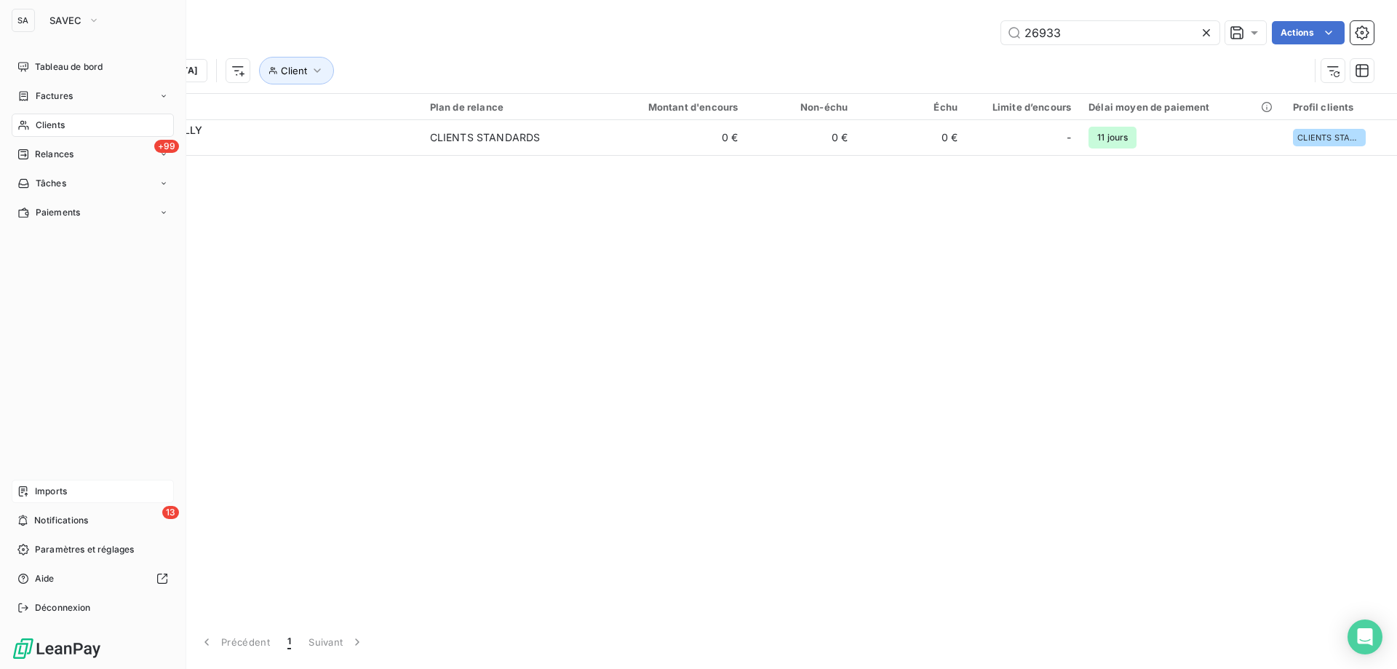
click at [49, 493] on span "Imports" at bounding box center [51, 491] width 32 height 13
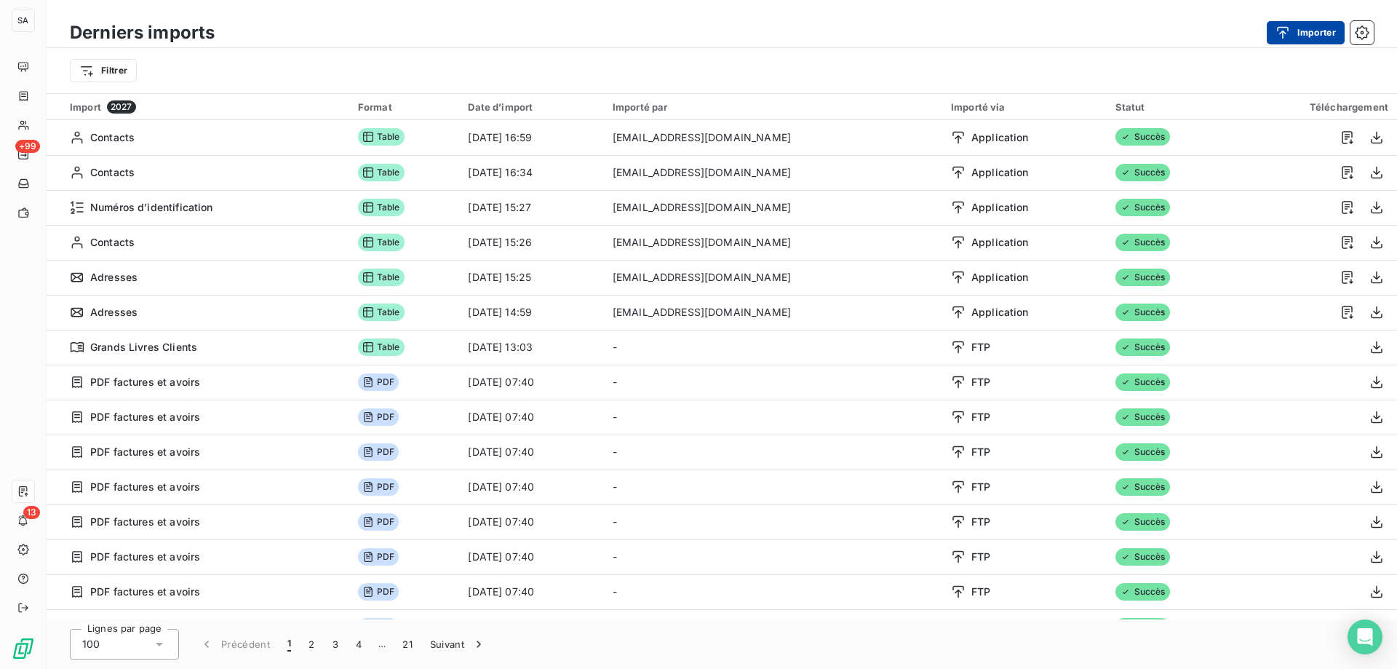
click at [1296, 23] on button "Importer" at bounding box center [1306, 32] width 78 height 23
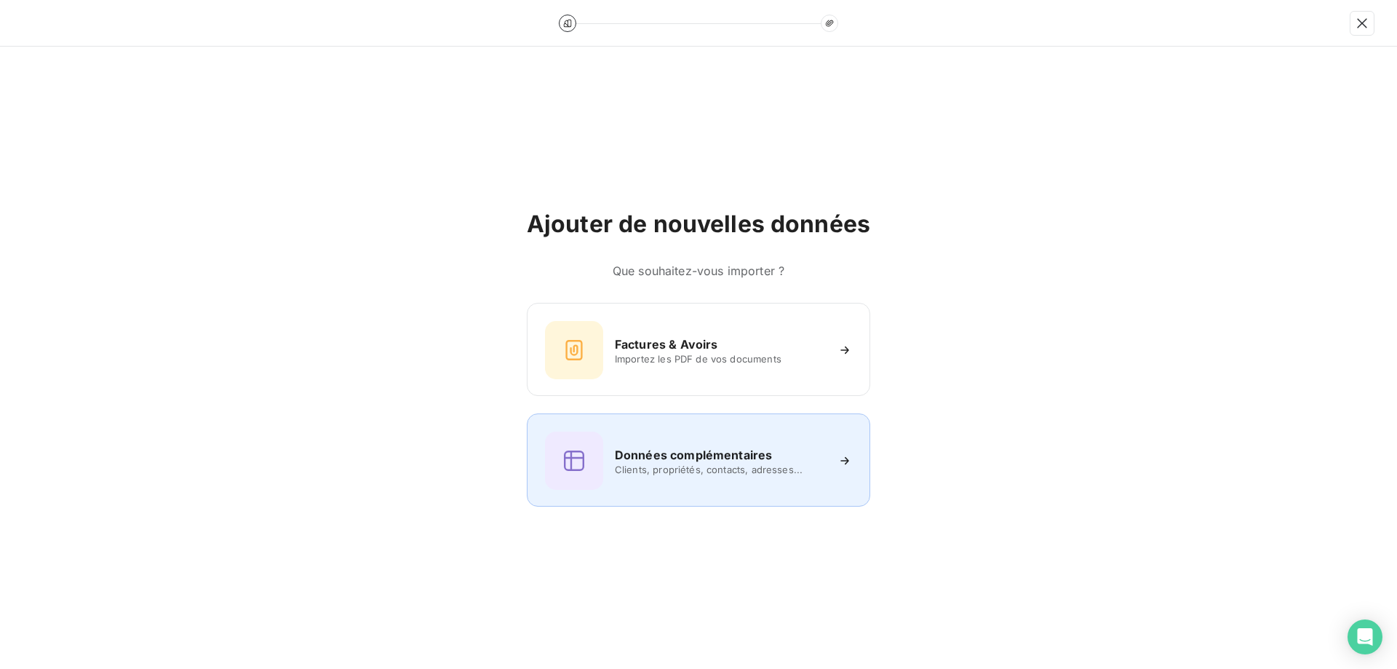
click at [606, 473] on div "Données complémentaires Clients, propriétés, contacts, adresses..." at bounding box center [698, 460] width 307 height 58
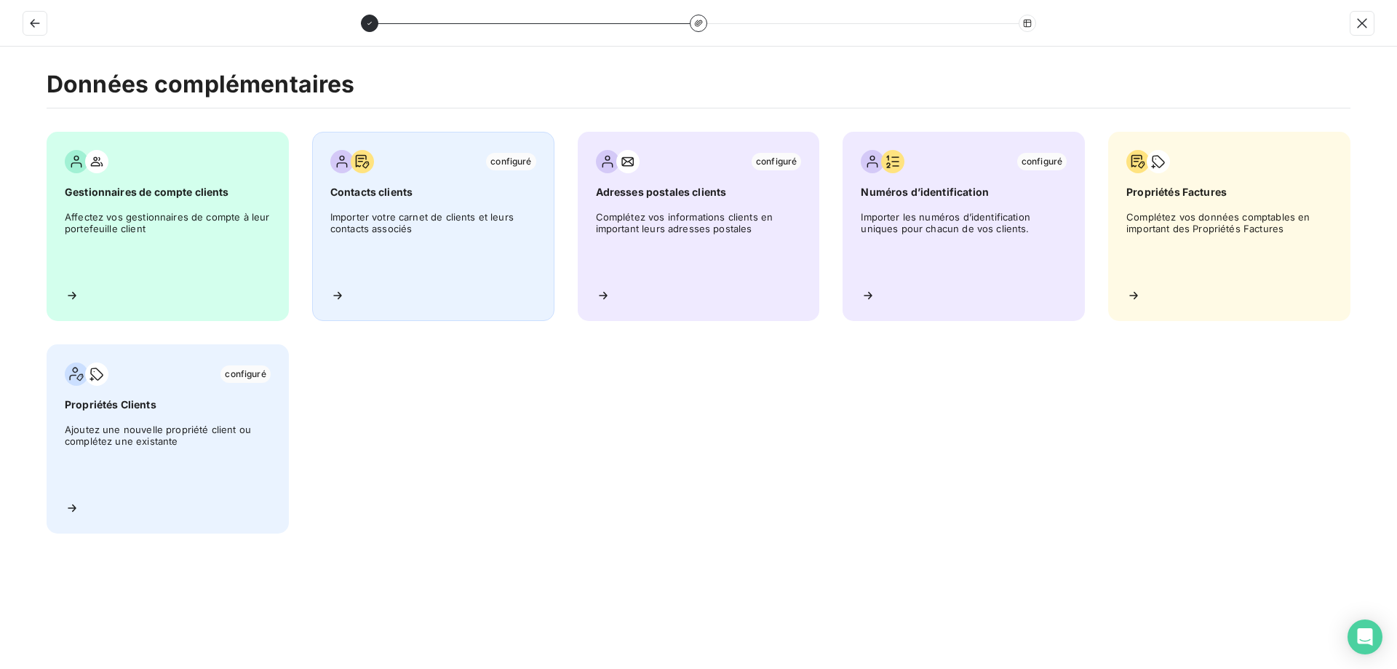
click at [459, 241] on span "Importer votre carnet de clients et leurs contacts associés" at bounding box center [433, 243] width 206 height 65
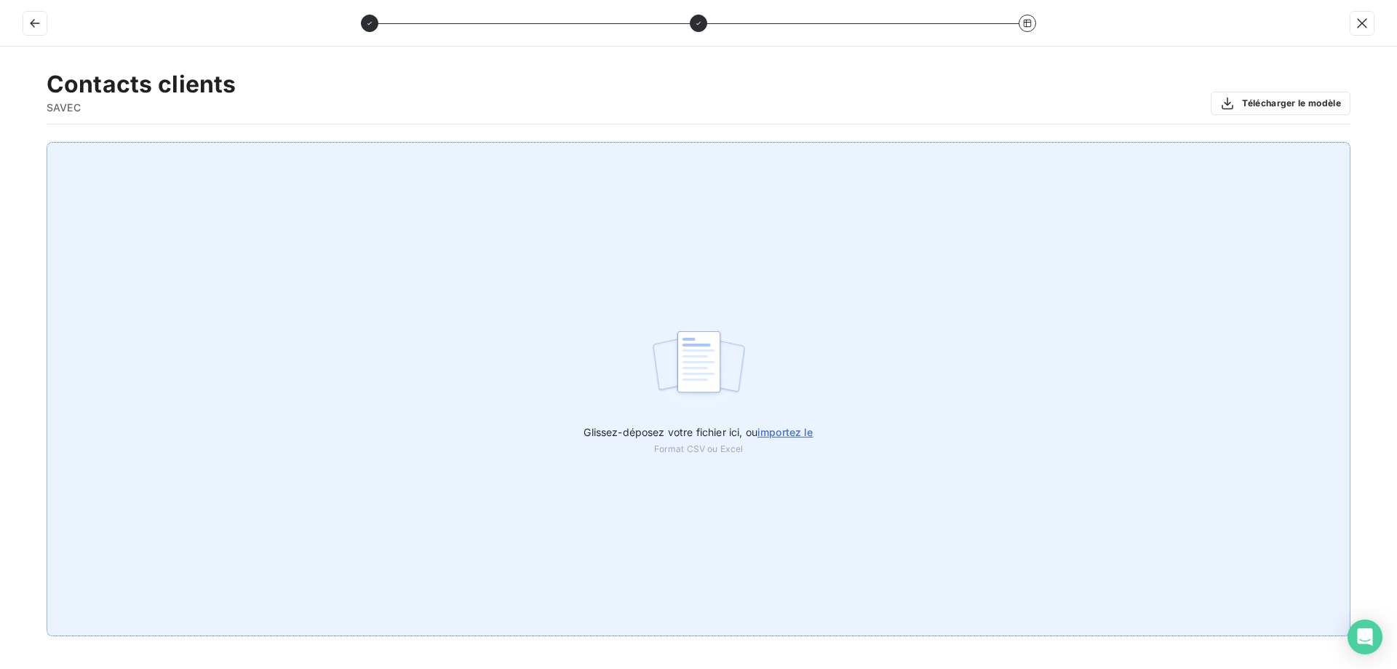
click at [760, 359] on div "Glissez-déposez votre fichier ici, ou importez le Format CSV ou Excel" at bounding box center [699, 389] width 1304 height 494
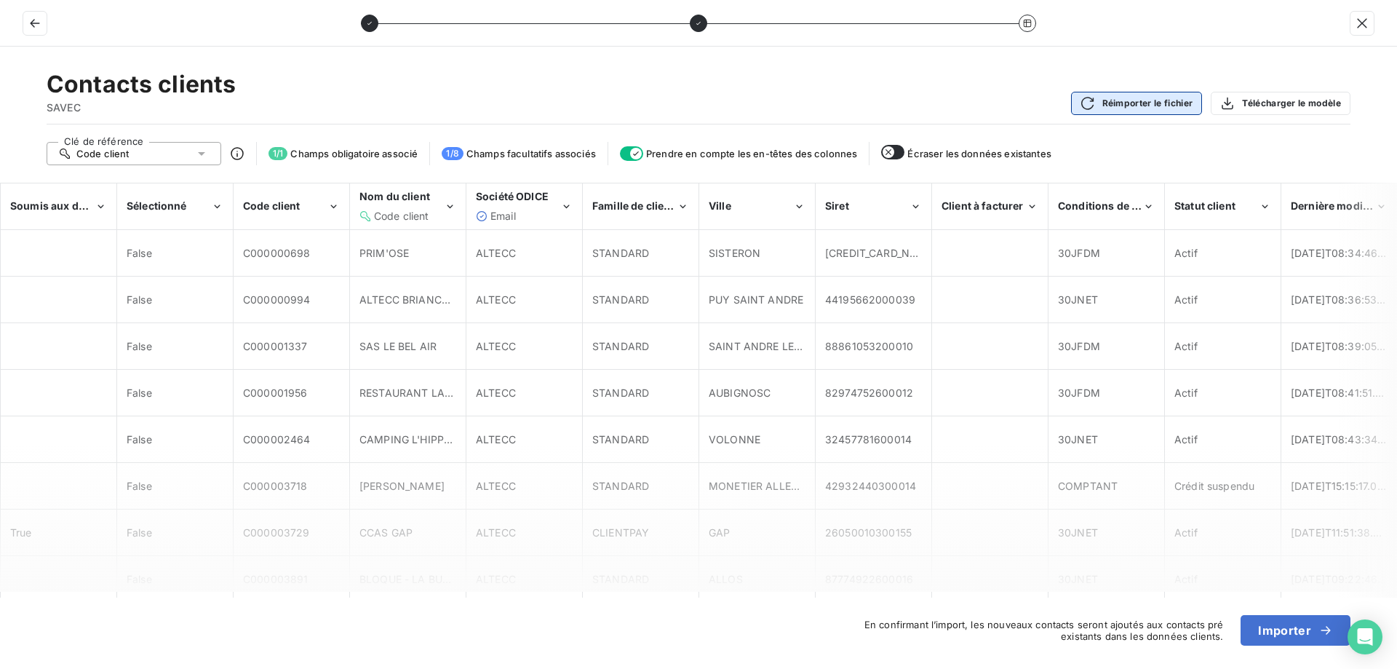
click at [1155, 109] on button "Réimporter le fichier" at bounding box center [1137, 103] width 132 height 23
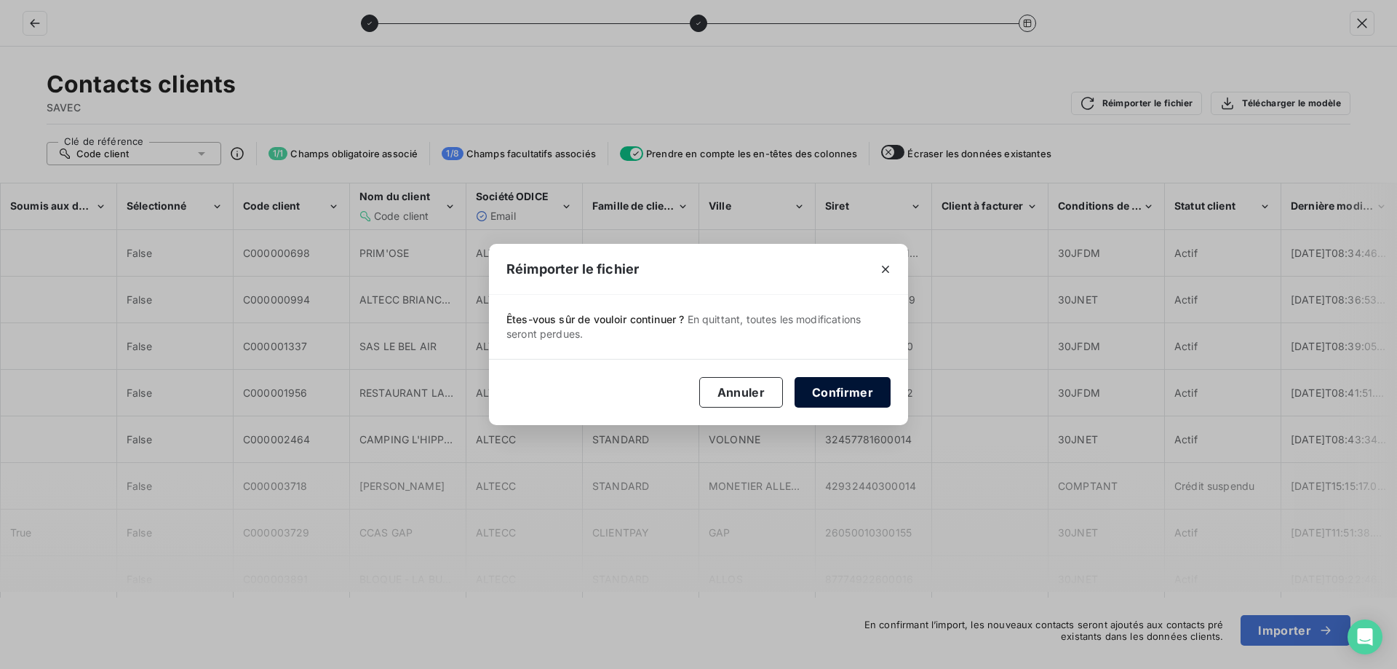
click at [825, 394] on button "Confirmer" at bounding box center [843, 392] width 96 height 31
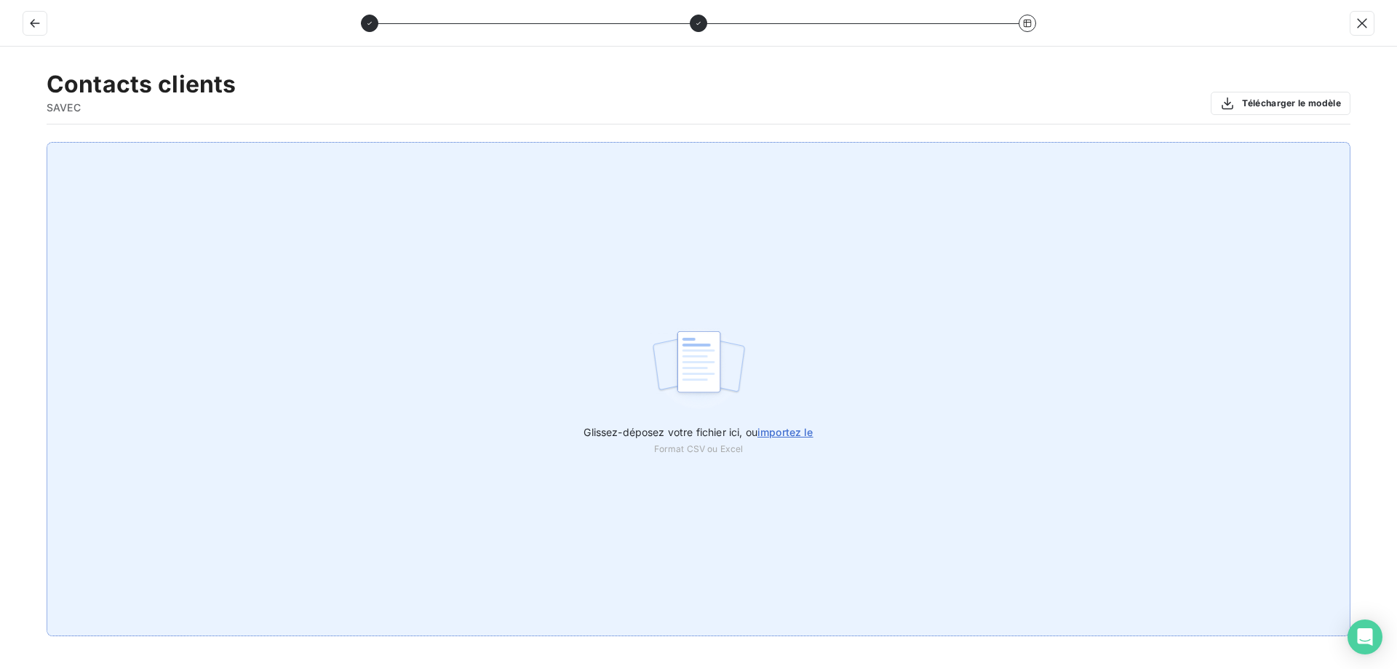
click at [731, 432] on span "Glissez-déposez votre fichier ici, ou importez le" at bounding box center [698, 432] width 229 height 12
click at [1, 143] on input "Glissez-déposez votre fichier ici, ou importez le" at bounding box center [0, 142] width 1 height 1
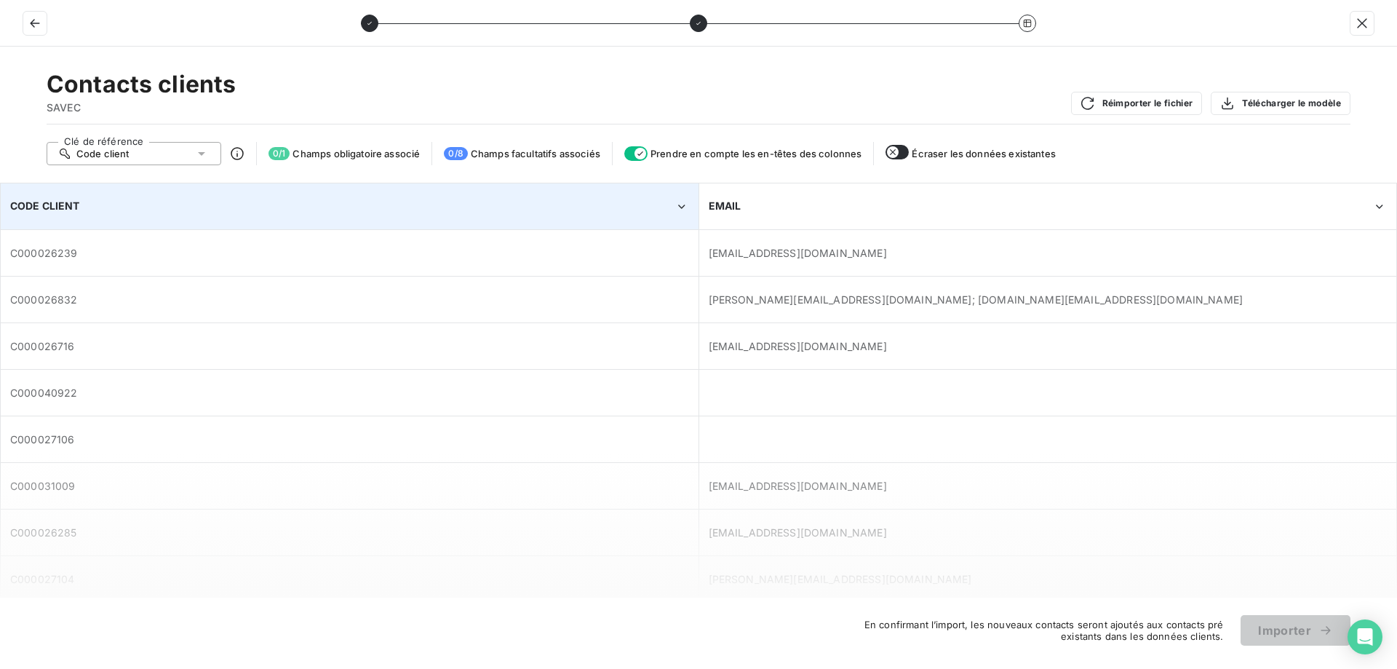
click at [387, 196] on div "CODE CLIENT" at bounding box center [349, 206] width 696 height 44
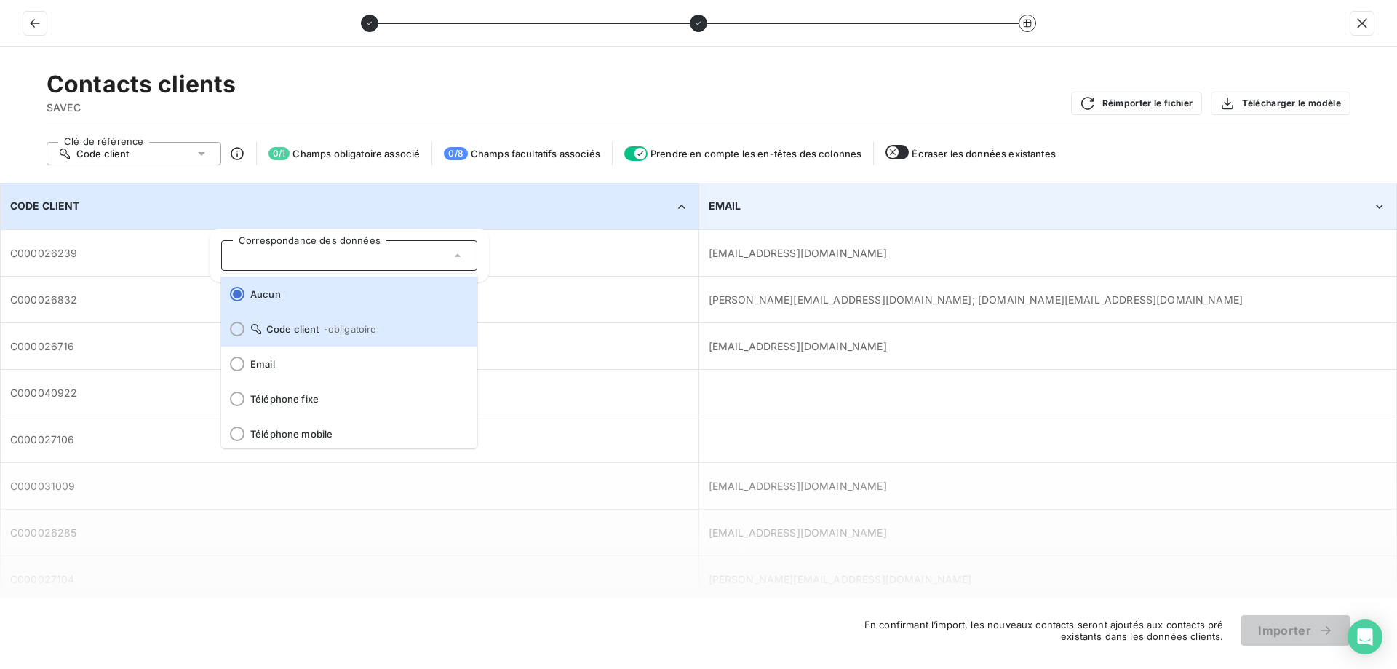
drag, startPoint x: 256, startPoint y: 322, endPoint x: 881, endPoint y: 223, distance: 632.9
click at [258, 322] on li "Code client - obligatoire" at bounding box center [349, 328] width 256 height 35
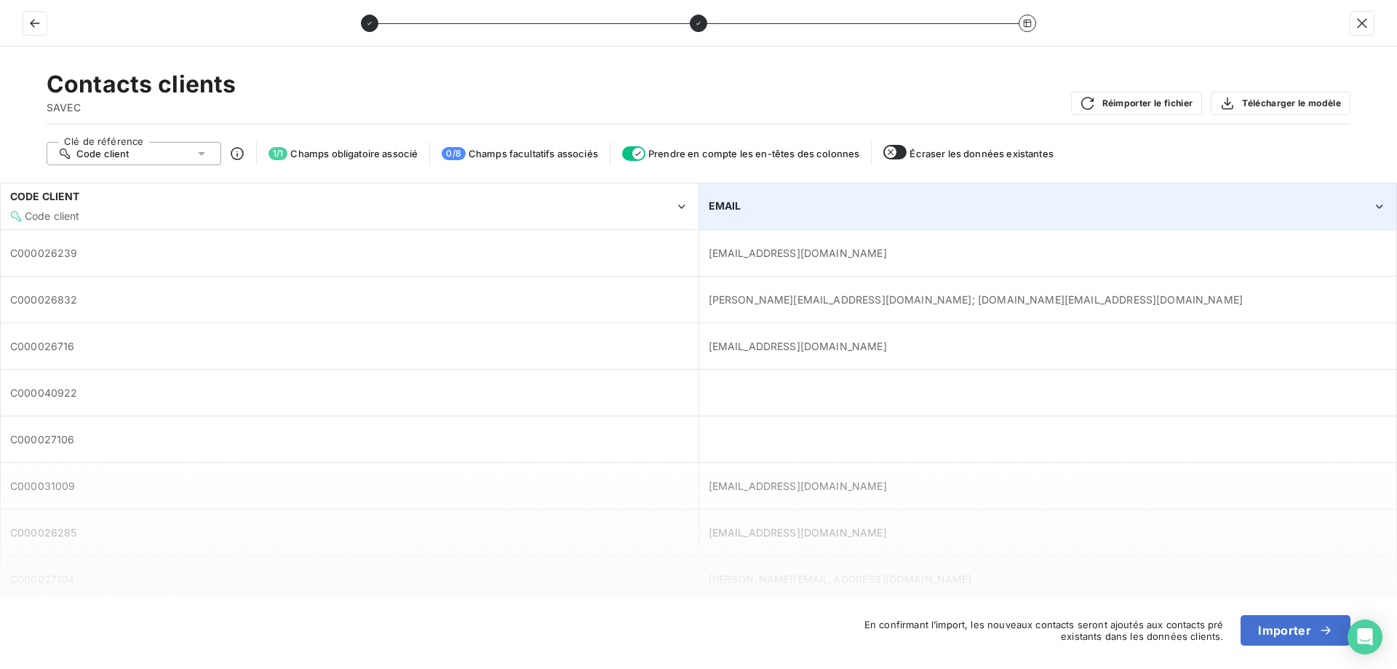
click at [883, 210] on div "EMAIL" at bounding box center [1041, 206] width 664 height 15
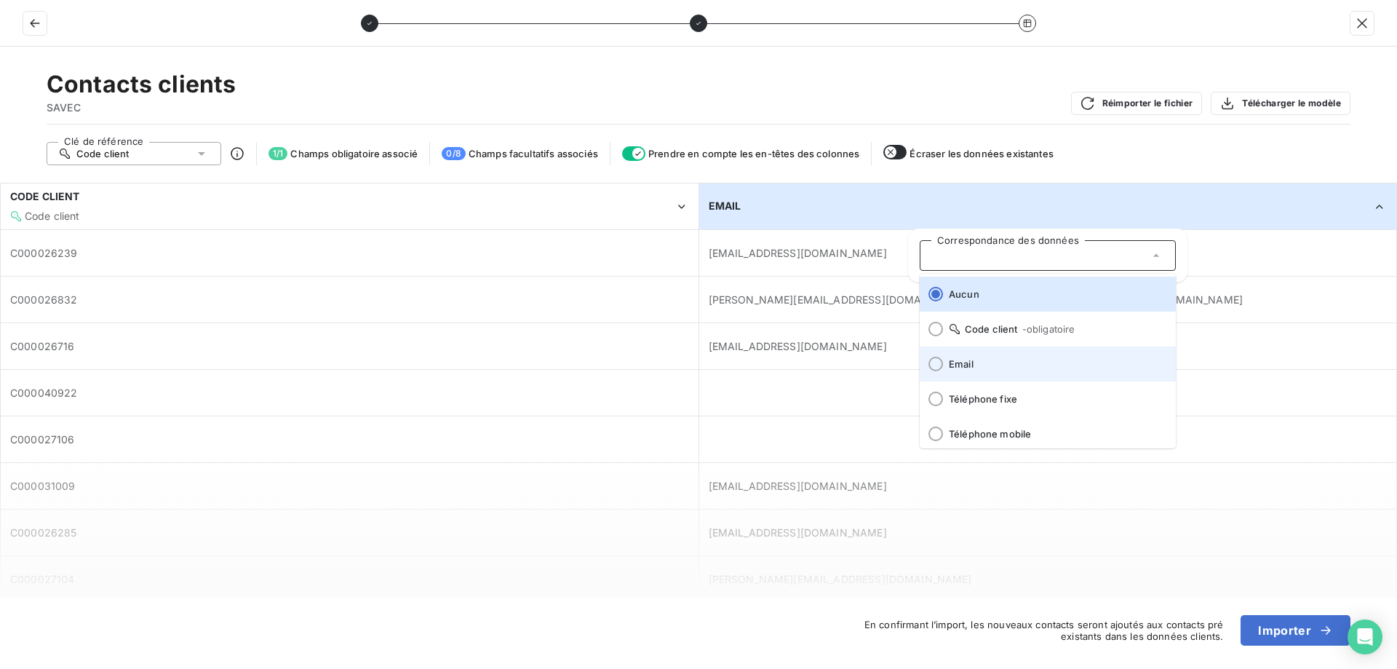
click at [982, 368] on span "Email" at bounding box center [1056, 364] width 215 height 12
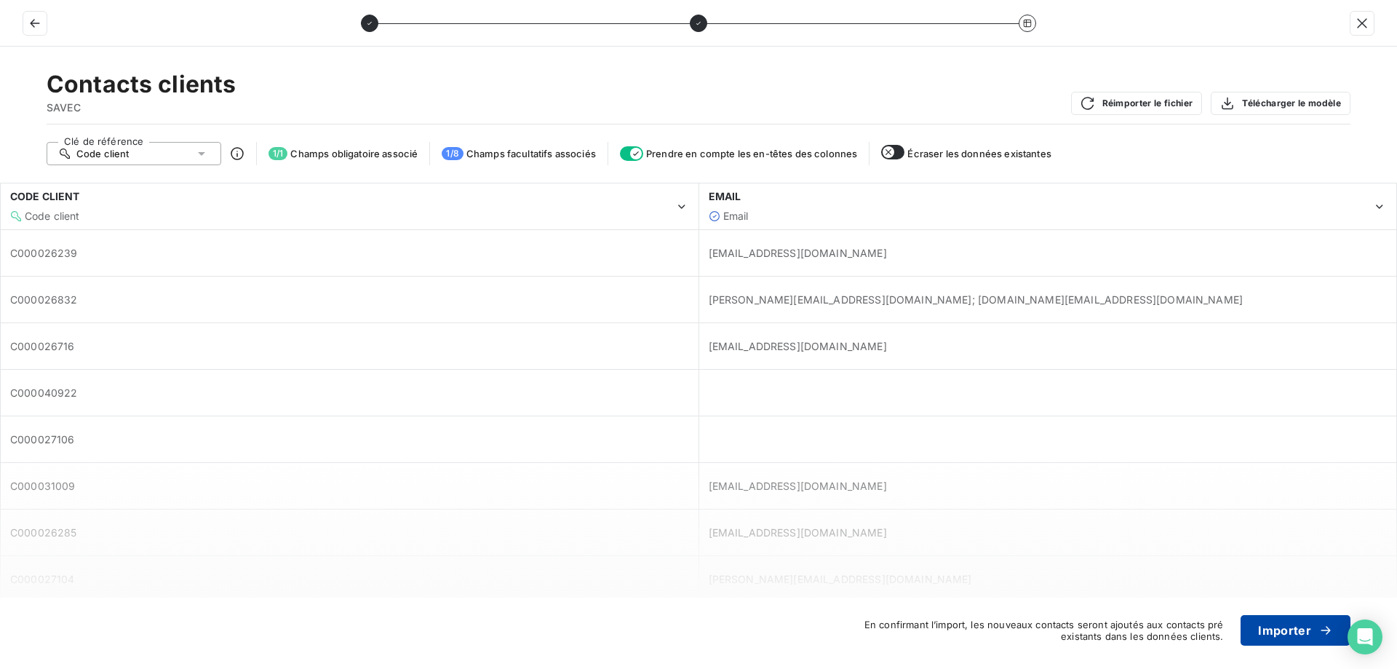
click at [1299, 637] on button "Importer" at bounding box center [1296, 630] width 110 height 31
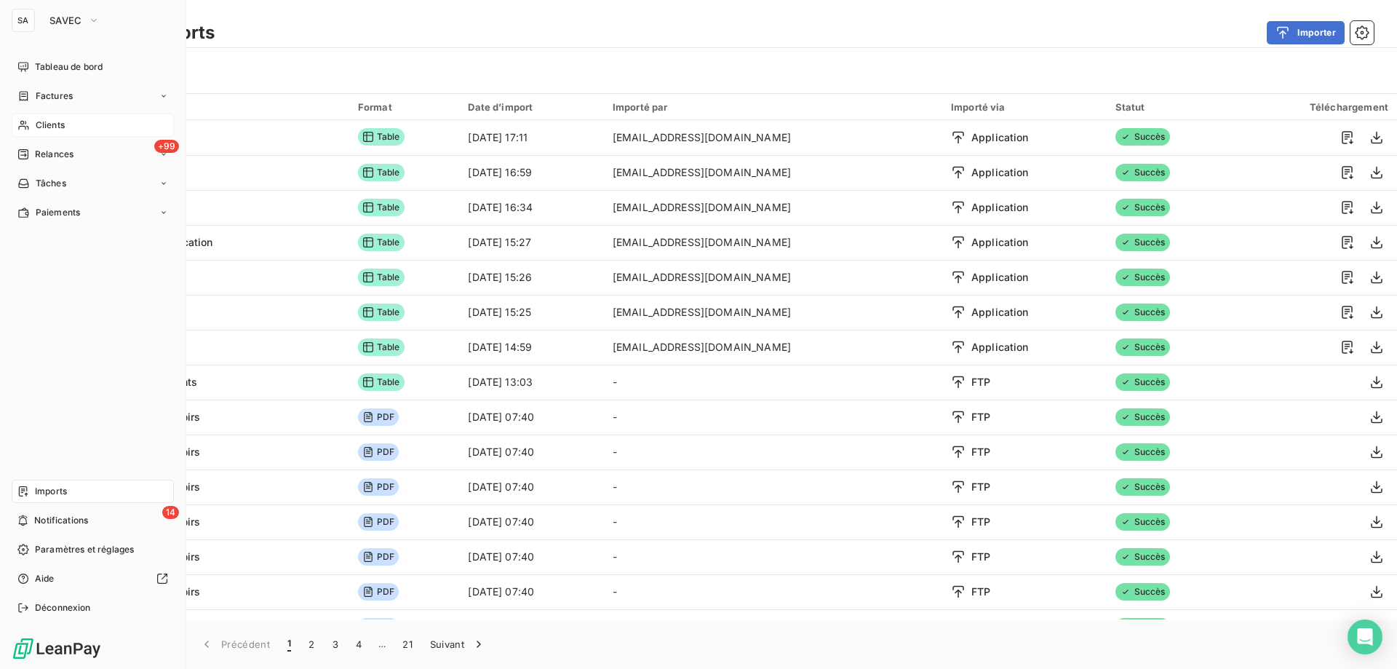
click at [58, 122] on span "Clients" at bounding box center [50, 125] width 29 height 13
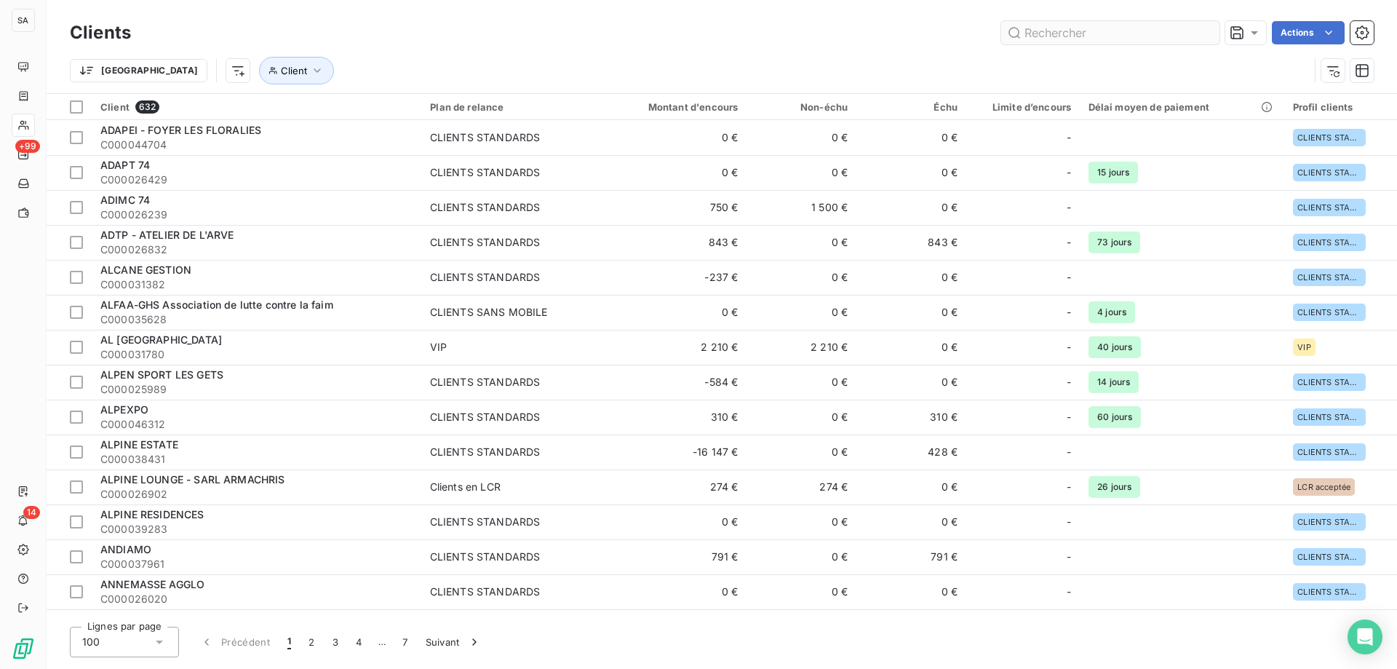
click at [1103, 31] on input "text" at bounding box center [1110, 32] width 218 height 23
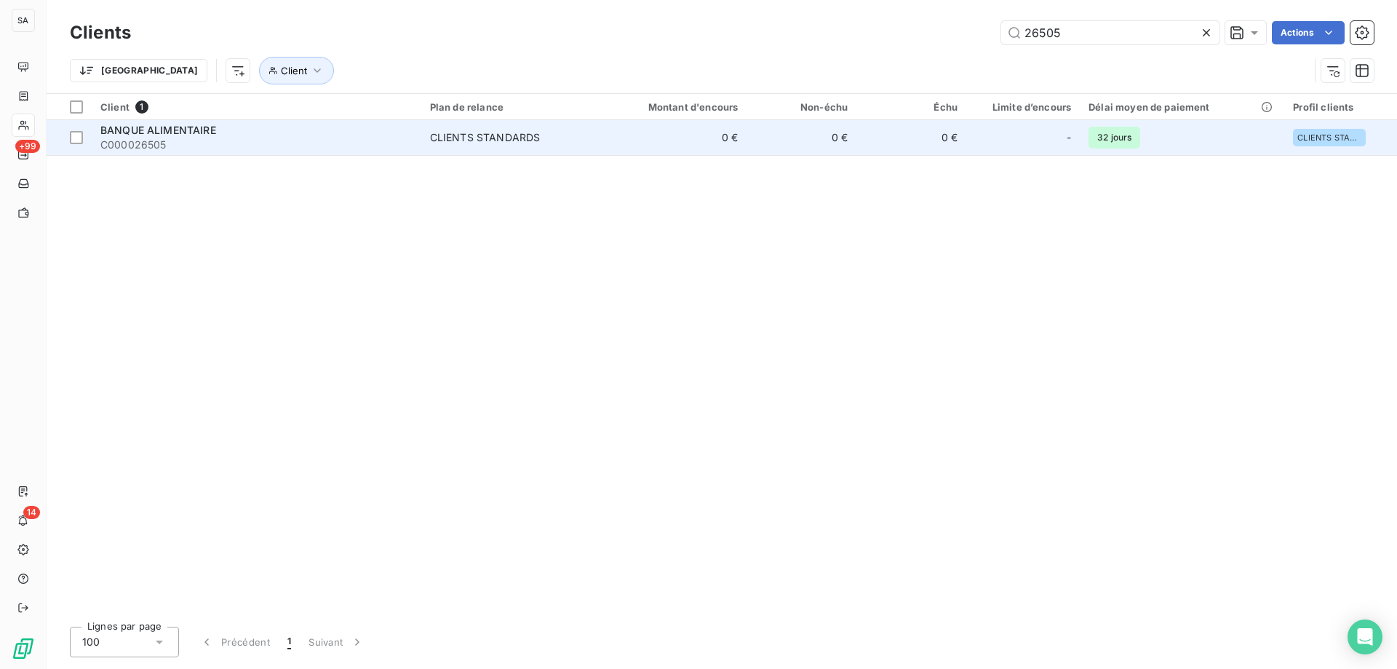
type input "26505"
click at [208, 127] on span "BANQUE ALIMENTAIRE" at bounding box center [158, 130] width 116 height 12
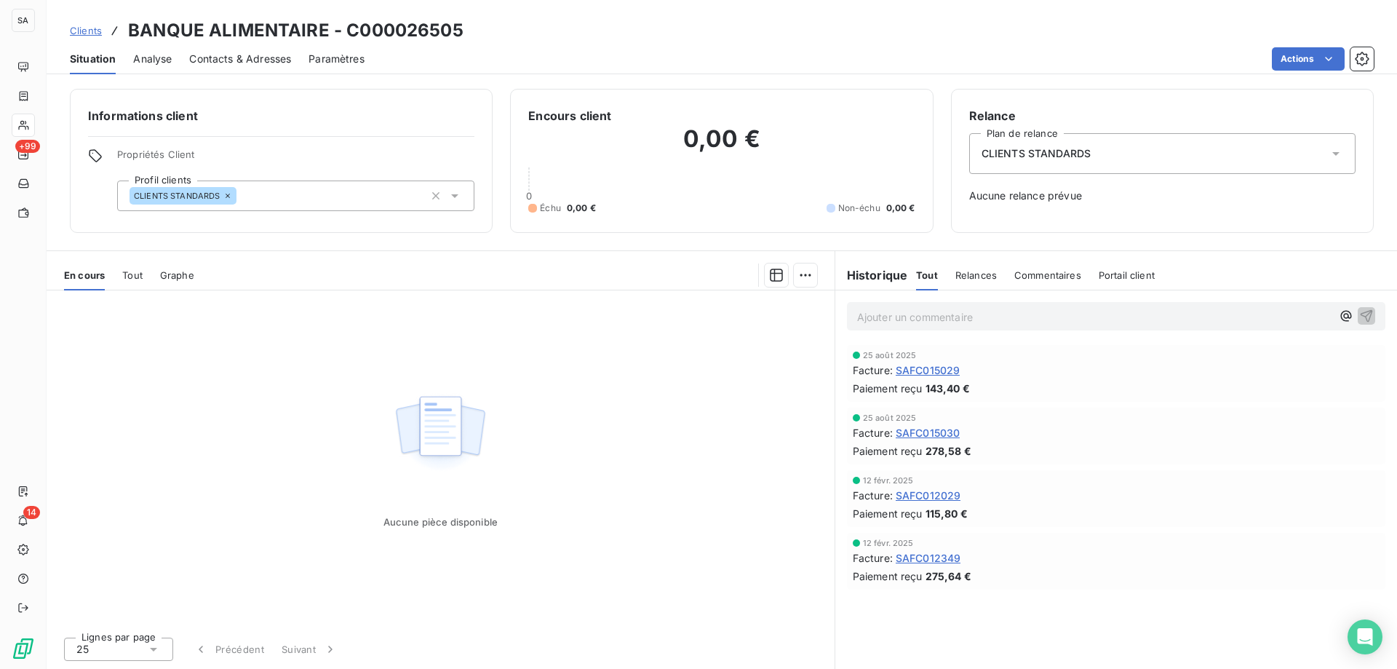
click at [205, 57] on span "Contacts & Adresses" at bounding box center [240, 59] width 102 height 15
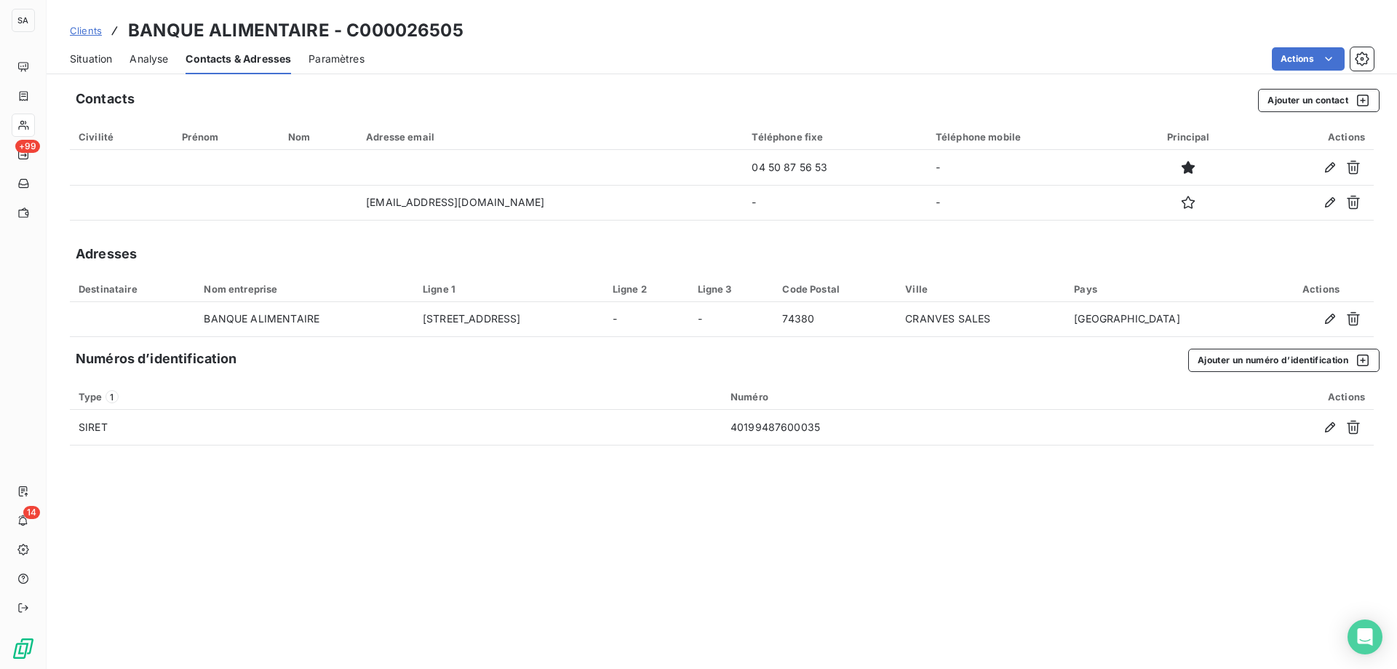
click at [89, 28] on span "Clients" at bounding box center [86, 31] width 32 height 12
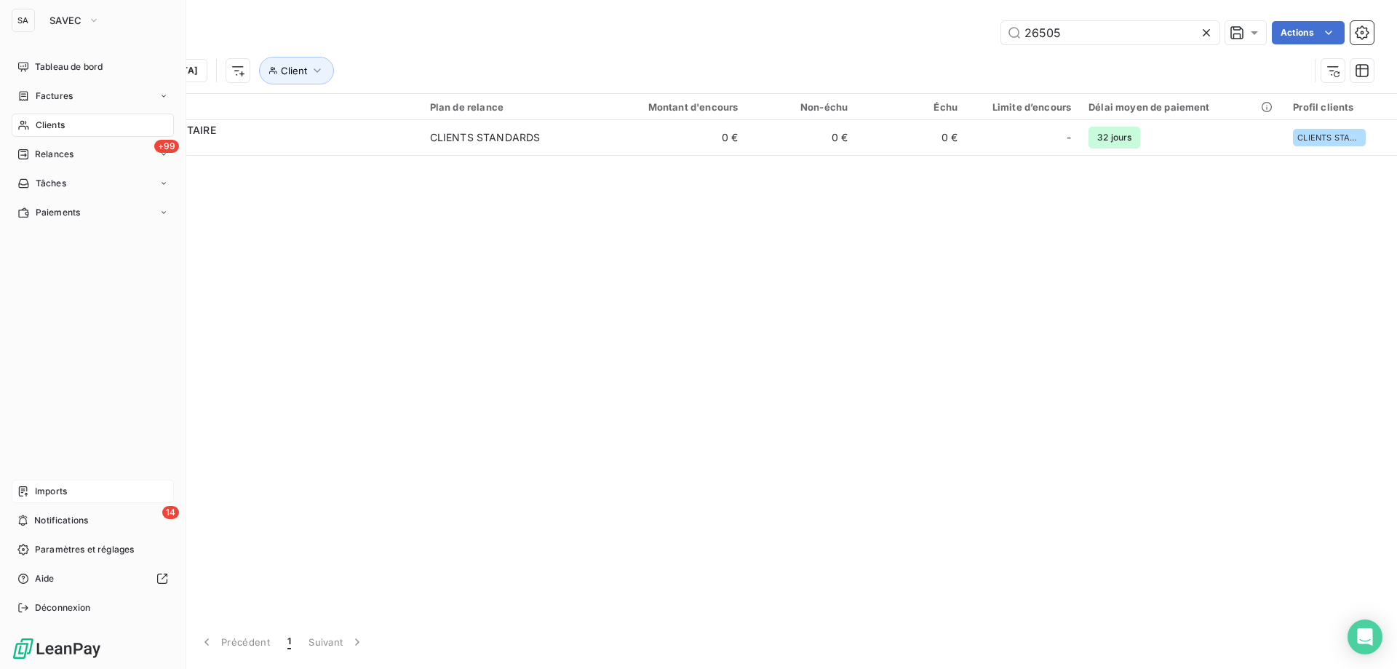
click at [49, 493] on span "Imports" at bounding box center [51, 491] width 32 height 13
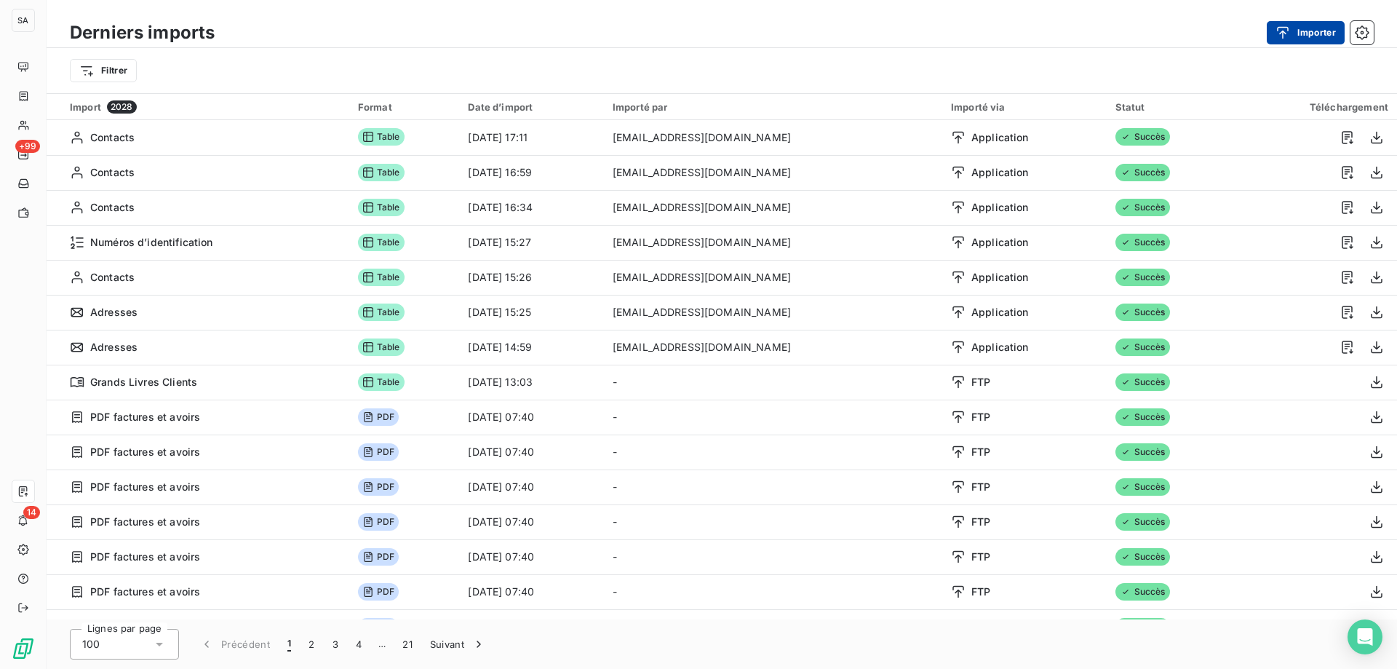
click at [1287, 32] on icon "button" at bounding box center [1283, 32] width 15 height 15
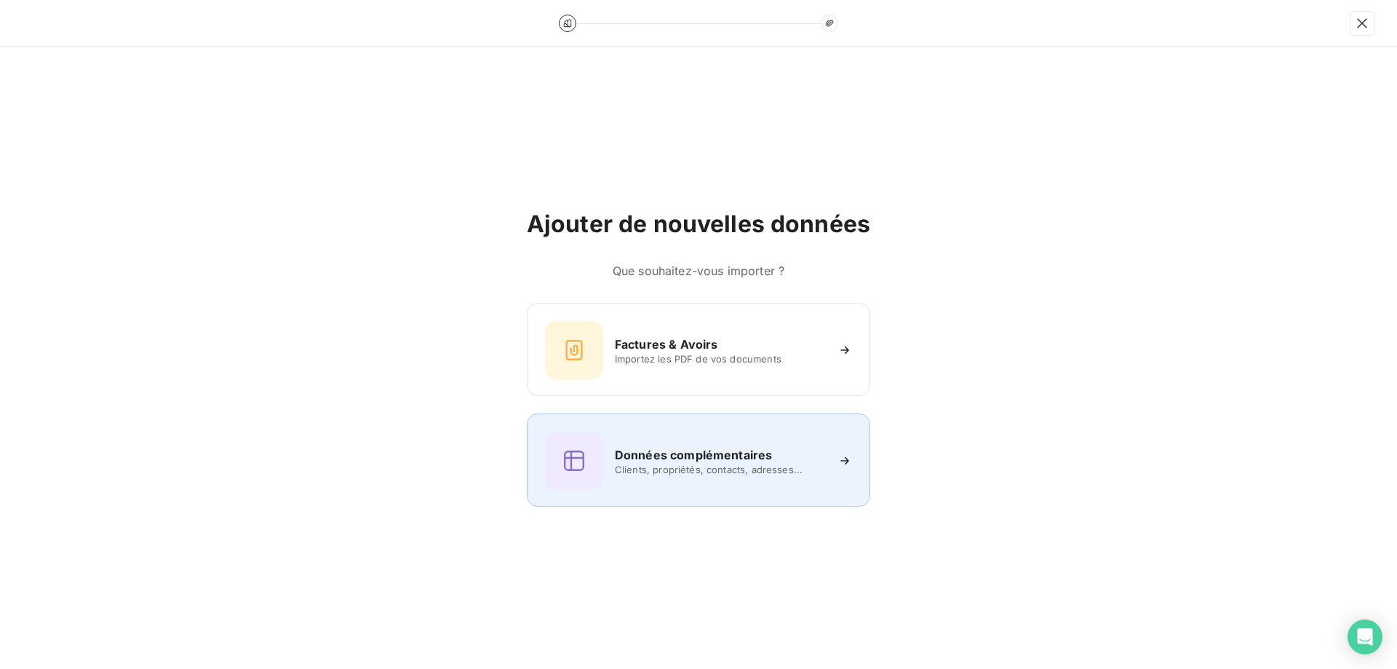
click at [788, 466] on span "Clients, propriétés, contacts, adresses..." at bounding box center [720, 469] width 211 height 12
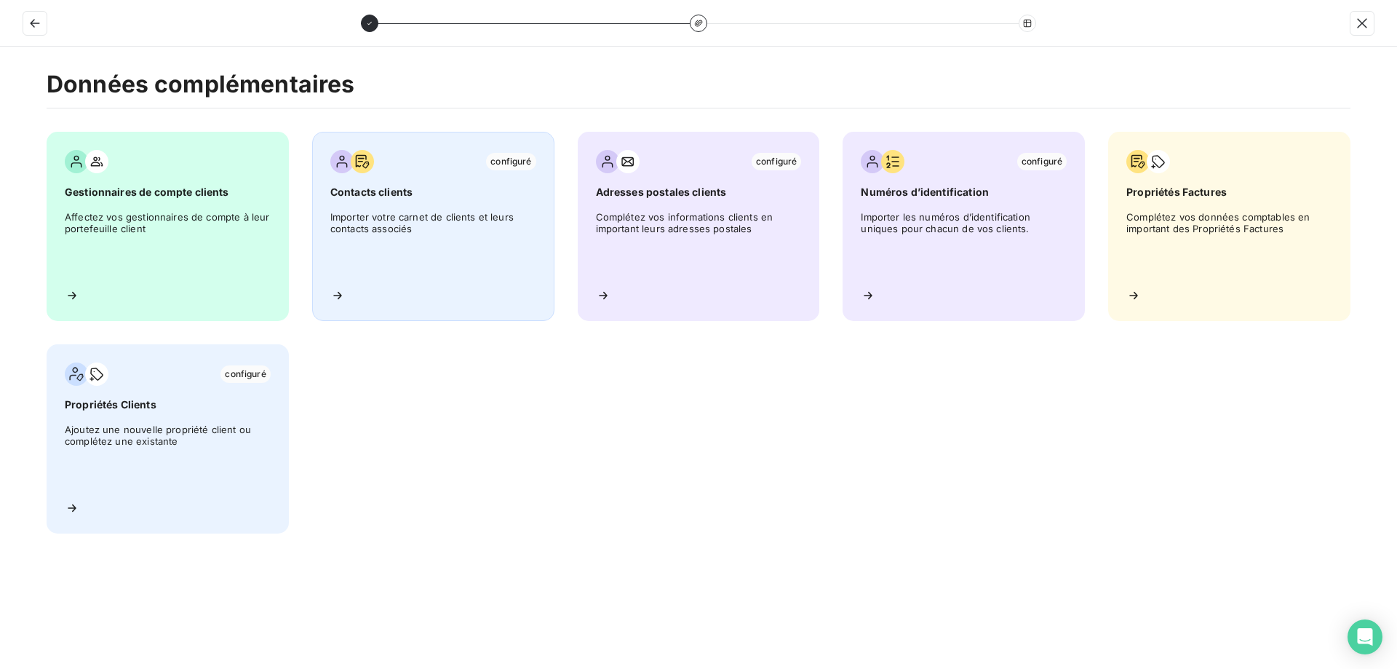
click at [424, 285] on div "configuré Contacts clients Importer votre carnet de clients et leurs contacts a…" at bounding box center [433, 226] width 242 height 189
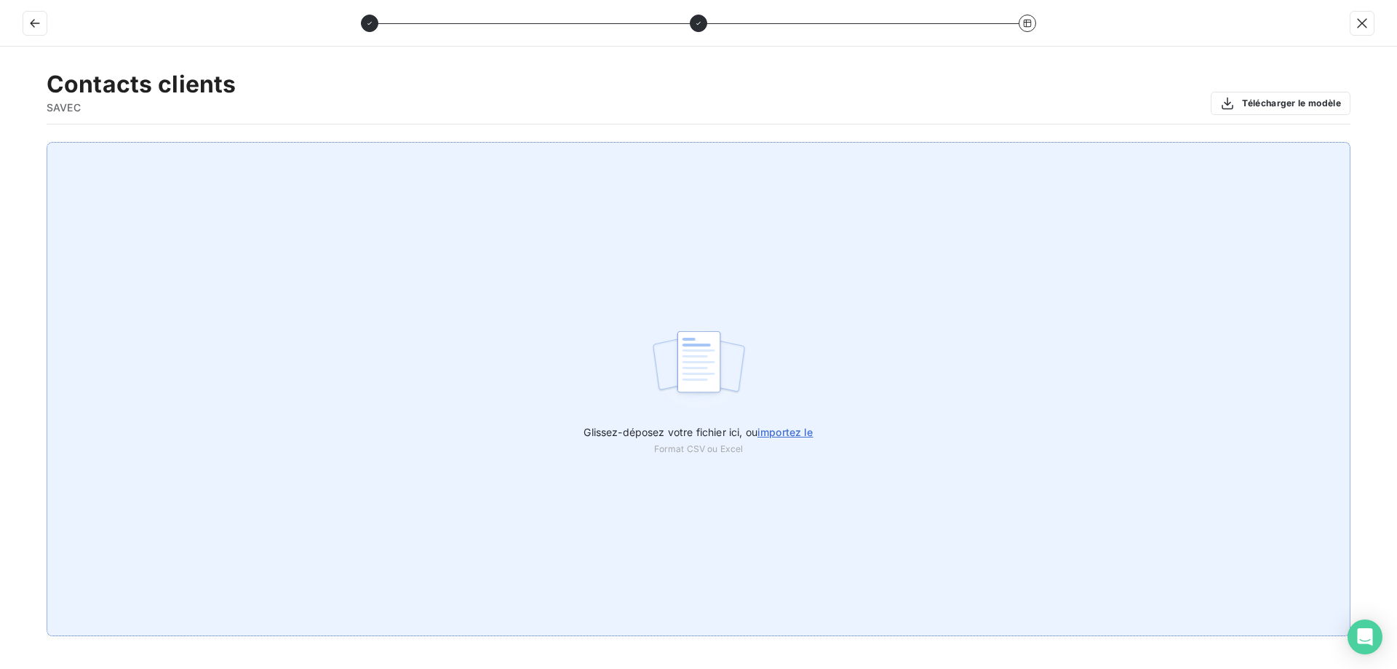
click at [689, 371] on img at bounding box center [699, 368] width 97 height 93
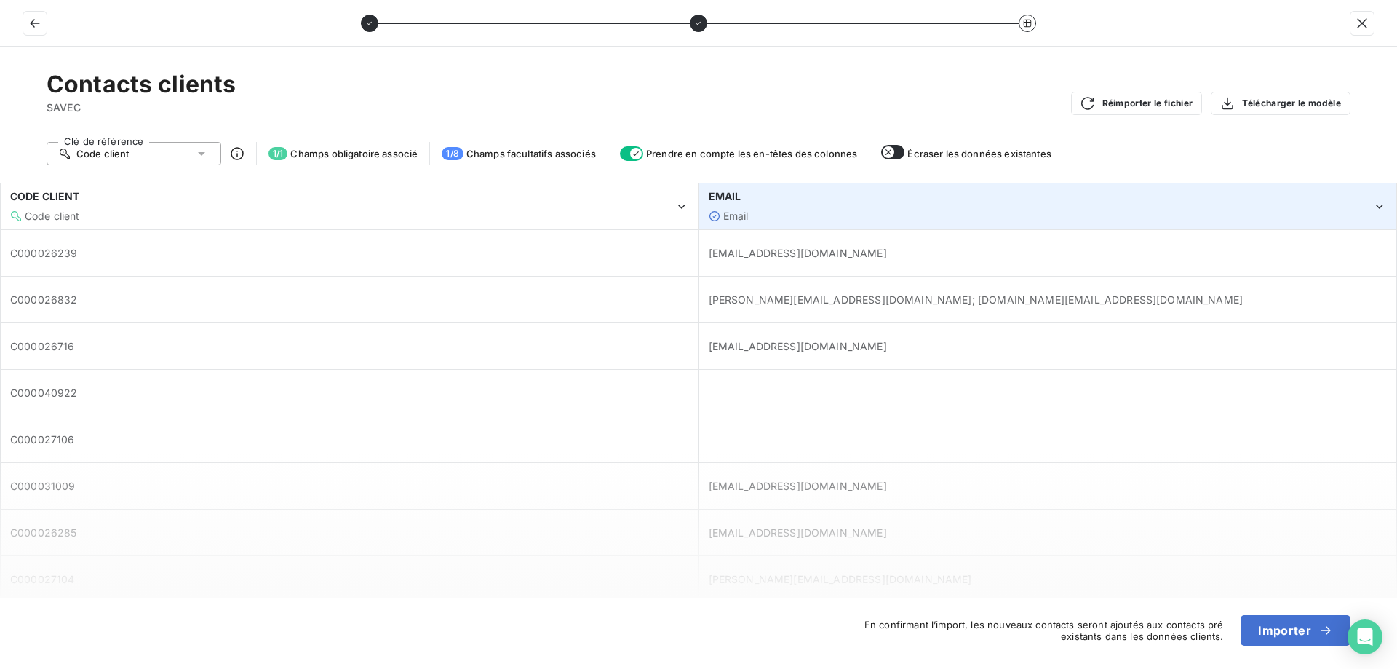
click at [809, 212] on div "Email" at bounding box center [1041, 216] width 664 height 15
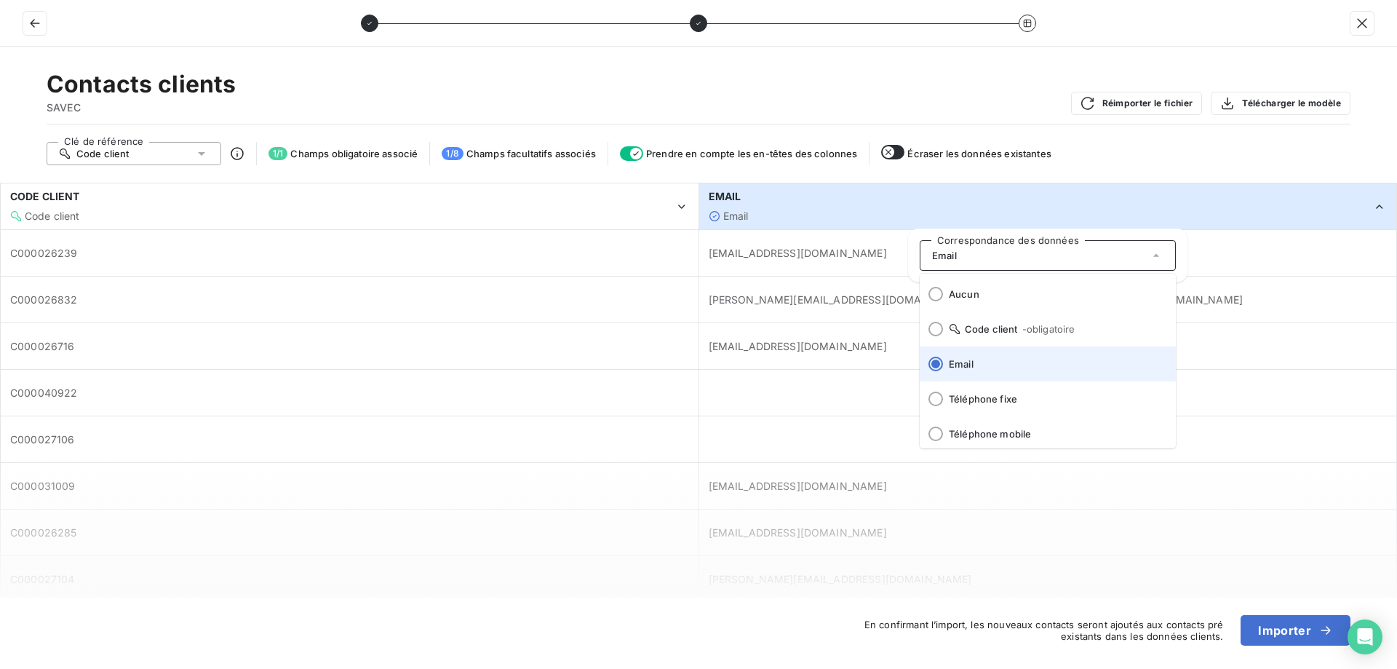
click at [995, 366] on span "Email" at bounding box center [1056, 364] width 215 height 12
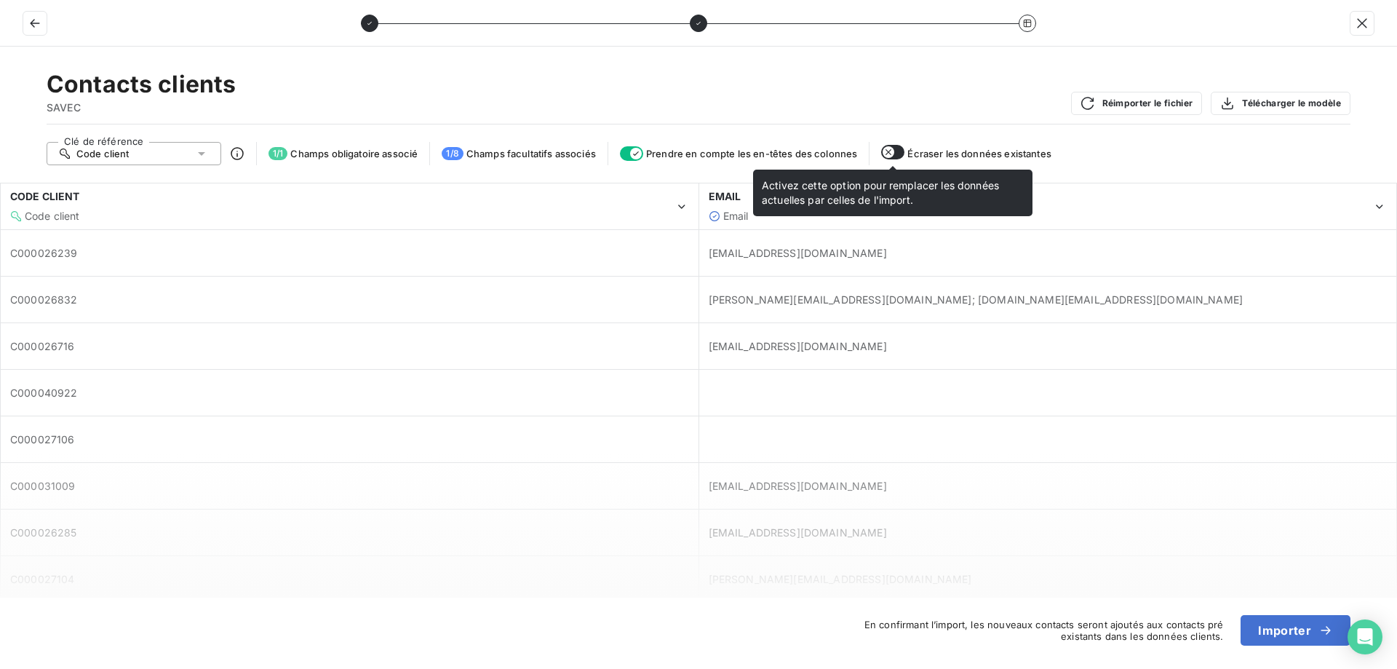
click at [894, 151] on icon "button" at bounding box center [889, 152] width 12 height 12
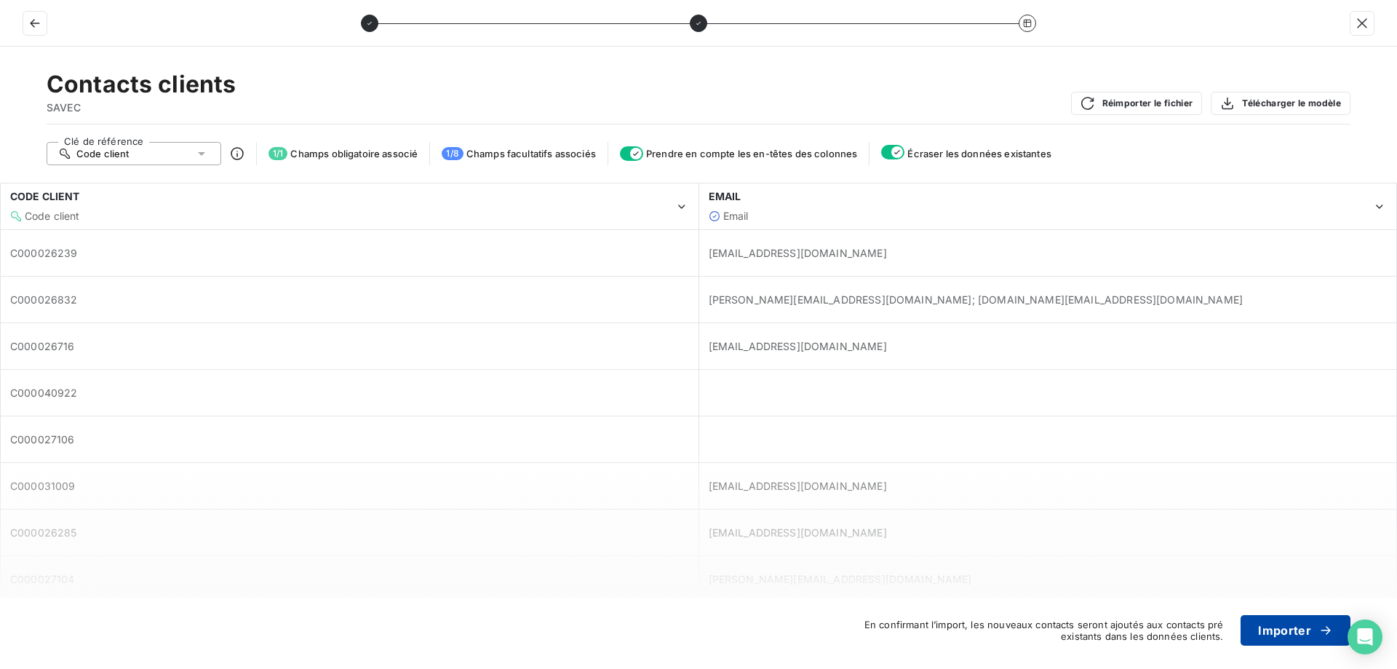
click at [1305, 628] on button "Importer" at bounding box center [1296, 630] width 110 height 31
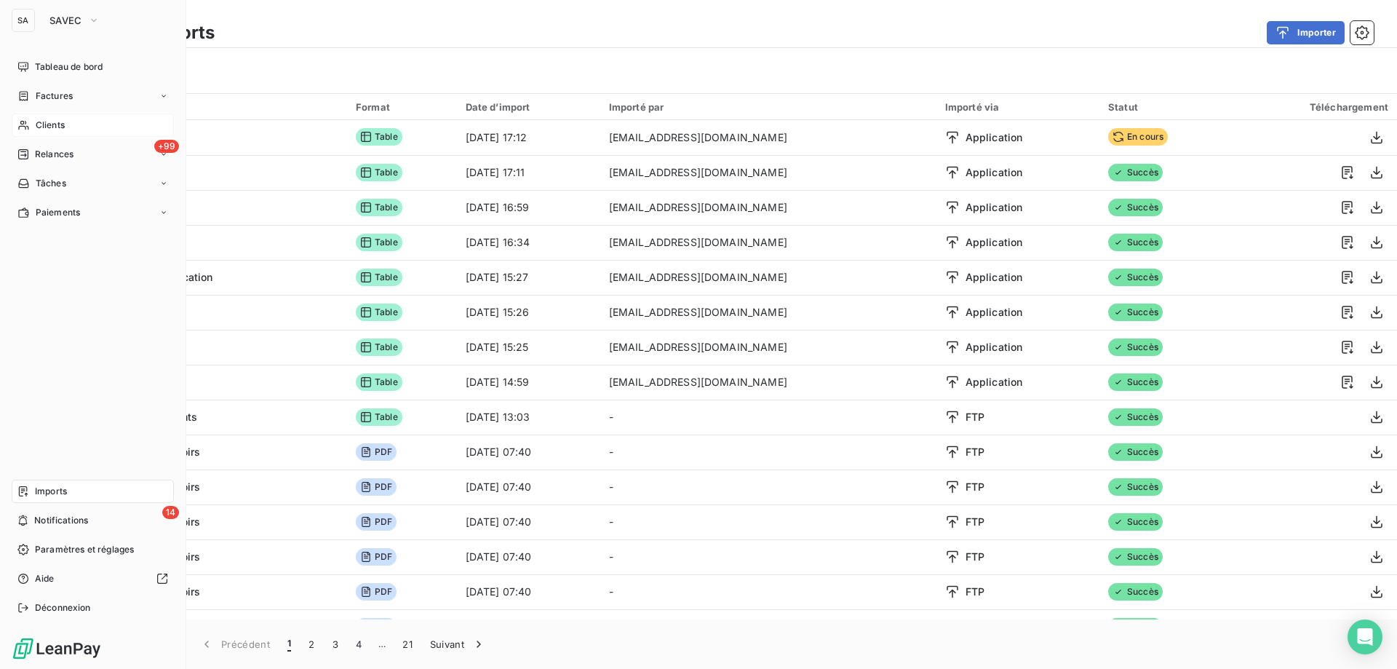
click at [74, 121] on div "Clients" at bounding box center [93, 125] width 162 height 23
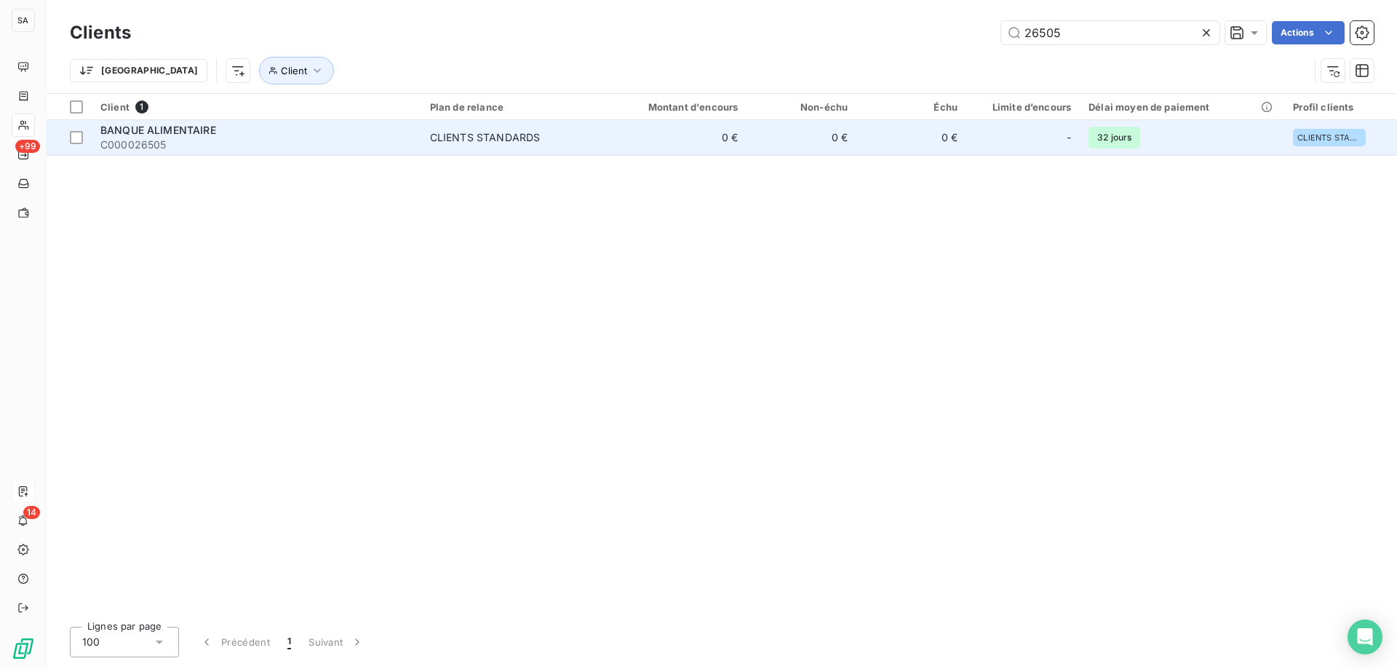
click at [170, 127] on span "BANQUE ALIMENTAIRE" at bounding box center [158, 130] width 116 height 12
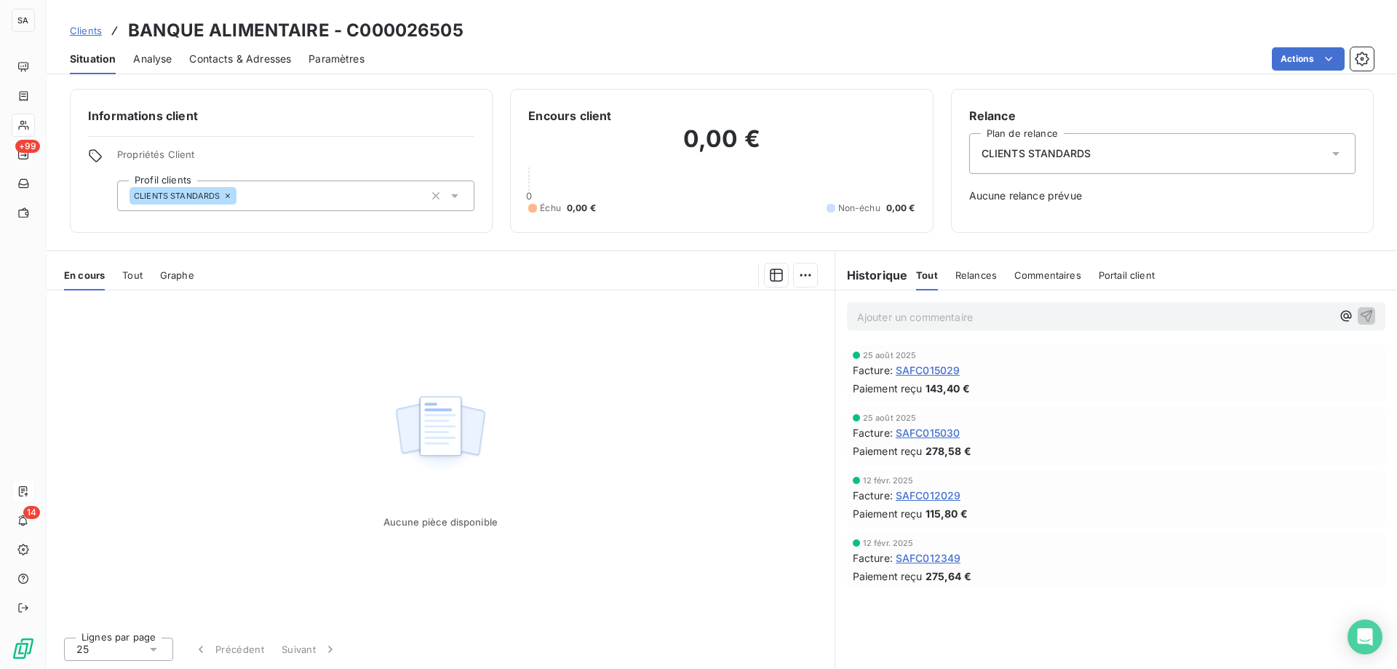
click at [230, 67] on div "Contacts & Adresses" at bounding box center [240, 59] width 102 height 31
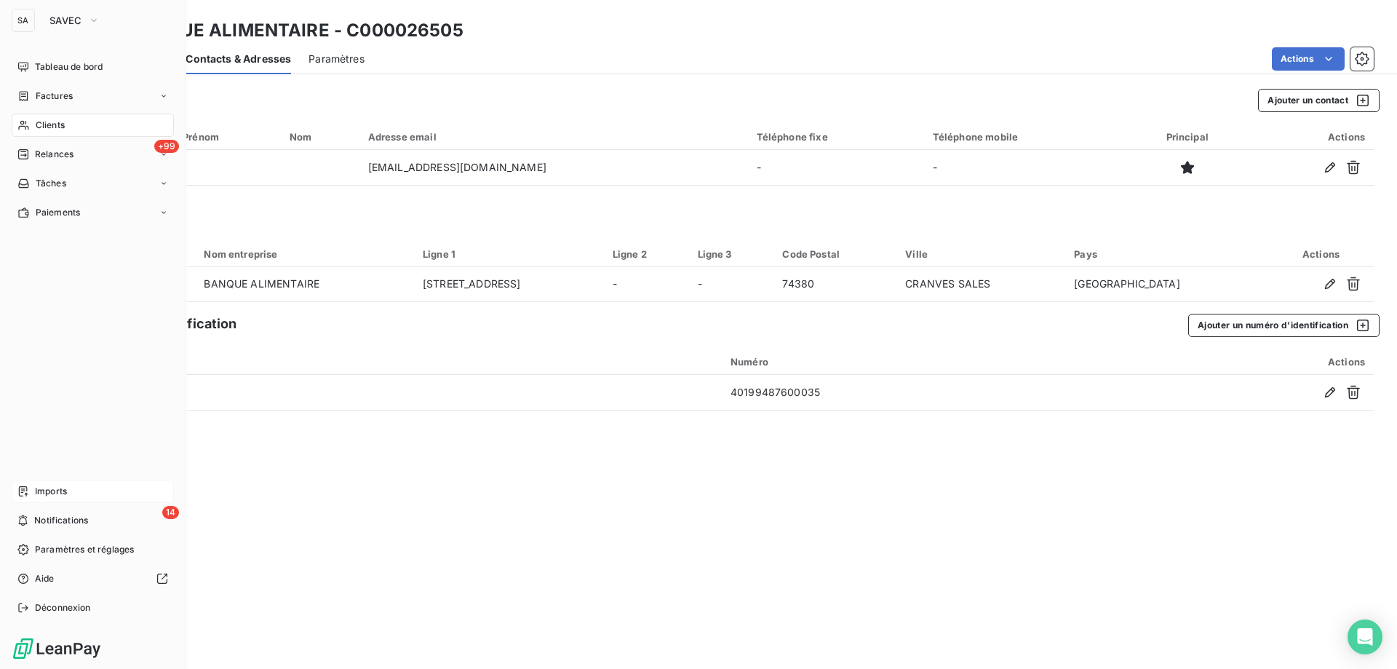
click at [70, 121] on div "Clients" at bounding box center [93, 125] width 162 height 23
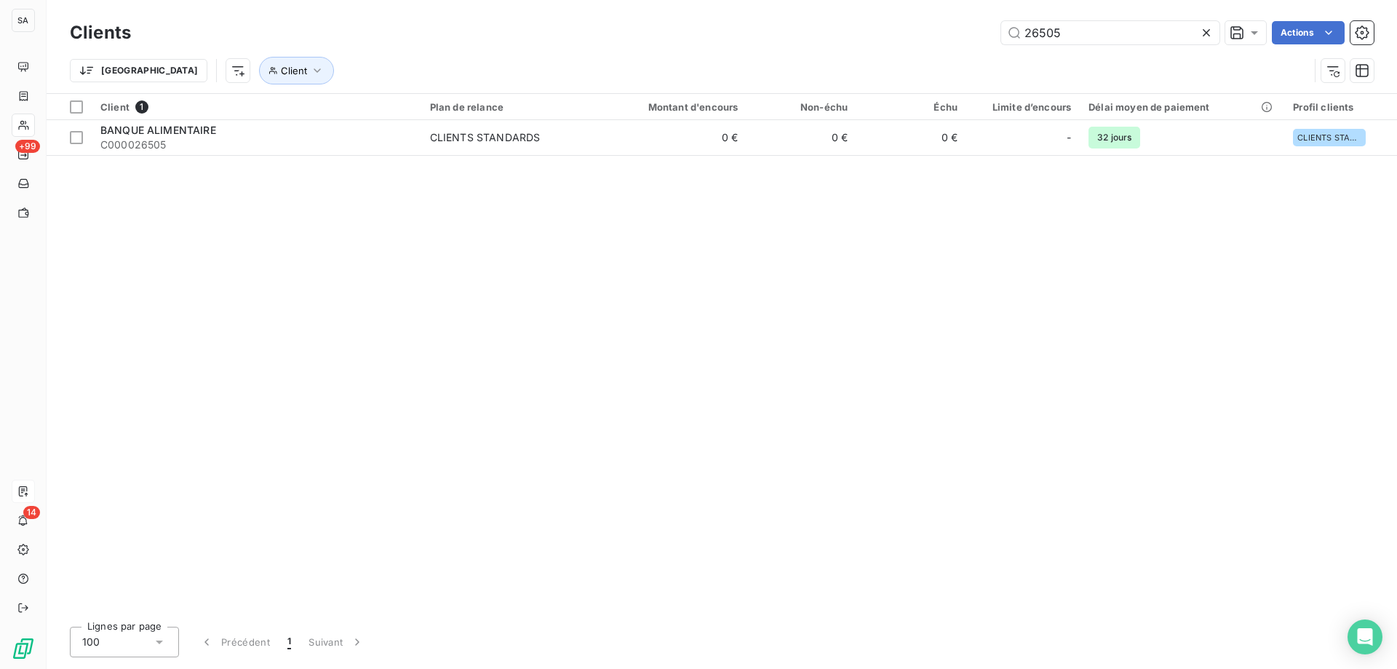
drag, startPoint x: 1076, startPoint y: 28, endPoint x: 786, endPoint y: 63, distance: 292.4
click at [792, 60] on div "Clients 26505 Actions Trier Client" at bounding box center [722, 55] width 1304 height 76
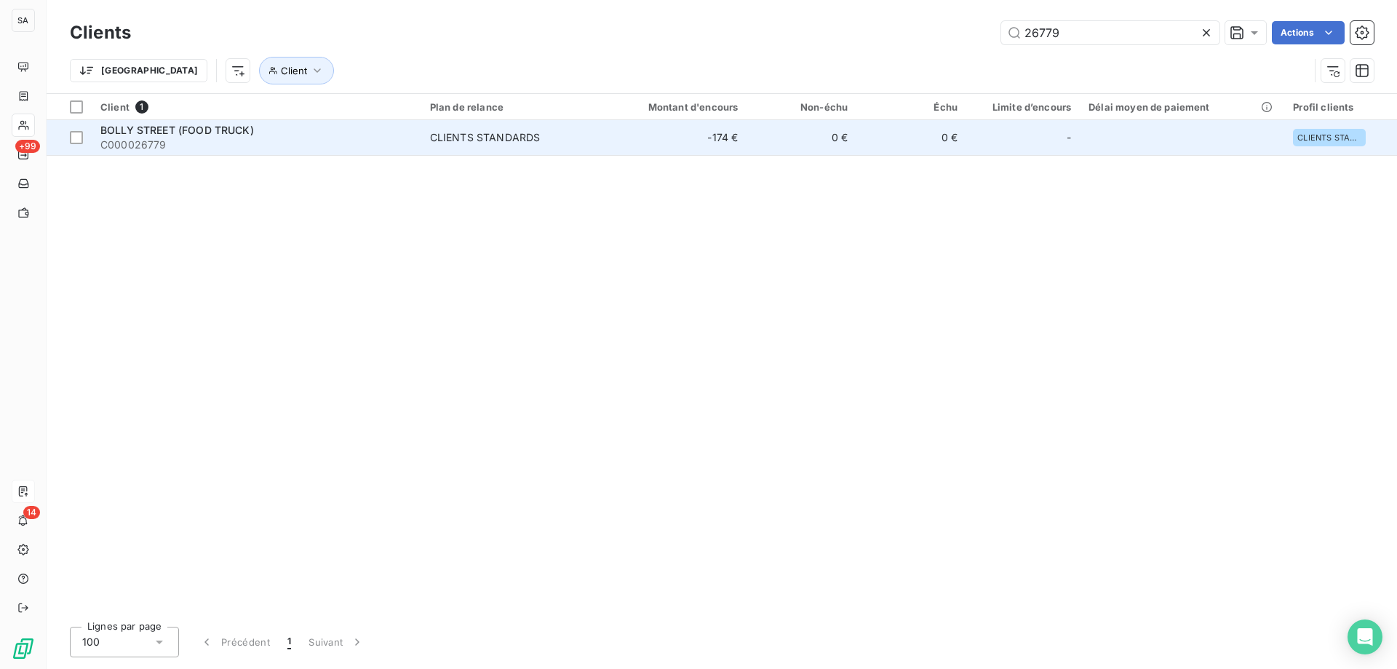
type input "26779"
click at [408, 146] on span "C000026779" at bounding box center [256, 145] width 312 height 15
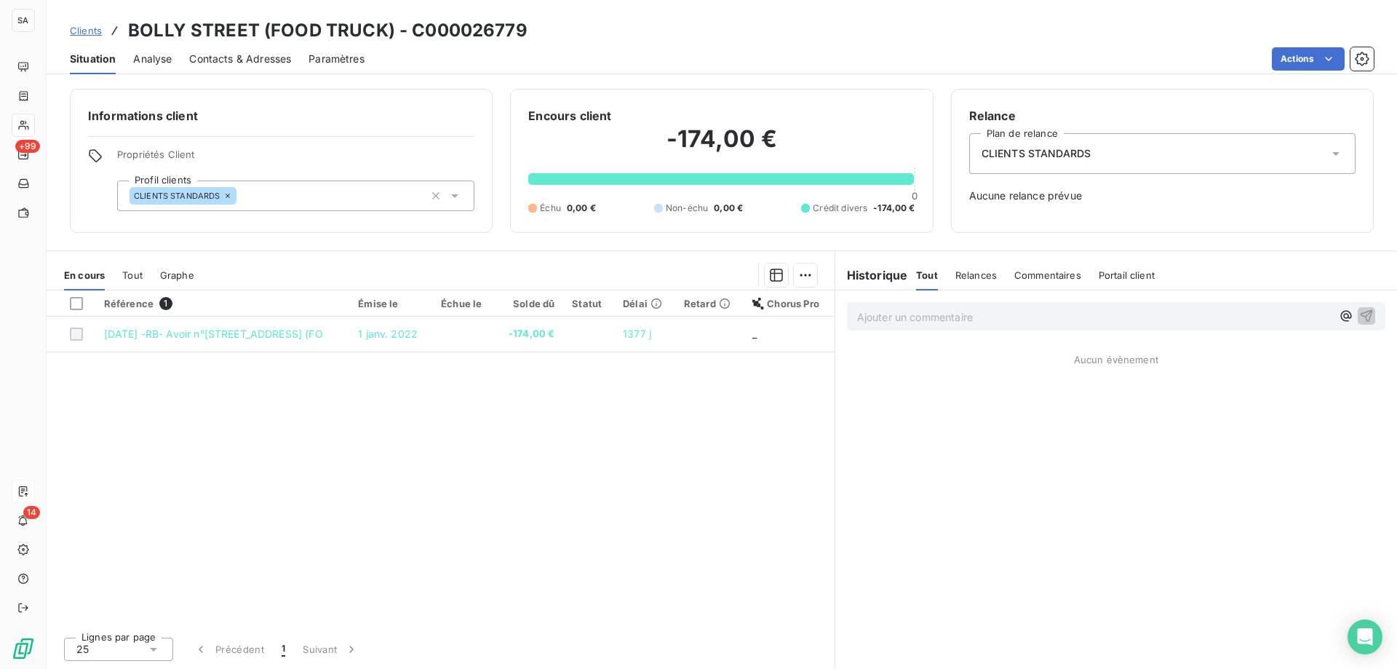
click at [260, 59] on span "Contacts & Adresses" at bounding box center [240, 59] width 102 height 15
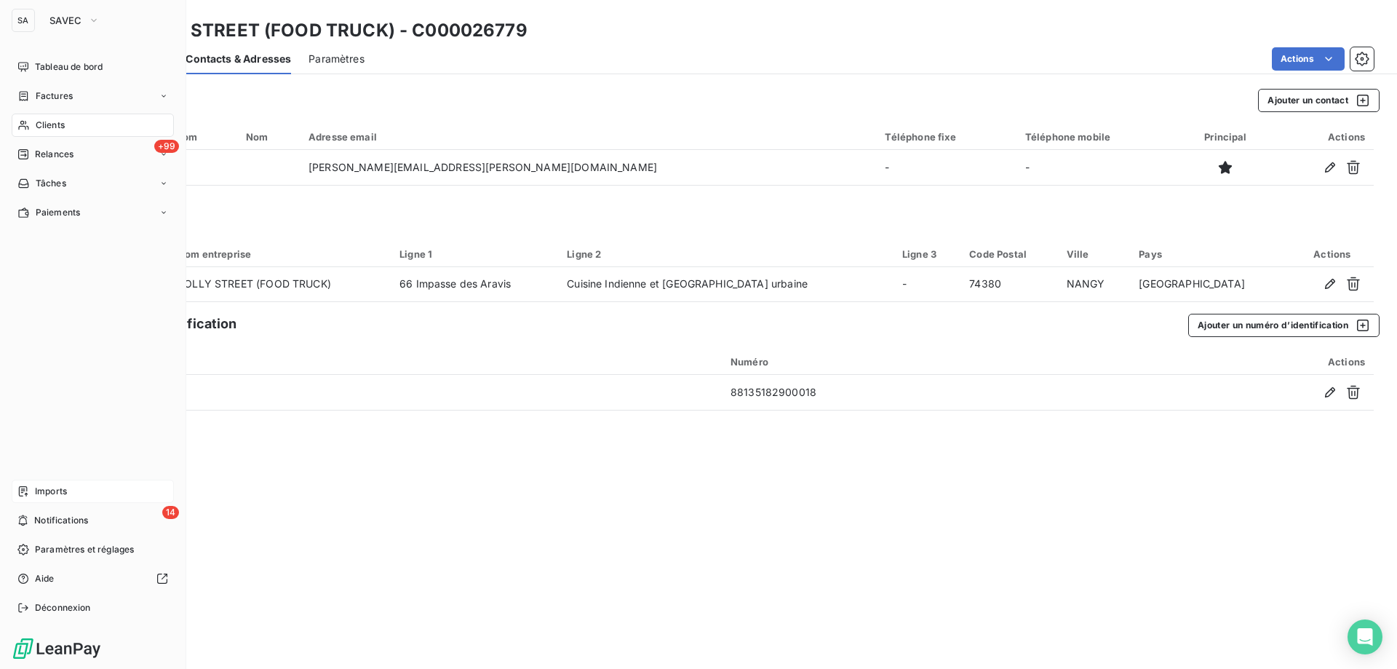
click at [68, 493] on div "Imports" at bounding box center [93, 491] width 162 height 23
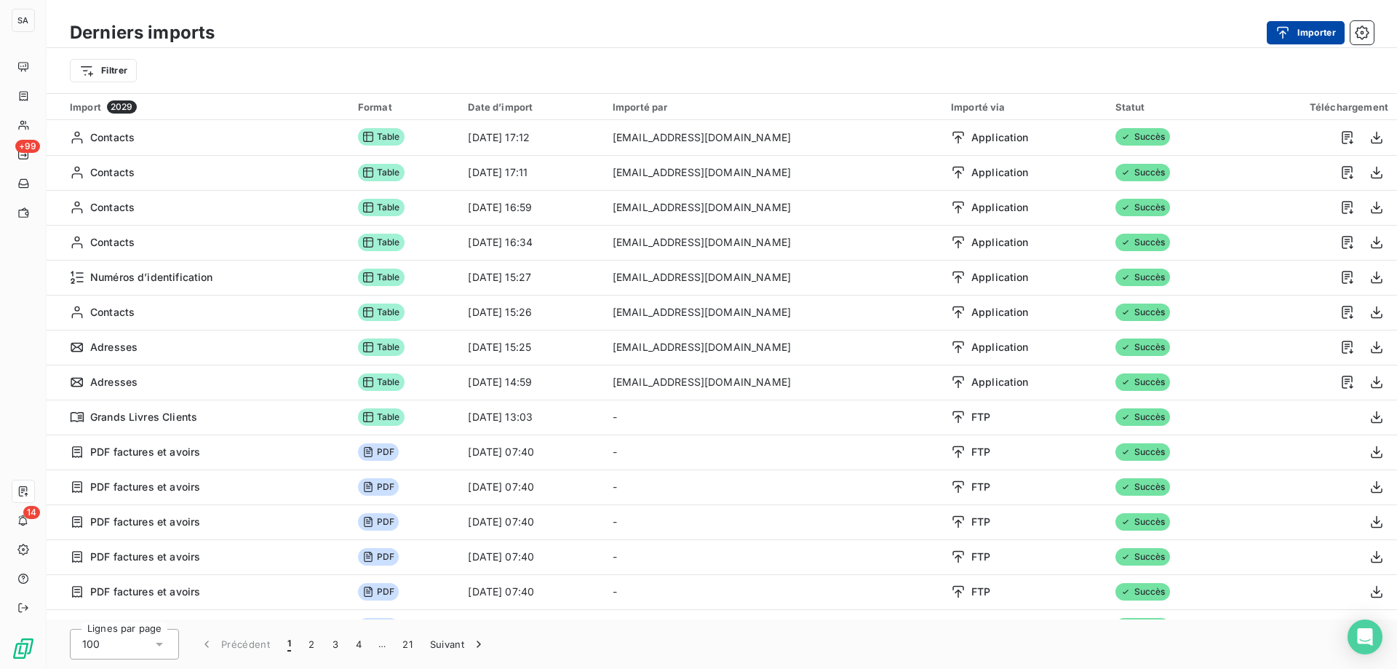
click at [1313, 29] on button "Importer" at bounding box center [1306, 32] width 78 height 23
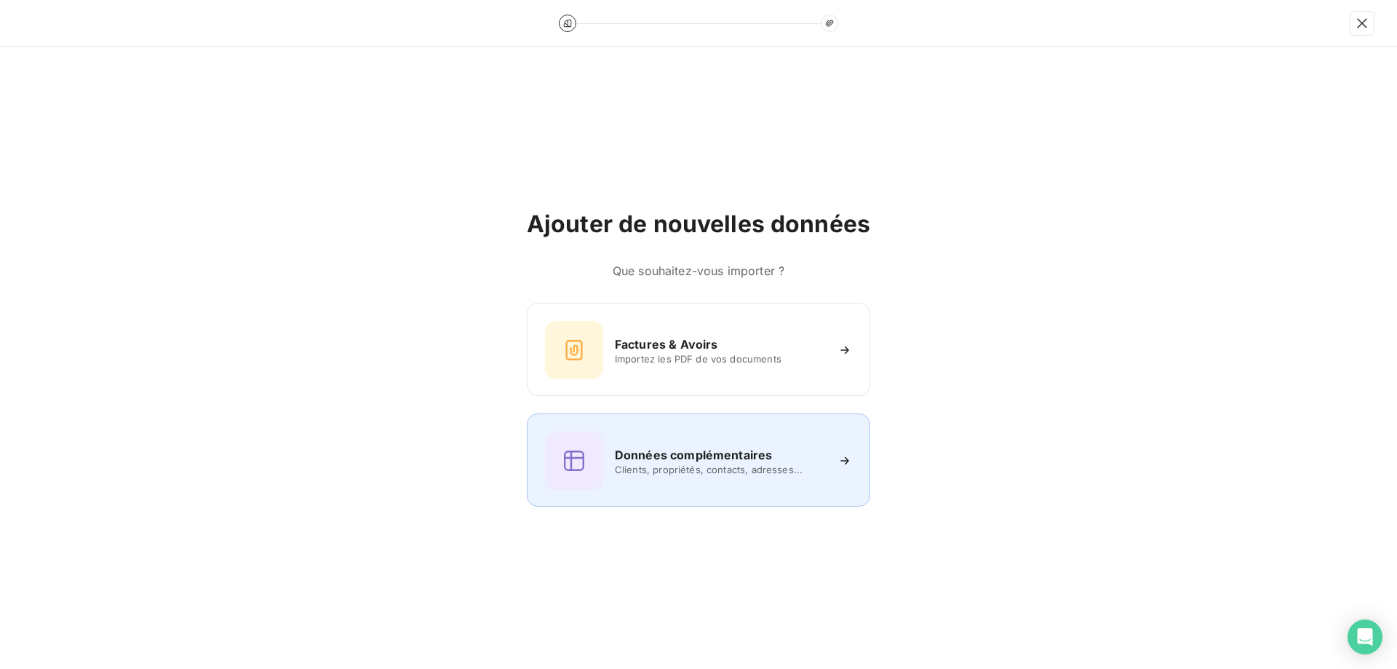
click at [736, 460] on h6 "Données complémentaires" at bounding box center [693, 454] width 157 height 17
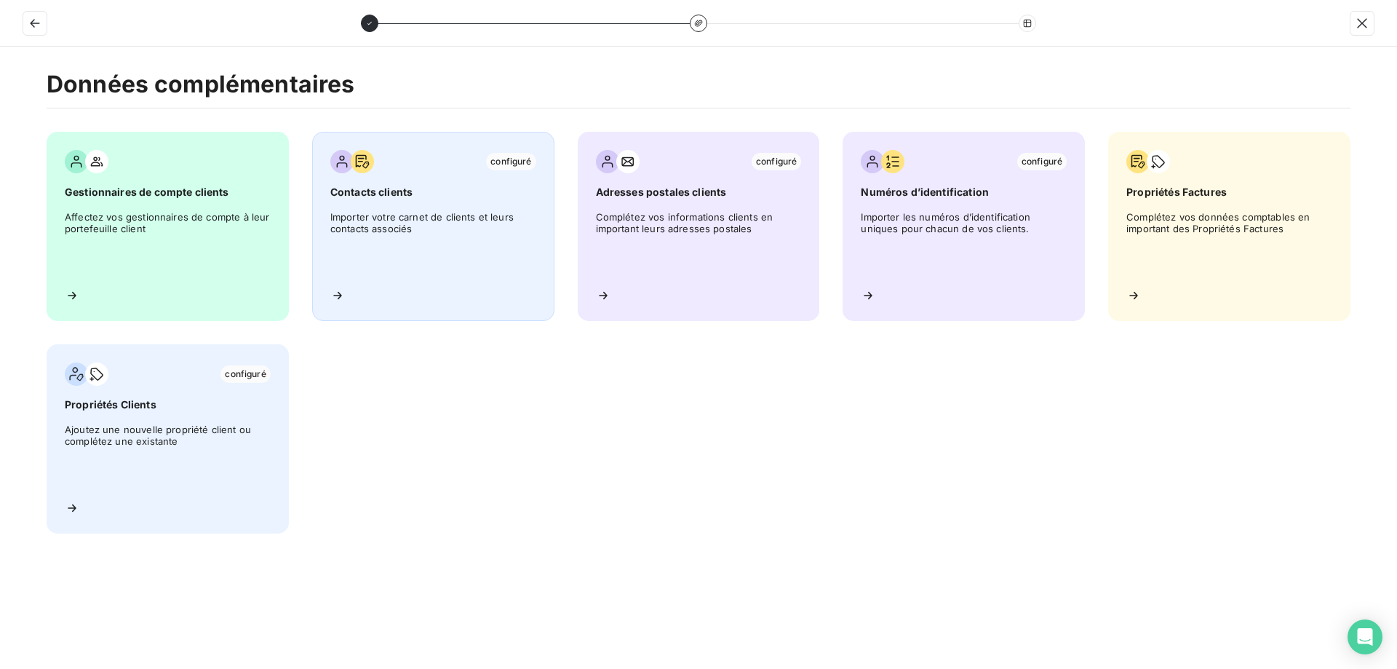
click at [452, 289] on div "configuré Contacts clients Importer votre carnet de clients et leurs contacts a…" at bounding box center [433, 226] width 242 height 189
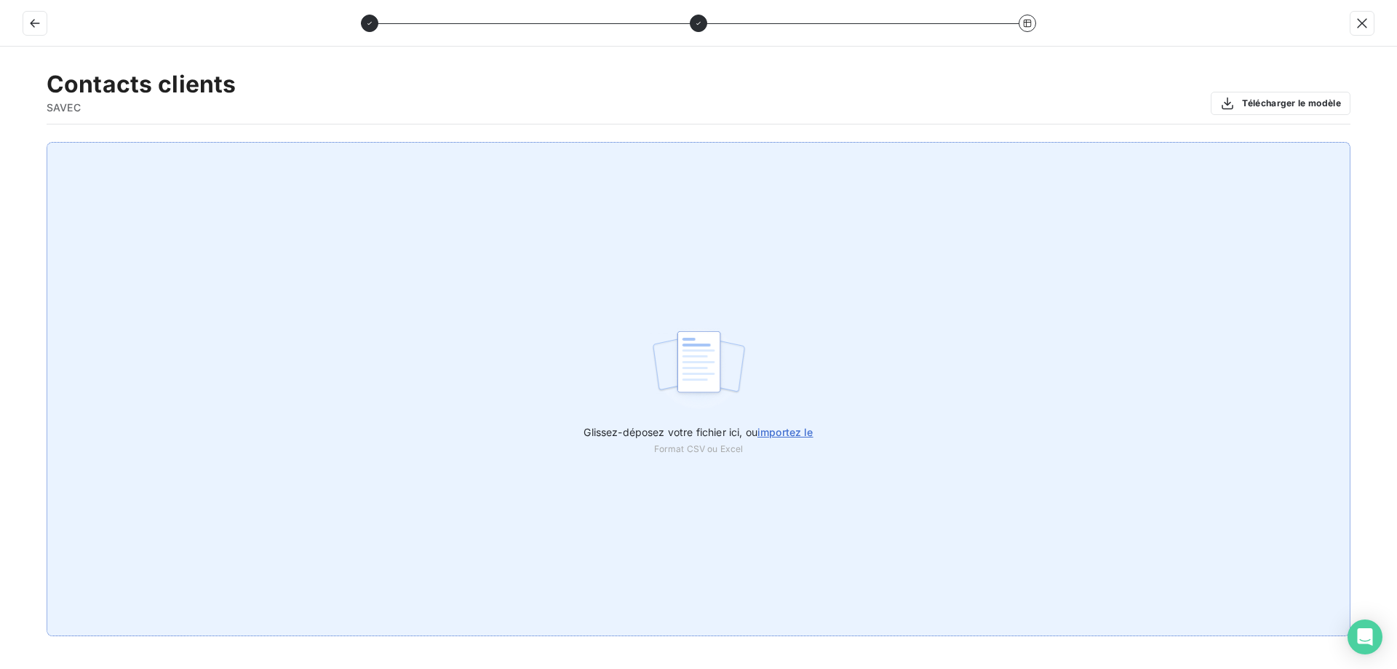
click at [614, 360] on div "Glissez-déposez votre fichier ici, ou importez le Format CSV ou Excel" at bounding box center [699, 389] width 1304 height 494
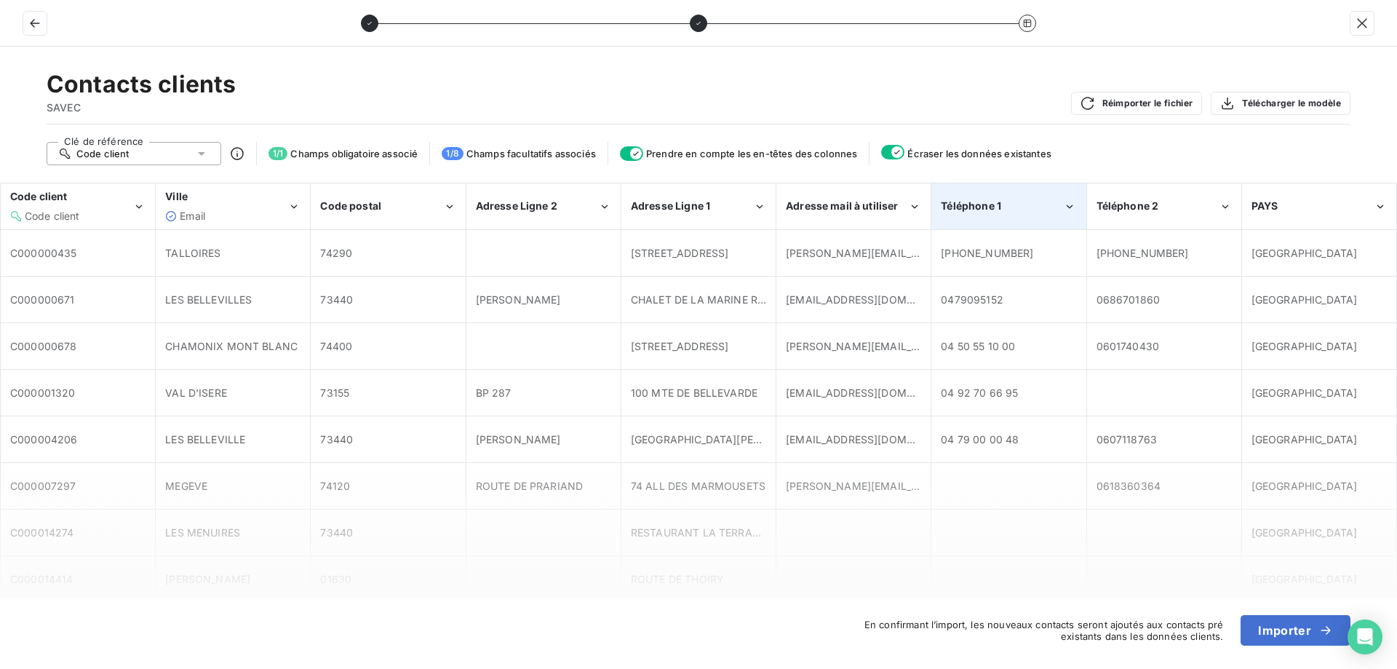
click at [1031, 199] on div "Téléphone 1" at bounding box center [1002, 206] width 122 height 15
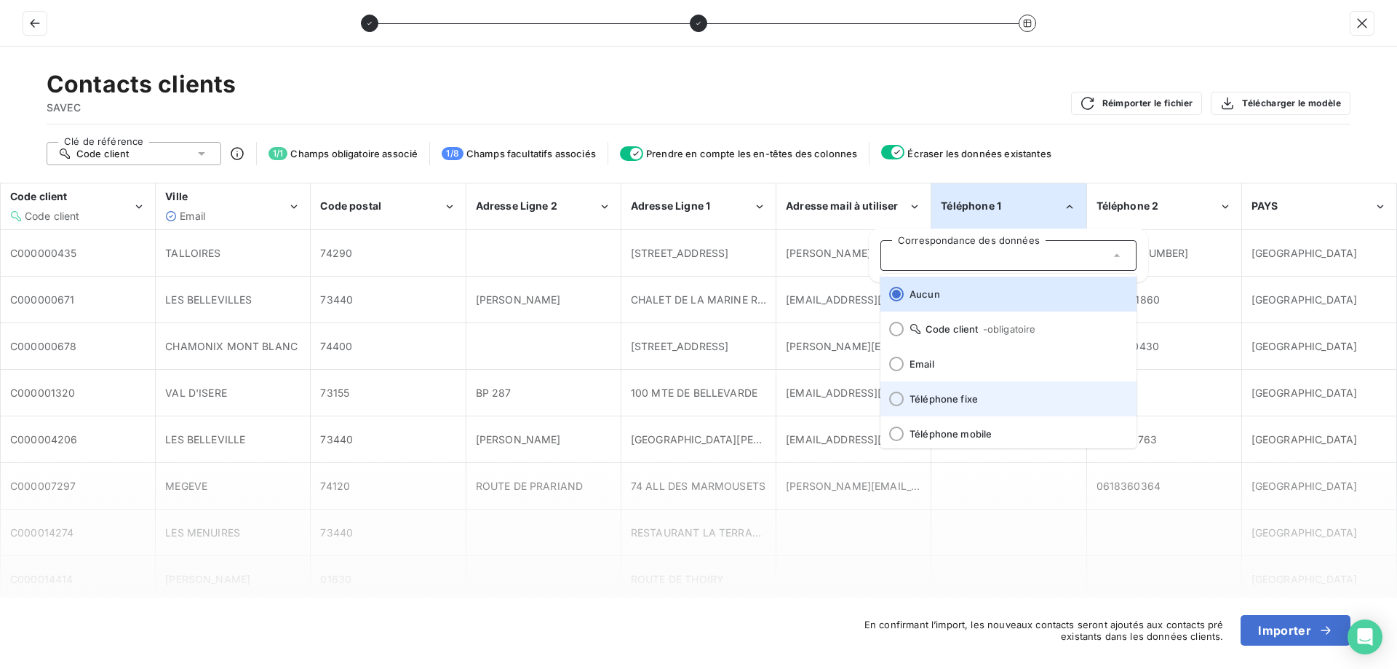
click at [953, 400] on span "Téléphone fixe" at bounding box center [1017, 399] width 215 height 12
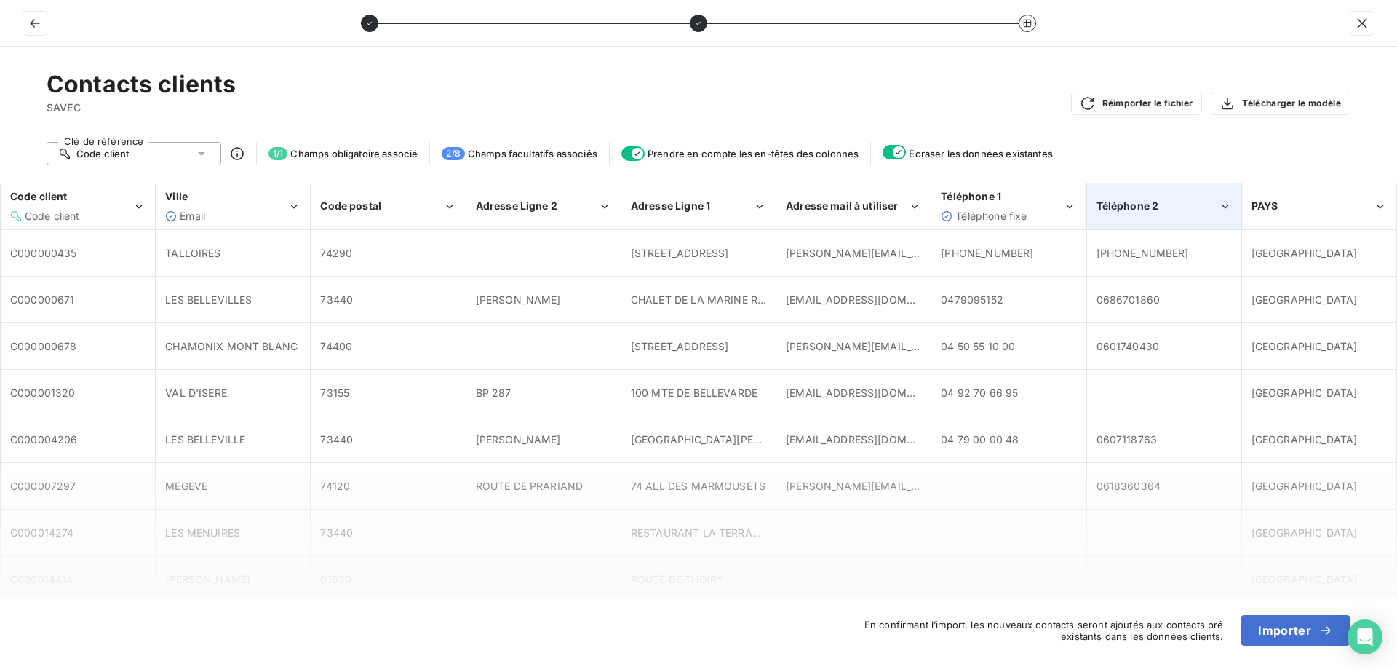
click at [1190, 207] on div "Téléphone 2" at bounding box center [1158, 206] width 122 height 15
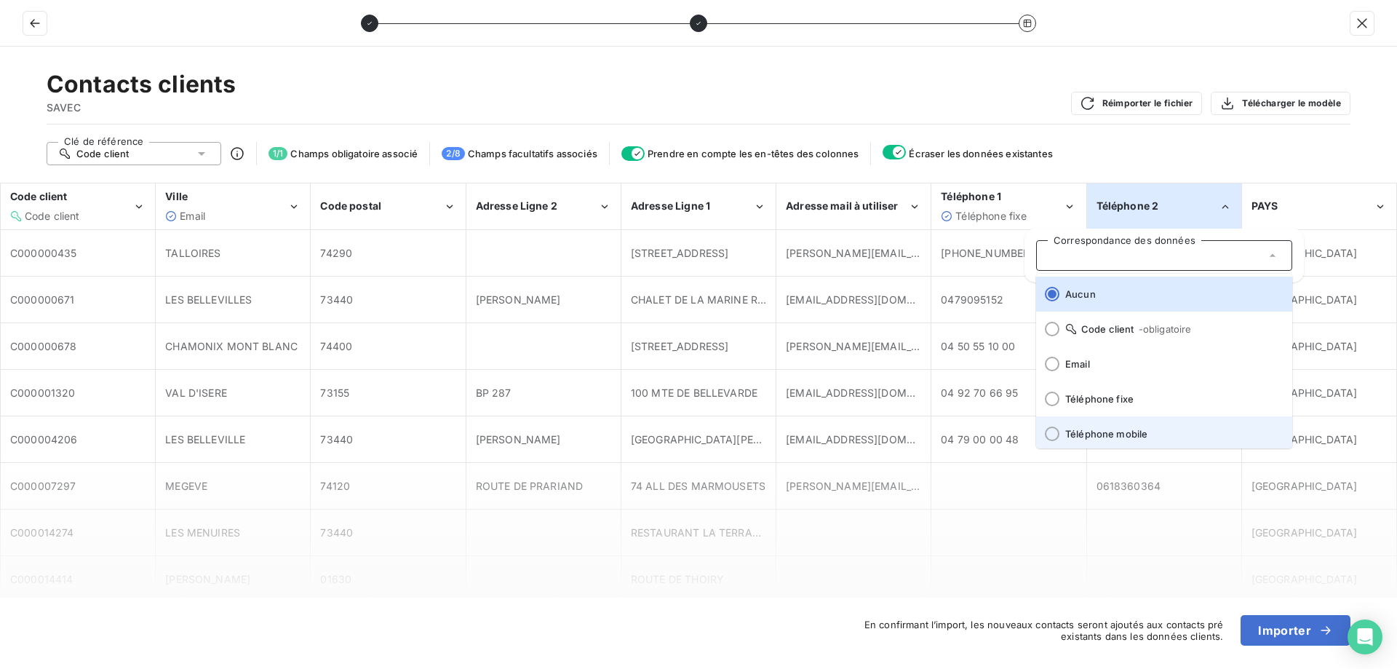
scroll to position [3, 0]
click at [1134, 428] on span "Téléphone mobile" at bounding box center [1172, 431] width 215 height 12
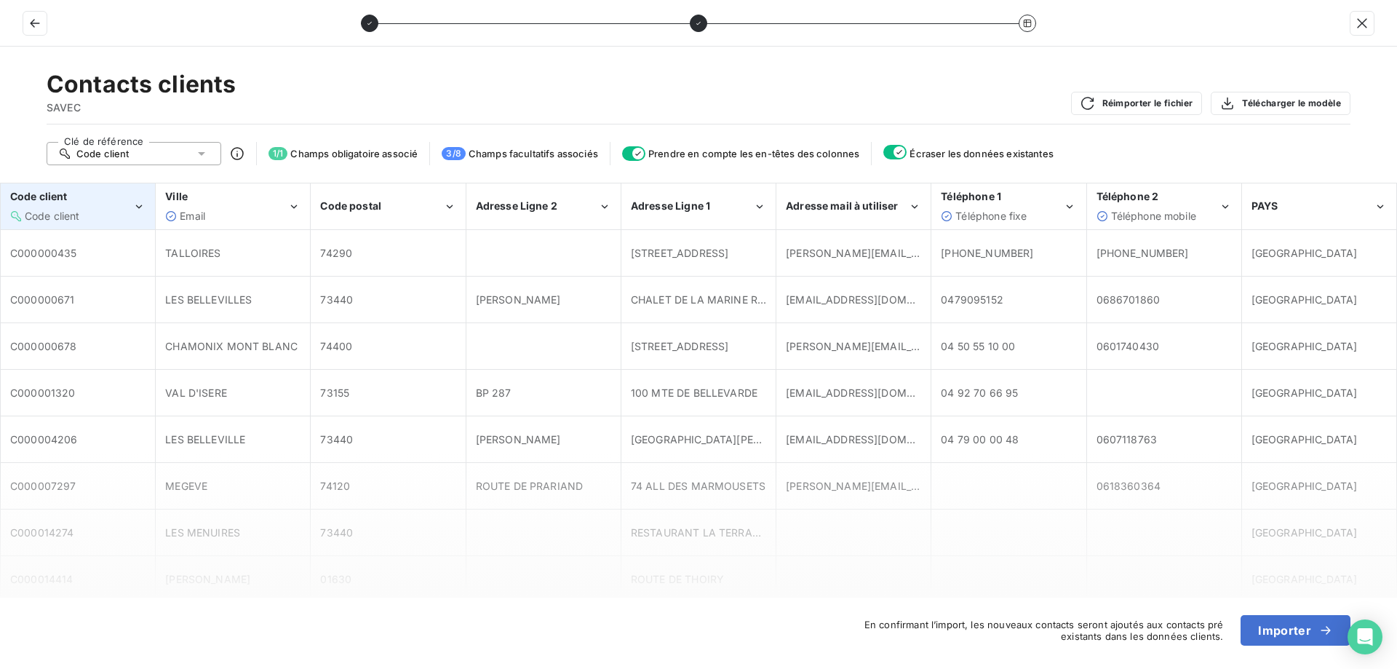
click at [85, 216] on div "Code client" at bounding box center [71, 216] width 122 height 15
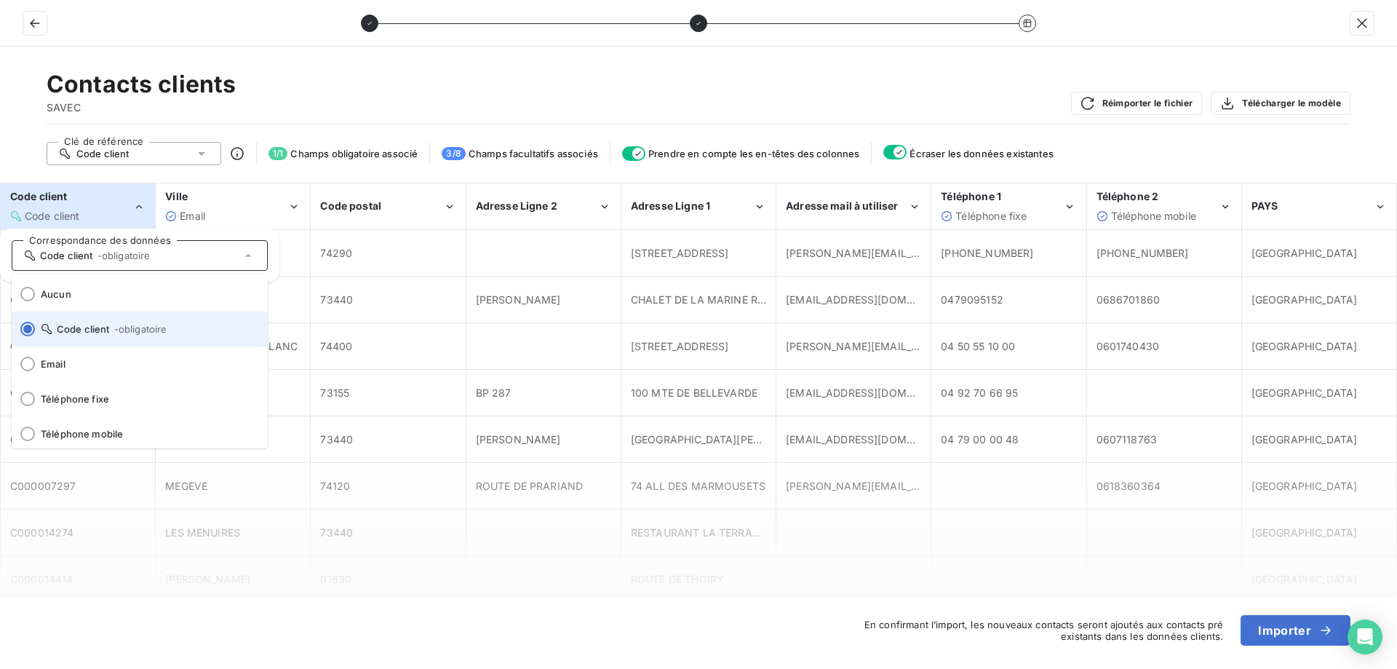
click at [110, 338] on li "Code client - obligatoire" at bounding box center [140, 328] width 256 height 35
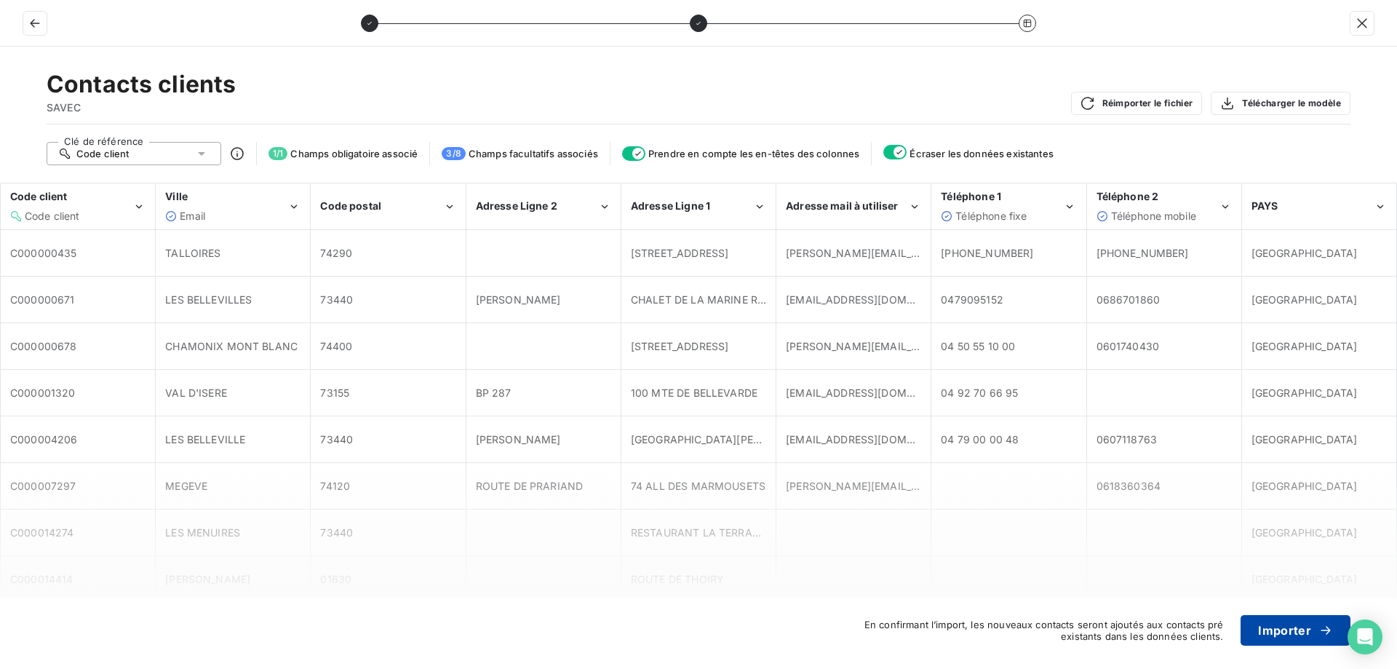
click at [1276, 632] on button "Importer" at bounding box center [1296, 630] width 110 height 31
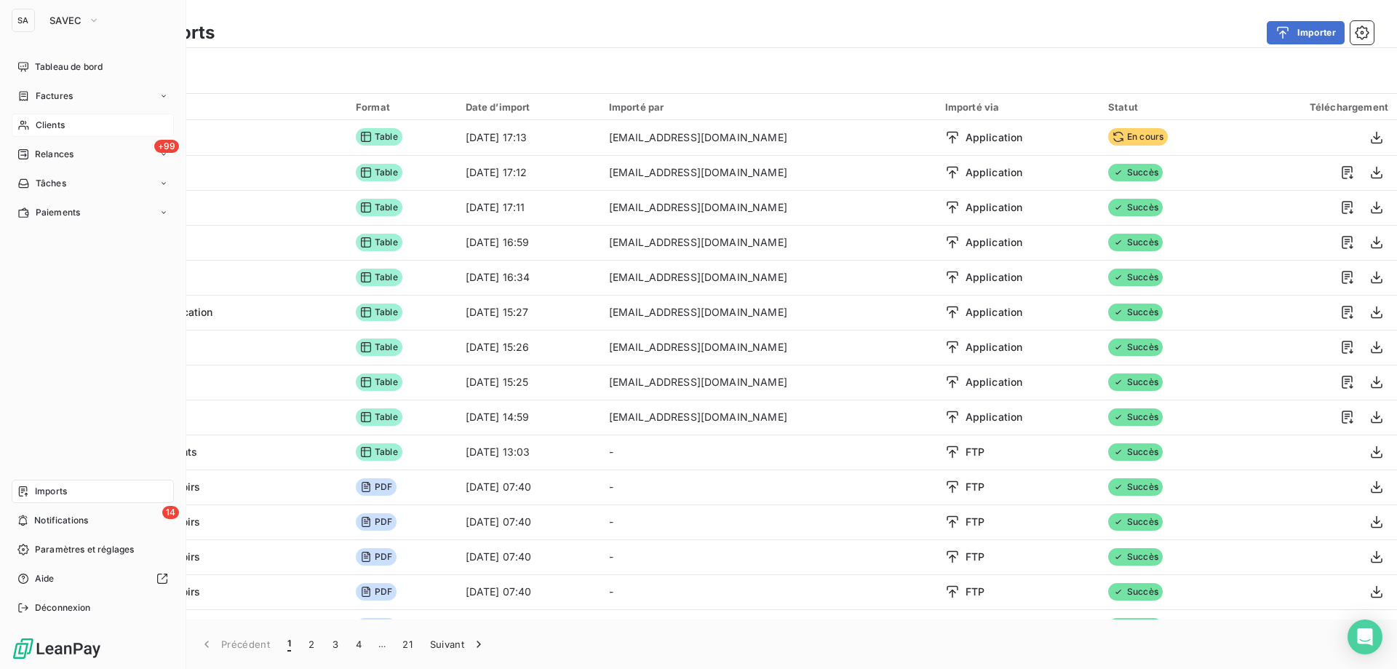
click at [60, 120] on span "Clients" at bounding box center [50, 125] width 29 height 13
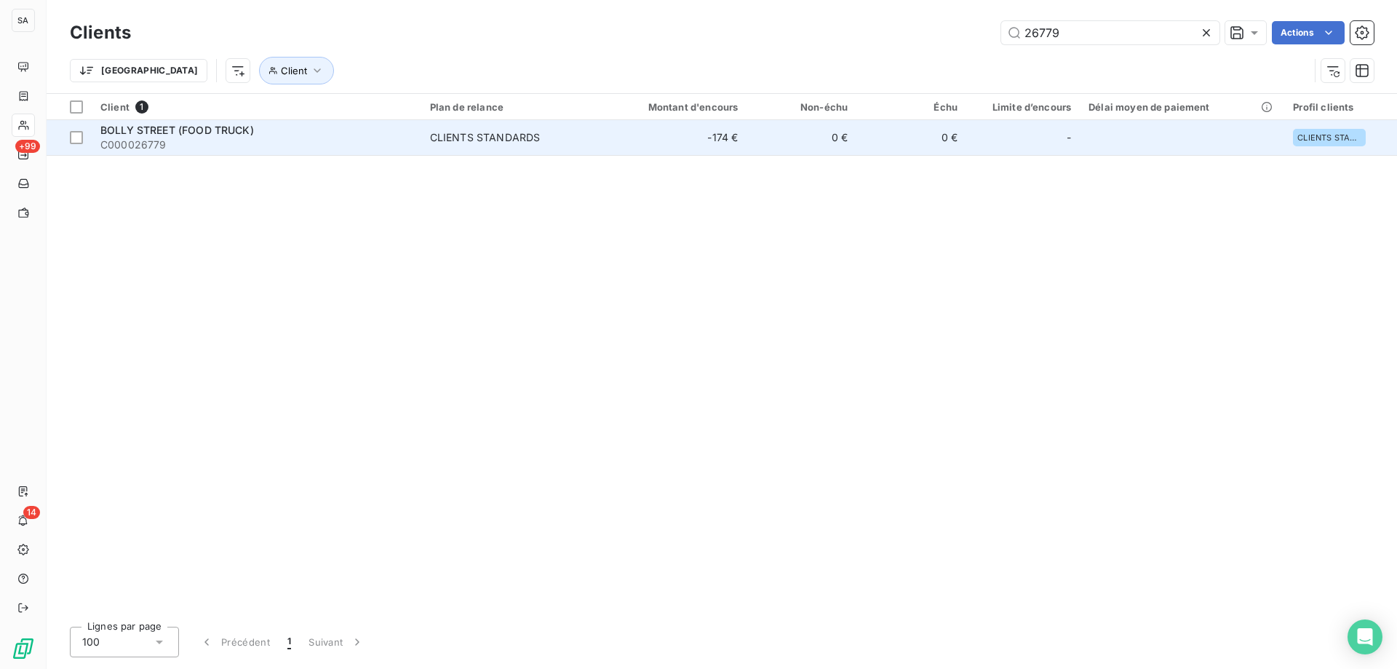
click at [194, 135] on span "BOLLY STREET (FOOD TRUCK)" at bounding box center [177, 130] width 154 height 12
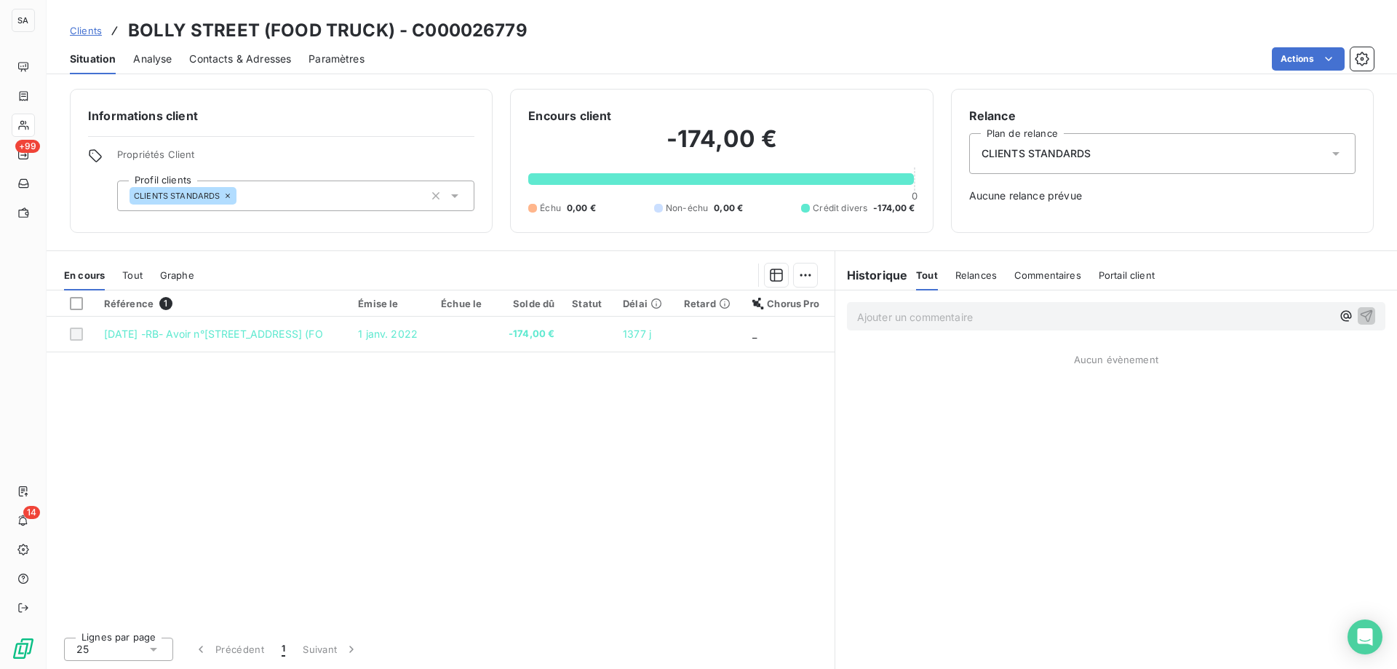
click at [262, 64] on span "Contacts & Adresses" at bounding box center [240, 59] width 102 height 15
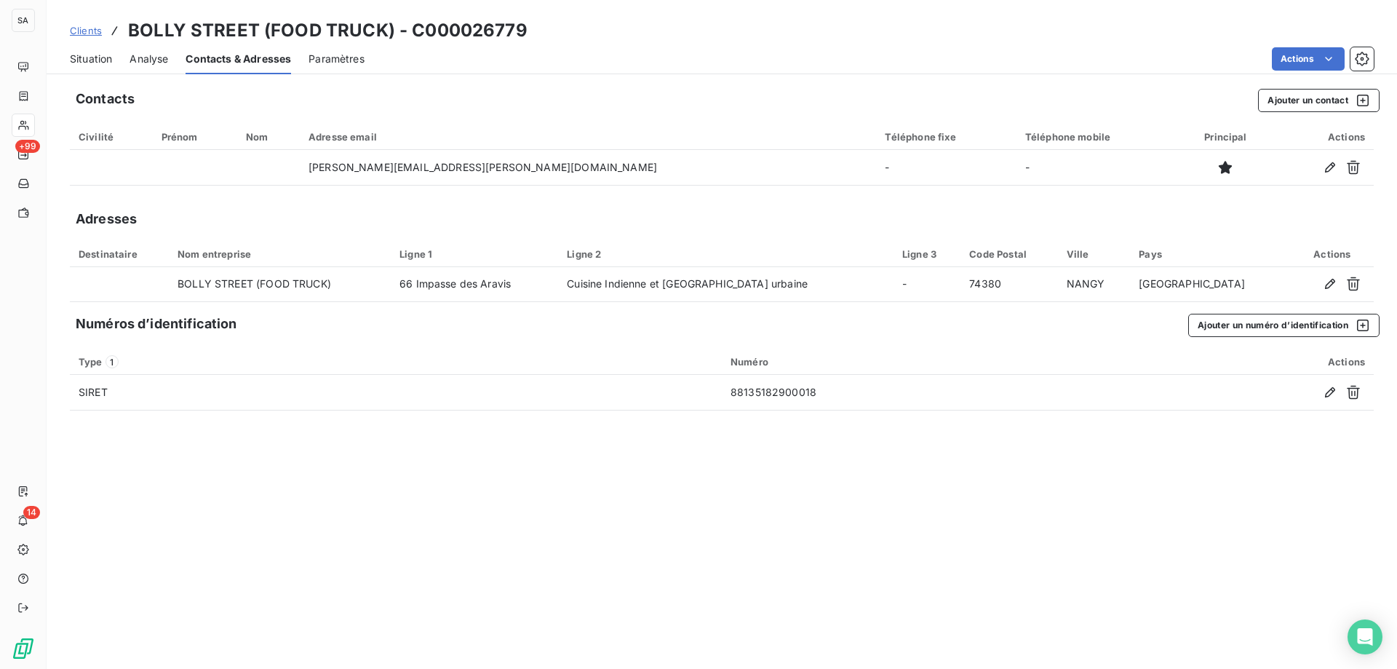
click at [93, 27] on span "Clients" at bounding box center [86, 31] width 32 height 12
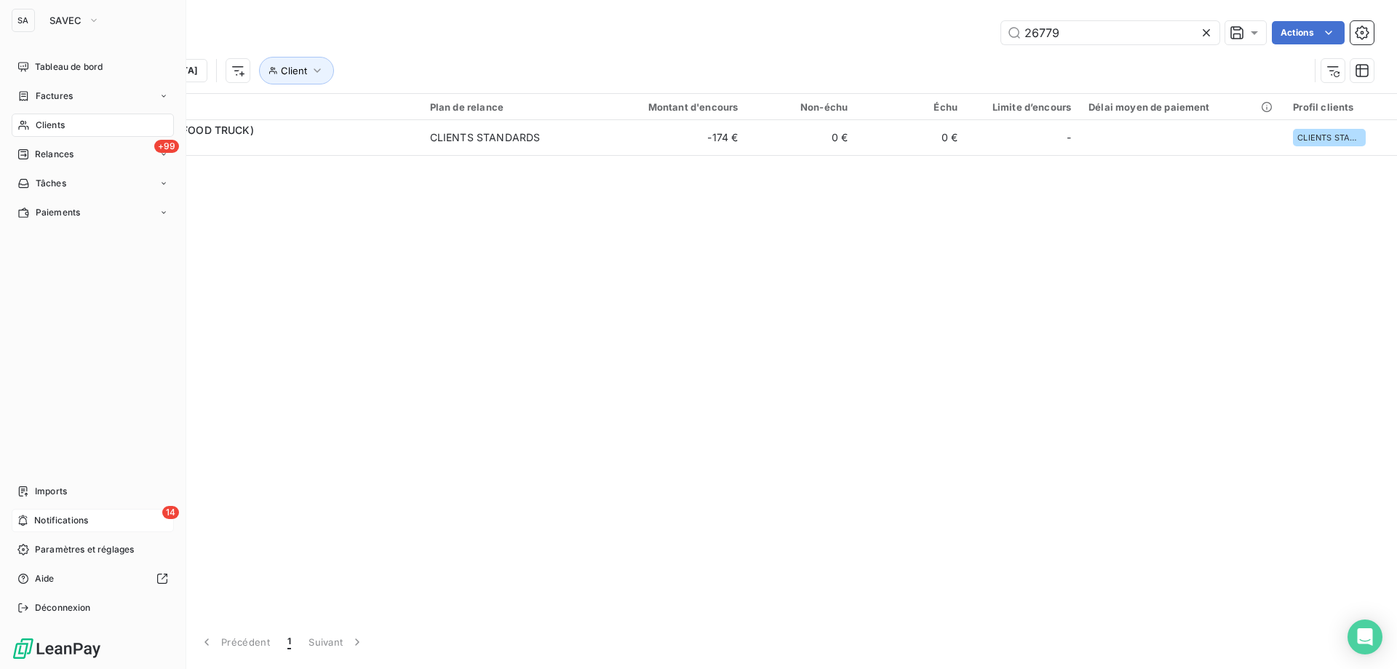
click at [106, 515] on div "14 Notifications" at bounding box center [93, 520] width 162 height 23
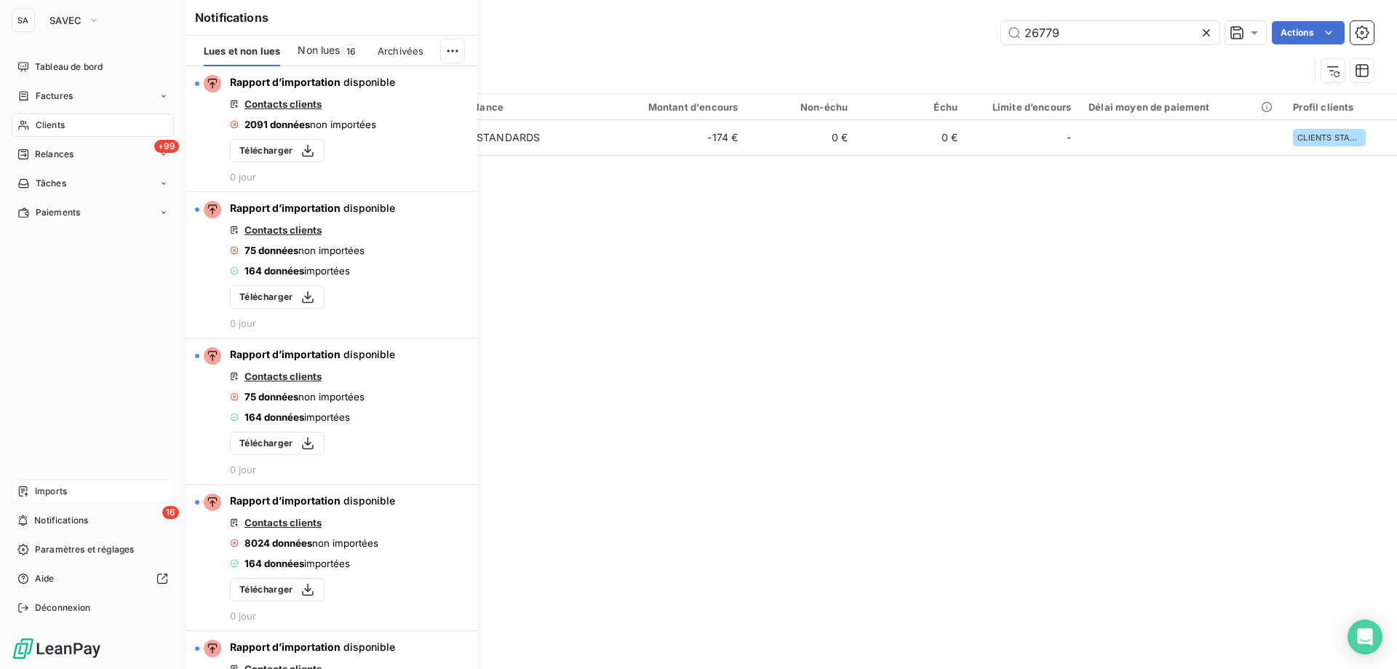
click at [88, 489] on div "Imports" at bounding box center [93, 491] width 162 height 23
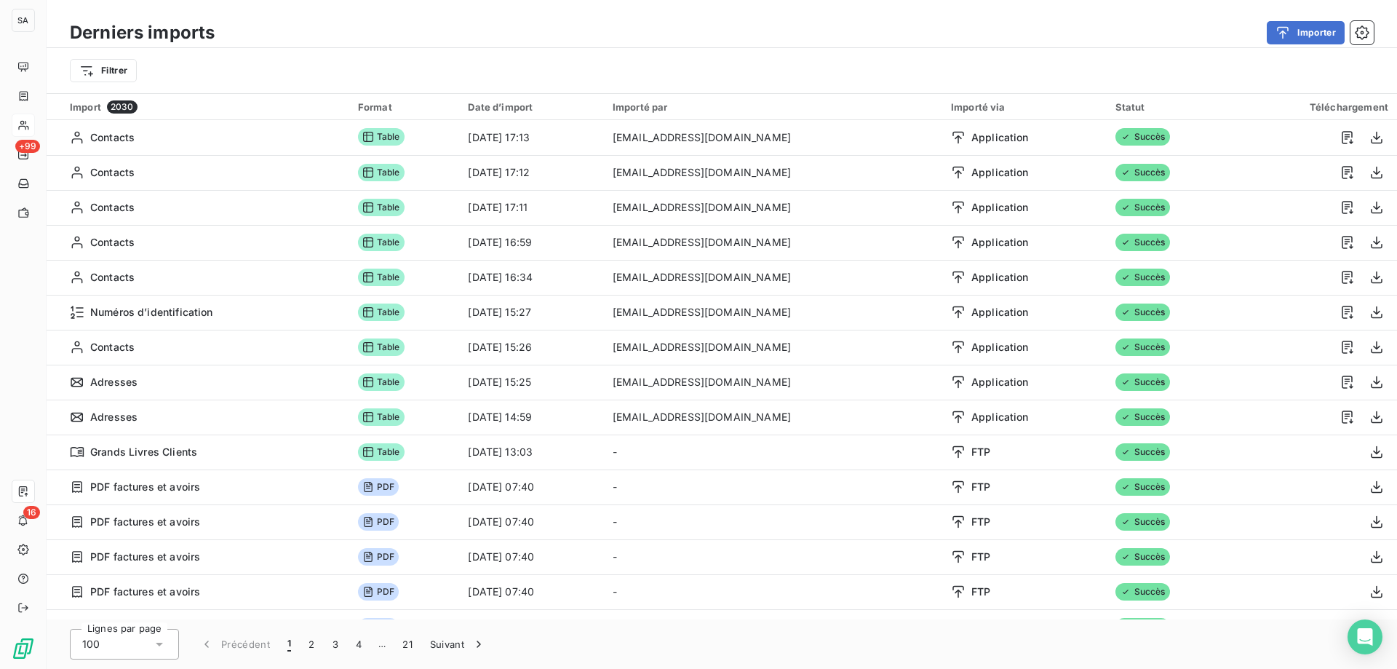
click at [506, 55] on div "Filtrer" at bounding box center [722, 70] width 1350 height 45
click at [1300, 31] on button "Importer" at bounding box center [1306, 32] width 78 height 23
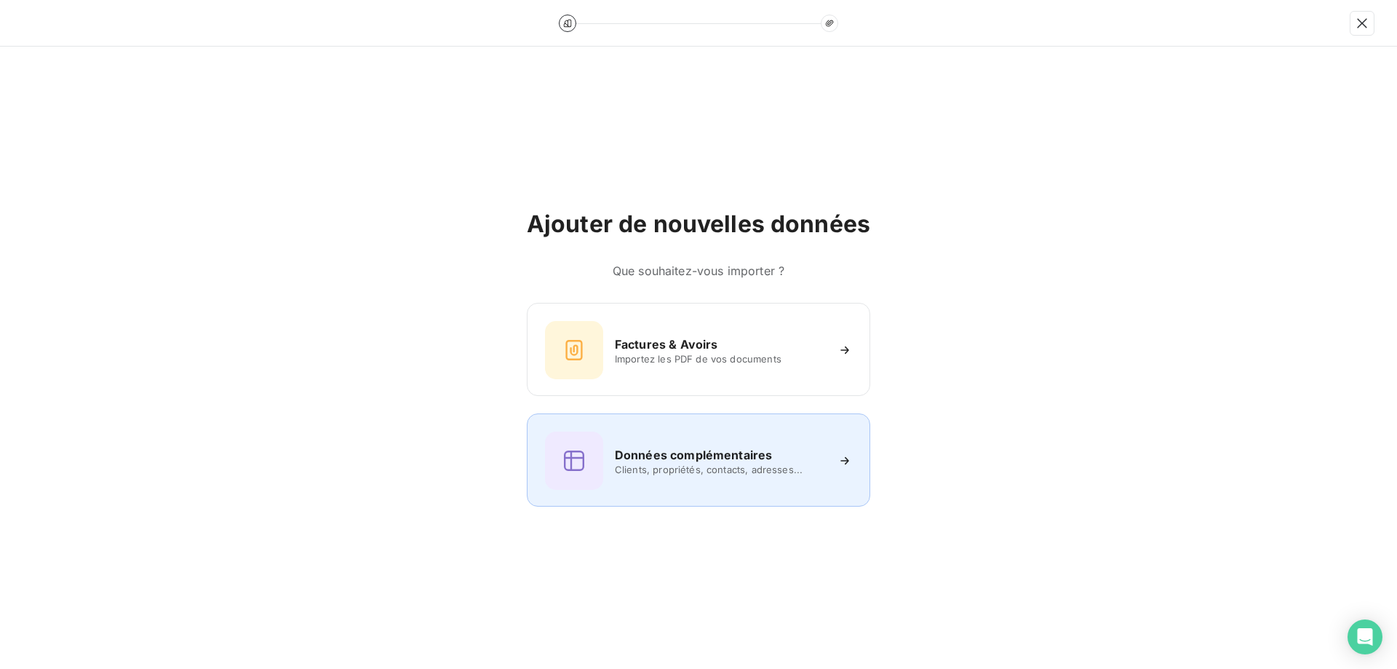
click at [803, 488] on div "Données complémentaires Clients, propriétés, contacts, adresses..." at bounding box center [698, 460] width 307 height 58
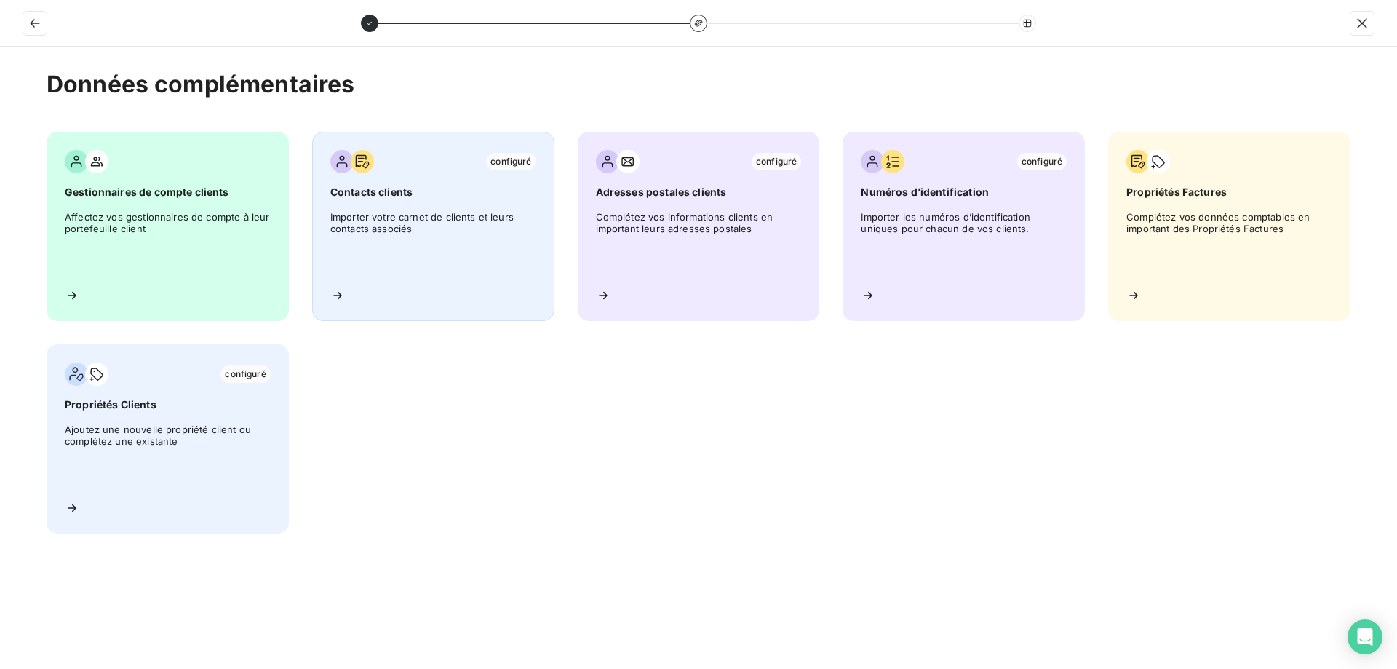
click at [399, 281] on div "configuré Contacts clients Importer votre carnet de clients et leurs contacts a…" at bounding box center [433, 226] width 242 height 189
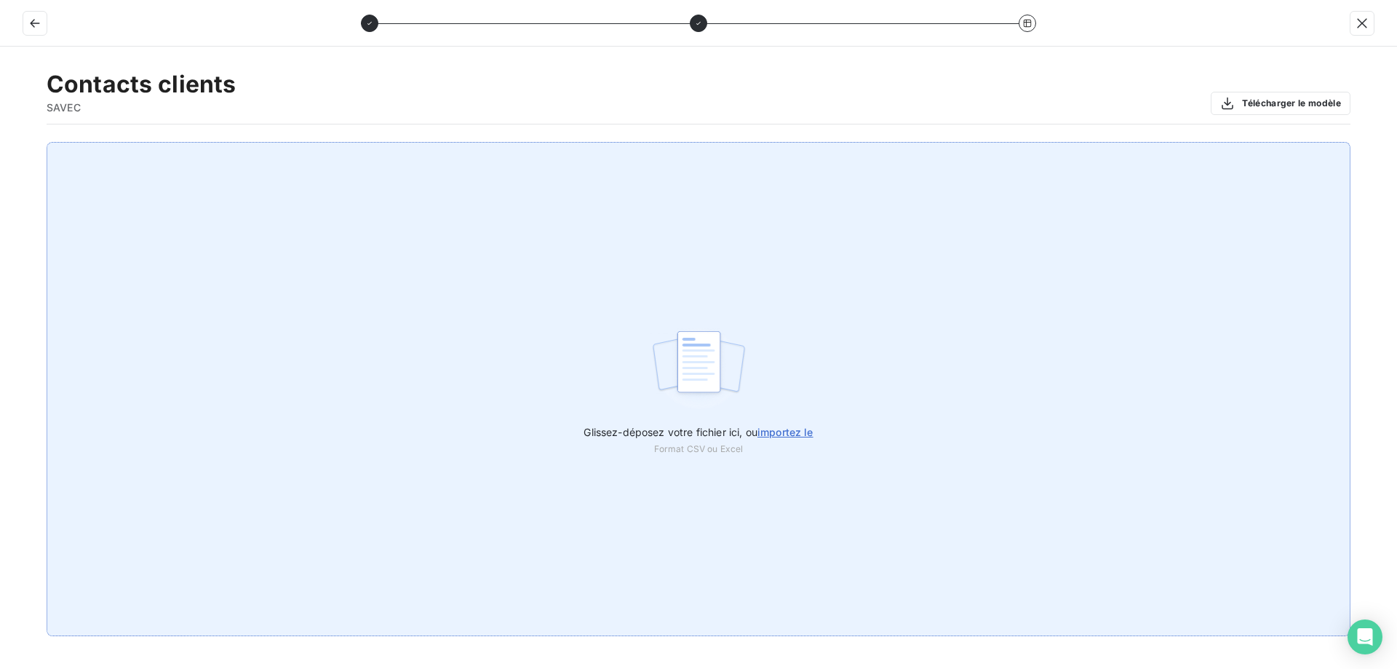
click at [666, 340] on img at bounding box center [699, 368] width 97 height 93
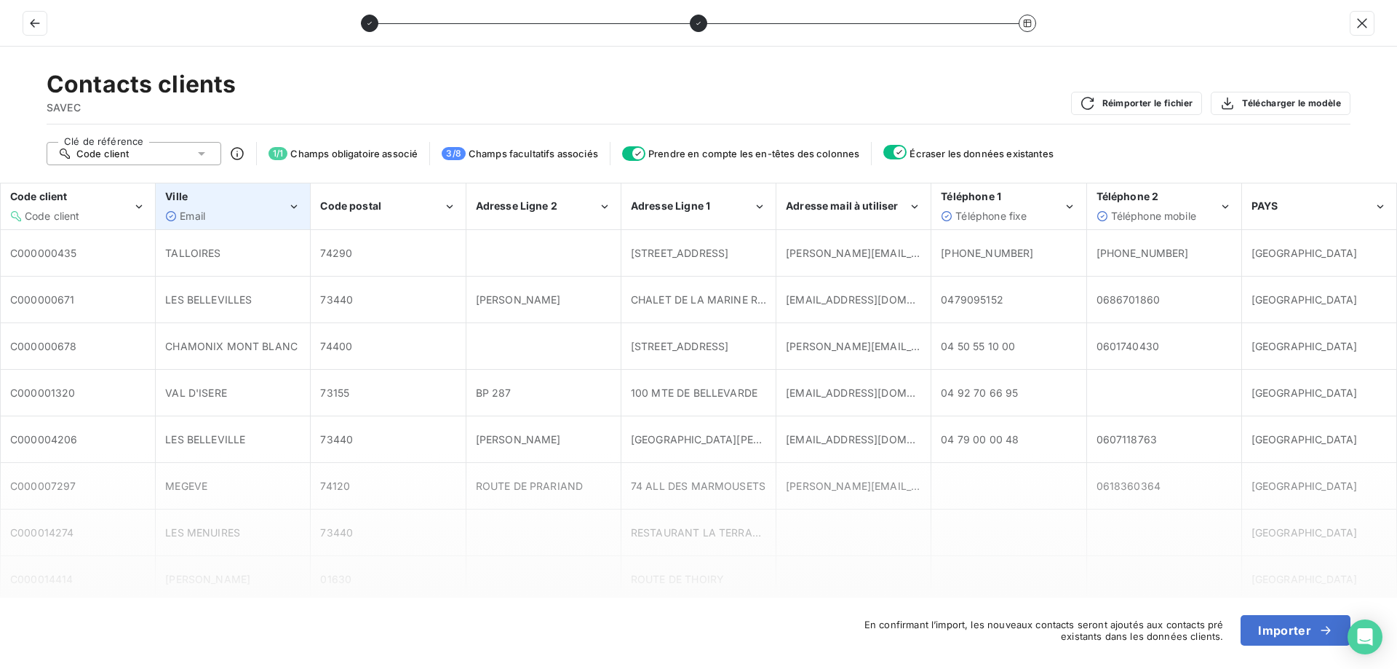
click at [266, 212] on div "Email" at bounding box center [226, 216] width 122 height 15
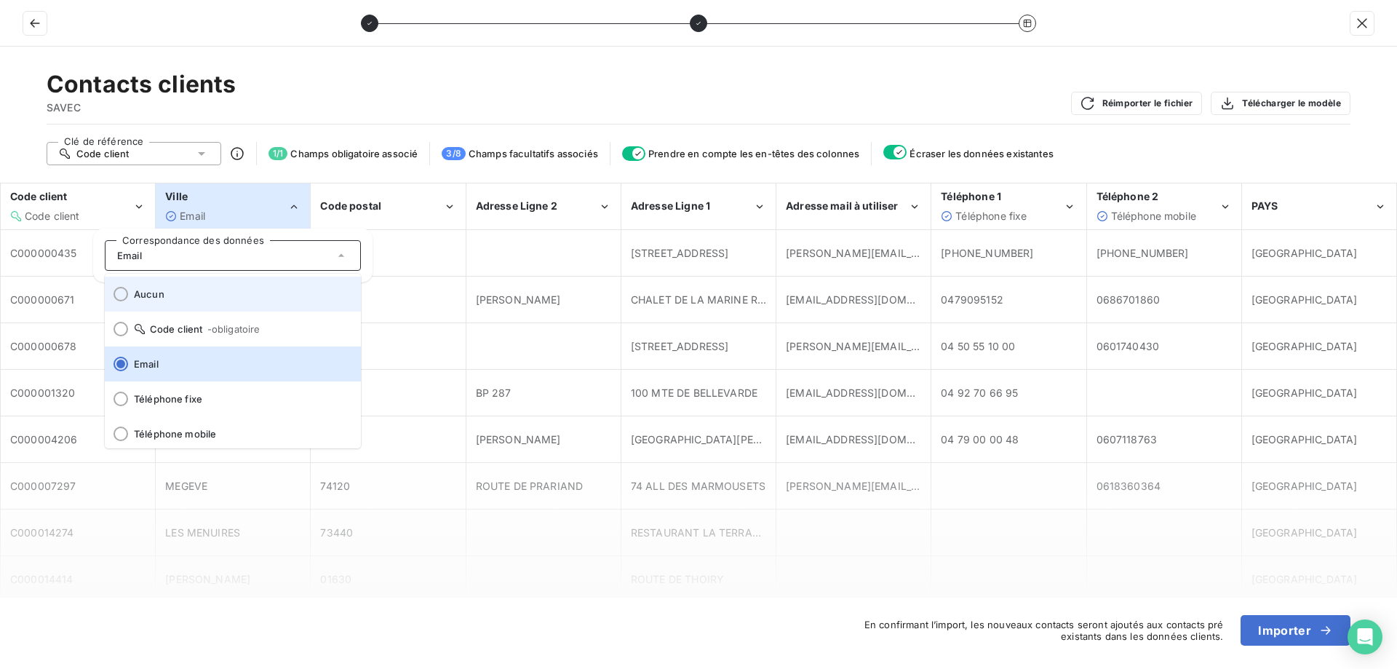
click at [170, 288] on span "Aucun" at bounding box center [241, 294] width 215 height 12
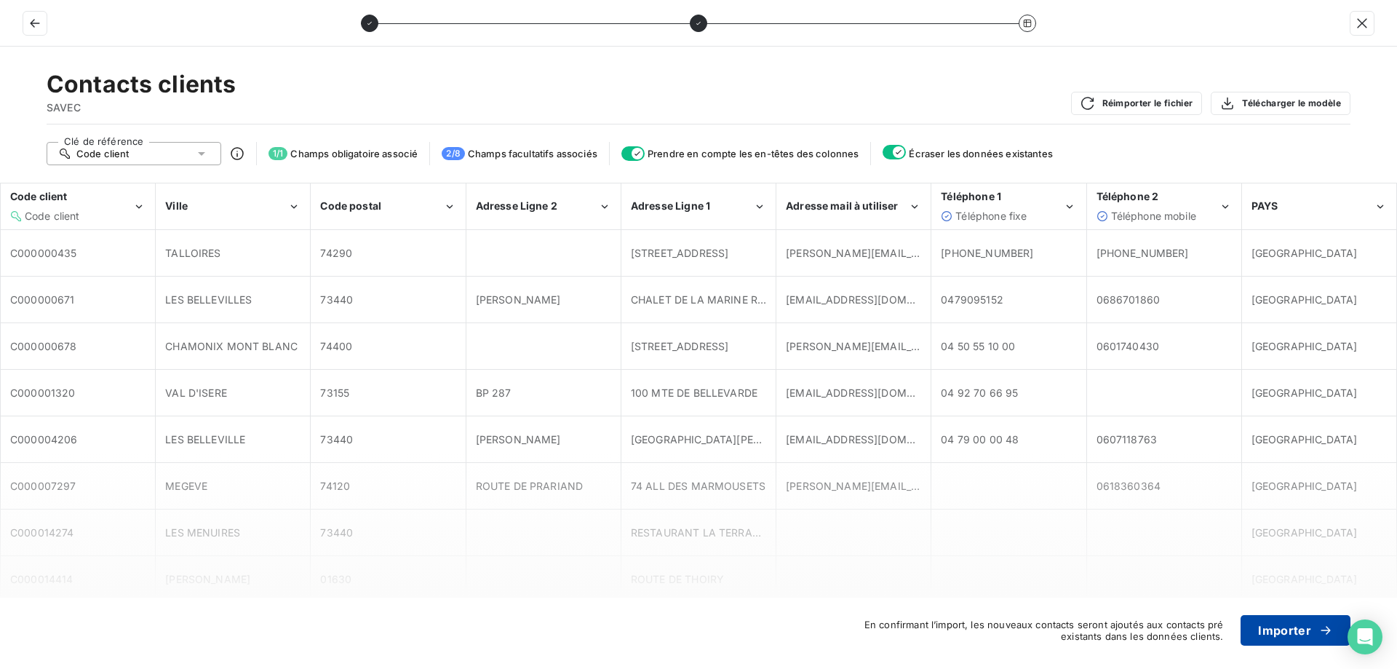
click at [1265, 624] on button "Importer" at bounding box center [1296, 630] width 110 height 31
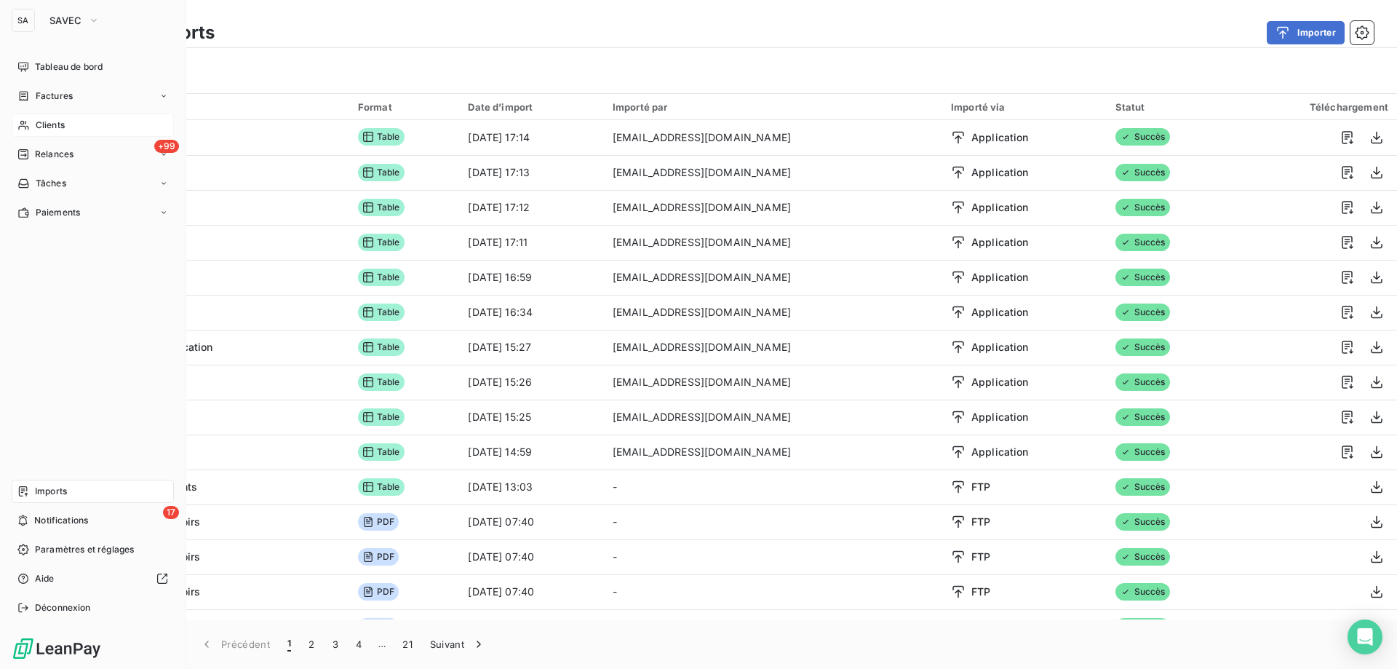
click at [76, 132] on div "Clients" at bounding box center [93, 125] width 162 height 23
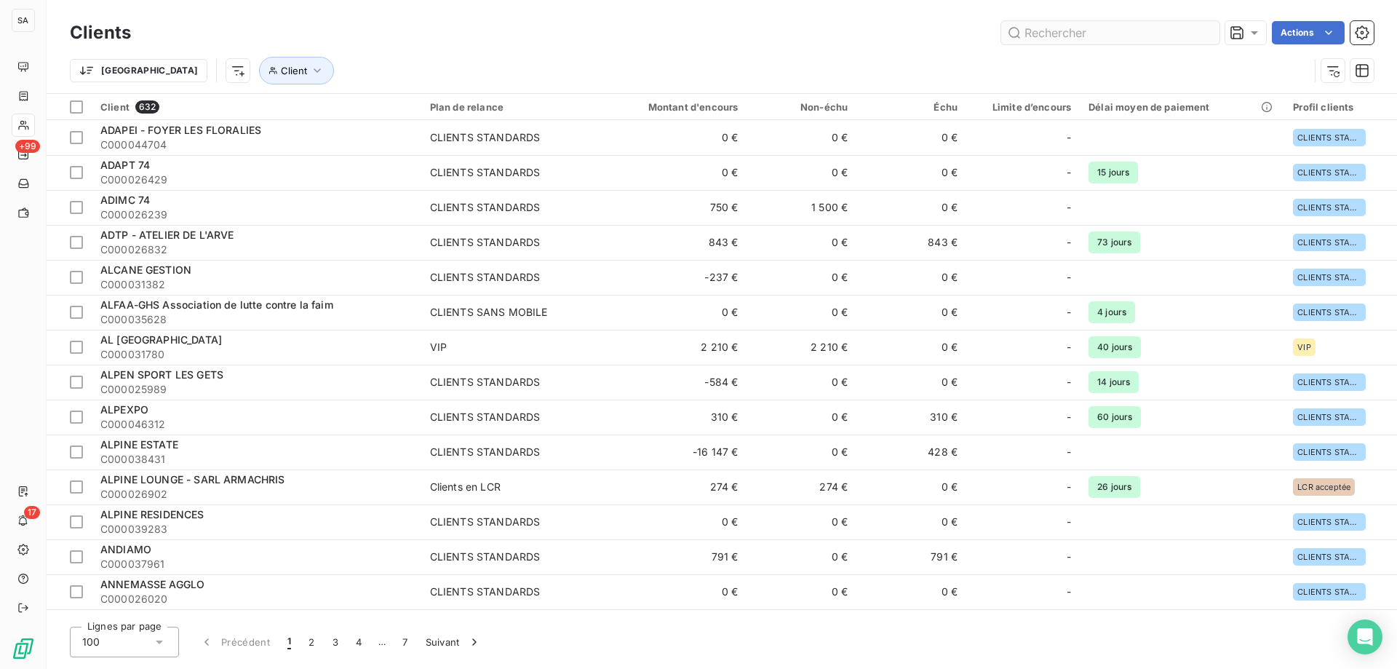
click at [1072, 36] on input "text" at bounding box center [1110, 32] width 218 height 23
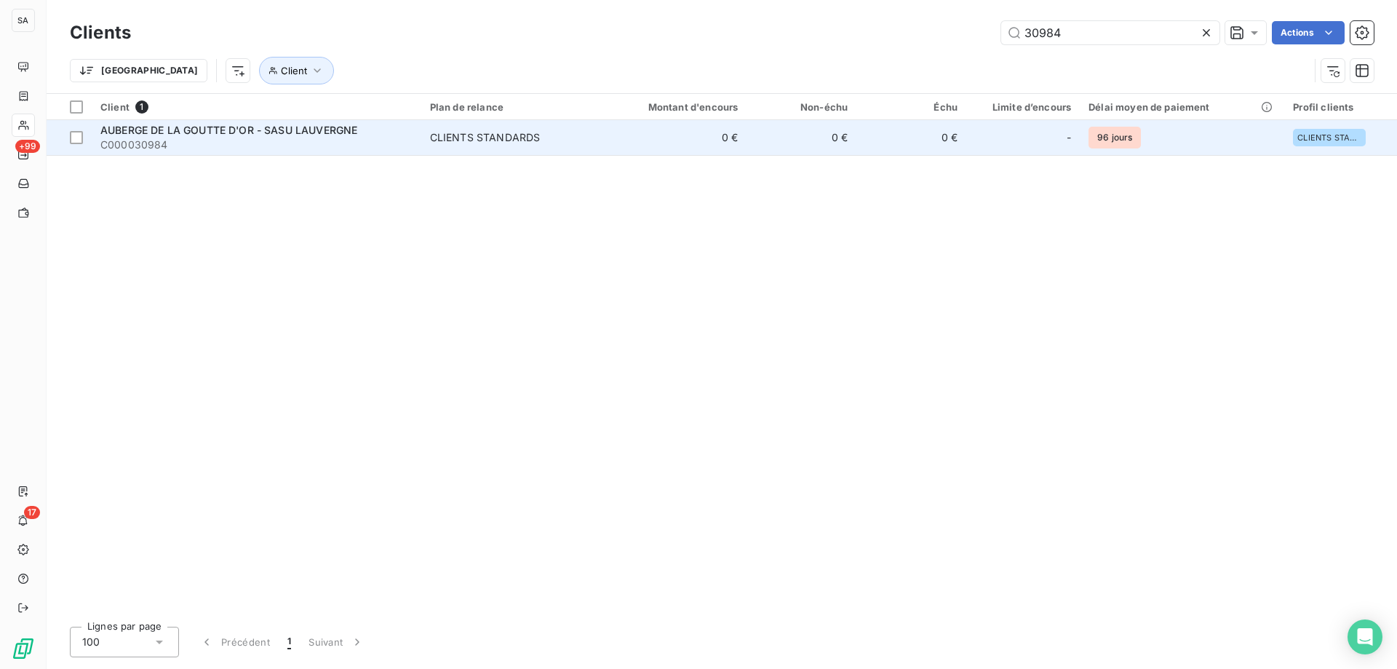
type input "30984"
click at [230, 138] on span "C000030984" at bounding box center [256, 145] width 312 height 15
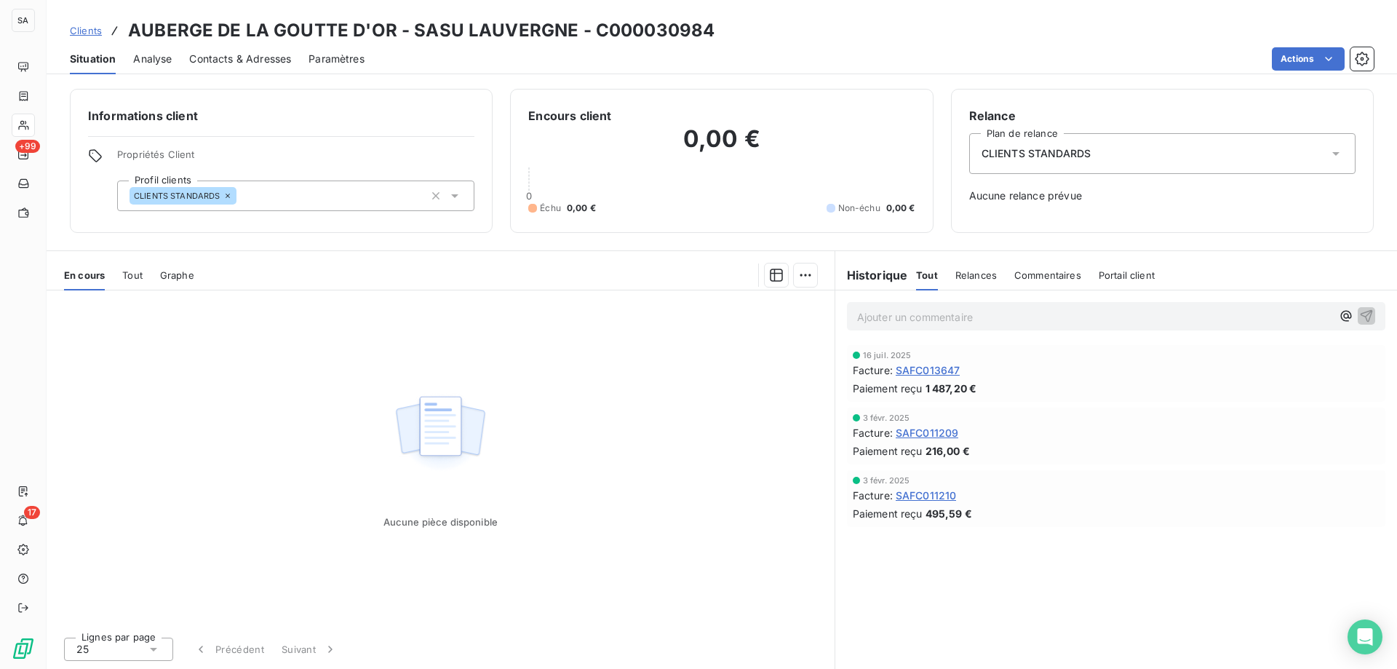
click at [276, 61] on span "Contacts & Adresses" at bounding box center [240, 59] width 102 height 15
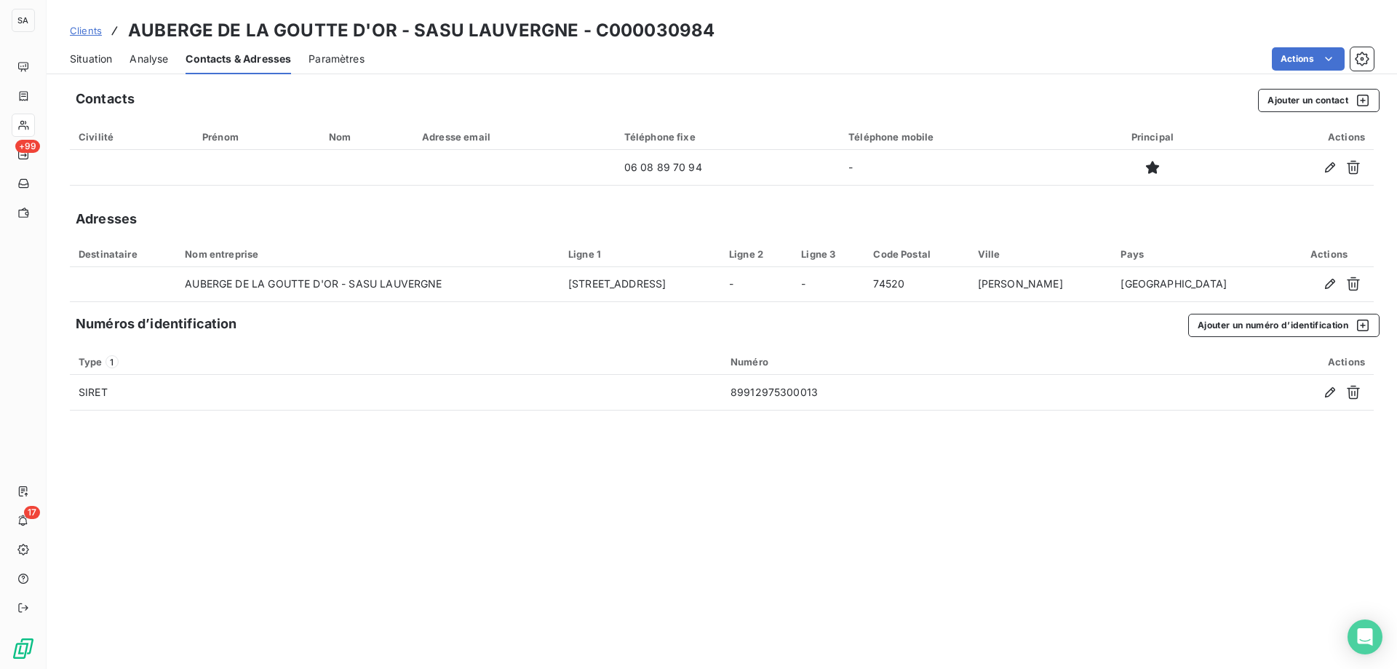
drag, startPoint x: 75, startPoint y: 33, endPoint x: 204, endPoint y: 33, distance: 129.5
click at [75, 33] on span "Clients" at bounding box center [86, 31] width 32 height 12
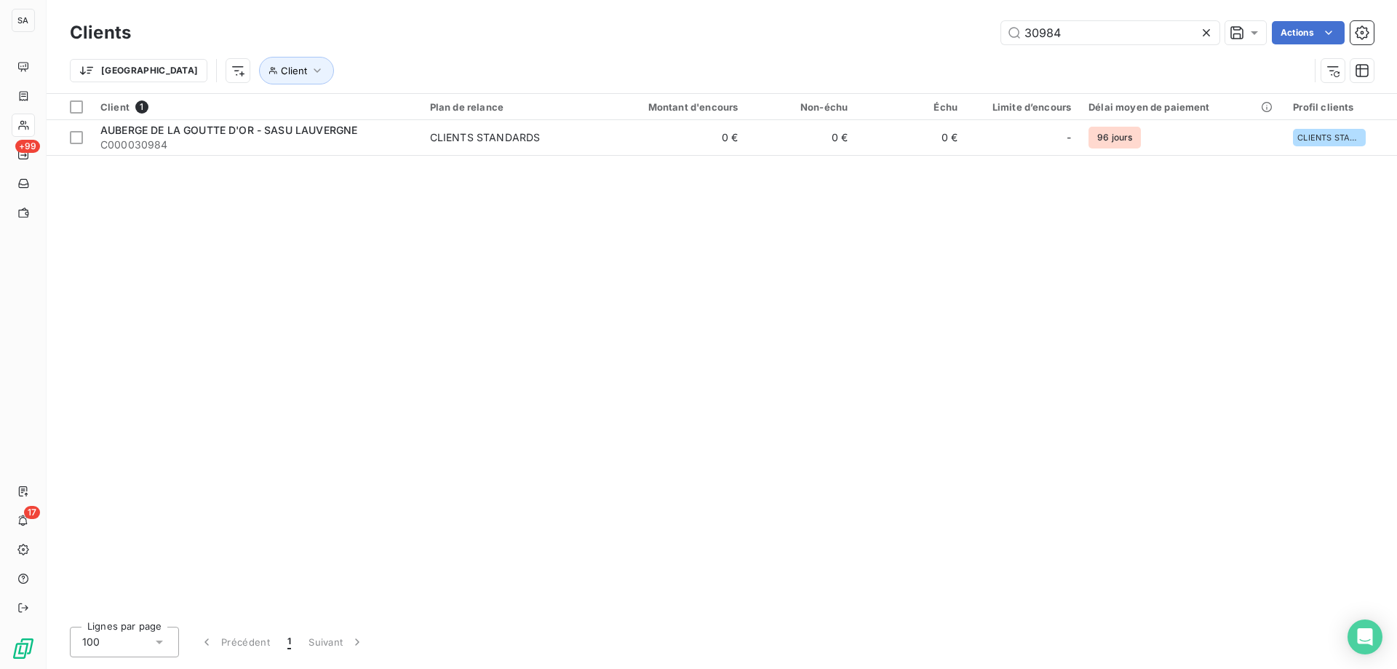
drag, startPoint x: 1071, startPoint y: 36, endPoint x: 652, endPoint y: 45, distance: 419.2
click at [660, 34] on div "30984 Actions" at bounding box center [760, 32] width 1225 height 23
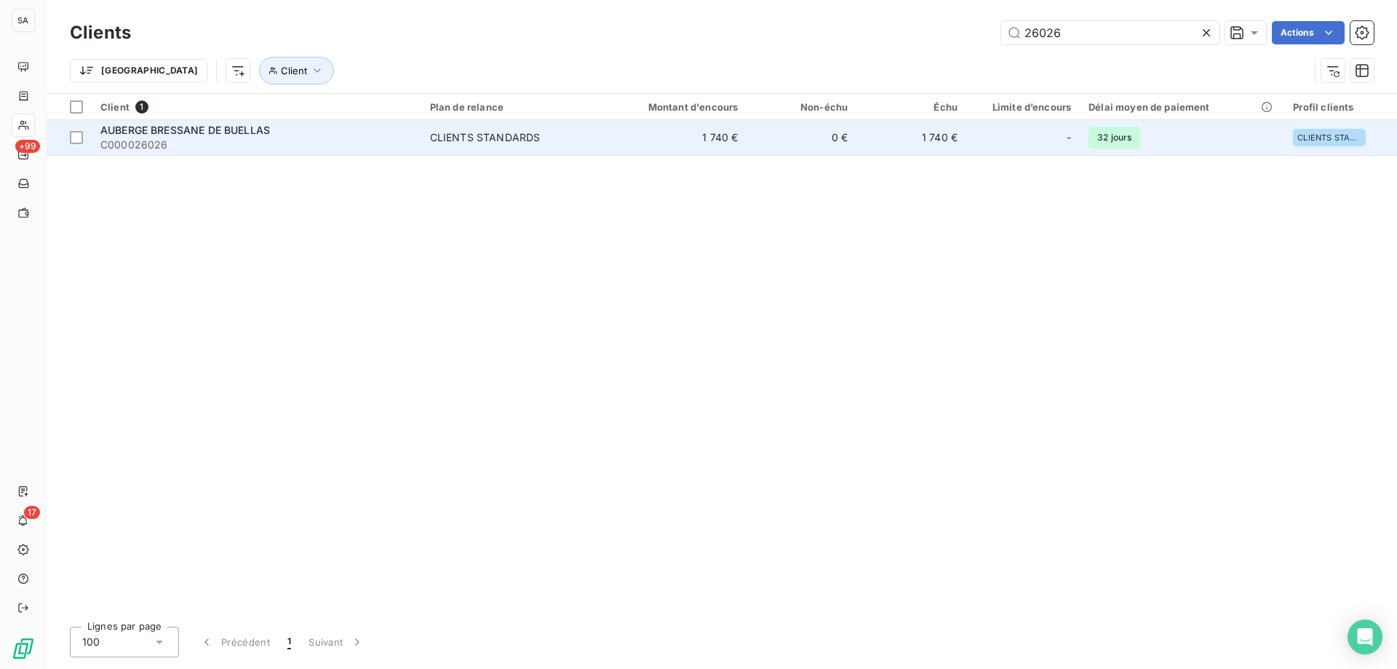
type input "26026"
click at [137, 138] on span "C000026026" at bounding box center [256, 145] width 312 height 15
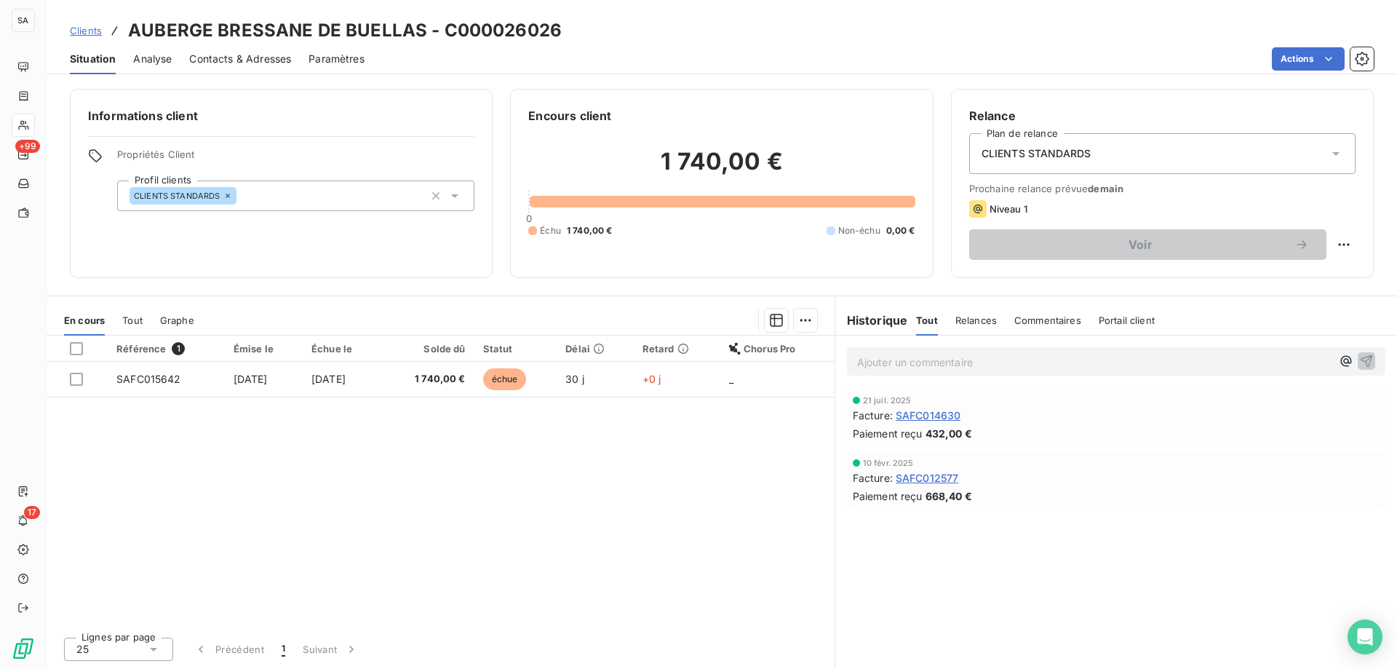
click at [249, 60] on span "Contacts & Adresses" at bounding box center [240, 59] width 102 height 15
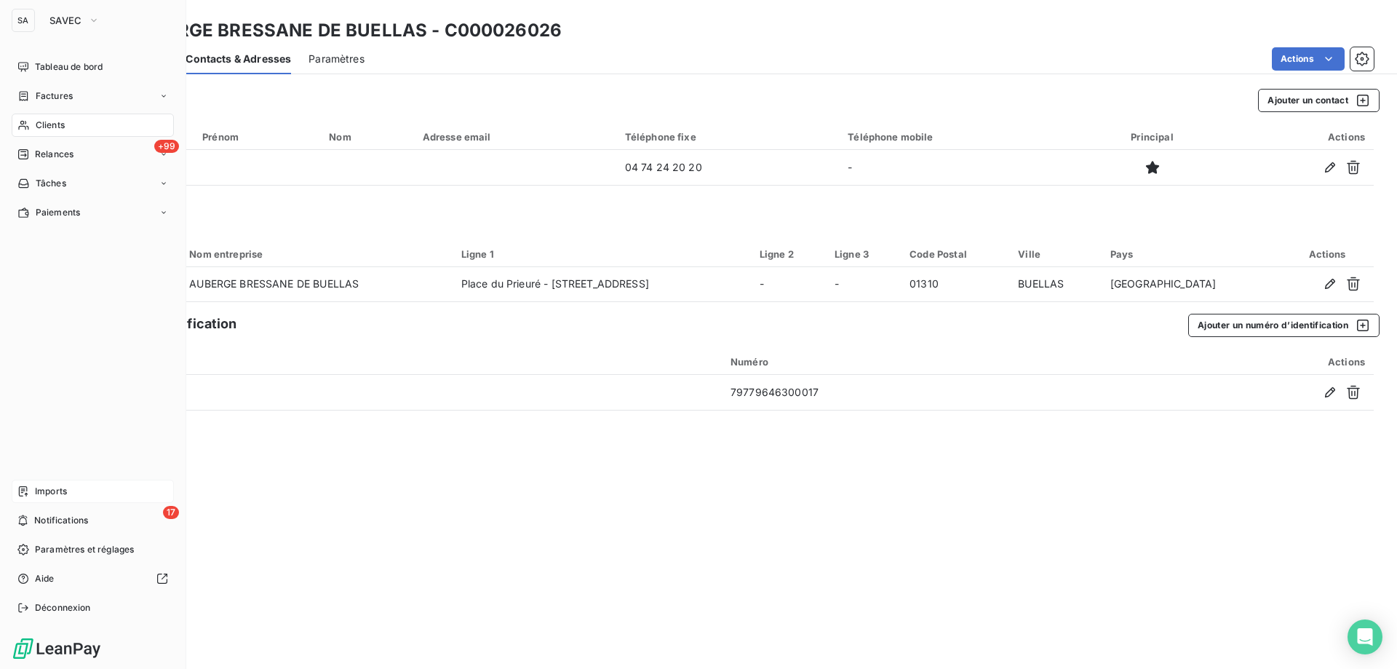
click at [63, 489] on span "Imports" at bounding box center [51, 491] width 32 height 13
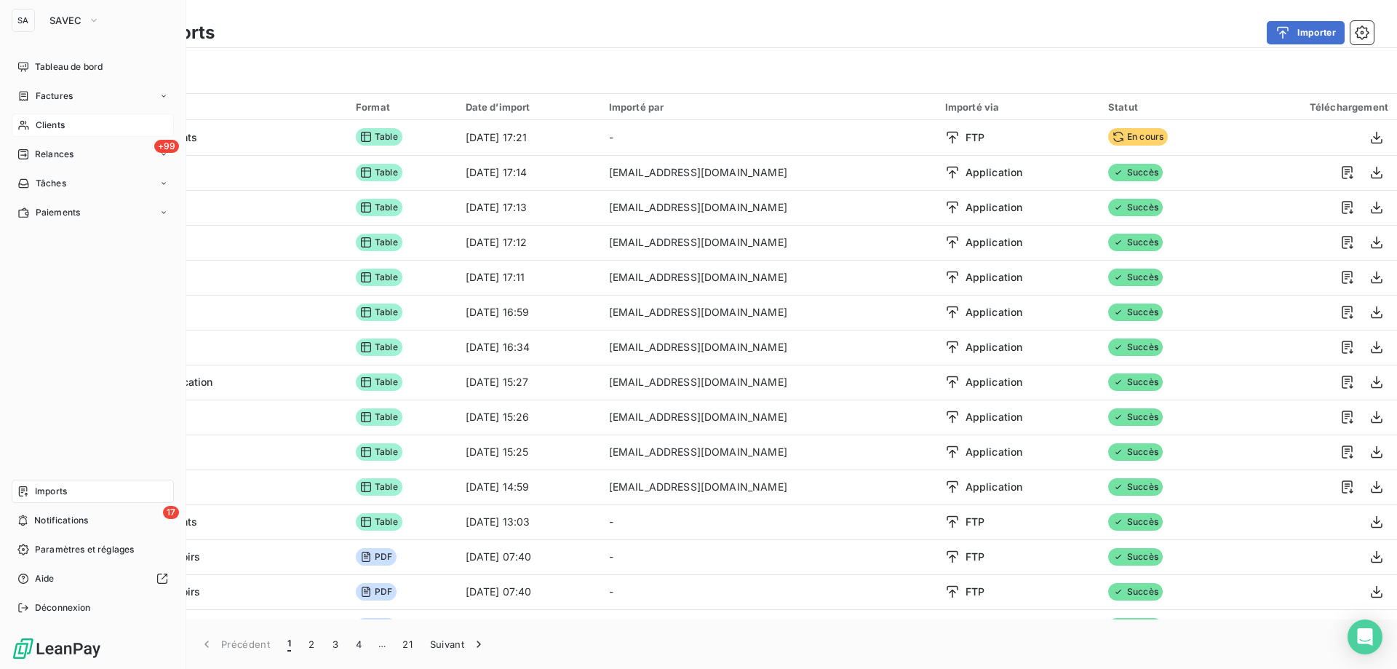
click at [45, 122] on span "Clients" at bounding box center [50, 125] width 29 height 13
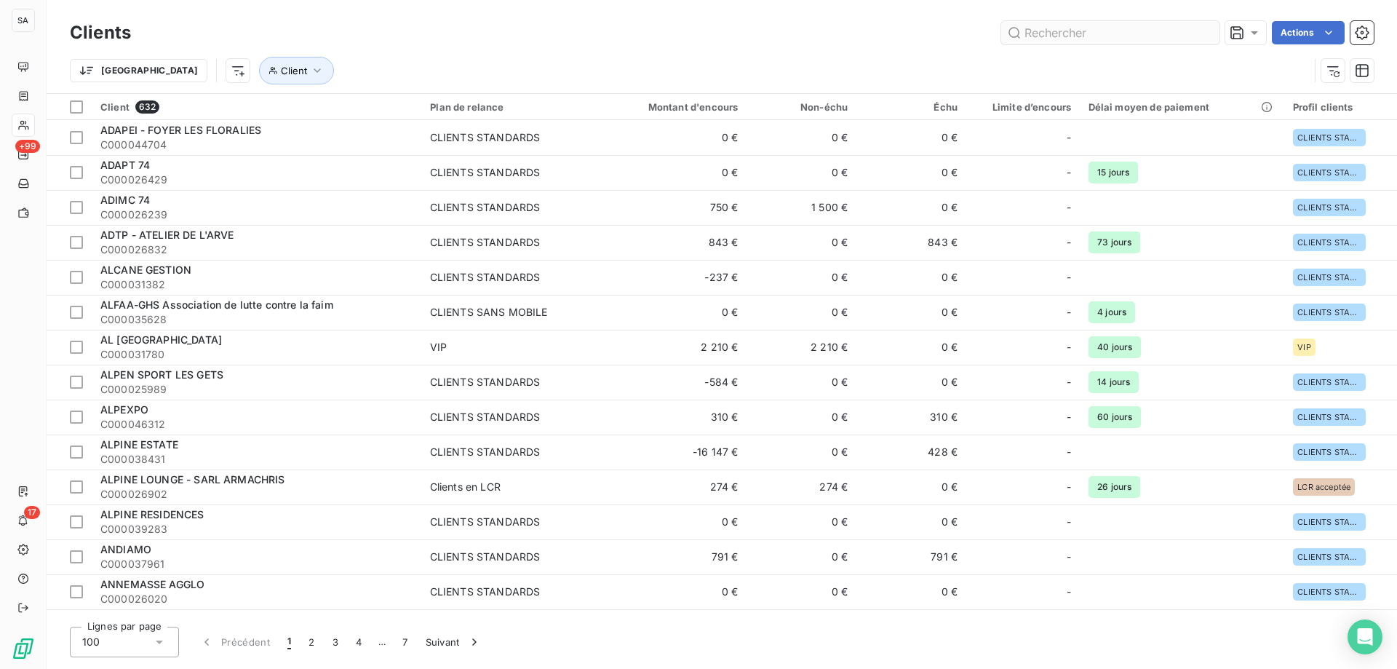
click at [1053, 32] on input "text" at bounding box center [1110, 32] width 218 height 23
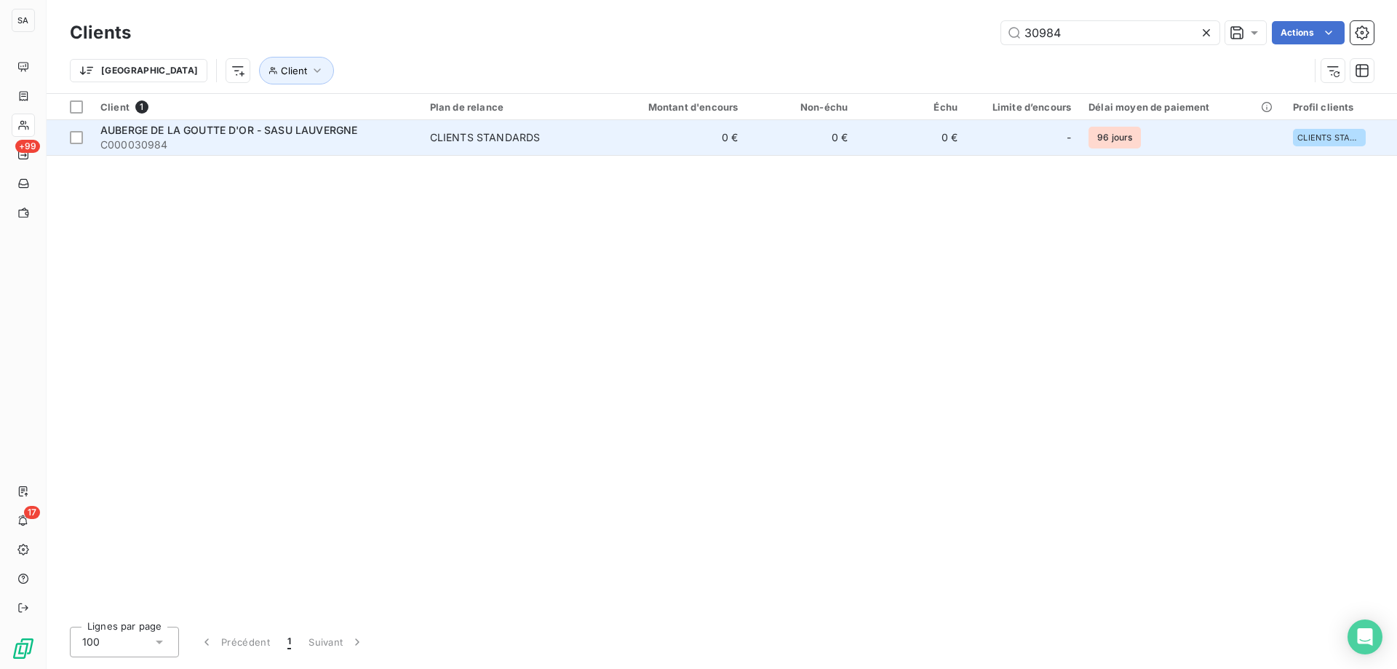
type input "30984"
click at [191, 144] on span "C000030984" at bounding box center [256, 145] width 312 height 15
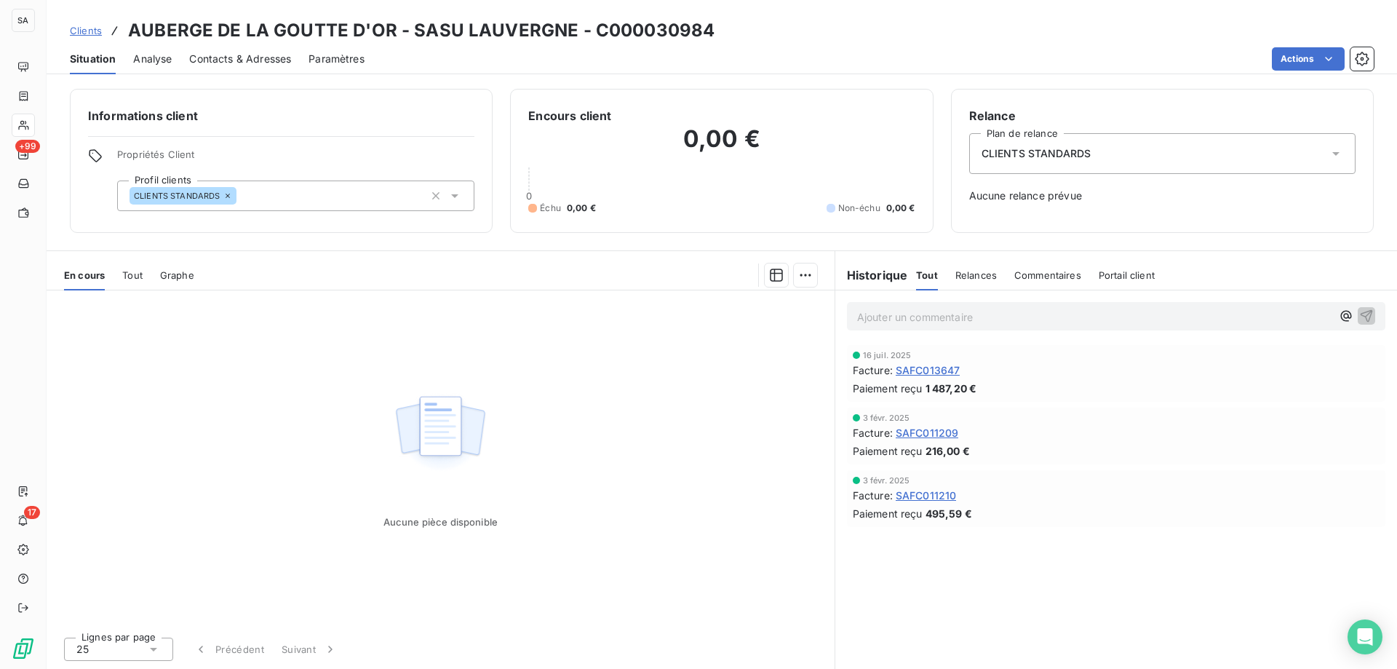
click at [266, 56] on span "Contacts & Adresses" at bounding box center [240, 59] width 102 height 15
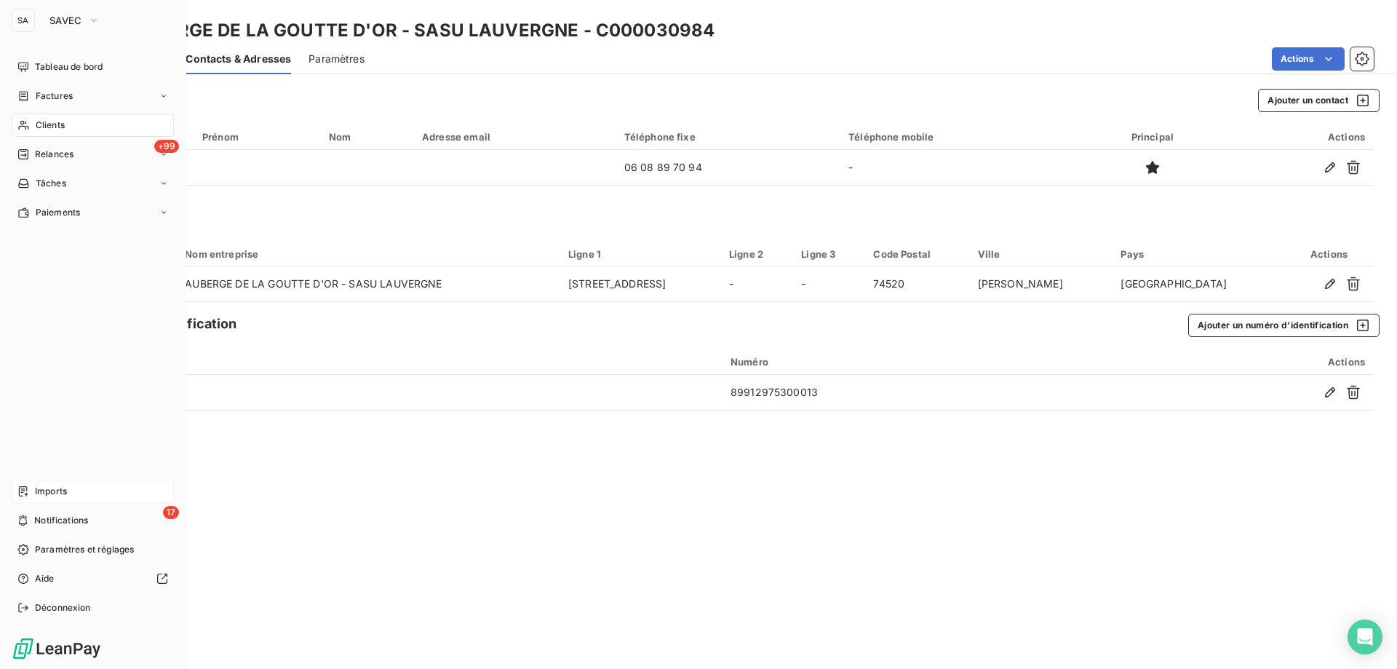
click at [81, 490] on div "Imports" at bounding box center [93, 491] width 162 height 23
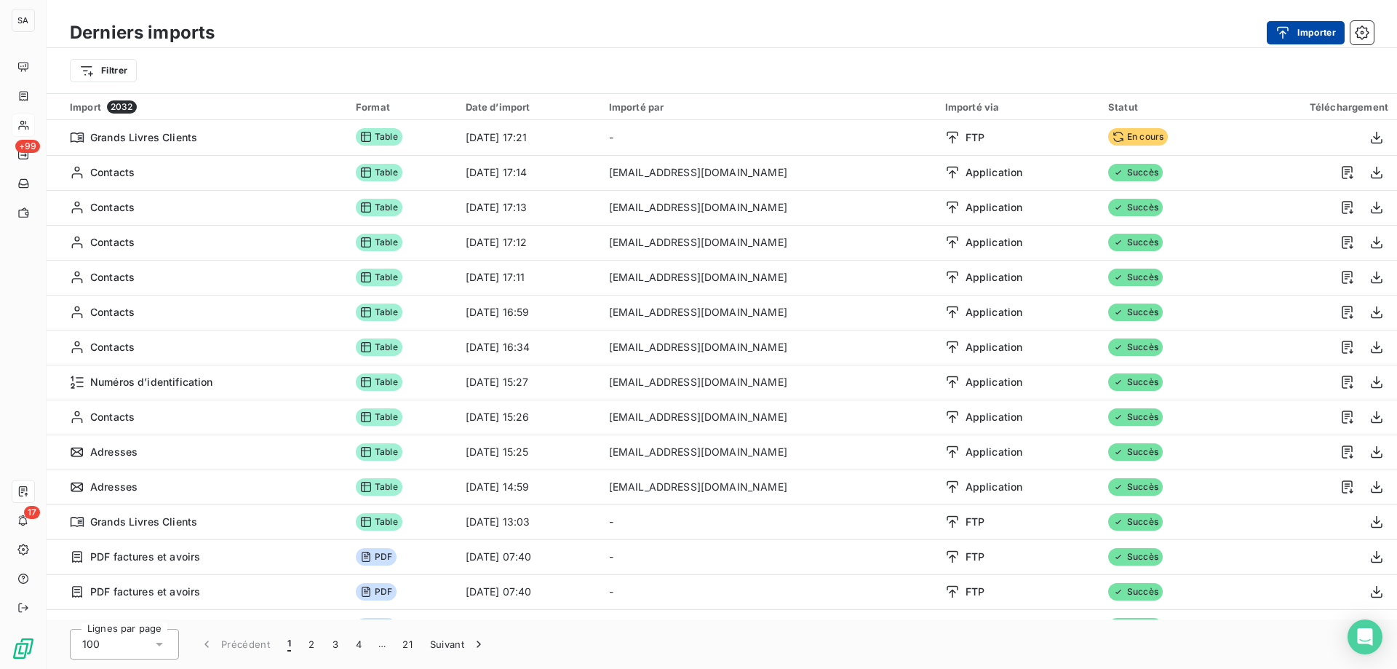
click at [1295, 36] on div "button" at bounding box center [1287, 32] width 22 height 15
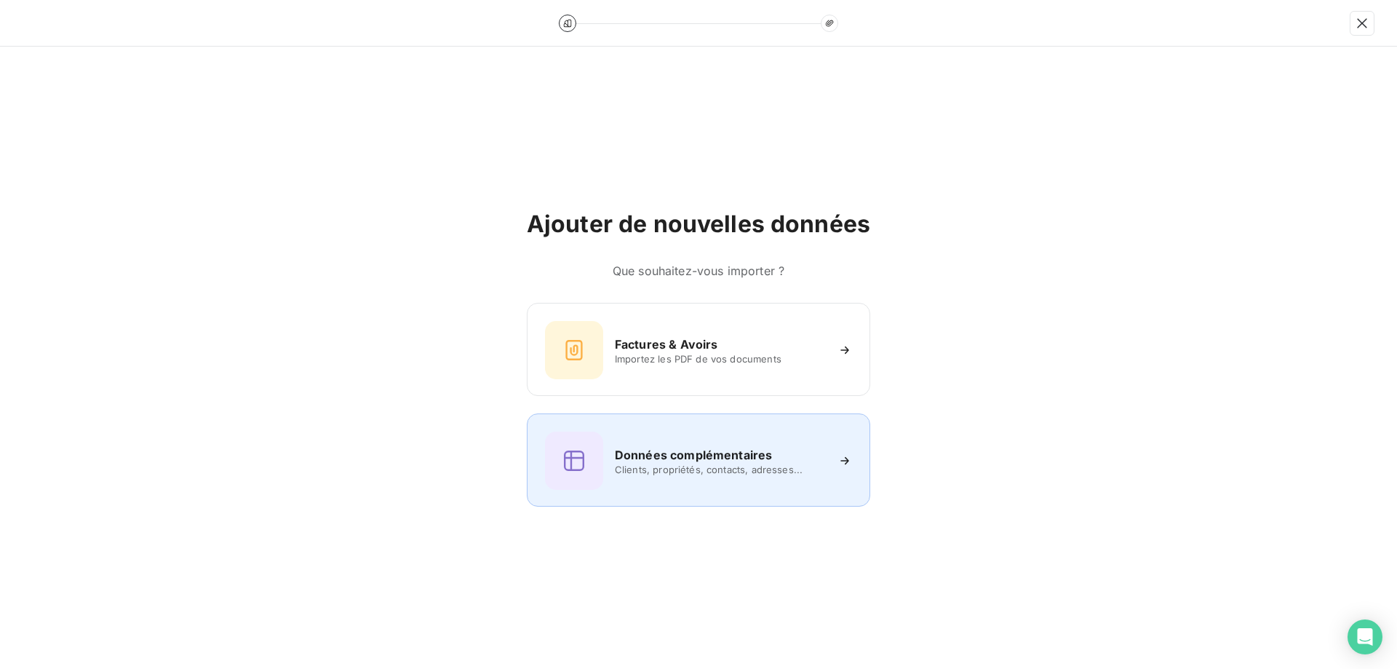
click at [684, 459] on h6 "Données complémentaires" at bounding box center [693, 454] width 157 height 17
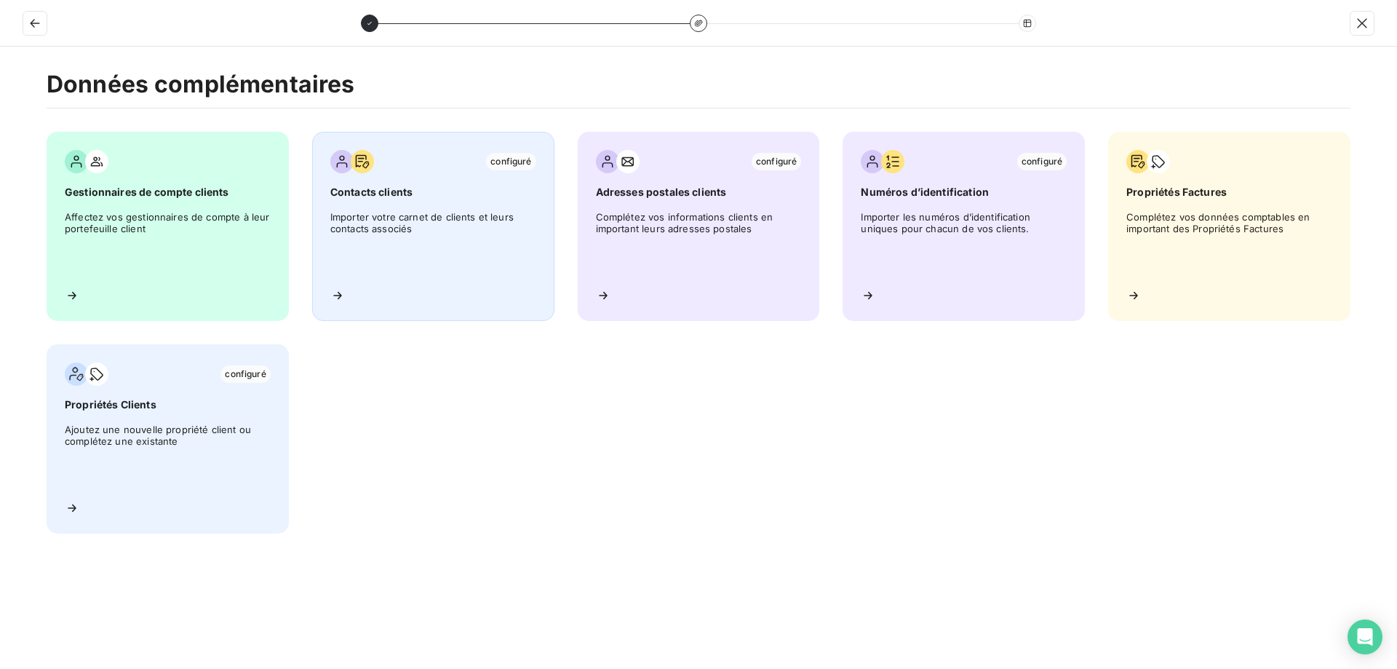
click at [394, 277] on div "configuré Contacts clients Importer votre carnet de clients et leurs contacts a…" at bounding box center [433, 226] width 242 height 189
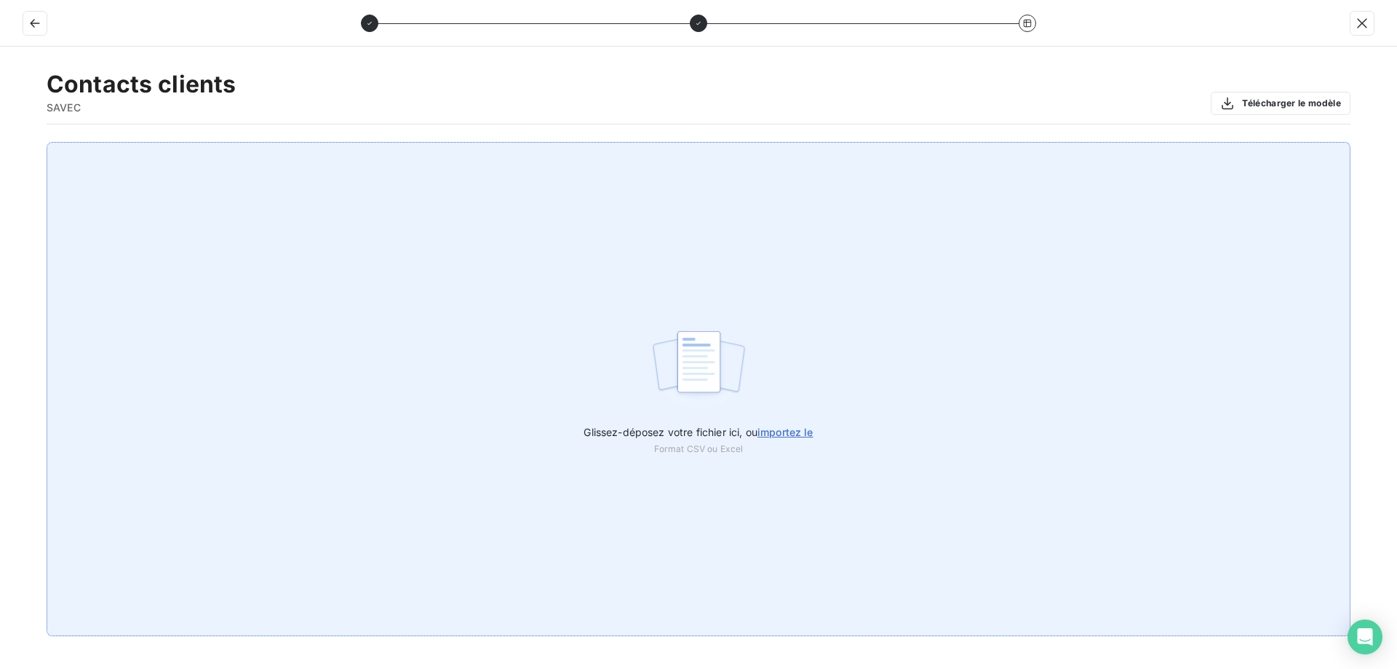
click at [628, 412] on div "Glissez-déposez votre fichier ici, ou importez le Format CSV ou Excel" at bounding box center [699, 389] width 1304 height 494
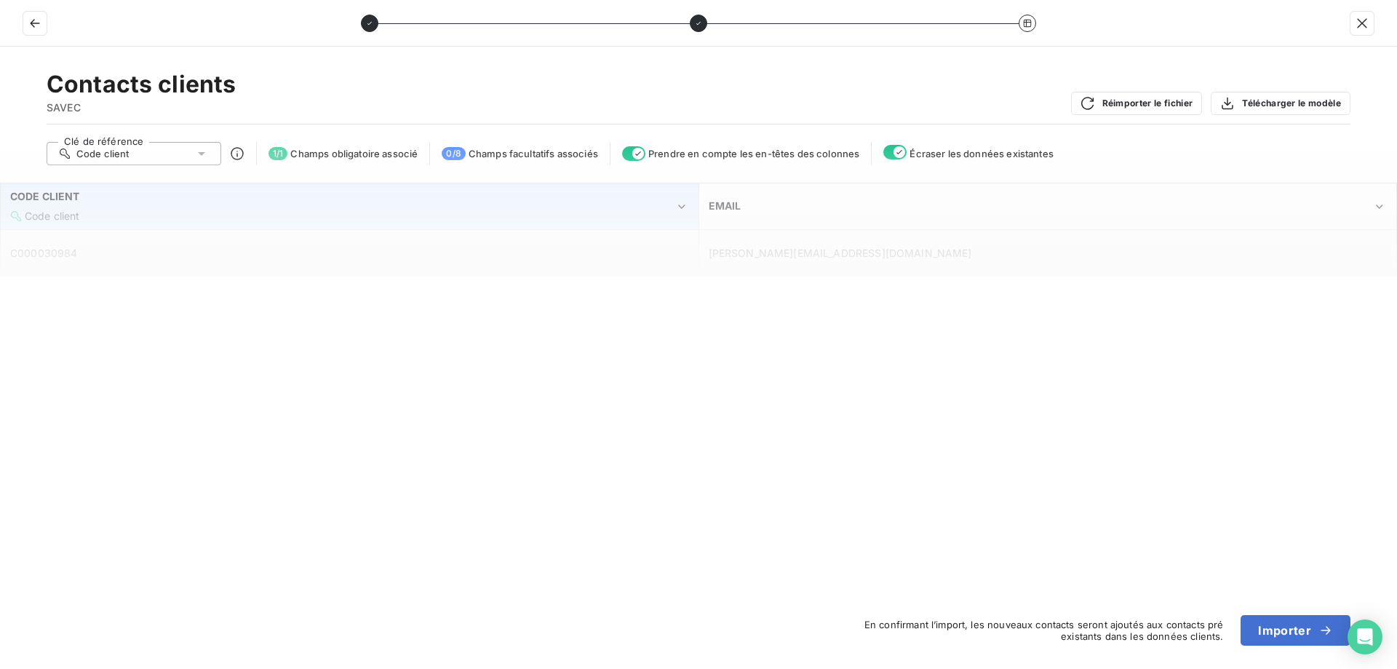
click at [369, 207] on div "CODE CLIENT Code client" at bounding box center [342, 205] width 664 height 33
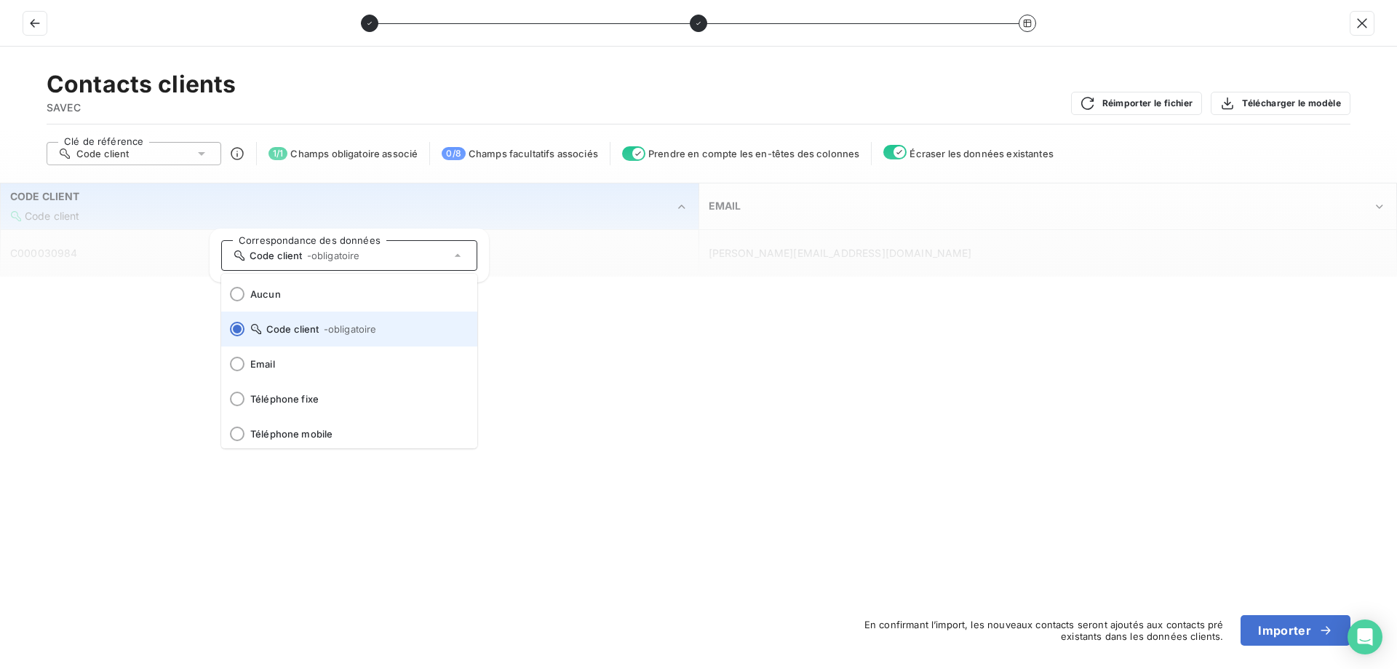
click at [269, 337] on li "Code client - obligatoire" at bounding box center [349, 328] width 256 height 35
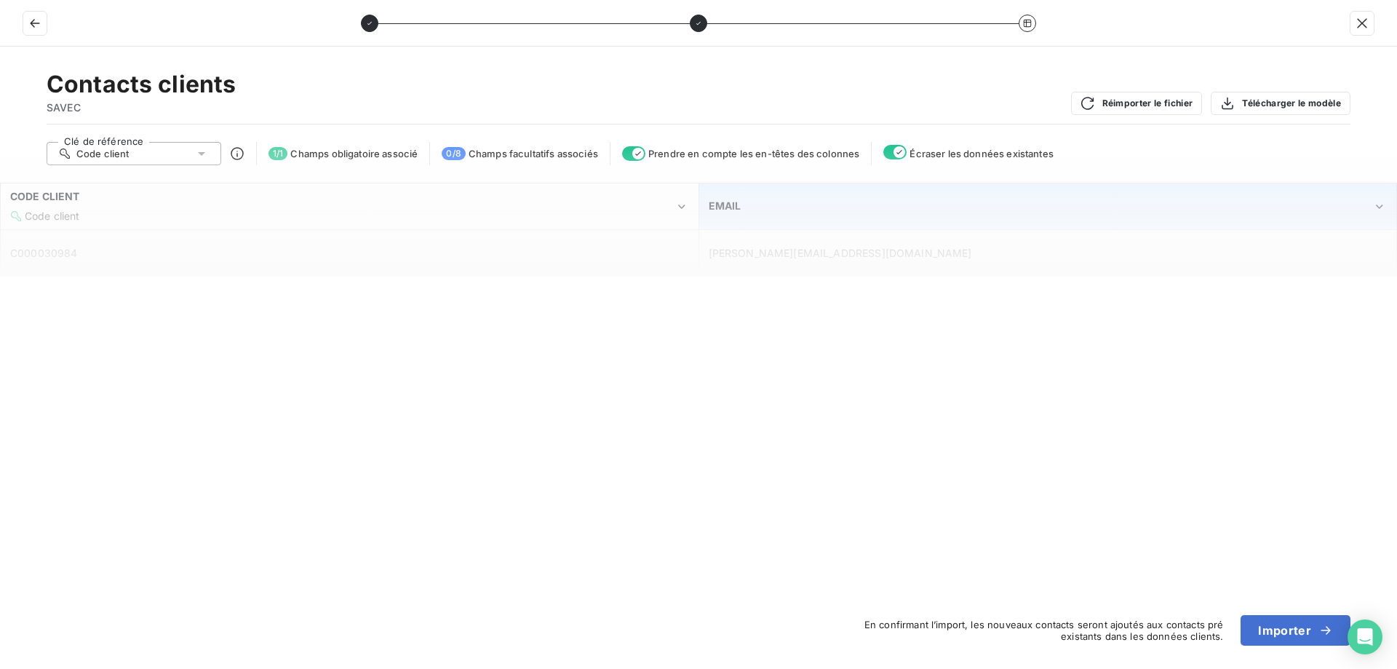
click at [842, 212] on div "EMAIL" at bounding box center [1041, 206] width 664 height 15
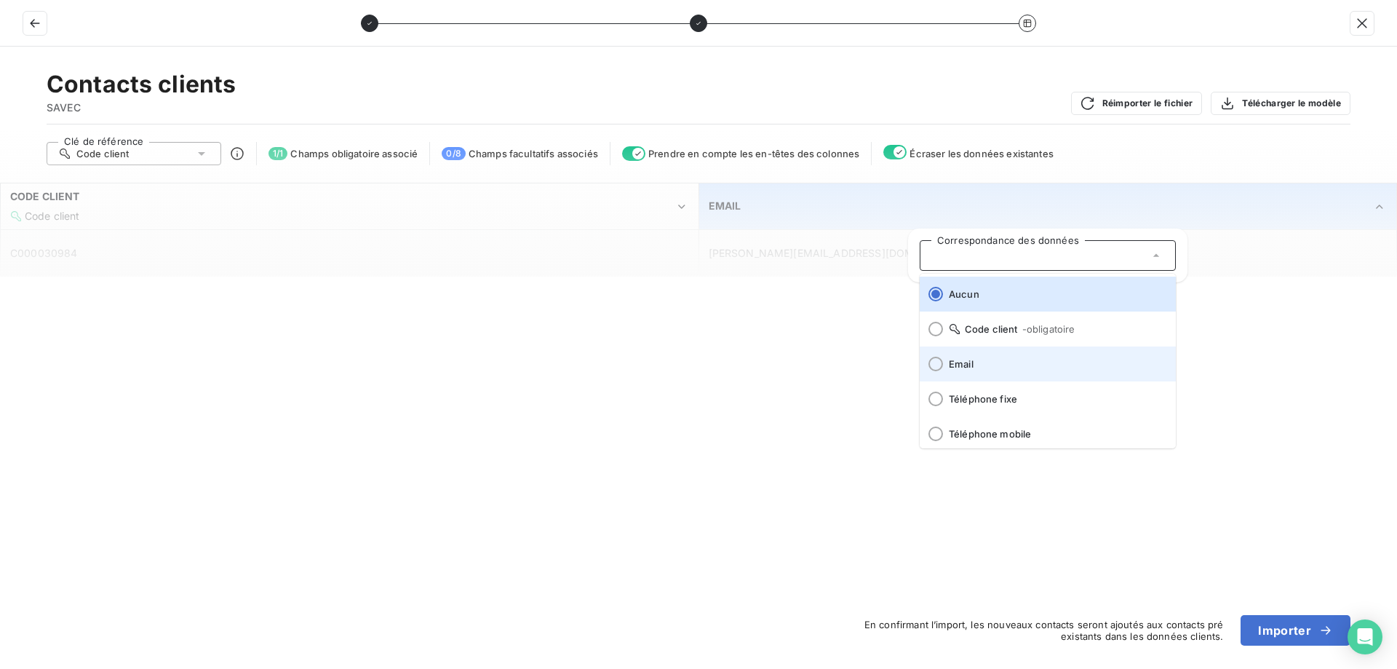
click at [974, 369] on span "Email" at bounding box center [1056, 364] width 215 height 12
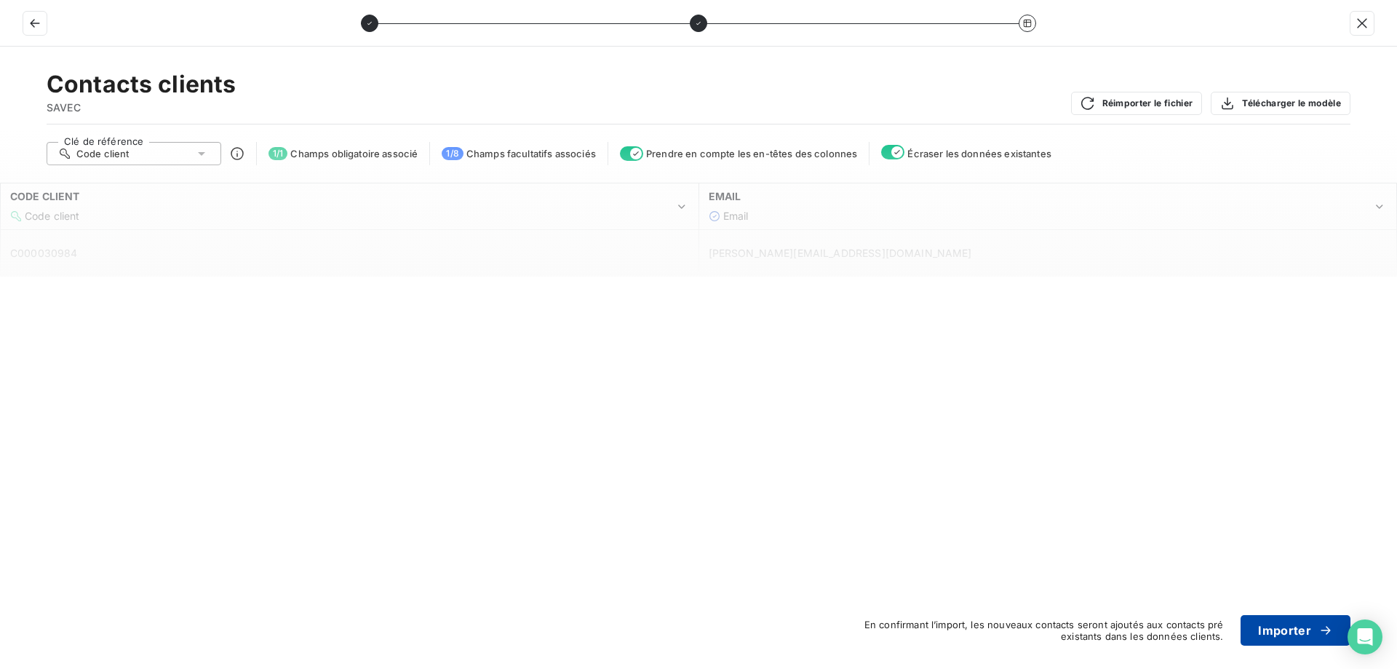
click at [1258, 637] on button "Importer" at bounding box center [1296, 630] width 110 height 31
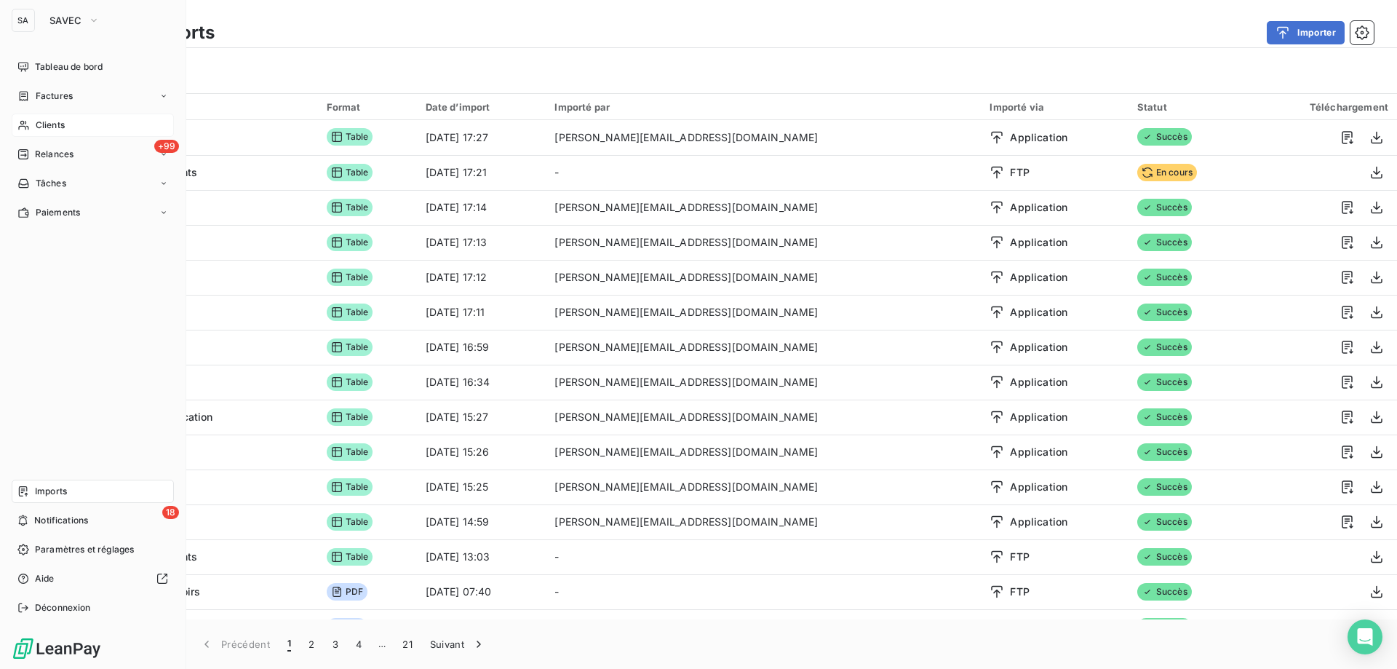
click at [44, 124] on span "Clients" at bounding box center [50, 125] width 29 height 13
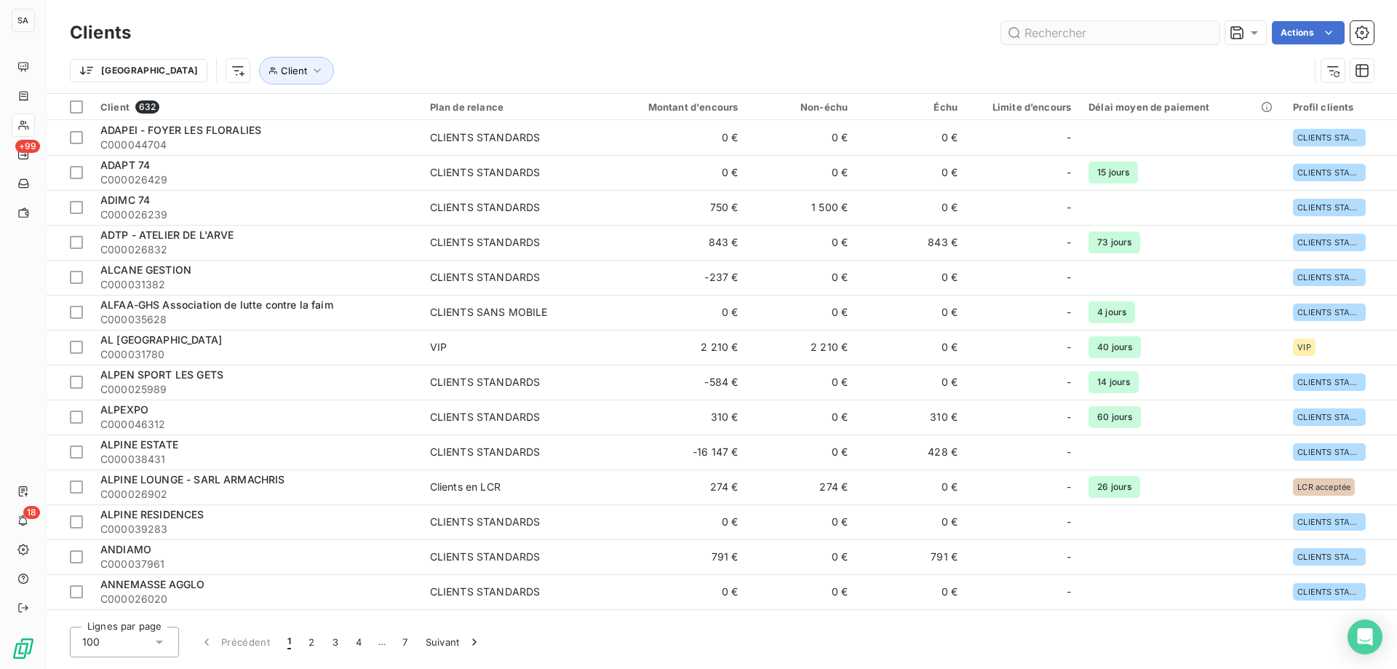
click at [1060, 35] on input "text" at bounding box center [1110, 32] width 218 height 23
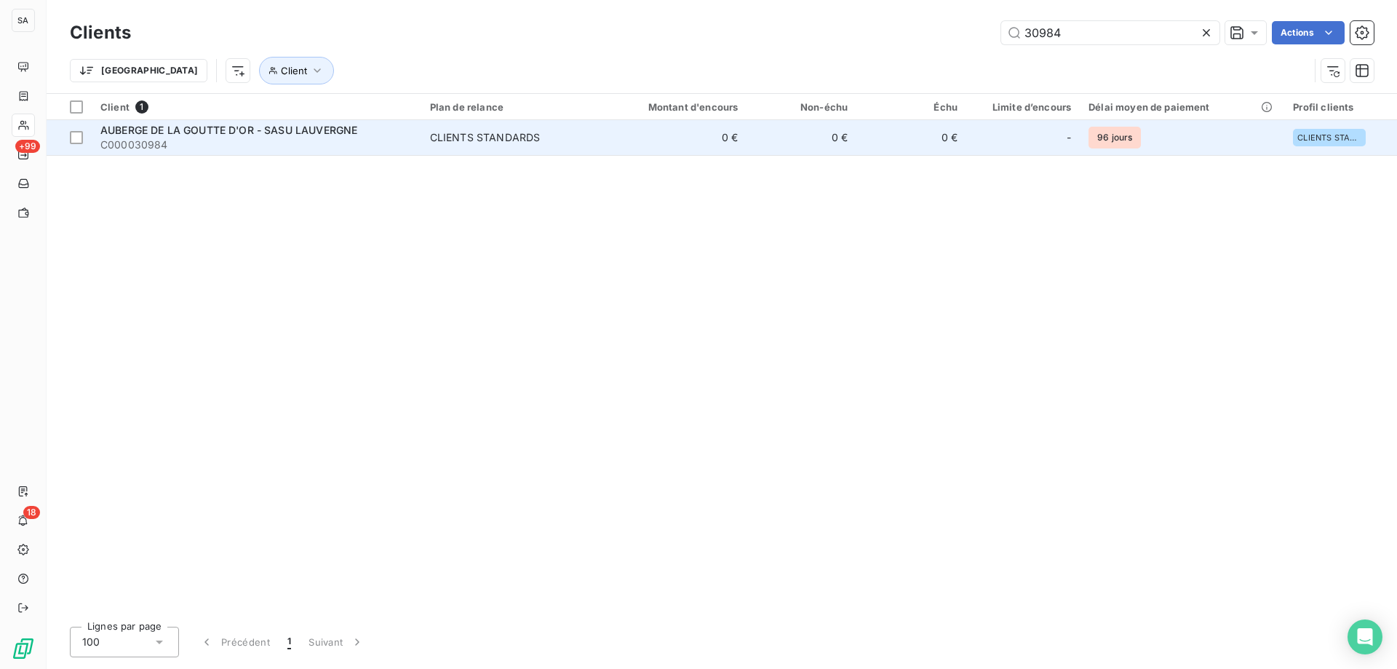
type input "30984"
click at [242, 148] on span "C000030984" at bounding box center [256, 145] width 312 height 15
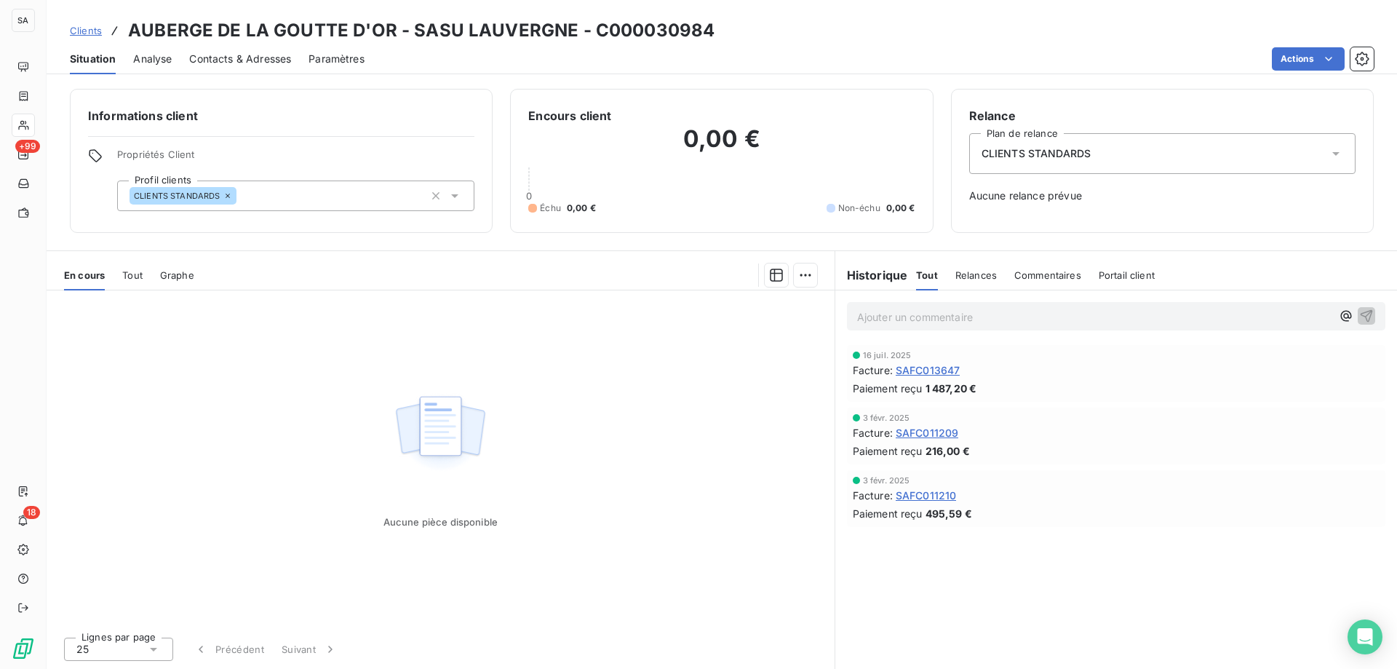
click at [244, 52] on span "Contacts & Adresses" at bounding box center [240, 59] width 102 height 15
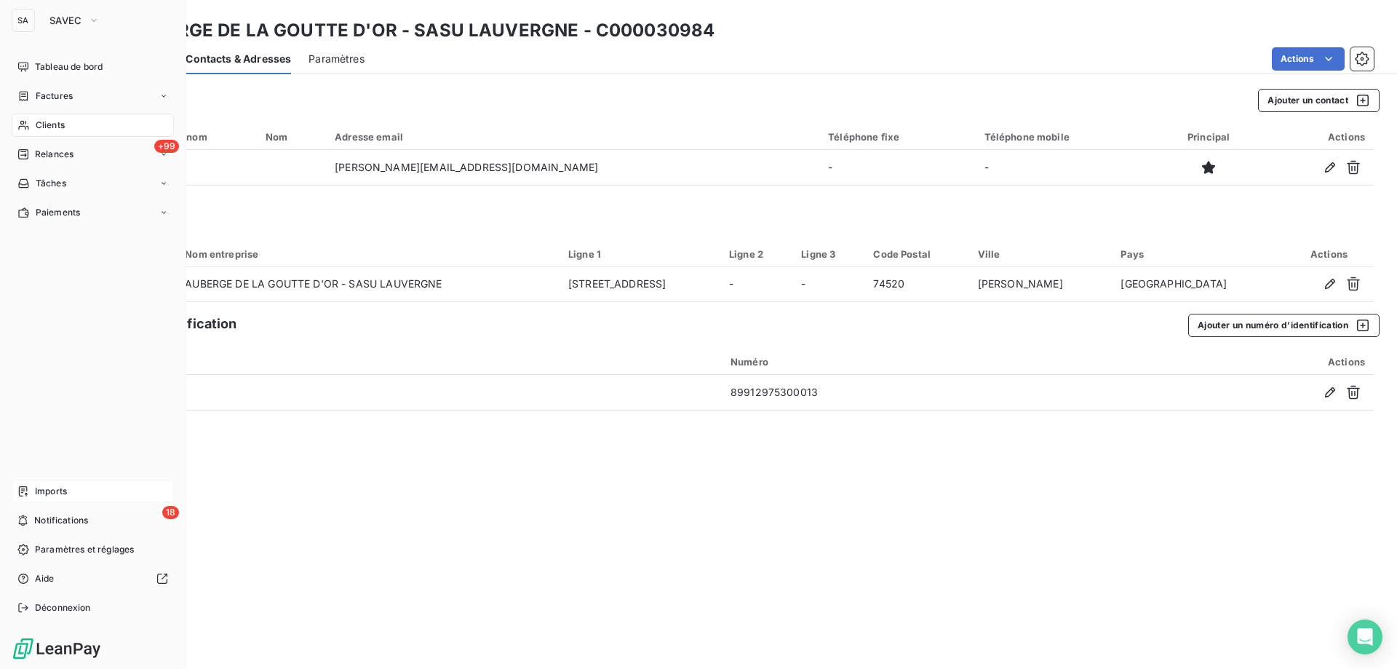
click at [33, 492] on div "Imports" at bounding box center [93, 491] width 162 height 23
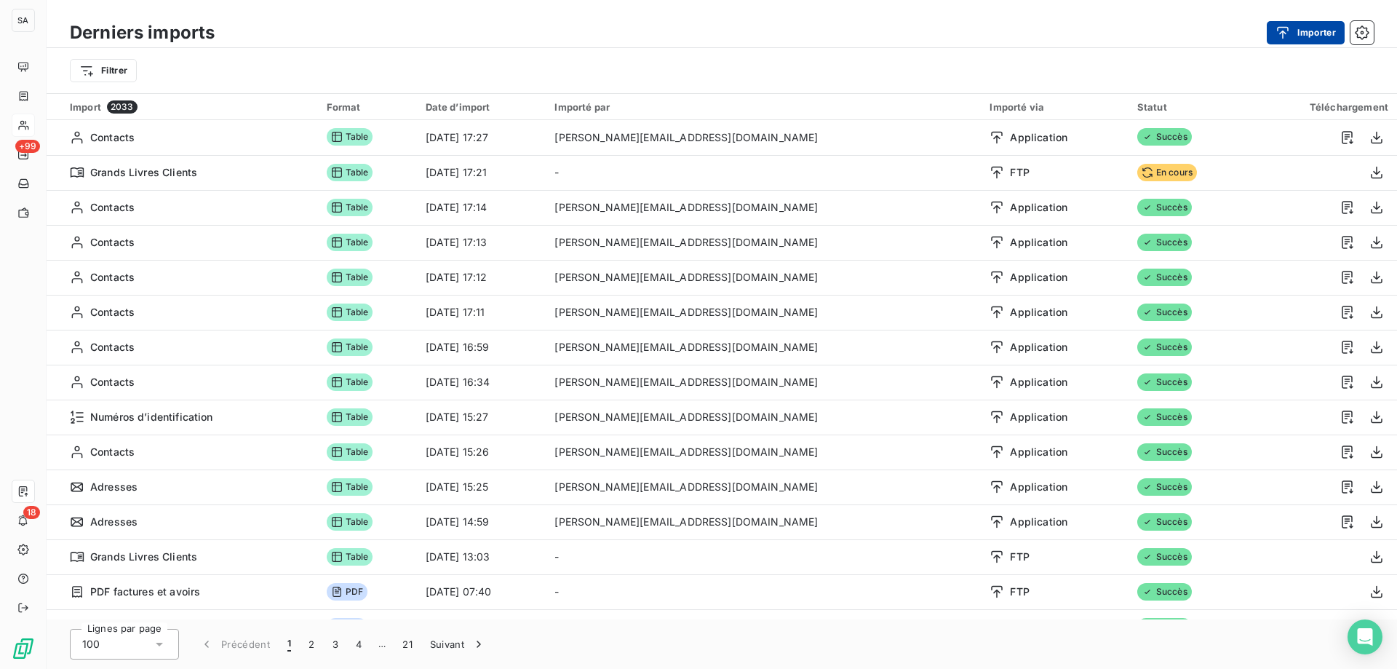
click at [1289, 35] on icon "button" at bounding box center [1283, 32] width 15 height 15
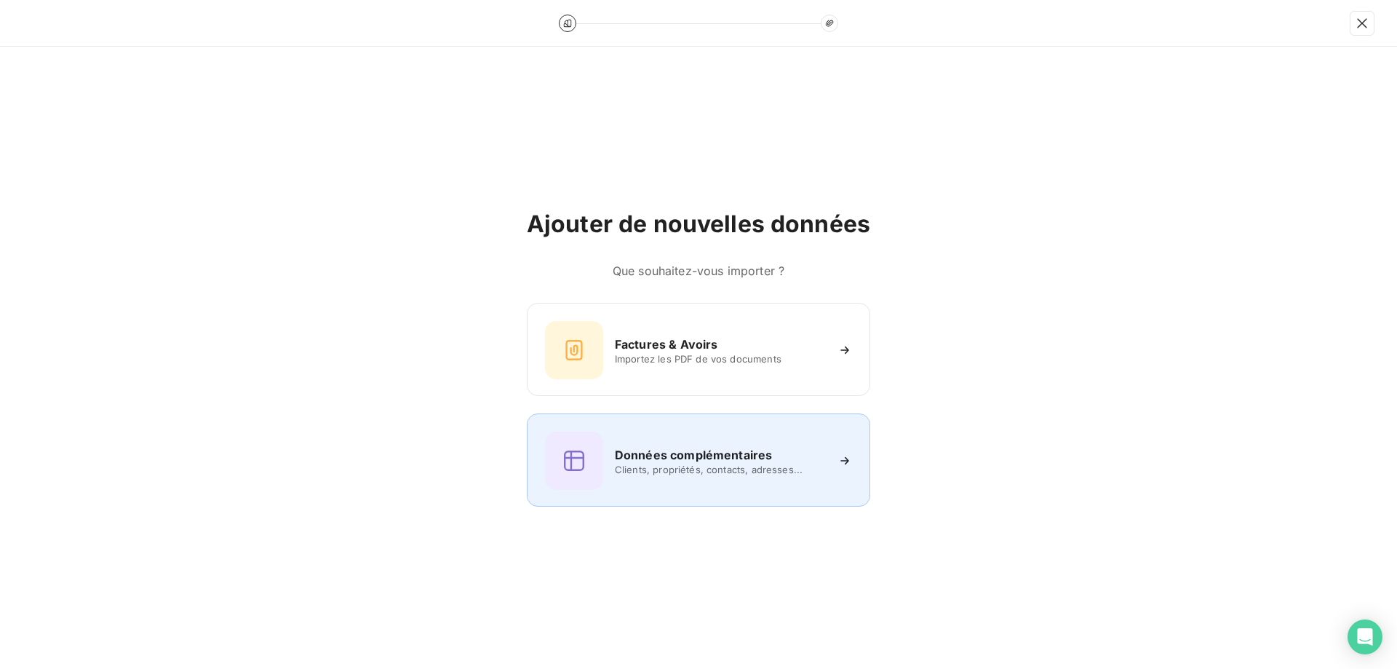
click at [739, 490] on div "Données complémentaires Clients, propriétés, contacts, adresses..." at bounding box center [698, 459] width 343 height 93
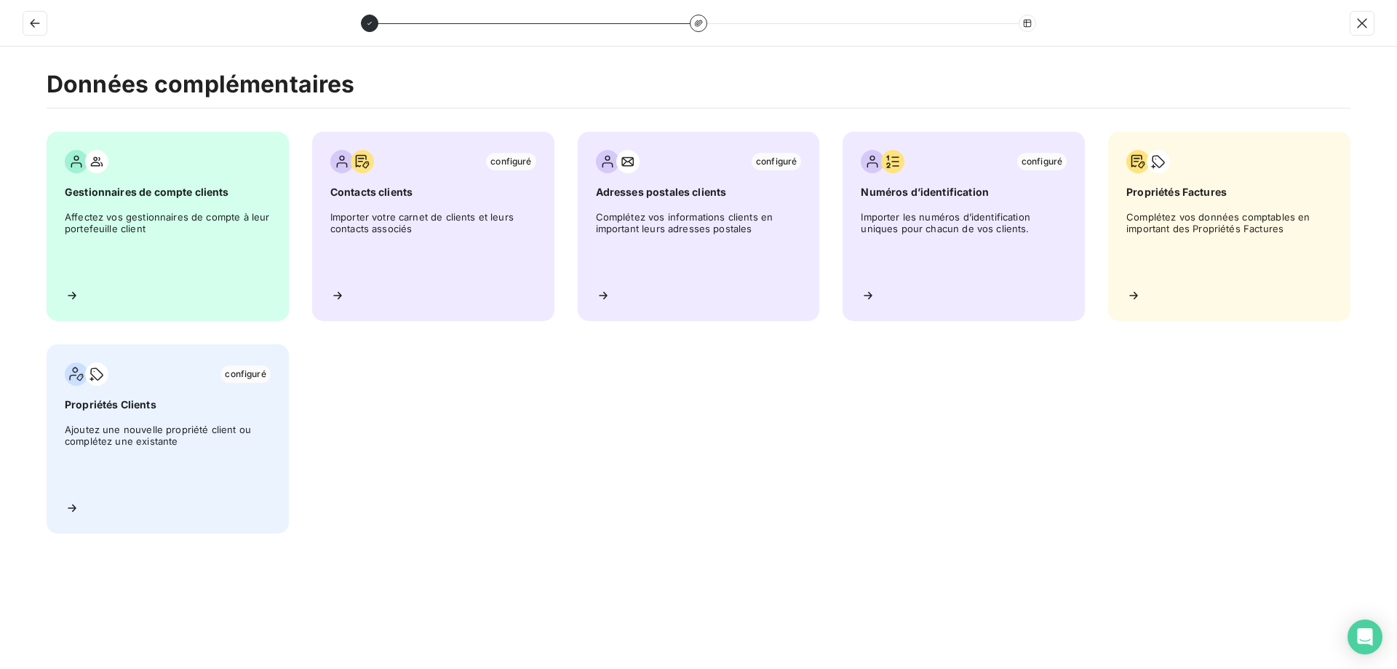
click at [642, 470] on div "Gestionnaires de compte clients Affectez vos gestionnaires de compte à leur por…" at bounding box center [699, 333] width 1304 height 402
